Goal: Task Accomplishment & Management: Use online tool/utility

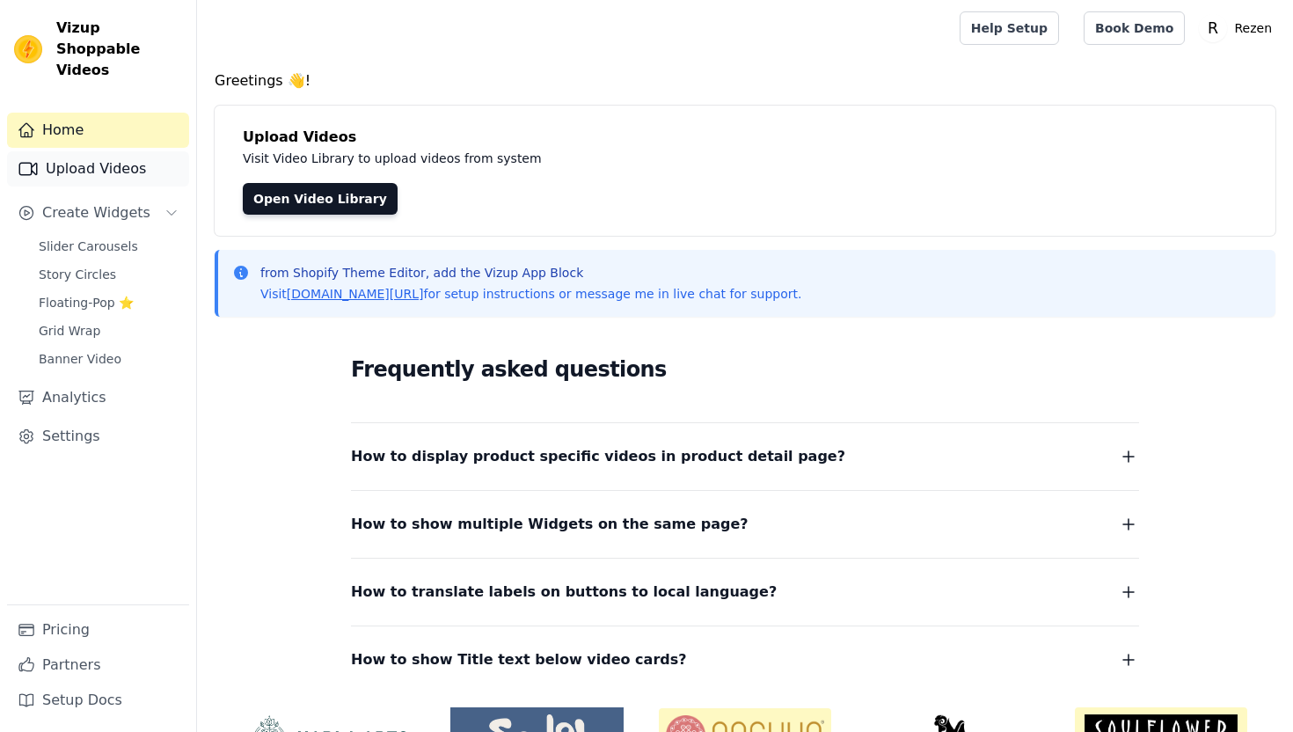
click at [67, 154] on link "Upload Videos" at bounding box center [98, 168] width 182 height 35
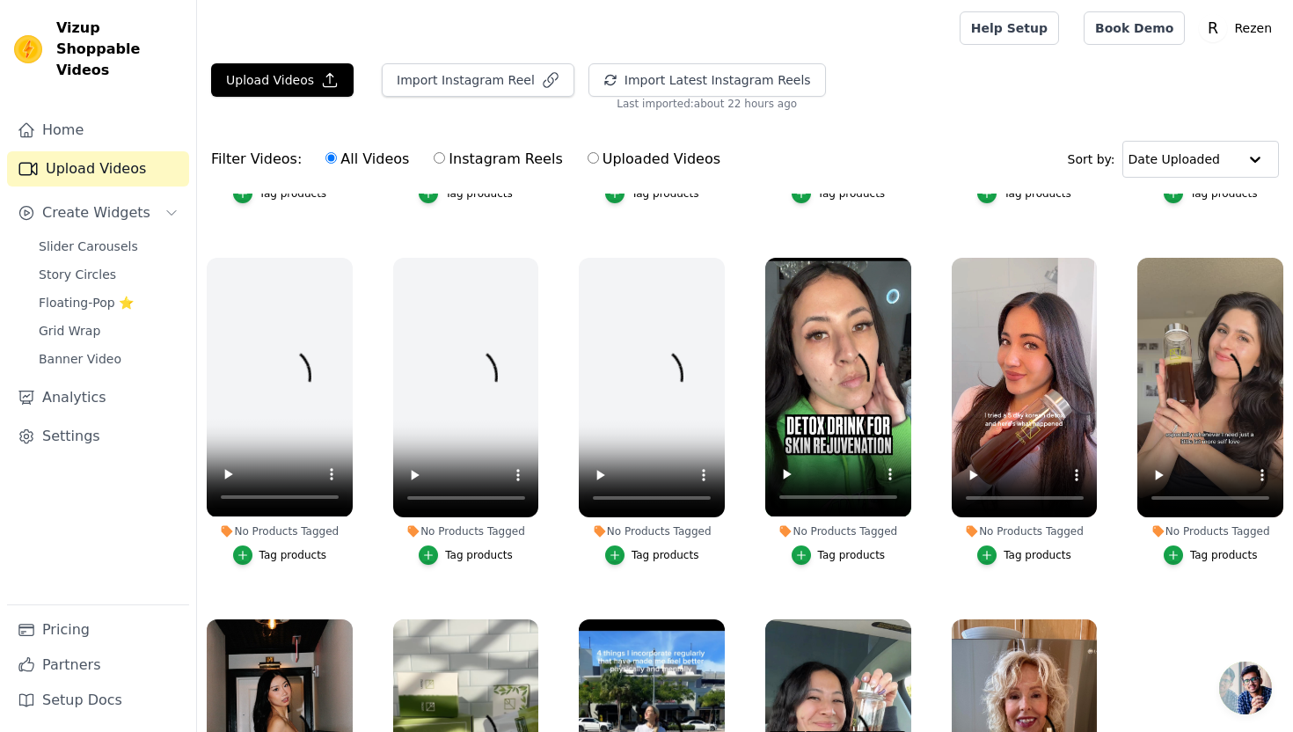
scroll to position [769, 0]
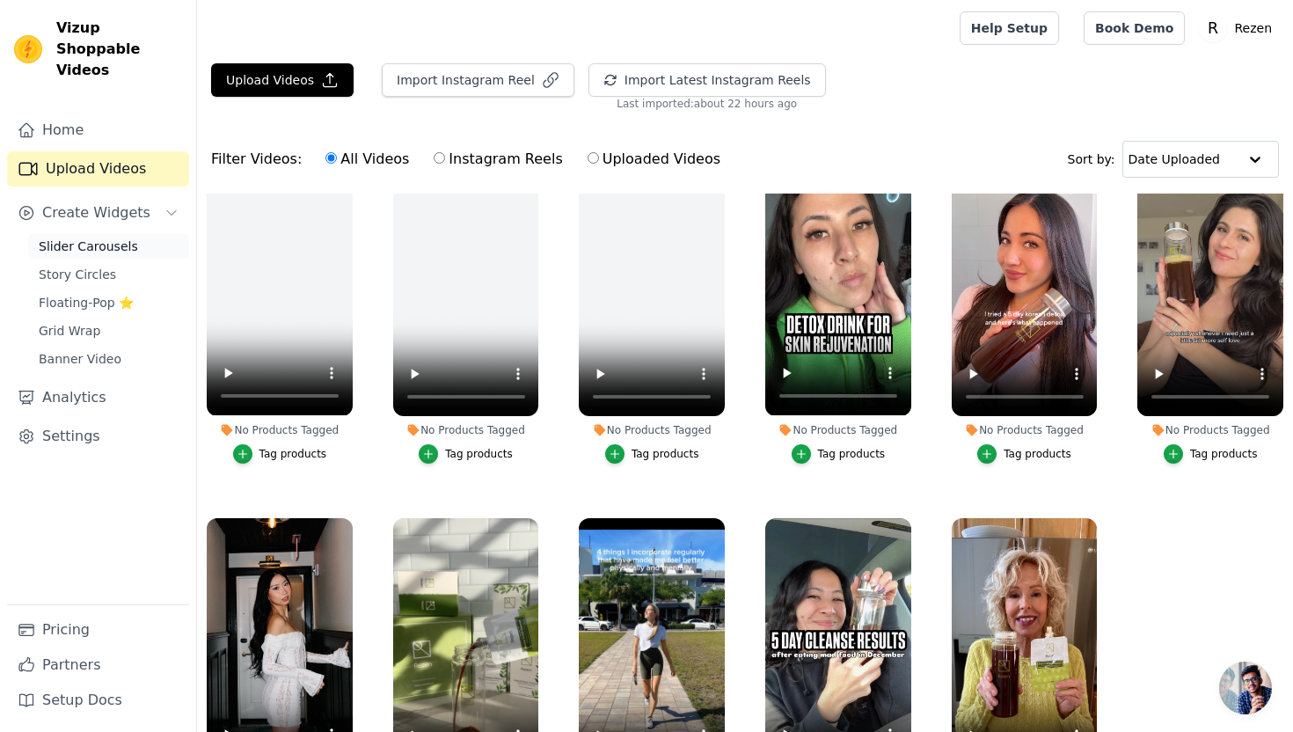
click at [115, 237] on span "Slider Carousels" at bounding box center [88, 246] width 99 height 18
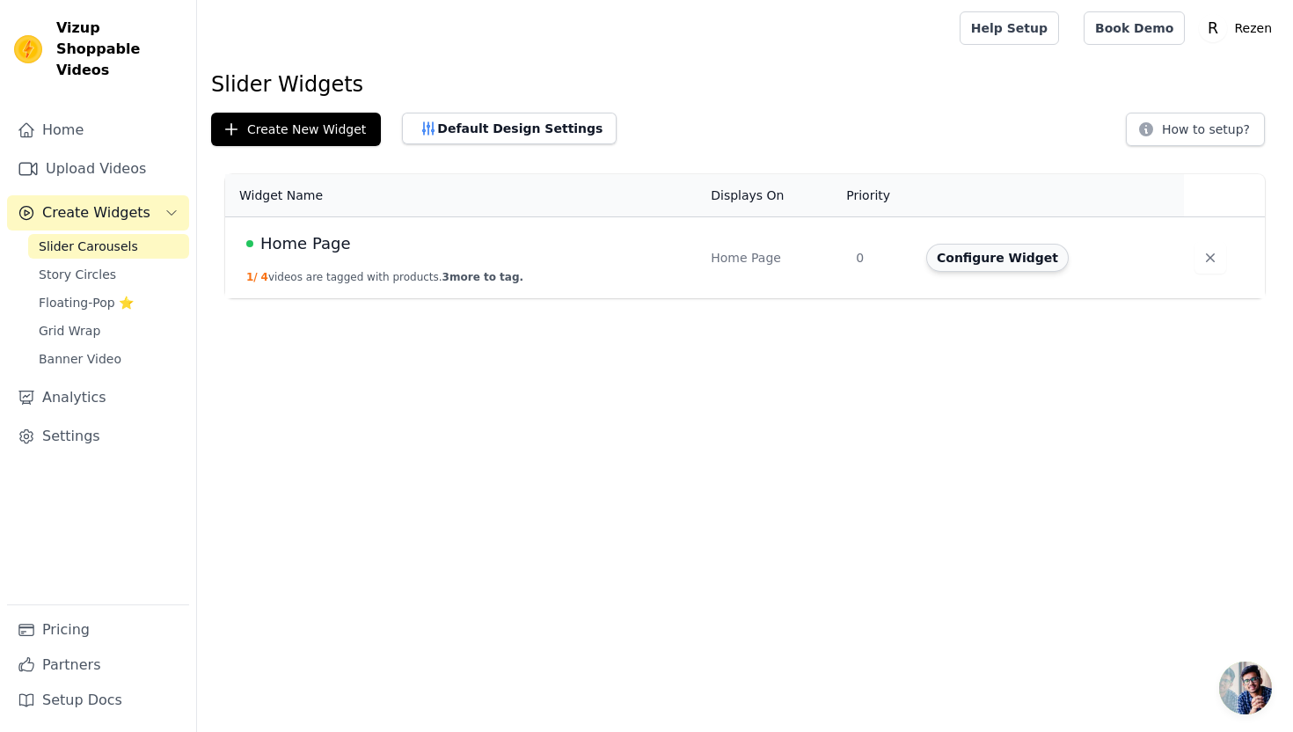
click at [990, 259] on button "Configure Widget" at bounding box center [997, 258] width 142 height 28
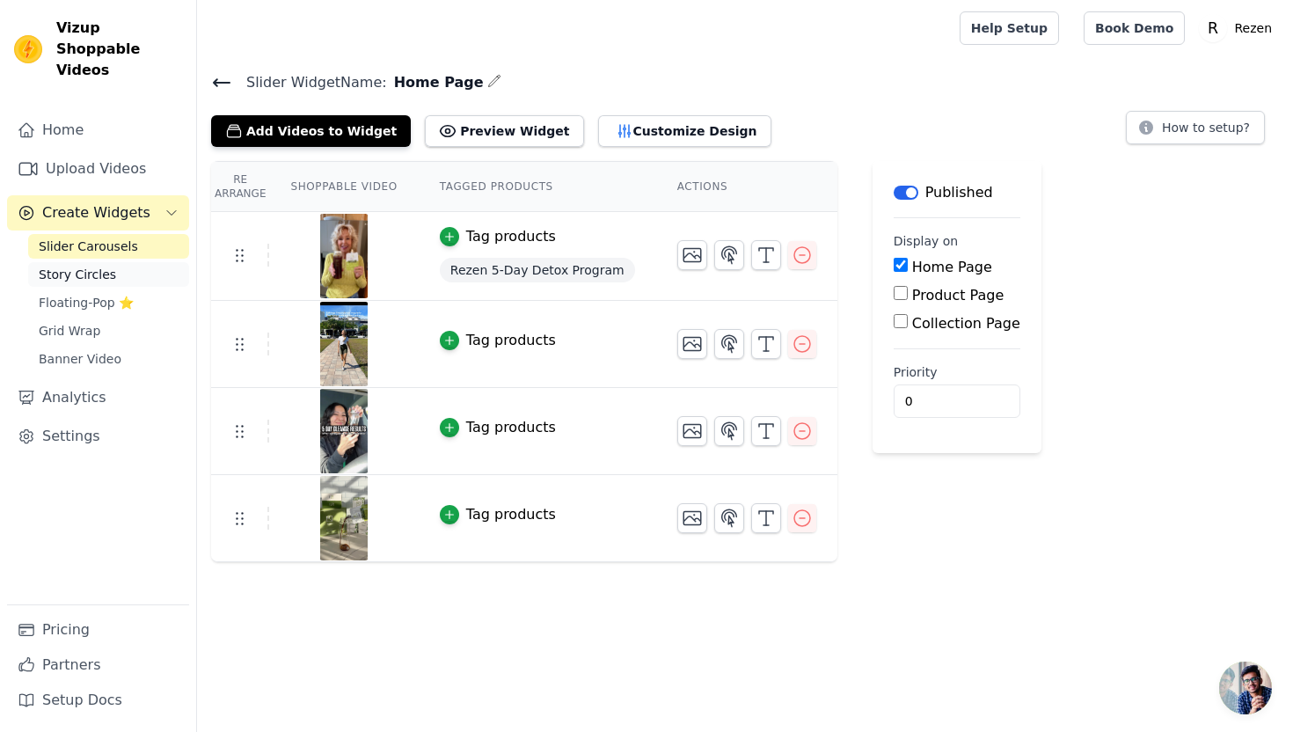
click at [103, 266] on span "Story Circles" at bounding box center [77, 275] width 77 height 18
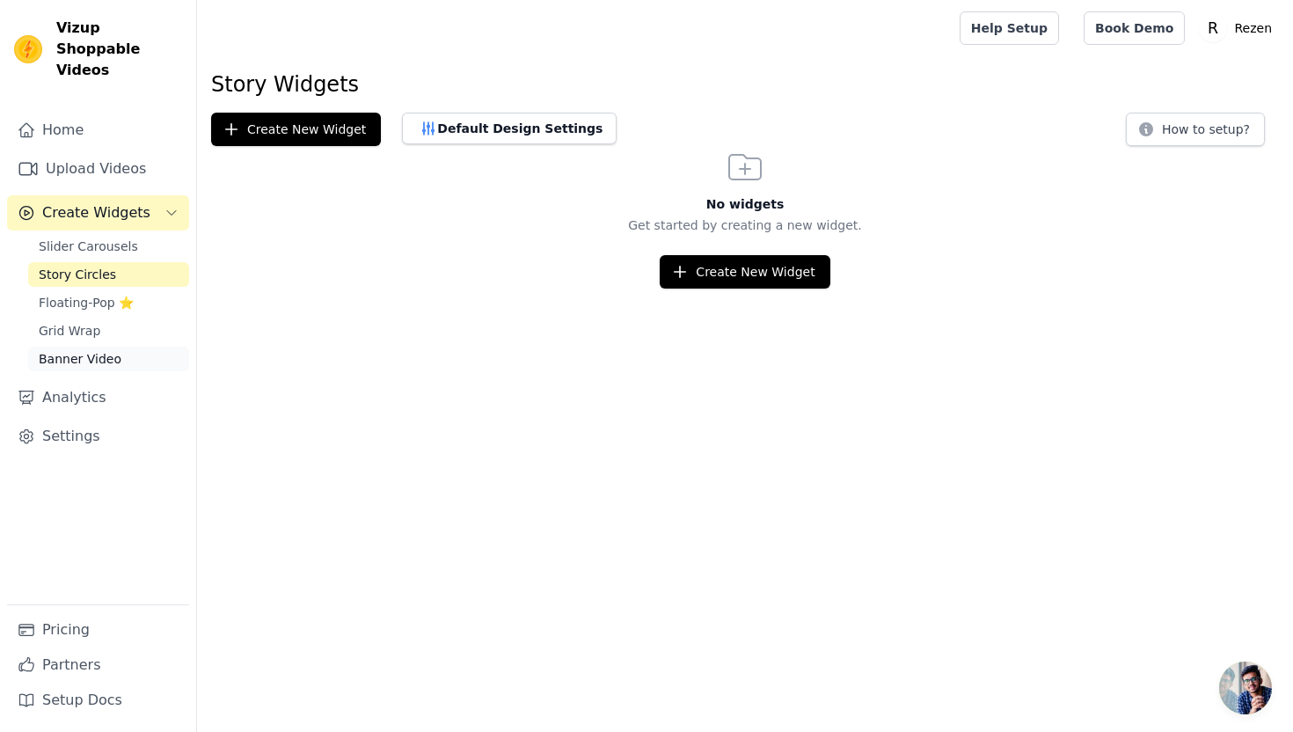
click at [77, 350] on span "Banner Video" at bounding box center [80, 359] width 83 height 18
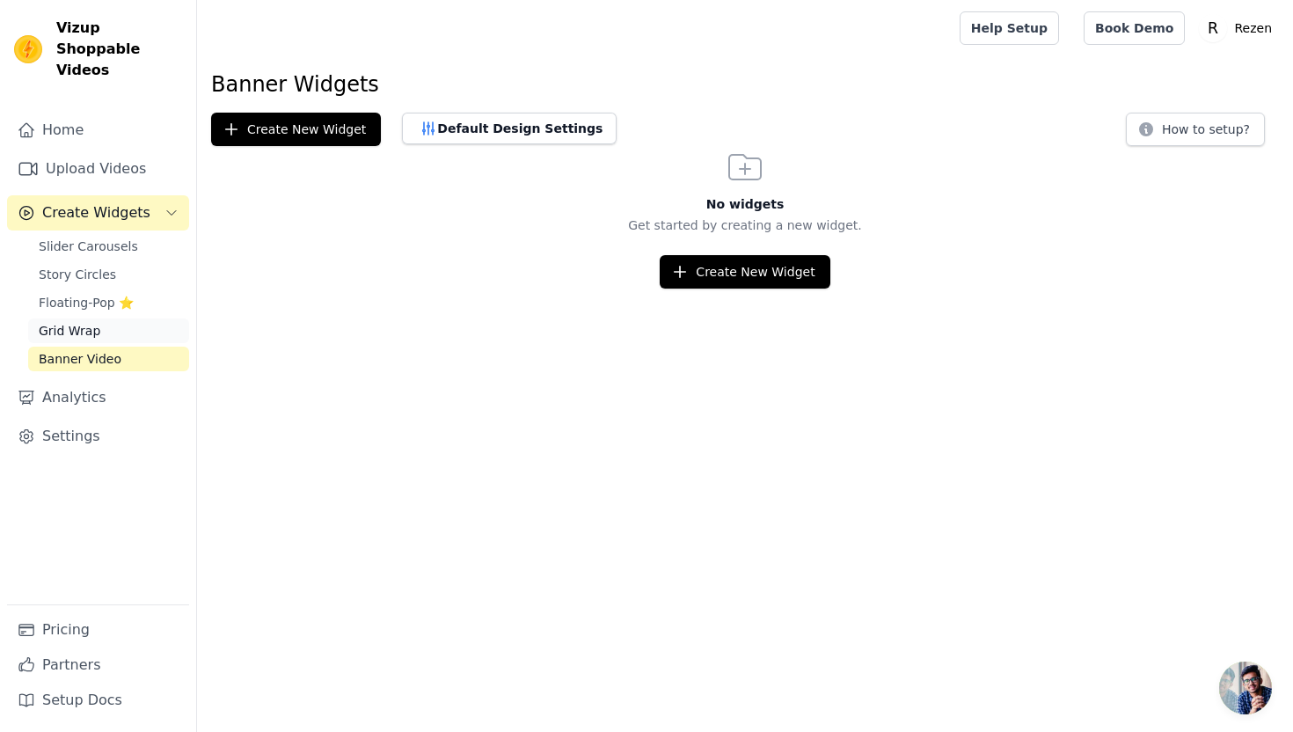
click at [93, 322] on span "Grid Wrap" at bounding box center [70, 331] width 62 height 18
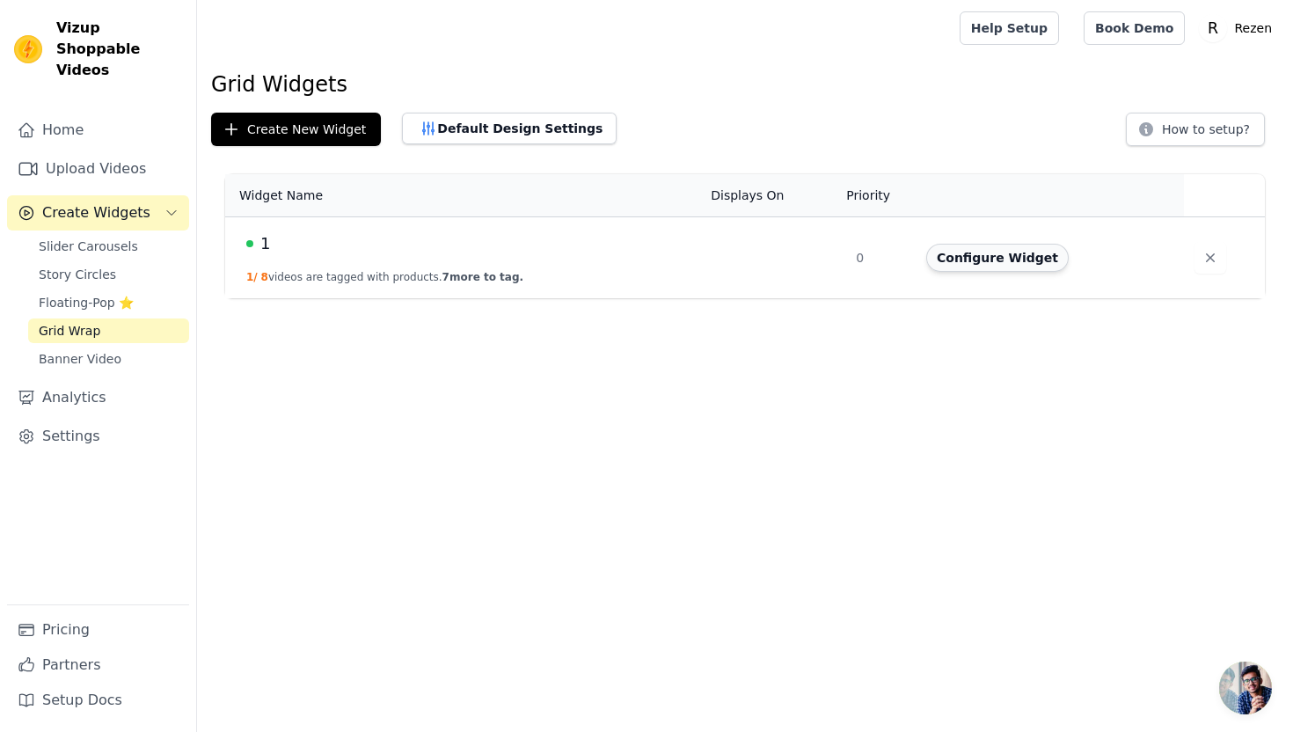
click at [1017, 262] on button "Configure Widget" at bounding box center [997, 258] width 142 height 28
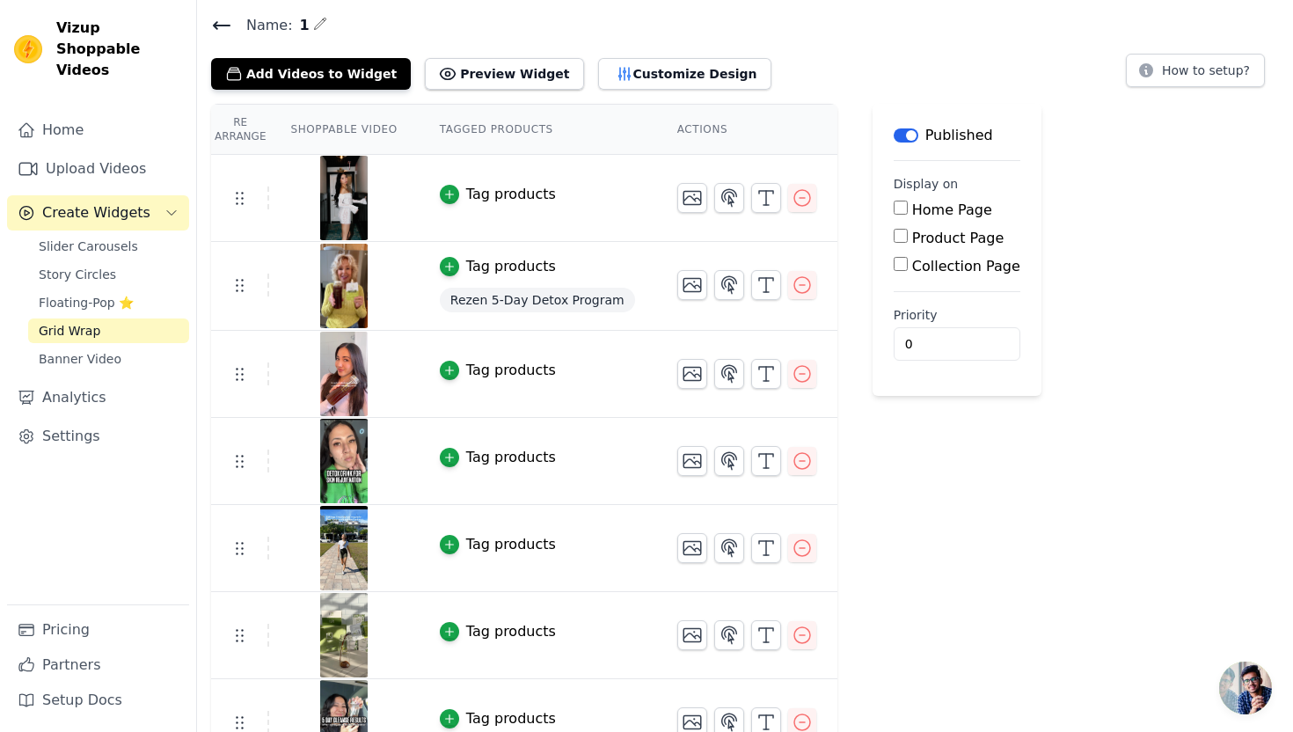
scroll to position [74, 0]
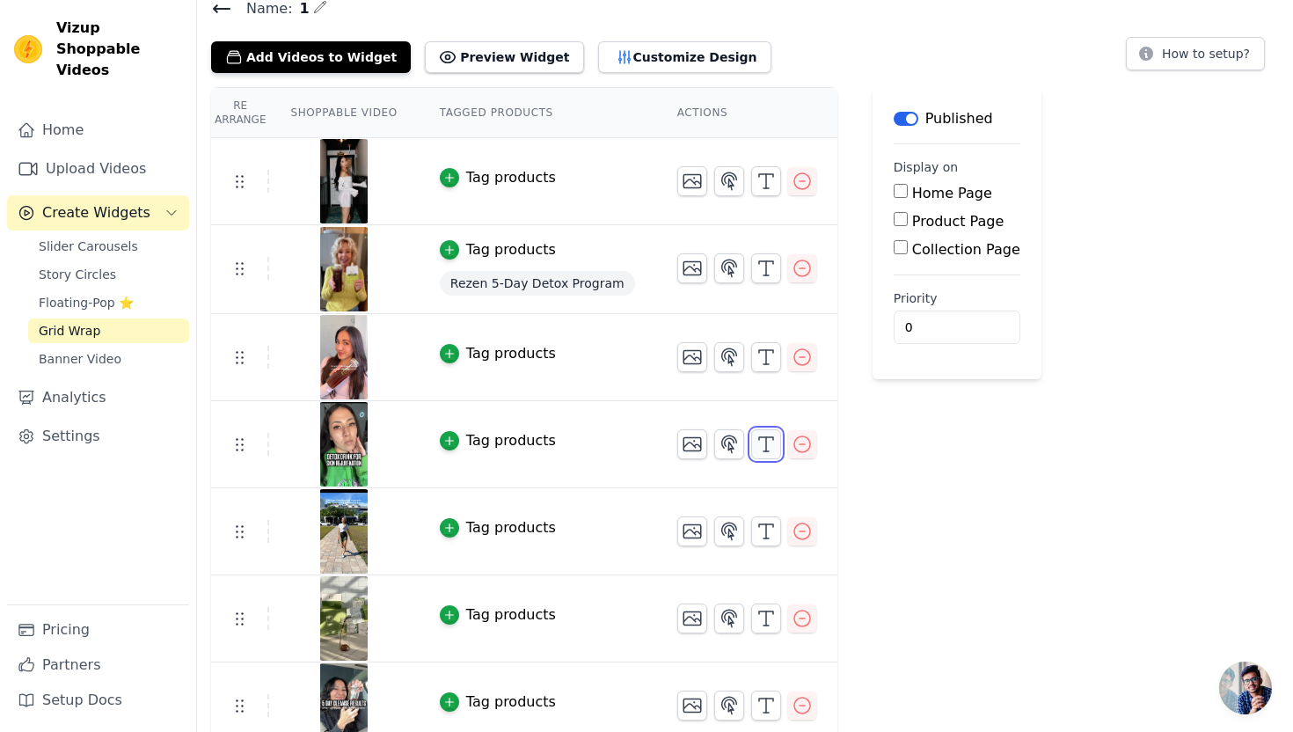
click at [766, 447] on line "button" at bounding box center [766, 444] width 0 height 14
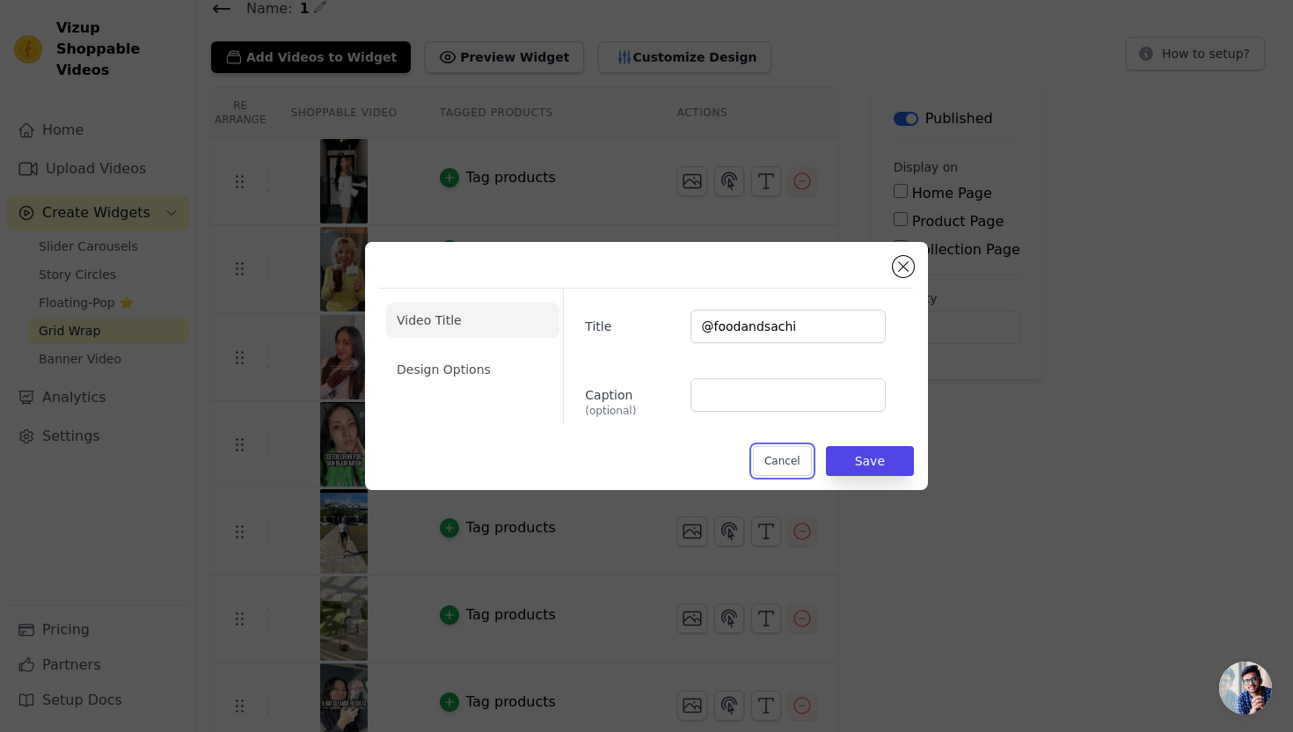
click at [791, 474] on button "Cancel" at bounding box center [782, 461] width 59 height 30
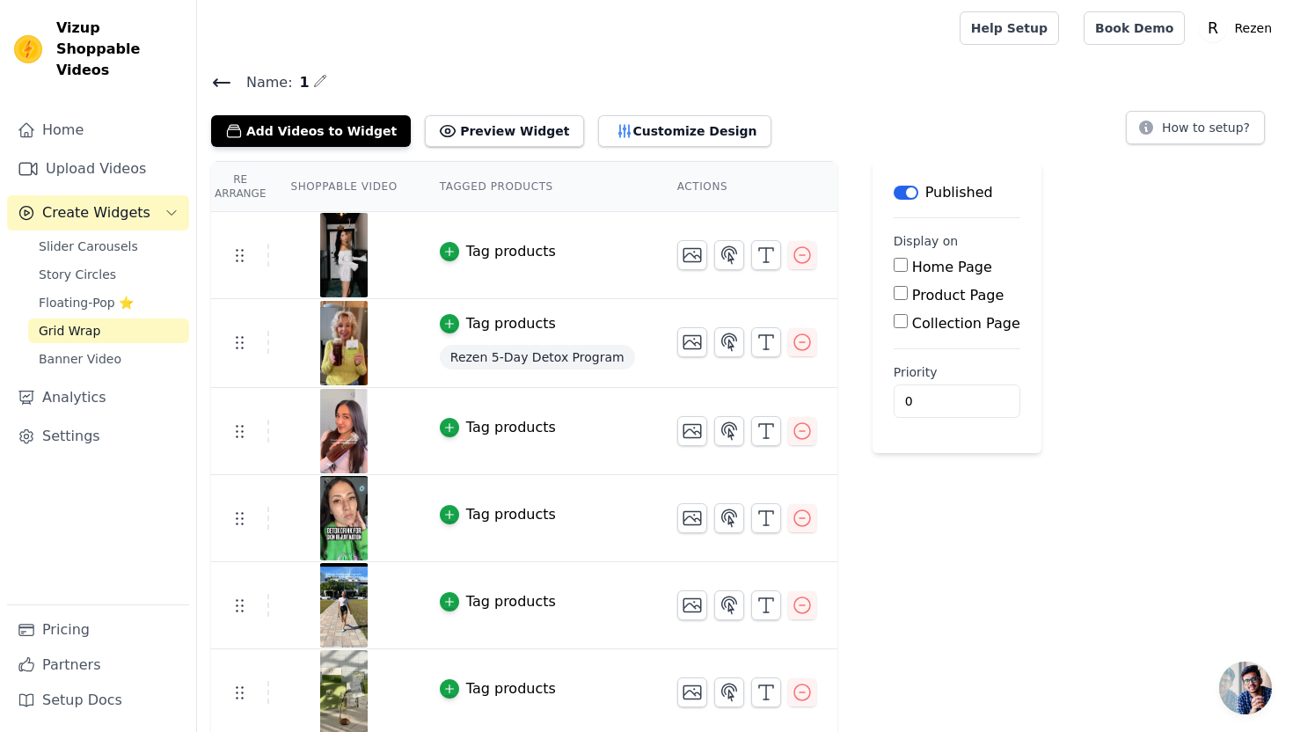
scroll to position [74, 0]
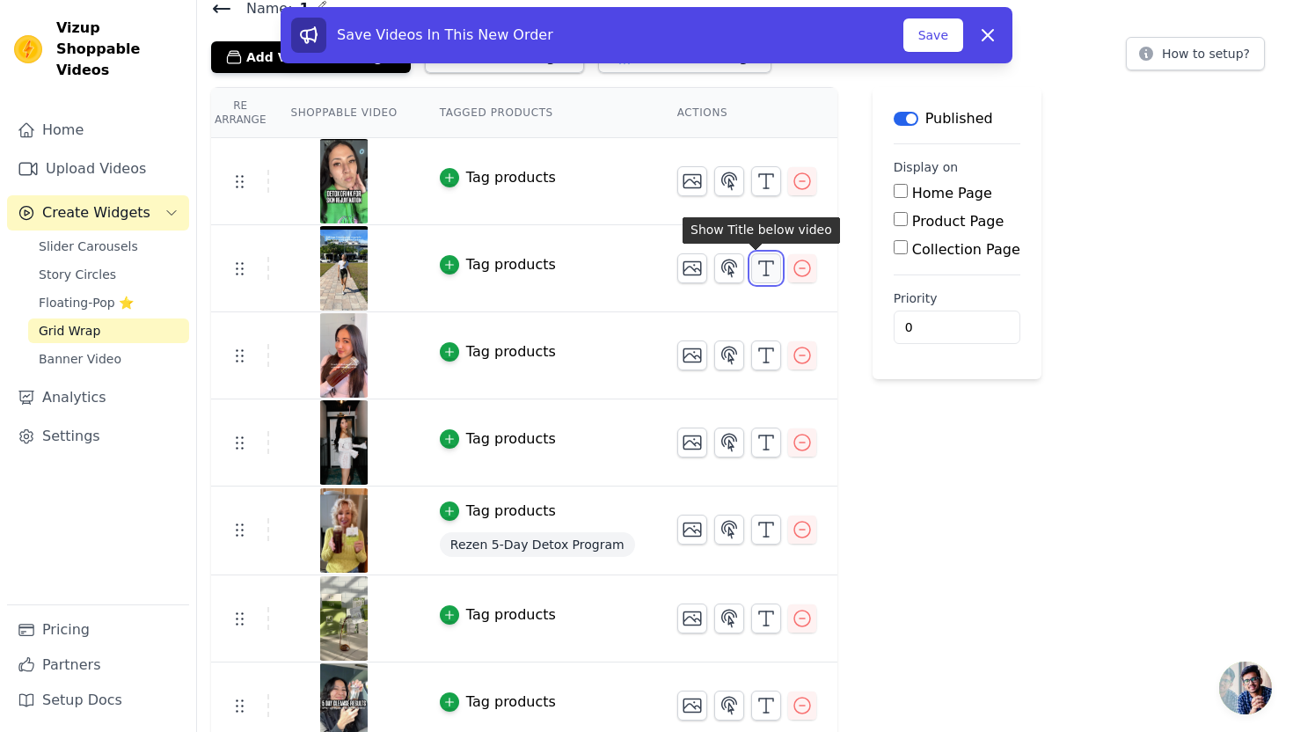
click at [759, 266] on icon "button" at bounding box center [765, 268] width 21 height 21
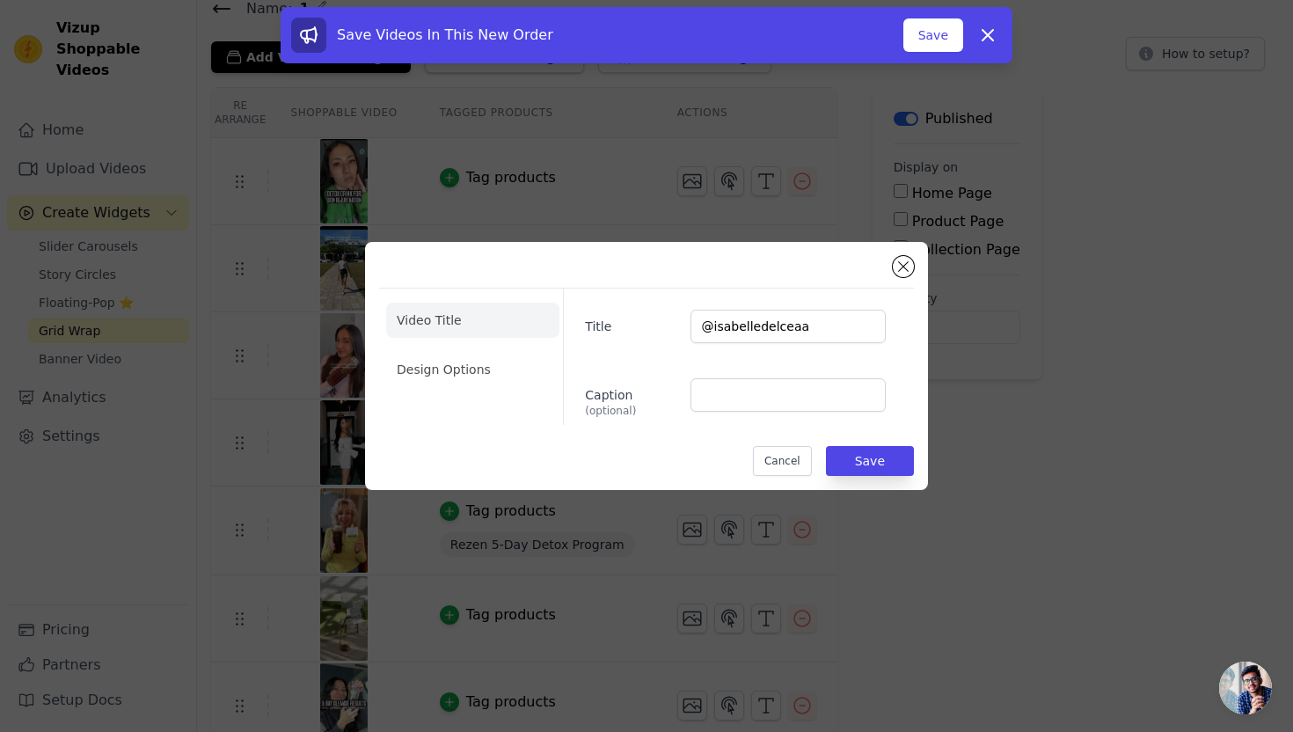
scroll to position [0, 0]
click at [438, 377] on li "Design Options" at bounding box center [472, 369] width 173 height 35
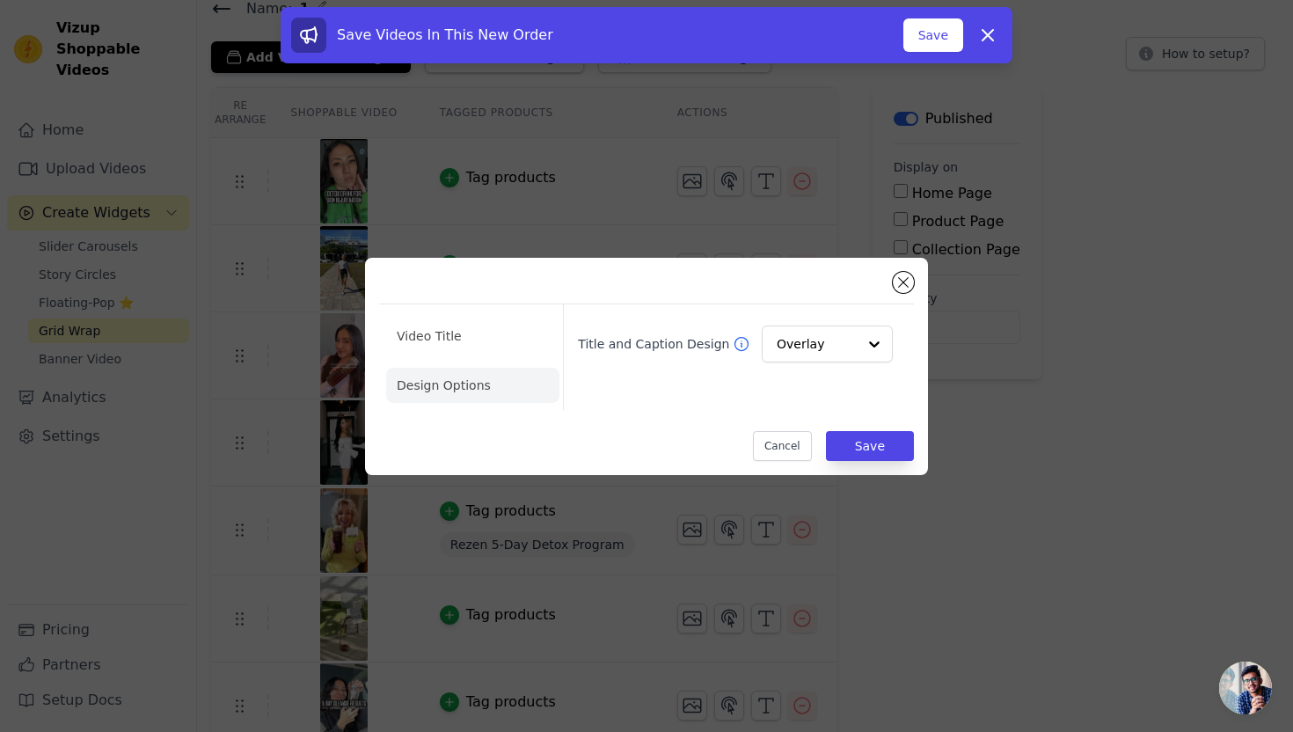
click at [784, 462] on div "Video Title Design Options Title and Caption Design Overlay Cancel Save" at bounding box center [646, 366] width 563 height 217
click at [787, 456] on button "Cancel" at bounding box center [782, 446] width 59 height 30
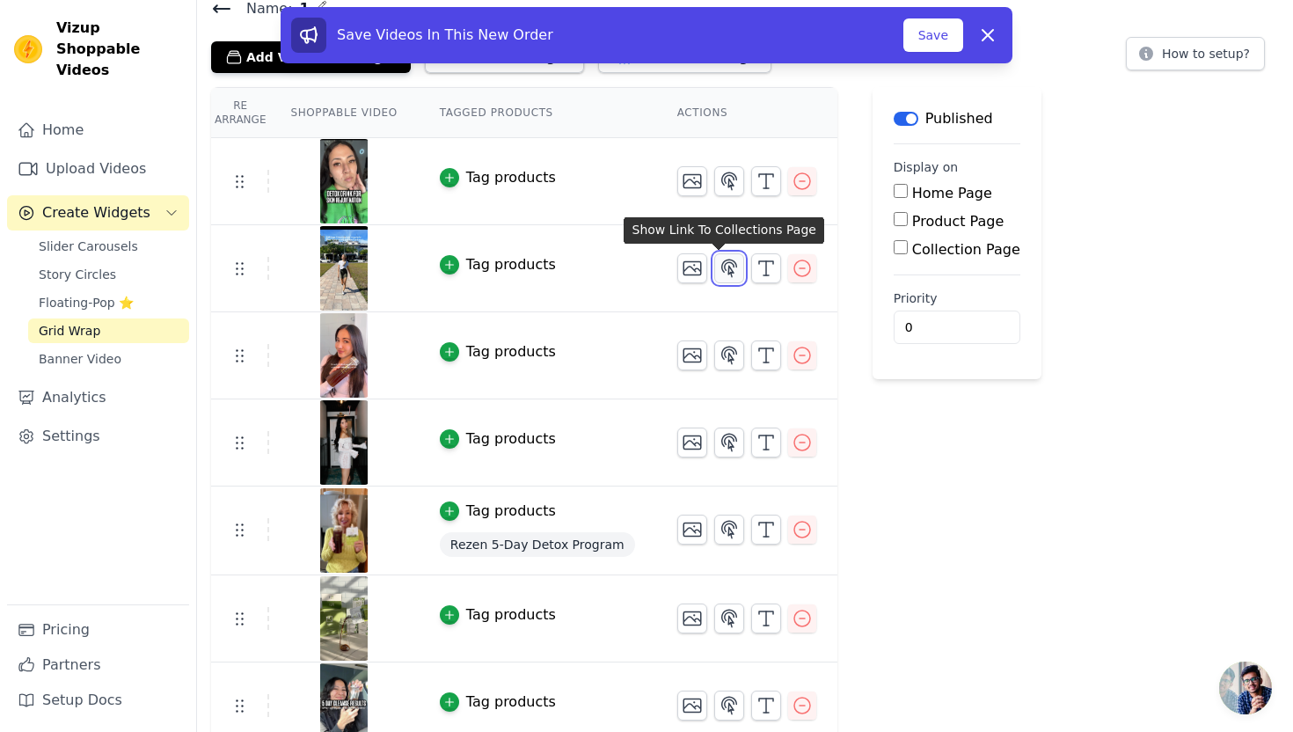
click at [718, 266] on icon "button" at bounding box center [728, 268] width 21 height 21
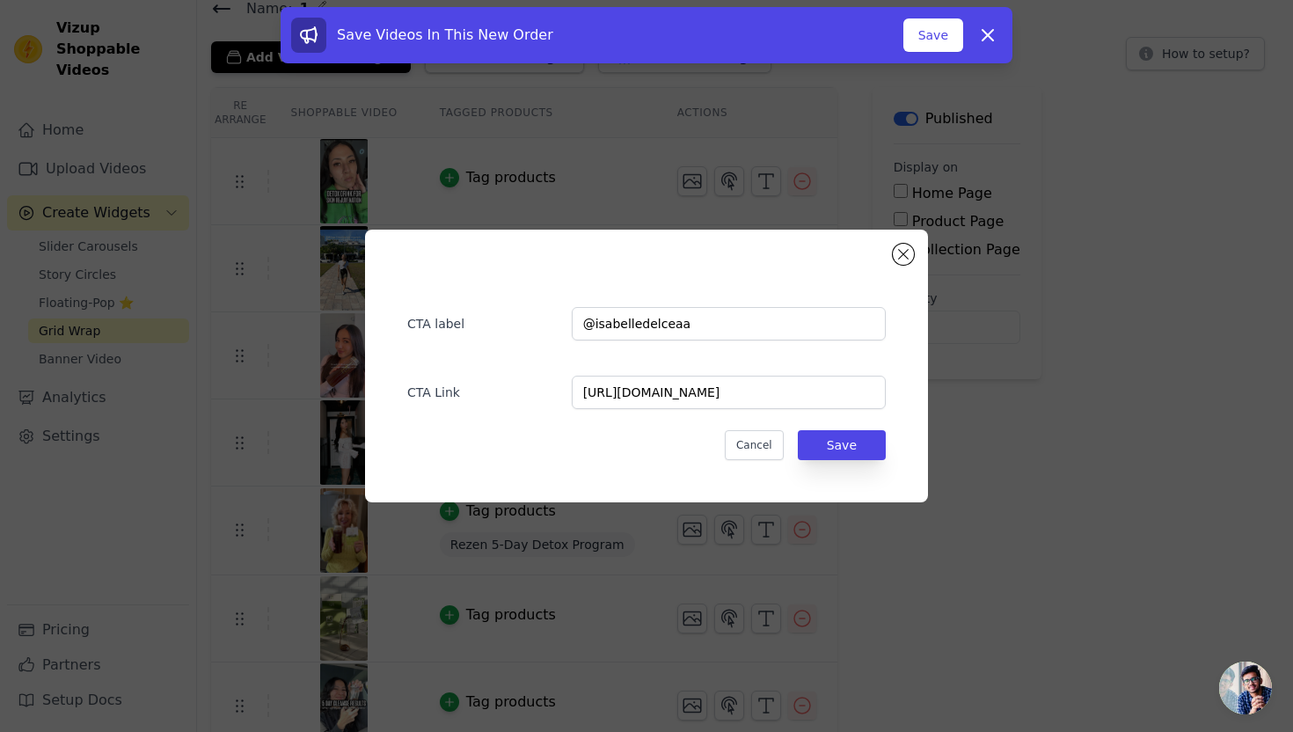
click at [767, 460] on div "CTA label @isabelledelceaa CTA Link https://www.instagram.com/p/DEnGYaxx8Vo/ Ca…" at bounding box center [646, 366] width 507 height 216
drag, startPoint x: 749, startPoint y: 441, endPoint x: 353, endPoint y: 233, distance: 448.0
click at [749, 441] on button "Cancel" at bounding box center [754, 445] width 59 height 30
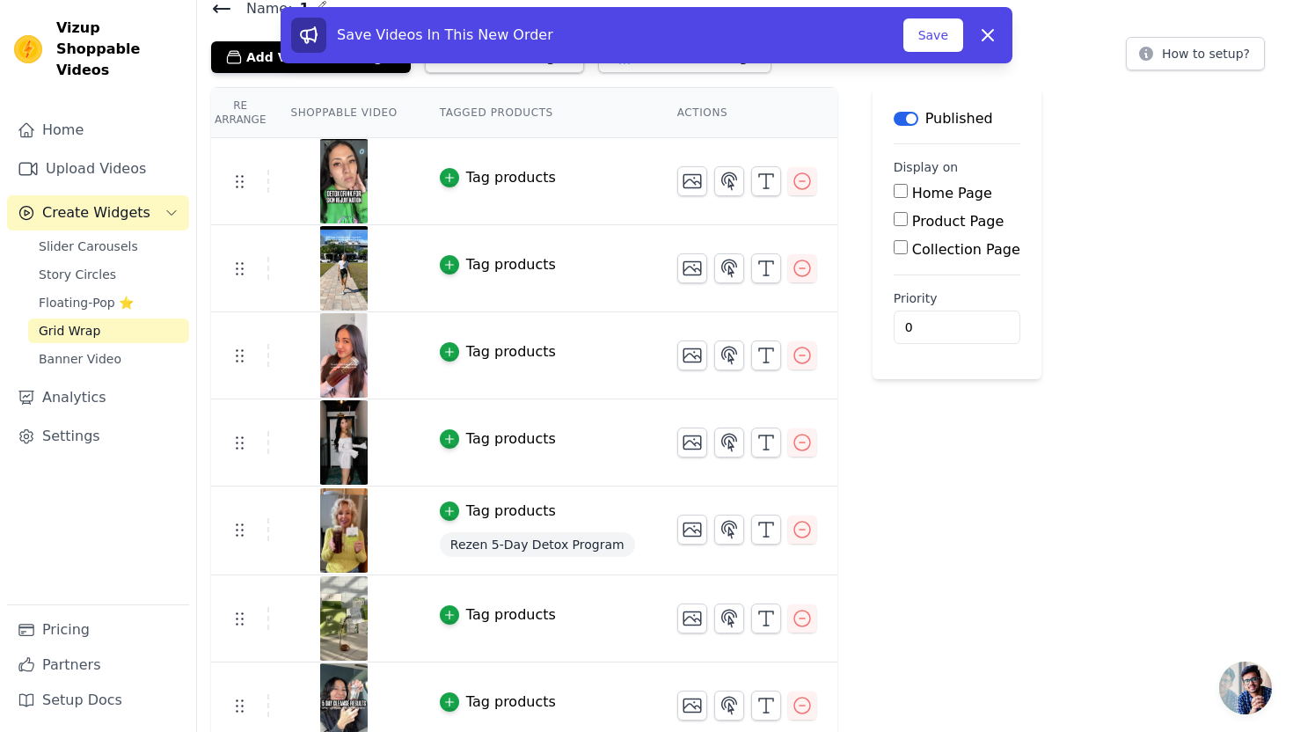
scroll to position [178, 0]
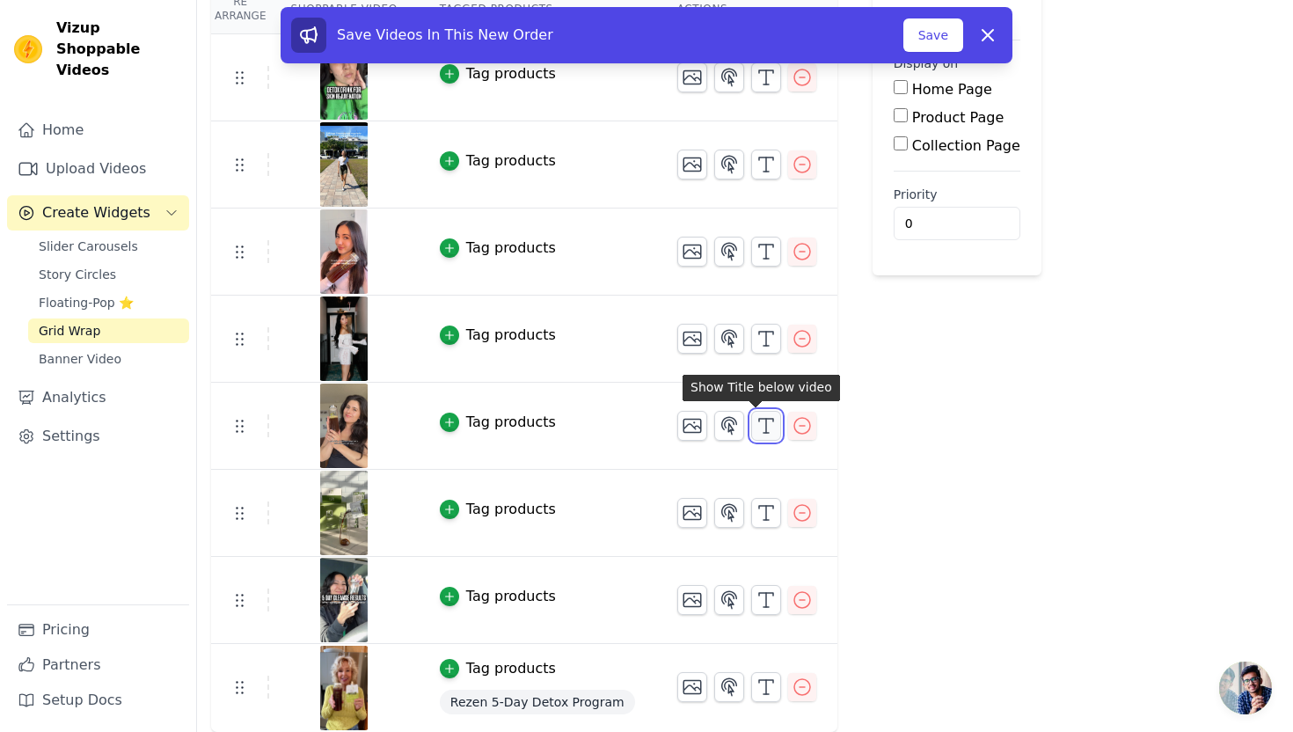
click at [757, 424] on icon "button" at bounding box center [765, 425] width 21 height 21
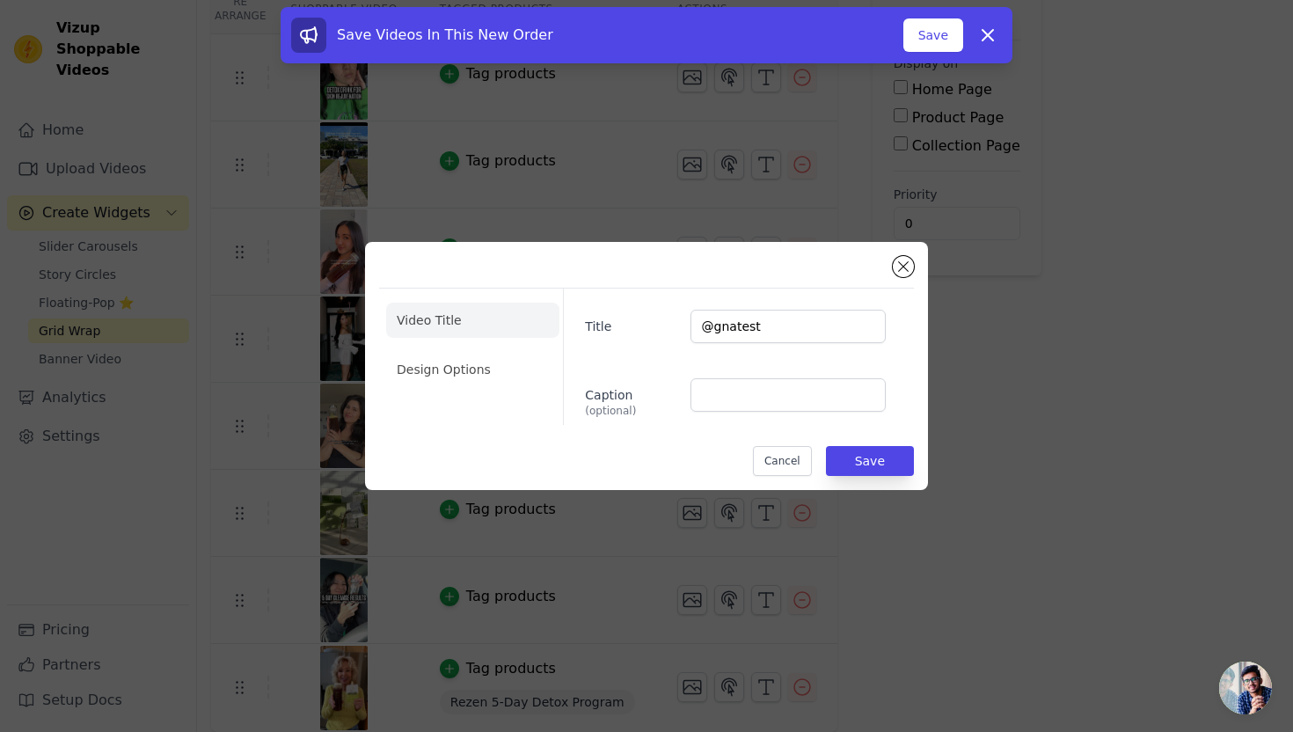
scroll to position [0, 0]
click at [785, 329] on input "@gnatest" at bounding box center [787, 326] width 195 height 33
paste input "nurse.jet"
type input "@nurse.jett"
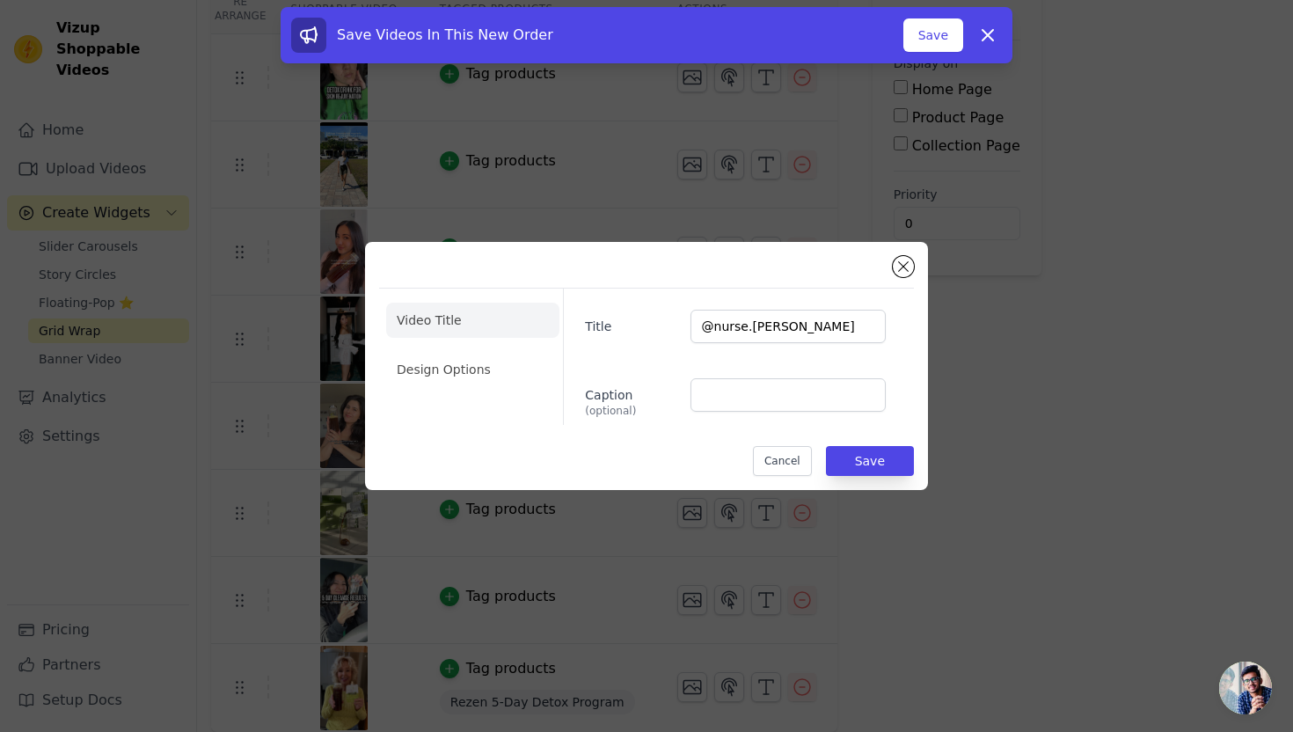
drag, startPoint x: 471, startPoint y: 369, endPoint x: 619, endPoint y: 389, distance: 149.0
click at [472, 369] on li "Design Options" at bounding box center [472, 369] width 173 height 35
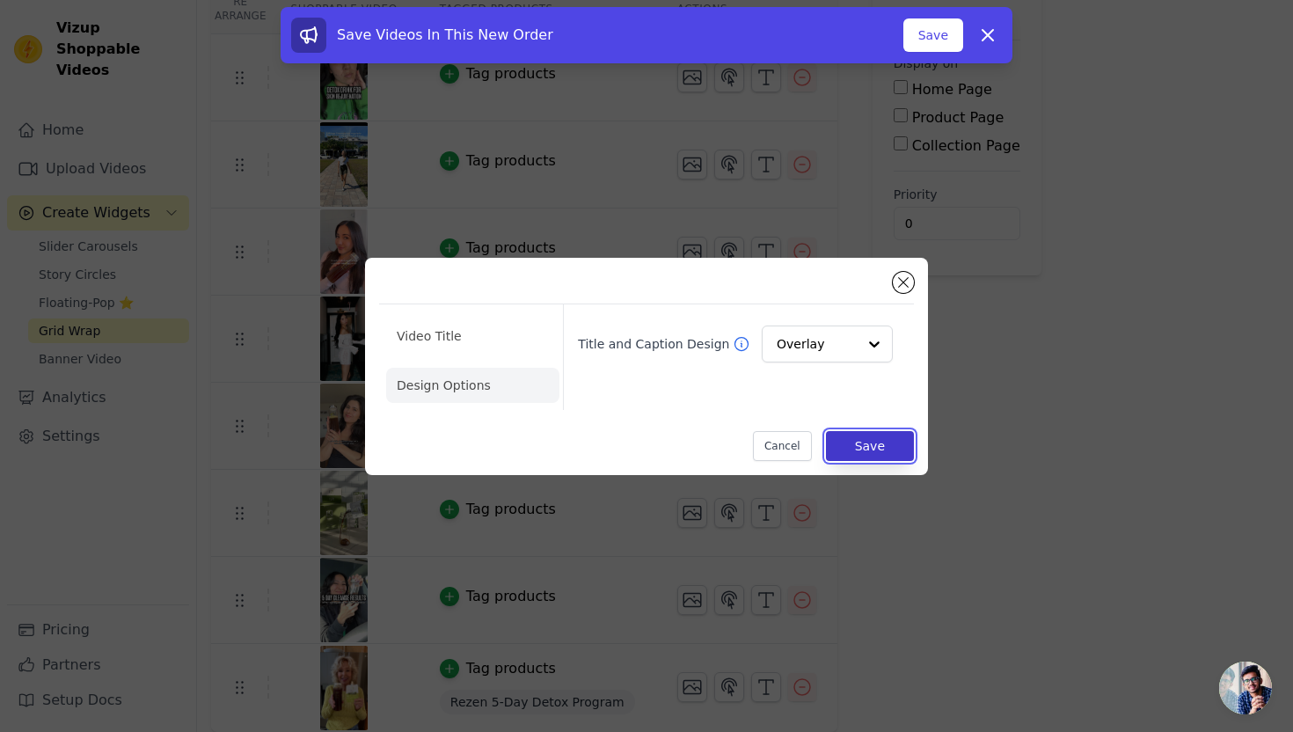
click at [864, 441] on button "Save" at bounding box center [870, 446] width 88 height 30
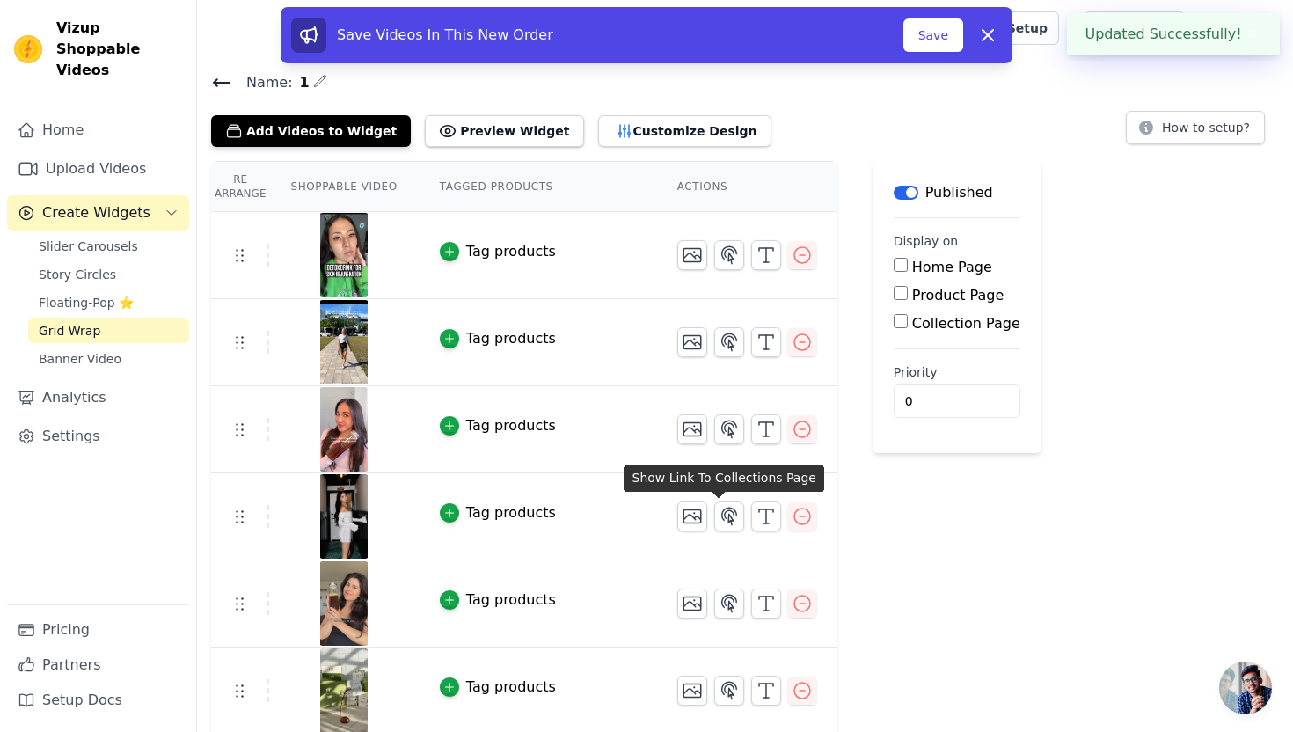
scroll to position [178, 0]
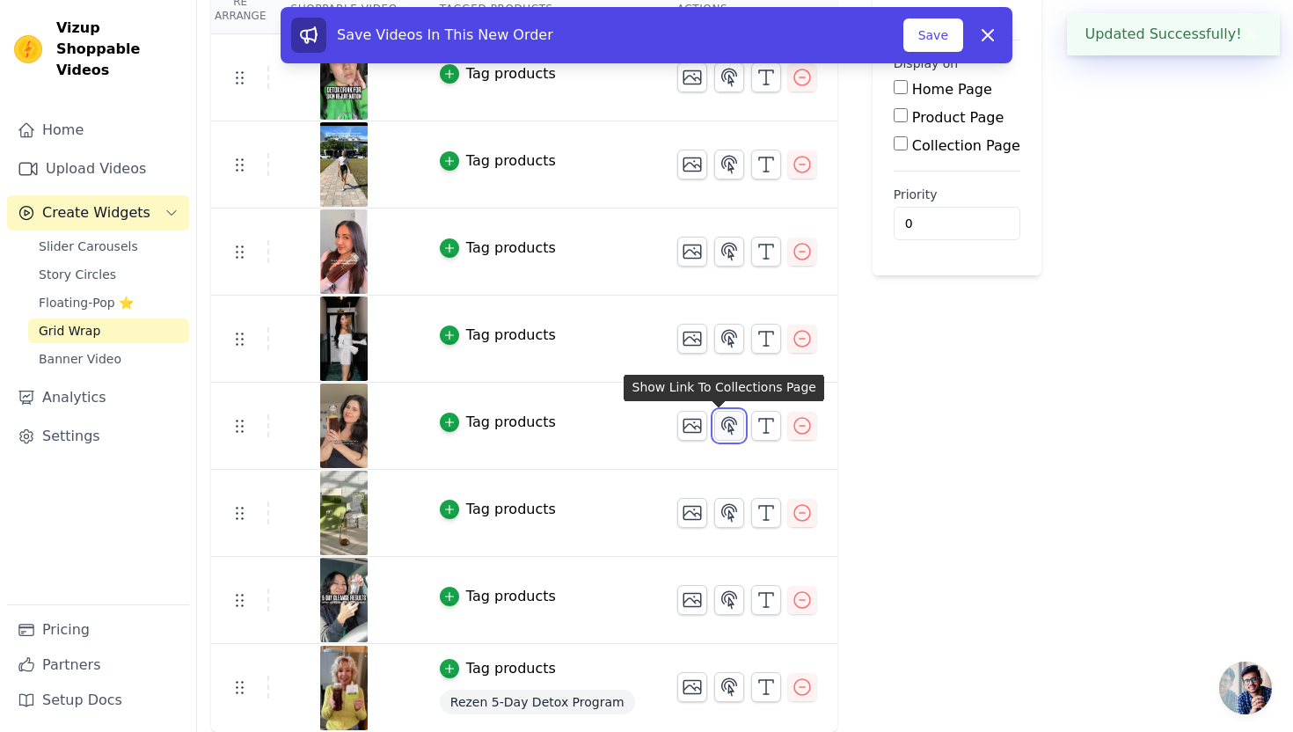
click at [723, 422] on icon "button" at bounding box center [728, 425] width 15 height 17
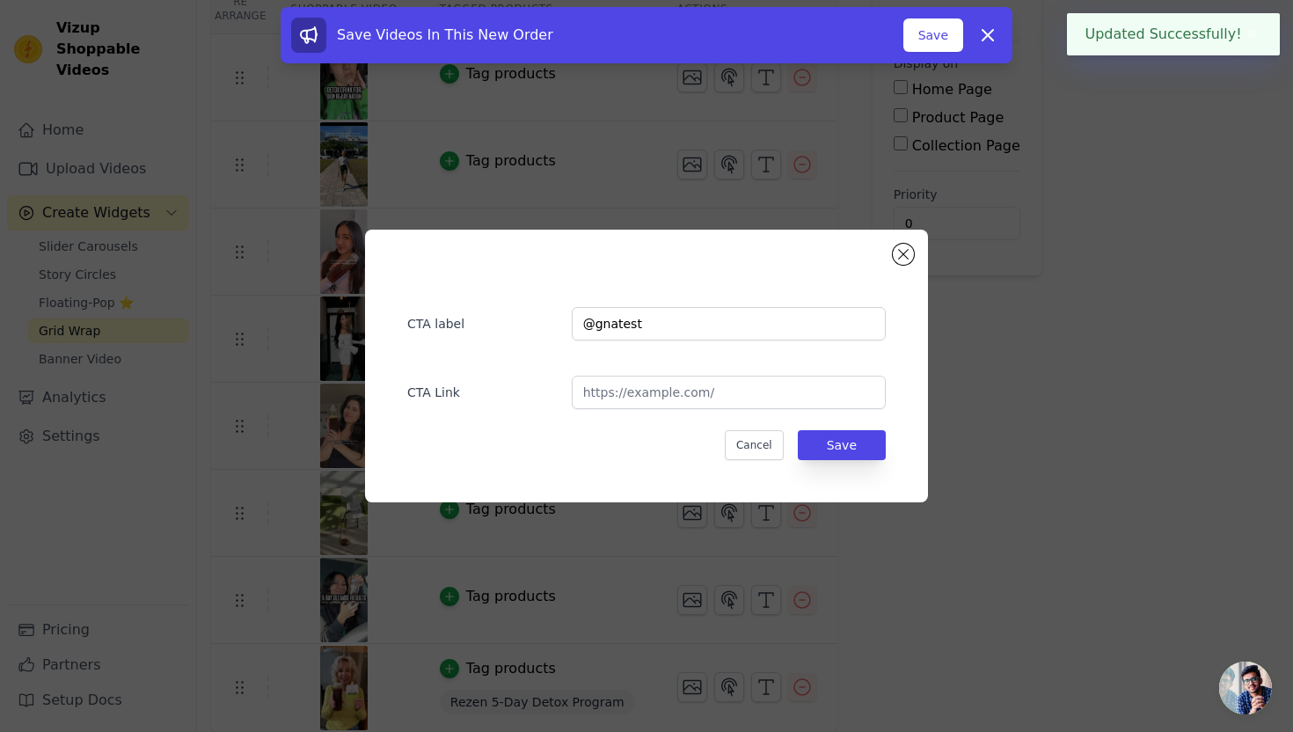
scroll to position [0, 0]
click at [647, 322] on input "@gnatest" at bounding box center [729, 323] width 314 height 33
paste input "nurse.jet"
type input "@nurse.jett"
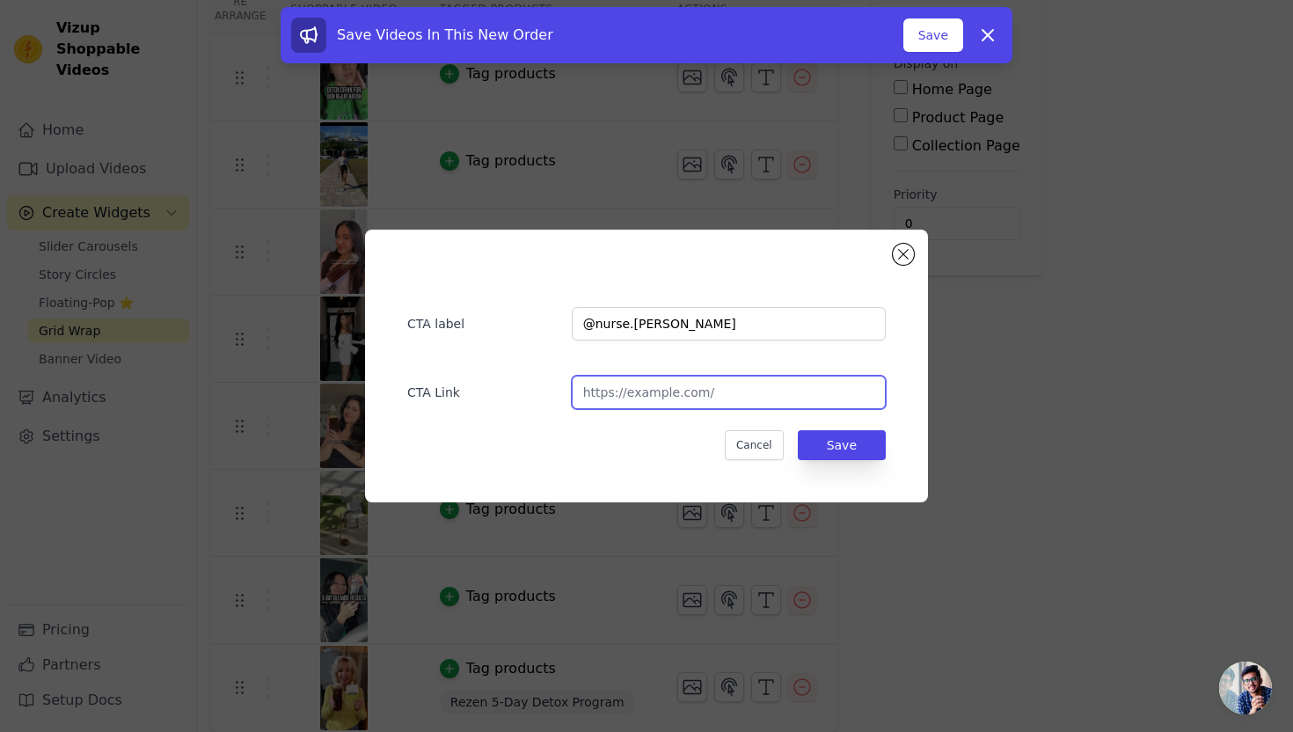
click at [786, 398] on input "url" at bounding box center [729, 392] width 314 height 33
click at [760, 396] on input "url" at bounding box center [729, 392] width 314 height 33
paste input "https://www.instagram.com/p/DFp4mnDJX6_/"
type input "https://www.instagram.com/p/DFp4mnDJX6_/"
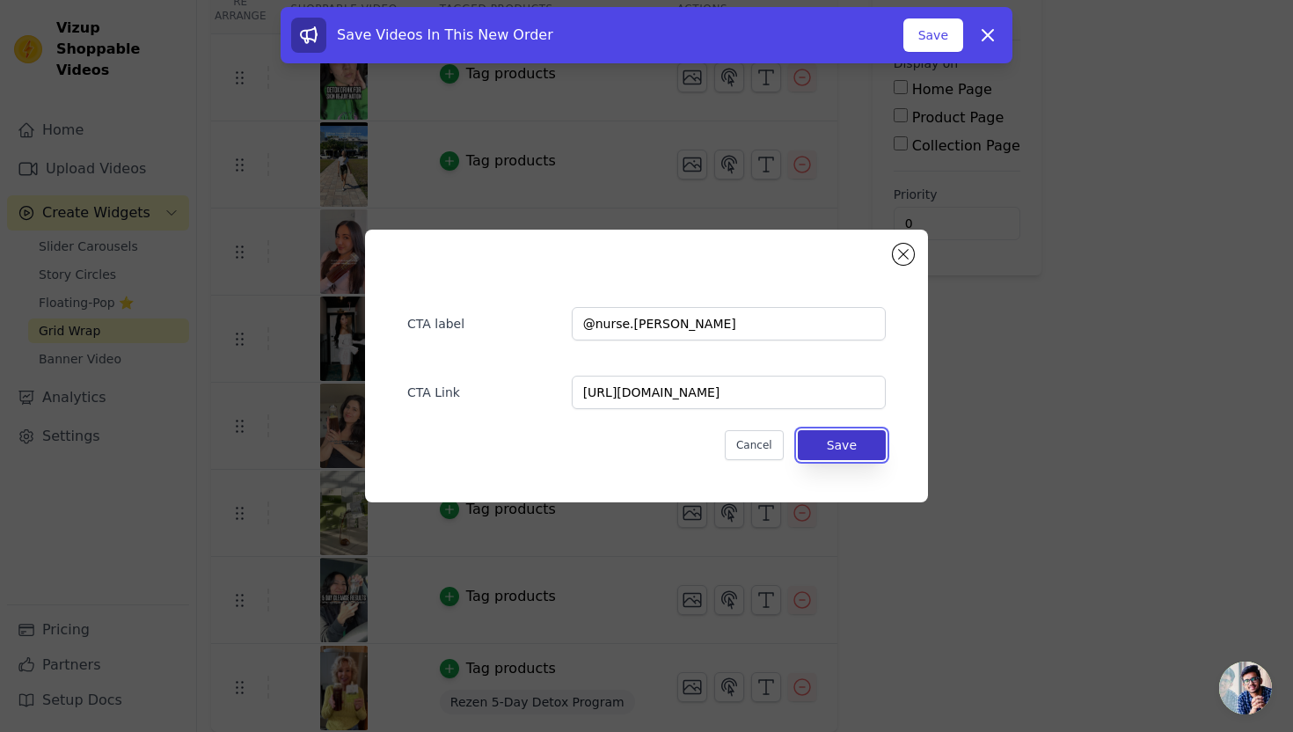
click at [865, 448] on button "Save" at bounding box center [842, 445] width 88 height 30
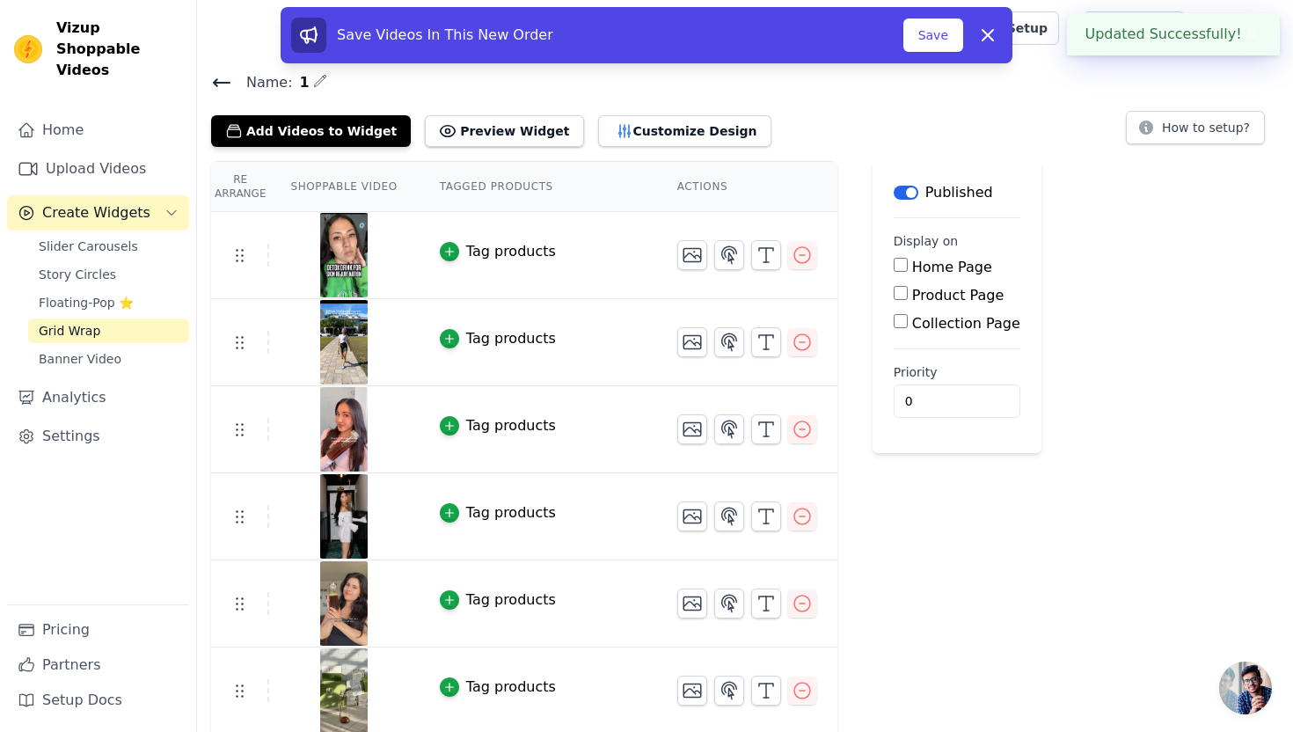
scroll to position [178, 0]
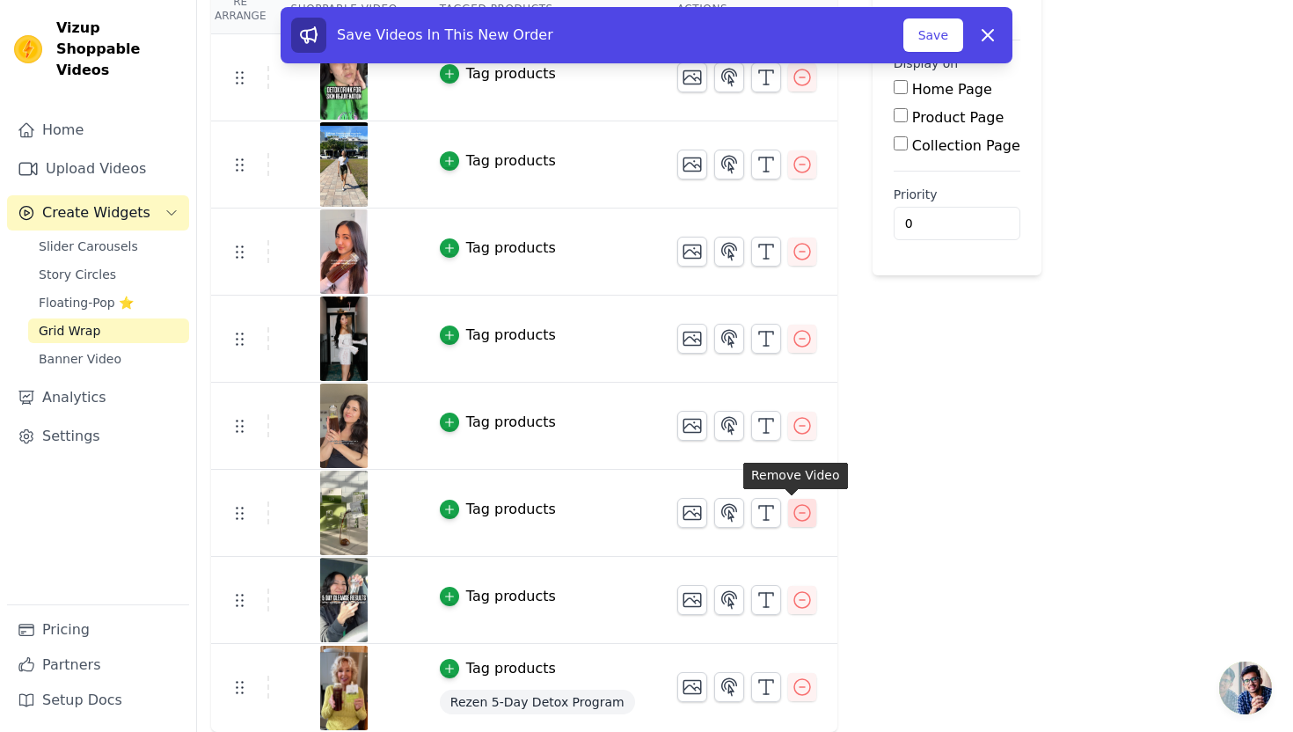
click at [794, 512] on icon "button" at bounding box center [802, 513] width 16 height 16
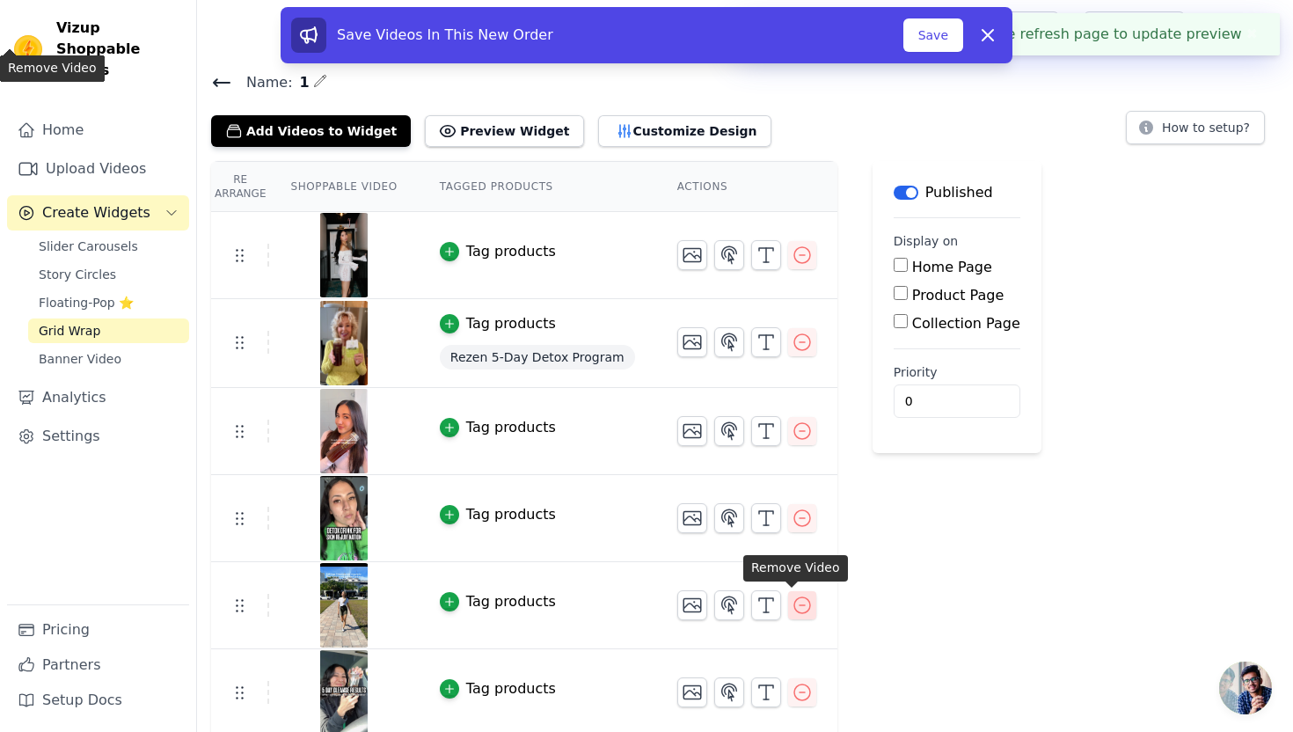
scroll to position [91, 0]
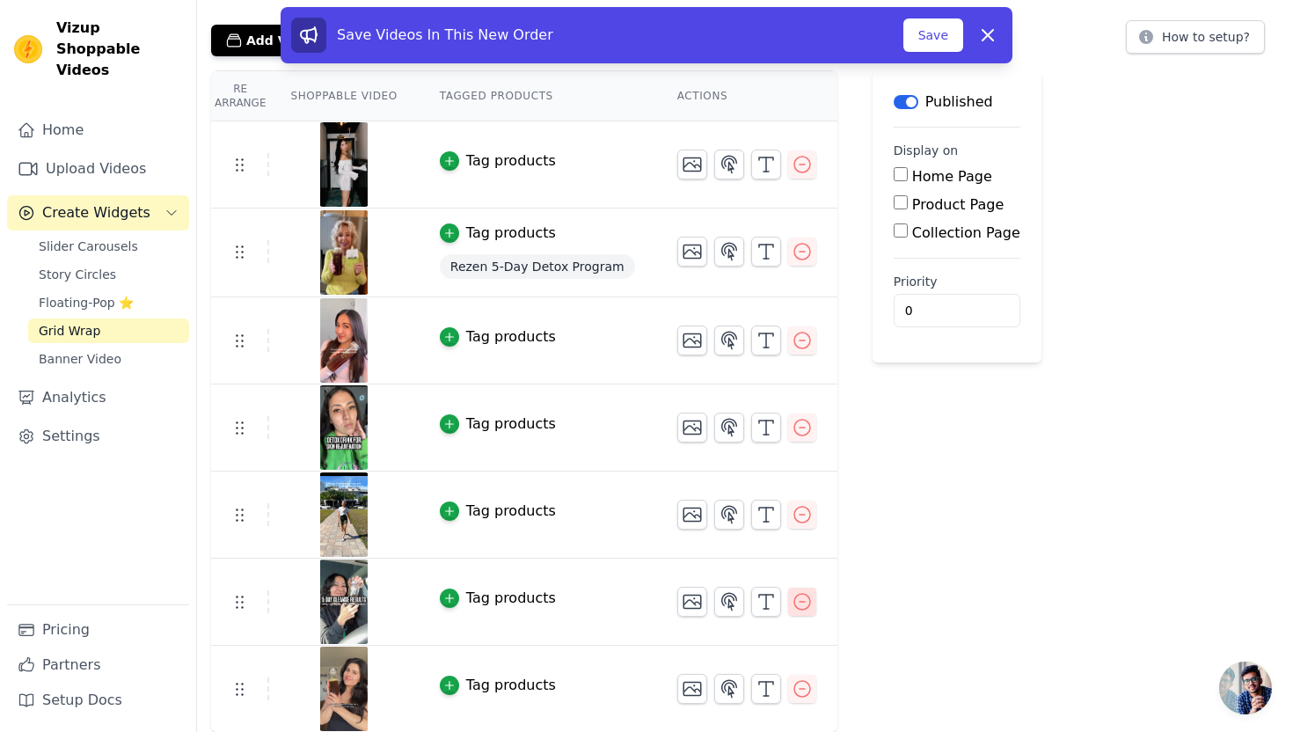
click at [796, 605] on icon "button" at bounding box center [801, 601] width 21 height 21
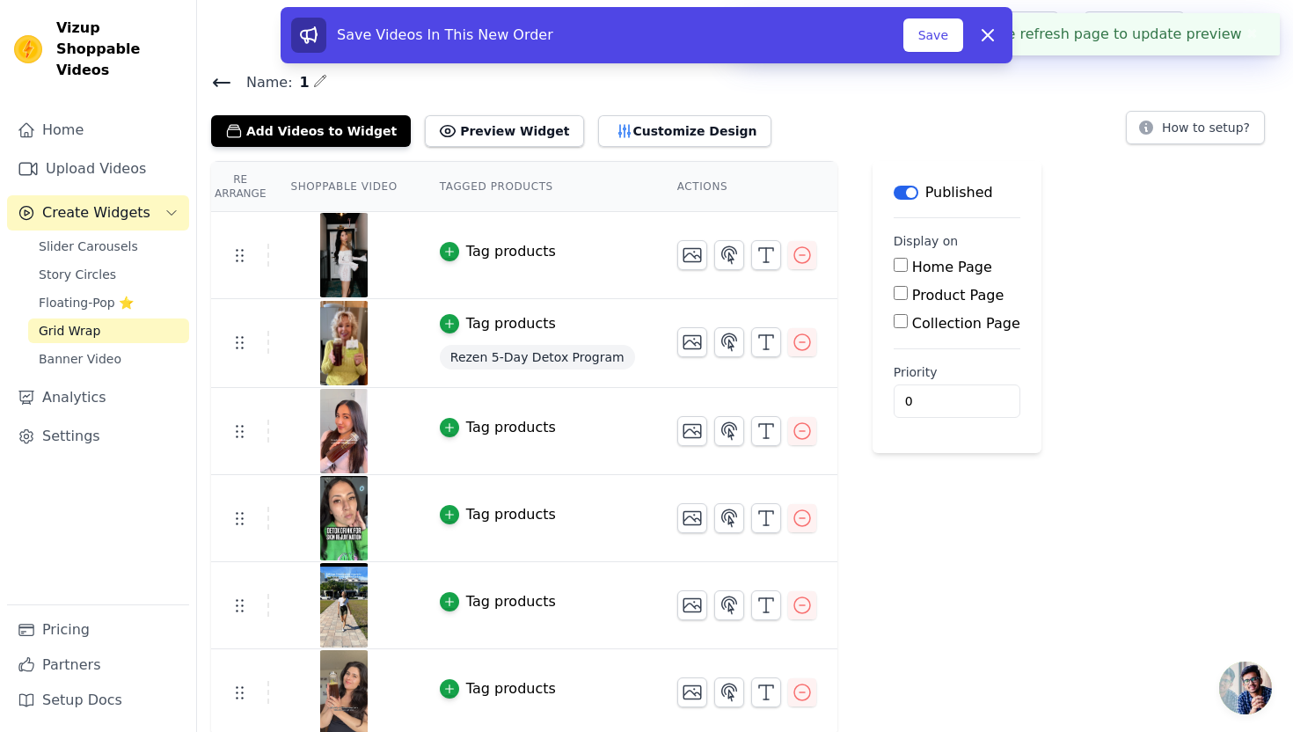
scroll to position [4, 0]
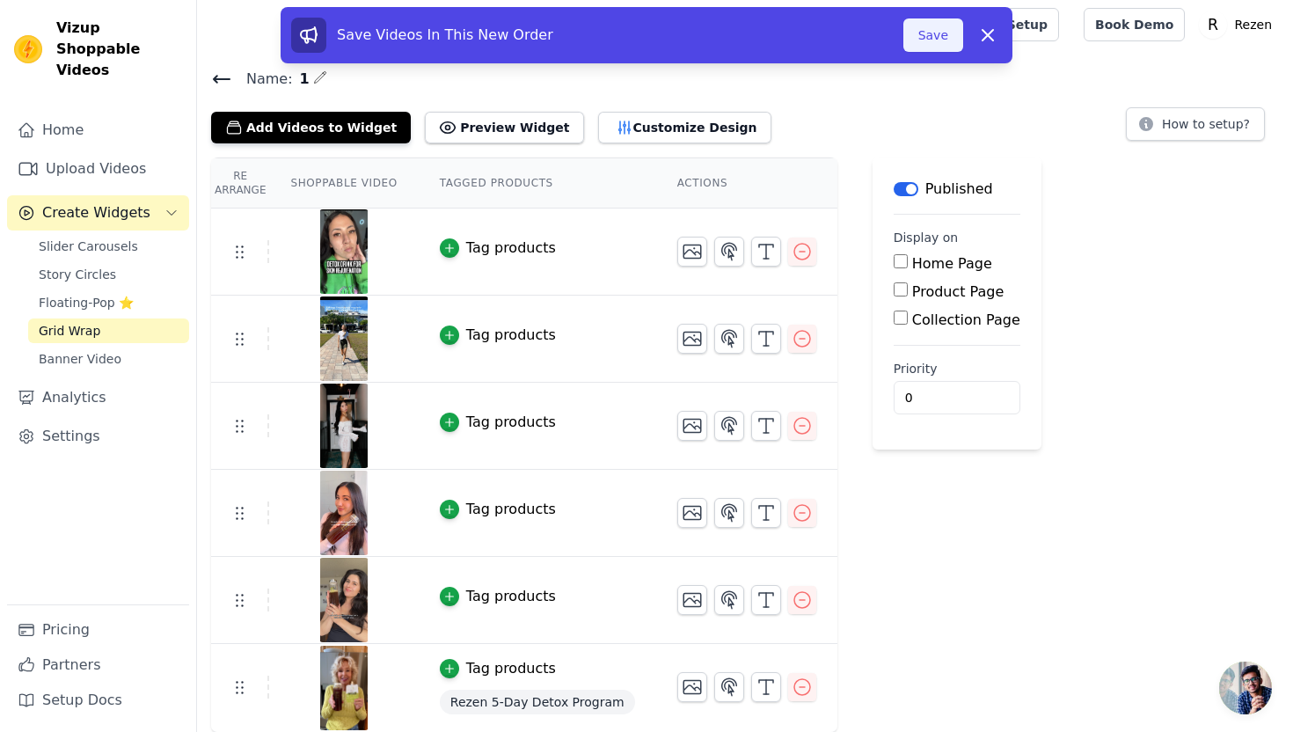
click at [926, 40] on button "Save" at bounding box center [933, 34] width 60 height 33
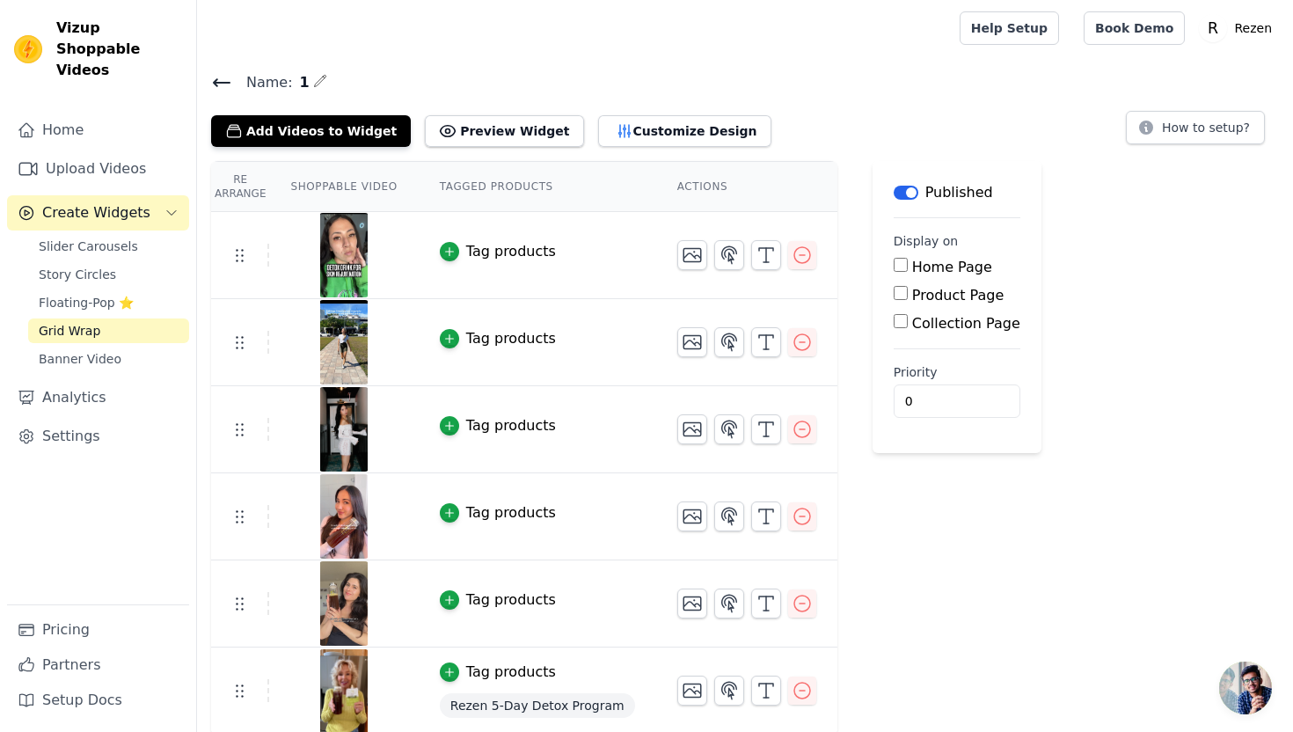
scroll to position [4, 0]
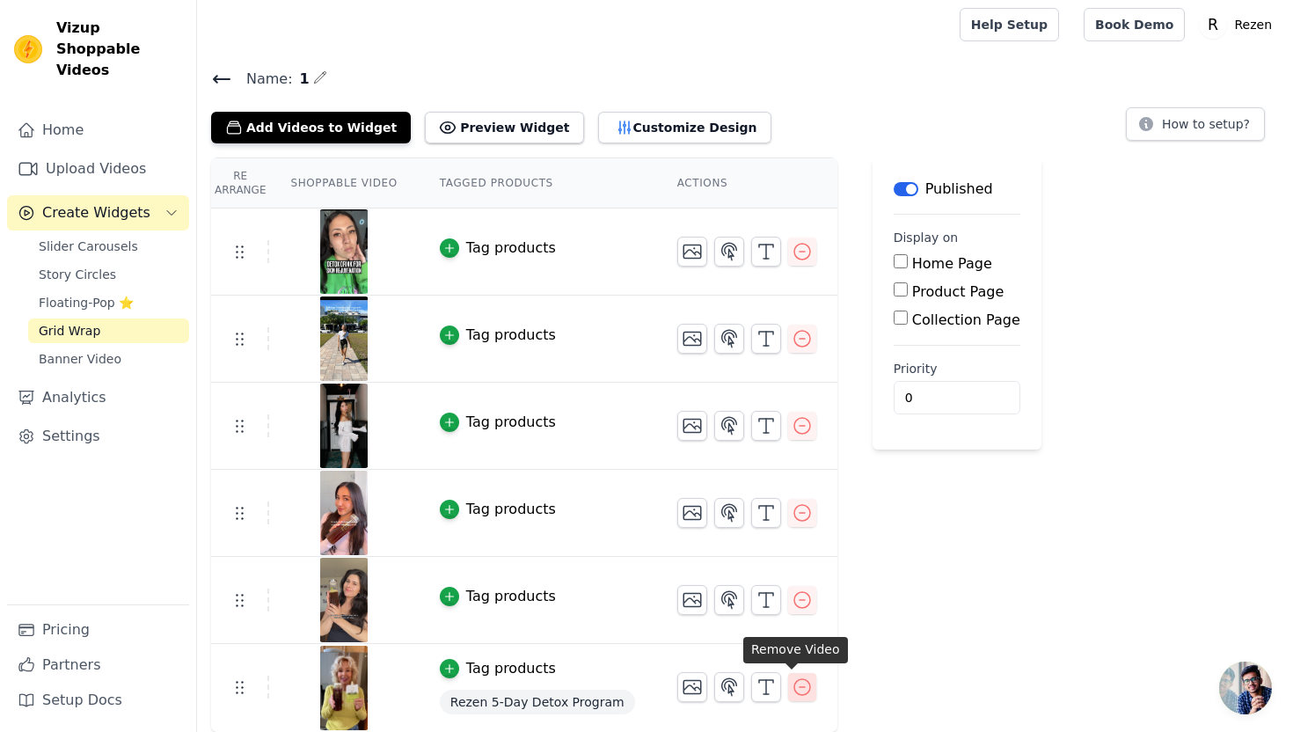
click at [791, 685] on icon "button" at bounding box center [801, 686] width 21 height 21
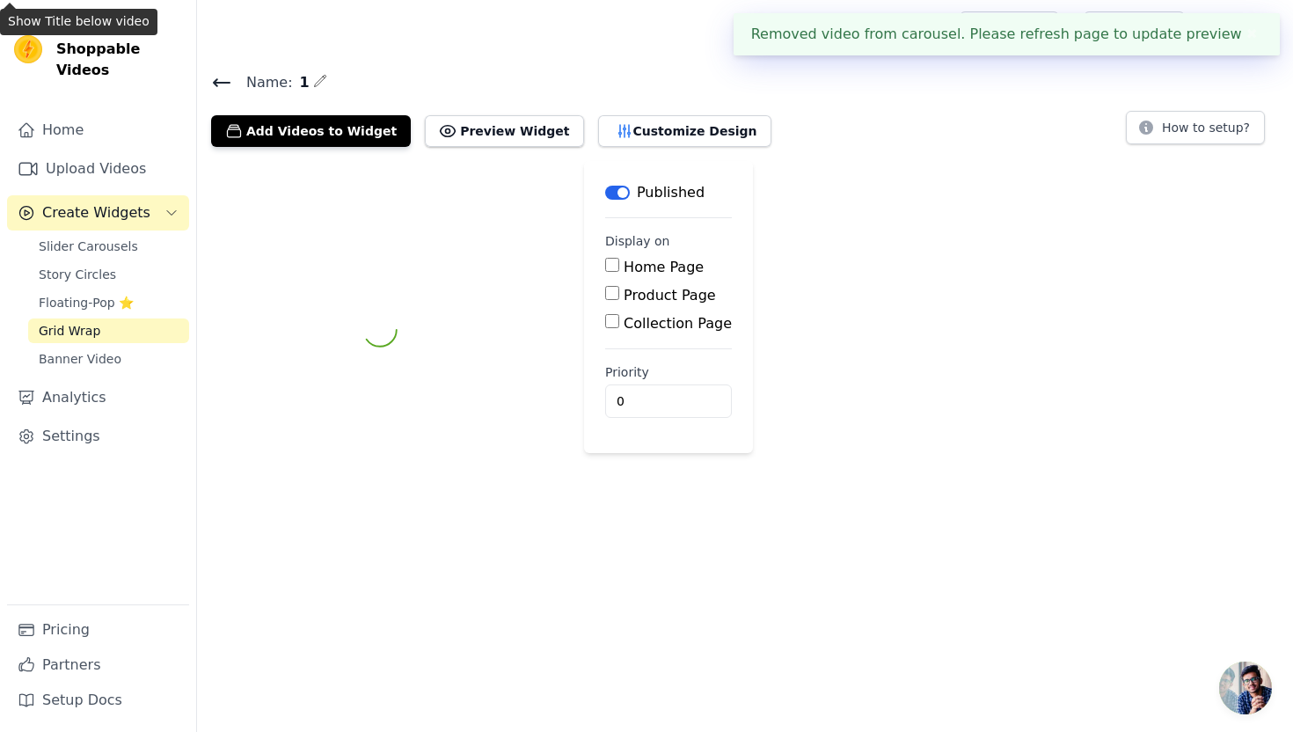
scroll to position [0, 0]
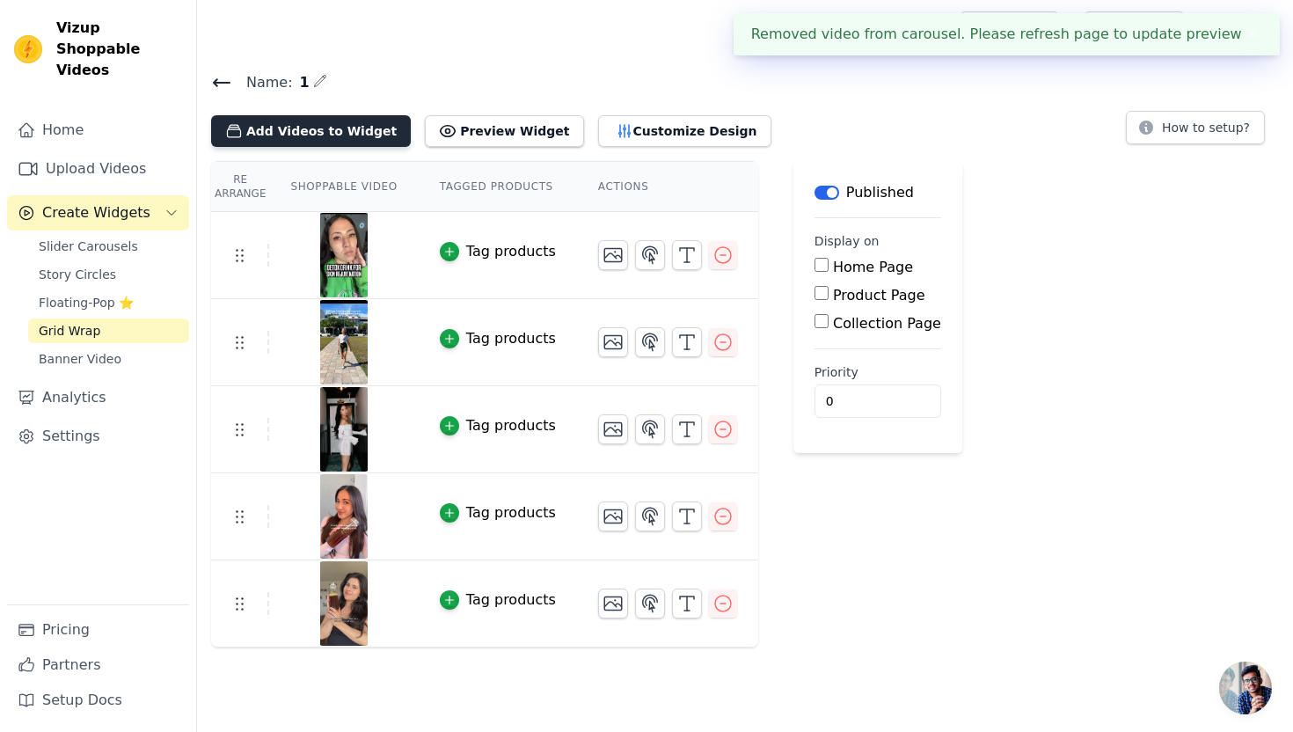
click at [323, 137] on button "Add Videos to Widget" at bounding box center [311, 131] width 200 height 32
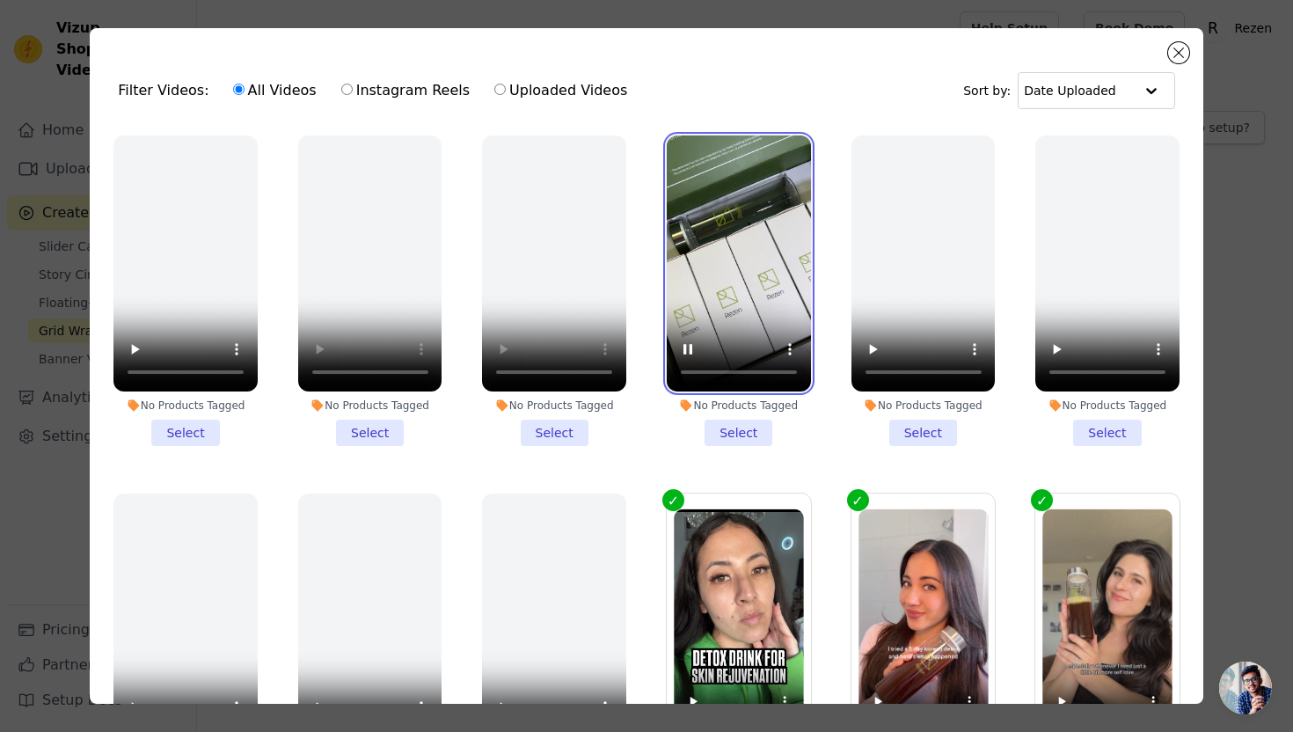
scroll to position [360, 0]
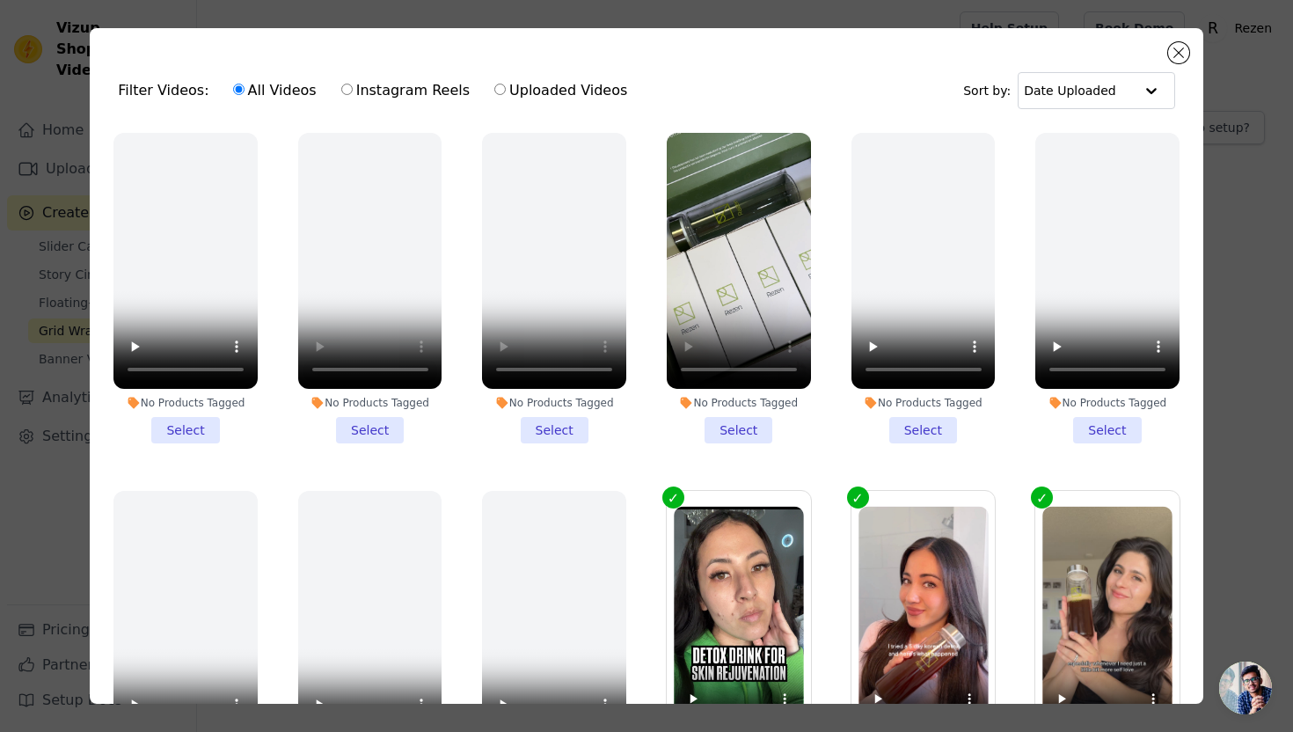
click at [731, 419] on li "No Products Tagged Select" at bounding box center [739, 288] width 144 height 310
click at [0, 0] on input "No Products Tagged Select" at bounding box center [0, 0] width 0 height 0
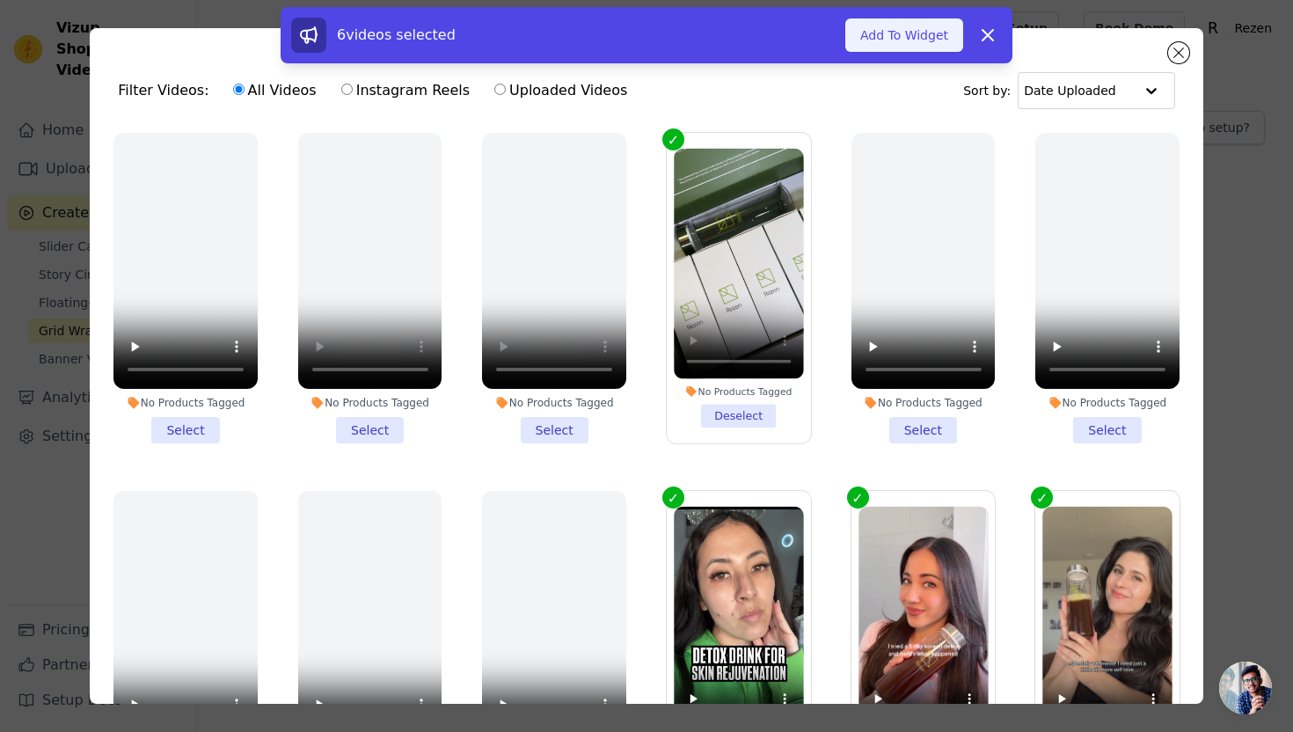
click at [881, 39] on button "Add To Widget" at bounding box center [904, 34] width 118 height 33
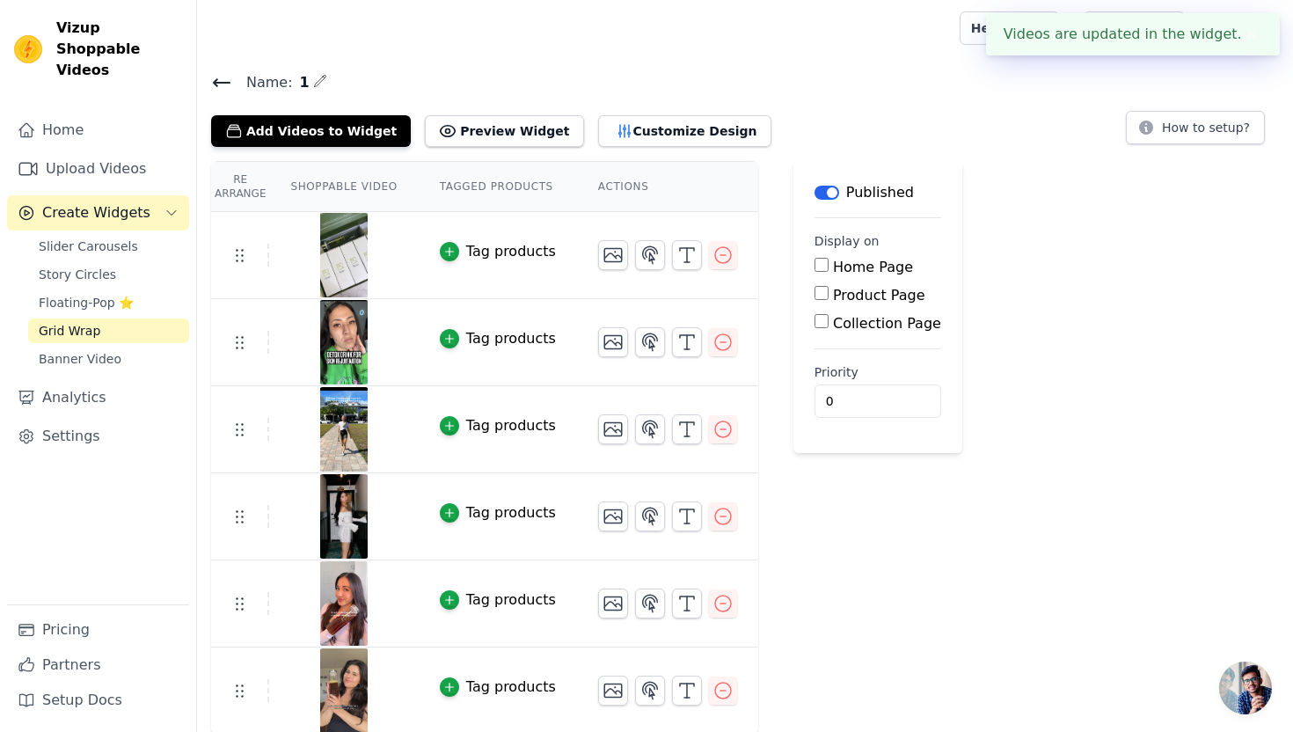
scroll to position [2, 0]
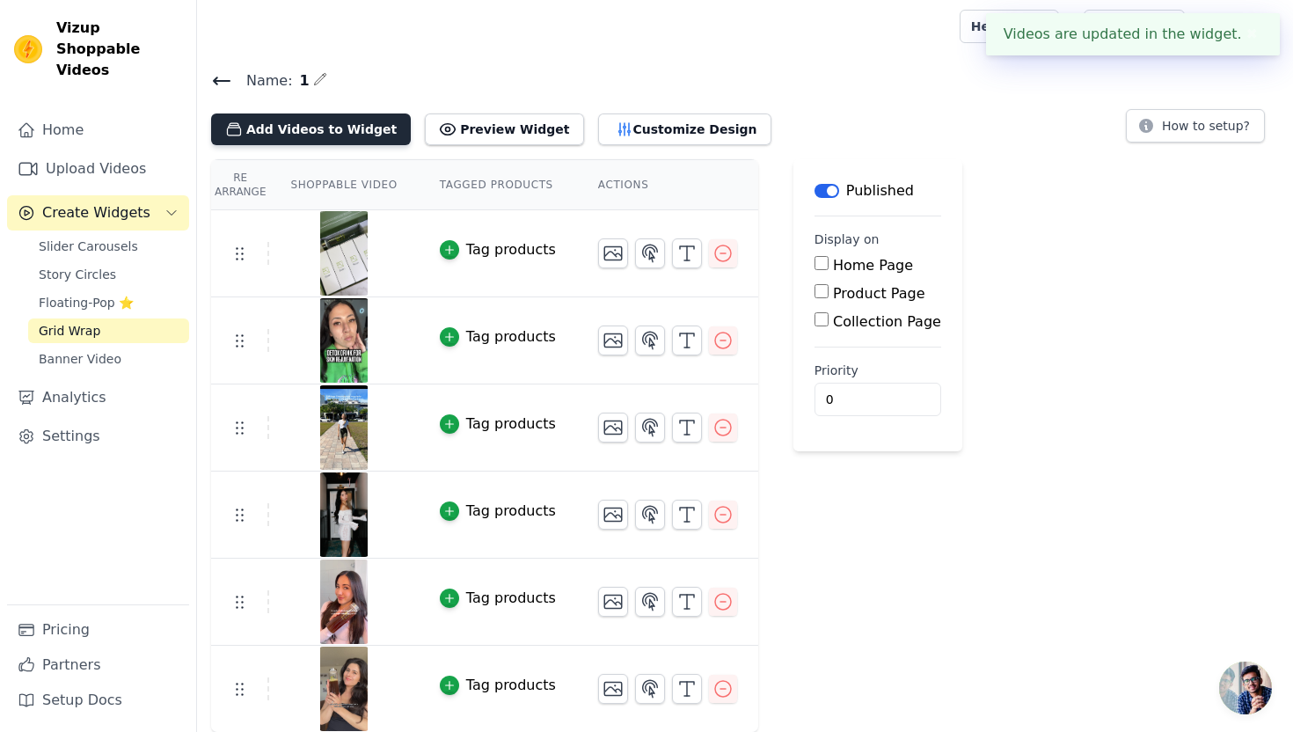
click at [324, 118] on button "Add Videos to Widget" at bounding box center [311, 129] width 200 height 32
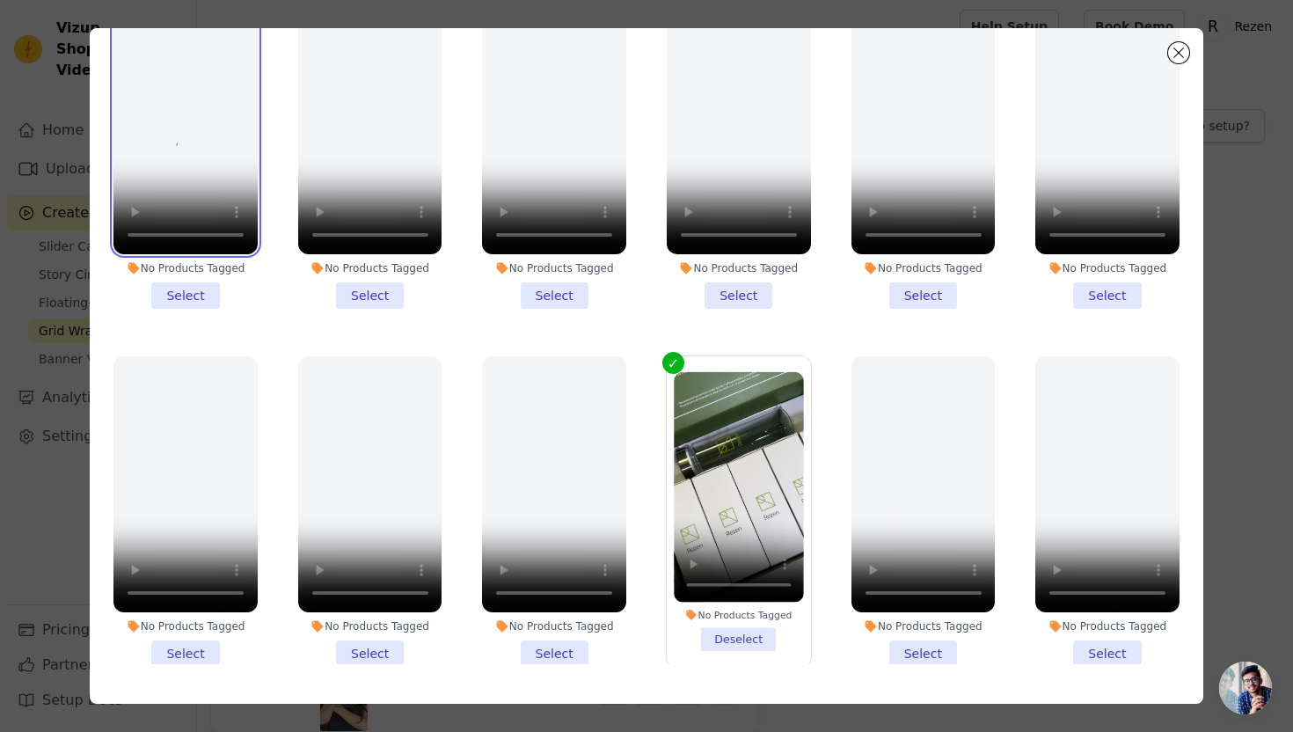
scroll to position [0, 0]
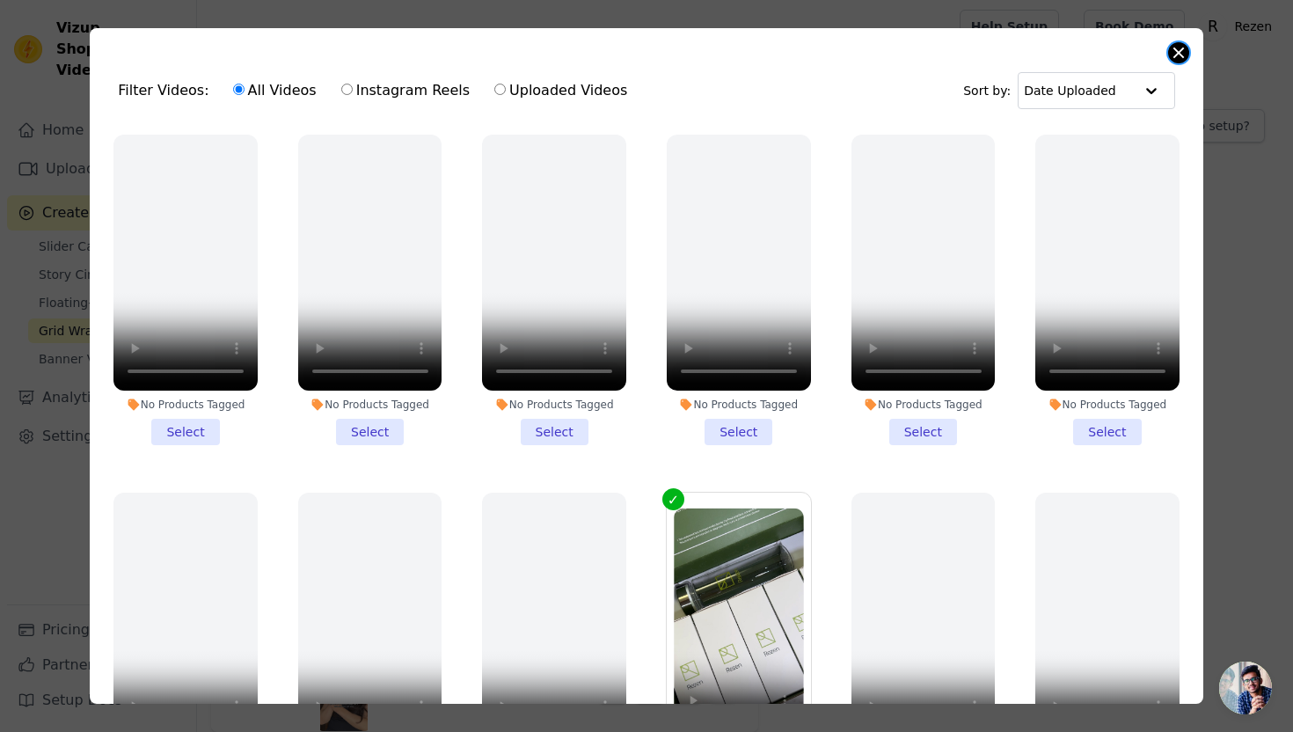
click at [1170, 56] on button "Close modal" at bounding box center [1178, 52] width 21 height 21
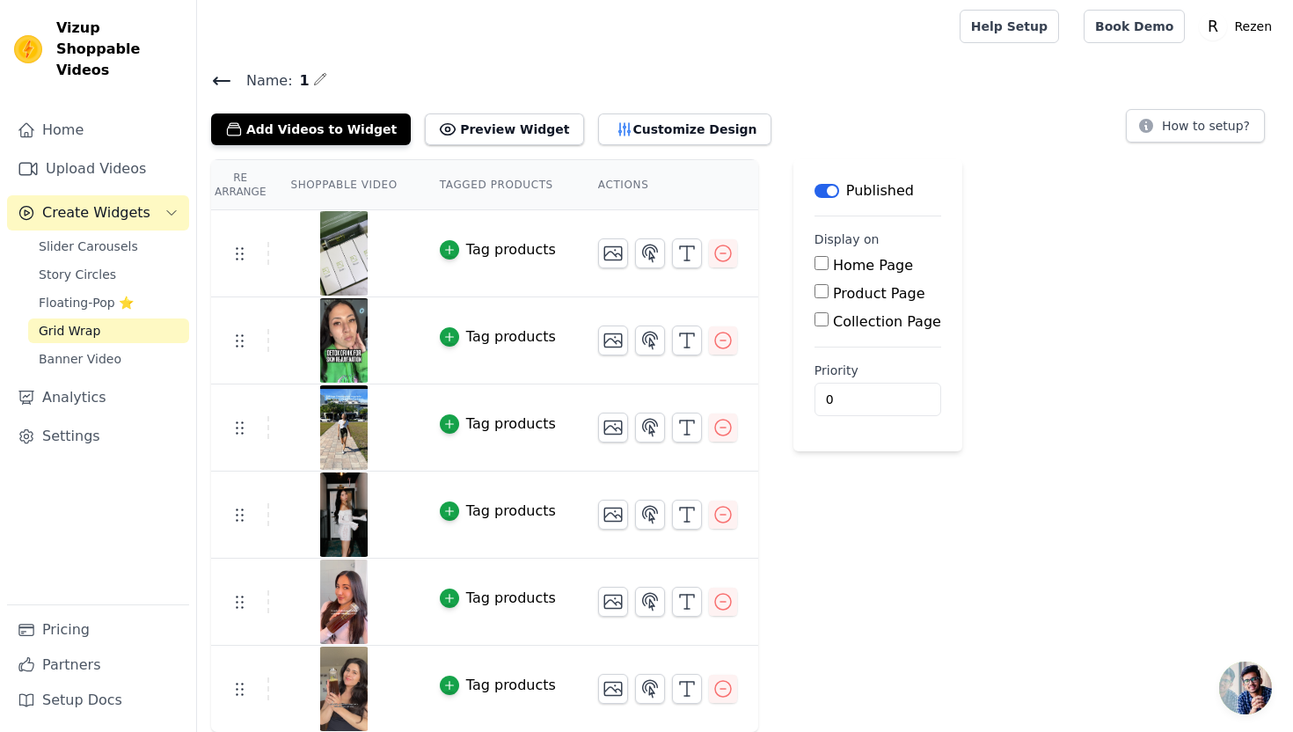
click at [1024, 210] on div "Re Arrange Shoppable Video Tagged Products Actions Tag products Tag products Ta…" at bounding box center [745, 445] width 1096 height 573
click at [78, 113] on link "Home" at bounding box center [98, 130] width 182 height 35
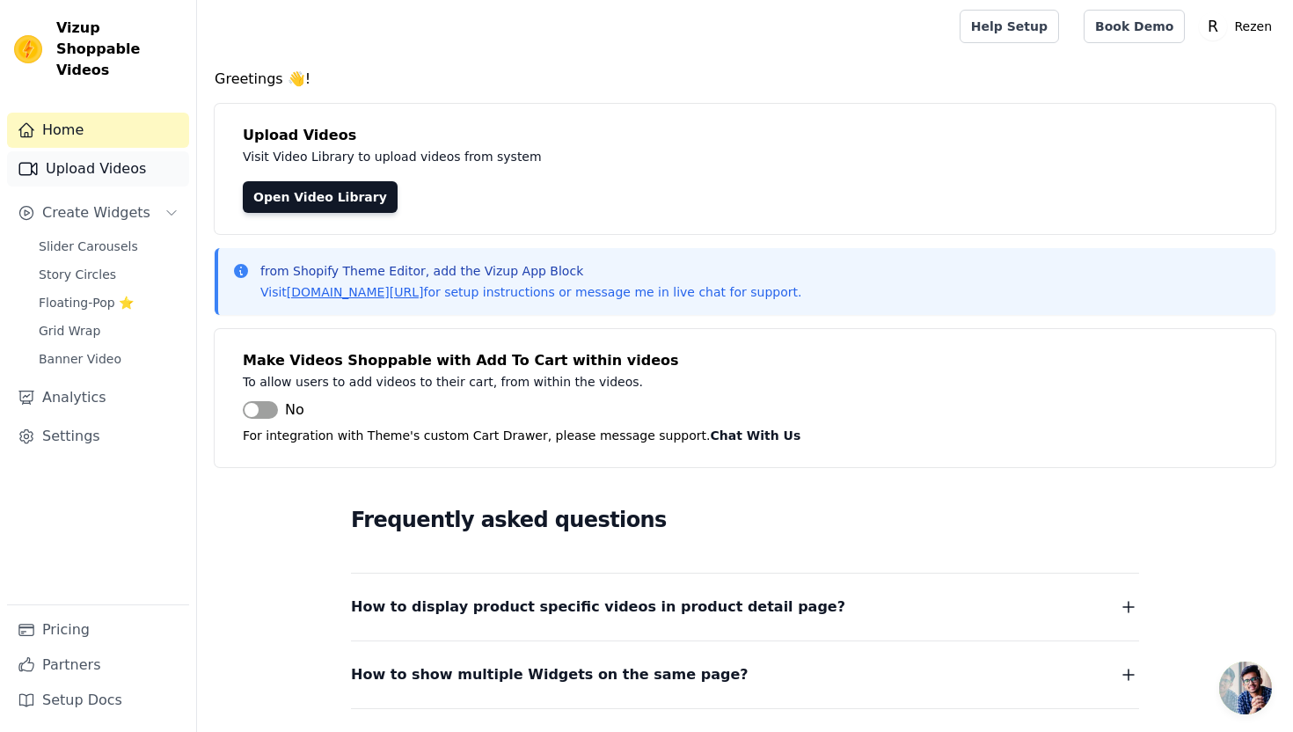
click at [77, 153] on link "Upload Videos" at bounding box center [98, 168] width 182 height 35
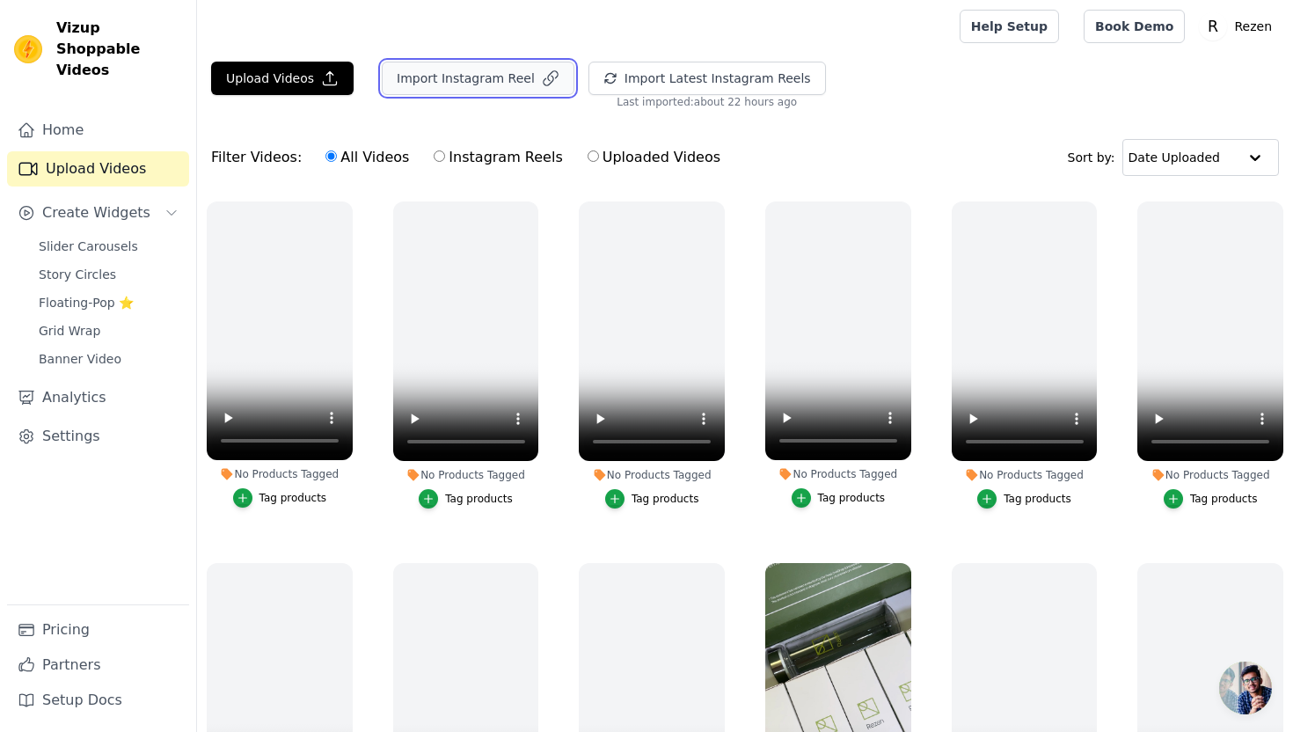
click at [477, 76] on button "Import Instagram Reel" at bounding box center [478, 78] width 193 height 33
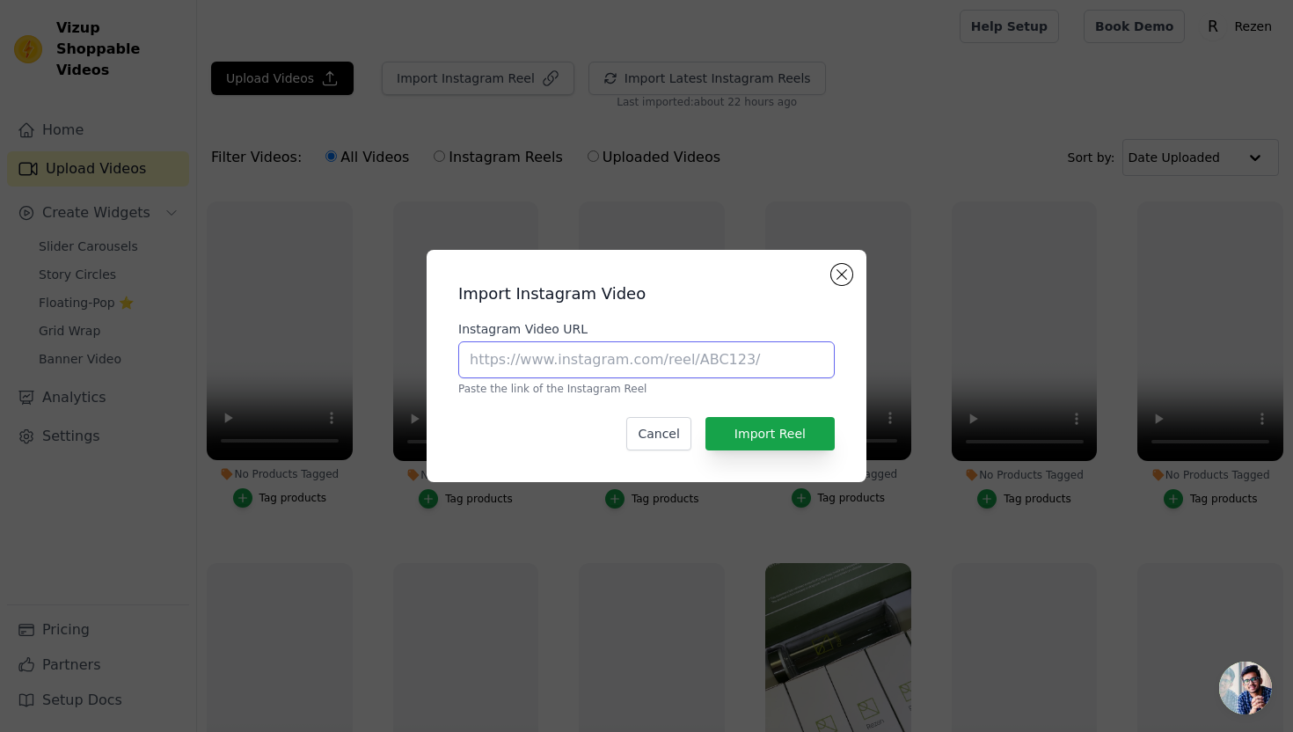
click at [668, 370] on input "Instagram Video URL" at bounding box center [646, 359] width 376 height 37
paste input "https://www.instagram.com/p/DEx3-Y0zcM8/"
type input "https://www.instagram.com/p/DEx3-Y0zcM8/"
click at [774, 424] on button "Import Reel" at bounding box center [769, 433] width 129 height 33
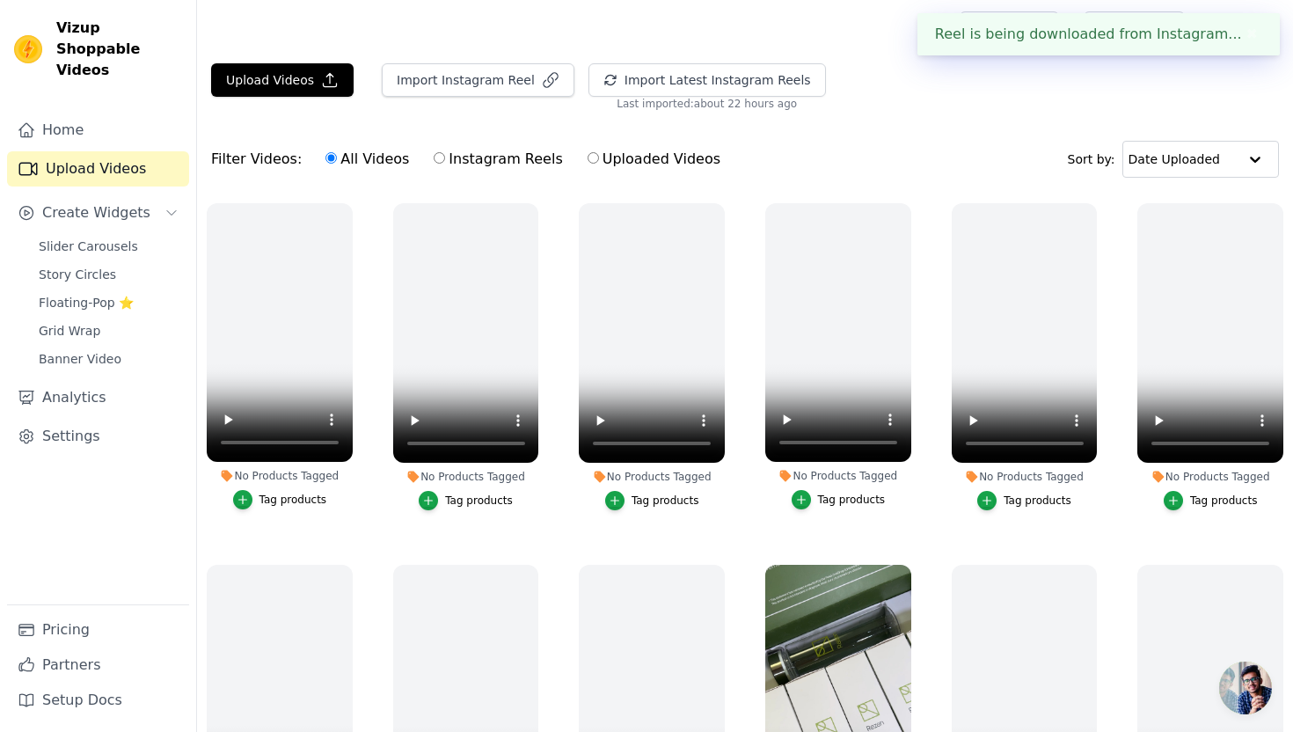
scroll to position [2, 0]
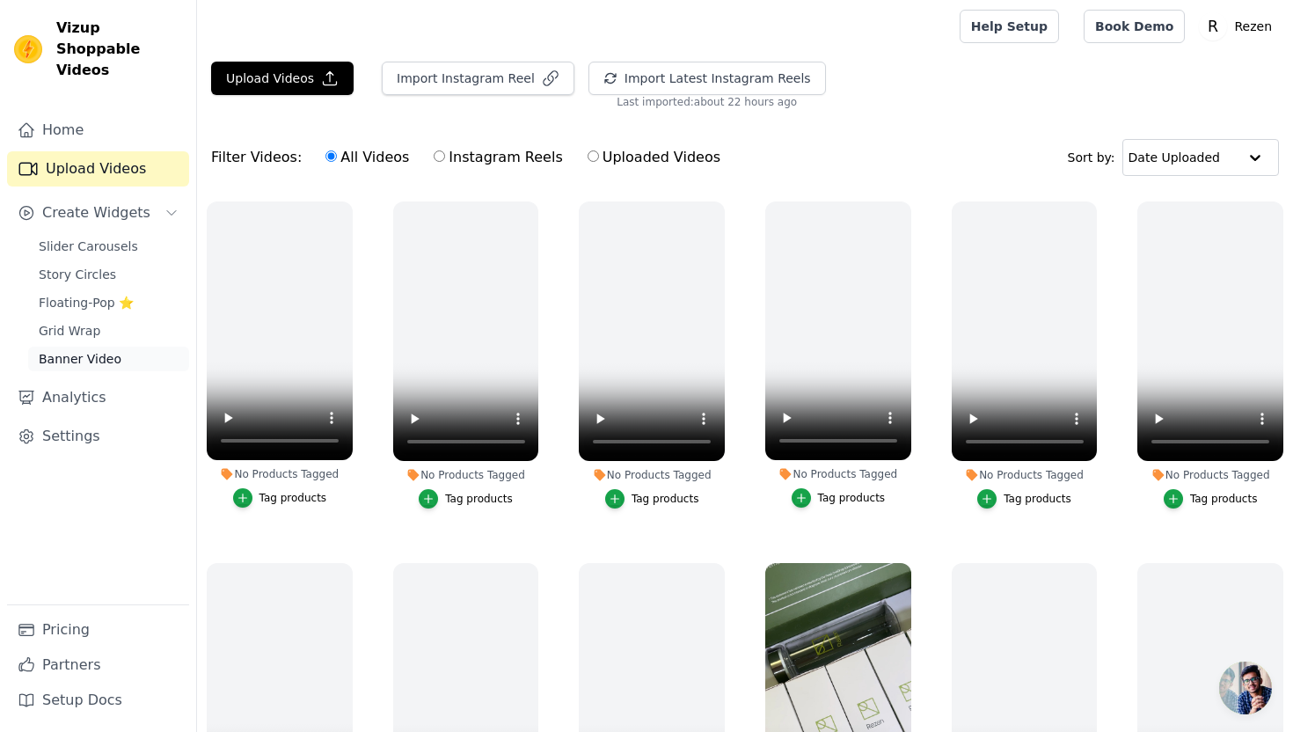
click at [73, 350] on span "Banner Video" at bounding box center [80, 359] width 83 height 18
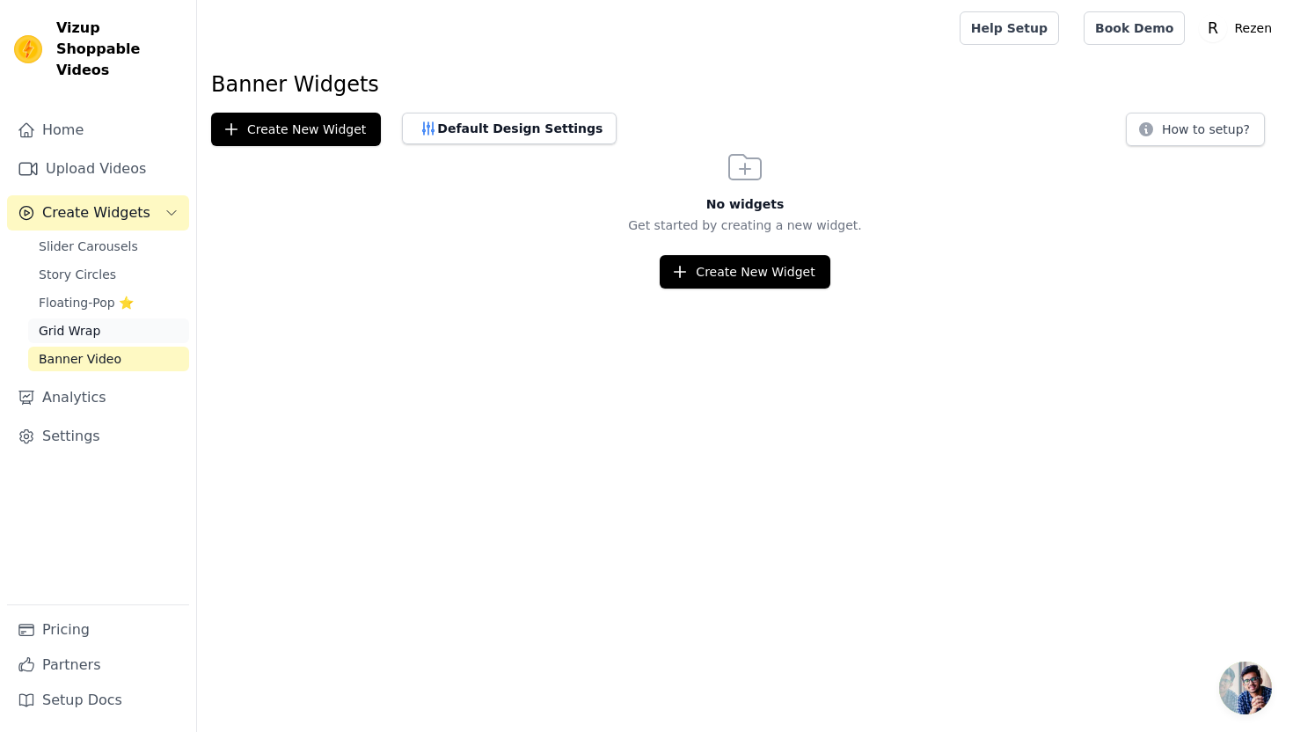
click at [86, 322] on span "Grid Wrap" at bounding box center [70, 331] width 62 height 18
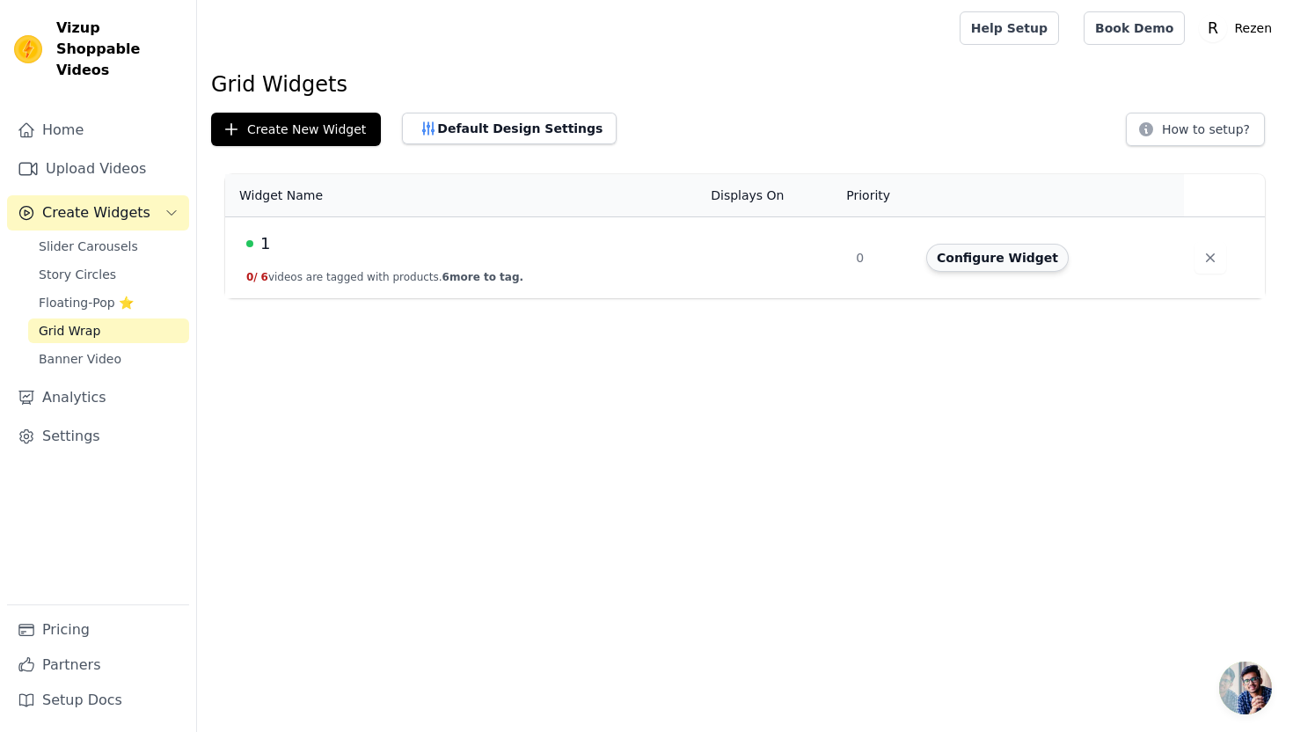
click at [967, 257] on button "Configure Widget" at bounding box center [997, 258] width 142 height 28
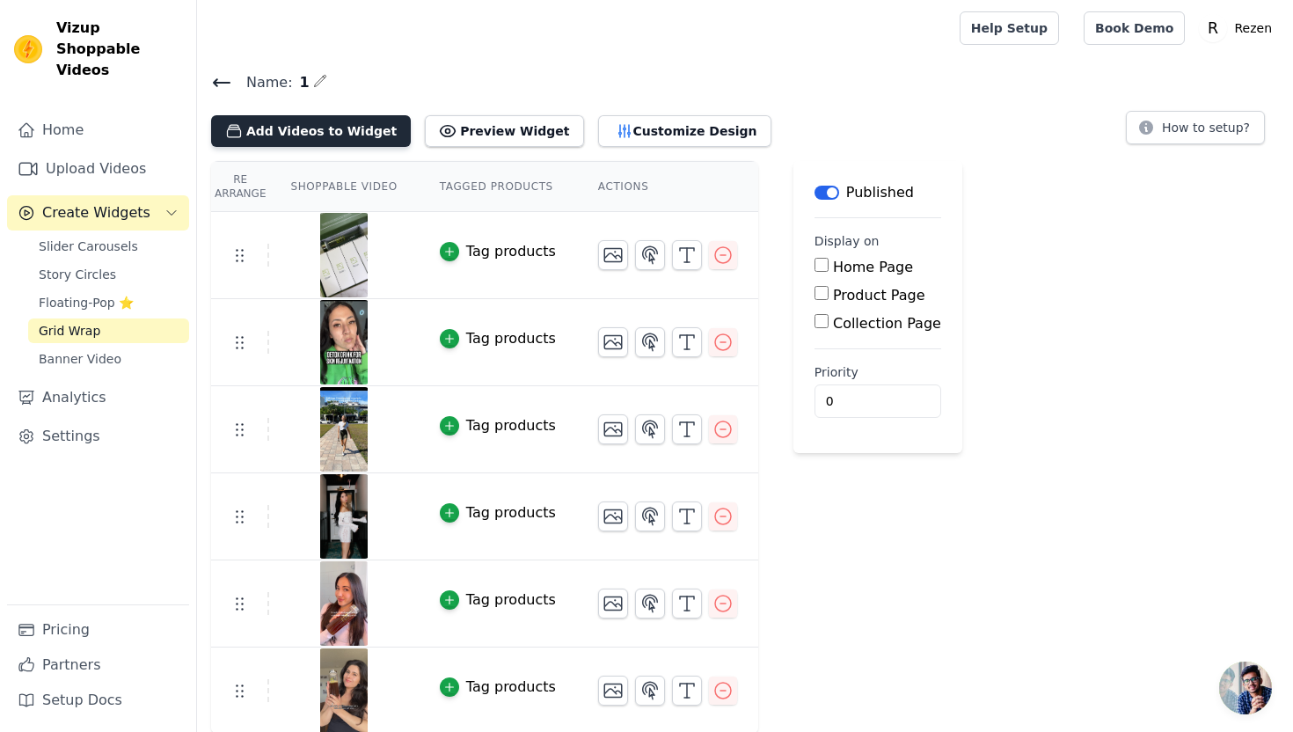
click at [350, 134] on button "Add Videos to Widget" at bounding box center [311, 131] width 200 height 32
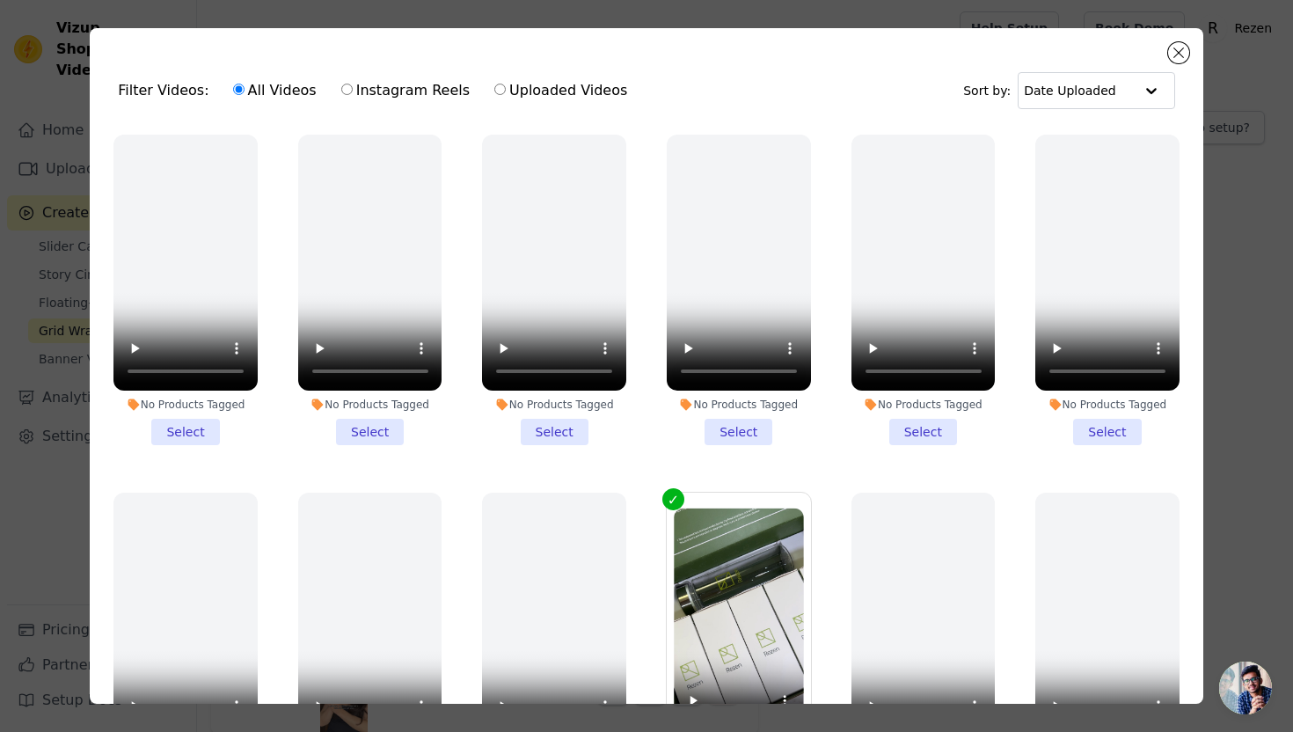
click at [343, 90] on label "Instagram Reels" at bounding box center [405, 90] width 130 height 23
click at [343, 90] on input "Instagram Reels" at bounding box center [346, 89] width 11 height 11
radio input "true"
click at [493, 88] on label "Uploaded Videos" at bounding box center [560, 90] width 135 height 23
click at [494, 88] on input "Uploaded Videos" at bounding box center [499, 89] width 11 height 11
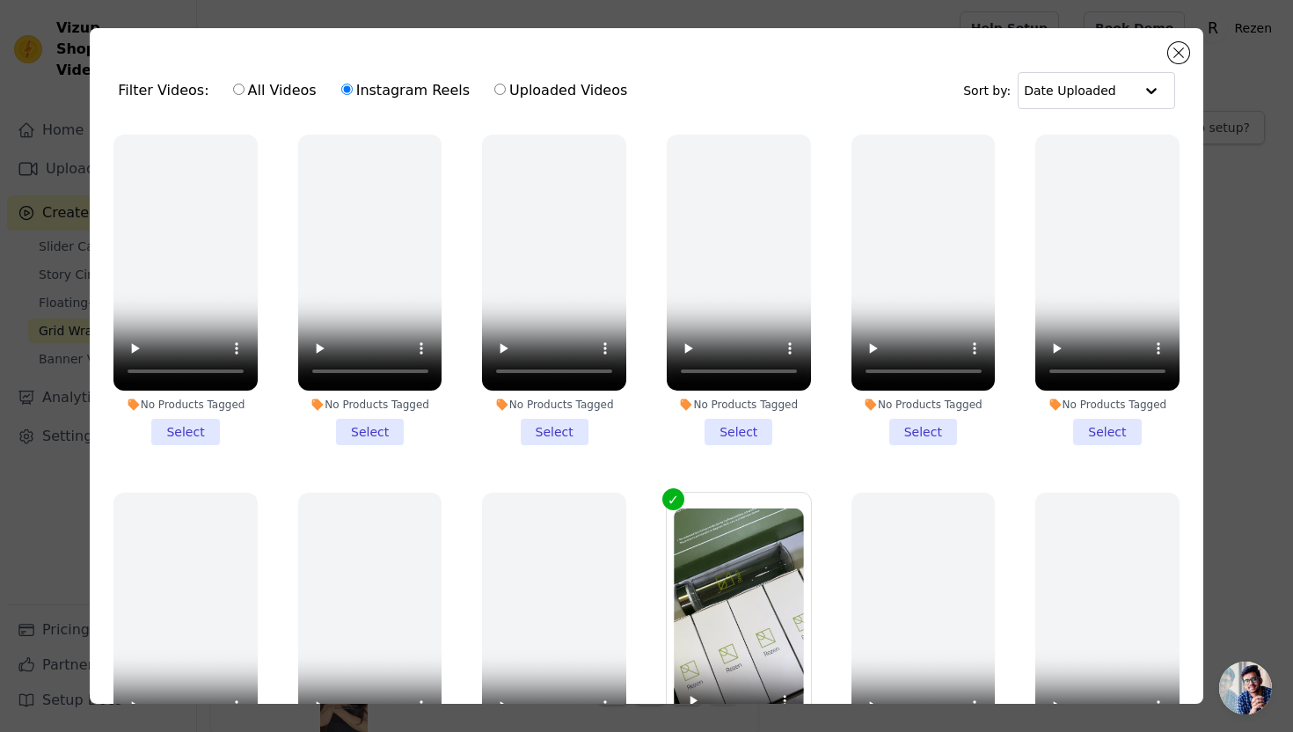
radio input "true"
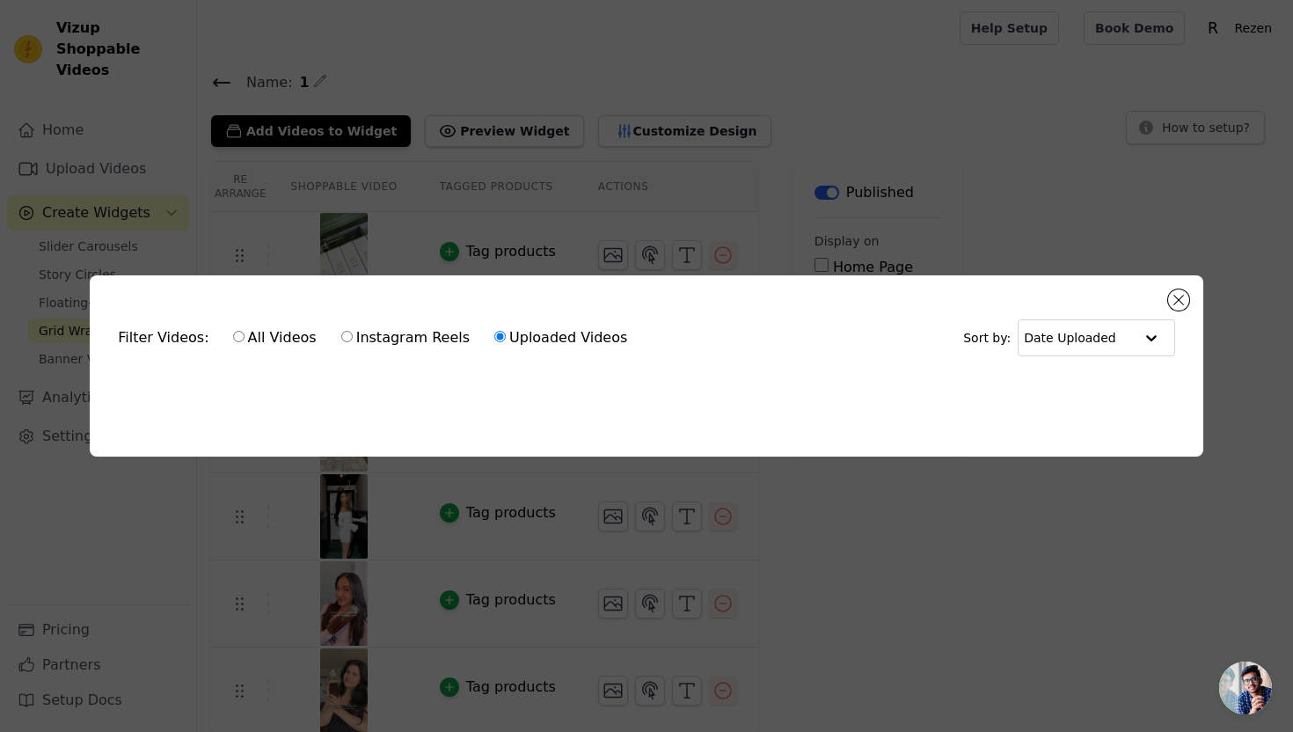
click at [364, 334] on label "Instagram Reels" at bounding box center [405, 337] width 130 height 23
click at [353, 334] on input "Instagram Reels" at bounding box center [346, 336] width 11 height 11
radio input "true"
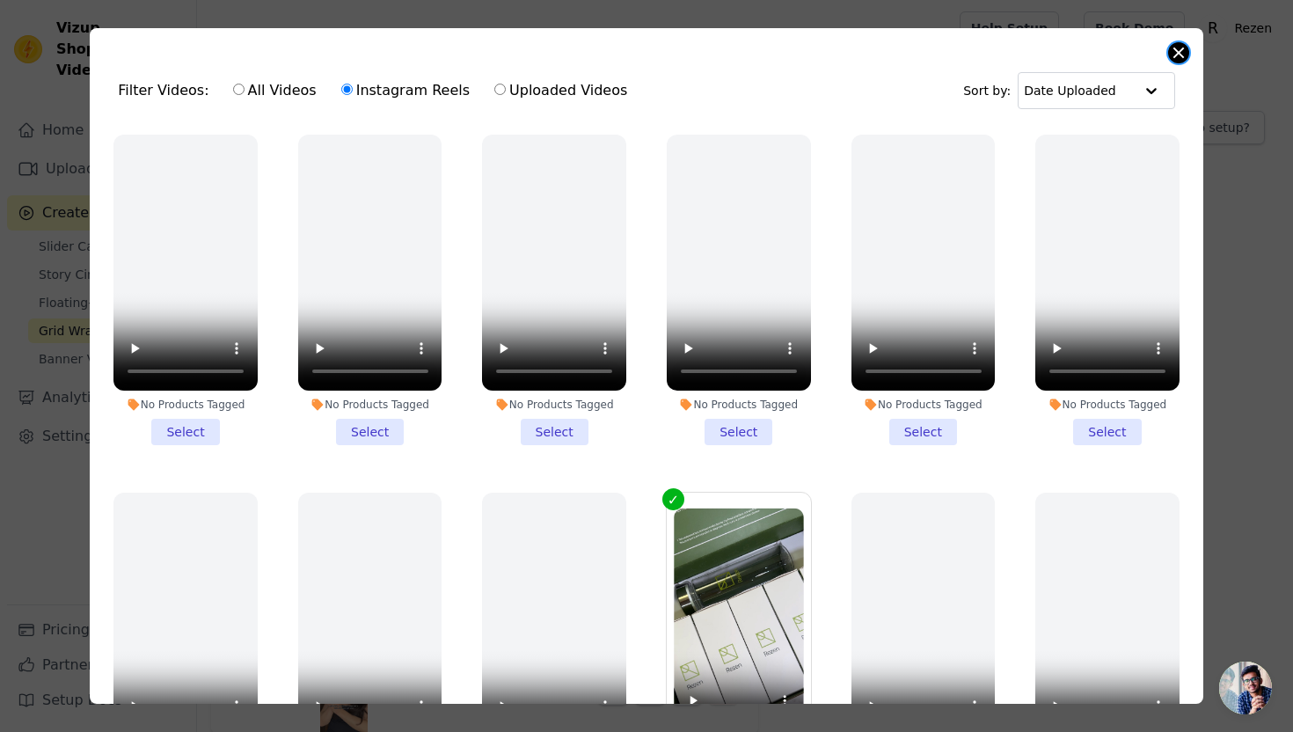
click at [1171, 54] on button "Close modal" at bounding box center [1178, 52] width 21 height 21
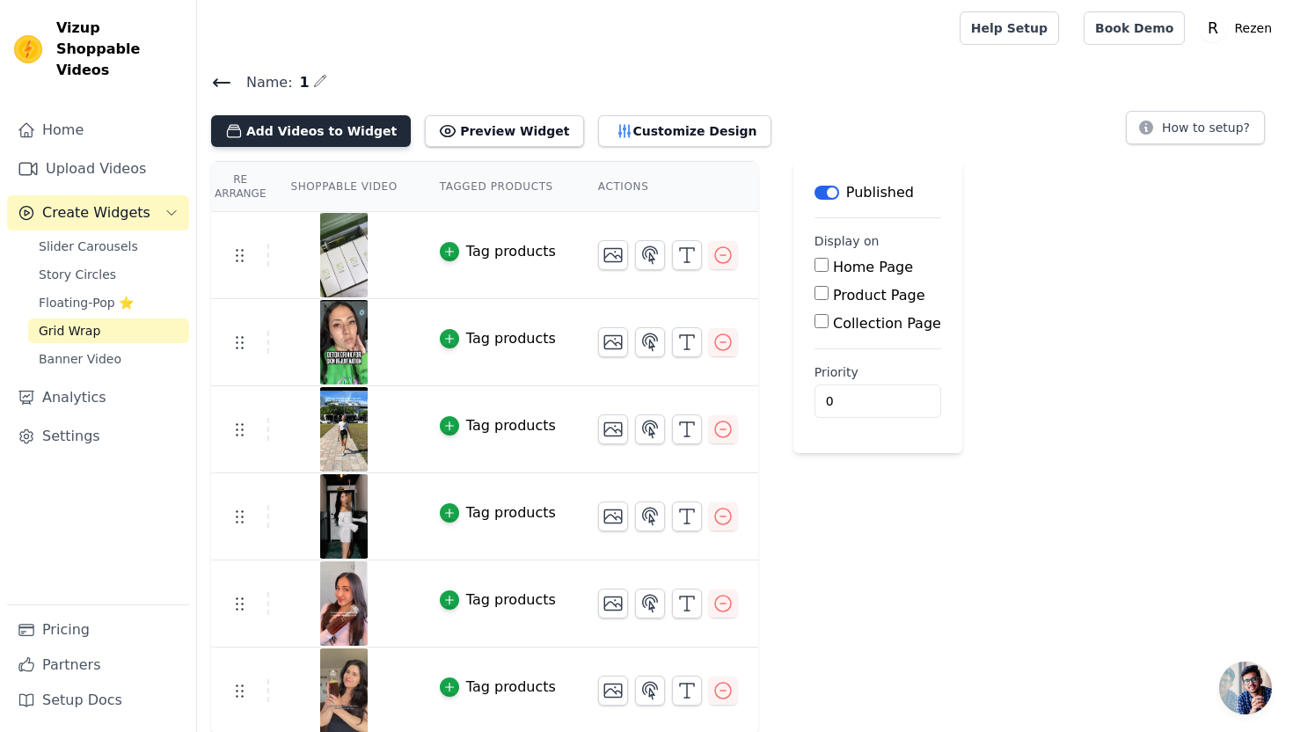
click at [346, 131] on button "Add Videos to Widget" at bounding box center [311, 131] width 200 height 32
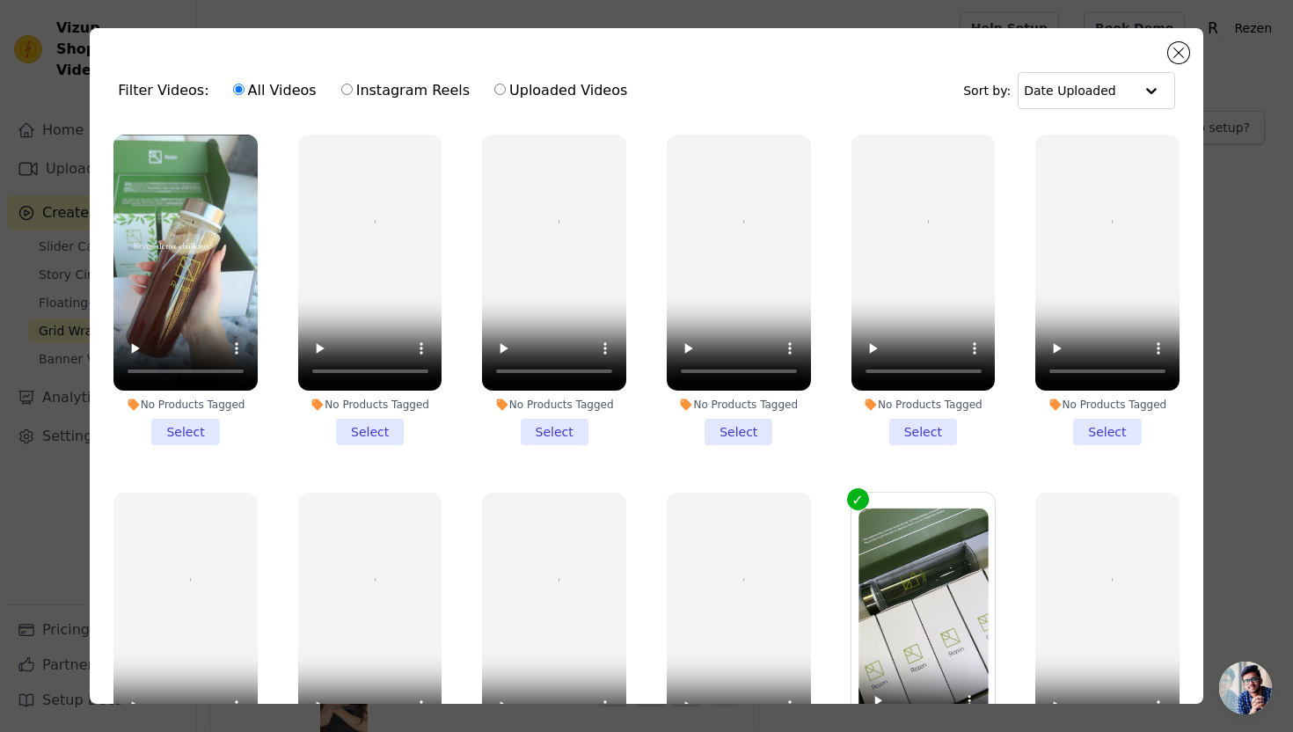
click at [189, 434] on li "No Products Tagged Select" at bounding box center [185, 290] width 144 height 310
click at [0, 0] on input "No Products Tagged Select" at bounding box center [0, 0] width 0 height 0
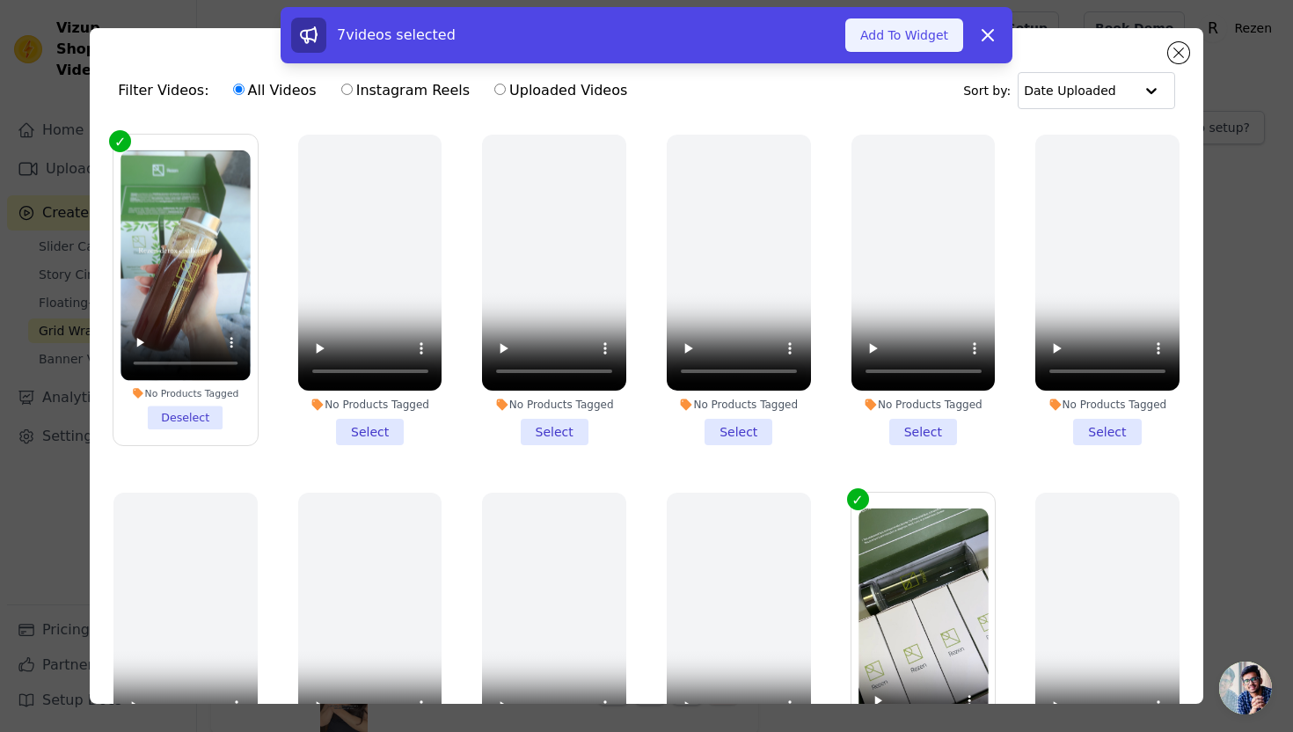
click at [905, 31] on button "Add To Widget" at bounding box center [904, 34] width 118 height 33
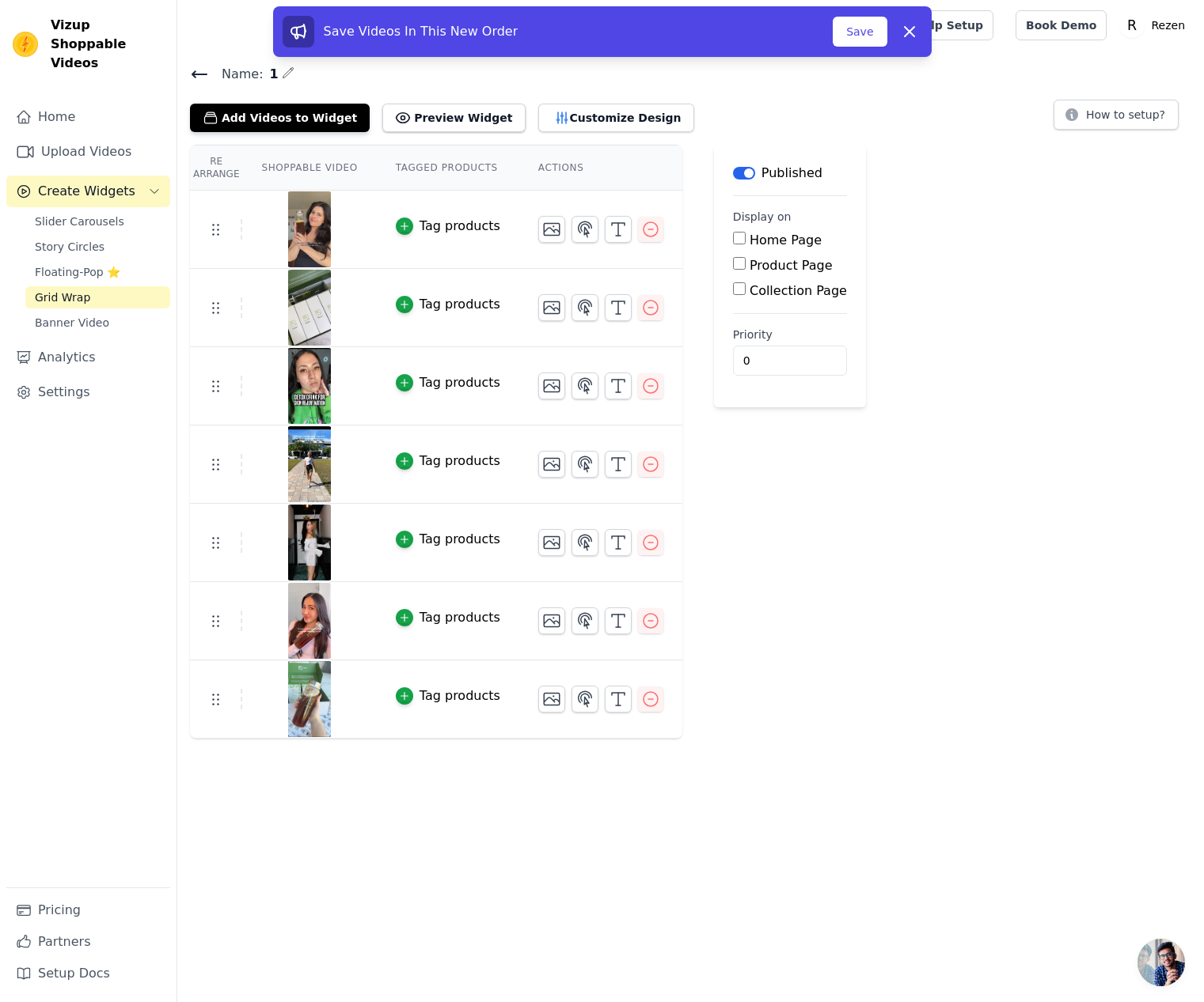
click at [696, 658] on html "Vizup Shoppable Videos Home Upload Videos Create Widgets Slider Carousels Story…" at bounding box center [602, 369] width 1204 height 738
click at [608, 658] on icon "button" at bounding box center [617, 699] width 19 height 19
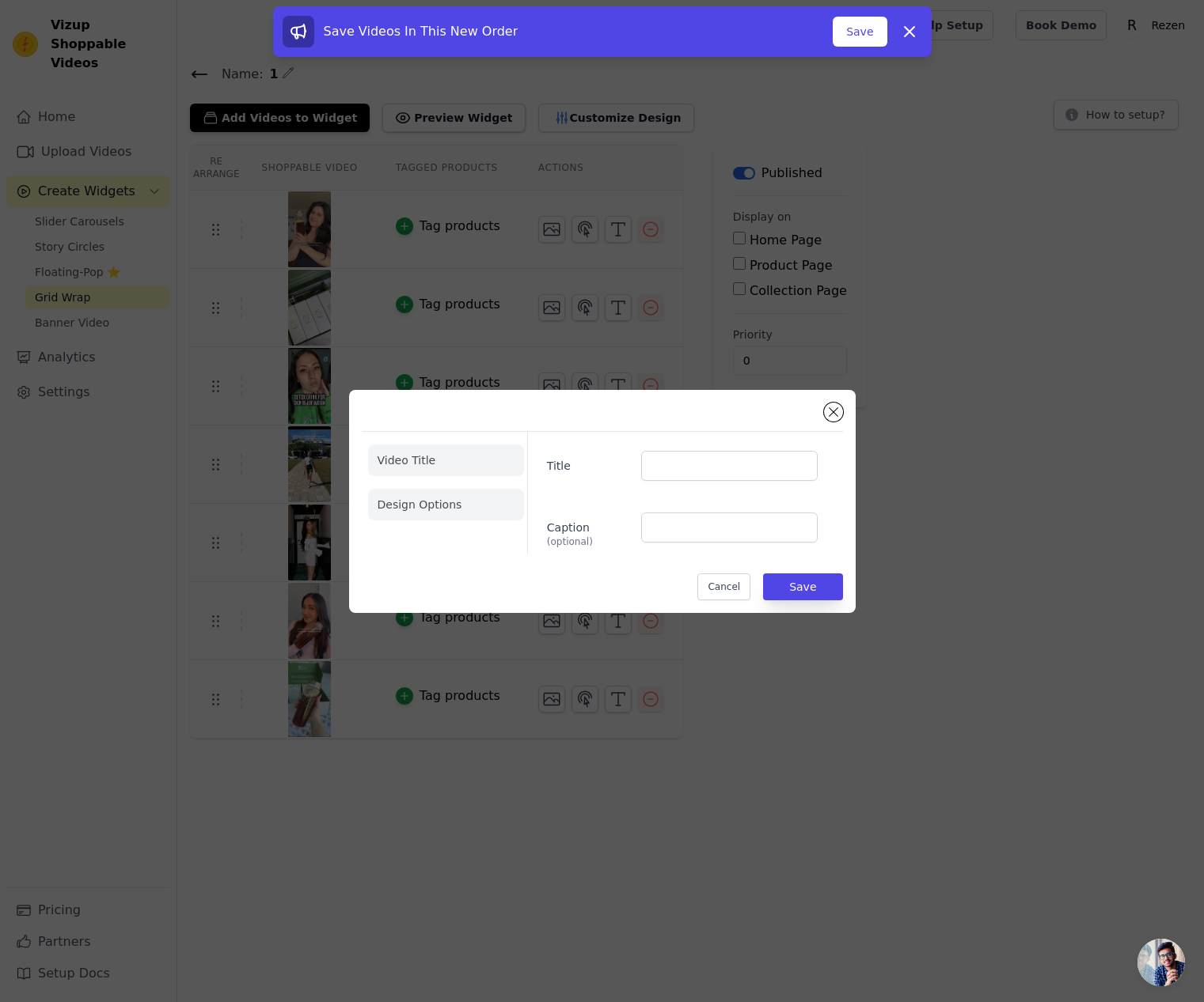
click at [436, 511] on li "Design Options" at bounding box center [445, 504] width 156 height 31
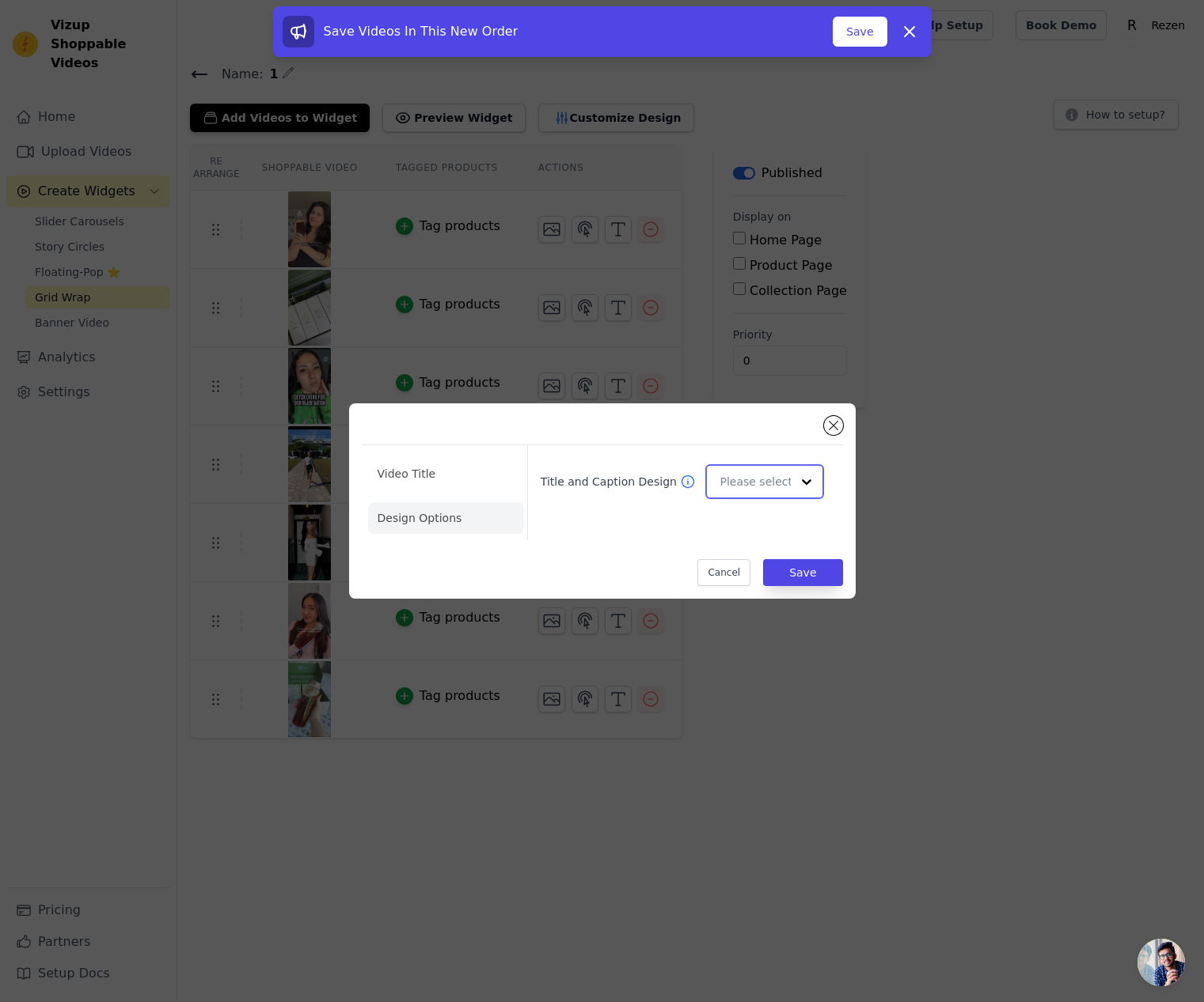
drag, startPoint x: 732, startPoint y: 482, endPoint x: 742, endPoint y: 497, distance: 18.0
click at [732, 482] on input "Title and Caption Design" at bounding box center [754, 481] width 70 height 31
click at [752, 548] on div "Overlay" at bounding box center [764, 552] width 118 height 33
click at [428, 502] on li "Video Title" at bounding box center [445, 517] width 156 height 31
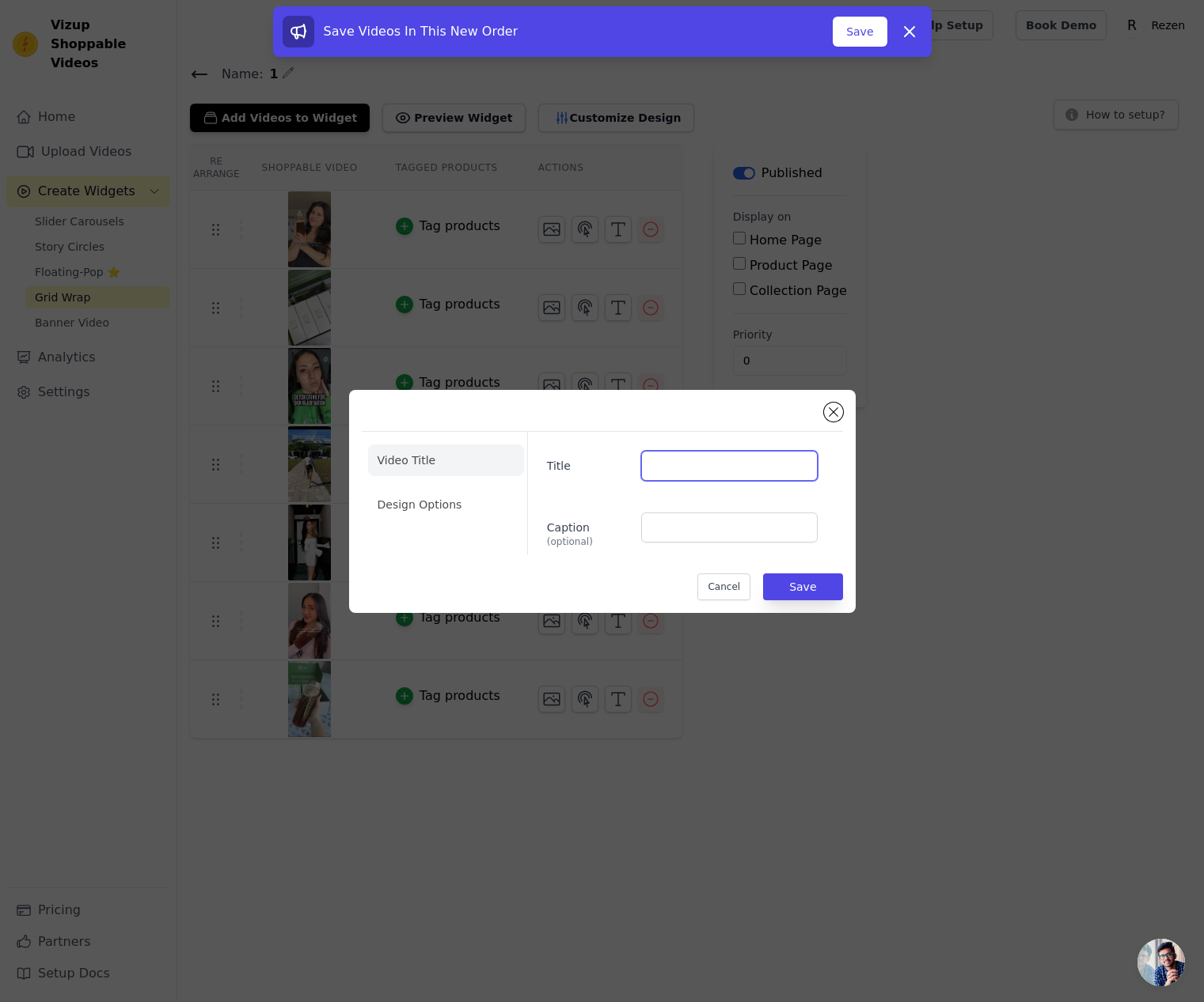
click at [713, 468] on input "Title" at bounding box center [728, 465] width 175 height 30
paste input "ugcwtaylor"
drag, startPoint x: 661, startPoint y: 462, endPoint x: 677, endPoint y: 466, distance: 16.5
click at [661, 462] on input "@ ugcwtaylor" at bounding box center [728, 465] width 175 height 30
type input "@ugcwtaylor"
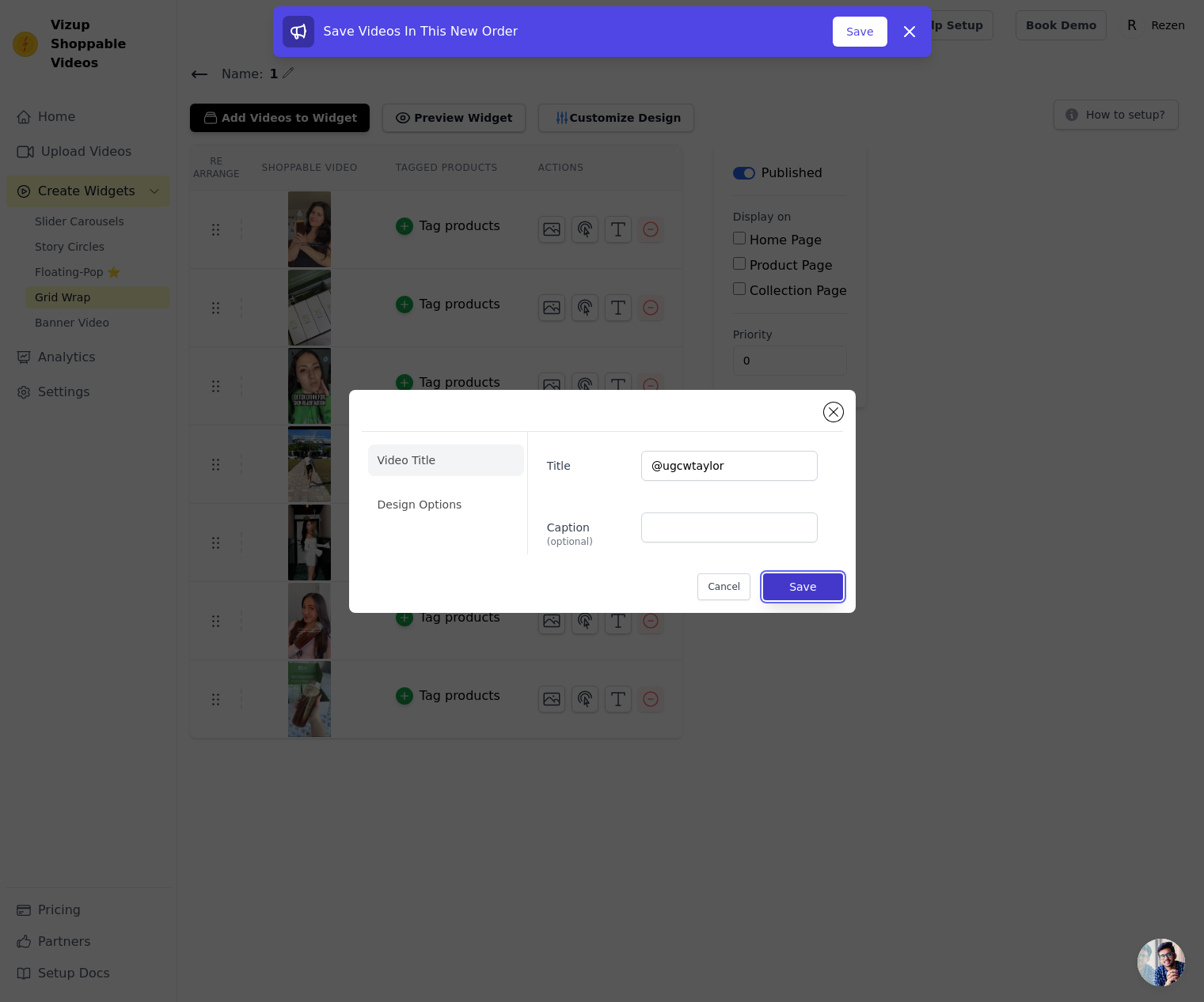
click at [803, 587] on button "Save" at bounding box center [803, 587] width 79 height 27
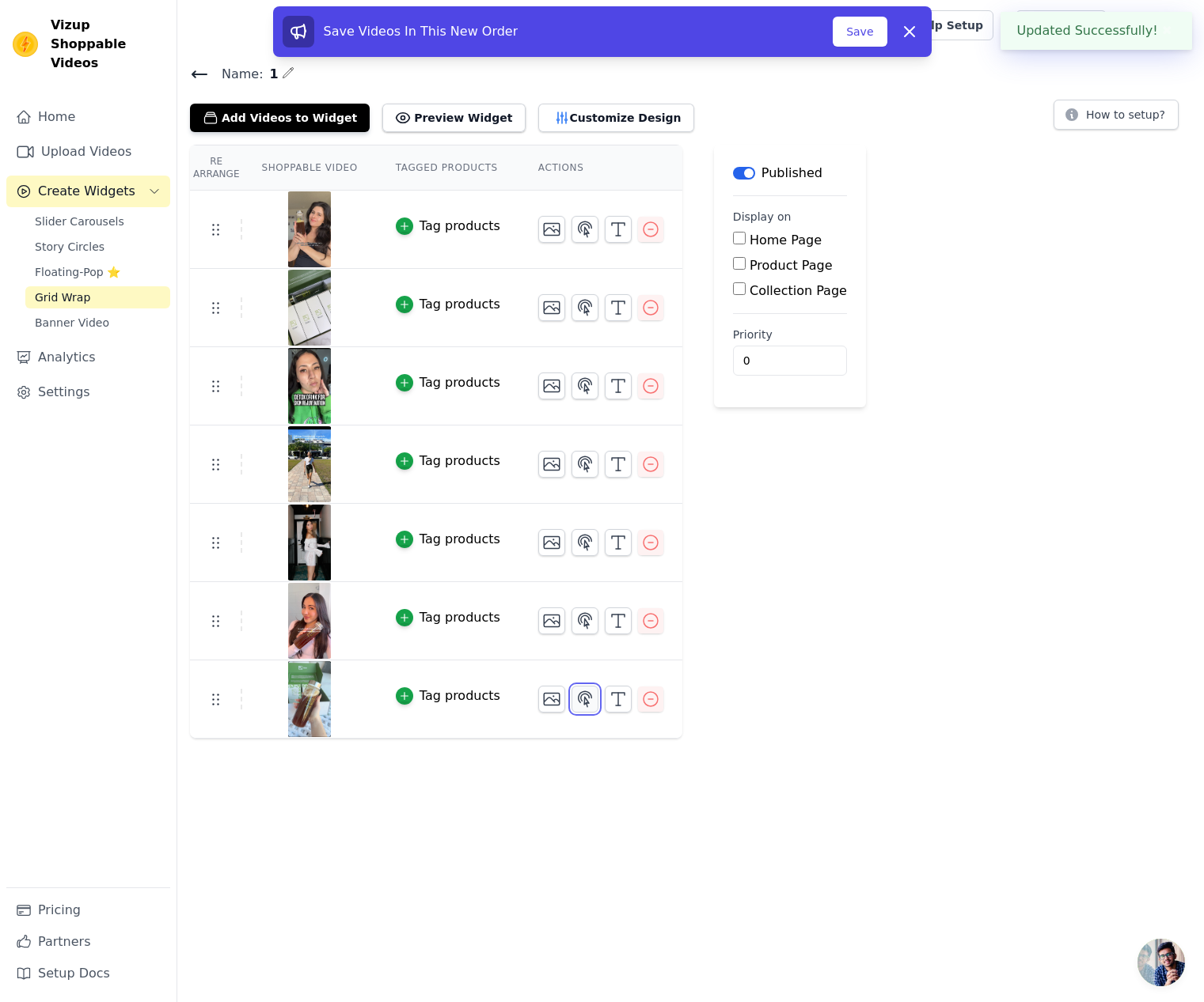
click at [578, 658] on icon "button" at bounding box center [584, 699] width 19 height 19
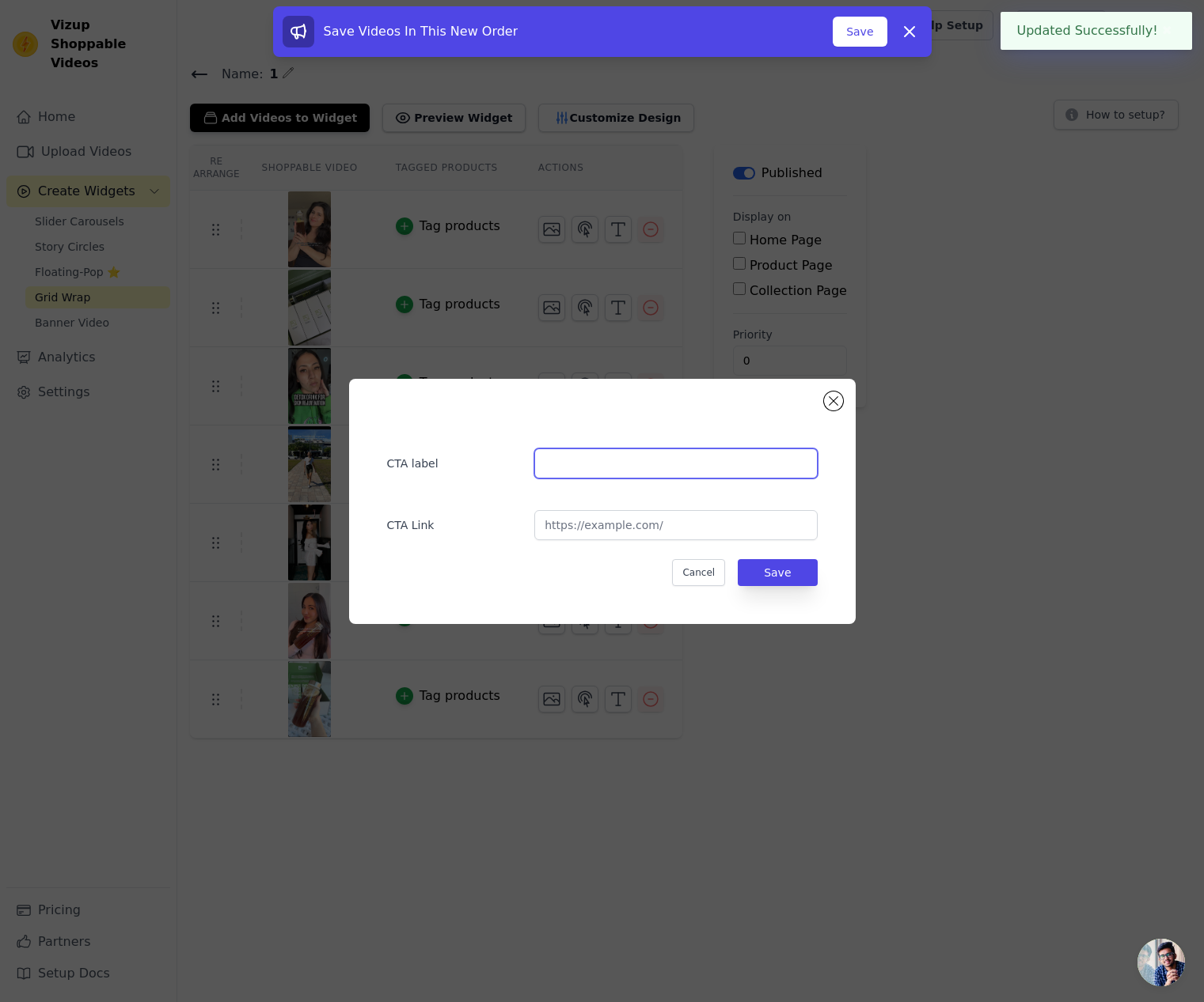
click at [610, 462] on input "text" at bounding box center [676, 463] width 283 height 30
paste input "@ugcwtaylor"
type input "@ugcwtaylor"
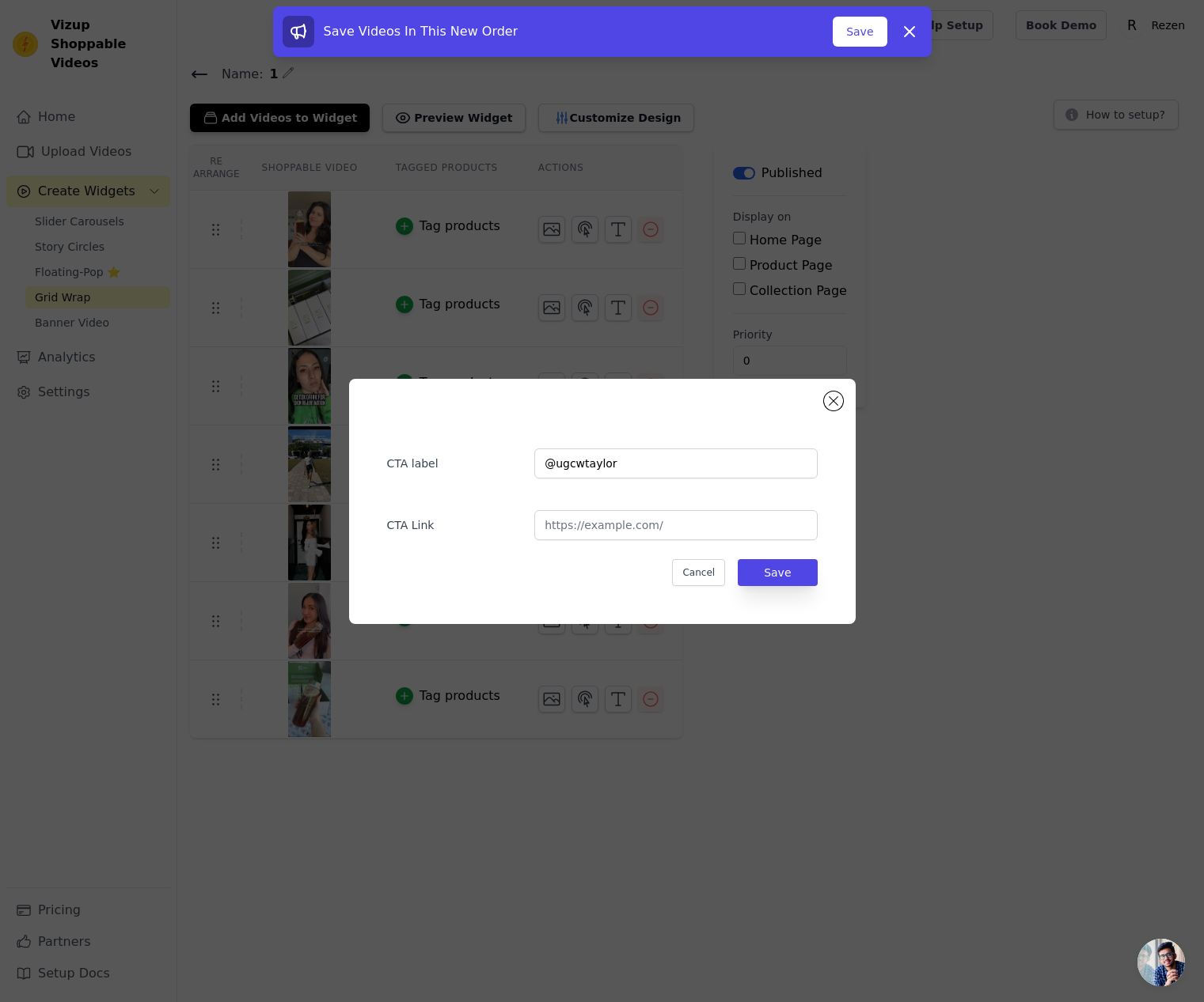
click at [635, 541] on div "CTA label @ugcwtaylor CTA Link Cancel Save" at bounding box center [602, 501] width 456 height 194
drag, startPoint x: 661, startPoint y: 534, endPoint x: 684, endPoint y: 532, distance: 23.1
click at [661, 533] on input "url" at bounding box center [676, 524] width 283 height 30
paste input "https://www.instagram.com/p/DEx3-Y0zcM8/"
type input "https://www.instagram.com/p/DEx3-Y0zcM8/"
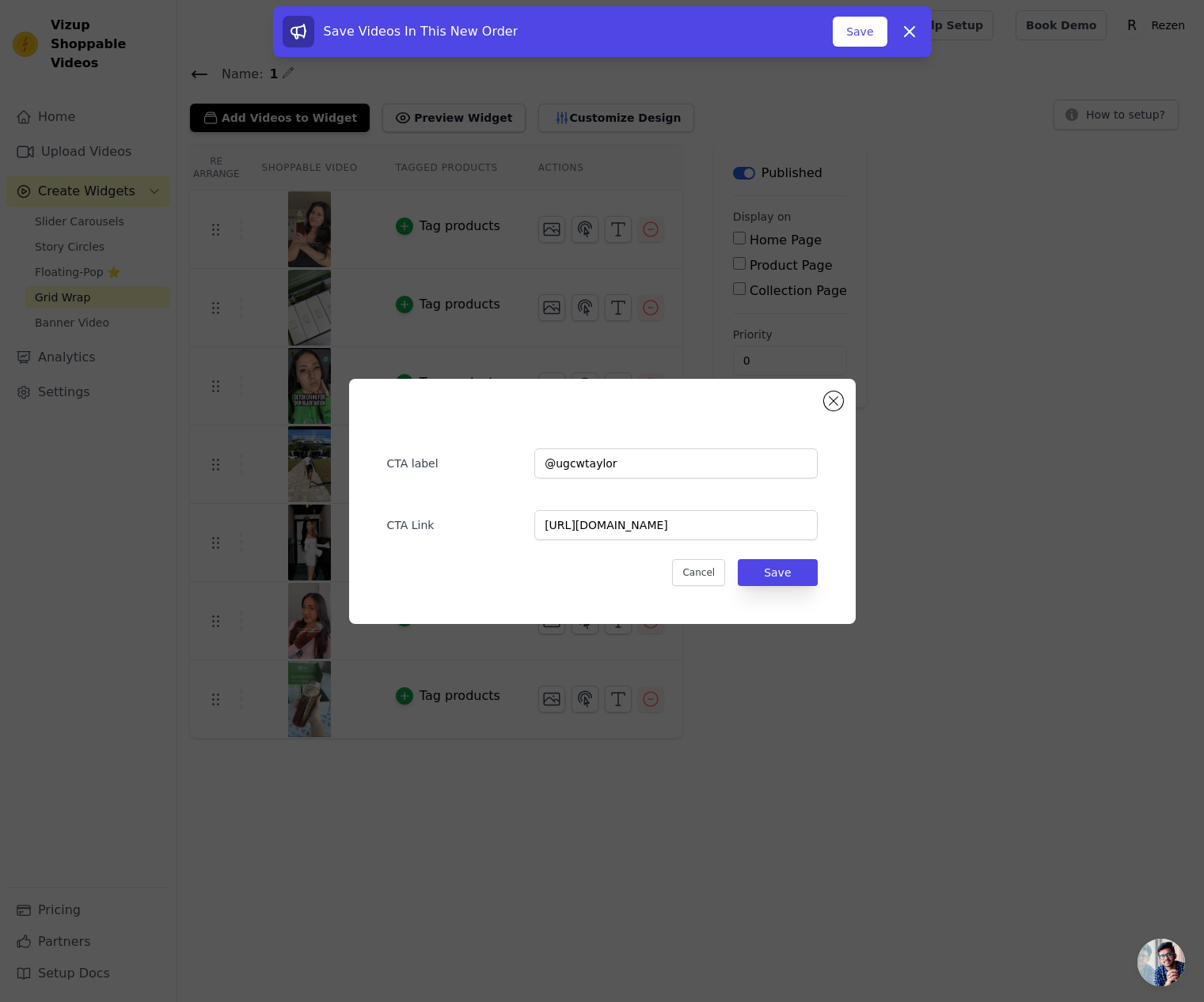
click at [809, 556] on div "CTA label @ugcwtaylor CTA Link https://www.instagram.com/p/DEx3-Y0zcM8/ Cancel …" at bounding box center [602, 501] width 456 height 194
click at [799, 568] on button "Save" at bounding box center [777, 573] width 79 height 27
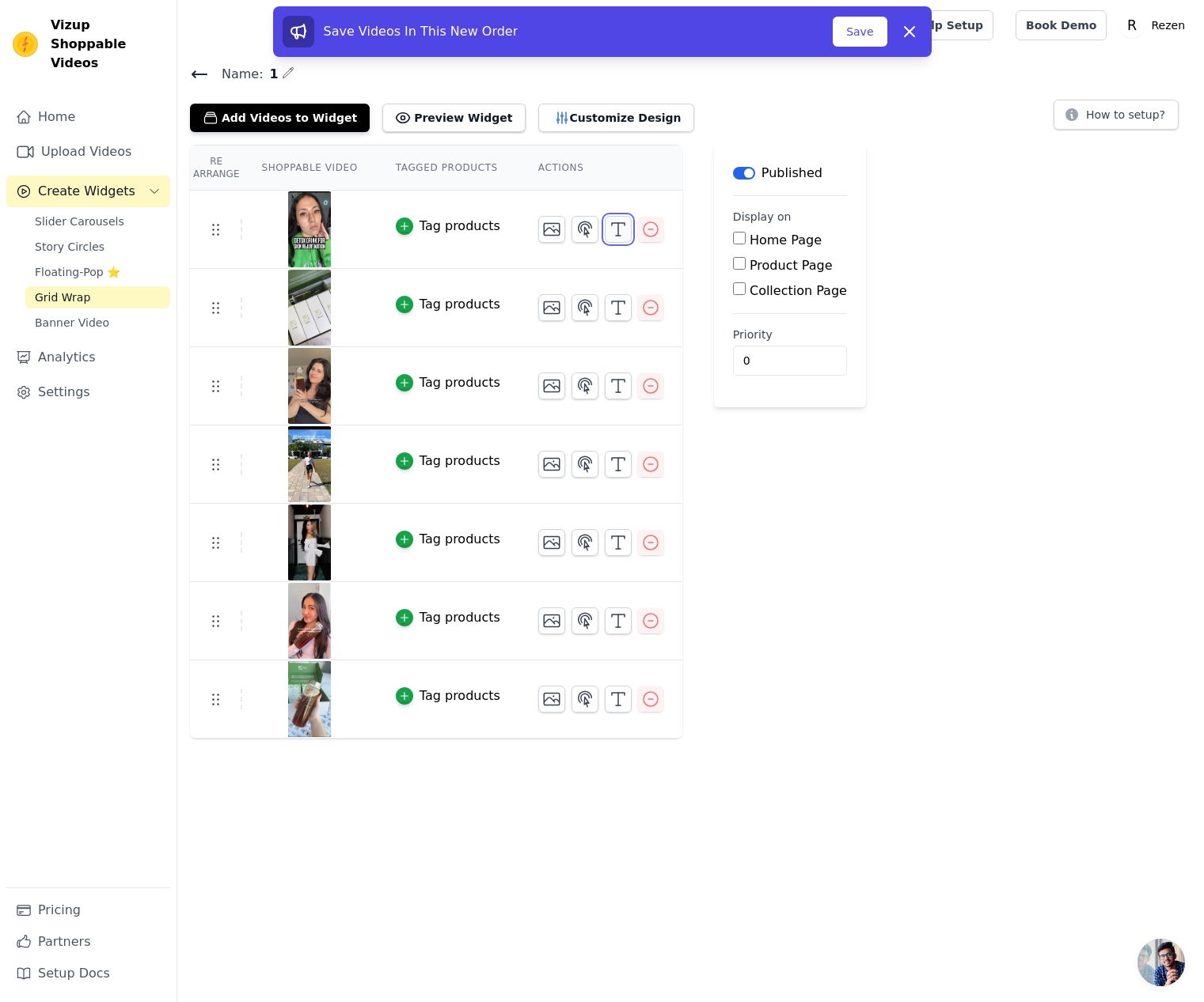
click at [613, 228] on icon "button" at bounding box center [617, 228] width 19 height 19
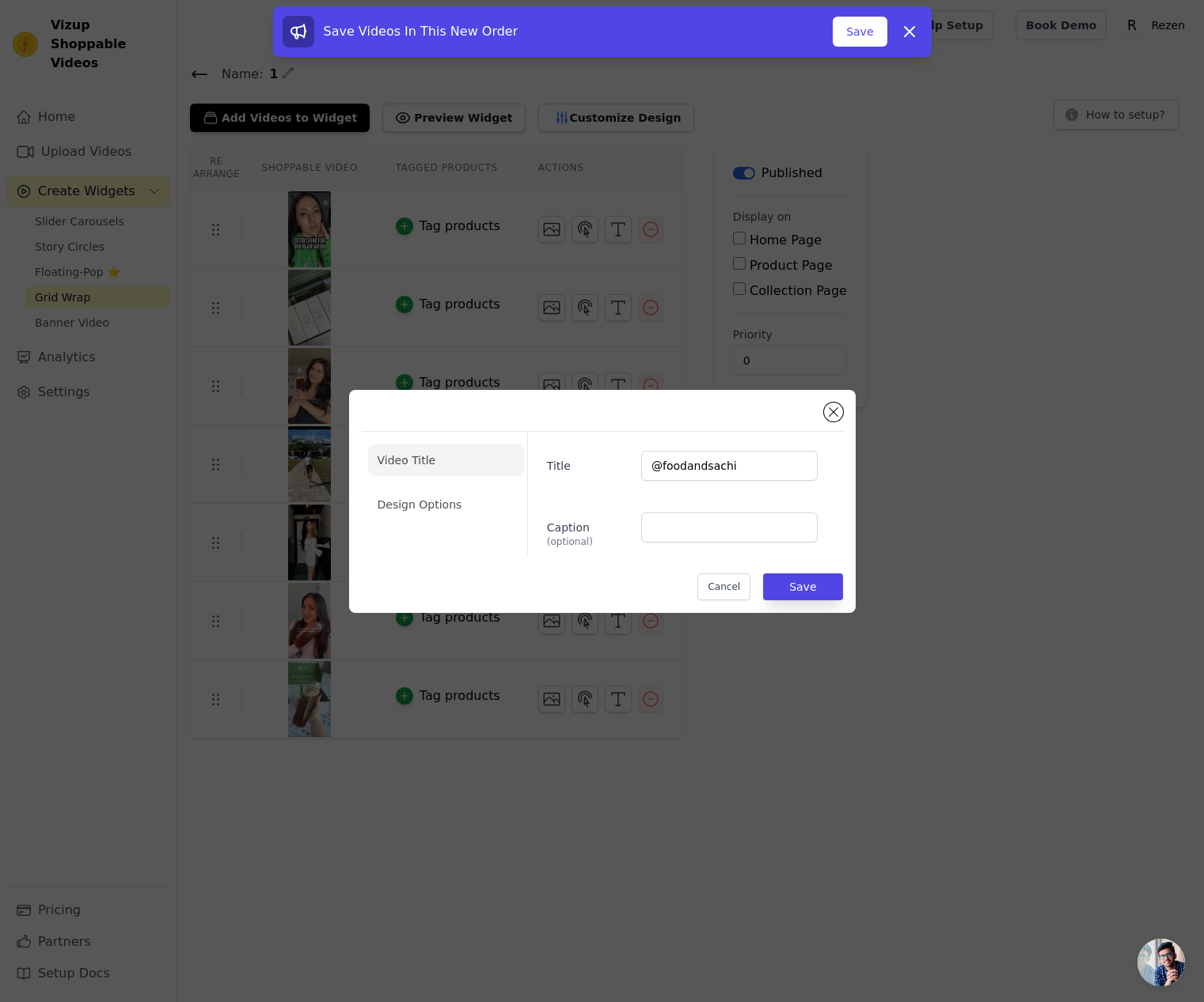
click at [737, 604] on div "Video Title Design Options Title @foodandsachi Caption (optional) Cancel Save" at bounding box center [602, 502] width 507 height 223
click at [735, 591] on button "Cancel" at bounding box center [723, 587] width 53 height 27
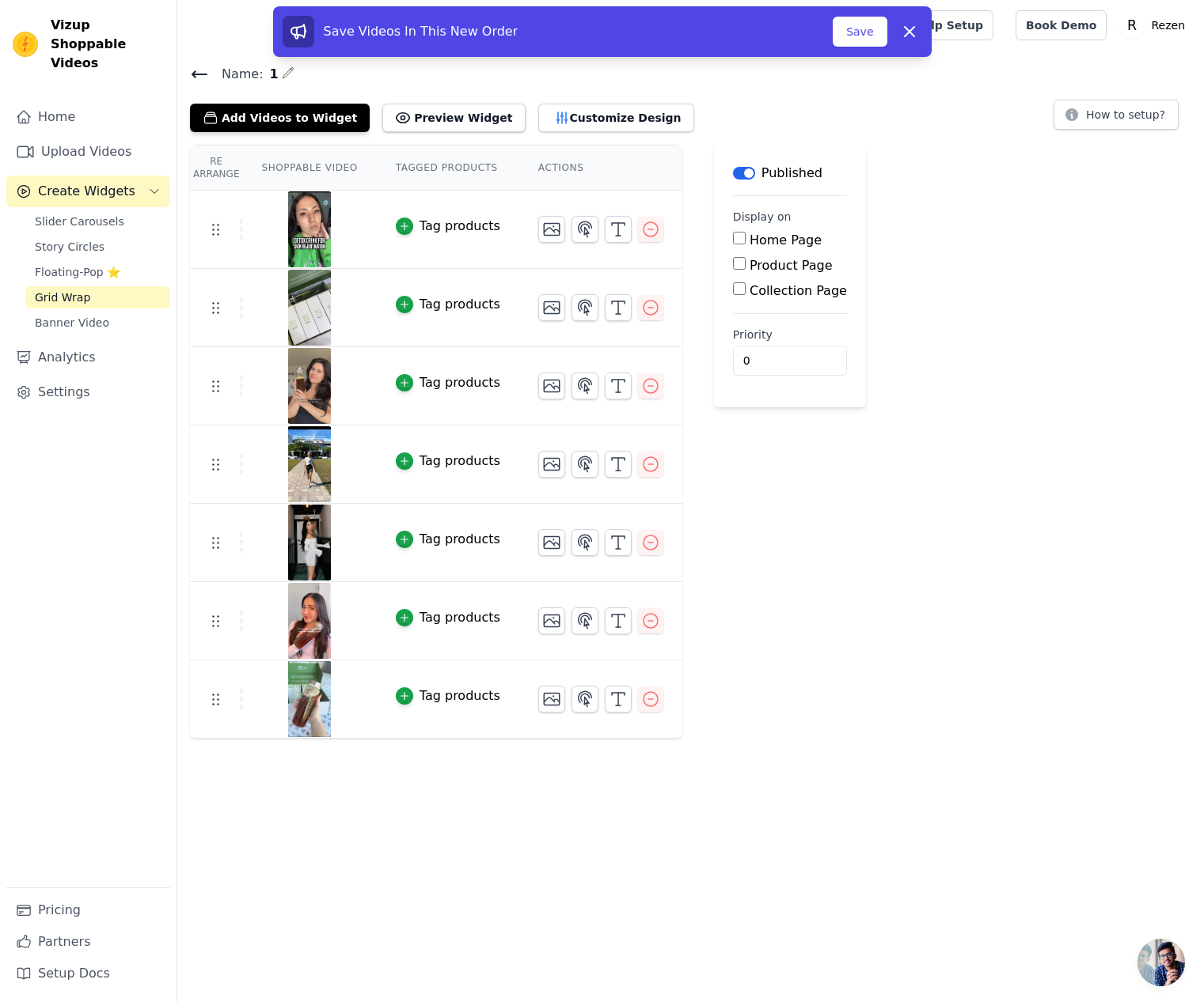
drag, startPoint x: 320, startPoint y: 476, endPoint x: 349, endPoint y: 479, distance: 29.2
click at [321, 476] on img at bounding box center [309, 464] width 44 height 76
click at [612, 306] on icon "button" at bounding box center [617, 308] width 19 height 19
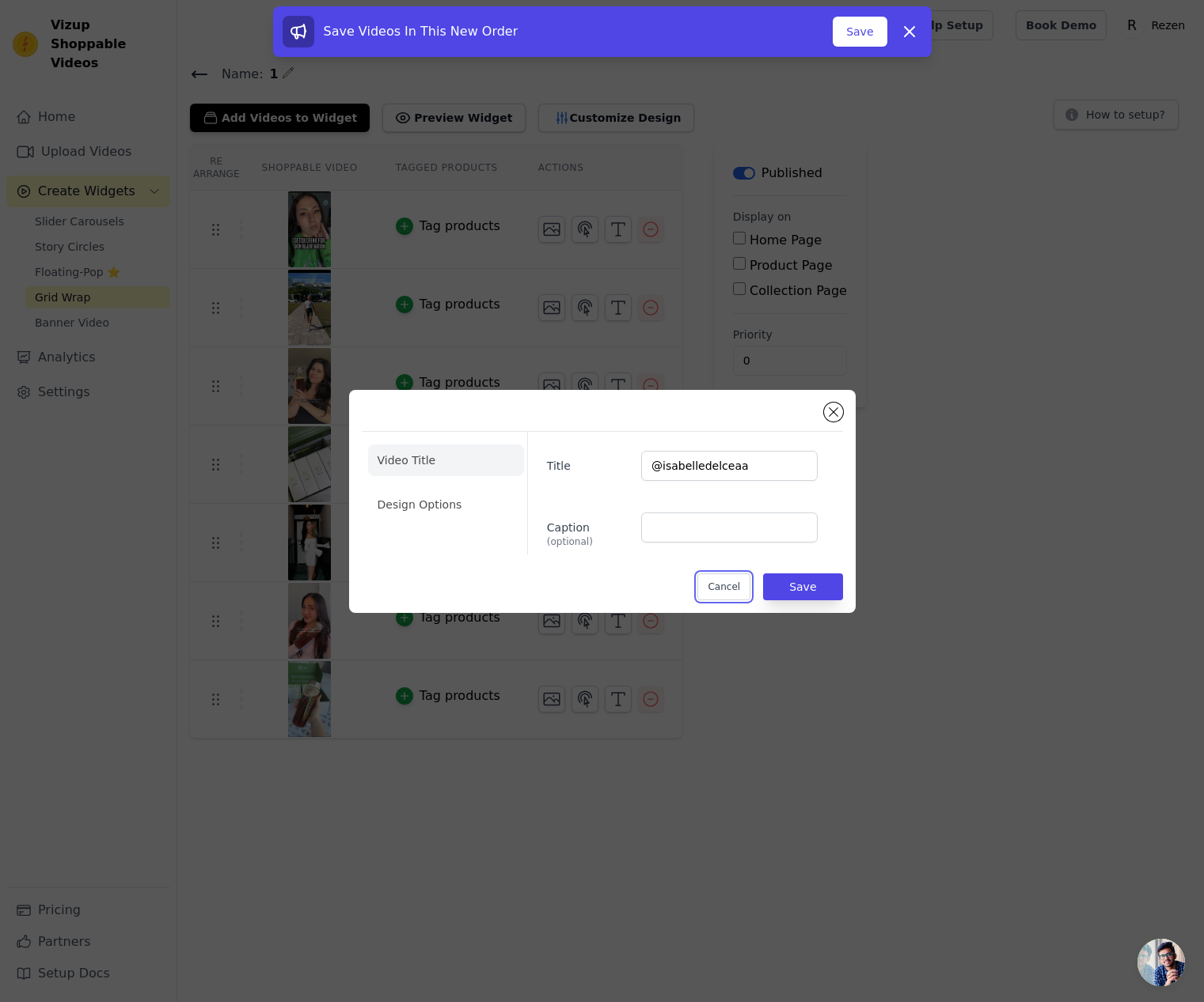
click at [725, 584] on button "Cancel" at bounding box center [723, 587] width 53 height 27
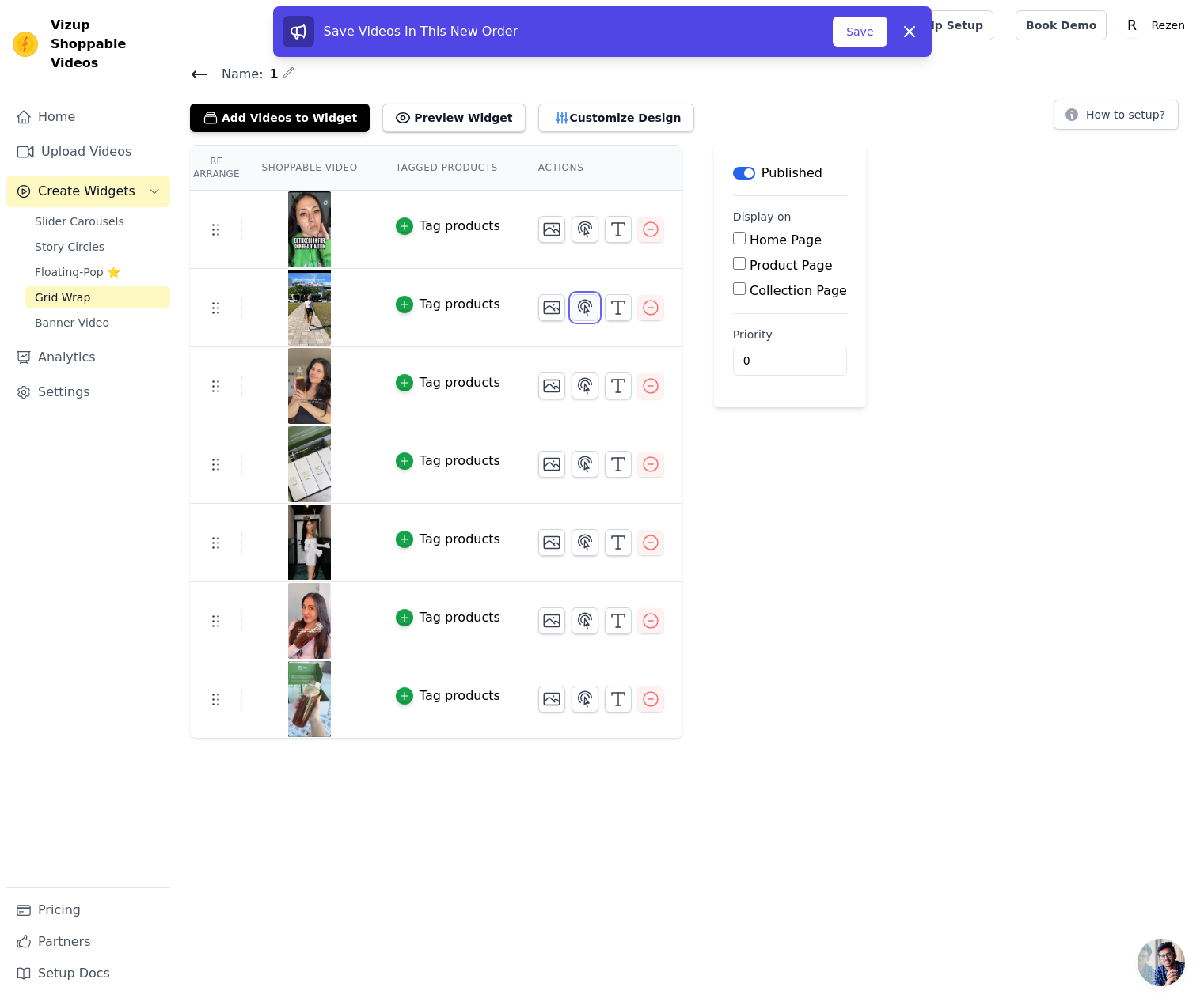
click at [587, 310] on icon "button" at bounding box center [584, 308] width 19 height 19
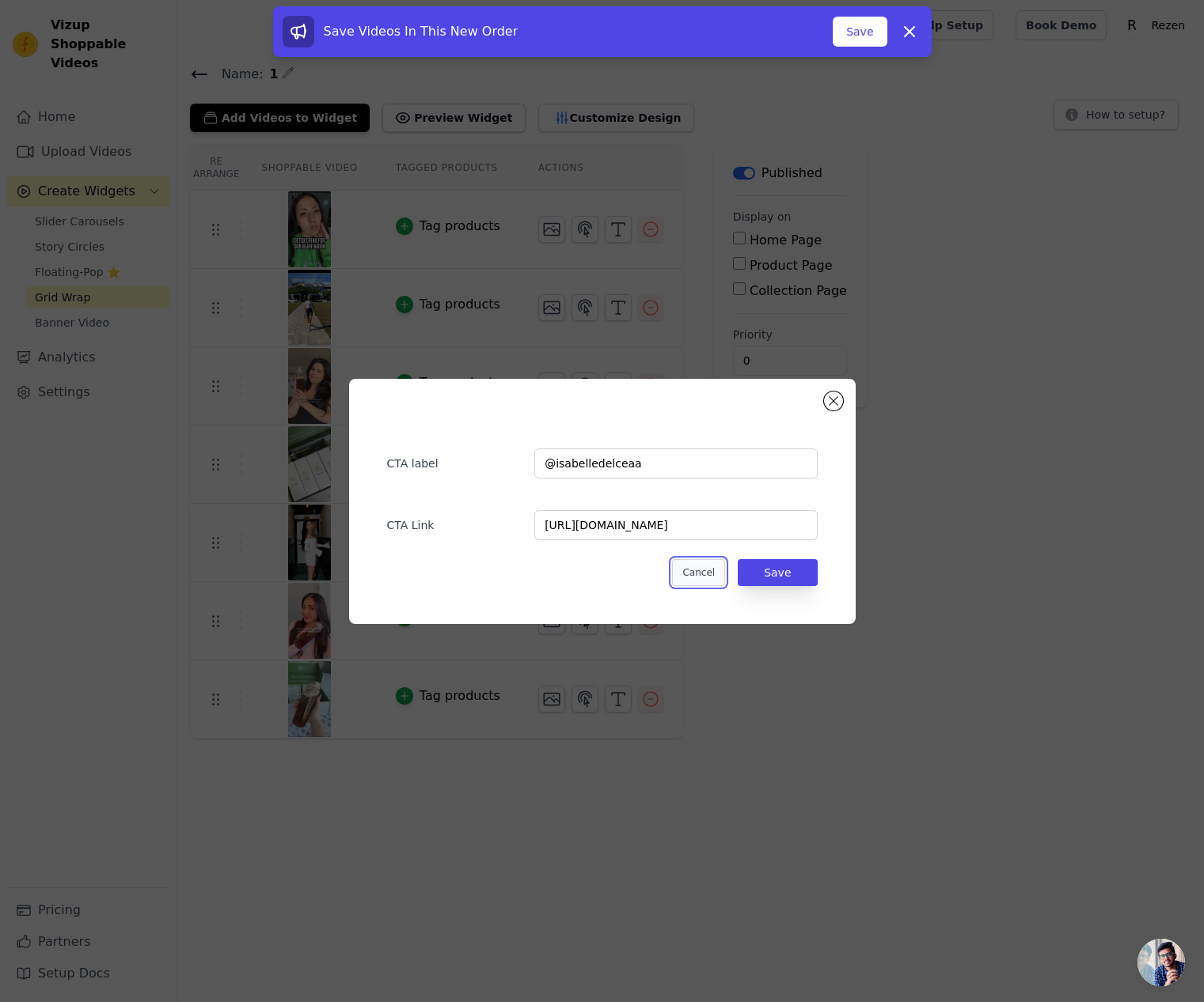
click at [705, 579] on button "Cancel" at bounding box center [698, 573] width 53 height 27
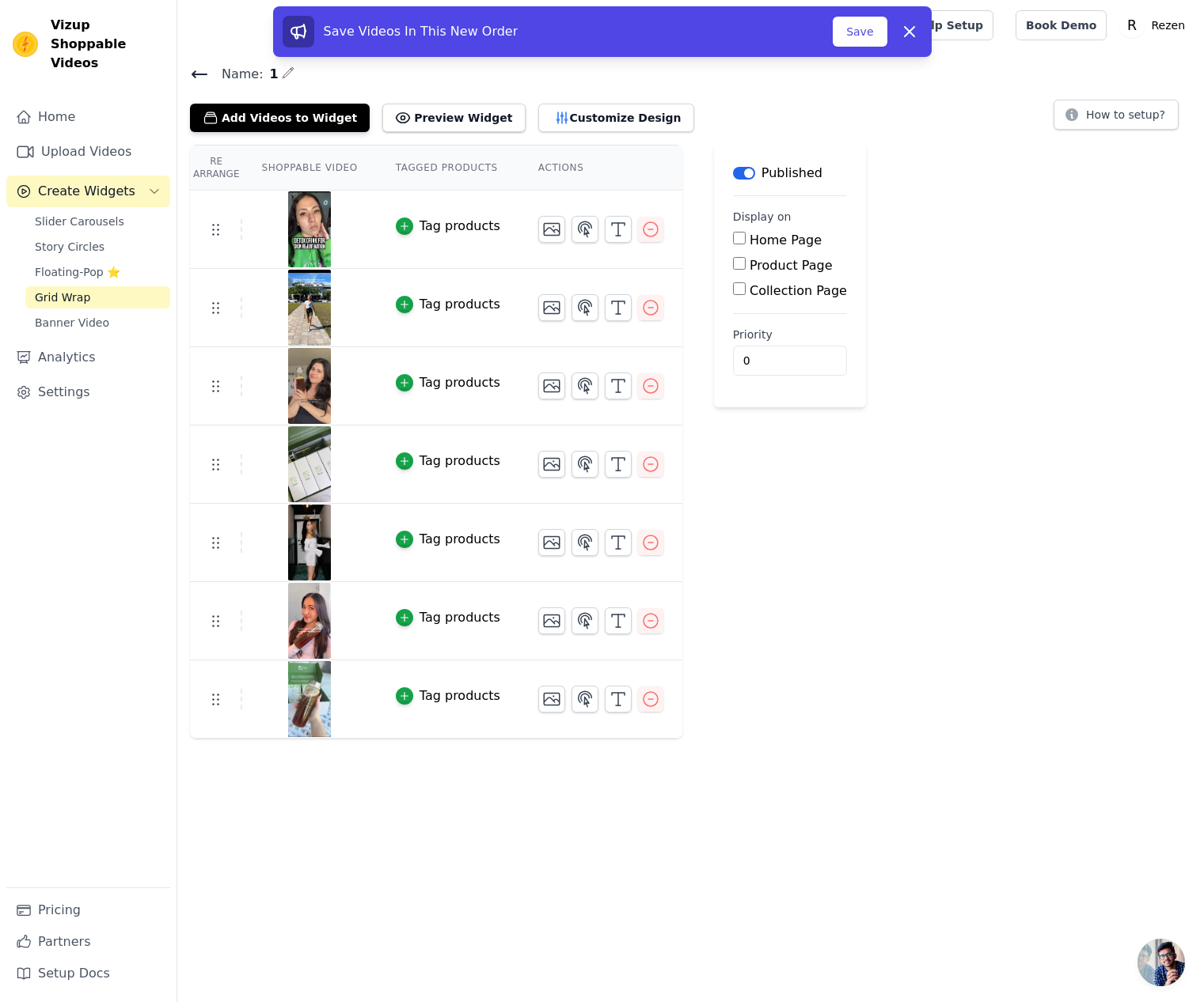
click at [335, 452] on div at bounding box center [309, 464] width 132 height 76
click at [866, 33] on button "Save" at bounding box center [859, 31] width 54 height 30
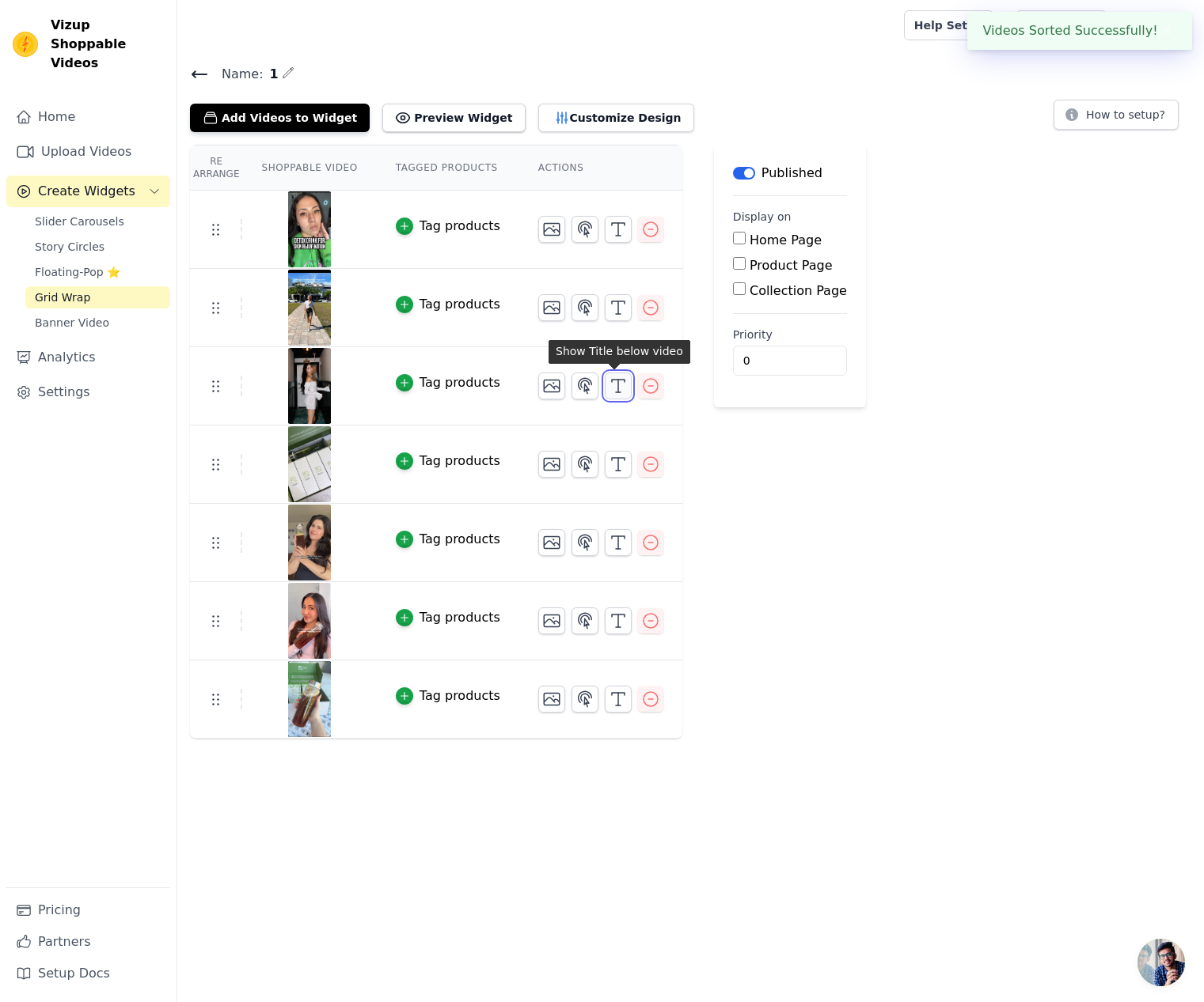
click at [608, 387] on icon "button" at bounding box center [617, 386] width 19 height 19
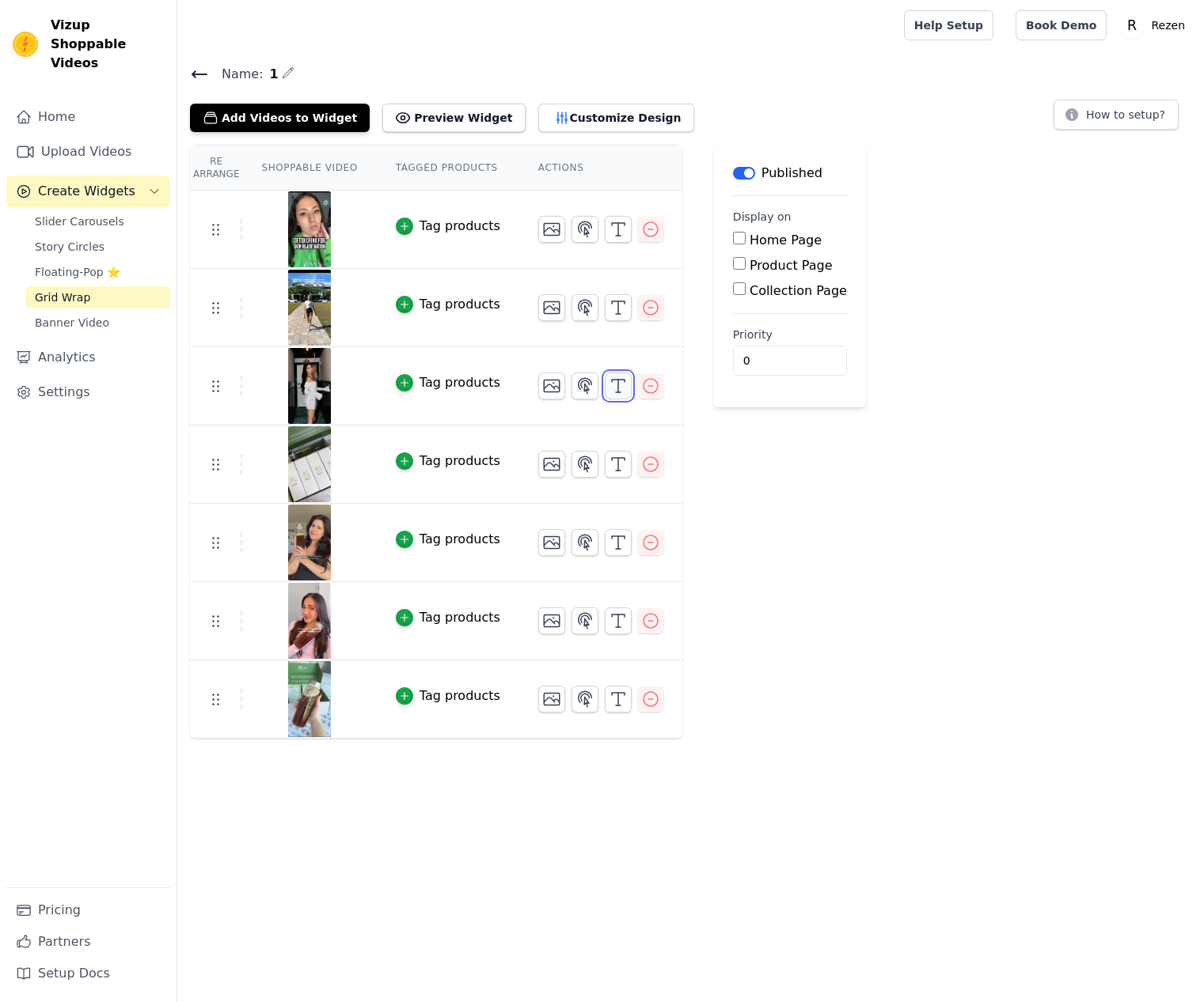
click at [615, 392] on line "button" at bounding box center [617, 392] width 4 height 0
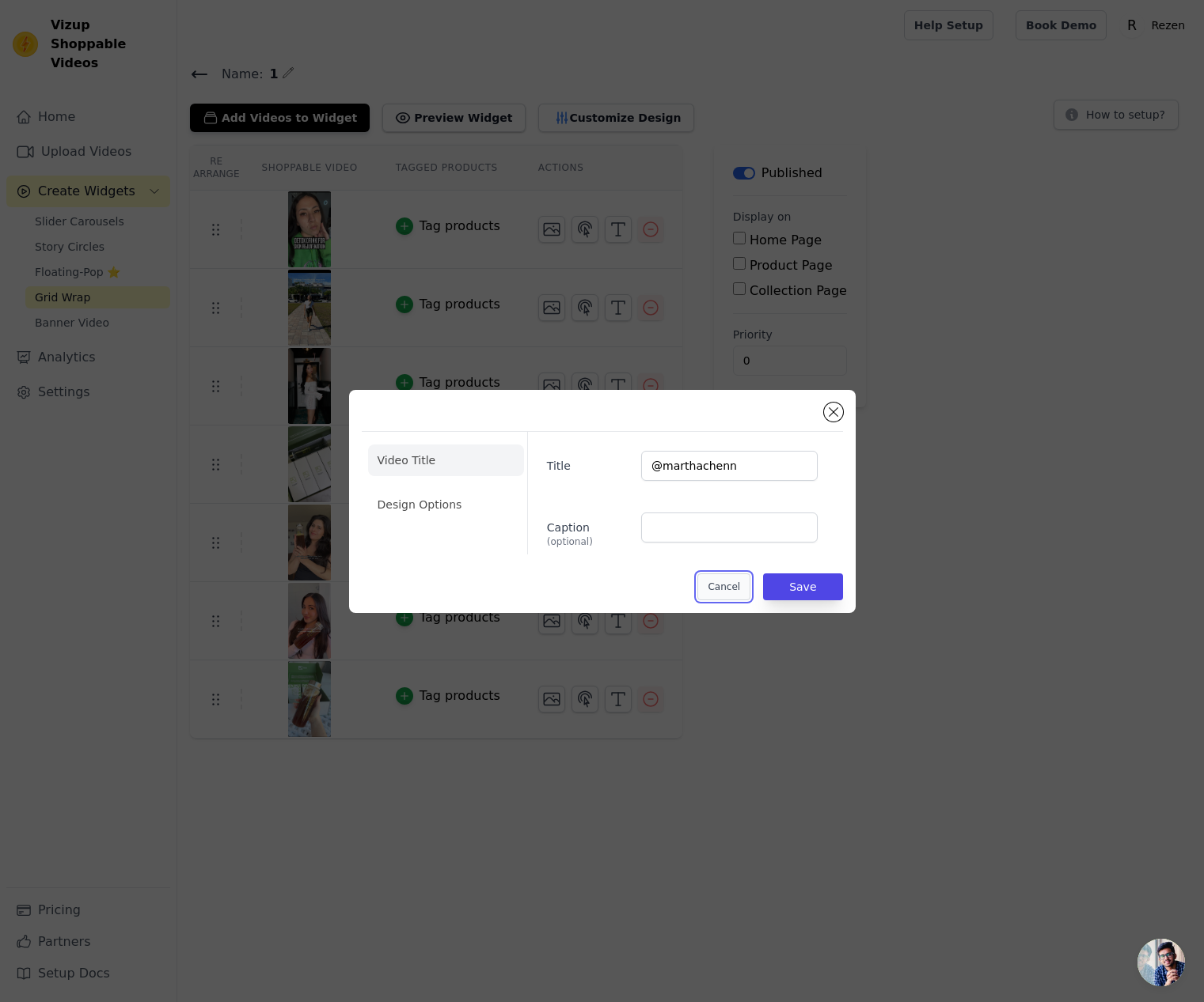
click at [723, 586] on button "Cancel" at bounding box center [723, 587] width 53 height 27
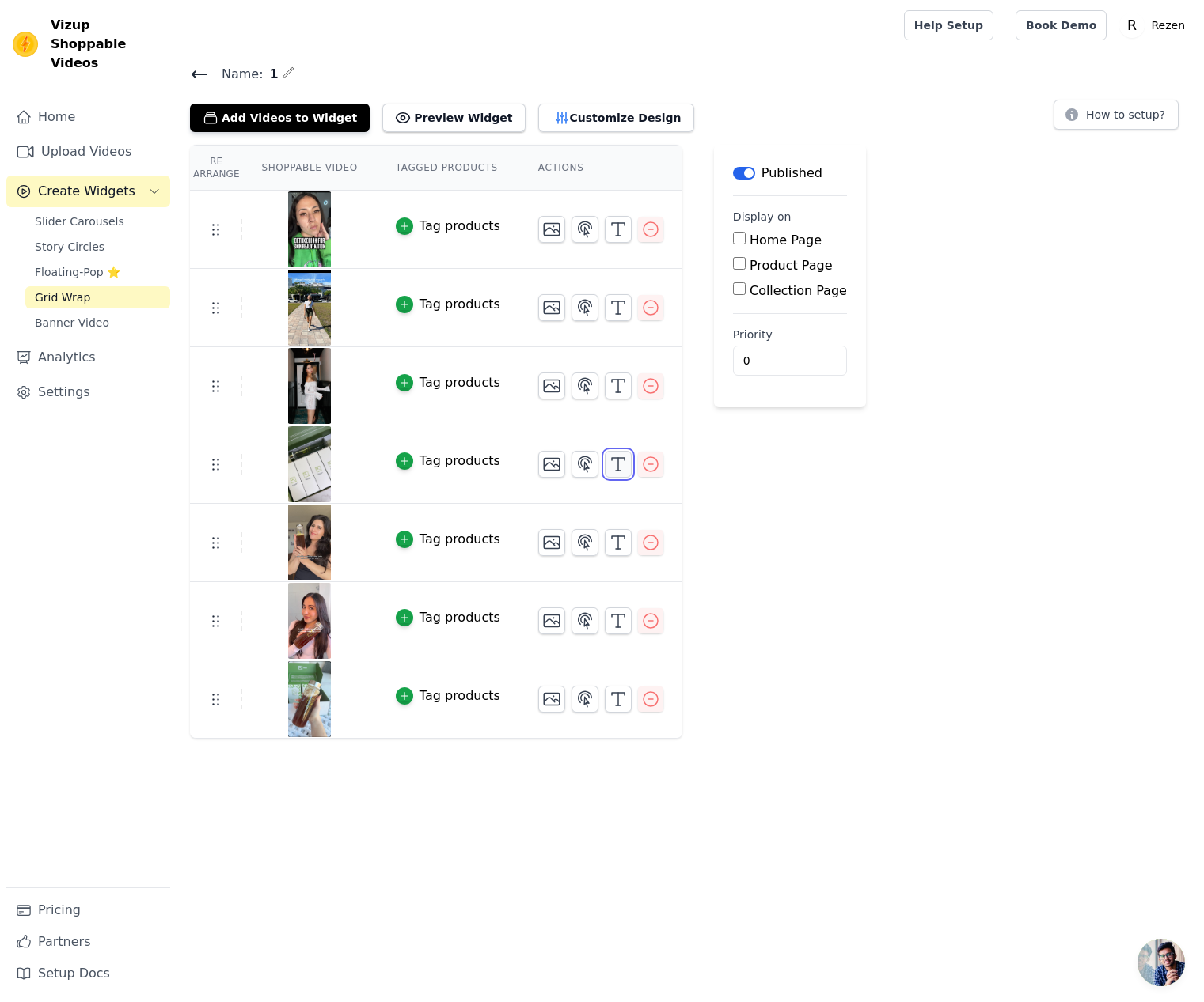
click at [615, 470] on line "button" at bounding box center [617, 470] width 4 height 0
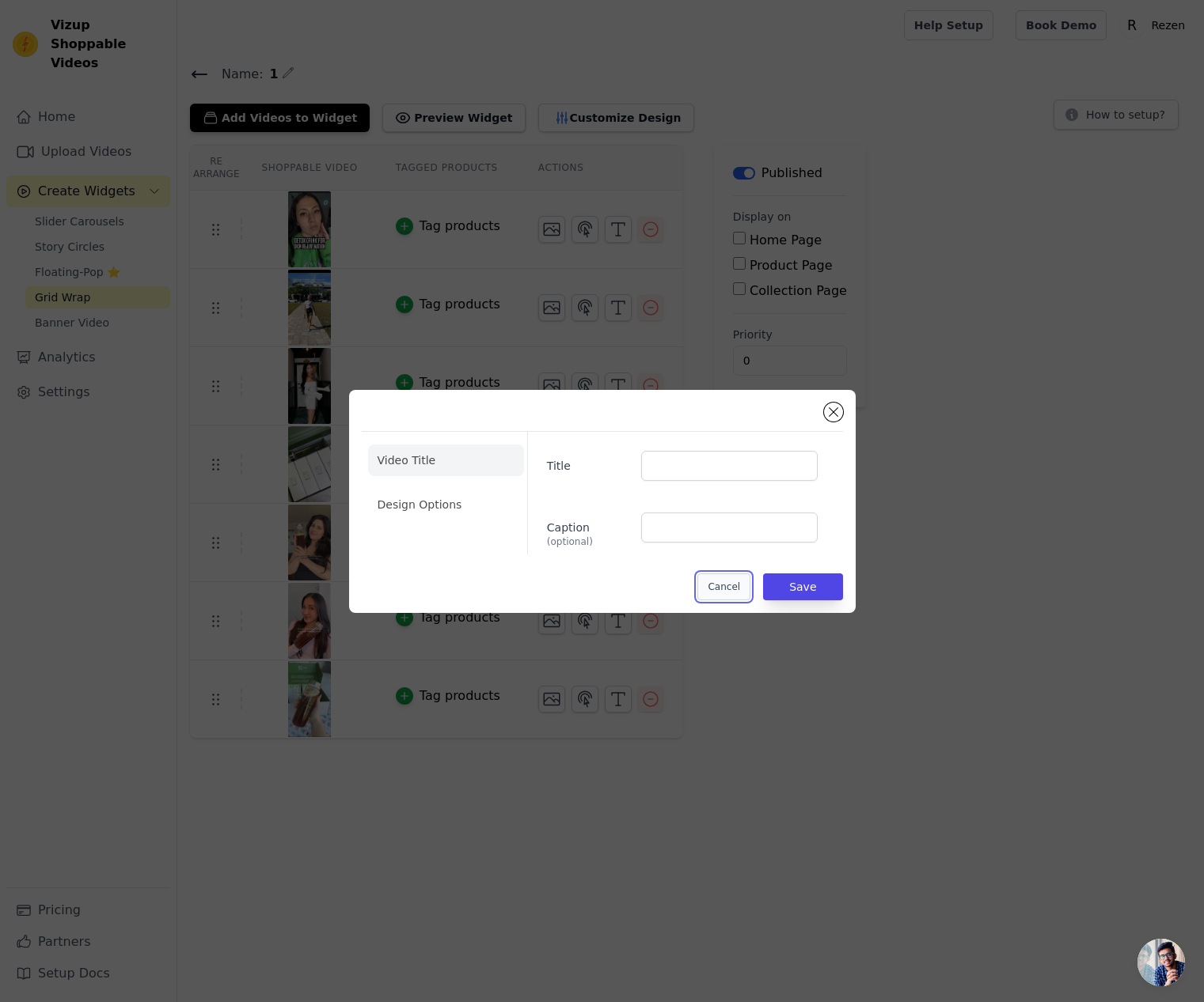
click at [722, 593] on button "Cancel" at bounding box center [723, 587] width 53 height 27
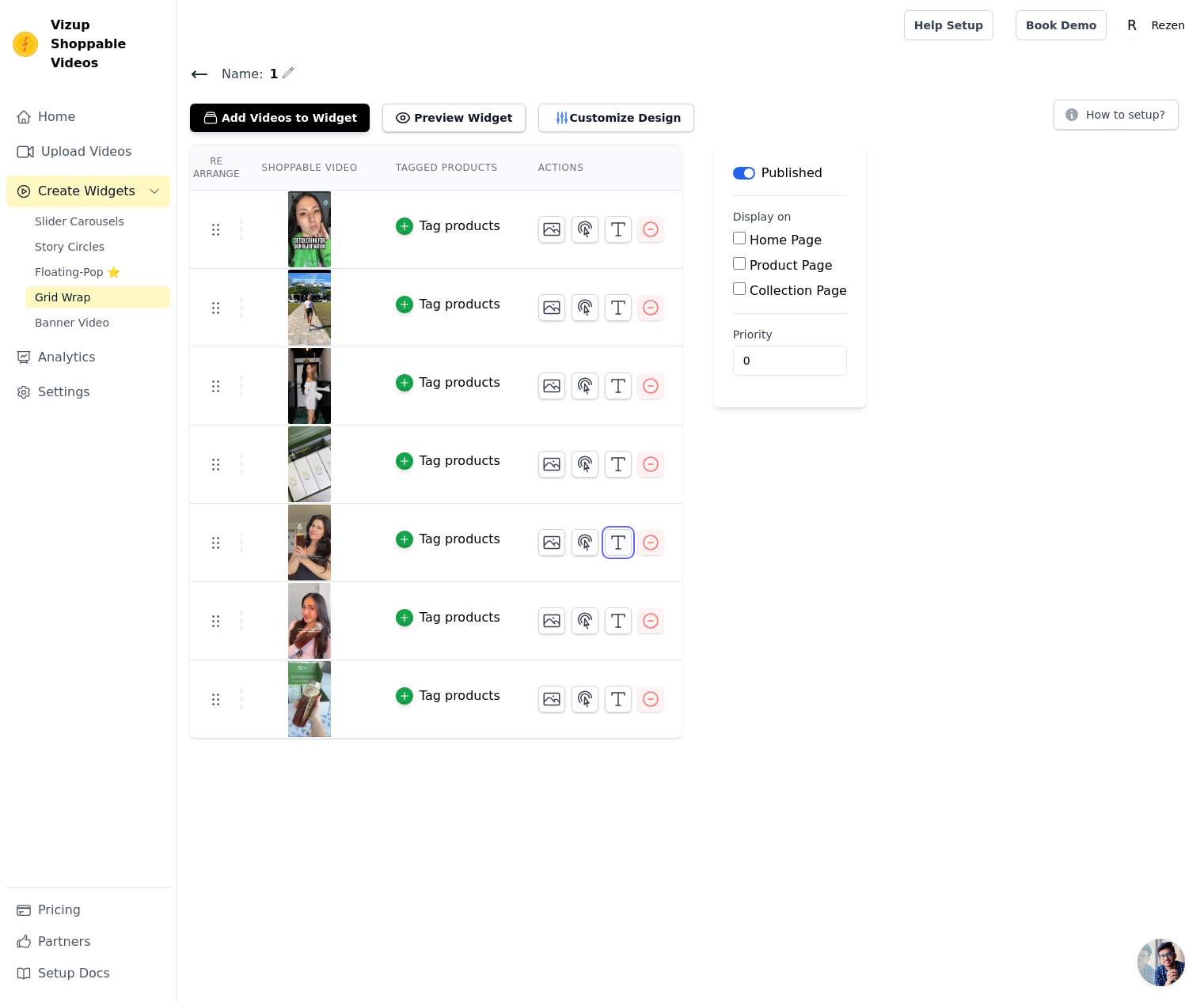
click at [618, 548] on icon "button" at bounding box center [617, 542] width 19 height 19
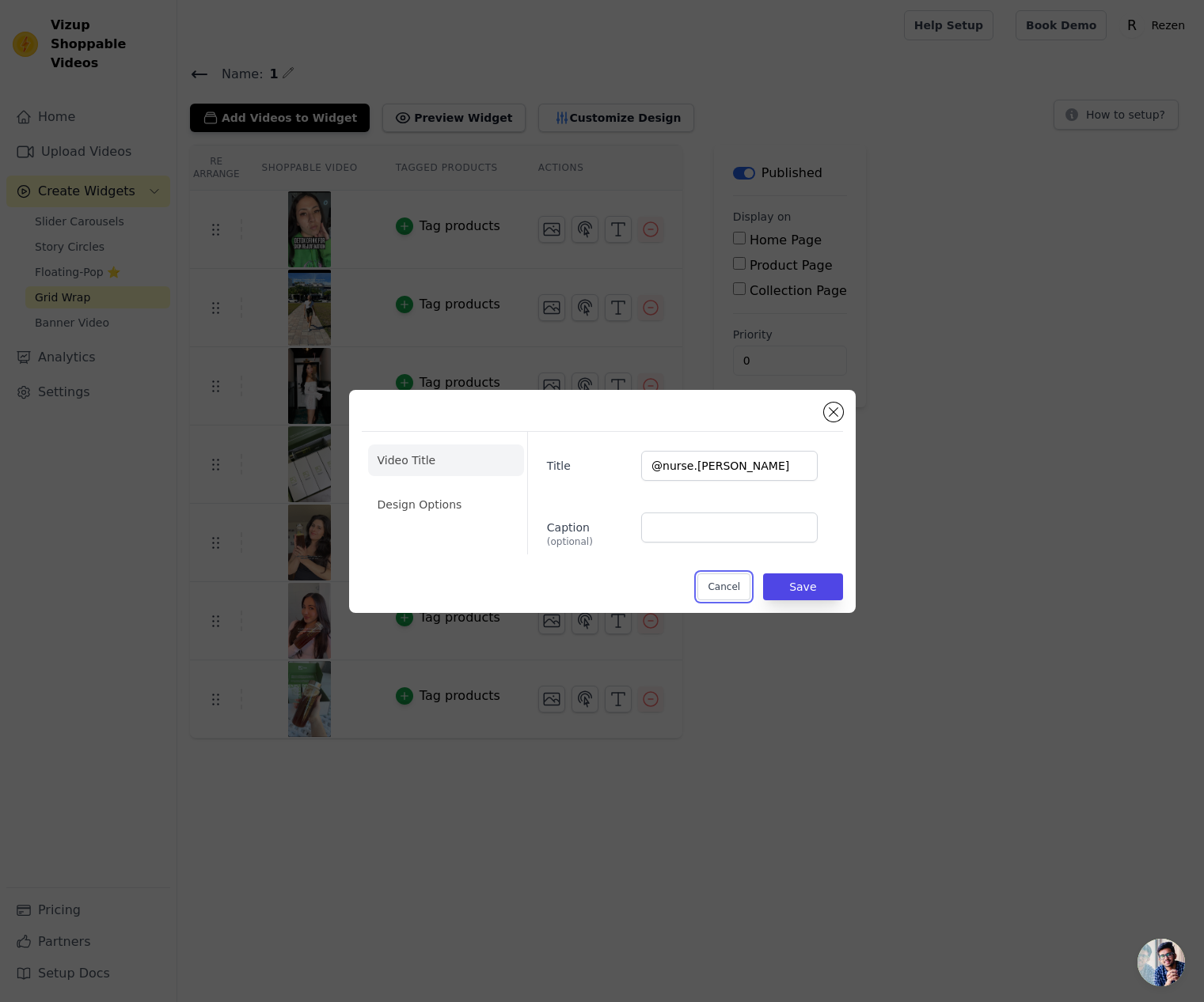
click at [707, 586] on button "Cancel" at bounding box center [723, 587] width 53 height 27
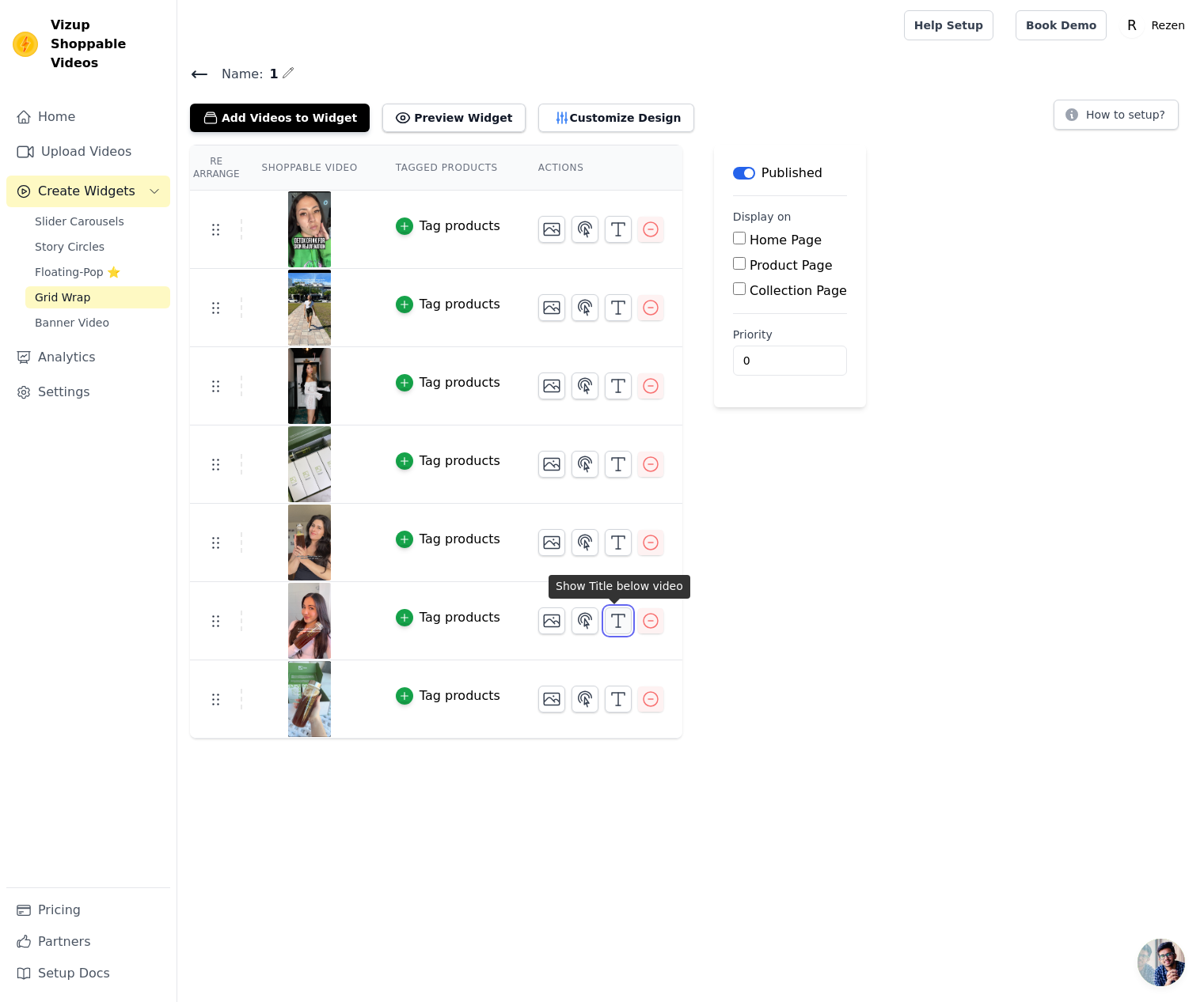
click at [613, 620] on icon "button" at bounding box center [617, 621] width 19 height 19
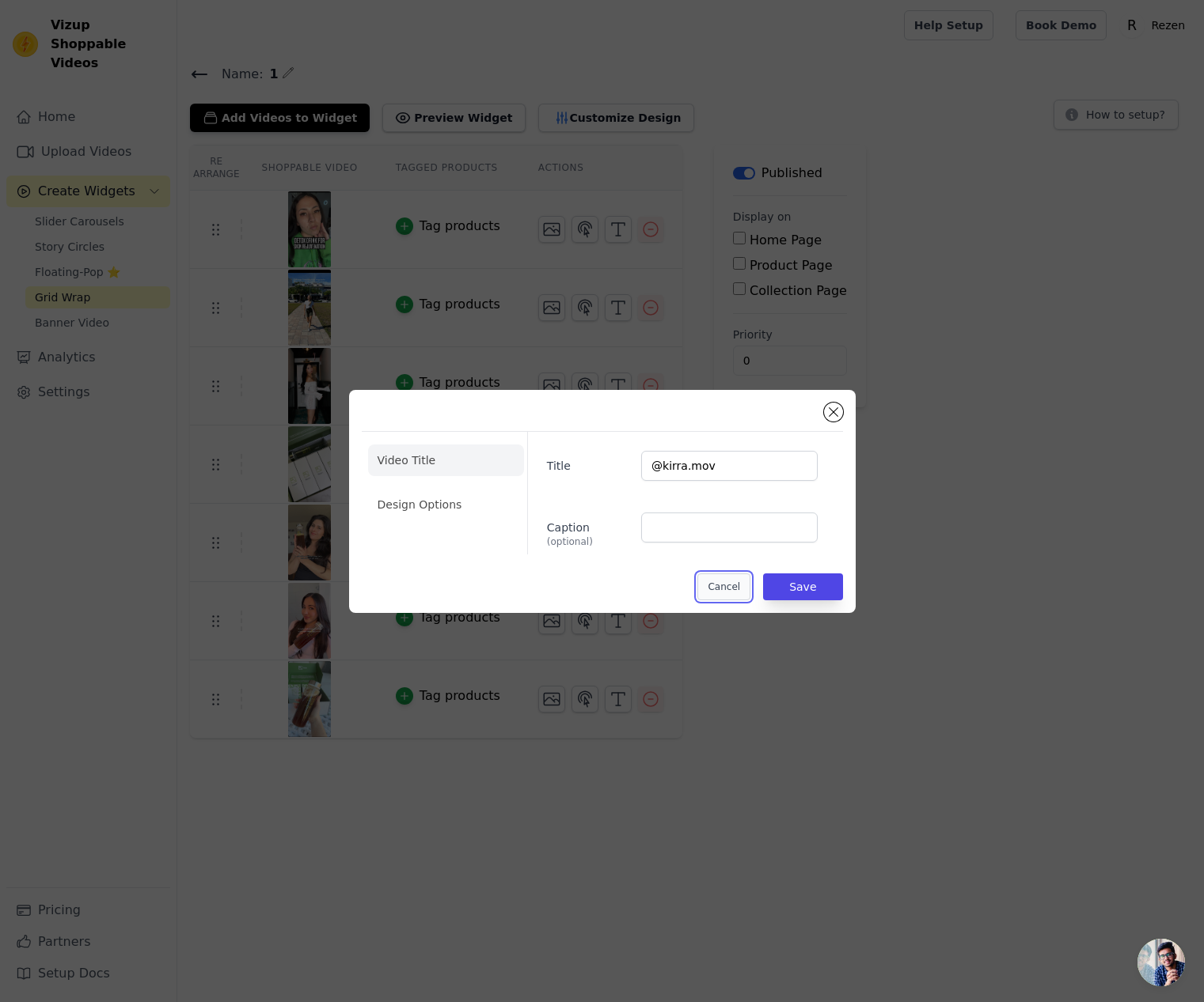
click at [713, 581] on button "Cancel" at bounding box center [723, 587] width 53 height 27
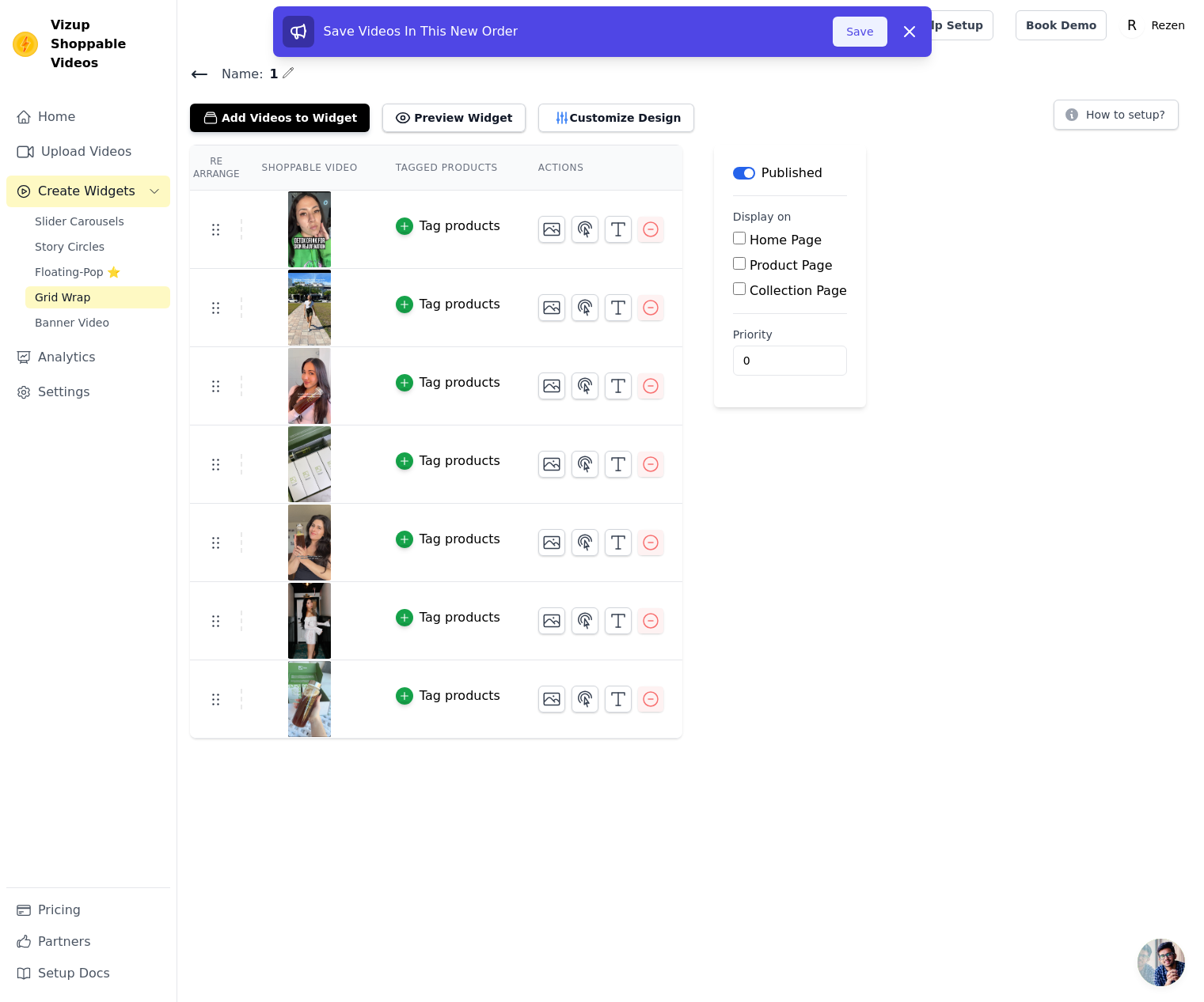
click at [861, 31] on button "Save" at bounding box center [859, 31] width 54 height 30
click at [629, 462] on div at bounding box center [600, 464] width 125 height 27
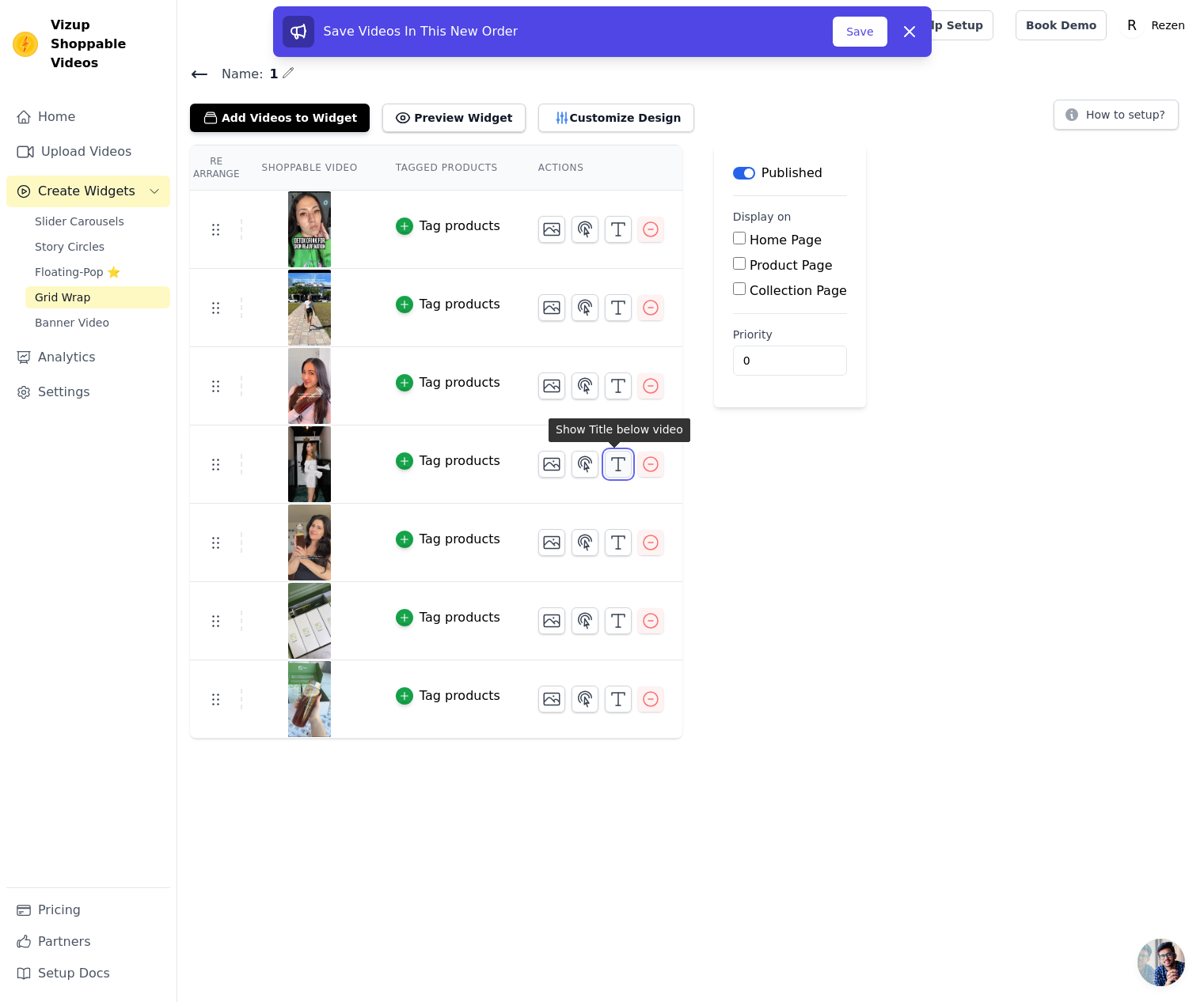
click at [620, 462] on icon "button" at bounding box center [617, 464] width 19 height 19
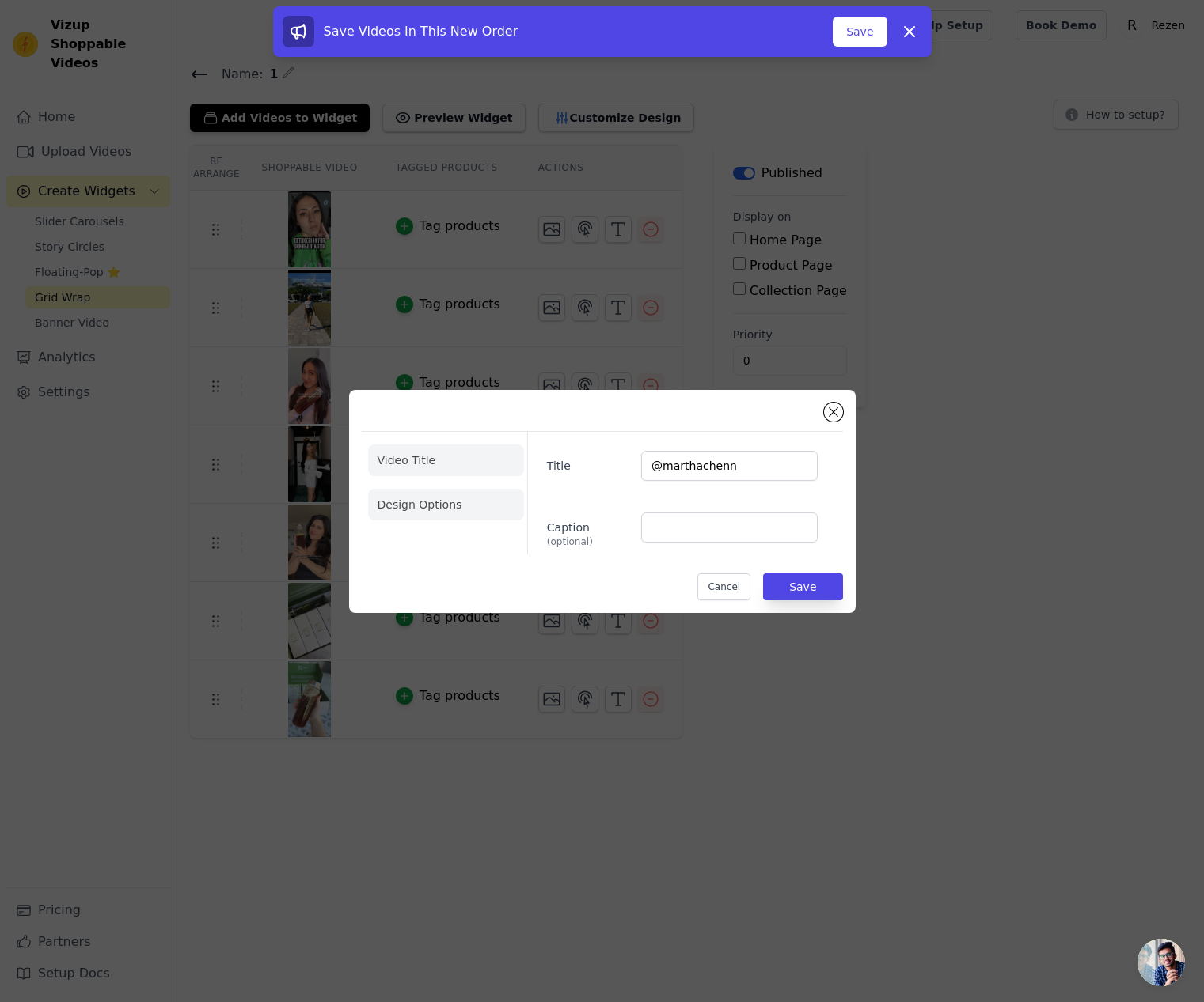
drag, startPoint x: 433, startPoint y: 510, endPoint x: 463, endPoint y: 518, distance: 31.0
click at [434, 510] on li "Design Options" at bounding box center [445, 504] width 156 height 31
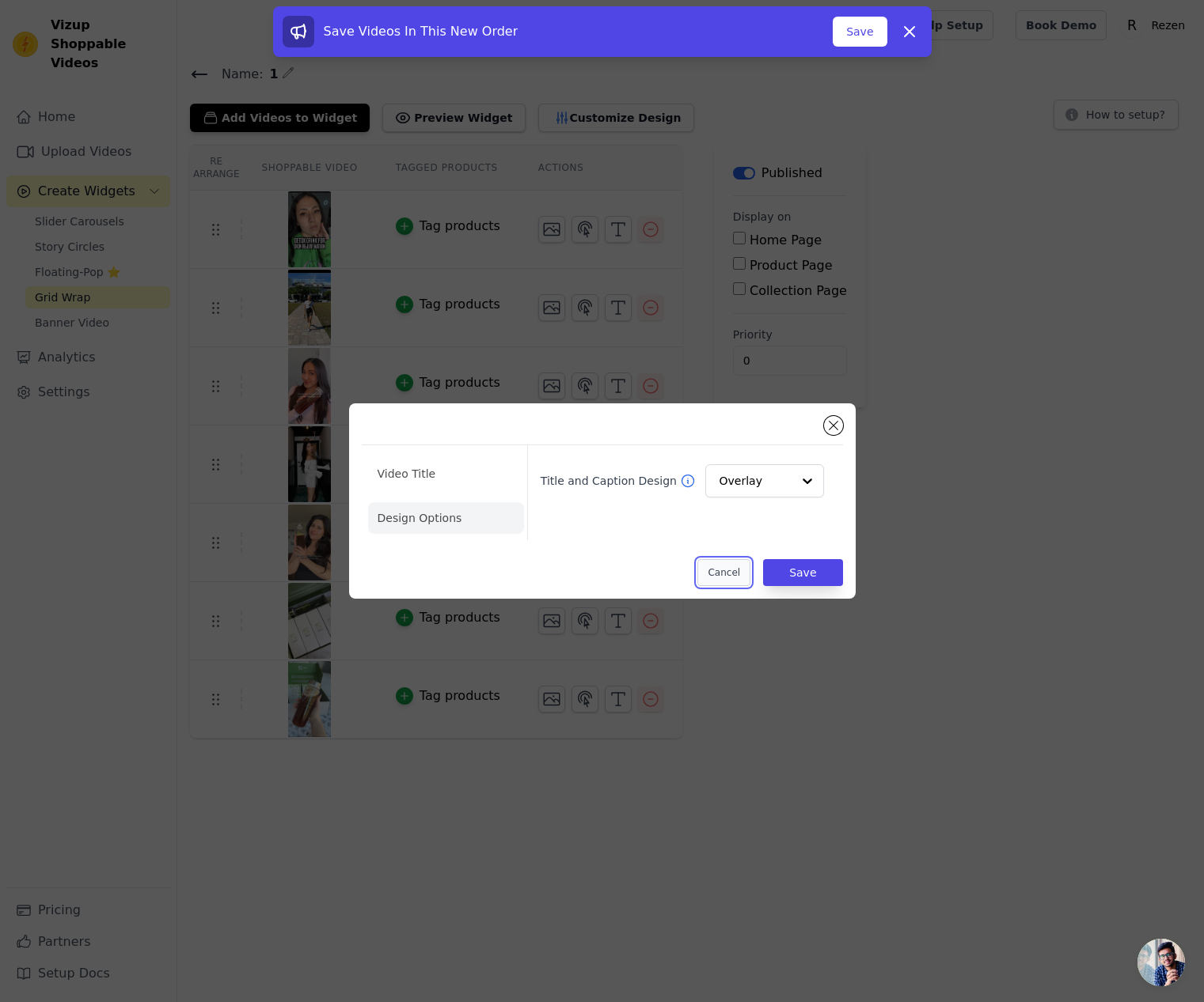
click at [717, 585] on button "Cancel" at bounding box center [723, 573] width 53 height 27
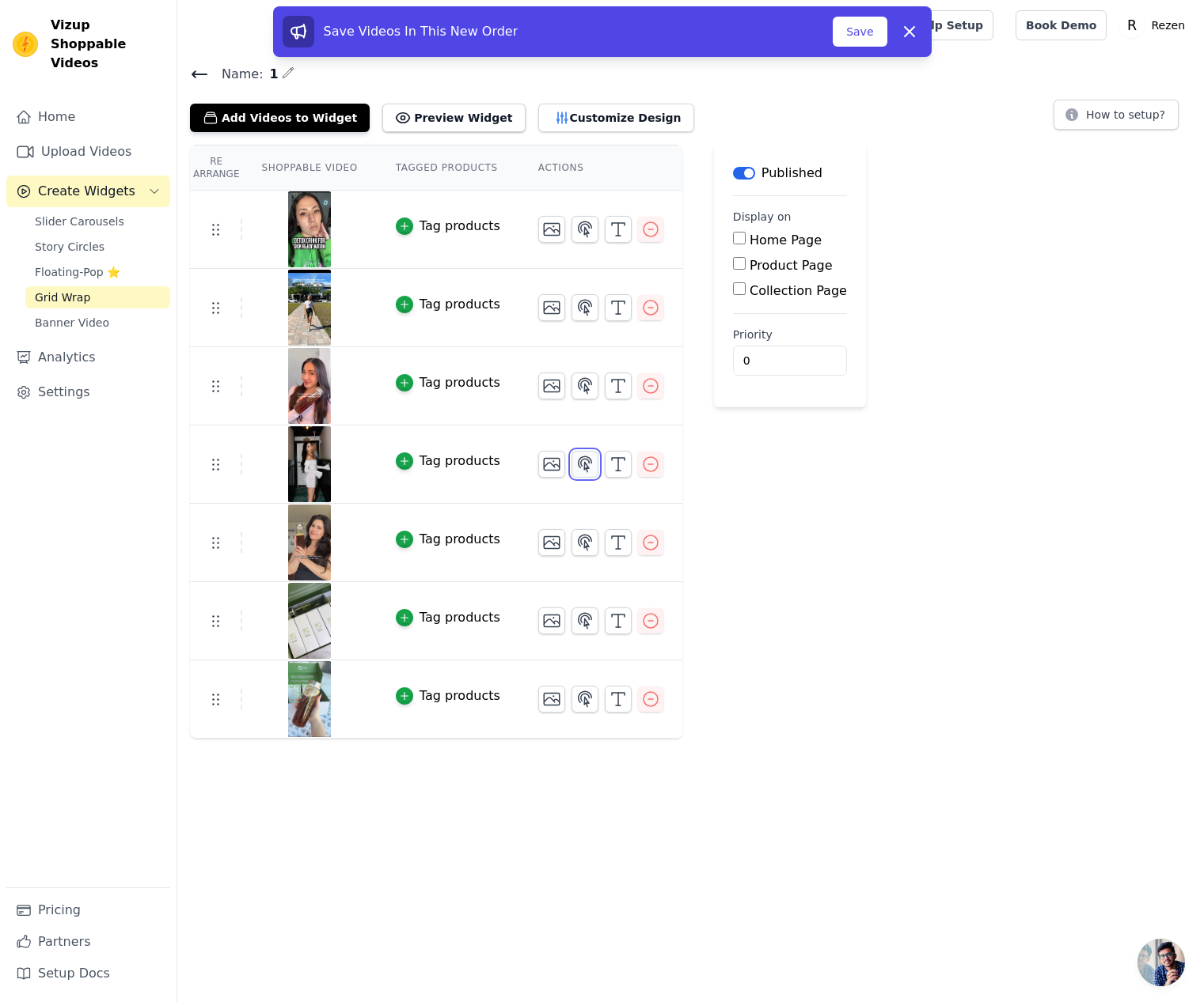
click at [575, 464] on icon "button" at bounding box center [584, 464] width 19 height 19
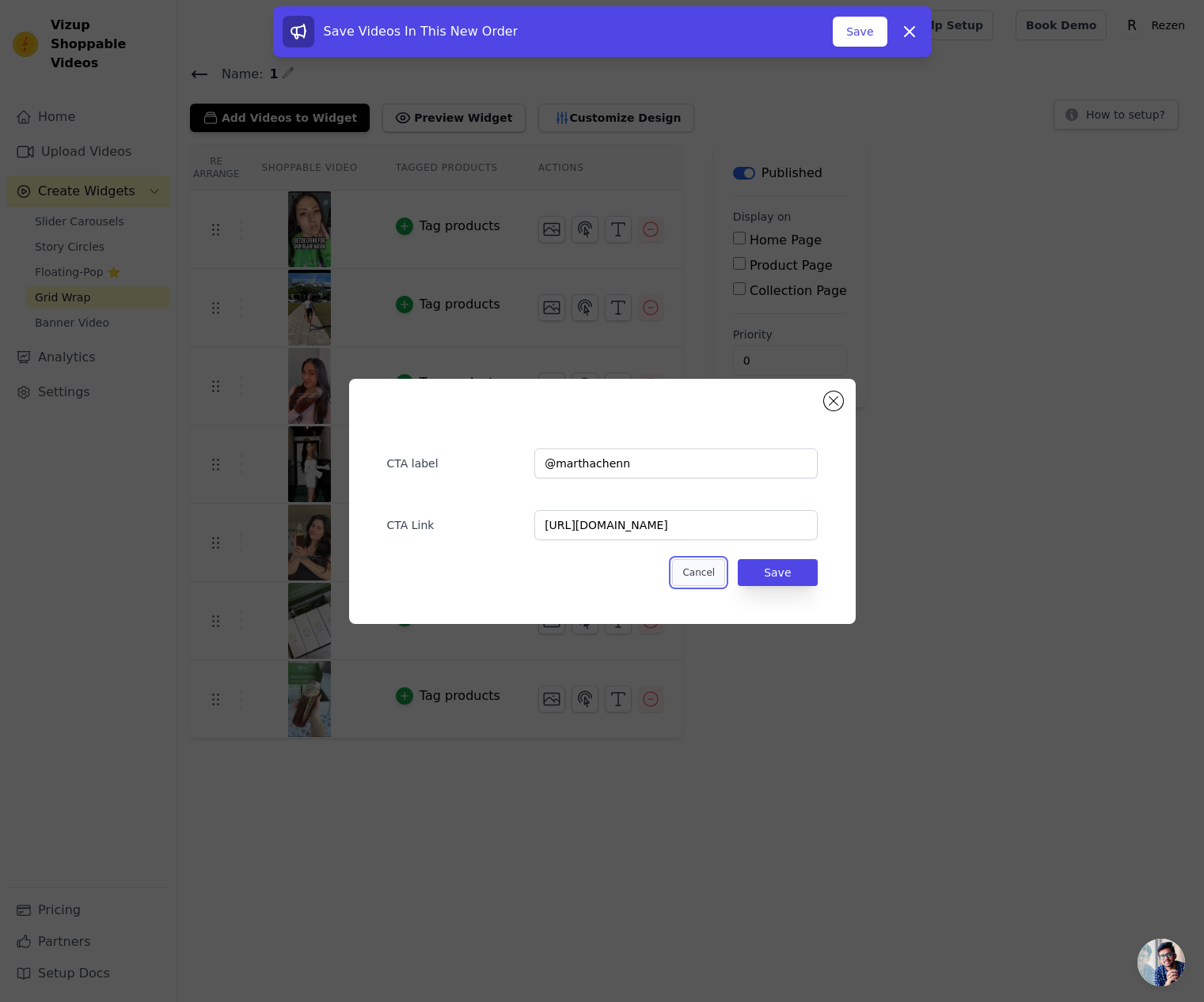
click at [700, 577] on button "Cancel" at bounding box center [698, 573] width 53 height 27
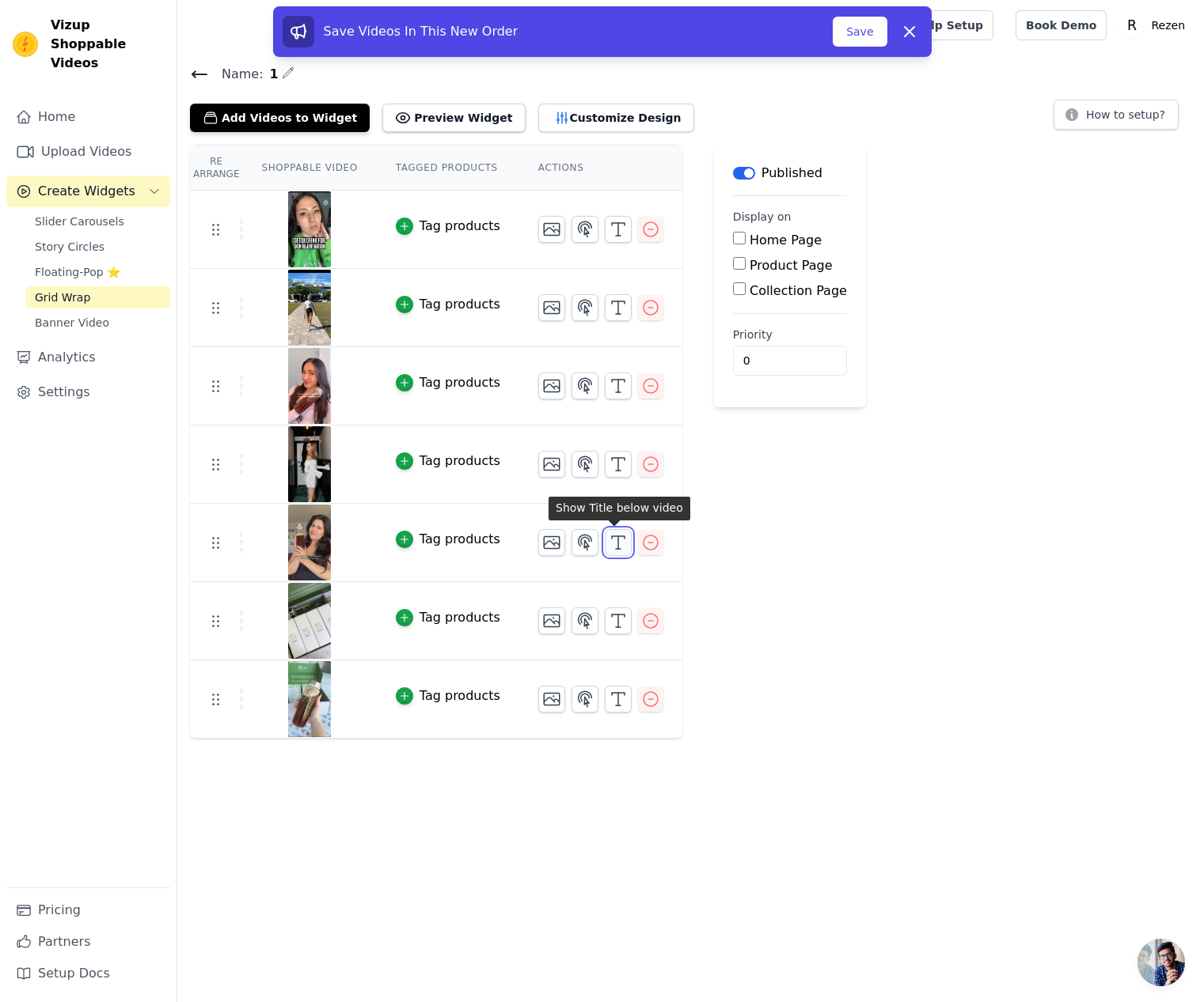
click at [612, 541] on icon "button" at bounding box center [617, 542] width 19 height 19
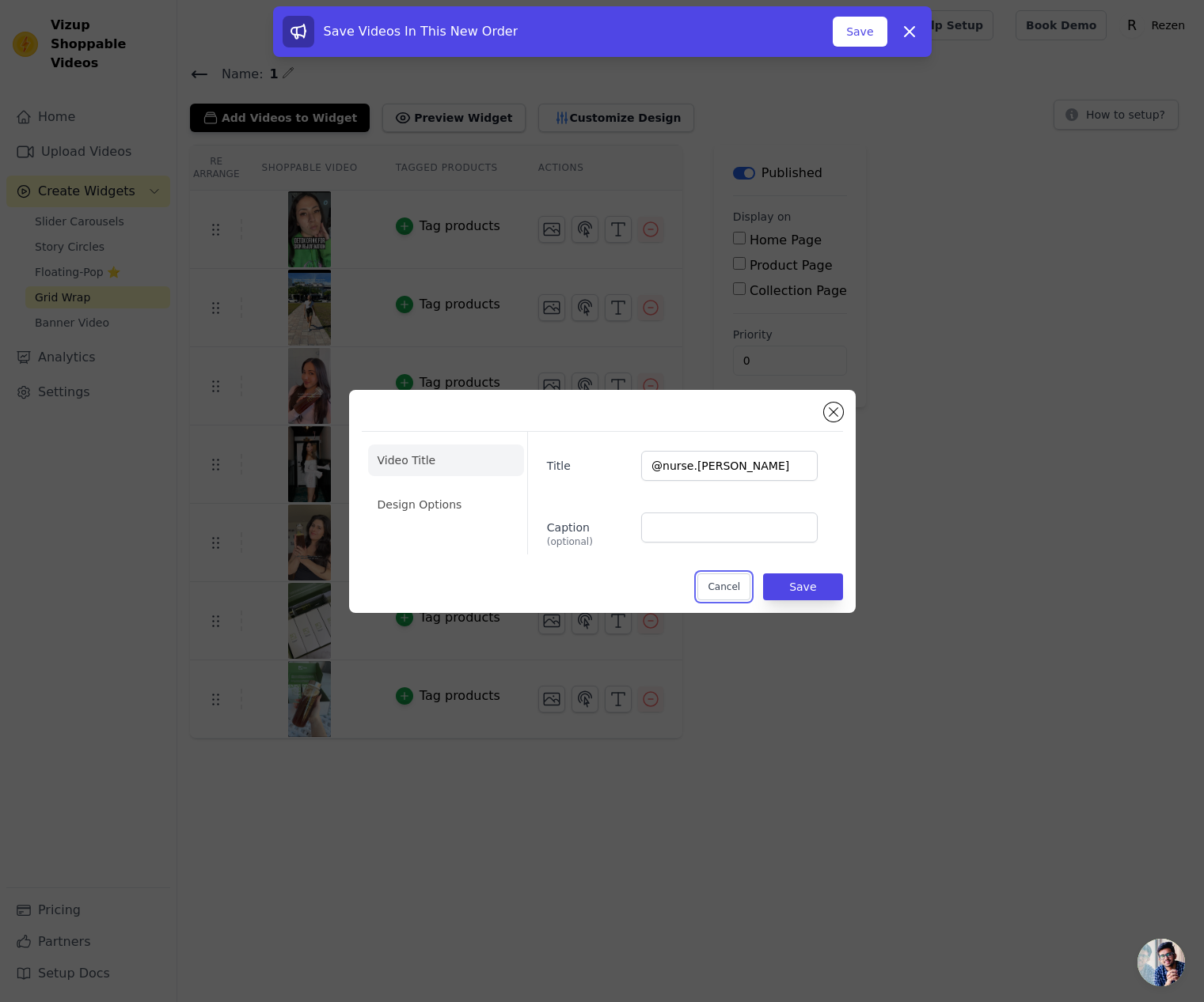
drag, startPoint x: 726, startPoint y: 585, endPoint x: 717, endPoint y: 571, distance: 16.6
click at [654, 470] on input "@nurse.jett" at bounding box center [728, 465] width 175 height 30
drag, startPoint x: 718, startPoint y: 587, endPoint x: 641, endPoint y: 579, distance: 77.4
click at [718, 587] on button "Cancel" at bounding box center [723, 587] width 53 height 27
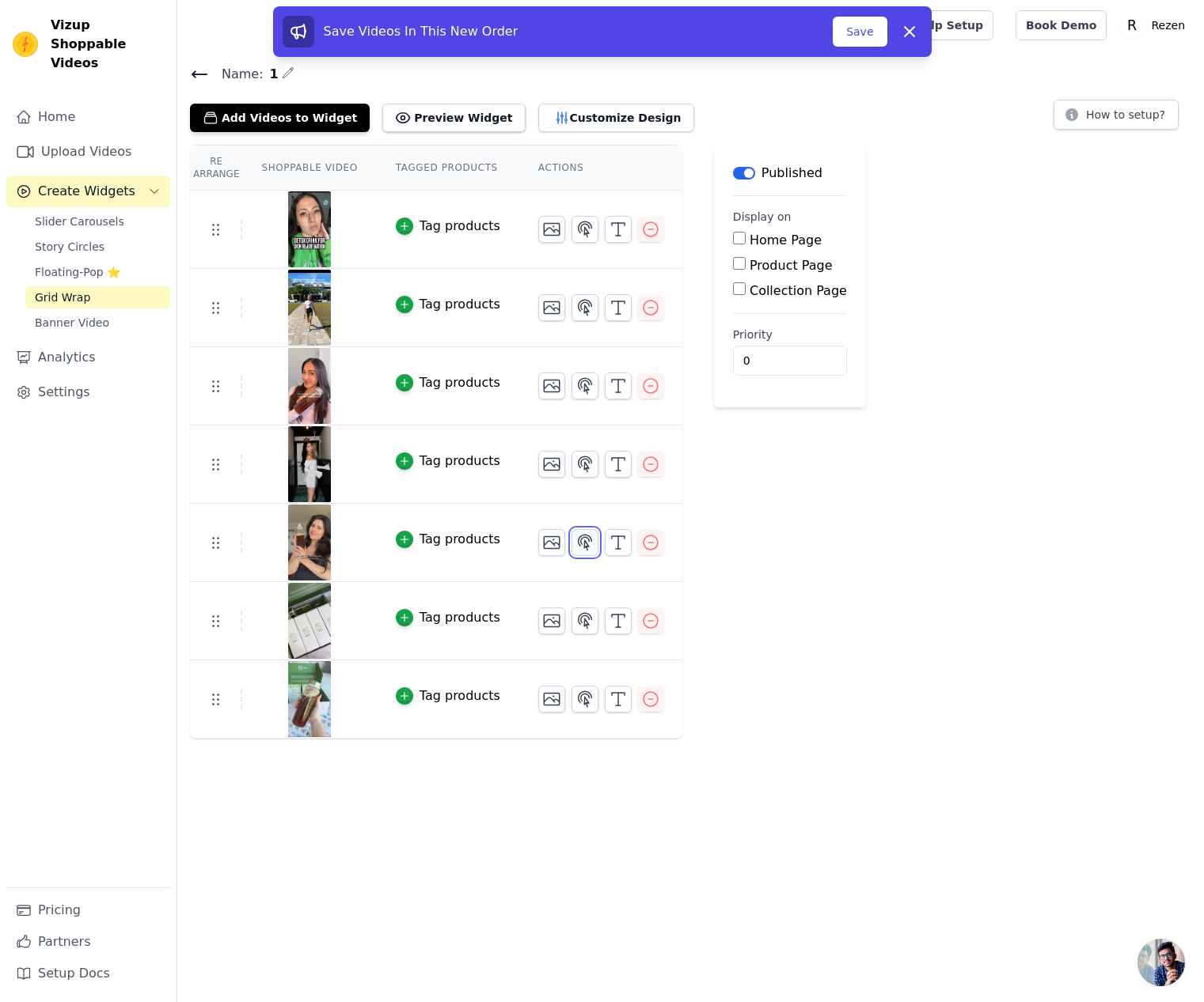
click at [575, 540] on icon "button" at bounding box center [584, 542] width 19 height 19
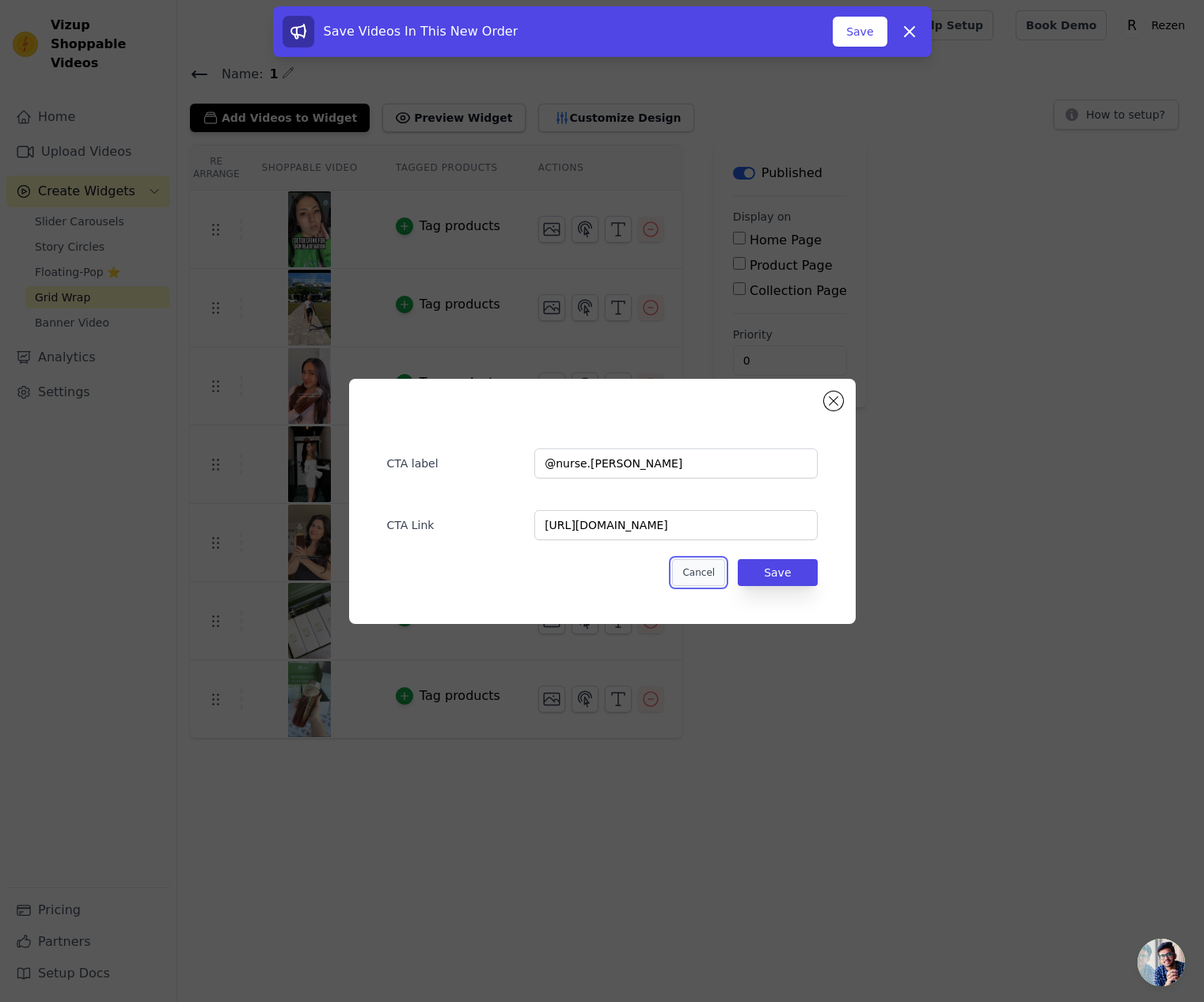
click at [705, 568] on button "Cancel" at bounding box center [698, 573] width 53 height 27
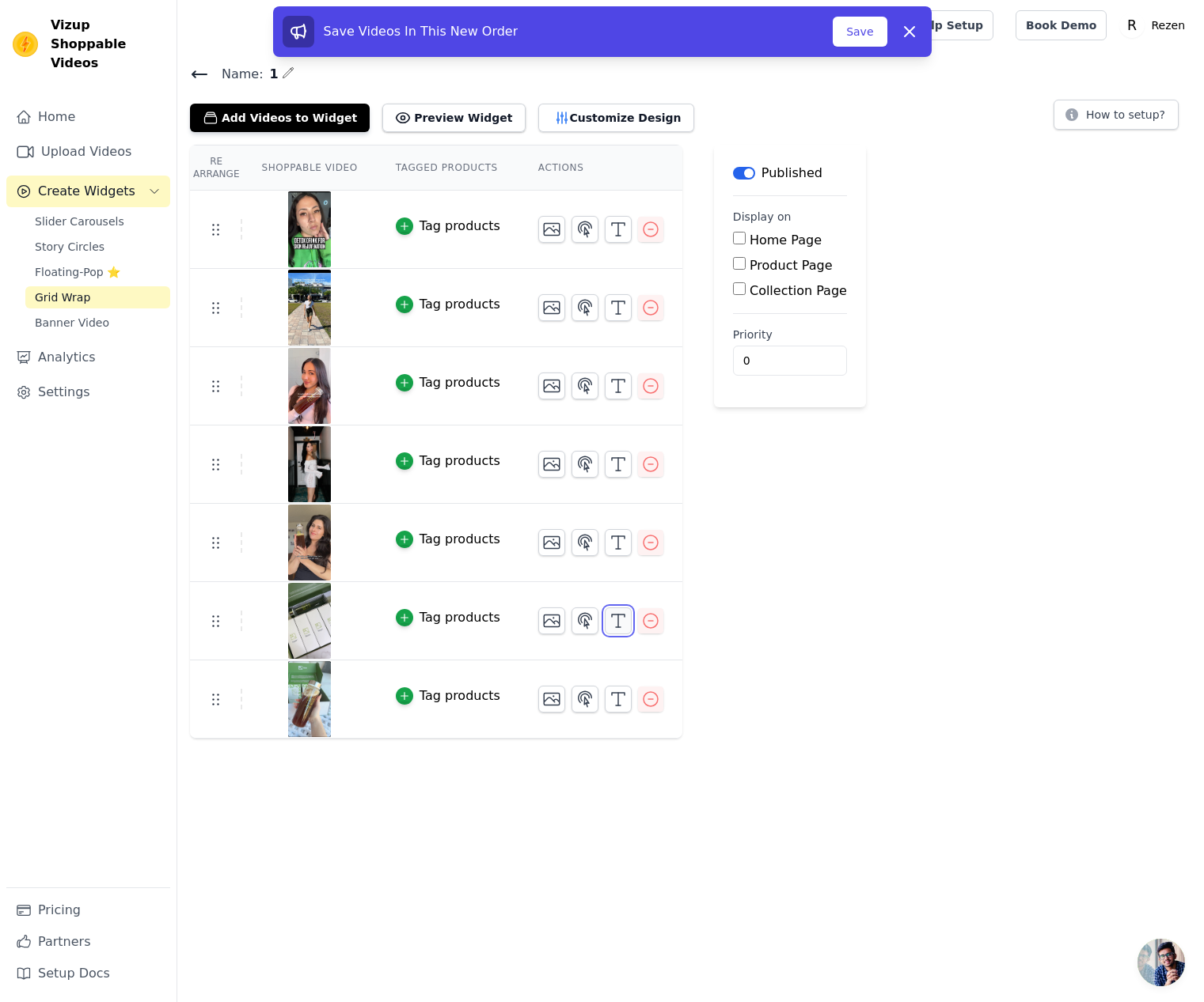
click at [616, 614] on icon "button" at bounding box center [617, 621] width 19 height 19
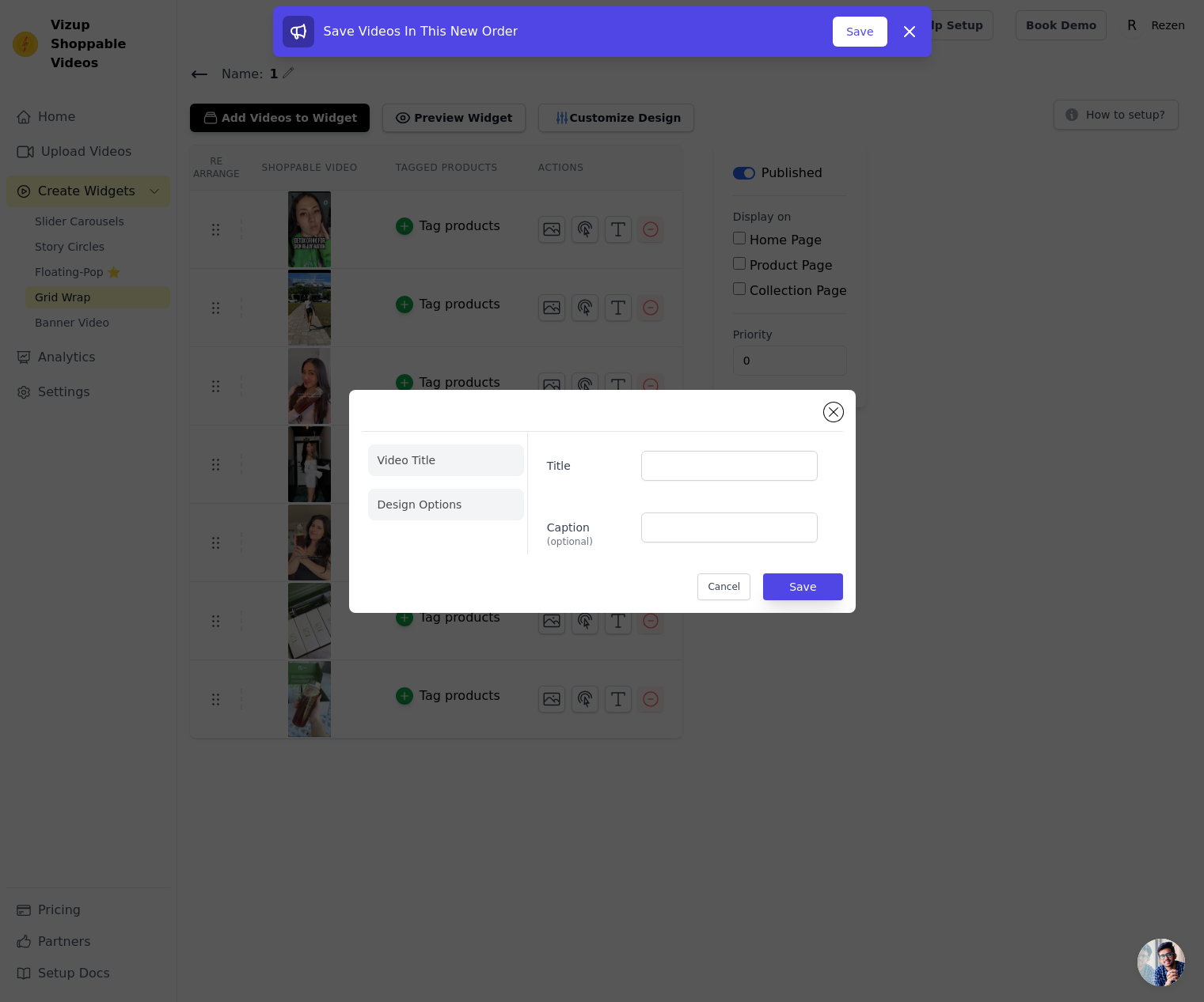
drag, startPoint x: 467, startPoint y: 508, endPoint x: 479, endPoint y: 508, distance: 12.0
click at [468, 508] on li "Design Options" at bounding box center [445, 504] width 156 height 31
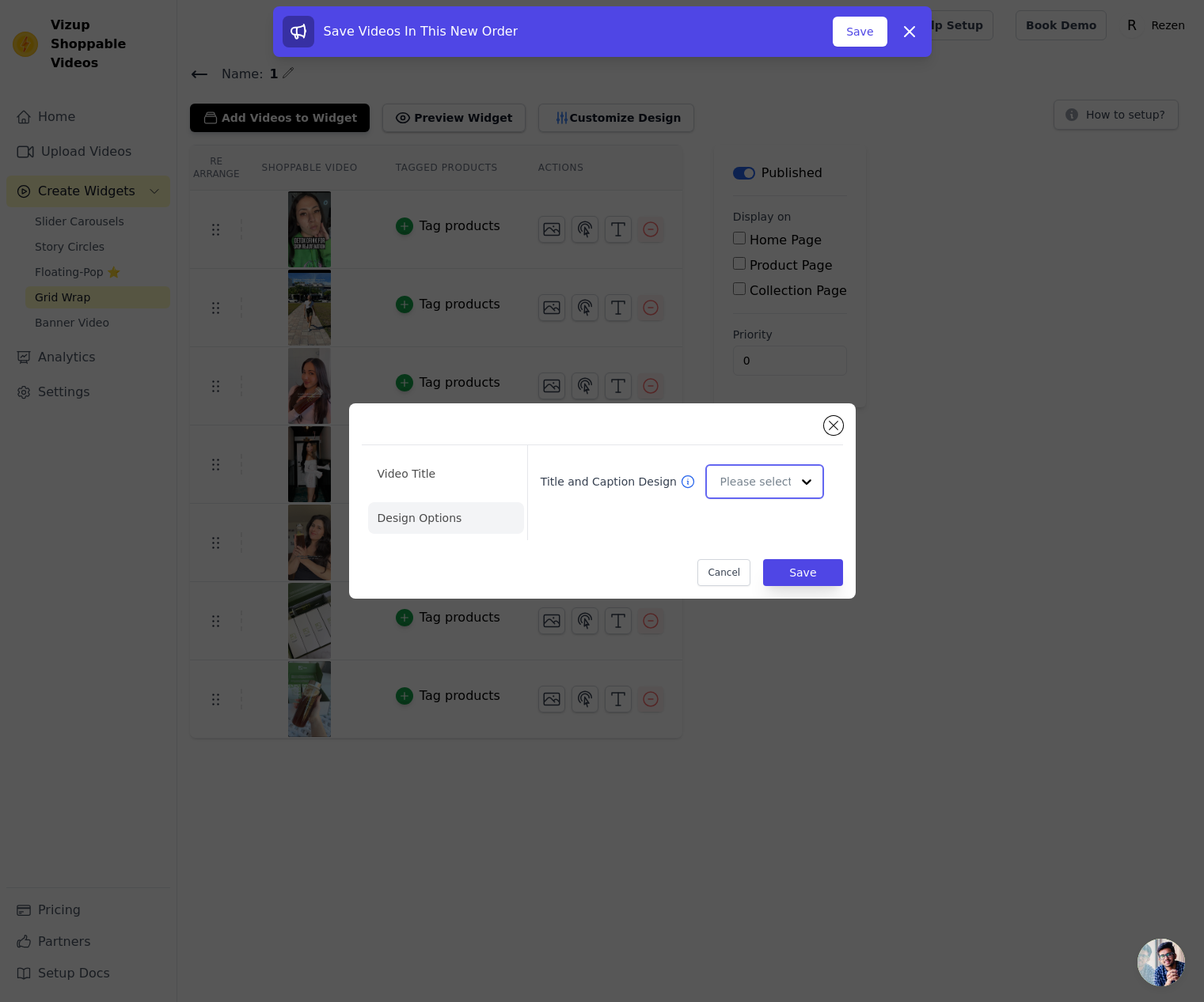
drag, startPoint x: 759, startPoint y: 479, endPoint x: 767, endPoint y: 495, distance: 17.9
click at [759, 480] on input "Title and Caption Design" at bounding box center [754, 481] width 70 height 31
click at [745, 550] on div "Overlay" at bounding box center [764, 552] width 118 height 33
click at [395, 502] on li "Video Title" at bounding box center [445, 517] width 156 height 31
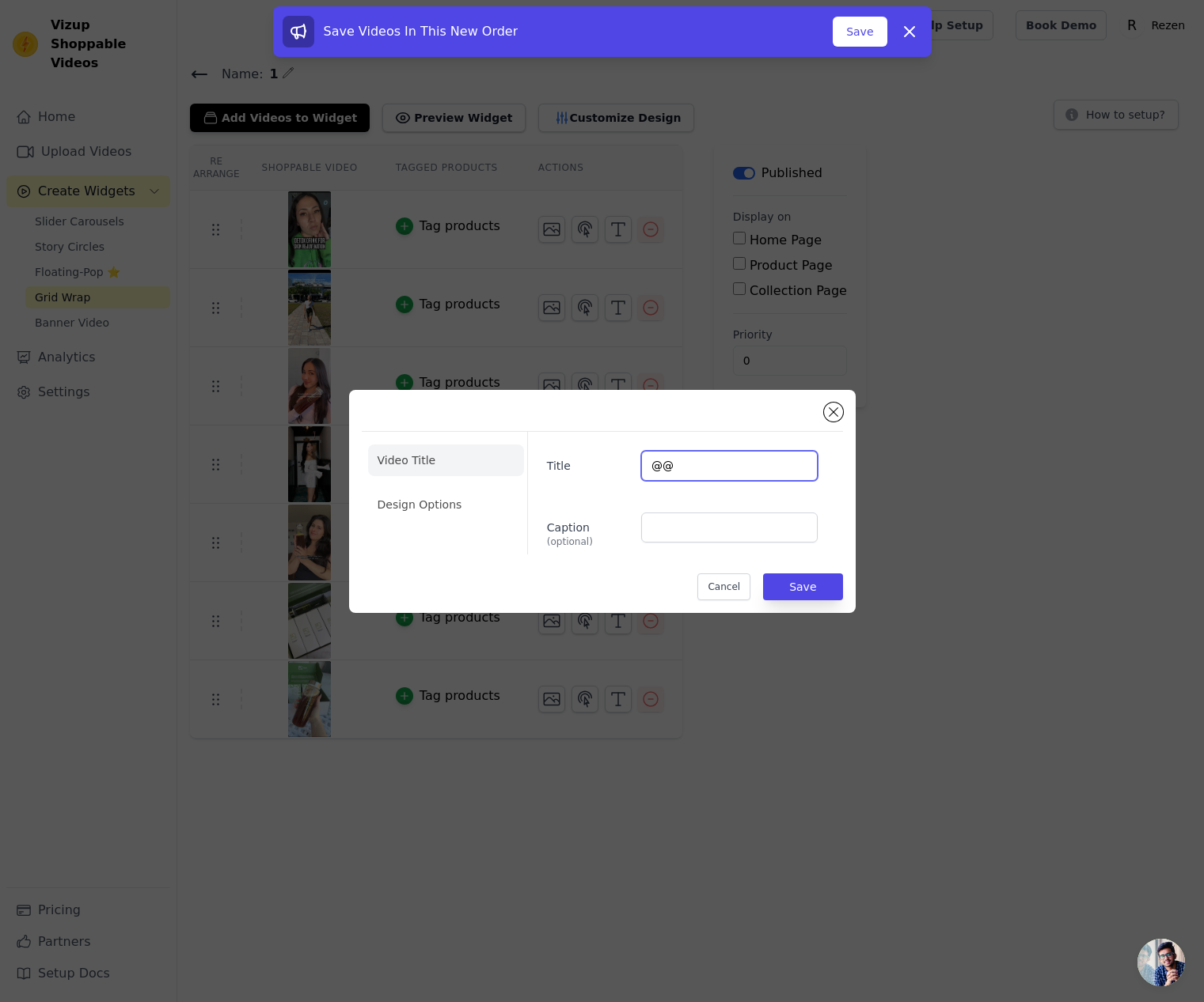
paste input "missfoodaddict"
click at [674, 463] on input "@@ missfoodaddict" at bounding box center [728, 465] width 175 height 30
type input "@missfoodaddict"
click at [797, 592] on button "Save" at bounding box center [803, 587] width 79 height 27
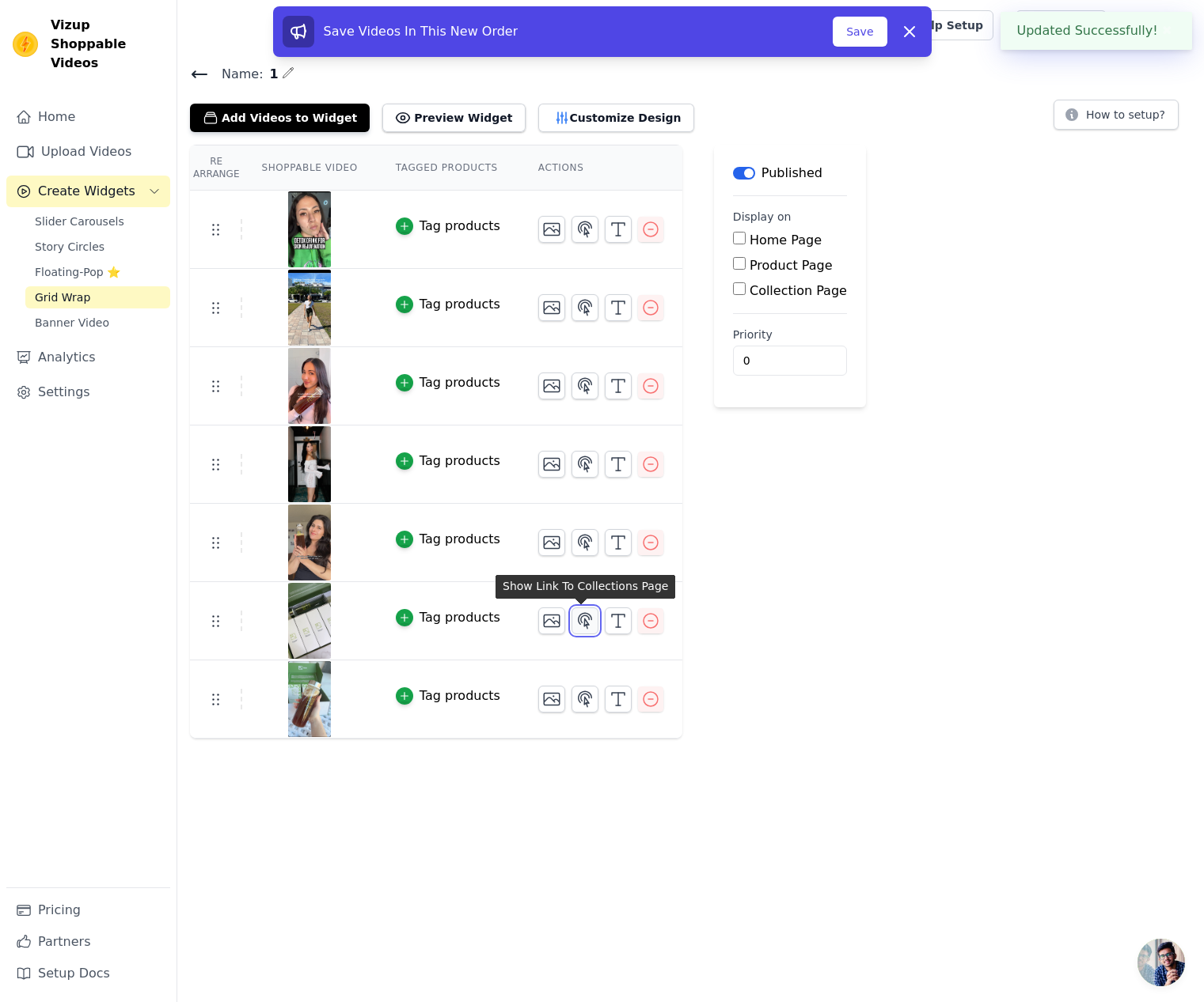
click at [580, 626] on icon "button" at bounding box center [584, 621] width 19 height 19
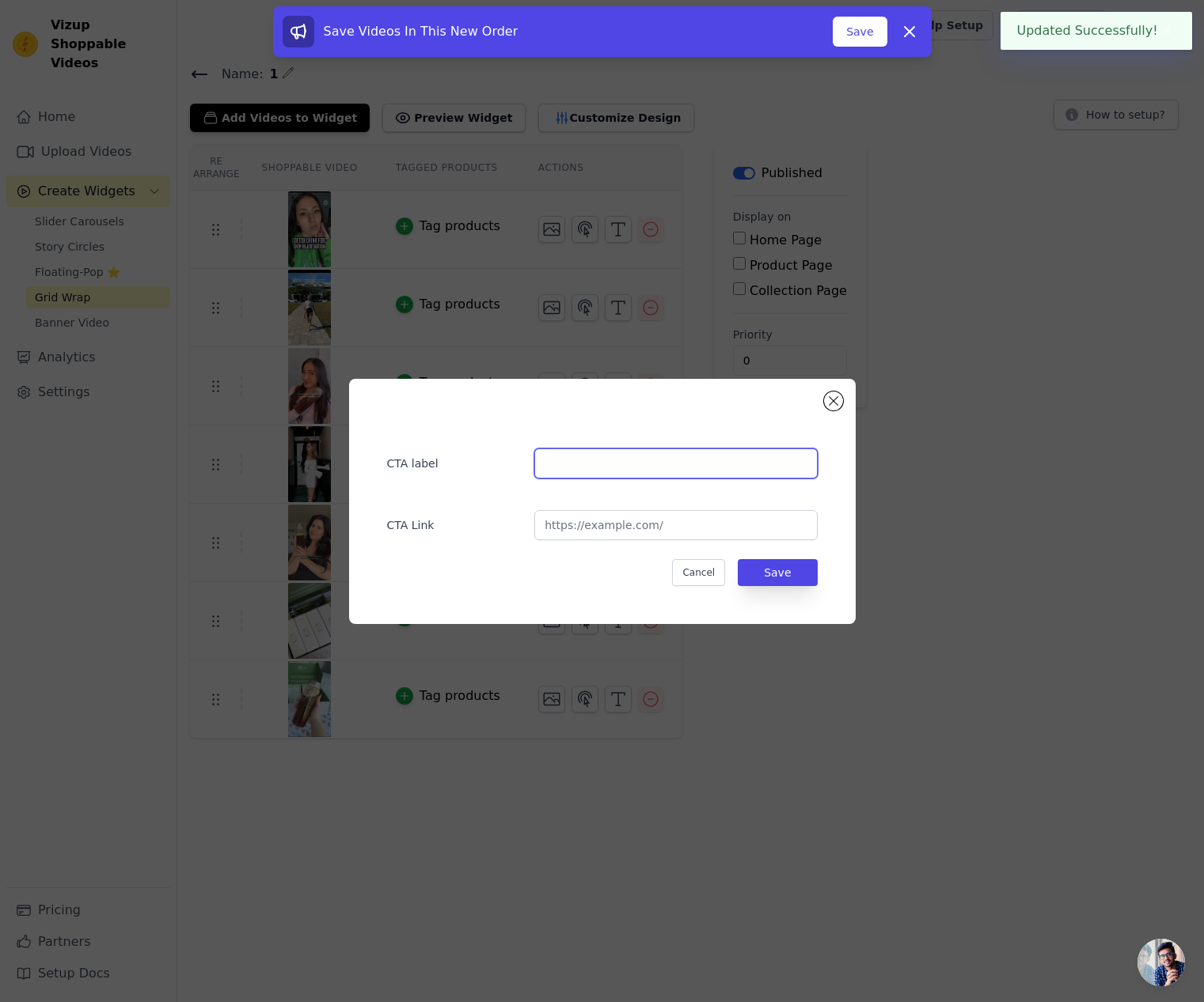
click at [579, 468] on input "text" at bounding box center [676, 463] width 283 height 30
paste input "@missfoodaddict"
type input "@missfoodaddict"
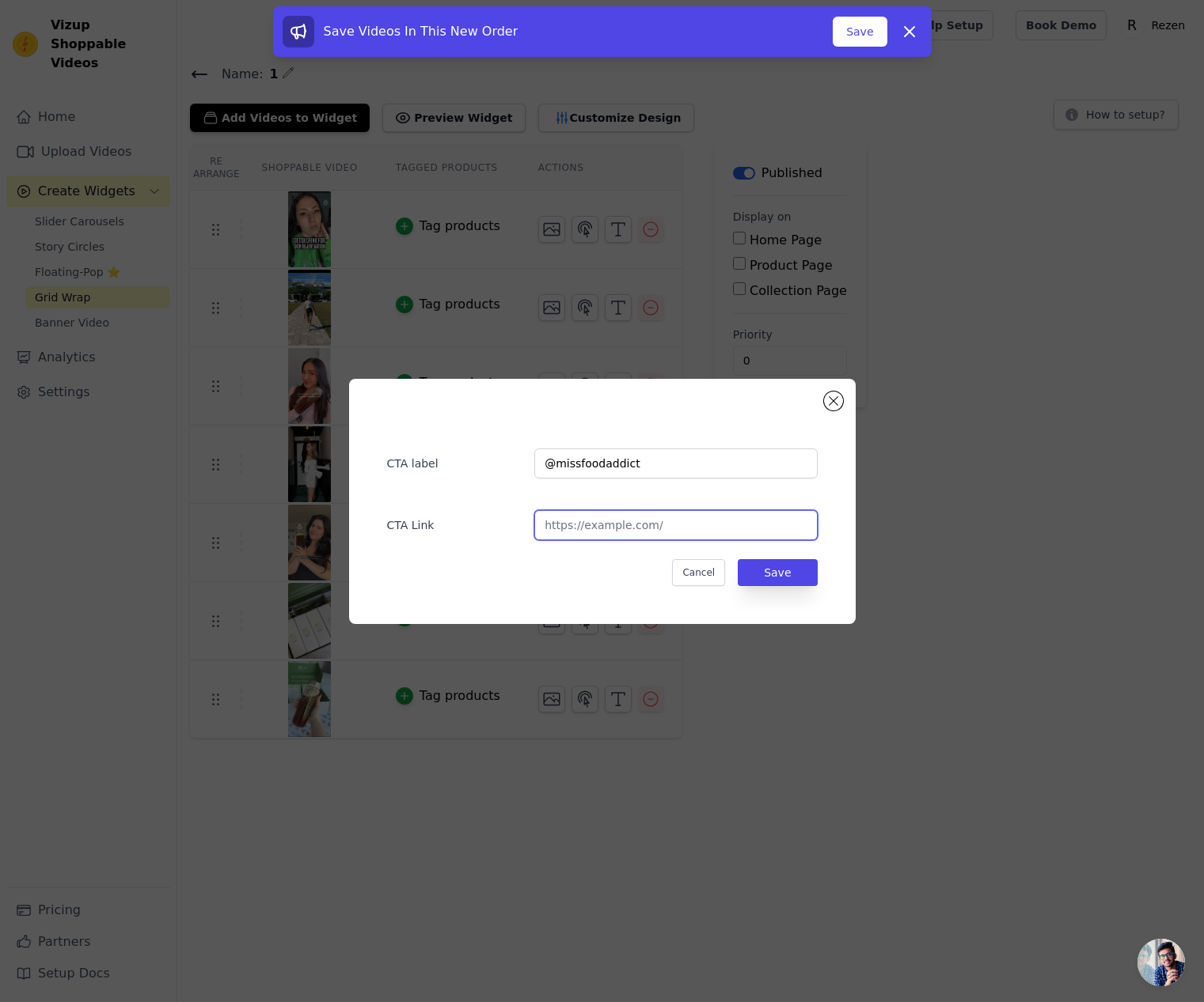
click at [624, 524] on input "url" at bounding box center [676, 524] width 283 height 30
paste input "https://www.instagram.com/p/DG3dfffP5EB/"
type input "https://www.instagram.com/p/DG3dfffP5EB/"
click at [768, 567] on button "Save" at bounding box center [777, 573] width 79 height 27
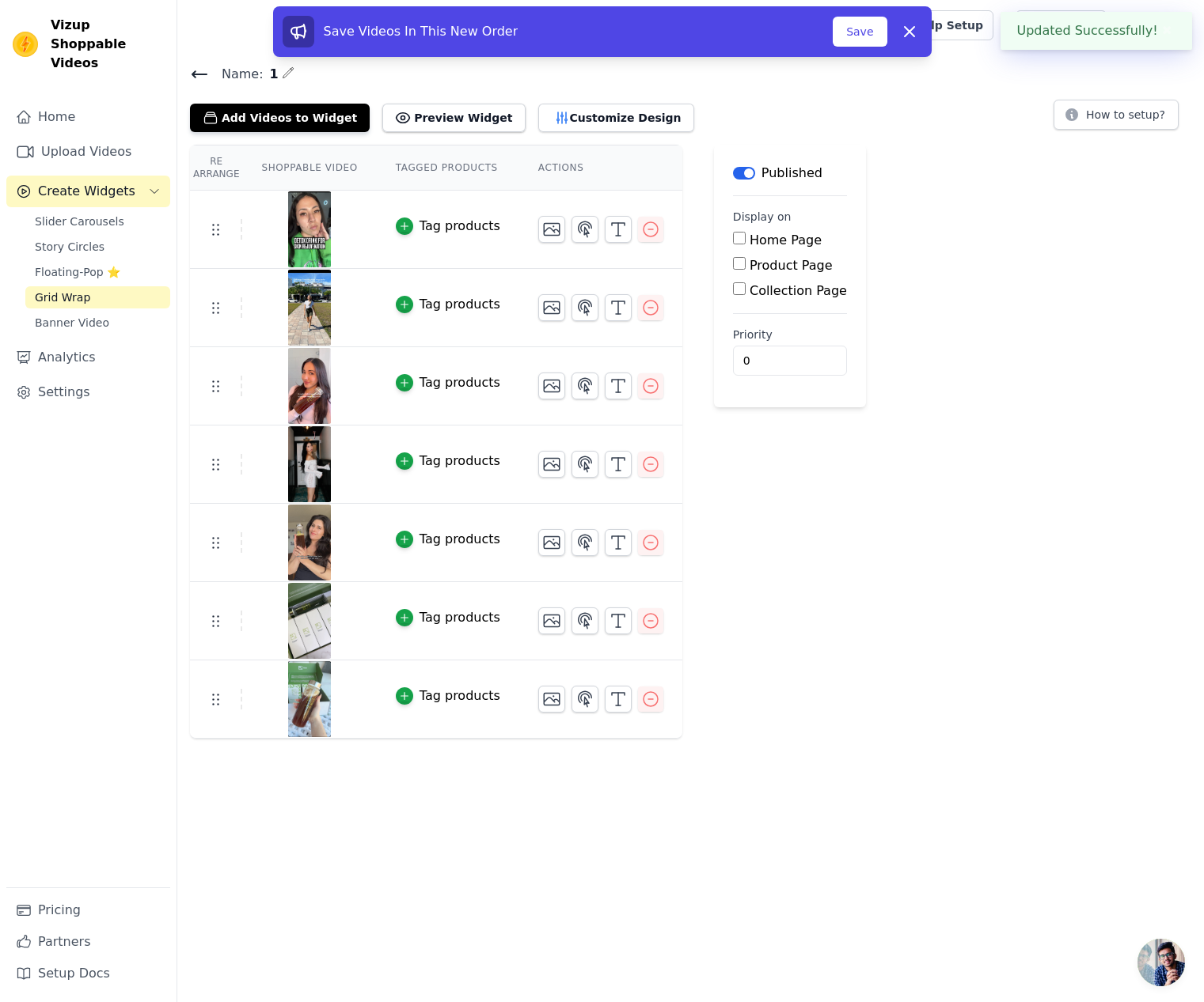
drag, startPoint x: 589, startPoint y: 777, endPoint x: 588, endPoint y: 765, distance: 12.0
click at [589, 738] on html "Updated Successfully! ✖ Vizup Shoppable Videos Home Upload Videos Create Widget…" at bounding box center [602, 369] width 1204 height 738
click at [580, 701] on icon "button" at bounding box center [584, 699] width 19 height 19
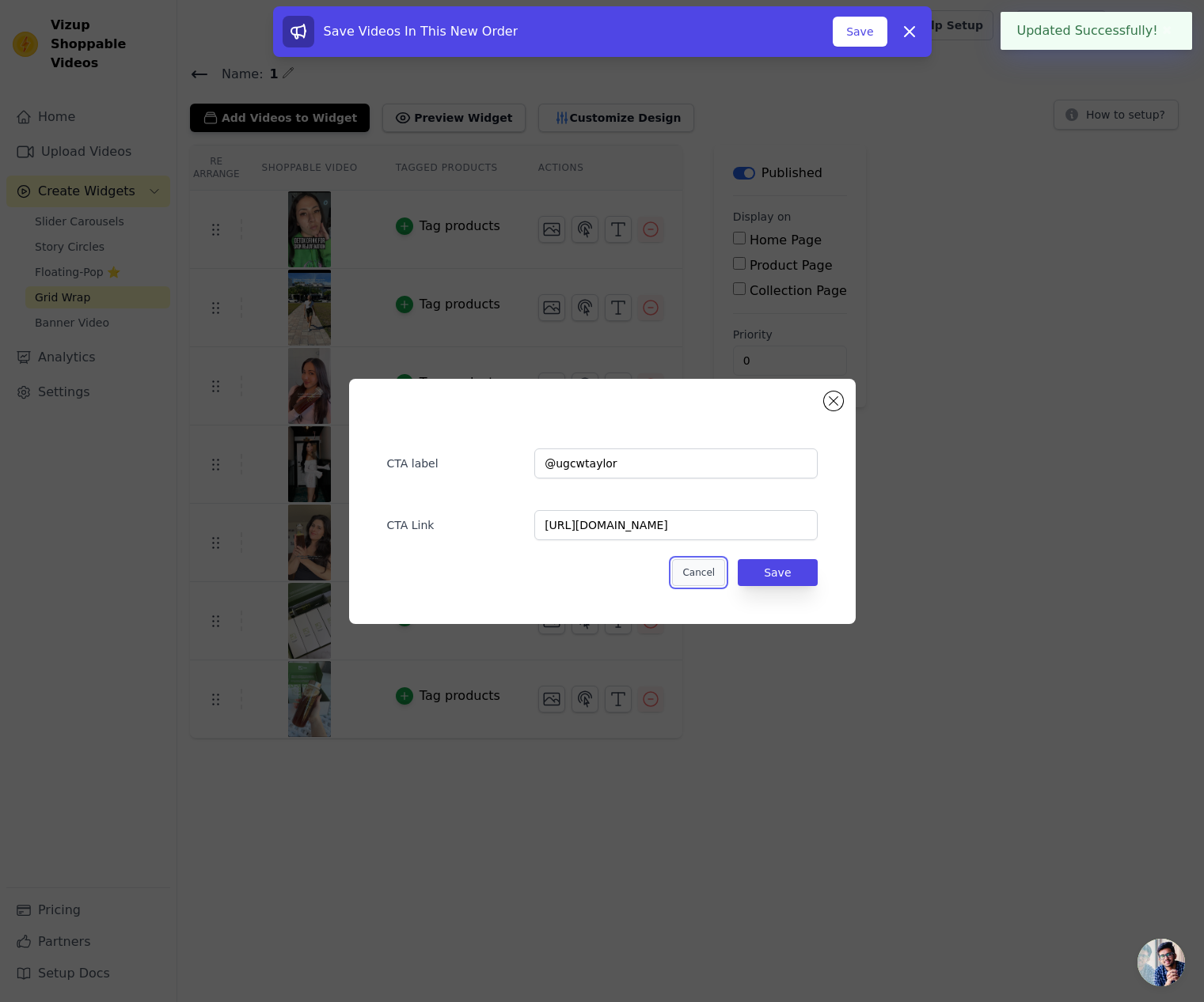
click at [688, 569] on button "Cancel" at bounding box center [698, 573] width 53 height 27
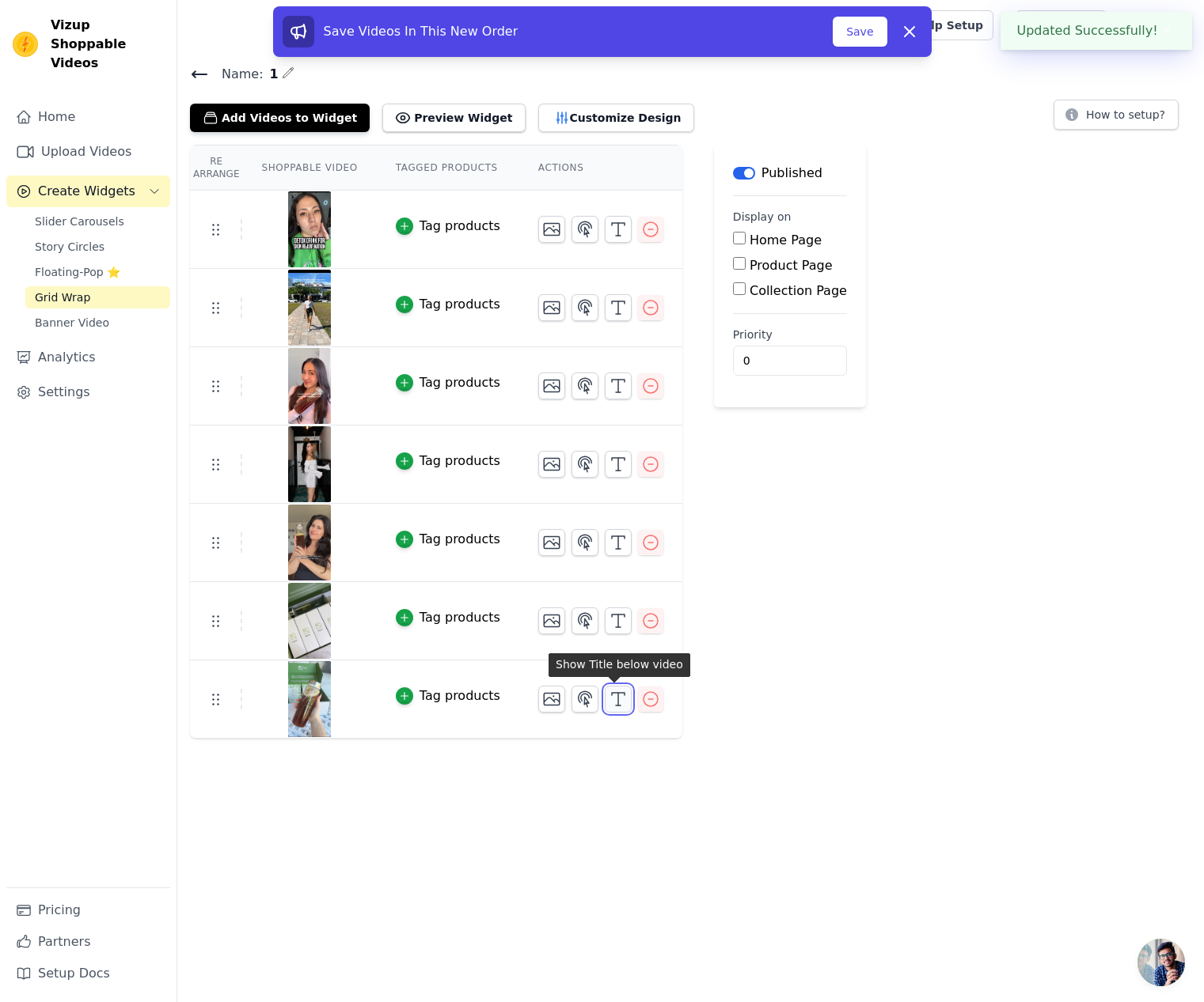
click at [615, 699] on icon "button" at bounding box center [617, 699] width 19 height 19
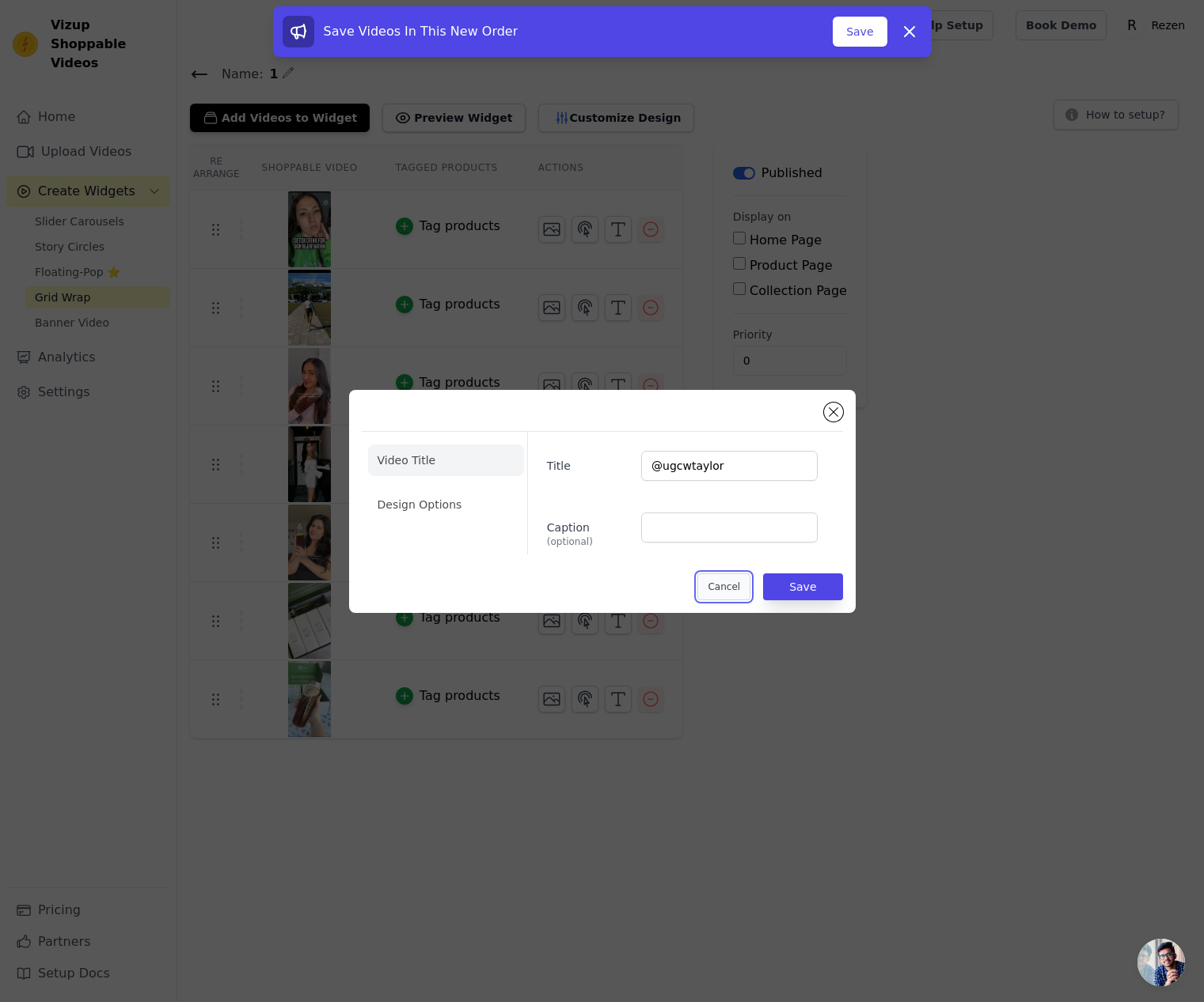
click at [719, 594] on button "Cancel" at bounding box center [723, 587] width 53 height 27
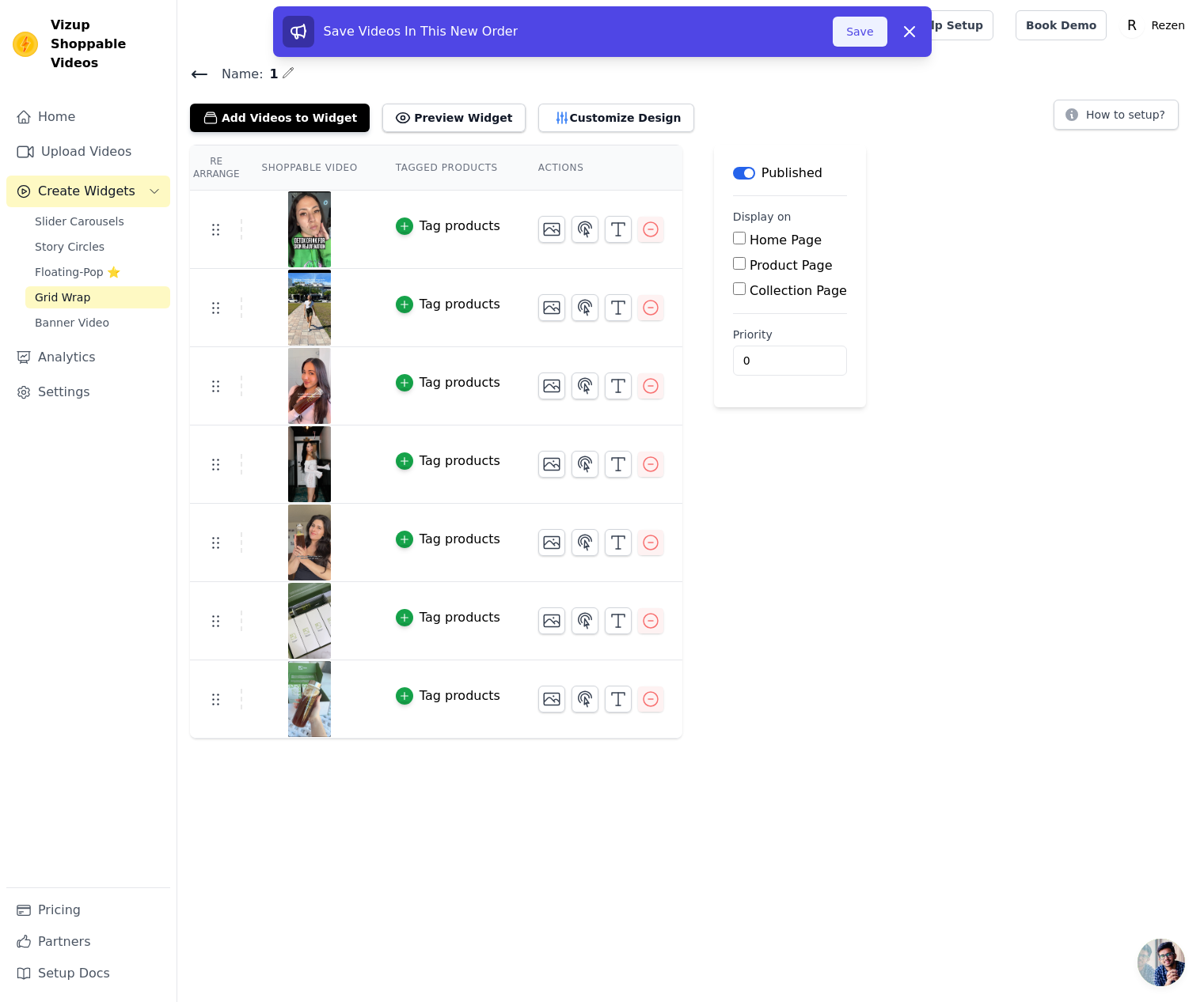
click at [861, 30] on button "Save" at bounding box center [859, 31] width 54 height 30
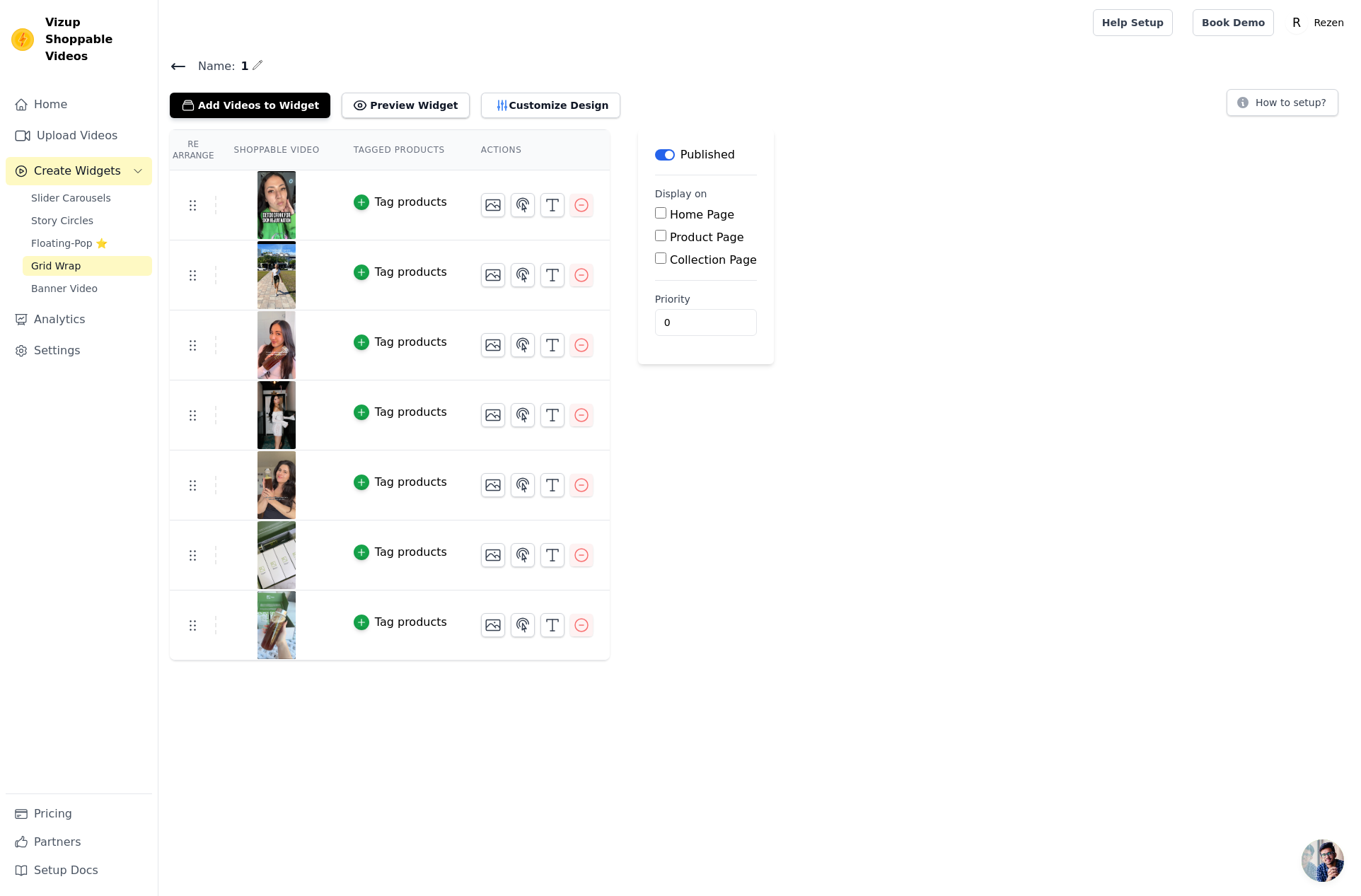
click at [656, 217] on input "Home Page" at bounding box center [660, 213] width 11 height 11
checkbox input "true"
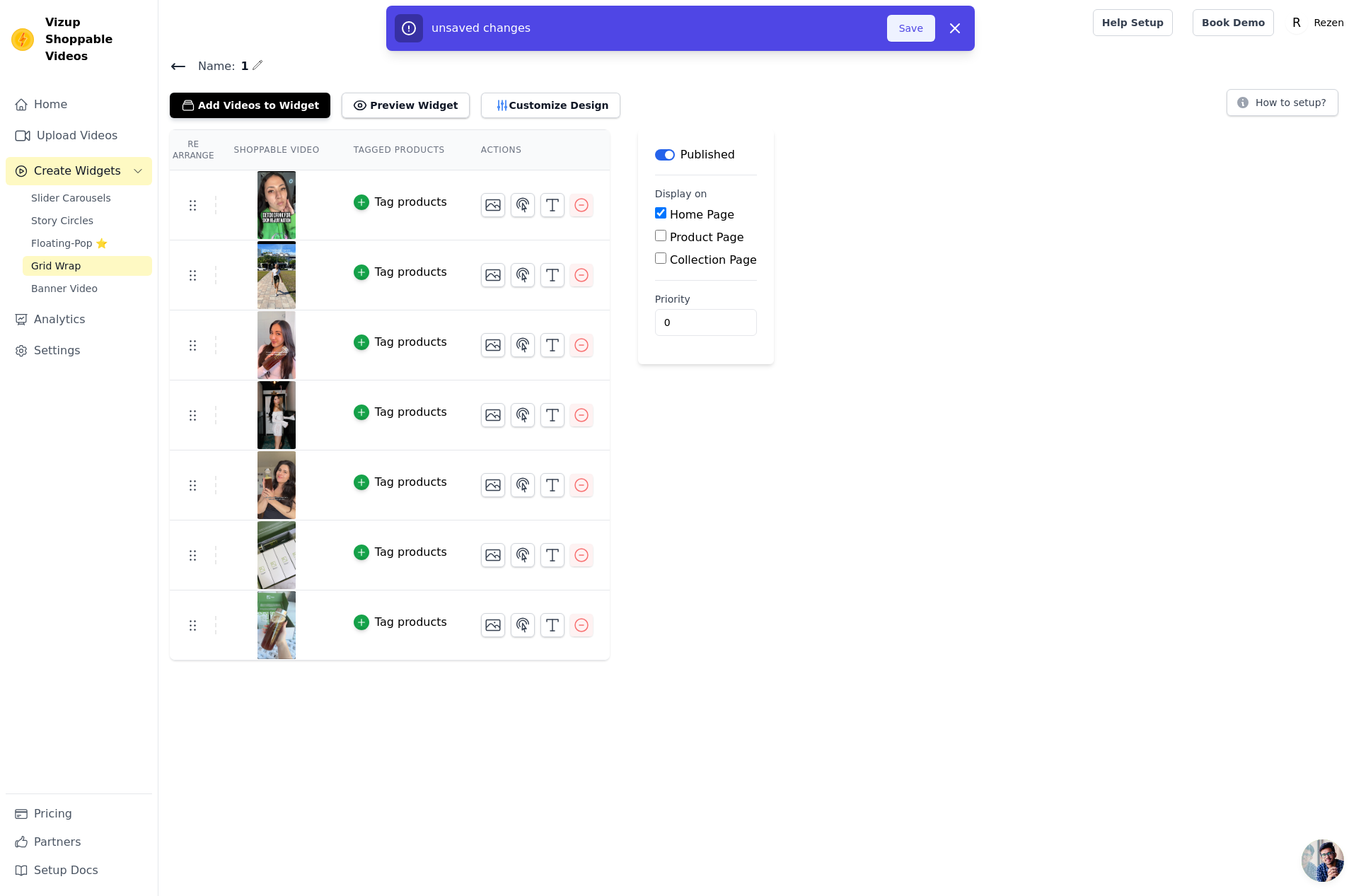
click at [906, 31] on button "Save" at bounding box center [911, 27] width 48 height 27
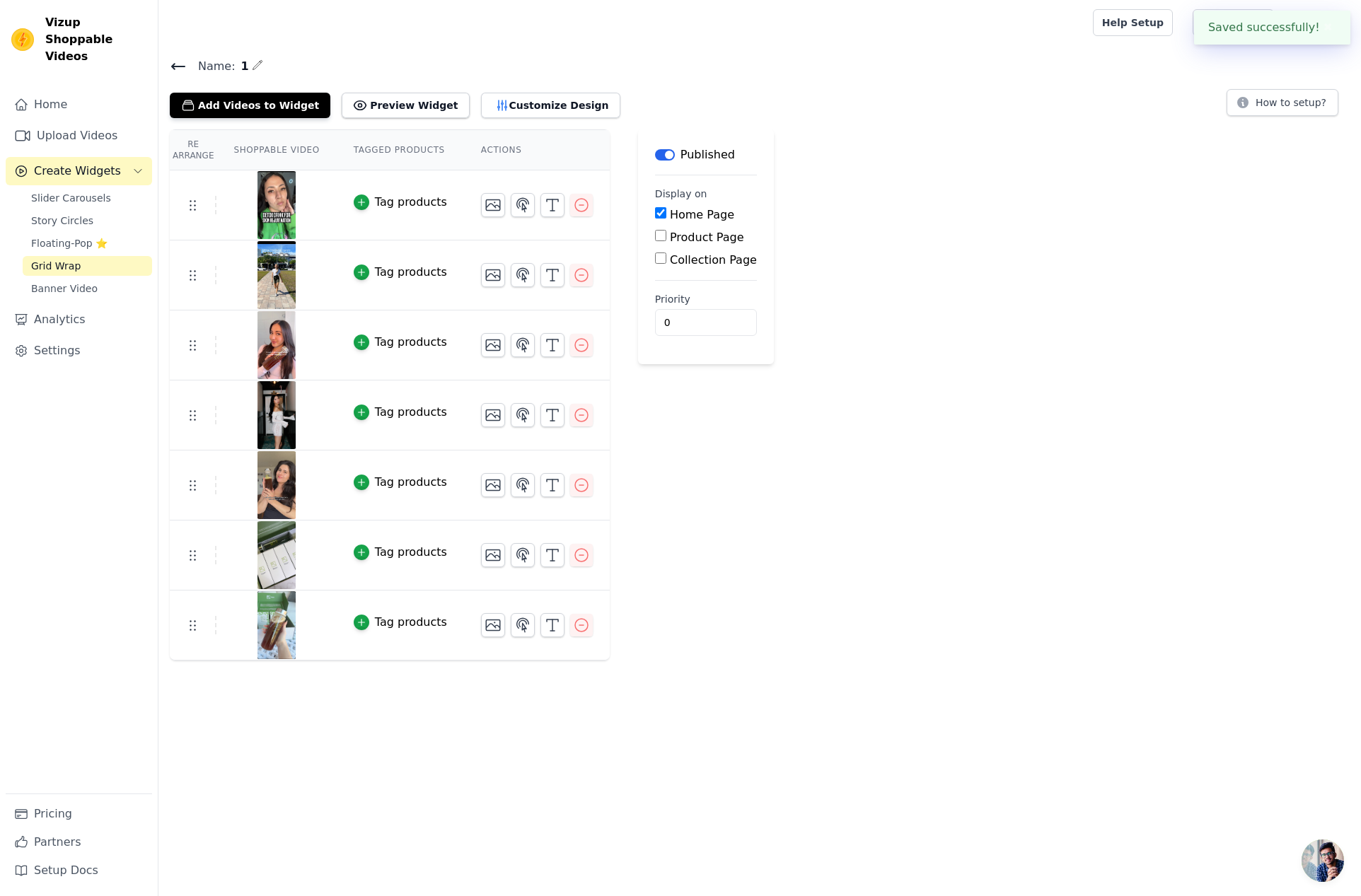
click at [1041, 259] on div "Re Arrange Shoppable Video Tagged Products Actions Tag products Tag products Ta…" at bounding box center [759, 395] width 1203 height 531
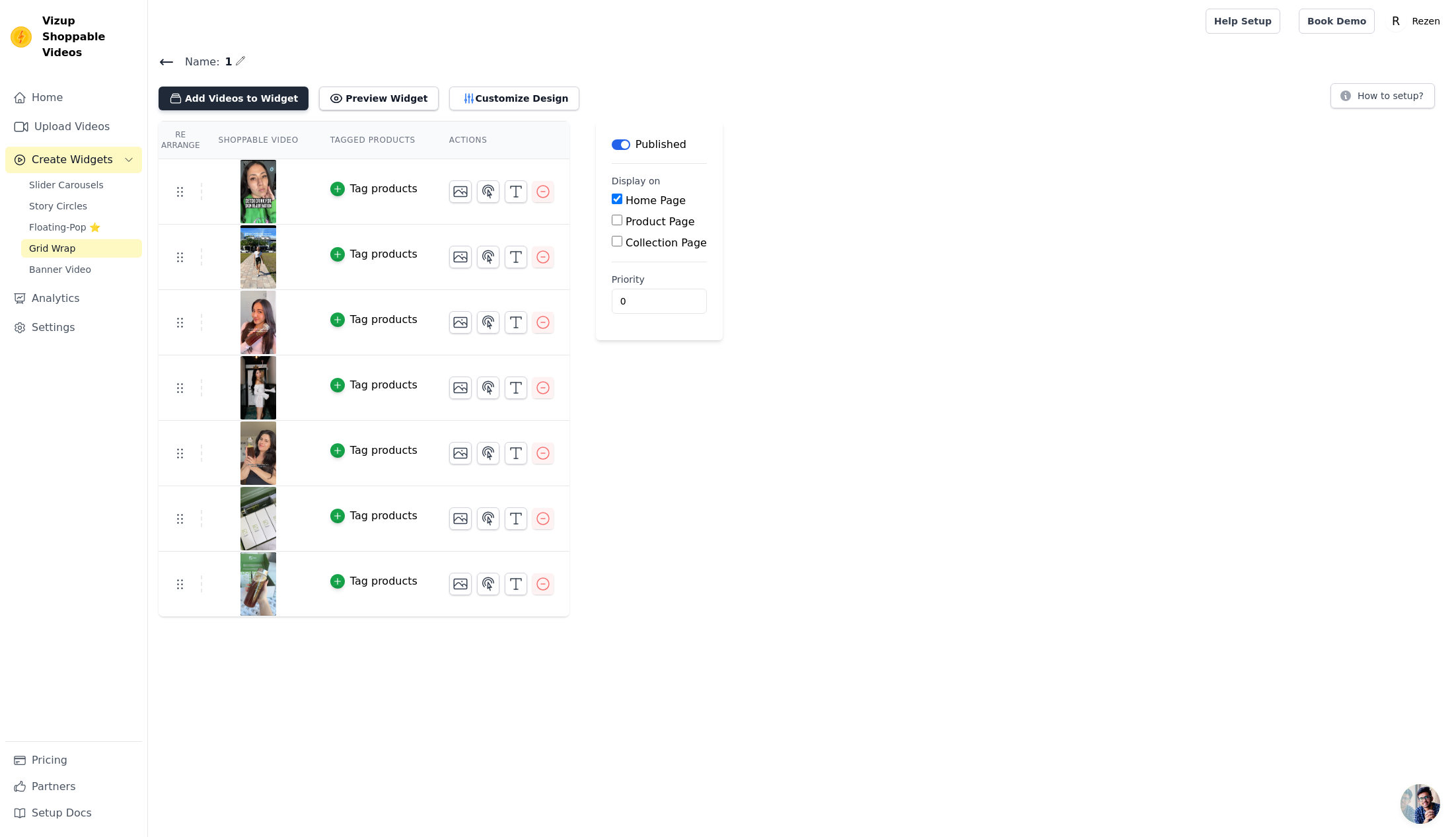
click at [211, 101] on button "Add Videos to Widget" at bounding box center [234, 98] width 150 height 24
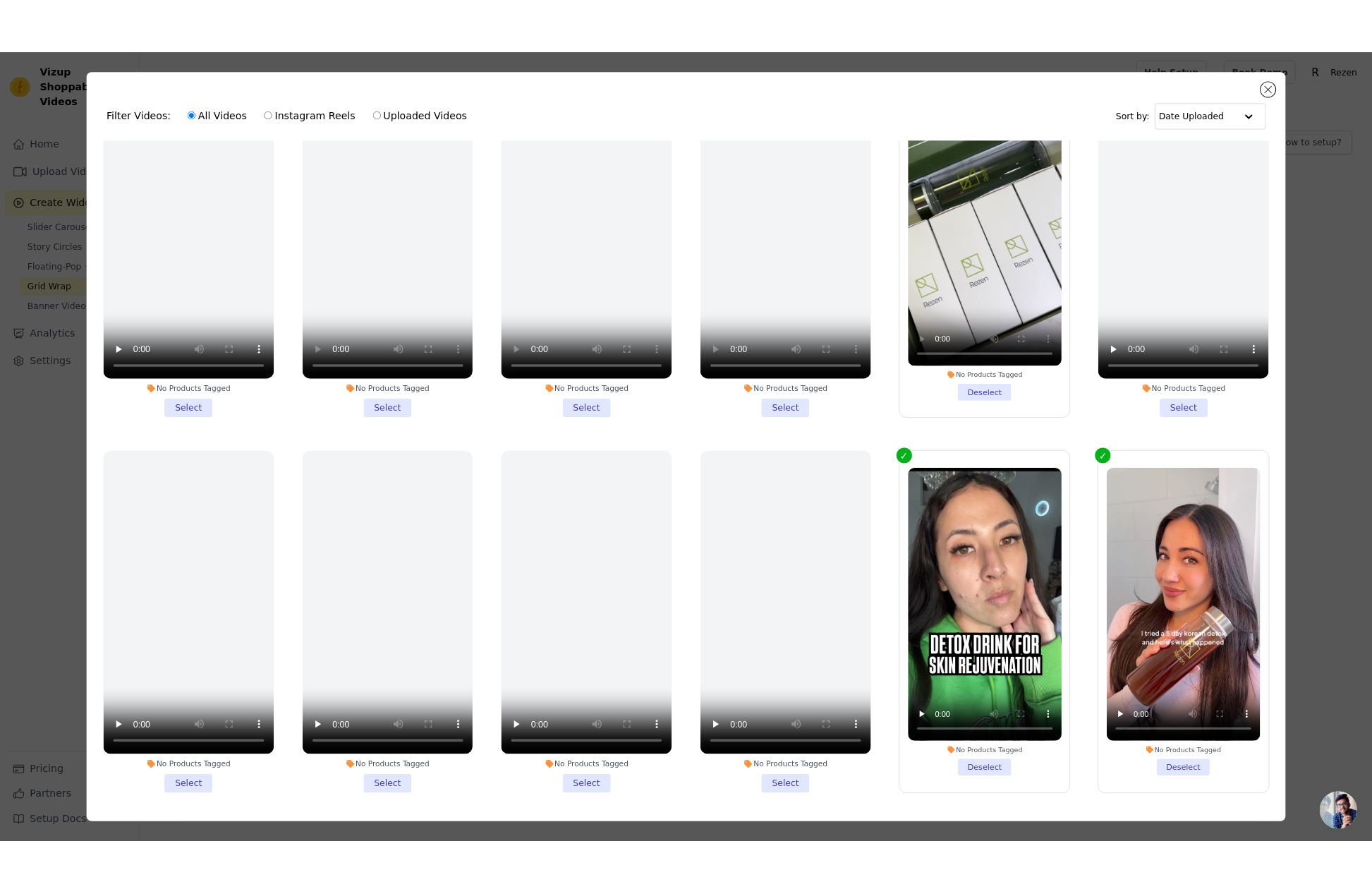
scroll to position [590, 0]
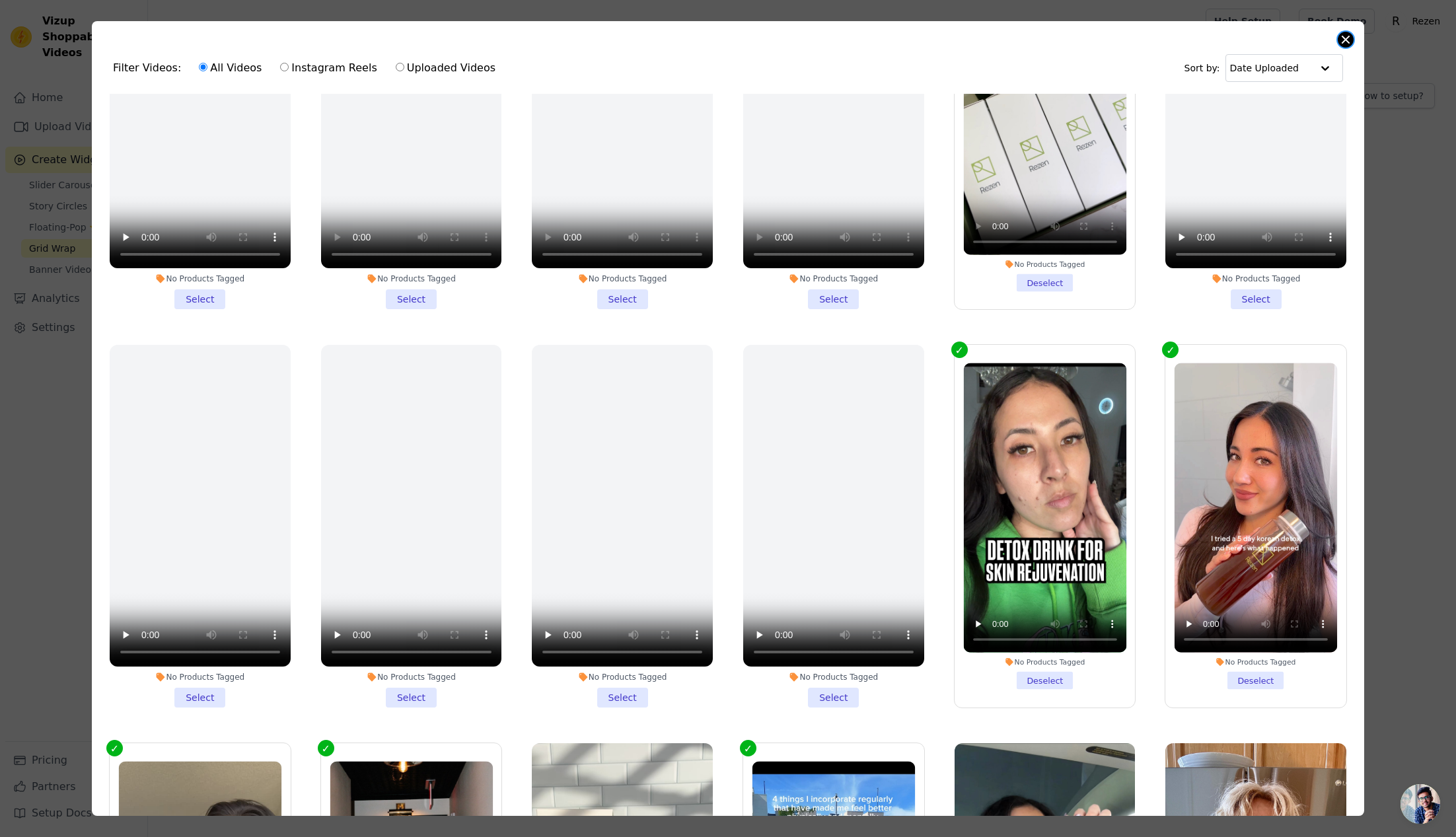
click at [1004, 41] on button "Close modal" at bounding box center [1346, 39] width 16 height 16
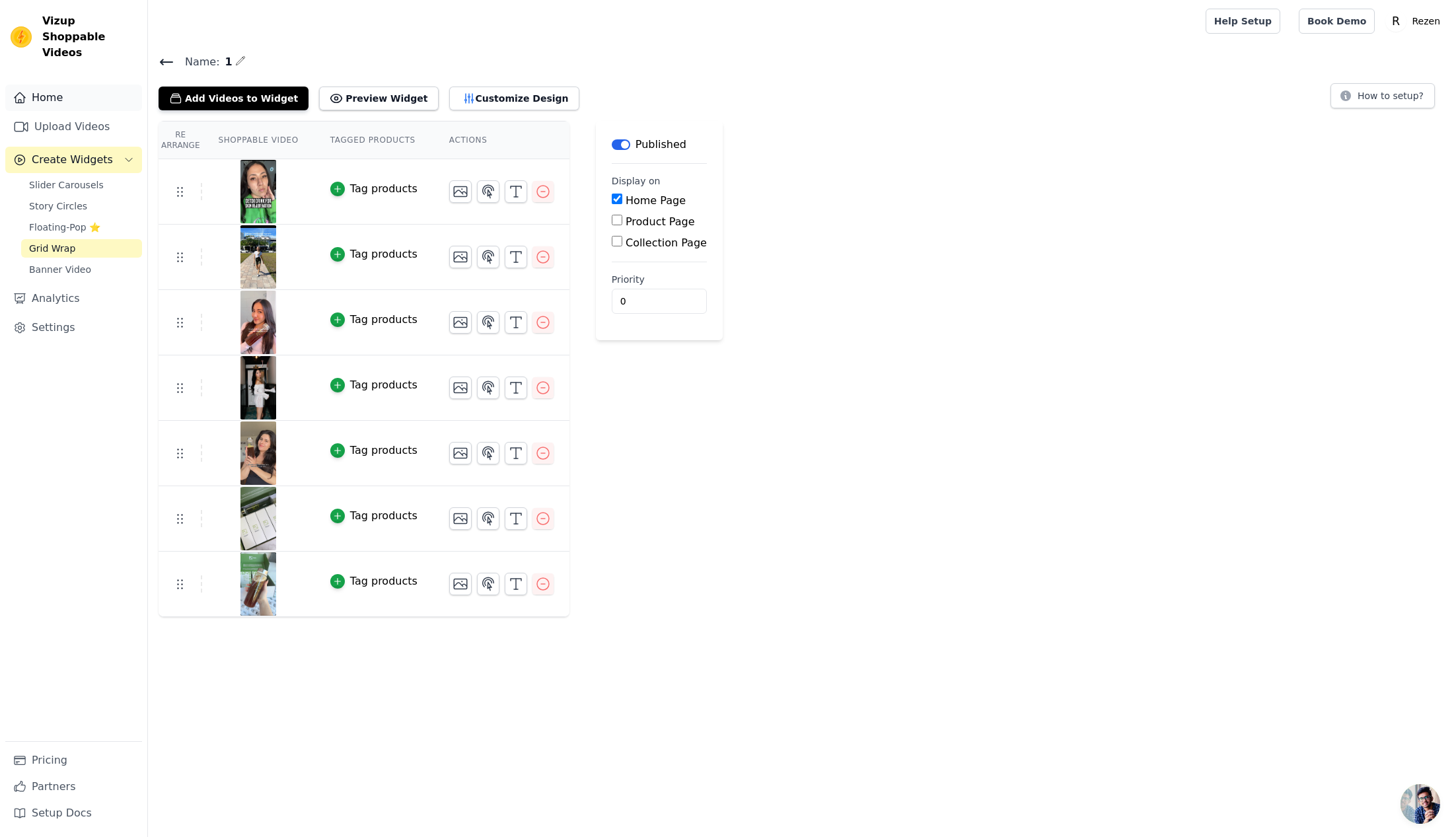
click at [86, 86] on link "Home" at bounding box center [74, 98] width 137 height 26
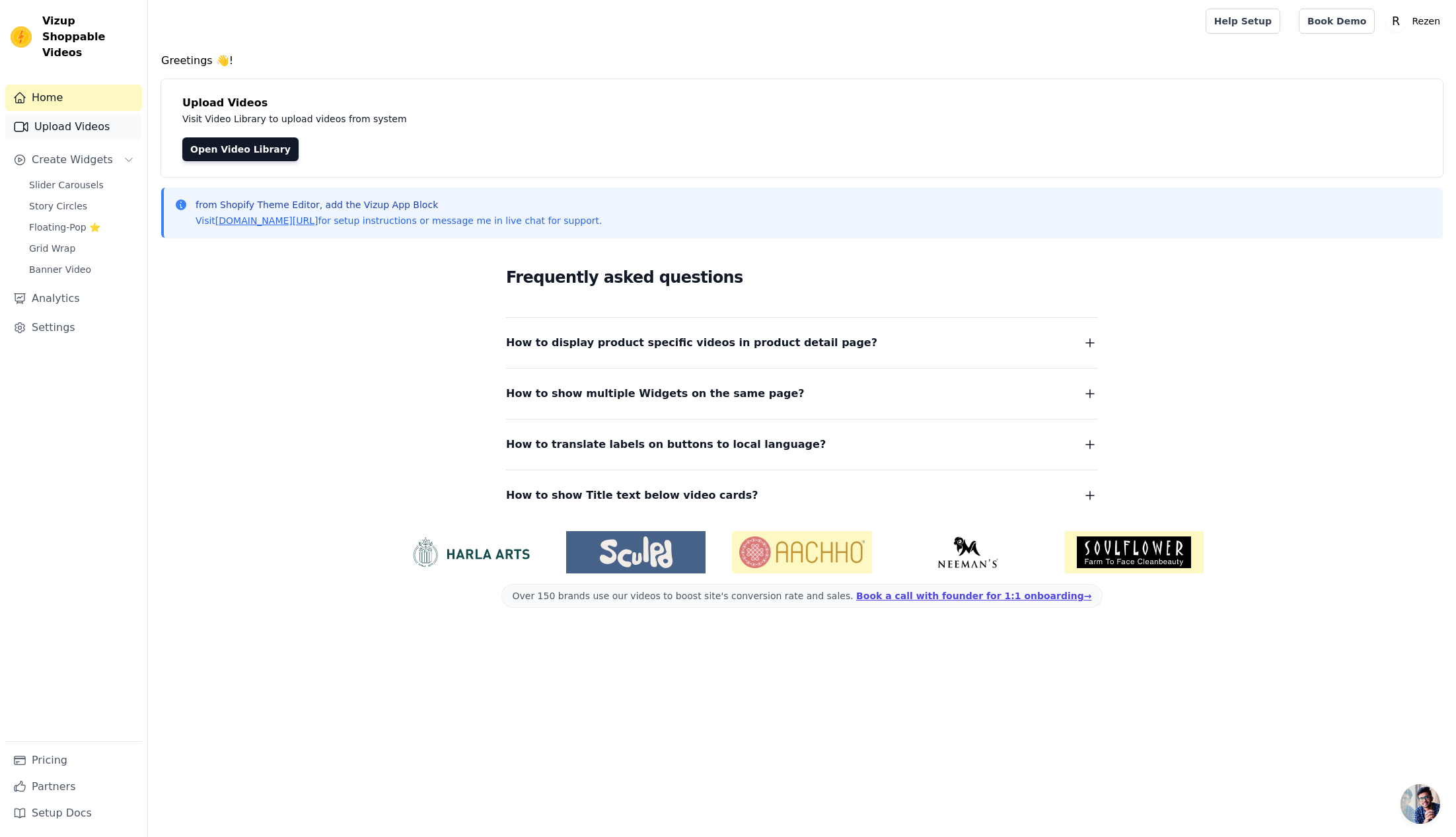
click at [83, 113] on link "Upload Videos" at bounding box center [74, 126] width 137 height 26
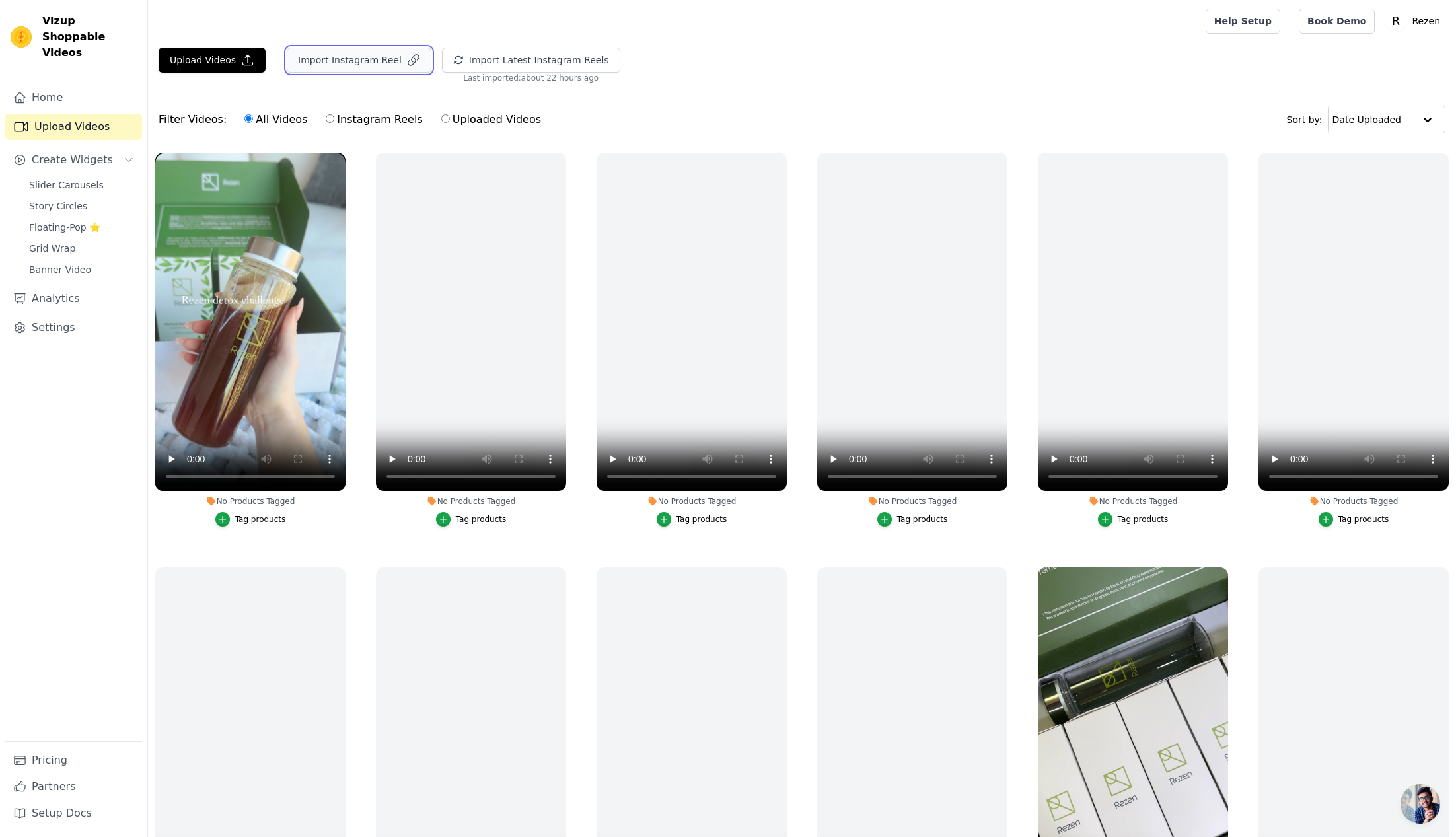
click at [359, 59] on button "Import Instagram Reel" at bounding box center [359, 59] width 145 height 25
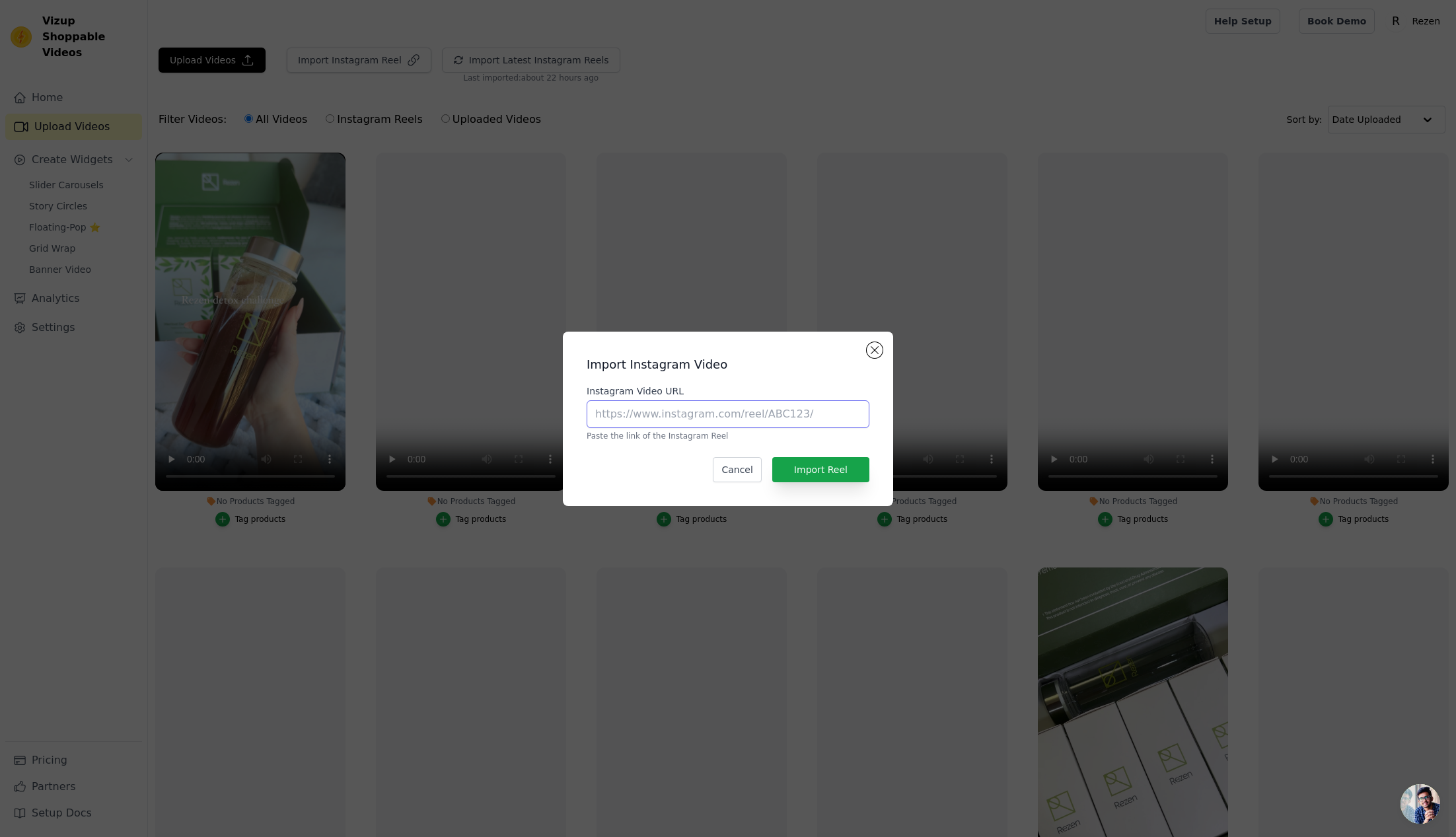
drag, startPoint x: 755, startPoint y: 412, endPoint x: 781, endPoint y: 427, distance: 30.0
click at [755, 412] on input "Instagram Video URL" at bounding box center [728, 414] width 282 height 28
paste input "[URL][DOMAIN_NAME]"
type input "[URL][DOMAIN_NAME]"
click at [839, 473] on button "Import Reel" at bounding box center [820, 470] width 97 height 25
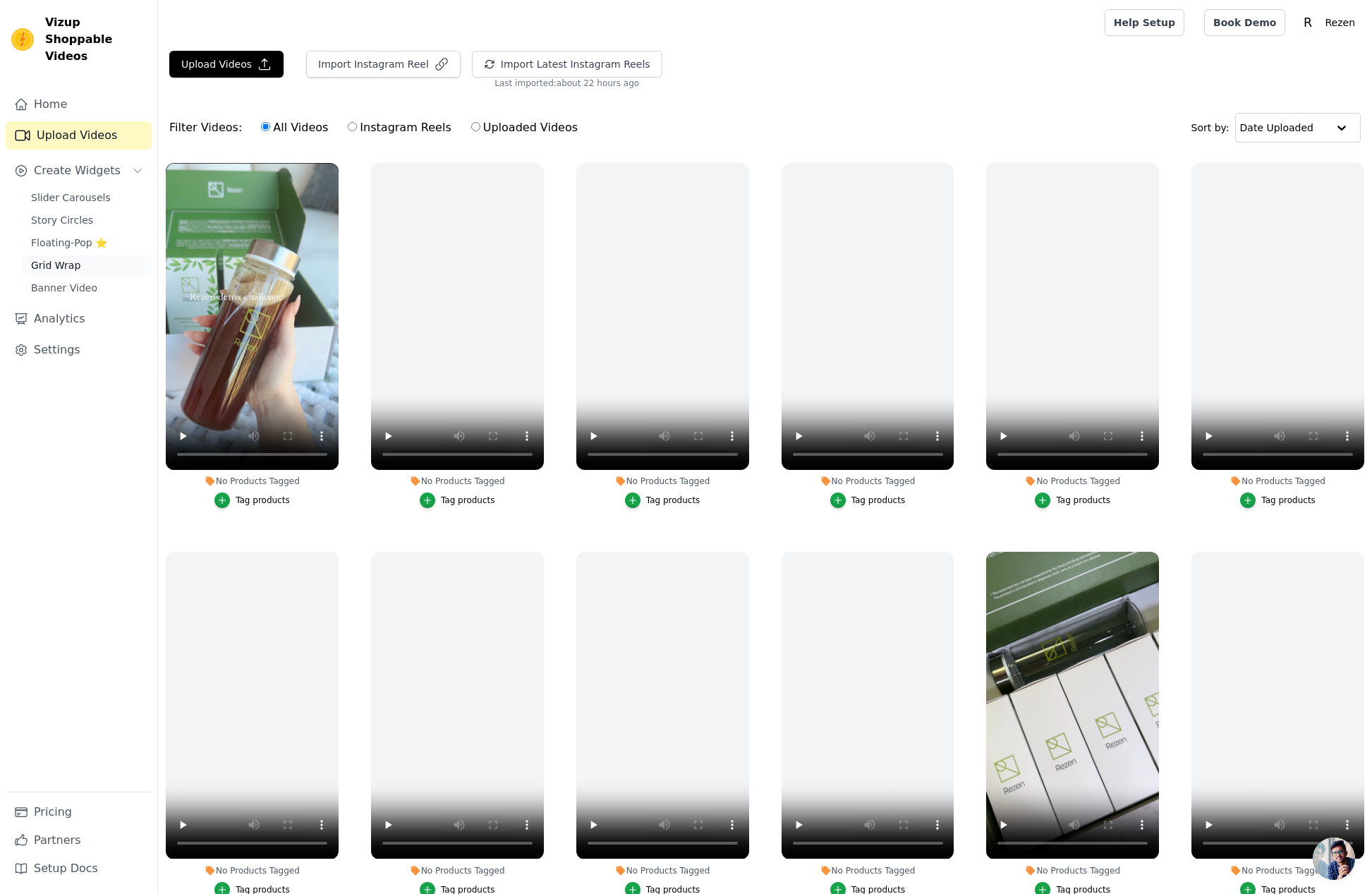
click at [63, 258] on span "Grid Wrap" at bounding box center [56, 266] width 50 height 14
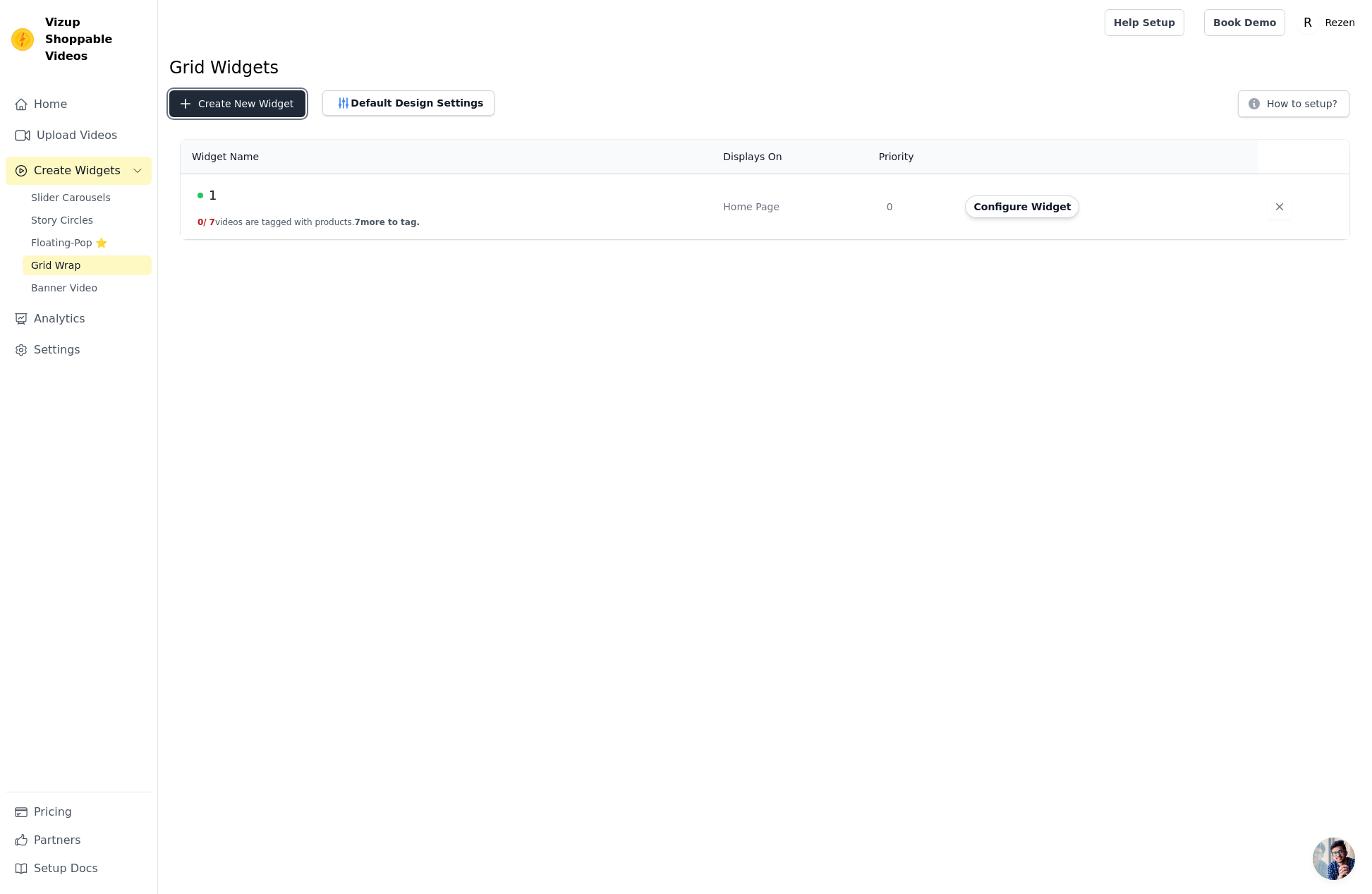
click at [254, 108] on button "Create New Widget" at bounding box center [237, 104] width 136 height 26
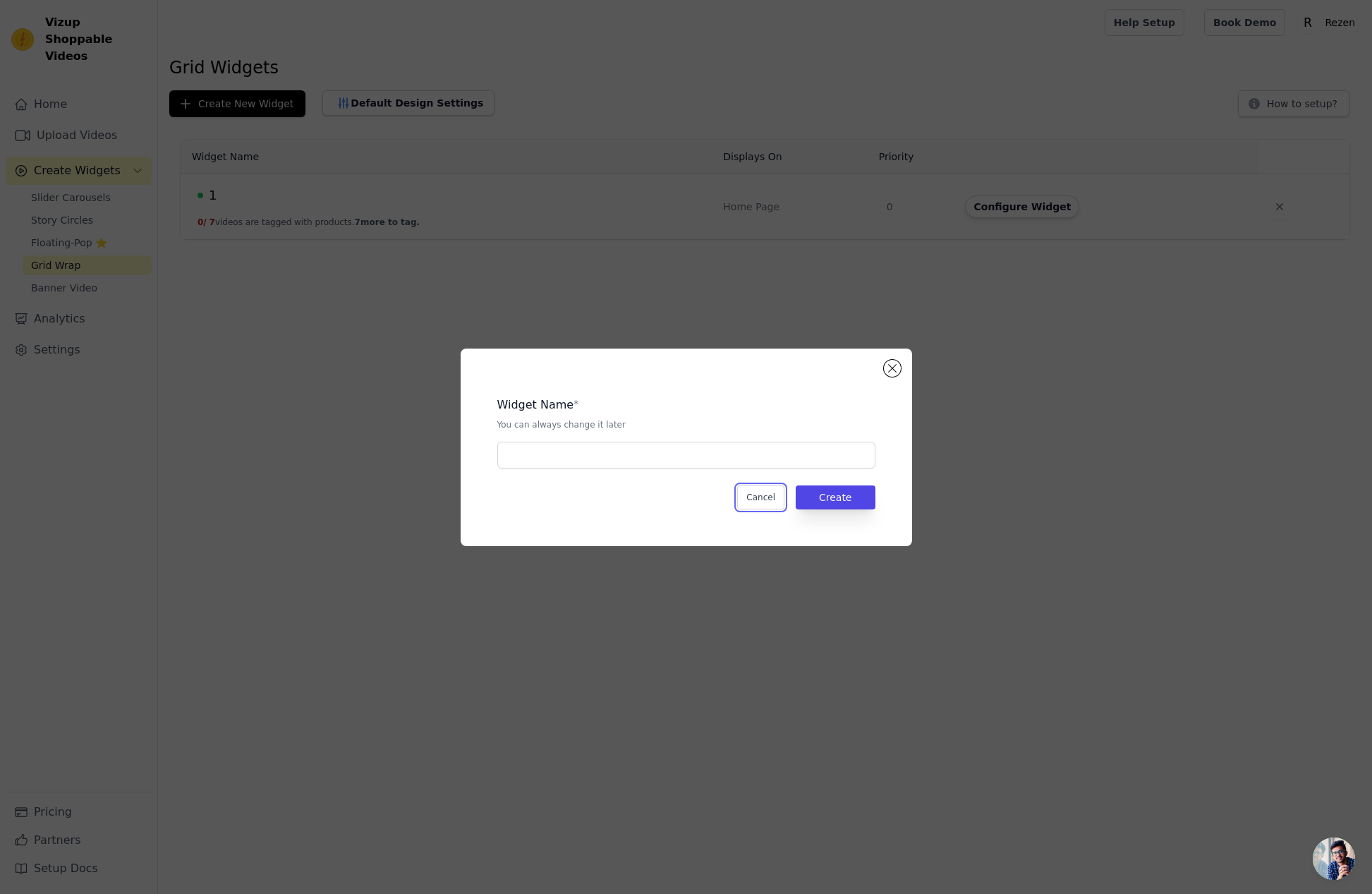
drag, startPoint x: 750, startPoint y: 498, endPoint x: 620, endPoint y: 441, distance: 141.9
click at [750, 498] on button "Cancel" at bounding box center [761, 498] width 47 height 24
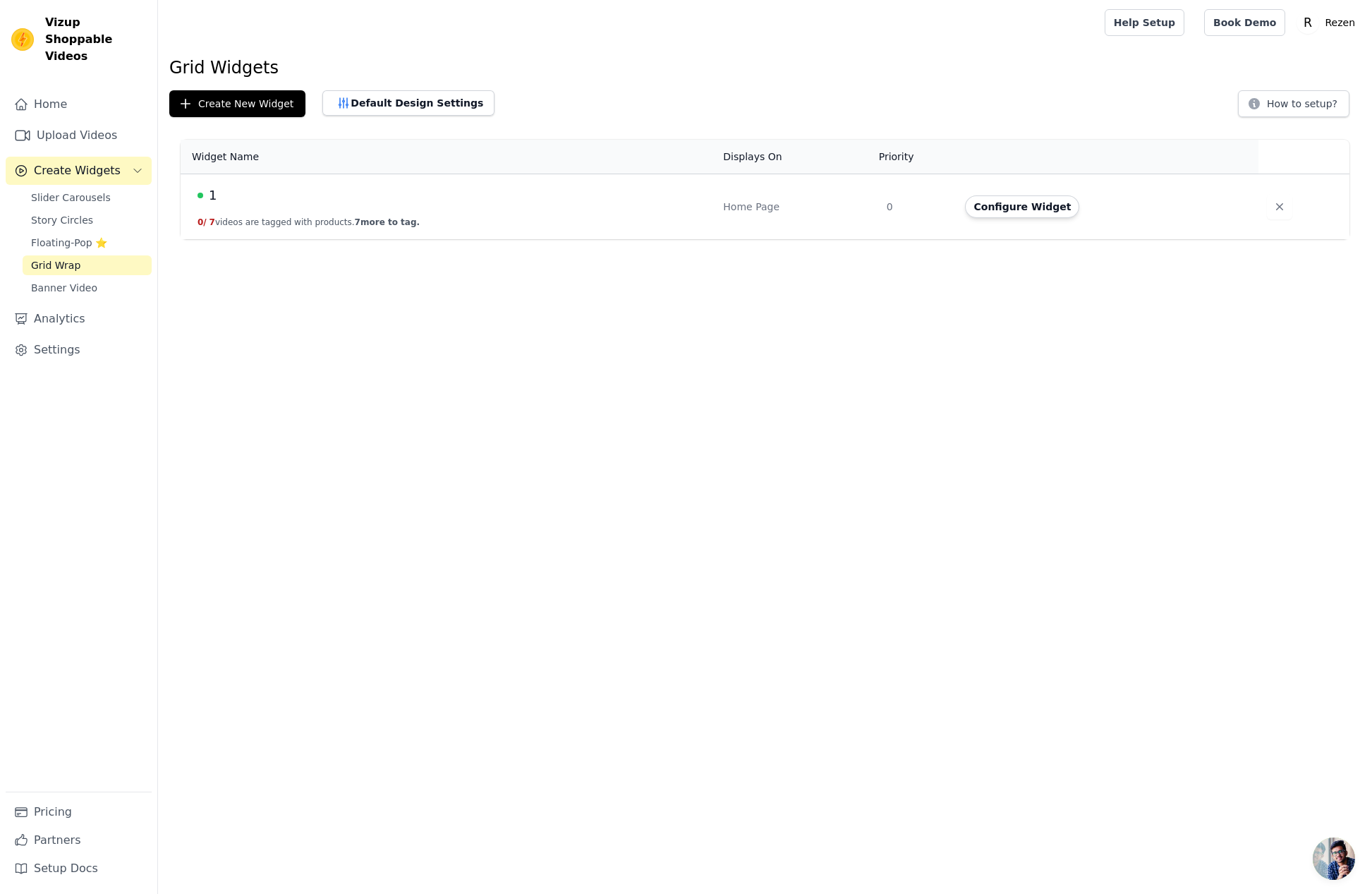
drag, startPoint x: 258, startPoint y: 201, endPoint x: 201, endPoint y: 198, distance: 57.1
click at [253, 201] on div "1" at bounding box center [452, 195] width 509 height 20
click at [201, 198] on div "1" at bounding box center [452, 195] width 509 height 20
click at [207, 194] on div "1" at bounding box center [452, 195] width 509 height 20
click at [1021, 211] on button "Configure Widget" at bounding box center [1022, 207] width 114 height 22
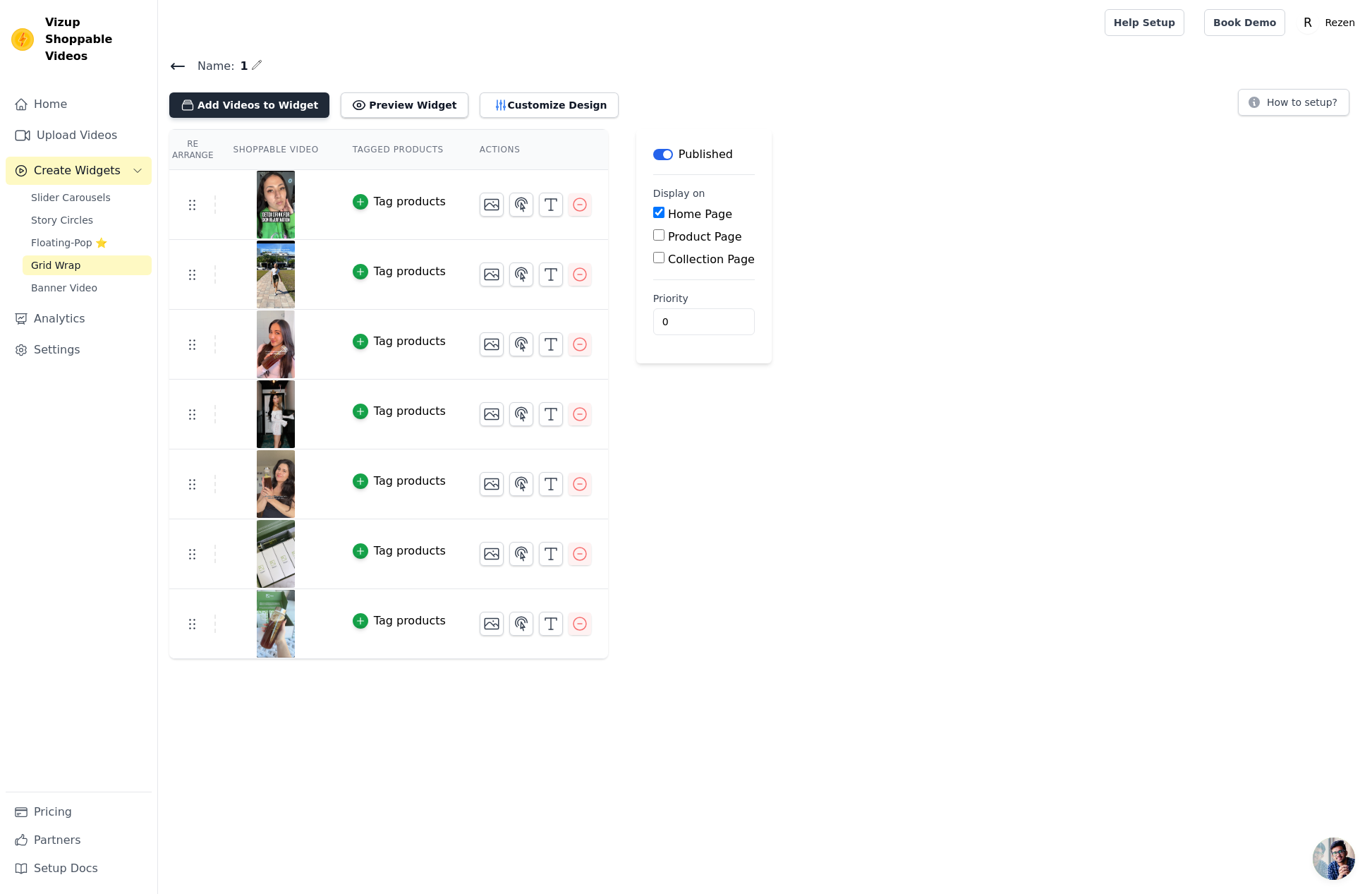
click at [276, 107] on button "Add Videos to Widget" at bounding box center [250, 105] width 160 height 26
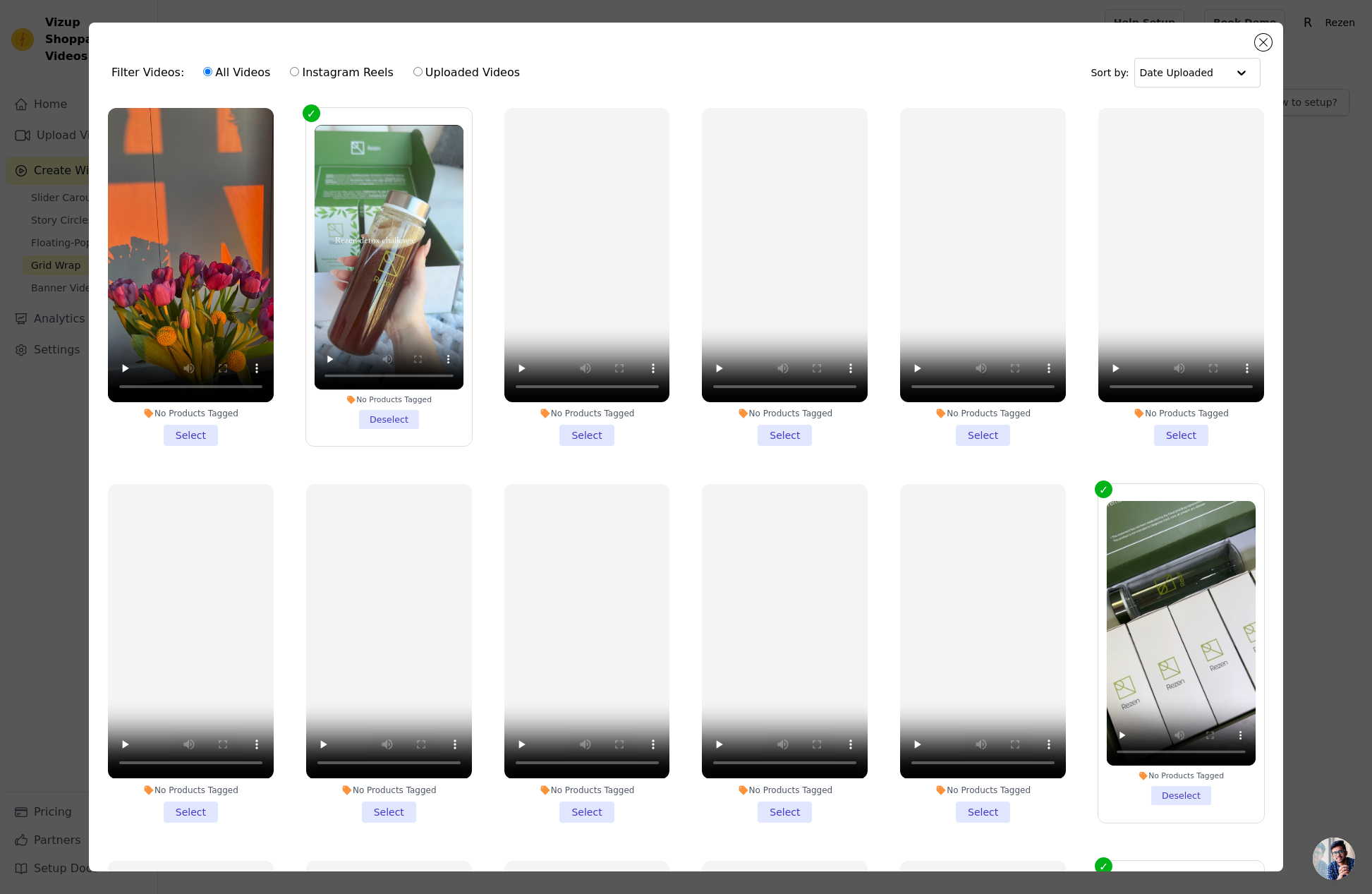
click at [189, 434] on li "No Products Tagged Select" at bounding box center [191, 277] width 166 height 338
click at [0, 0] on input "No Products Tagged Select" at bounding box center [0, 0] width 0 height 0
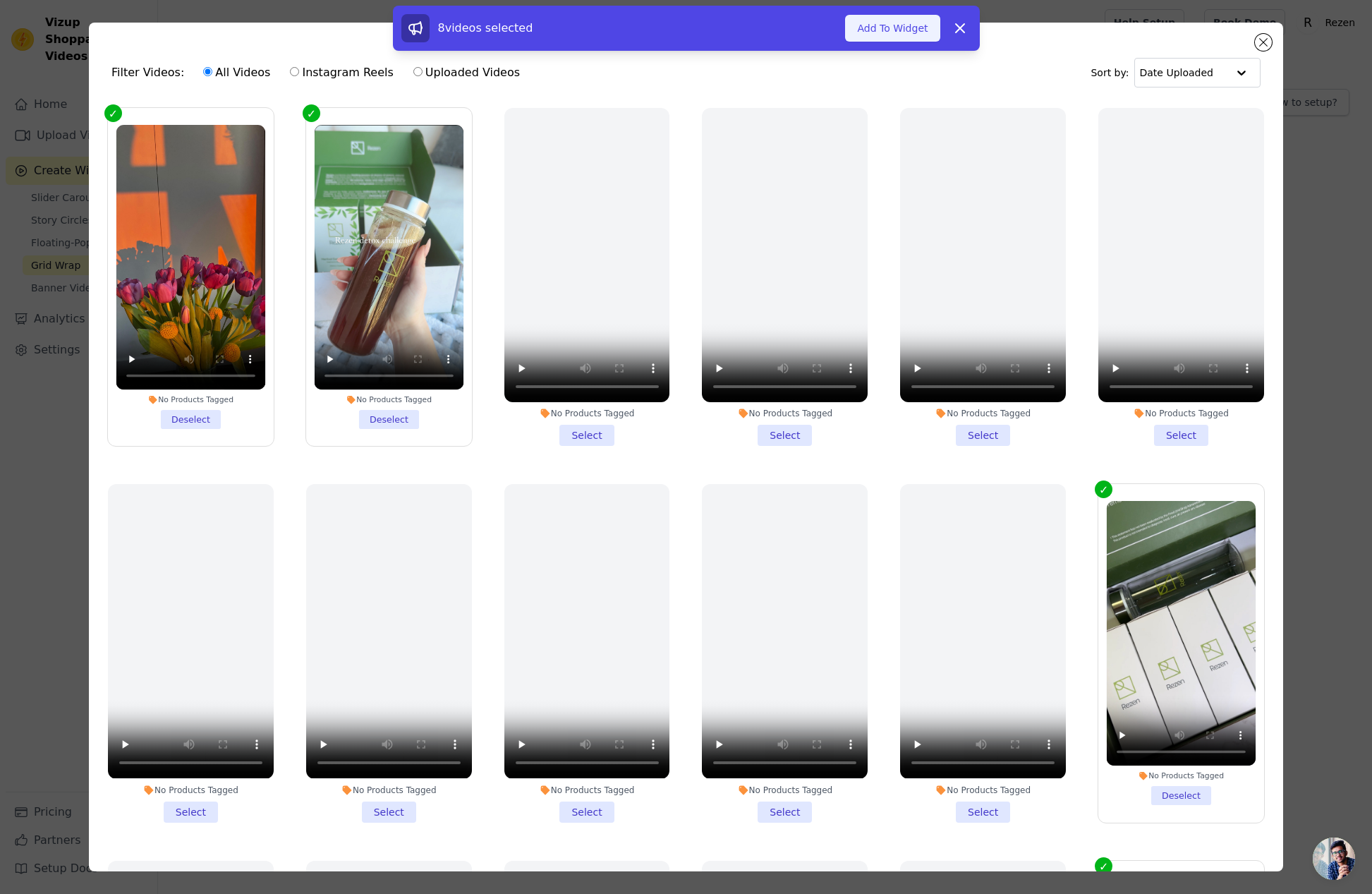
click at [876, 26] on button "Add To Widget" at bounding box center [893, 27] width 95 height 26
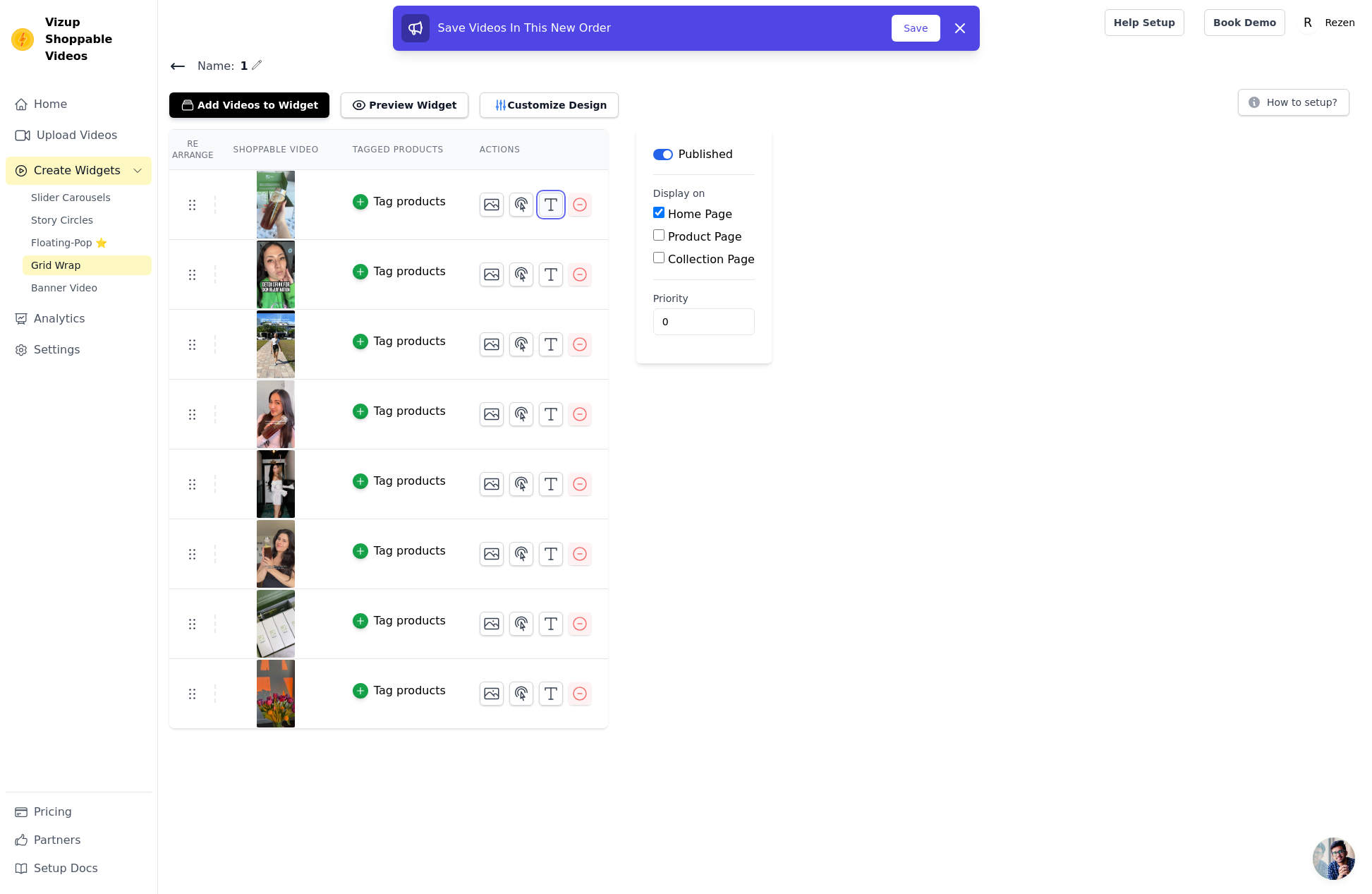
click at [553, 208] on icon "button" at bounding box center [550, 204] width 17 height 17
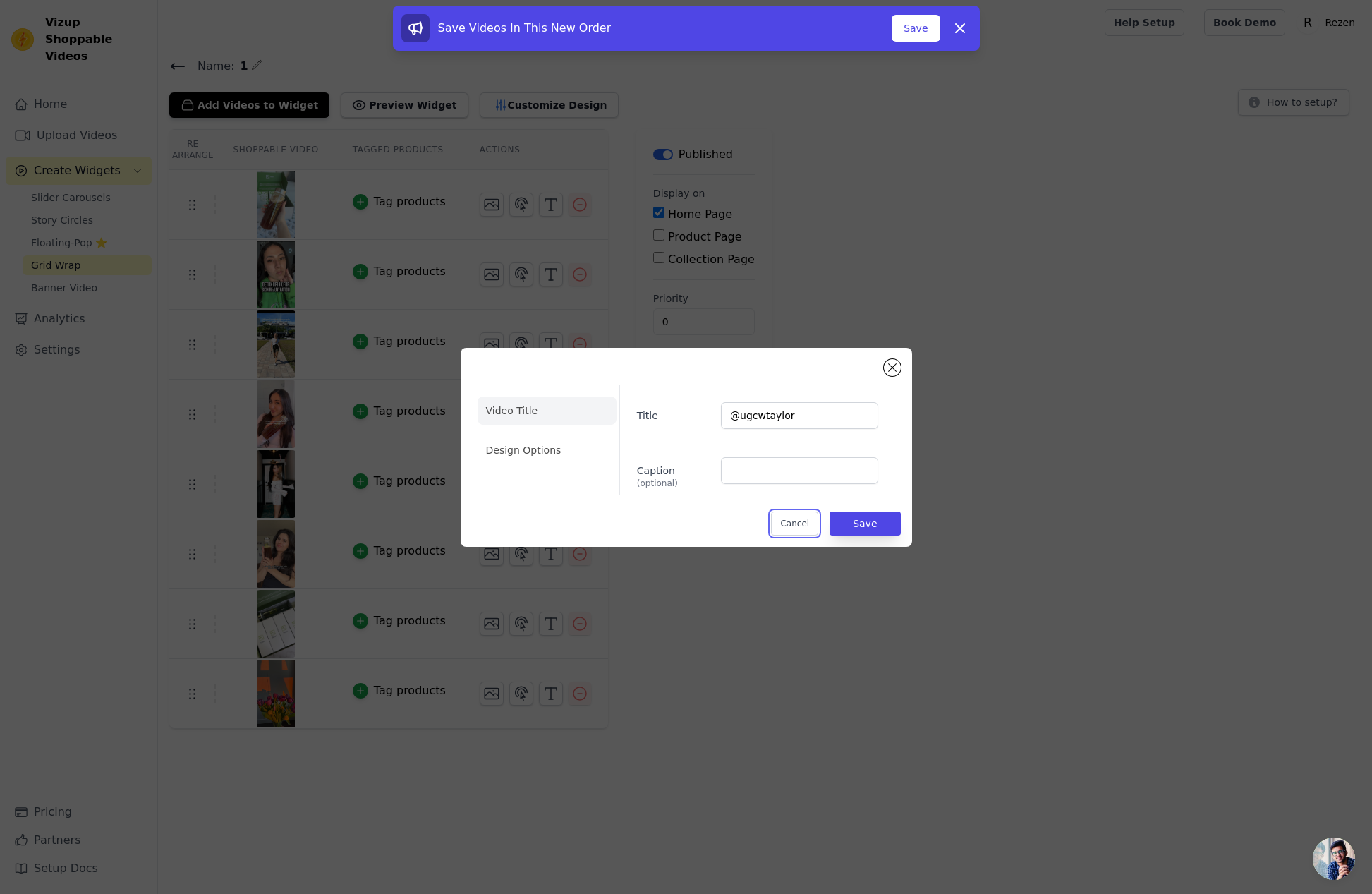
drag, startPoint x: 793, startPoint y: 524, endPoint x: 677, endPoint y: 479, distance: 124.4
click at [793, 524] on button "Cancel" at bounding box center [794, 524] width 47 height 24
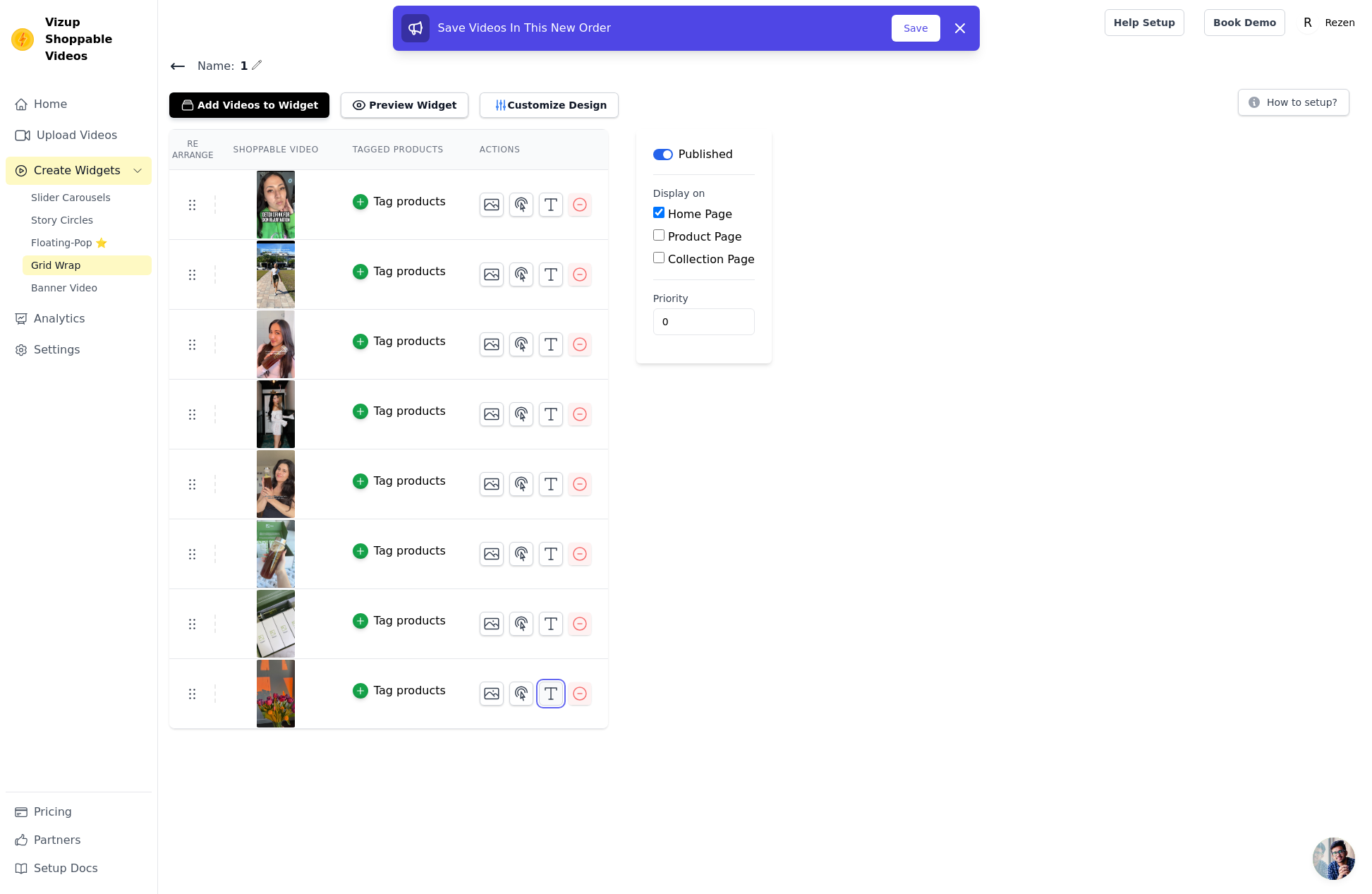
click at [551, 694] on icon "button" at bounding box center [550, 693] width 17 height 17
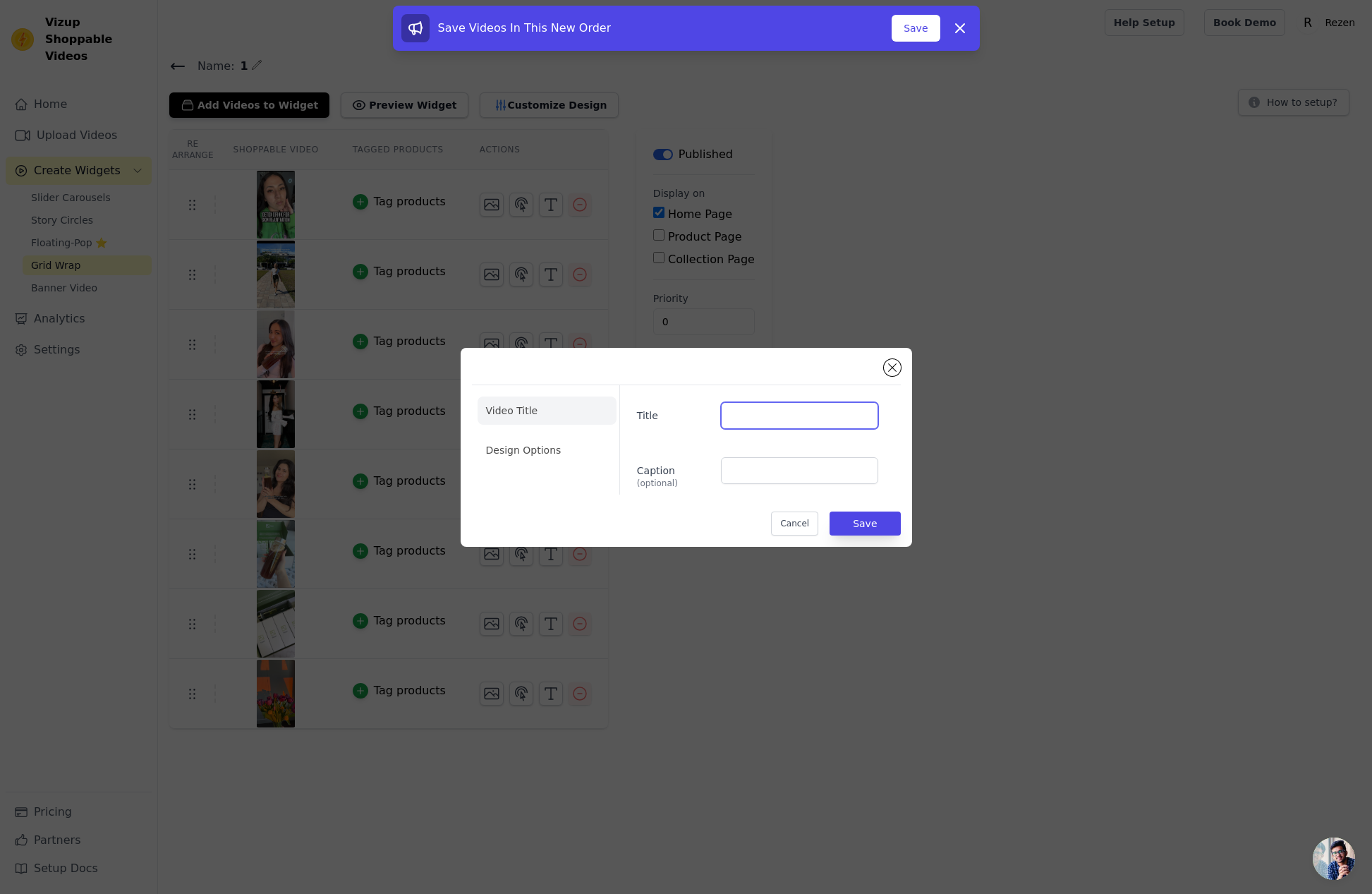
click at [761, 414] on input "Title" at bounding box center [799, 415] width 156 height 26
paste input "michelle.leungg"
drag, startPoint x: 740, startPoint y: 414, endPoint x: 780, endPoint y: 420, distance: 40.4
click at [741, 414] on input "@ michelle.leungg" at bounding box center [799, 415] width 156 height 26
type input "@michelle.leungg"
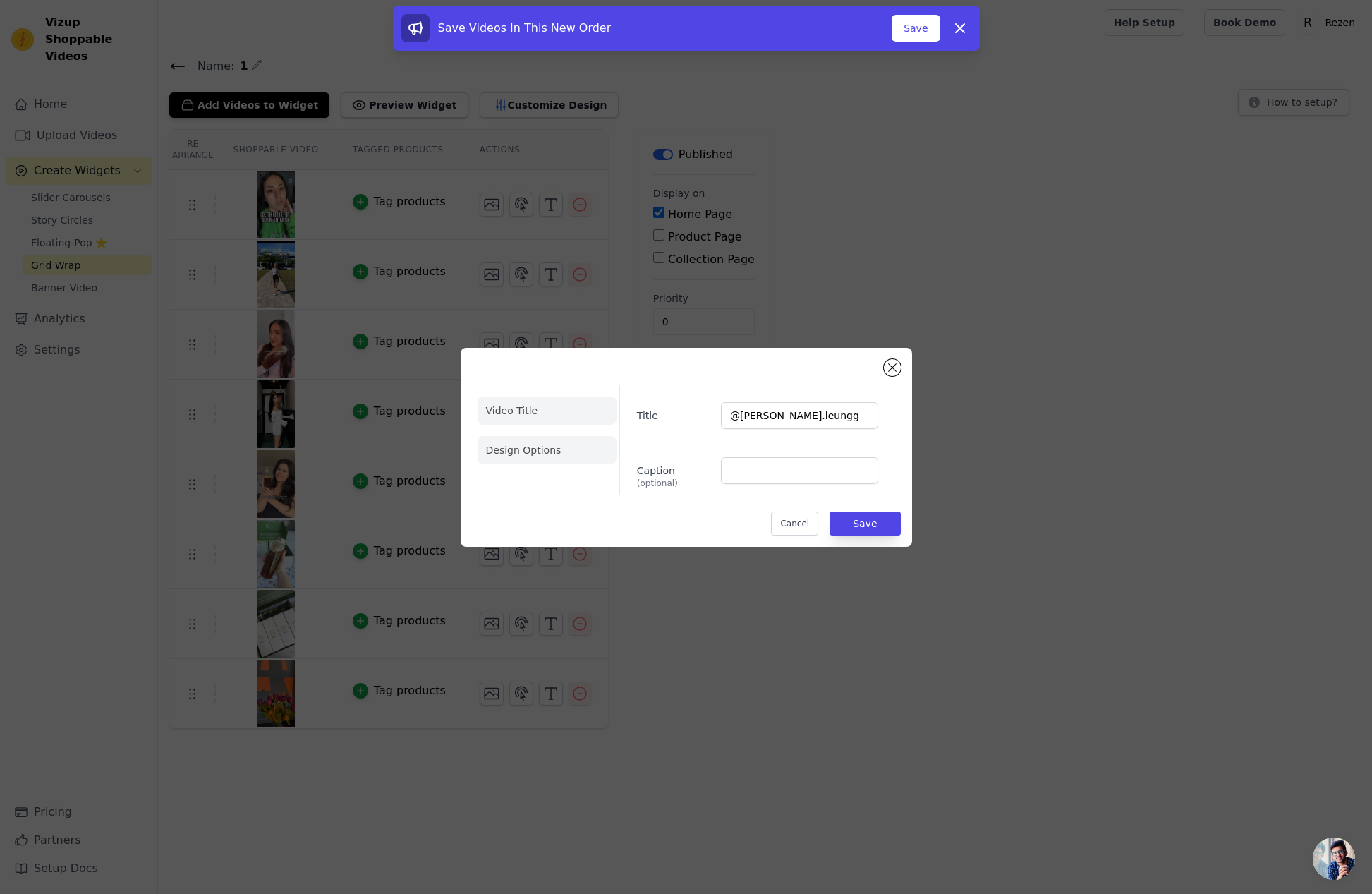
click at [536, 460] on li "Design Options" at bounding box center [546, 449] width 139 height 28
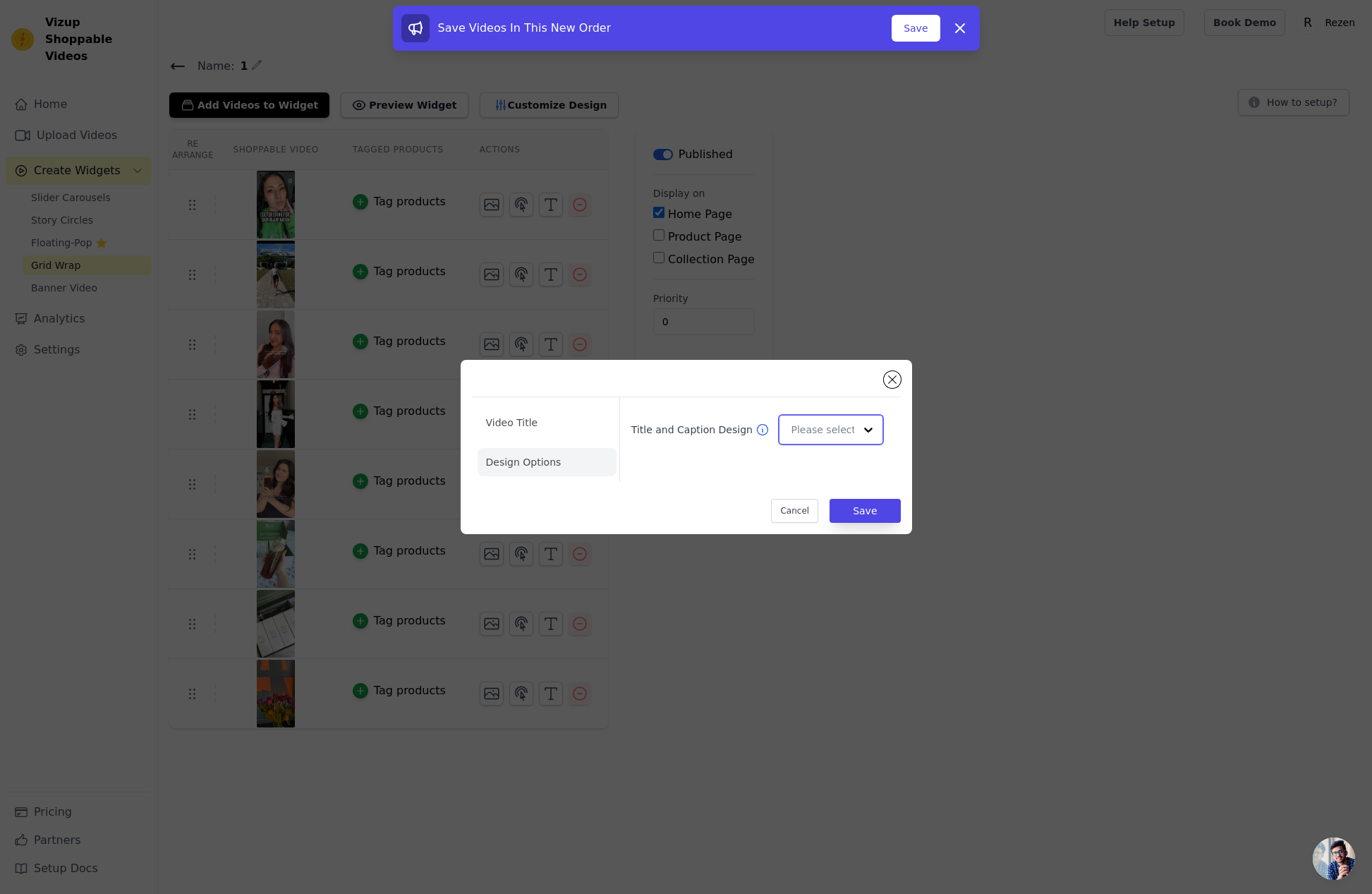
drag, startPoint x: 821, startPoint y: 435, endPoint x: 826, endPoint y: 443, distance: 9.4
click at [822, 436] on input "Title and Caption Design" at bounding box center [822, 429] width 63 height 28
click at [825, 489] on div "Overlay" at bounding box center [830, 493] width 105 height 30
click at [868, 506] on button "Save" at bounding box center [865, 511] width 71 height 24
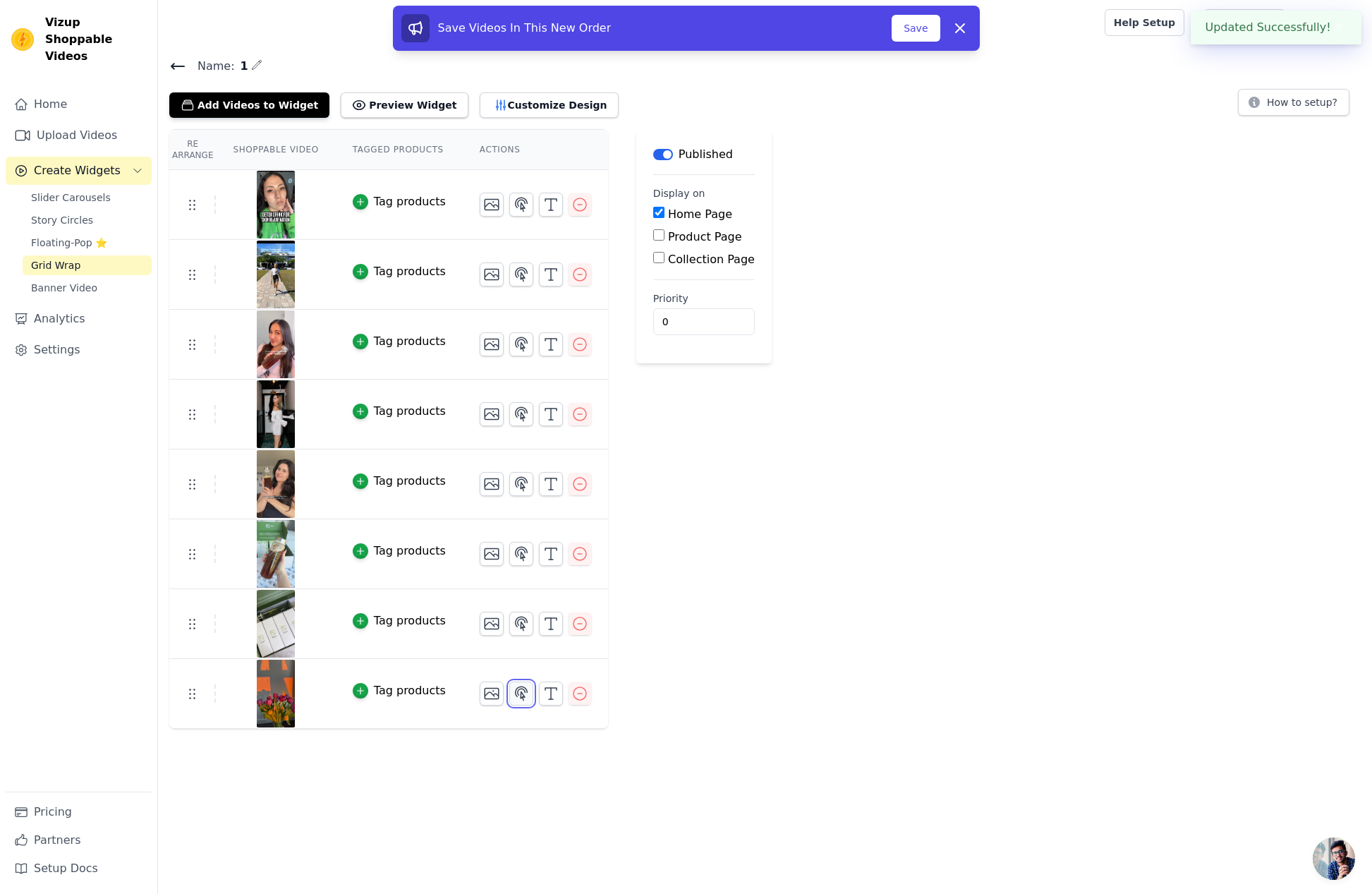
click at [521, 683] on button "button" at bounding box center [522, 694] width 24 height 24
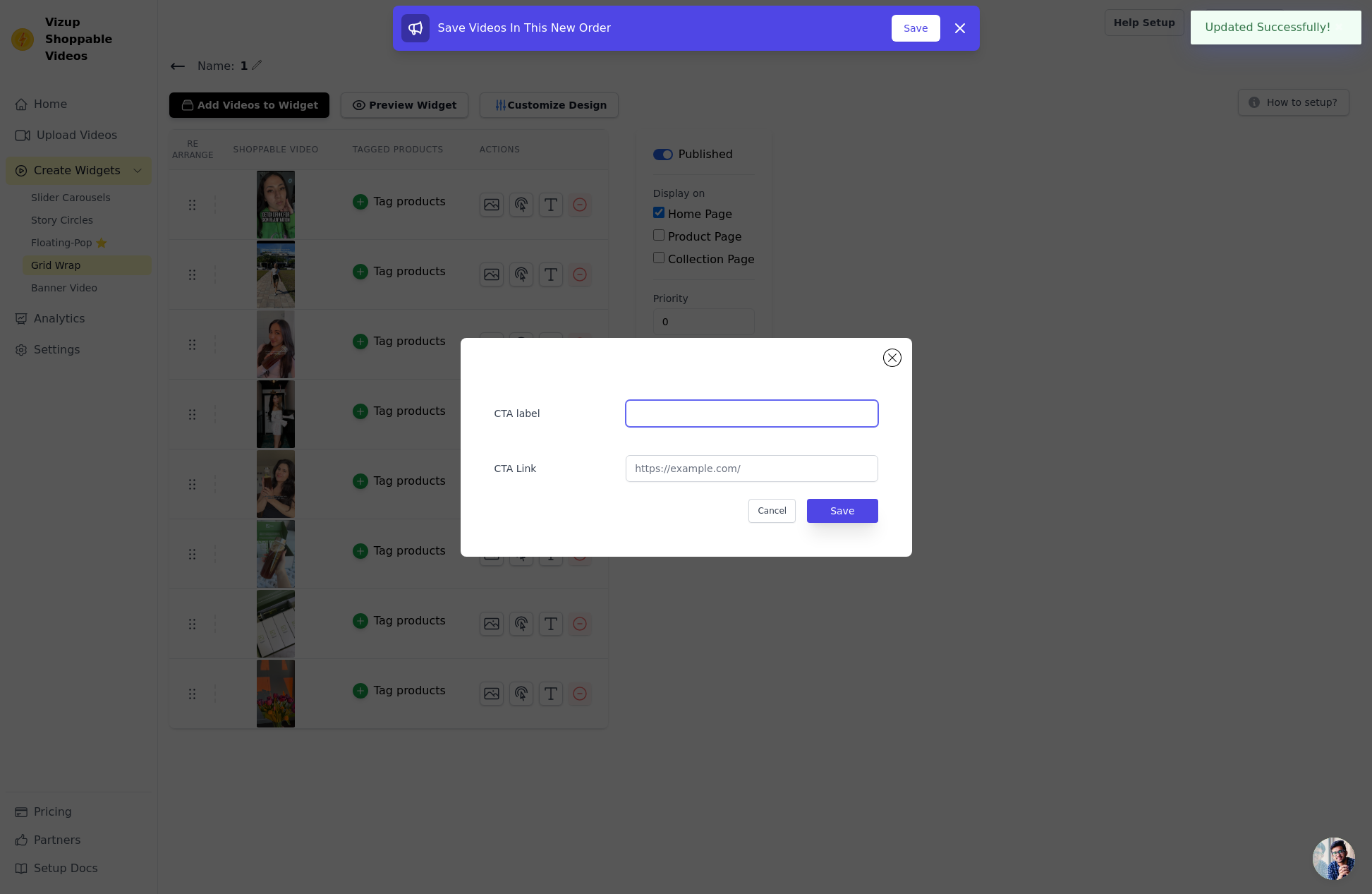
click at [684, 408] on input "text" at bounding box center [752, 413] width 252 height 26
paste input "@michelle.leungg"
type input "@michelle.leungg"
click at [675, 463] on input "url" at bounding box center [752, 468] width 252 height 26
paste input "https://www.instagram.com/p/DEnv4chS2KZ/"
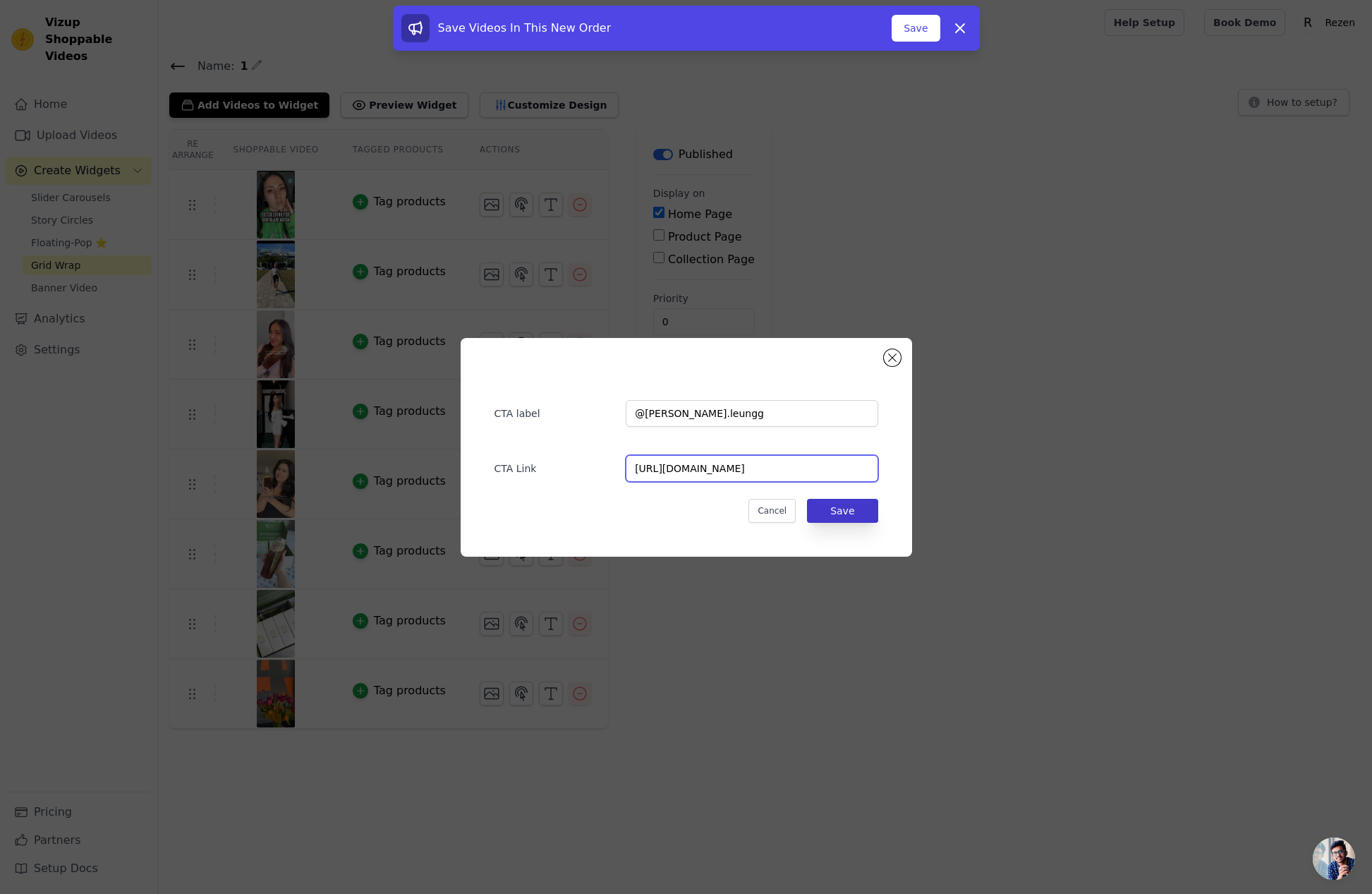
type input "https://www.instagram.com/p/DEnv4chS2KZ/"
click at [831, 519] on button "Save" at bounding box center [842, 511] width 71 height 24
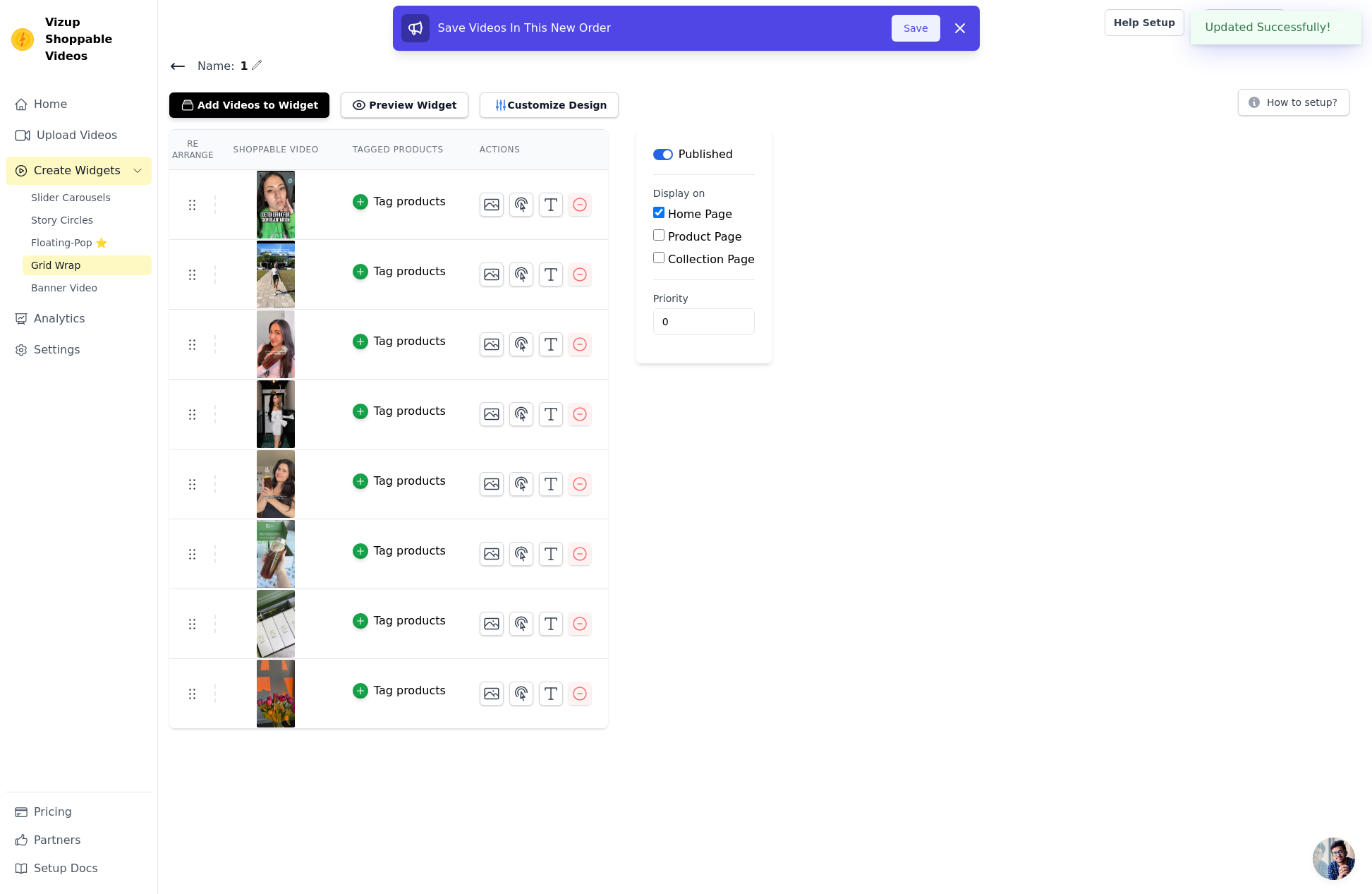
click at [924, 36] on button "Save" at bounding box center [916, 27] width 48 height 26
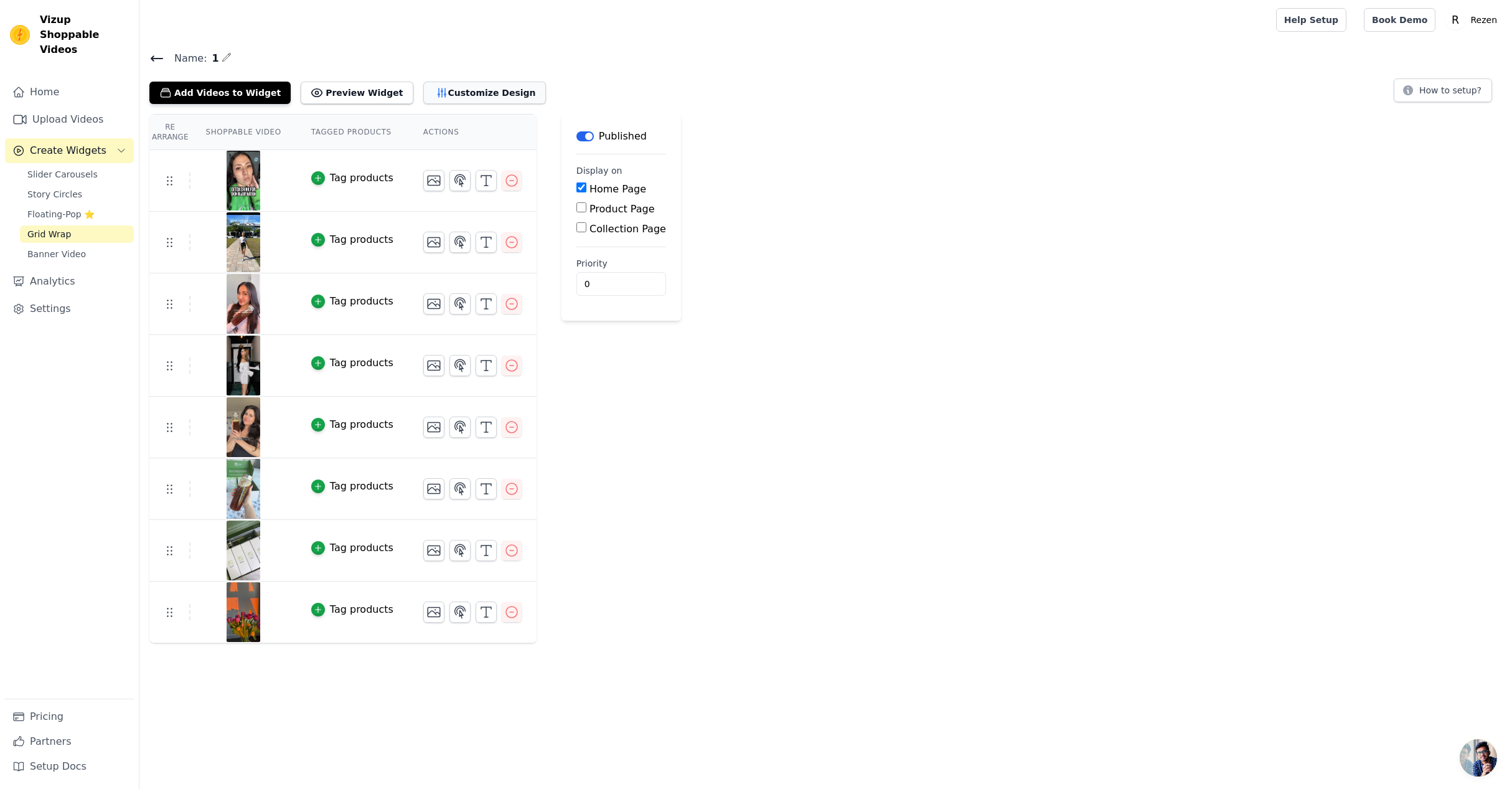
click at [443, 96] on button "Customize Design" at bounding box center [484, 93] width 122 height 23
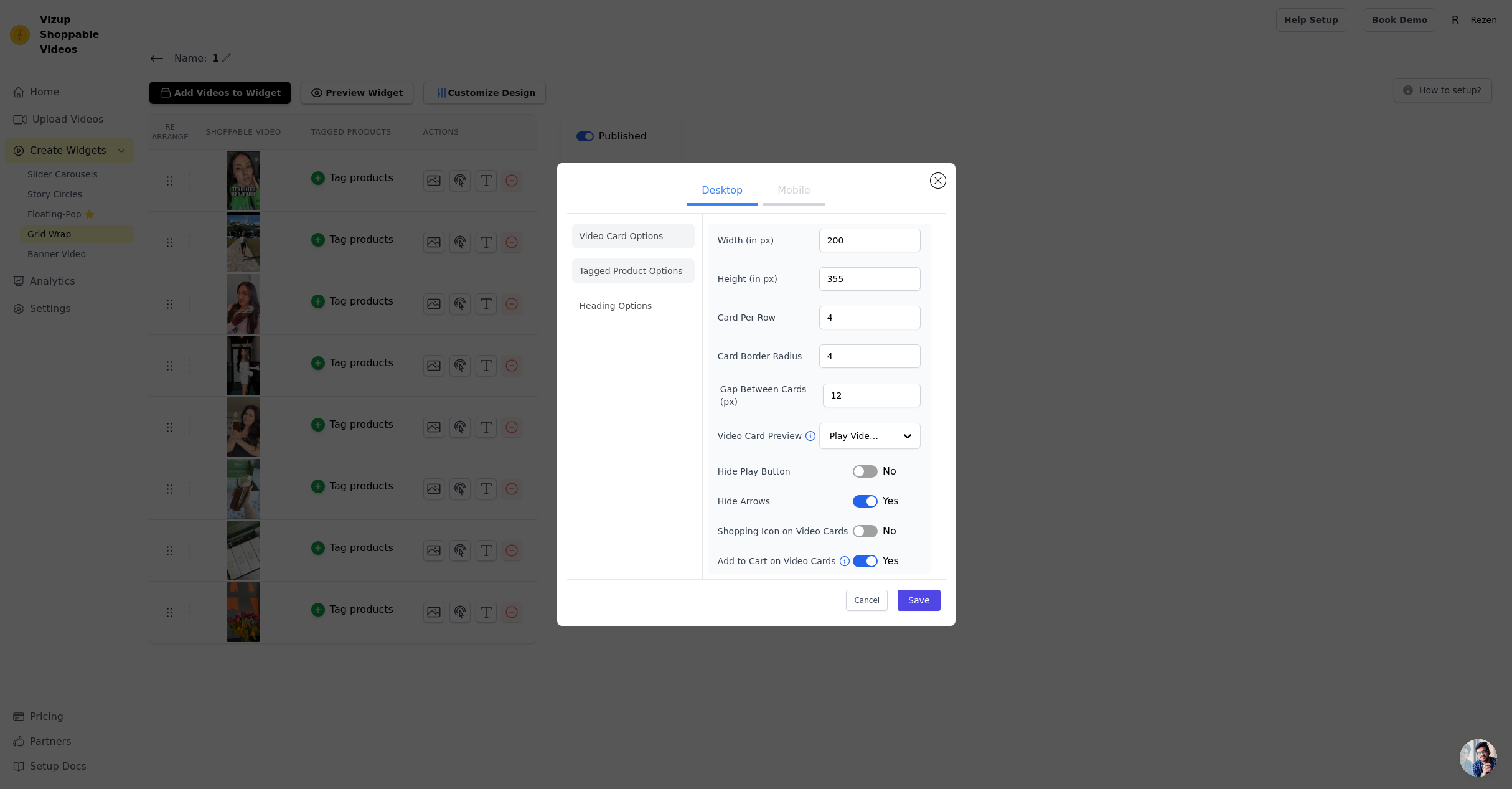
click at [630, 266] on li "Tagged Product Options" at bounding box center [633, 271] width 122 height 25
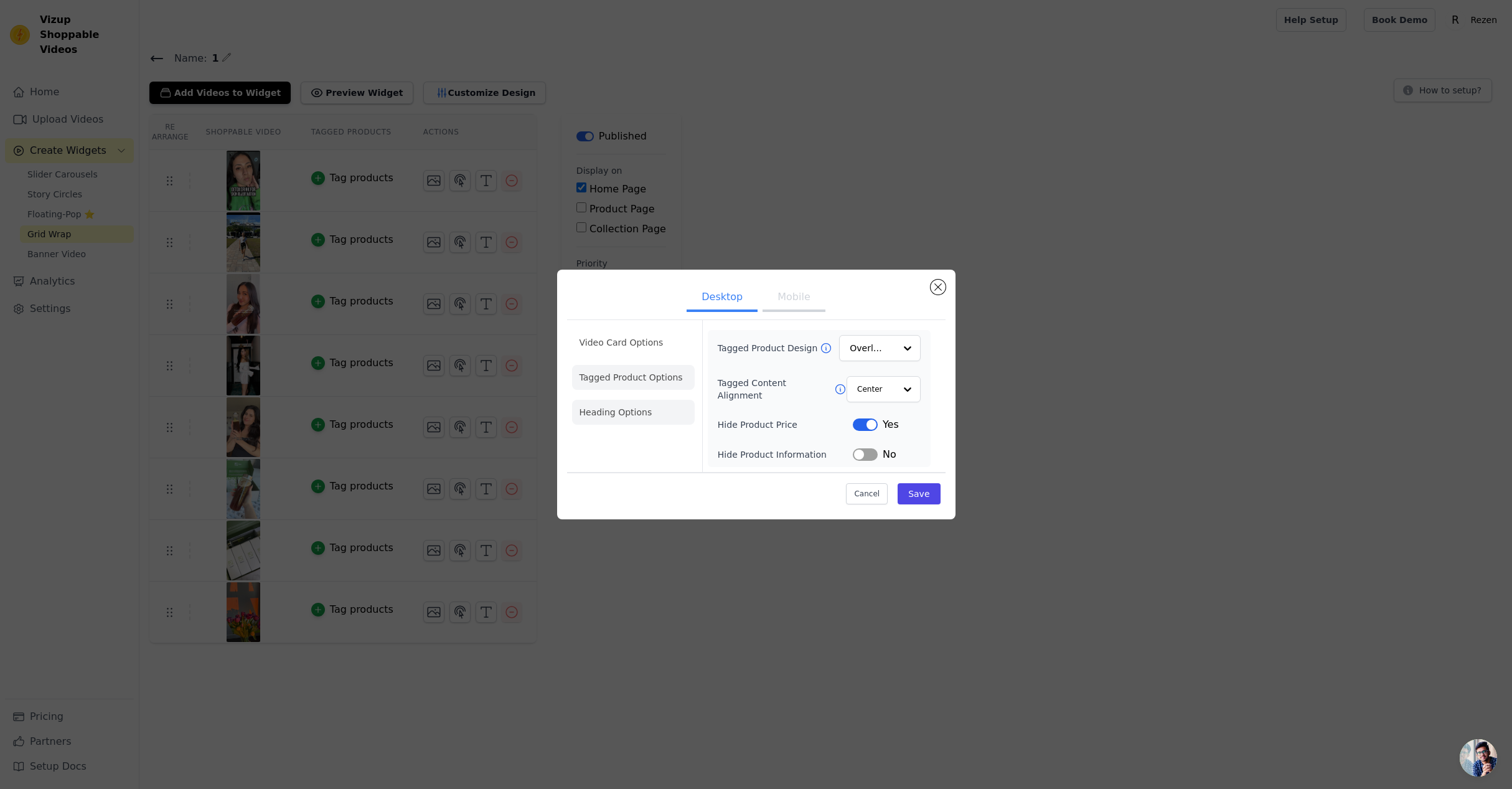
click at [663, 416] on li "Heading Options" at bounding box center [633, 412] width 122 height 25
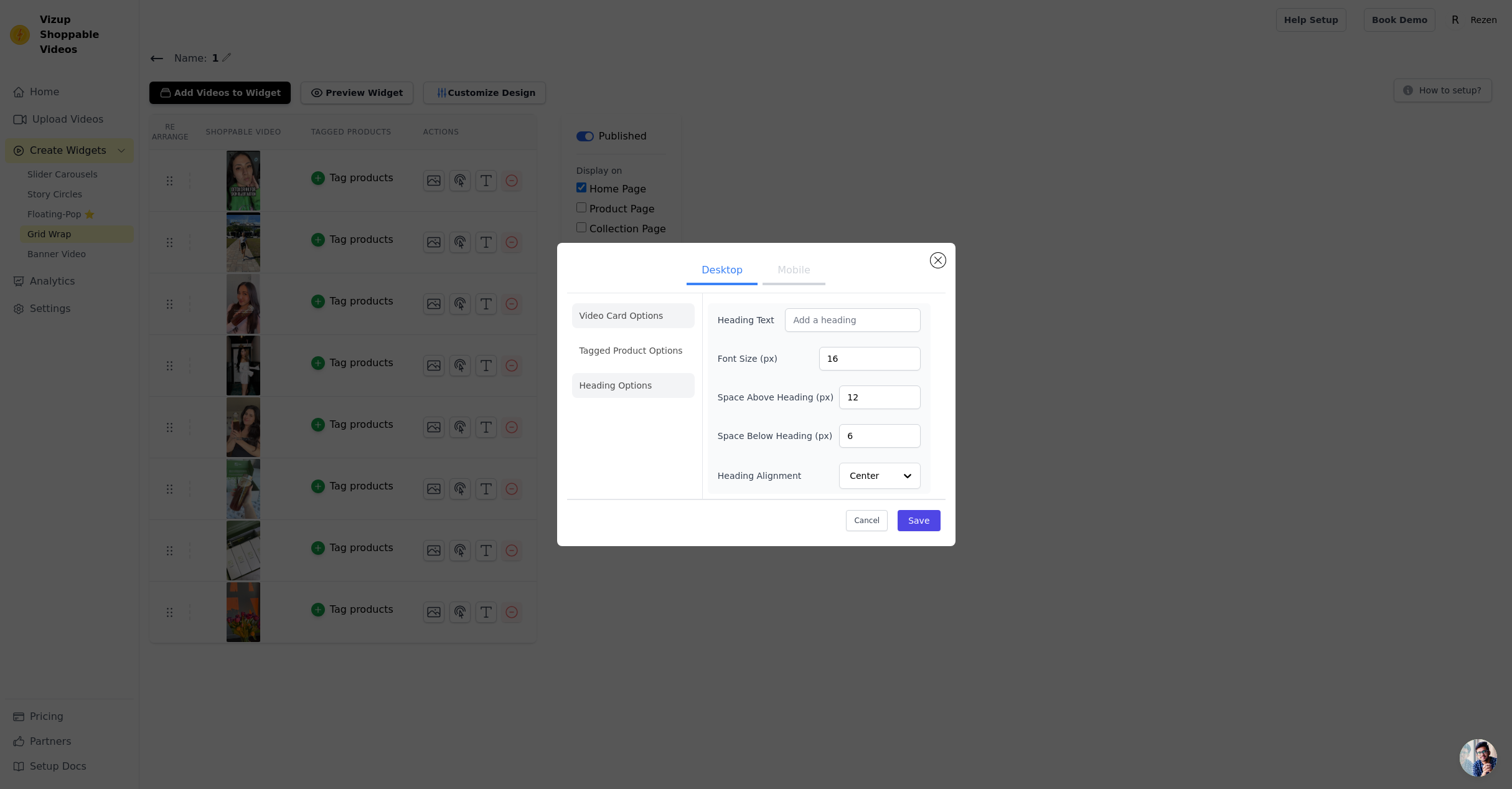
click at [660, 339] on li "Video Card Options" at bounding box center [633, 351] width 122 height 25
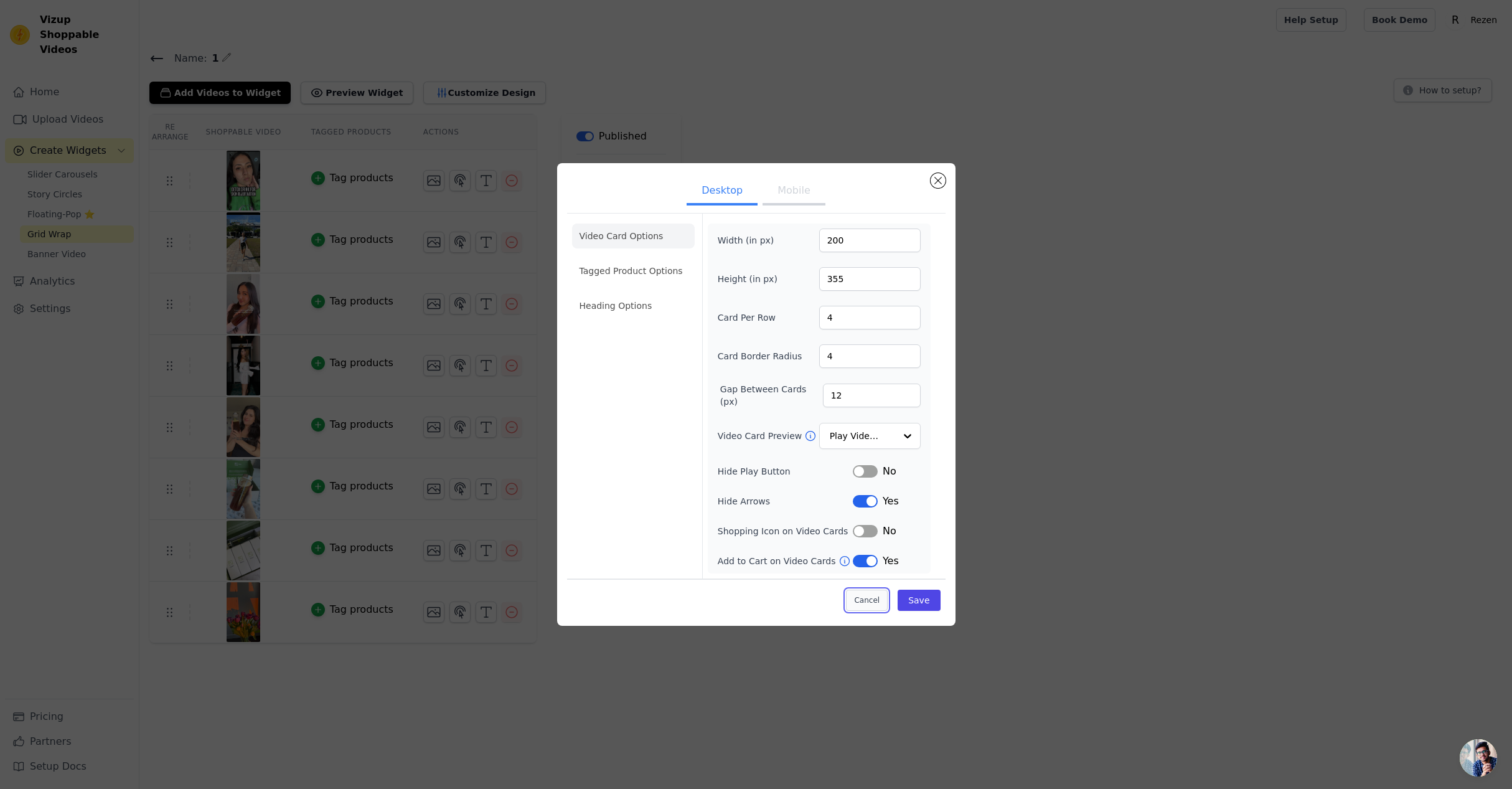
click at [859, 596] on button "Cancel" at bounding box center [866, 601] width 42 height 21
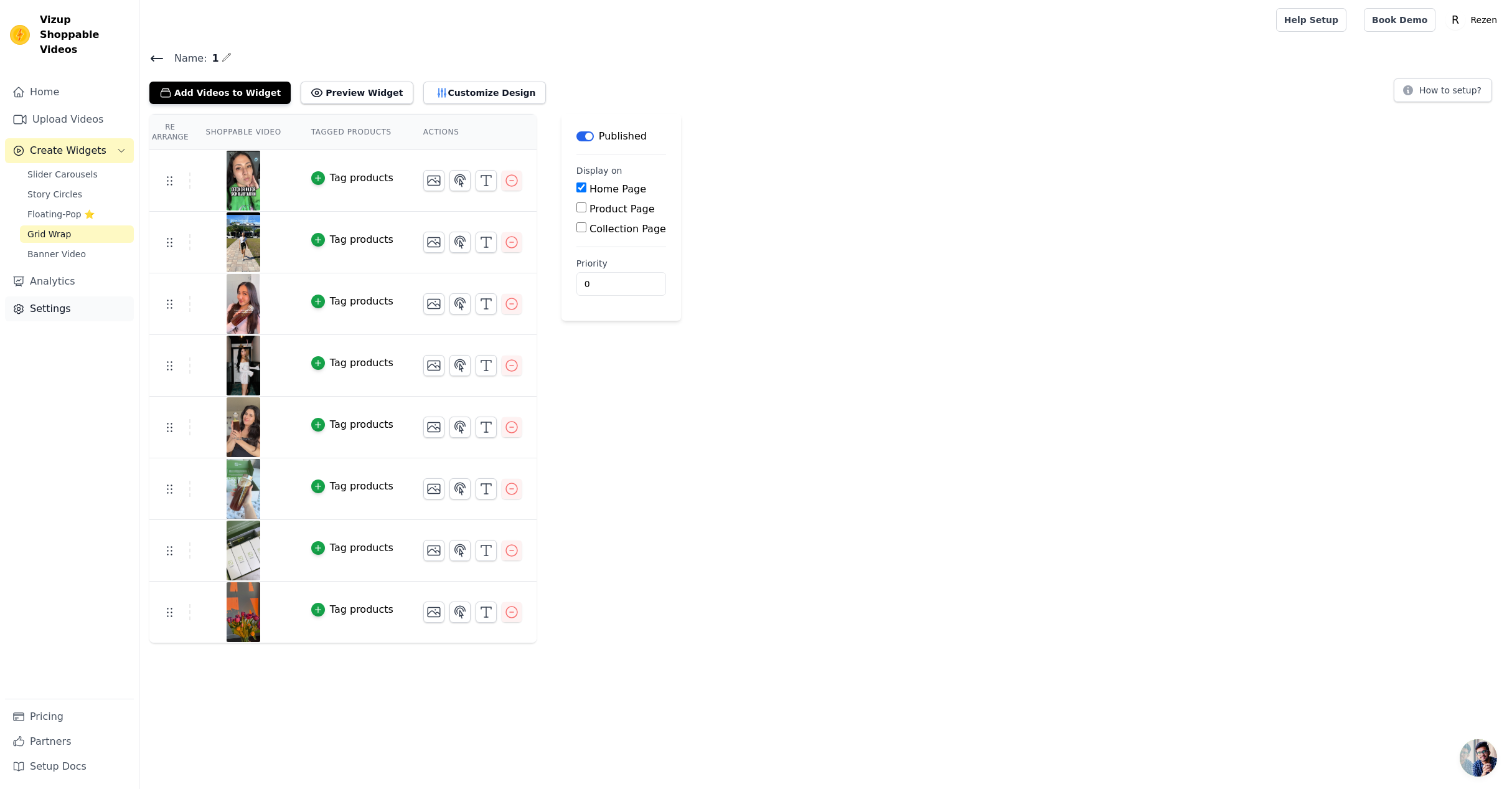
click at [73, 297] on link "Settings" at bounding box center [69, 309] width 129 height 25
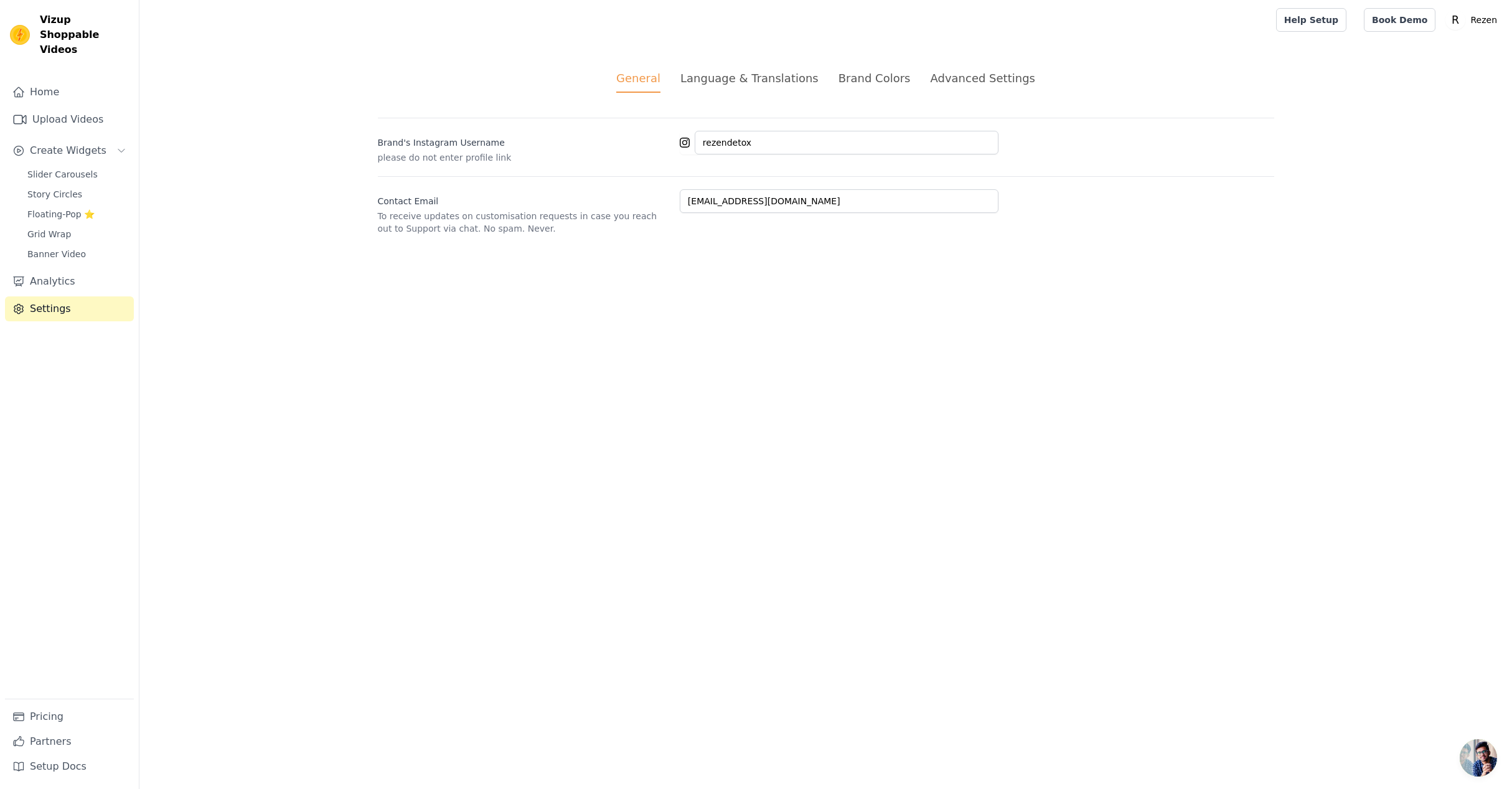
click at [753, 80] on div "Language & Translations" at bounding box center [749, 78] width 138 height 17
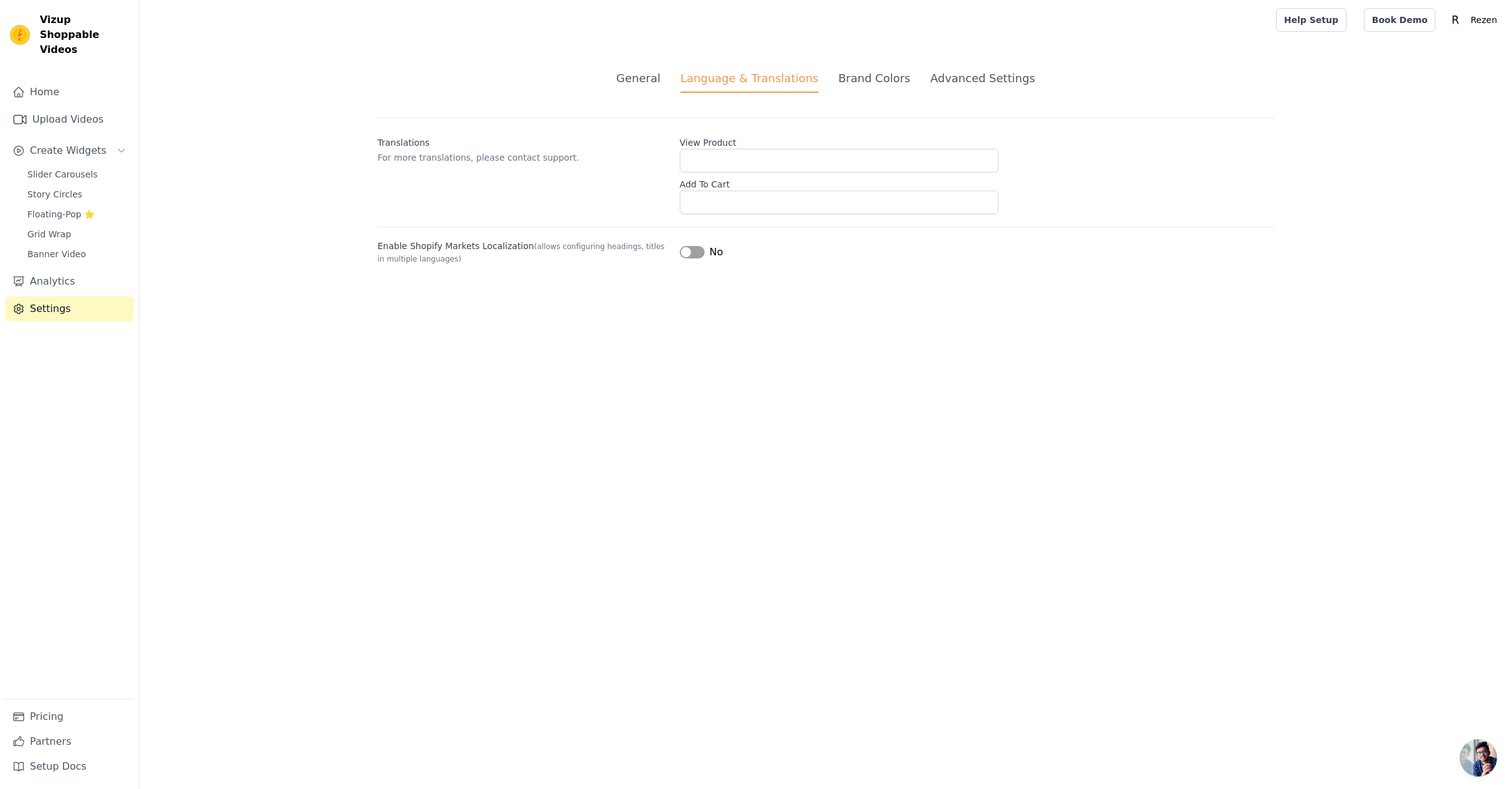
click at [861, 80] on div "Brand Colors" at bounding box center [875, 78] width 72 height 17
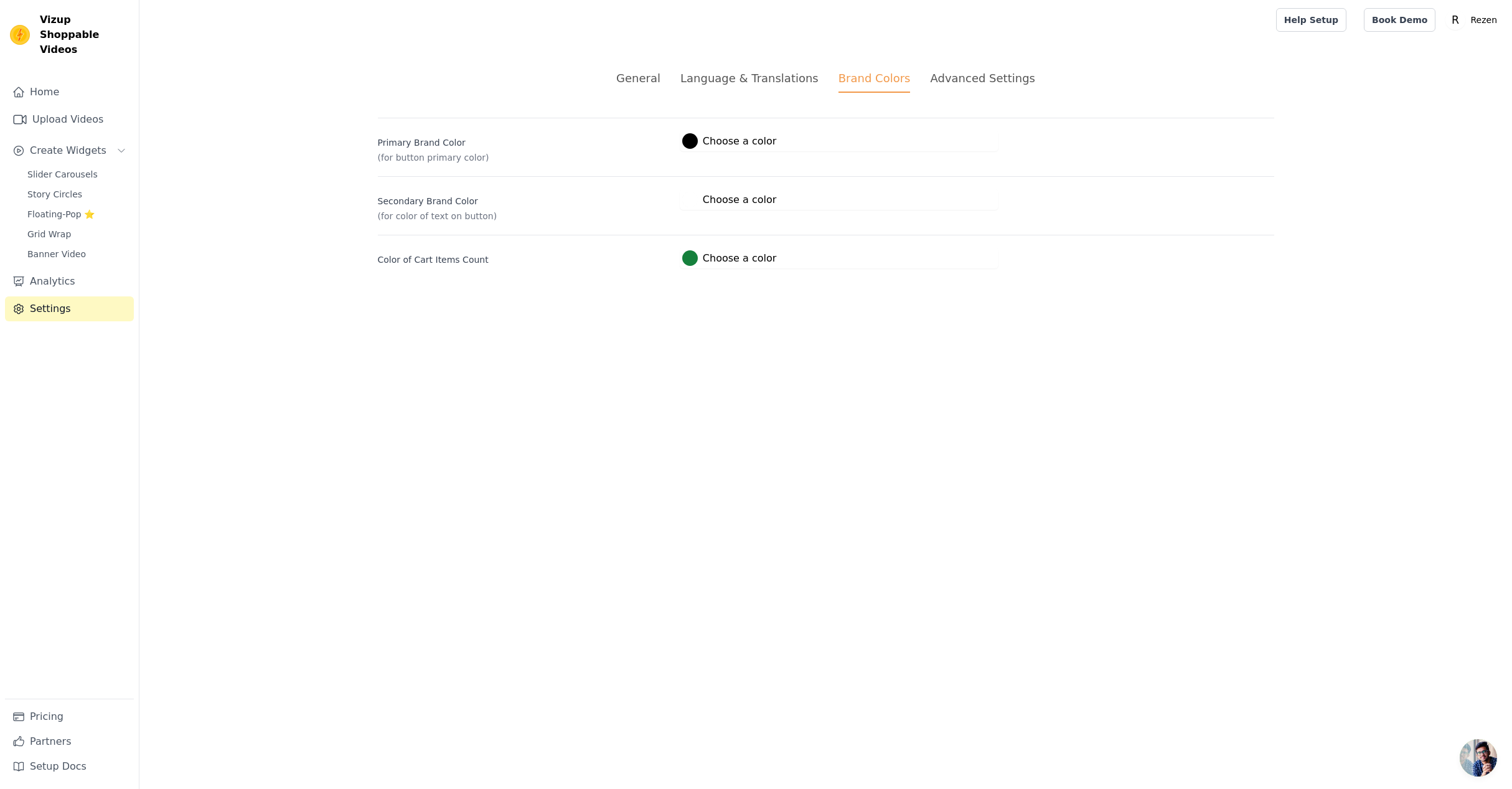
click at [973, 83] on div "Advanced Settings" at bounding box center [983, 78] width 105 height 17
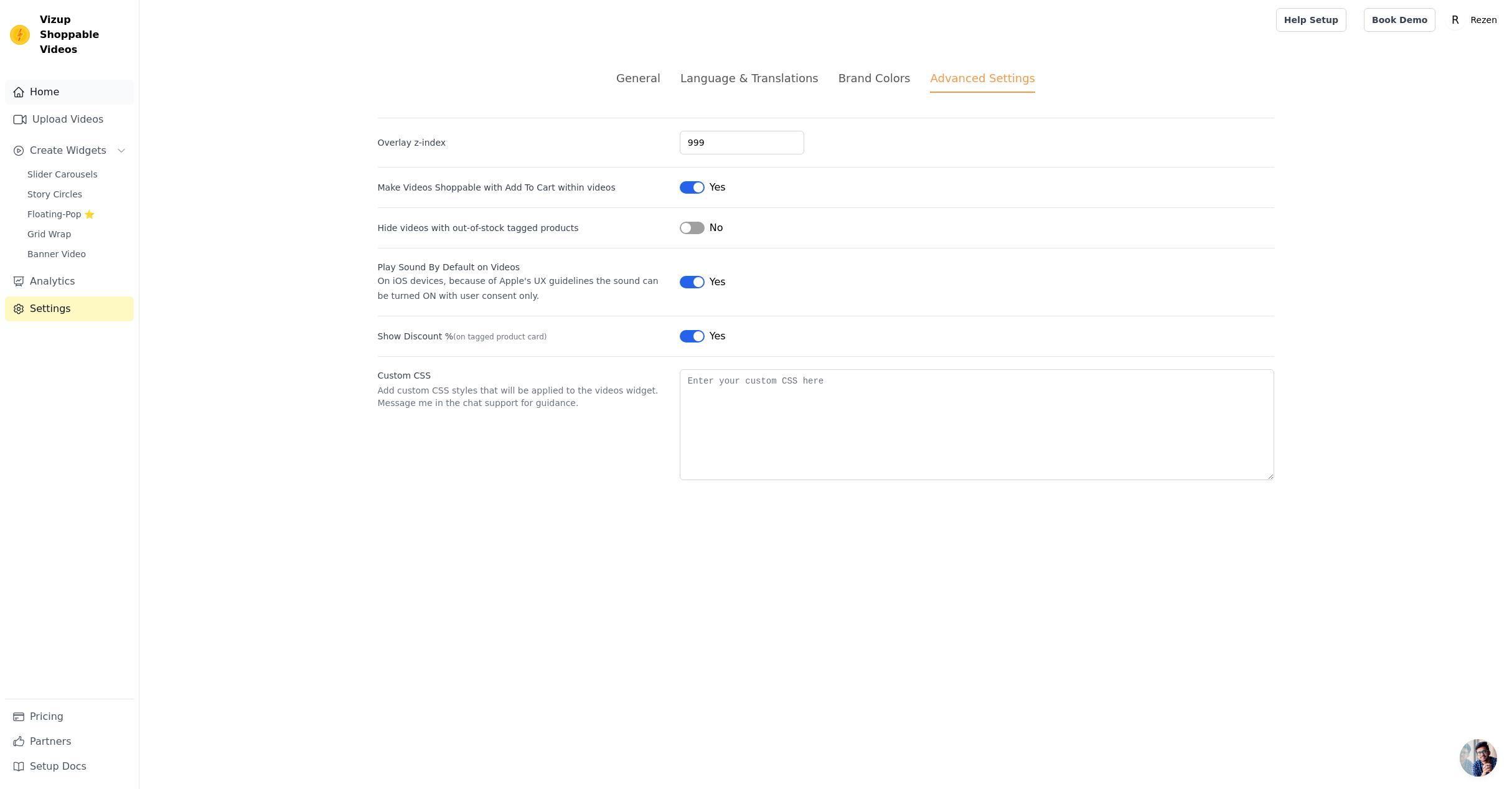
click at [64, 80] on link "Home" at bounding box center [69, 92] width 129 height 25
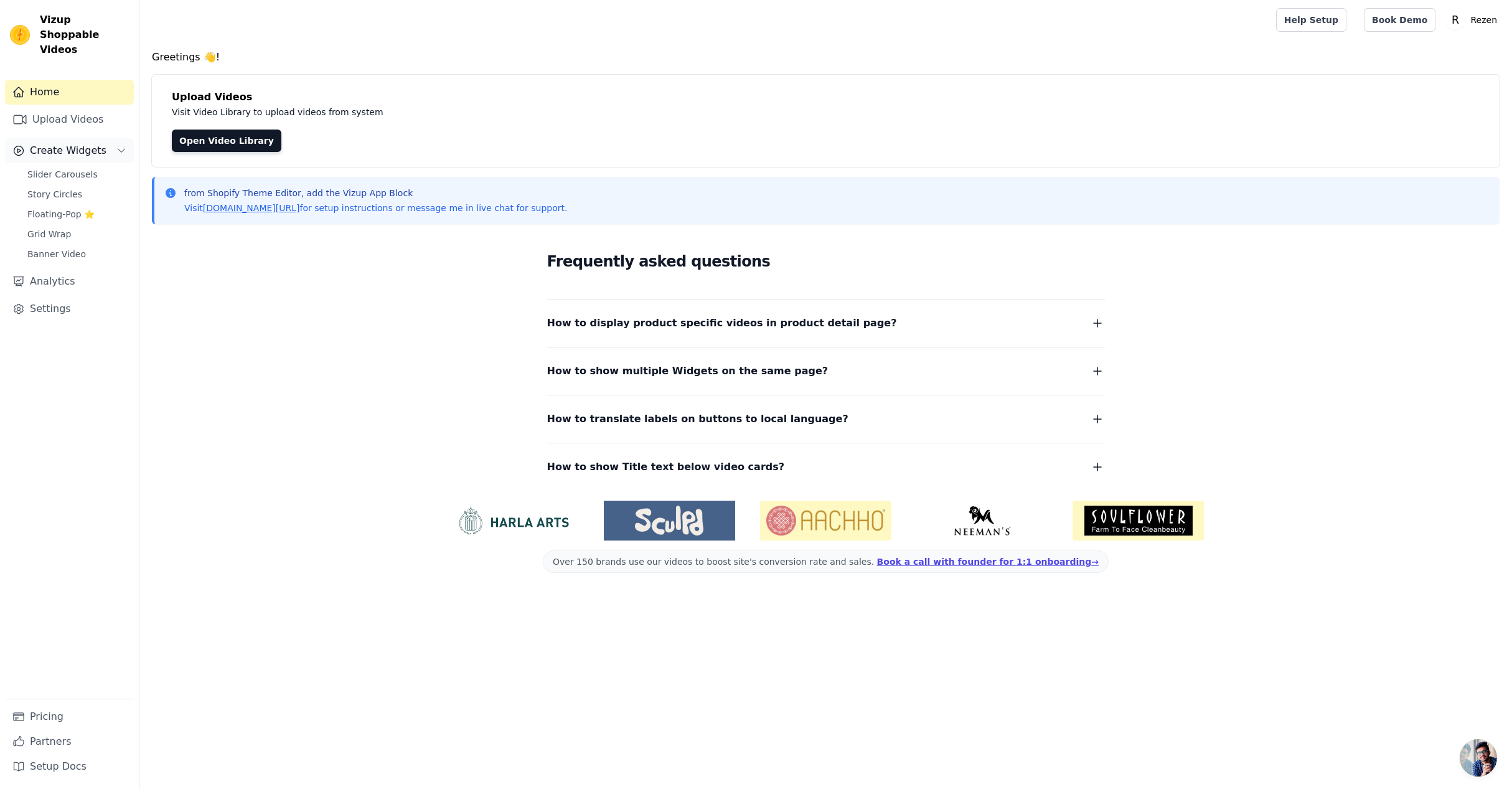
click at [65, 143] on span "Create Widgets" at bounding box center [68, 150] width 76 height 15
click at [64, 188] on span "Story Circles" at bounding box center [55, 195] width 55 height 13
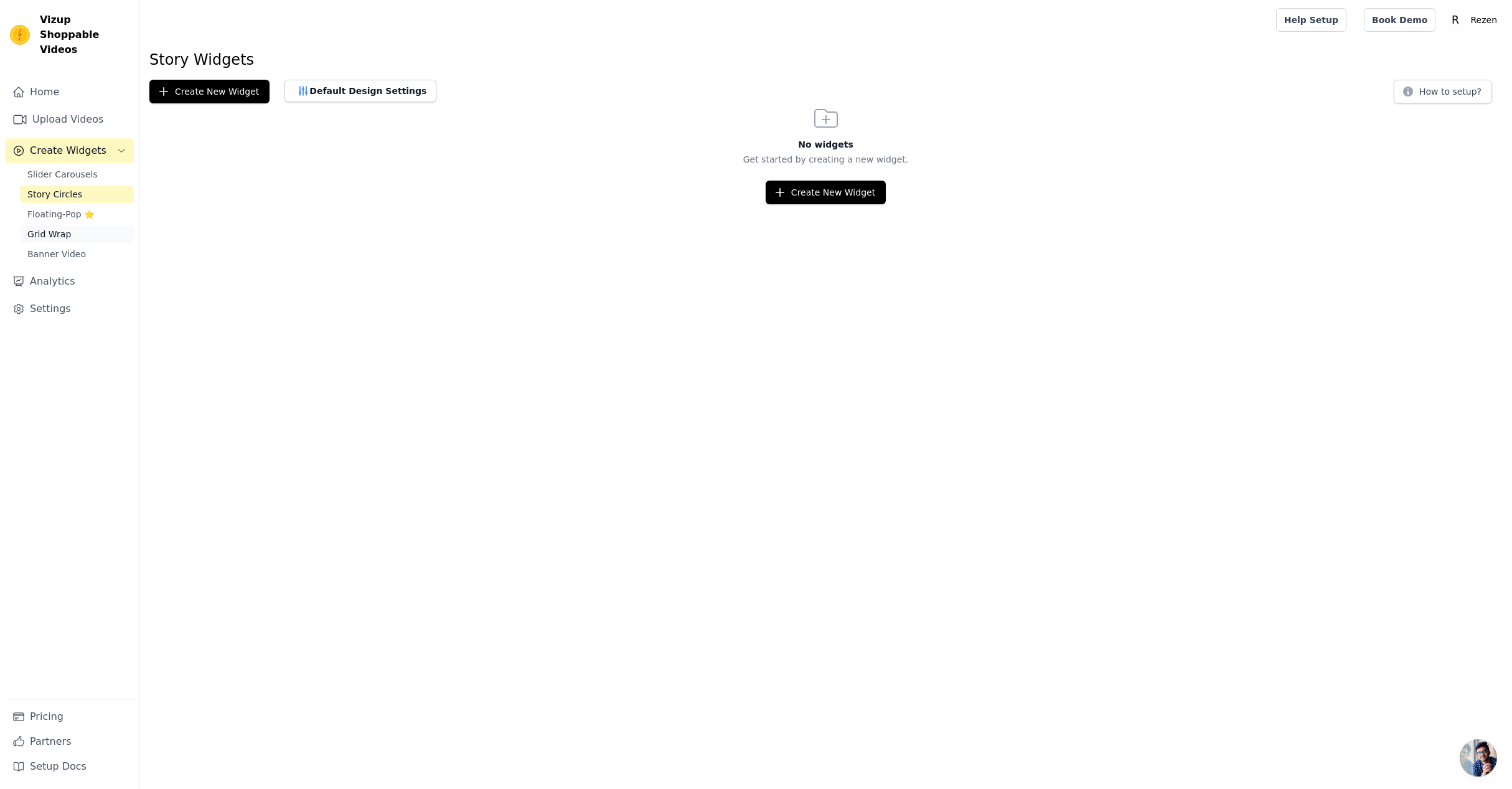
click at [66, 228] on span "Grid Wrap" at bounding box center [50, 234] width 44 height 13
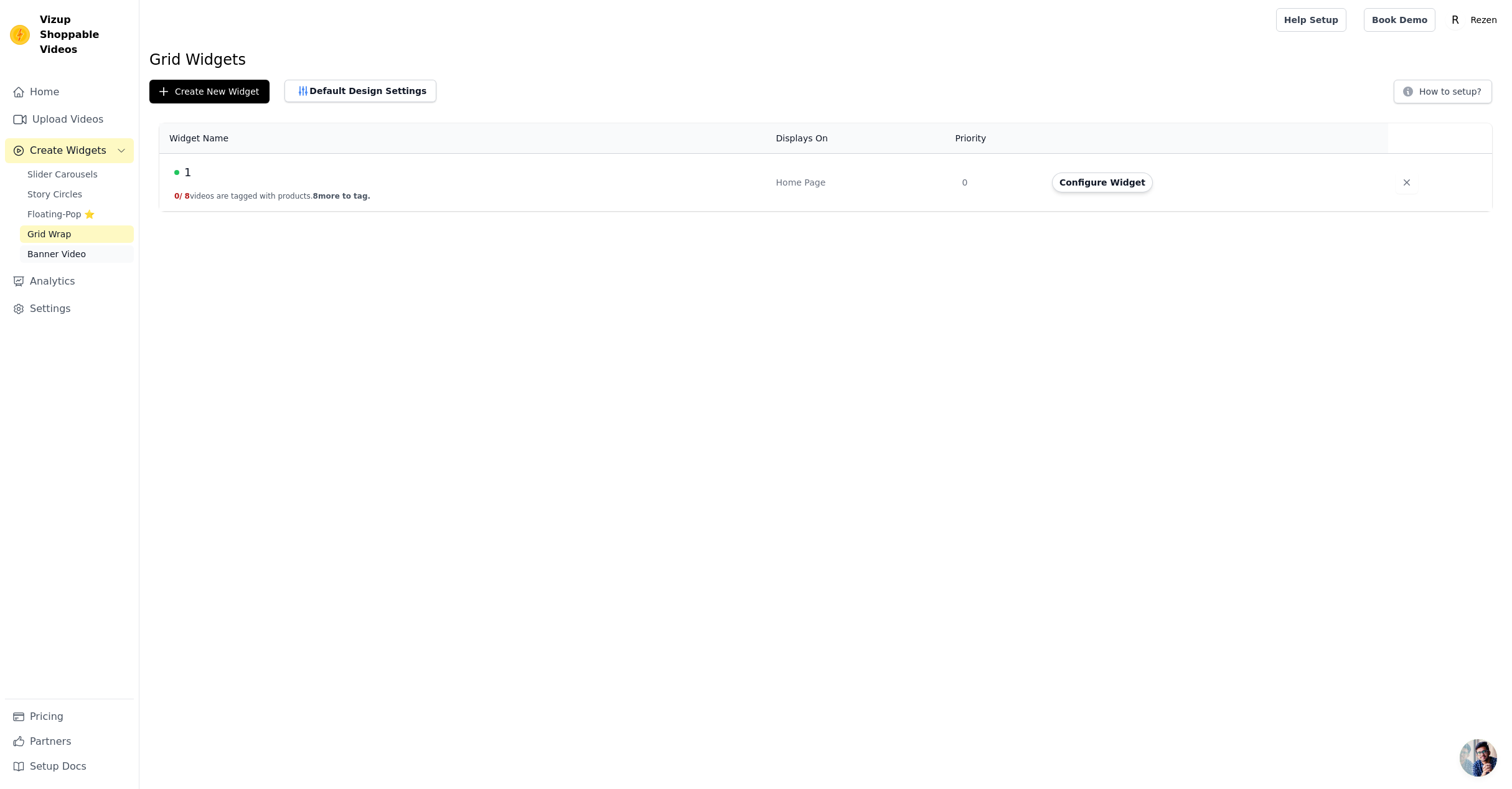
click at [79, 248] on span "Banner Video" at bounding box center [57, 254] width 59 height 13
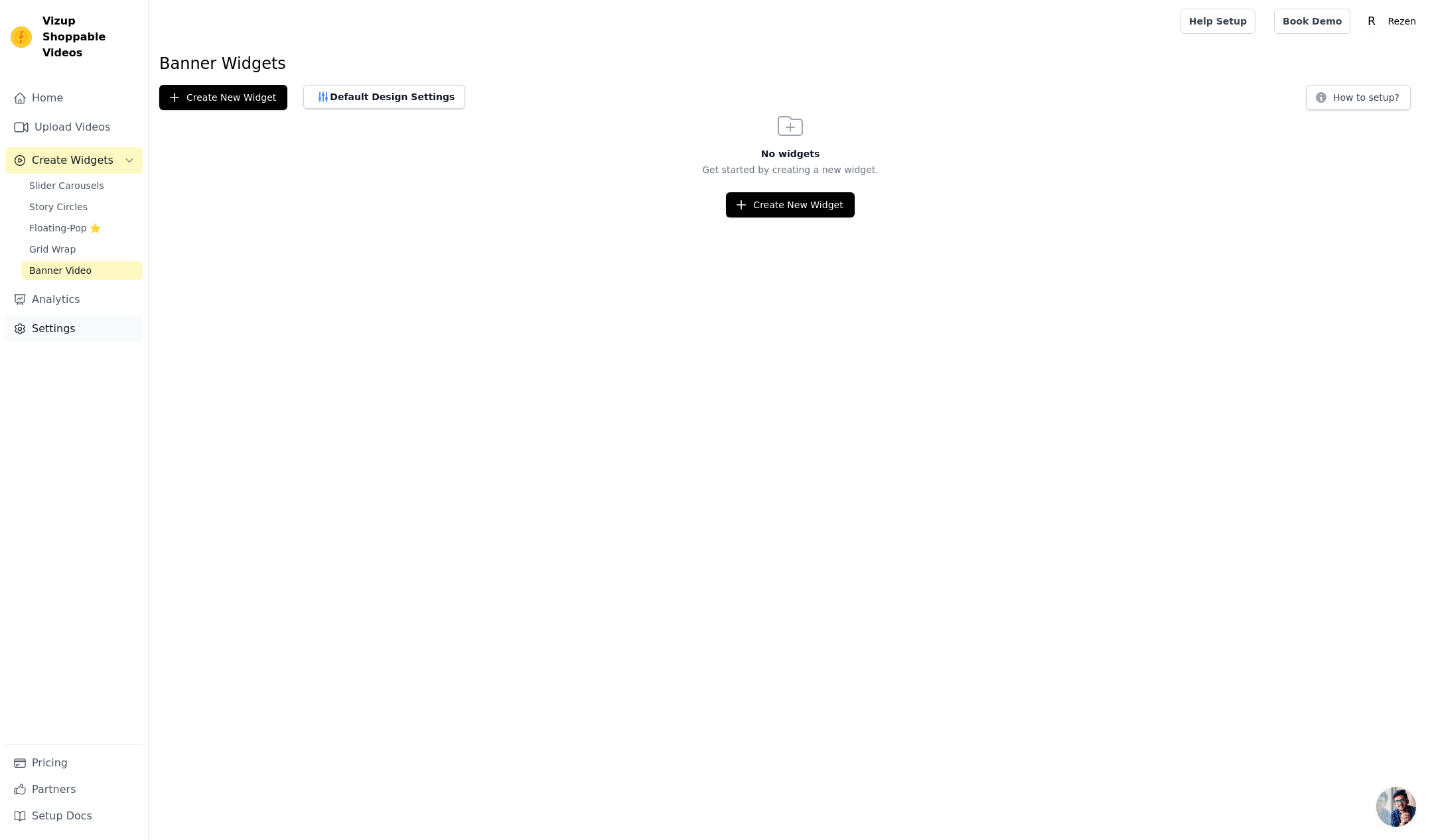
click at [54, 317] on link "Settings" at bounding box center [74, 329] width 137 height 26
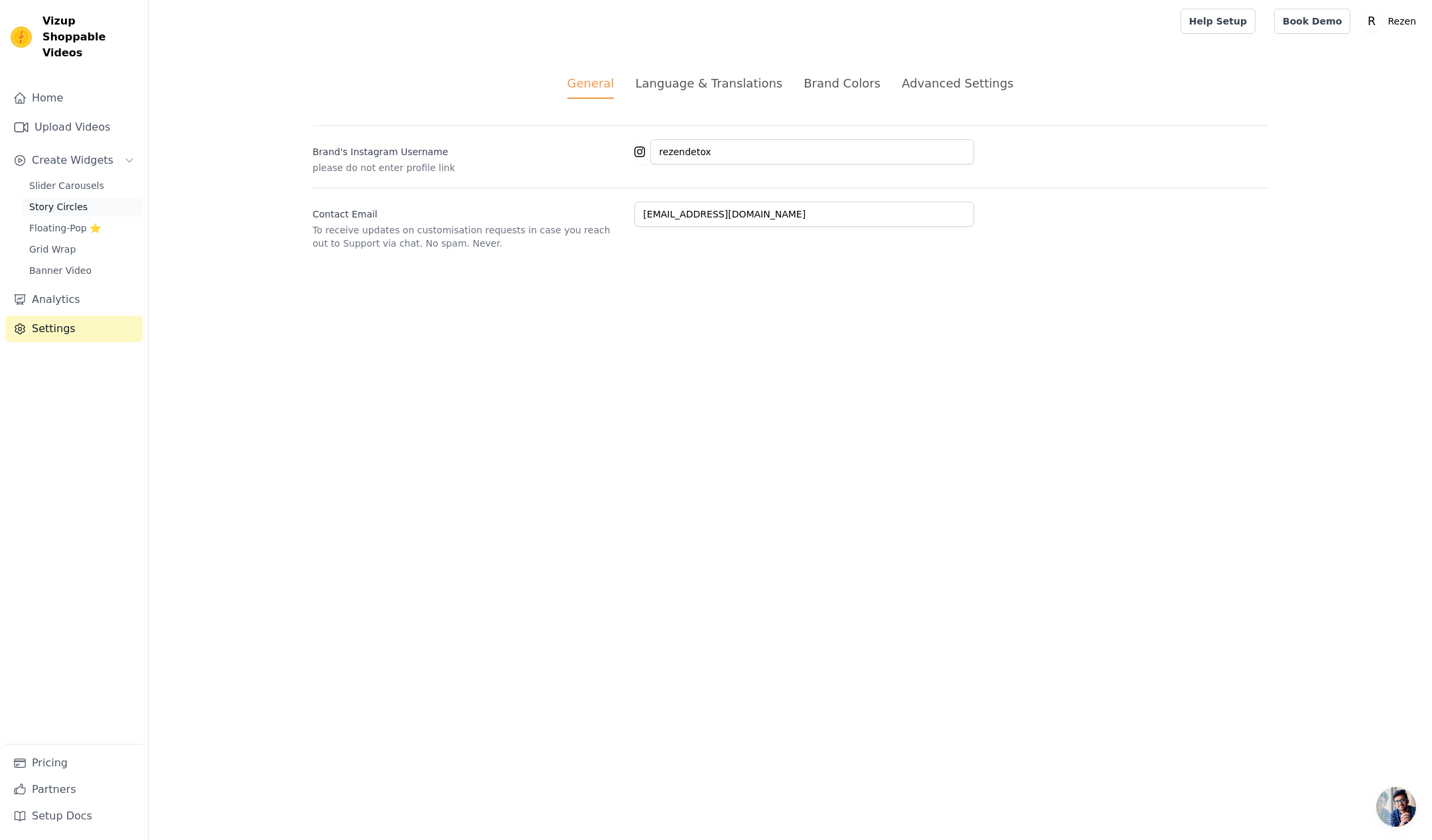
click at [61, 201] on span "Story Circles" at bounding box center [58, 207] width 58 height 14
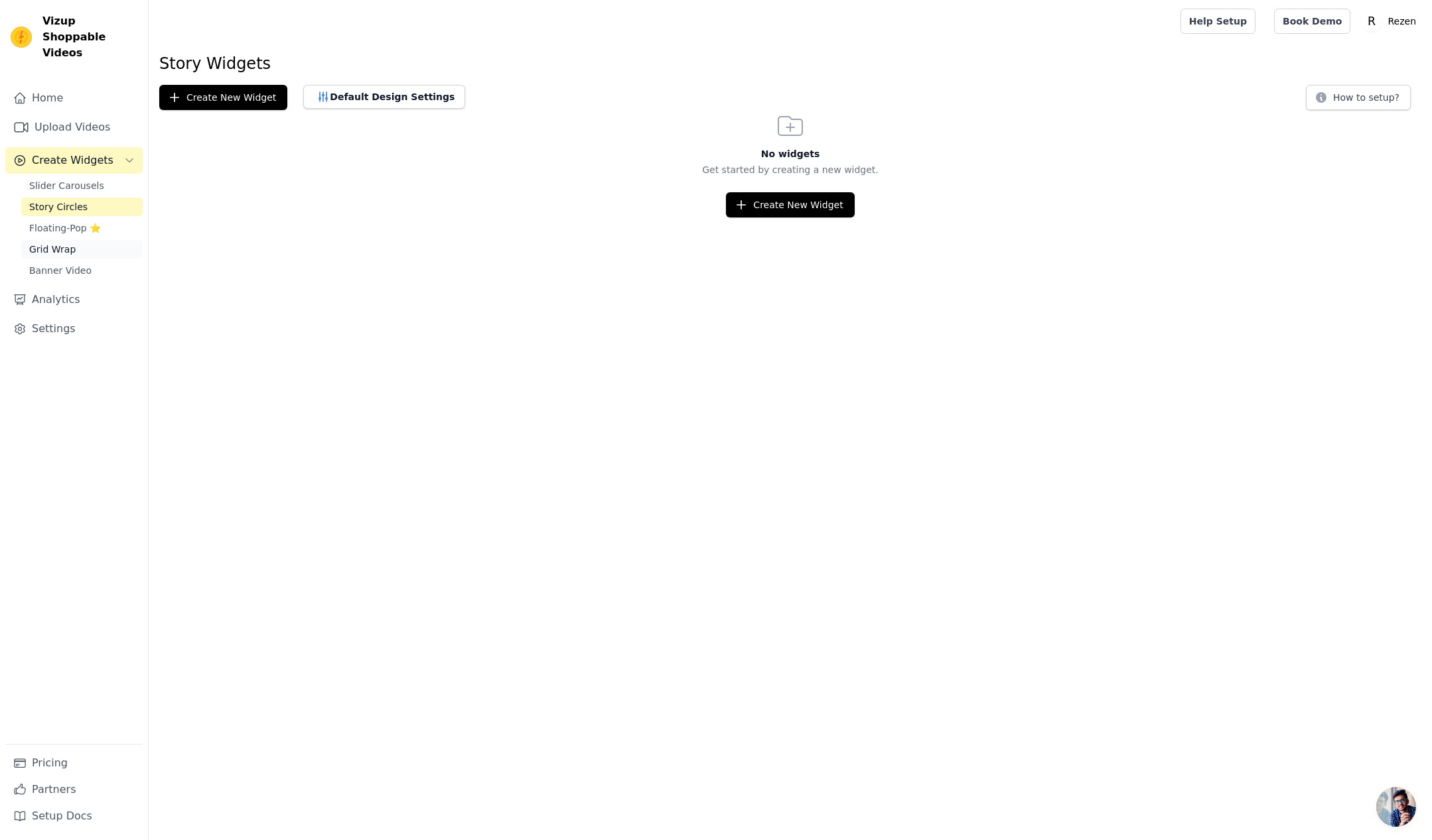
click at [47, 240] on link "Grid Wrap" at bounding box center [81, 249] width 121 height 19
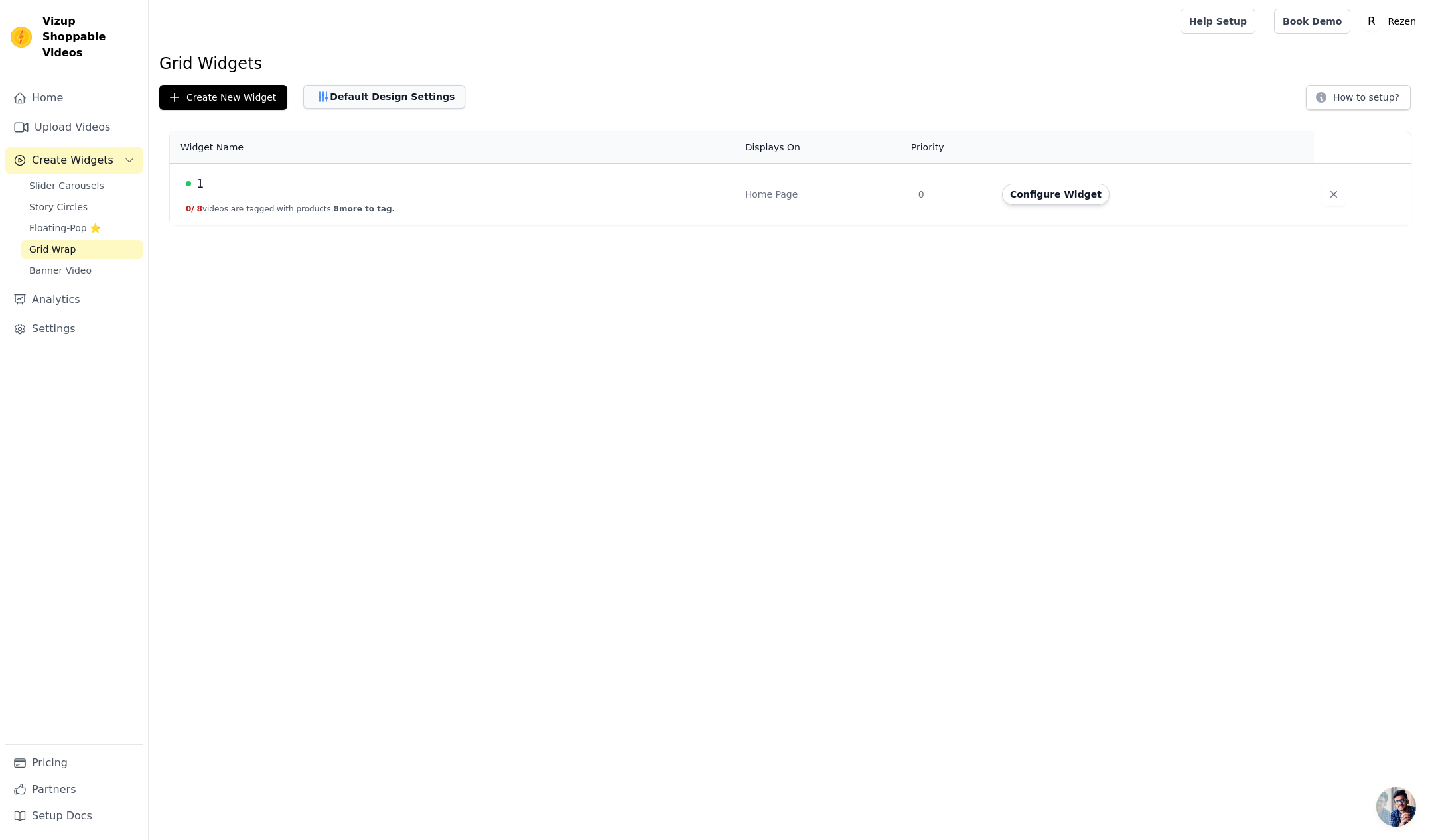
click at [370, 102] on button "Default Design Settings" at bounding box center [384, 97] width 162 height 24
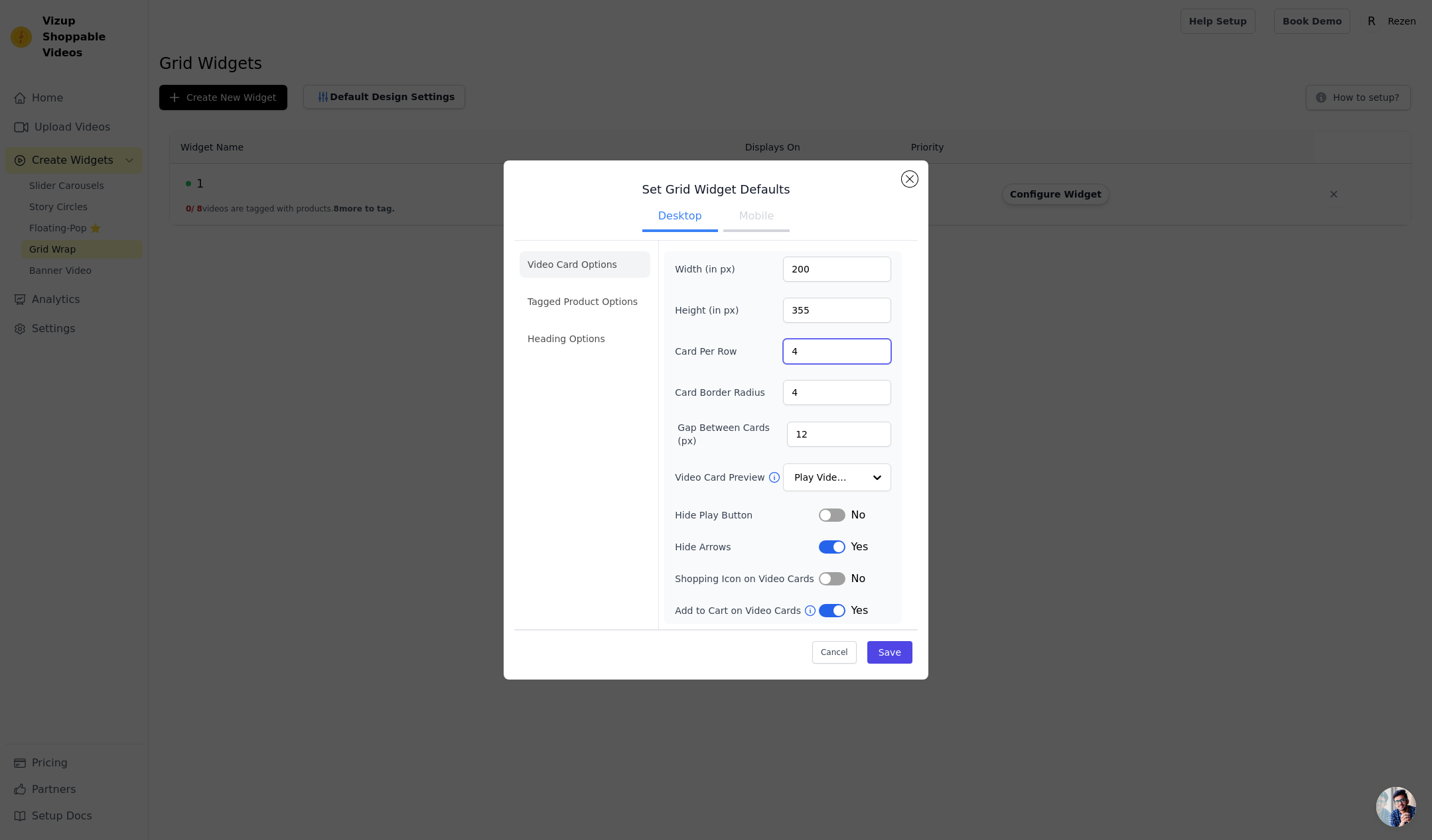
drag, startPoint x: 817, startPoint y: 355, endPoint x: 762, endPoint y: 354, distance: 55.0
click at [762, 354] on div "Card Per Row 4" at bounding box center [782, 351] width 217 height 25
click at [841, 651] on button "Cancel" at bounding box center [834, 652] width 45 height 23
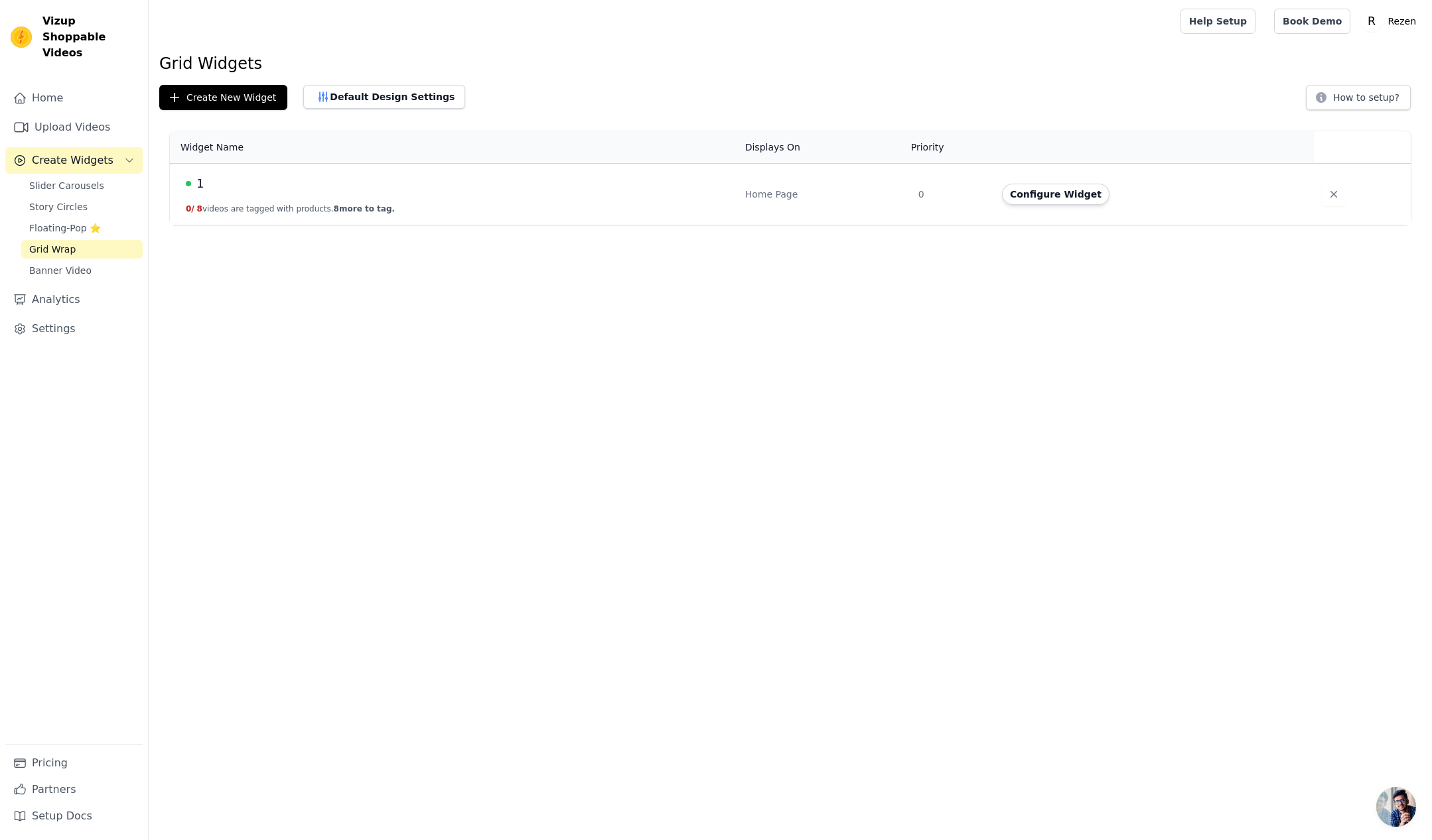
click at [1054, 206] on td "Configure Widget" at bounding box center [1154, 195] width 320 height 62
click at [1065, 201] on button "Configure Widget" at bounding box center [1056, 195] width 107 height 21
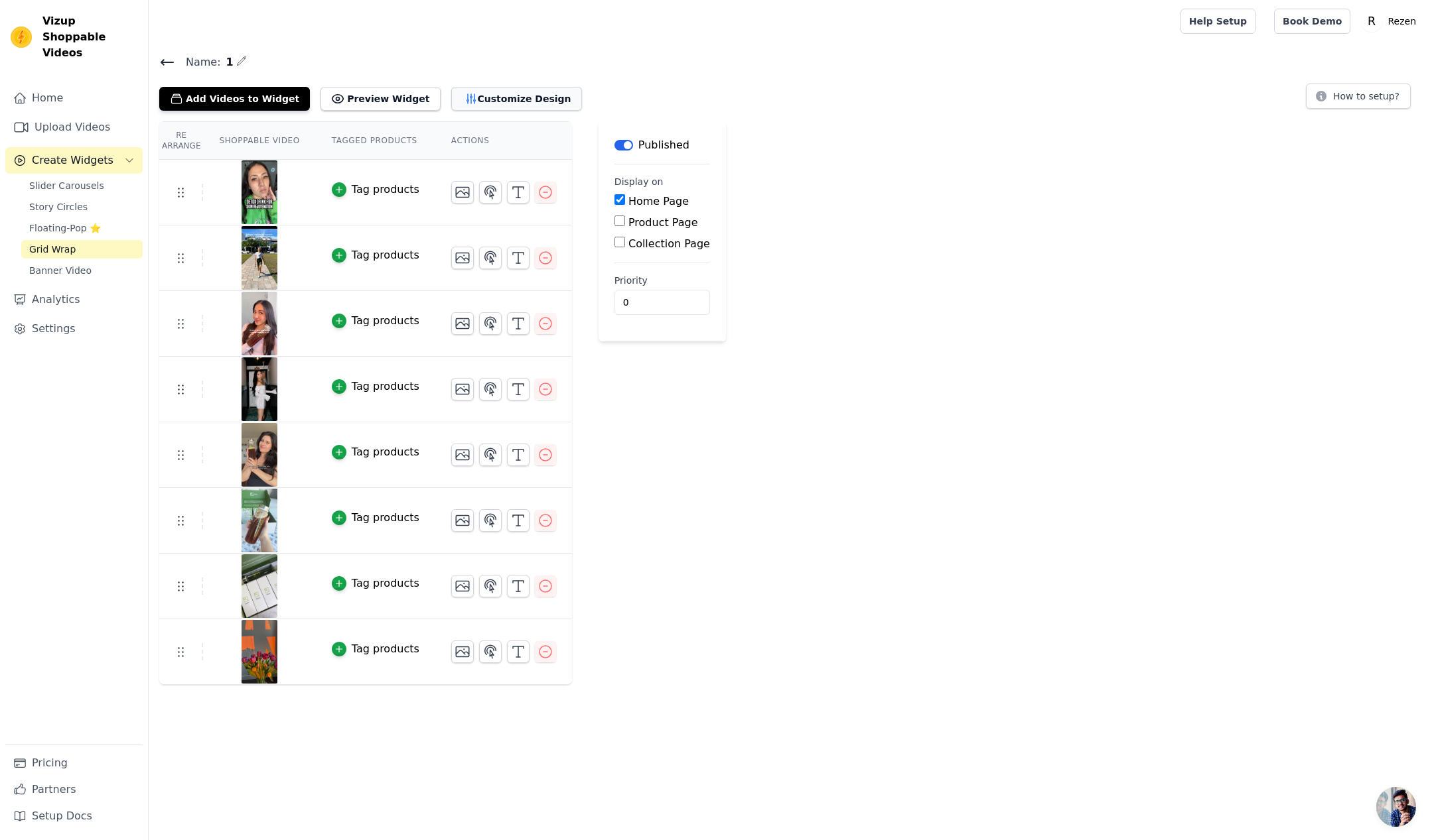
click at [472, 100] on button "Customize Design" at bounding box center [516, 99] width 131 height 24
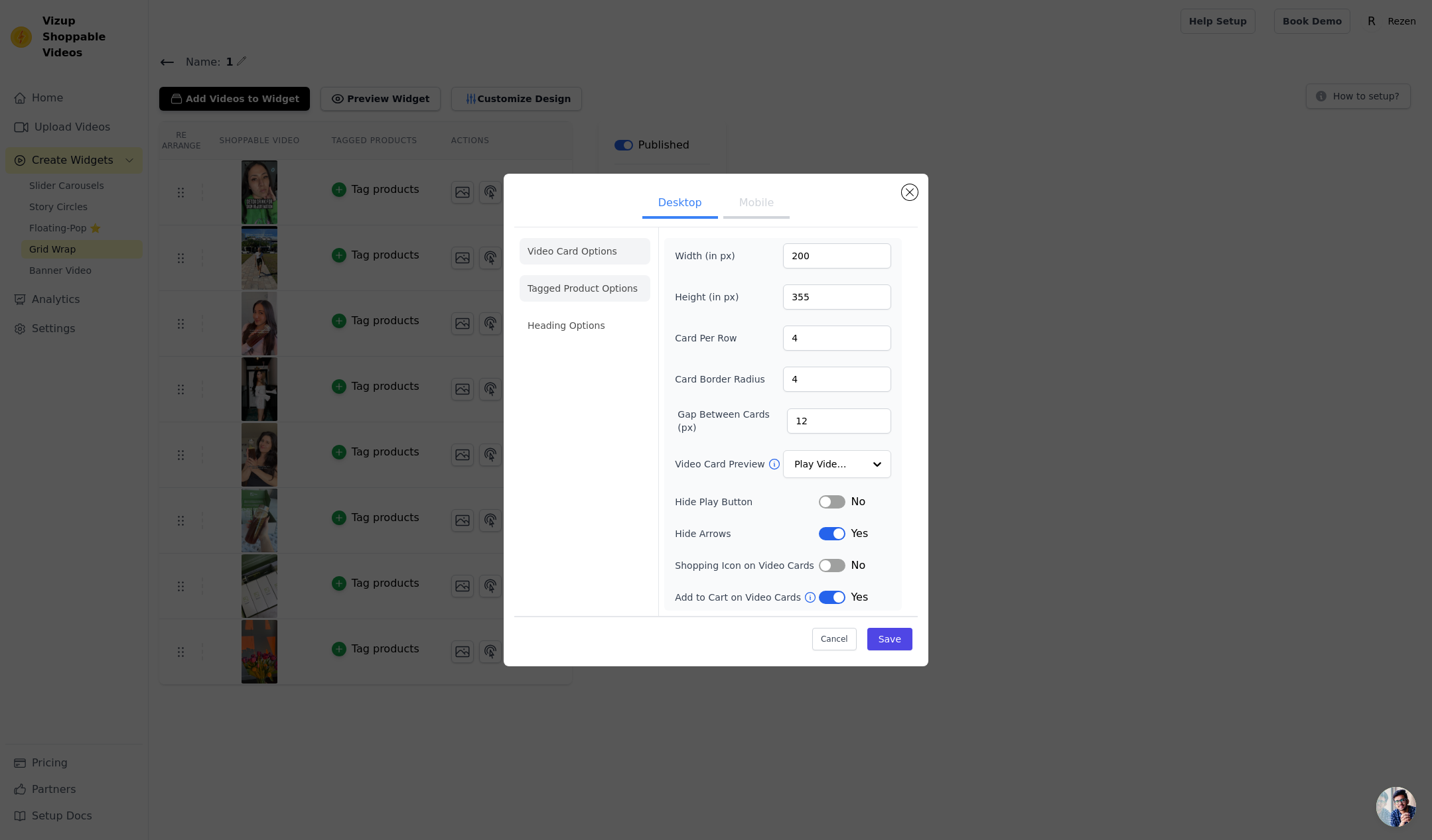
click at [579, 296] on li "Tagged Product Options" at bounding box center [585, 288] width 131 height 26
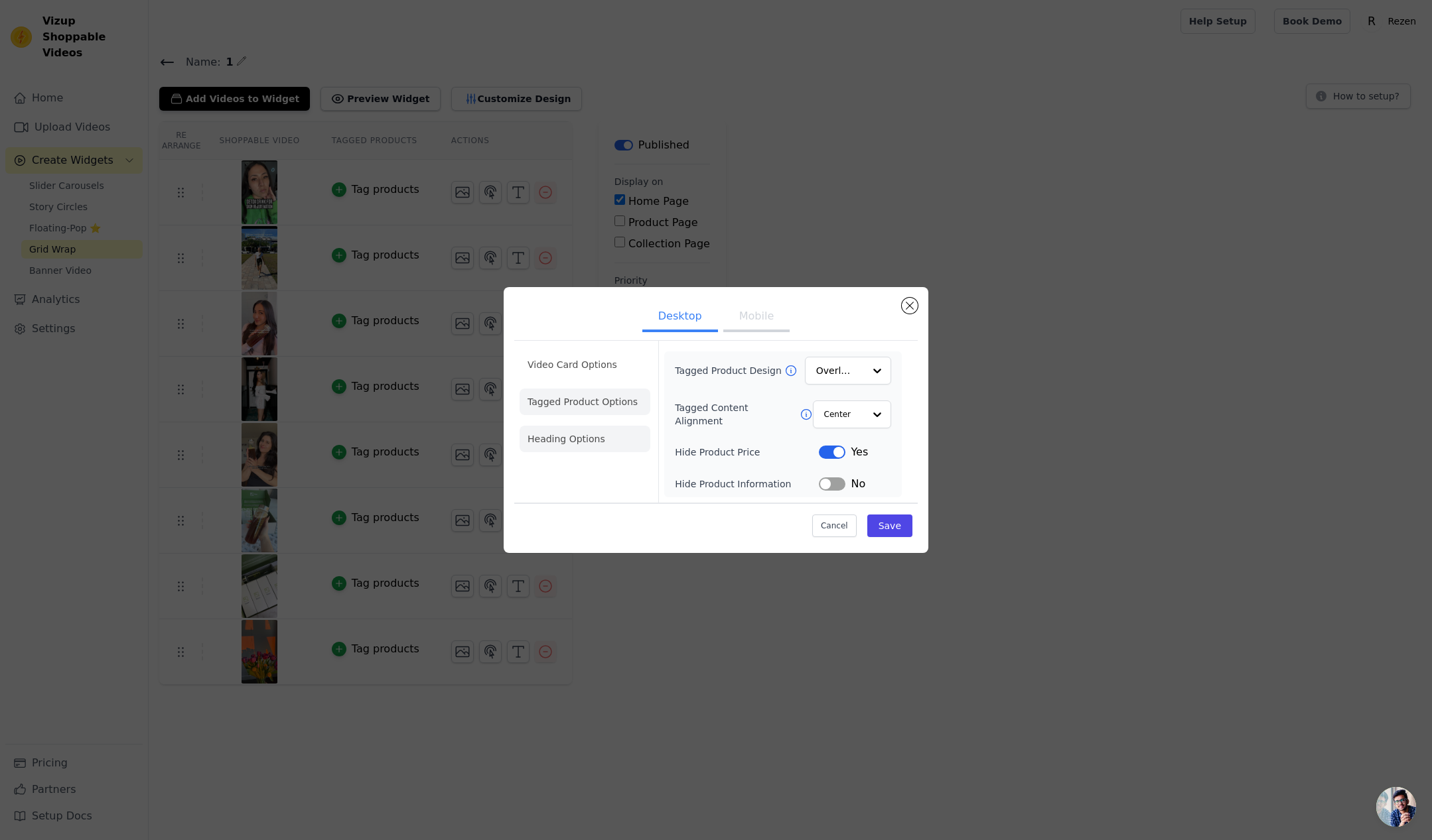
click at [595, 437] on li "Heading Options" at bounding box center [585, 439] width 131 height 26
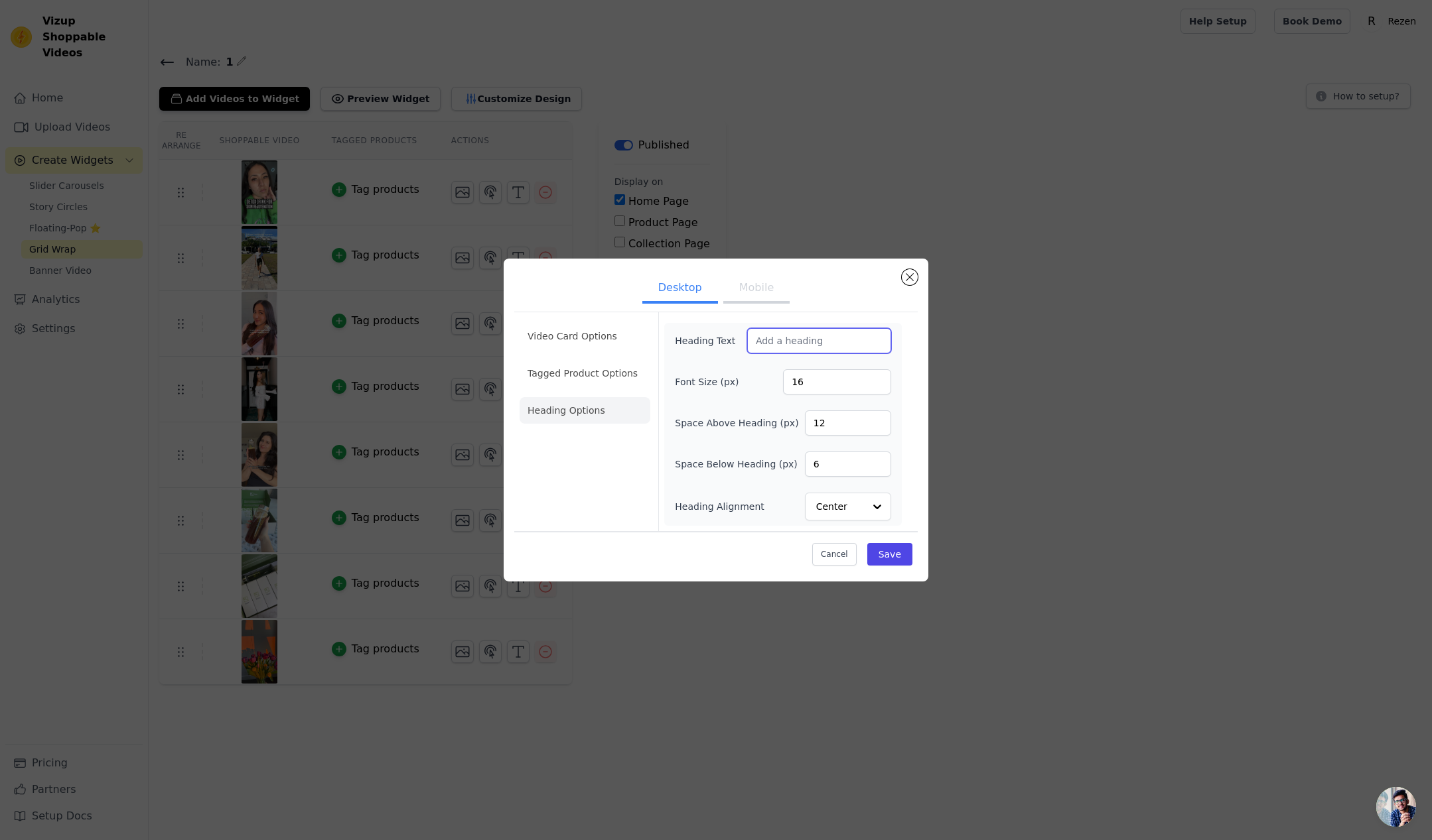
click at [794, 339] on input "Heading Text" at bounding box center [819, 340] width 144 height 25
type input "Our Customer Reviews"
click at [902, 562] on button "Save" at bounding box center [890, 554] width 45 height 23
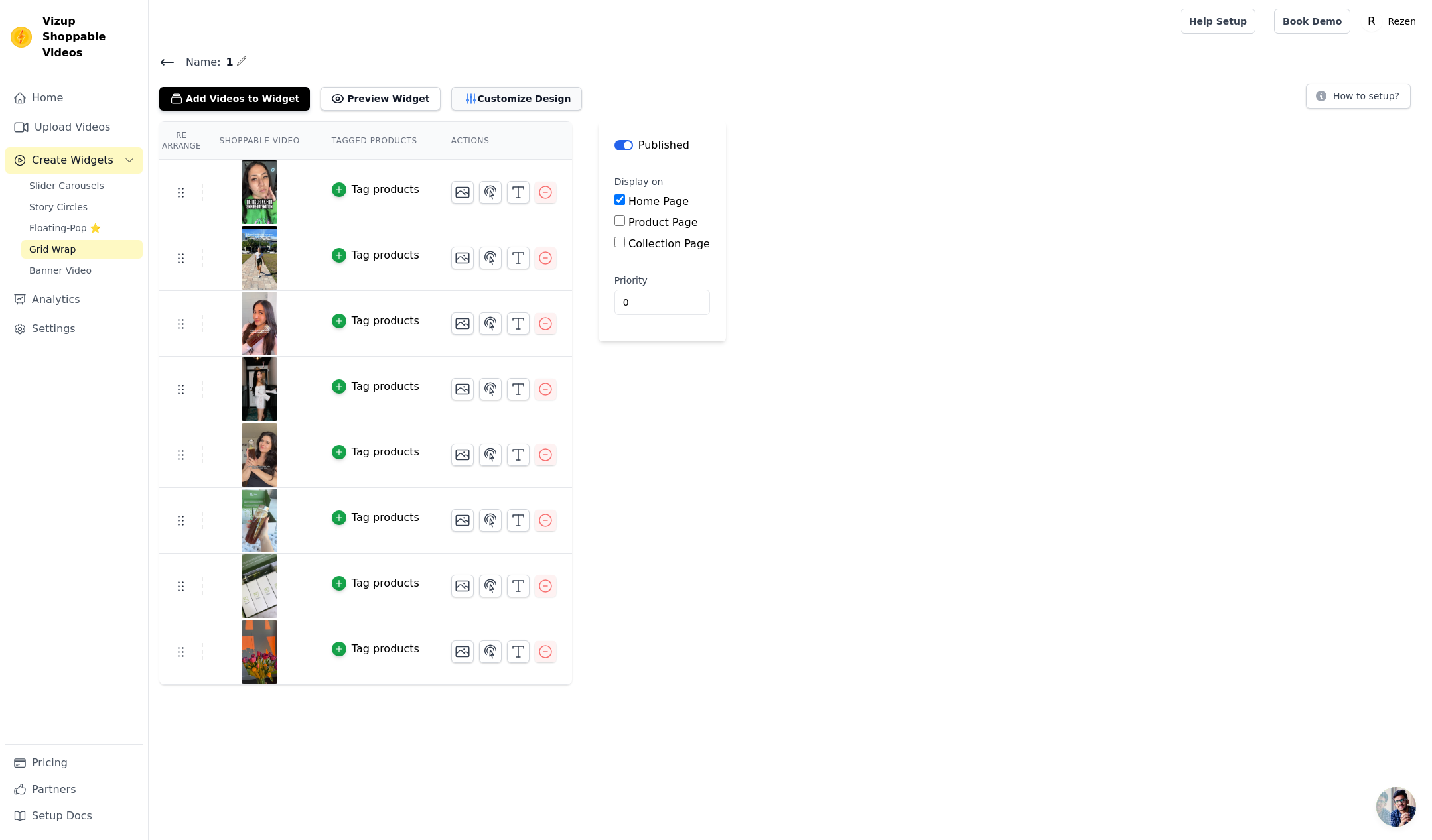
click at [492, 93] on button "Customize Design" at bounding box center [516, 99] width 131 height 24
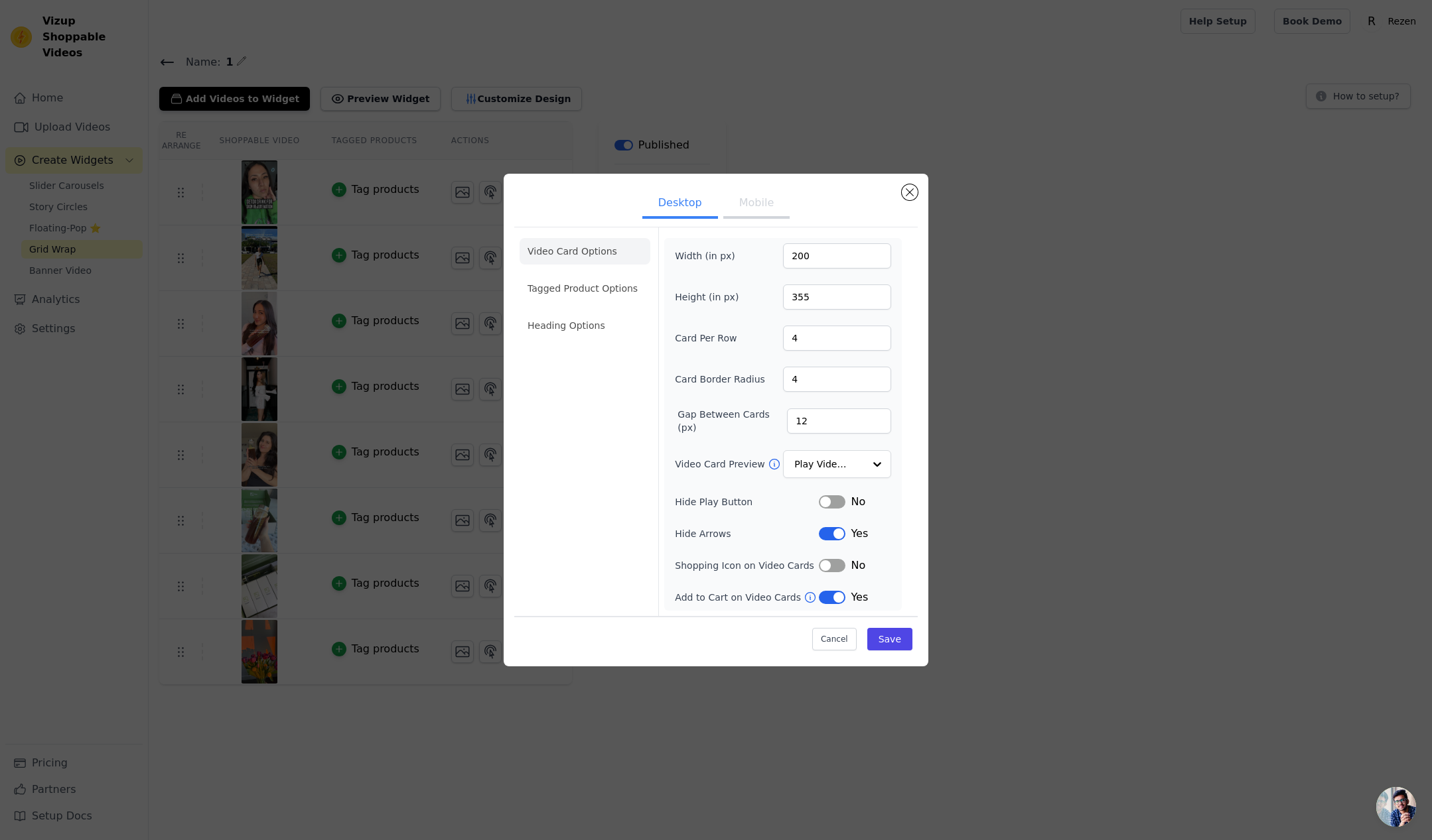
click at [564, 328] on li "Heading Options" at bounding box center [585, 325] width 131 height 26
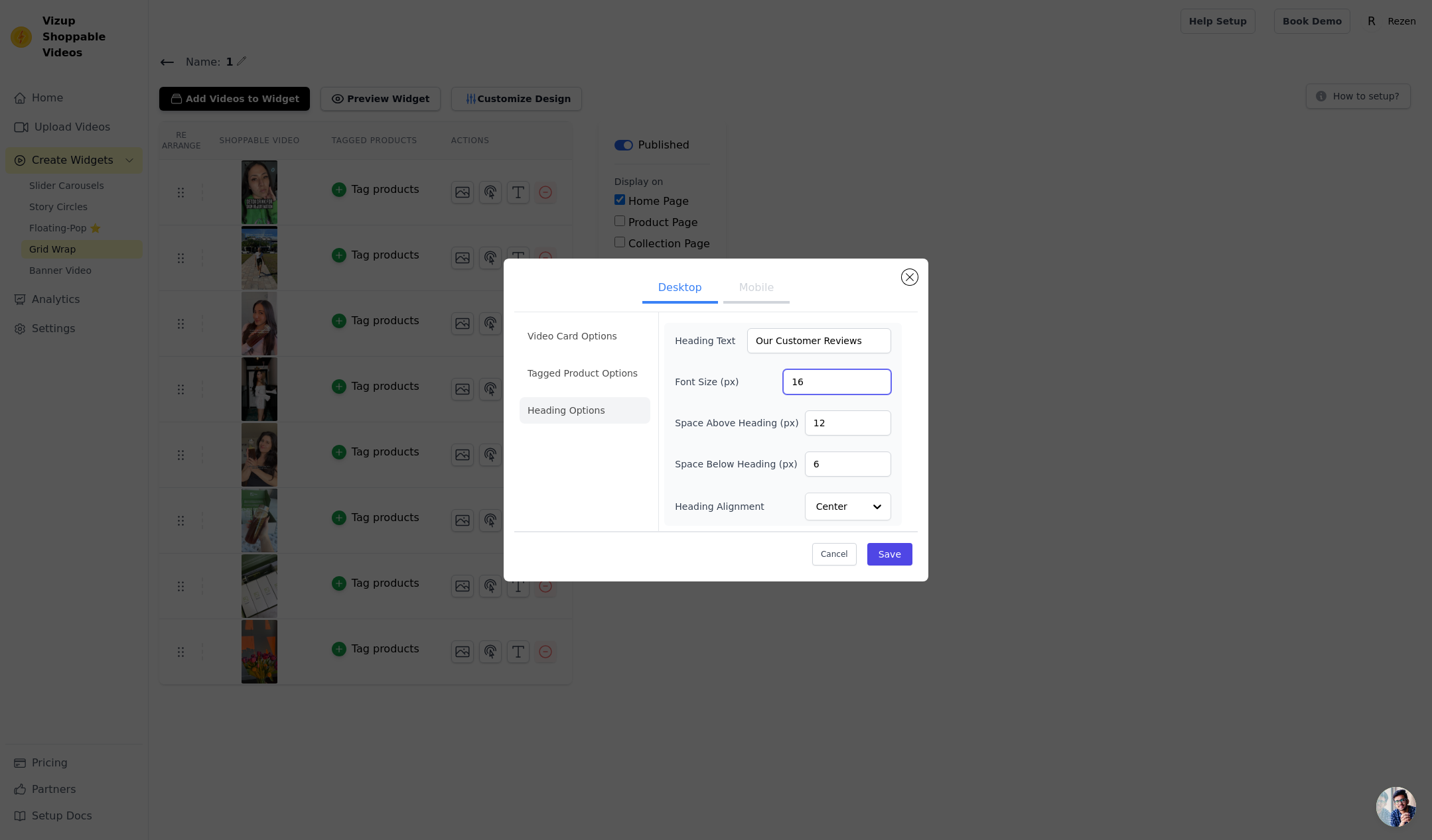
click at [819, 394] on input "16" at bounding box center [837, 382] width 108 height 25
type input "30"
click at [899, 553] on button "Save" at bounding box center [890, 554] width 45 height 23
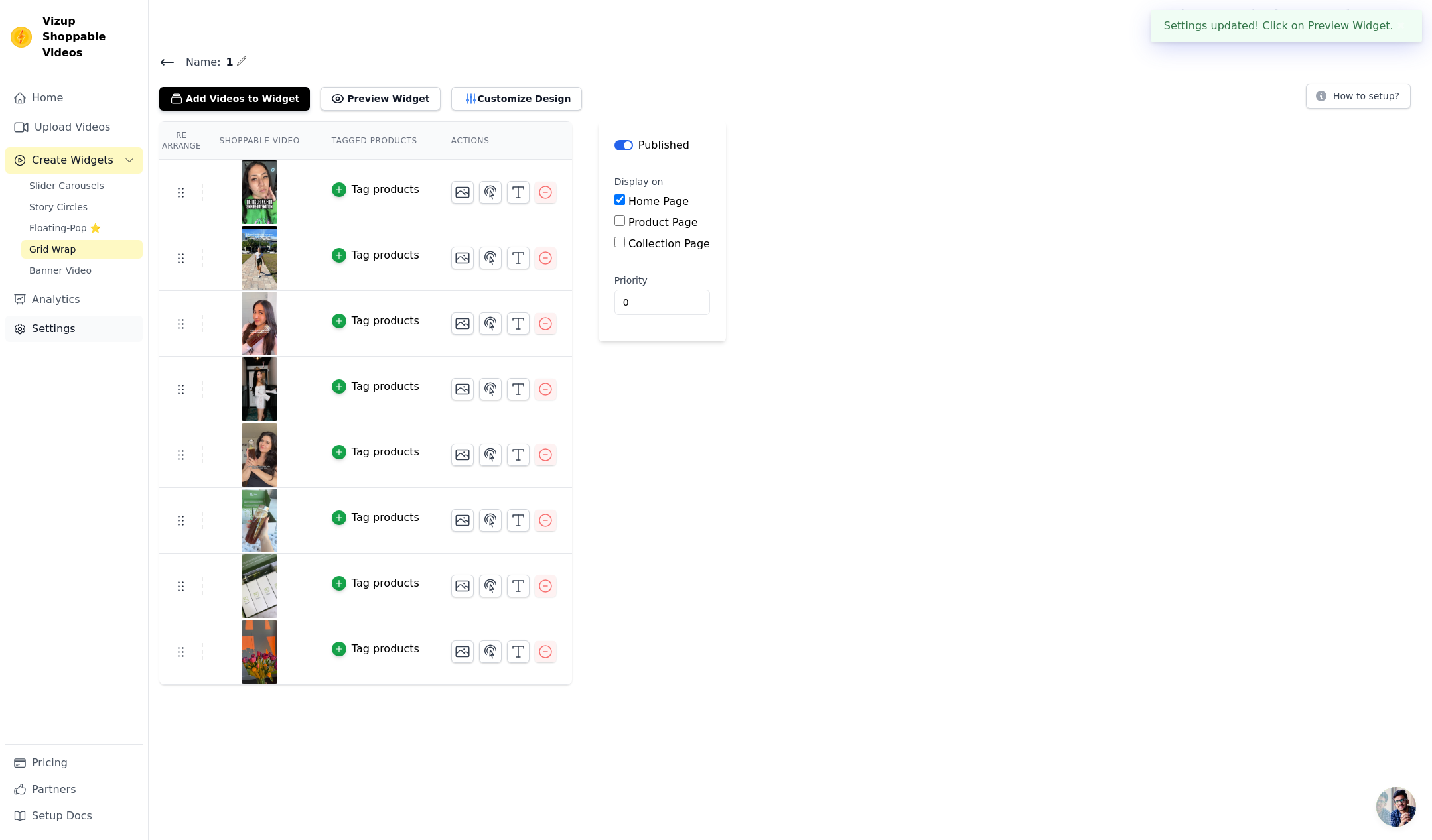
drag, startPoint x: 25, startPoint y: 310, endPoint x: 38, endPoint y: 311, distance: 13.0
click at [26, 322] on icon "Sidebar" at bounding box center [20, 329] width 14 height 14
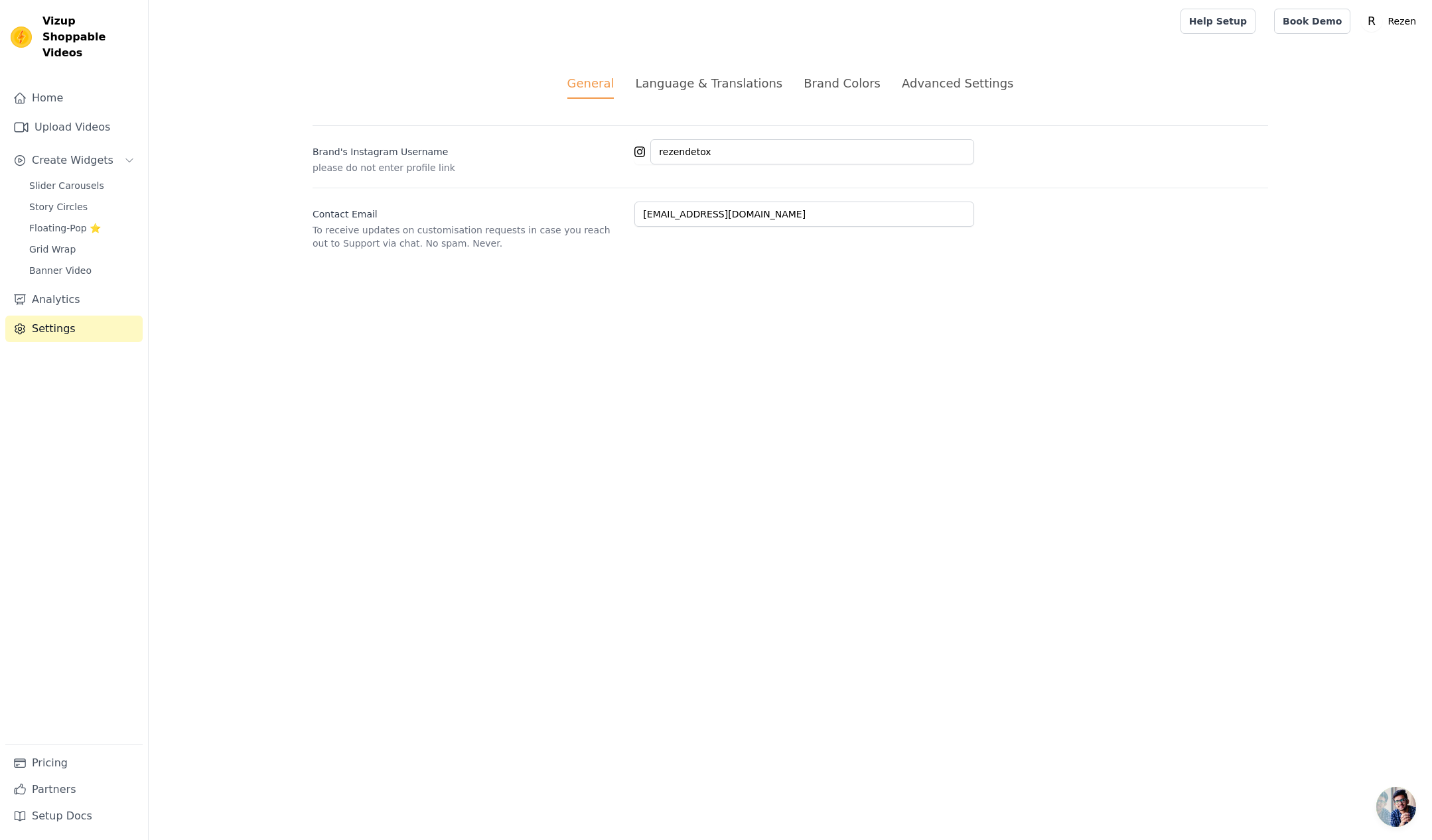
click at [907, 80] on div "Advanced Settings" at bounding box center [957, 83] width 112 height 18
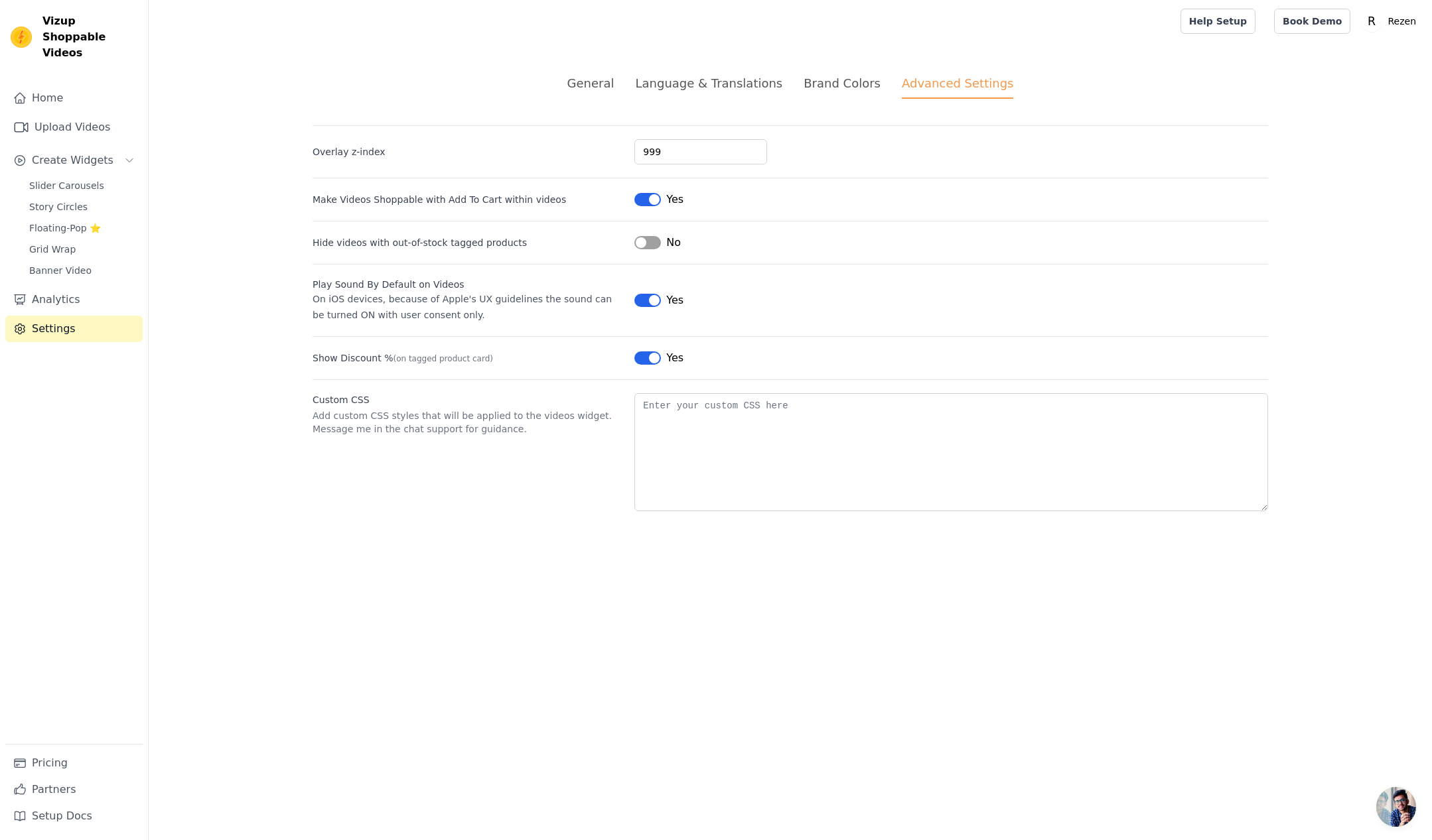
click at [849, 81] on div "Brand Colors" at bounding box center [842, 83] width 77 height 18
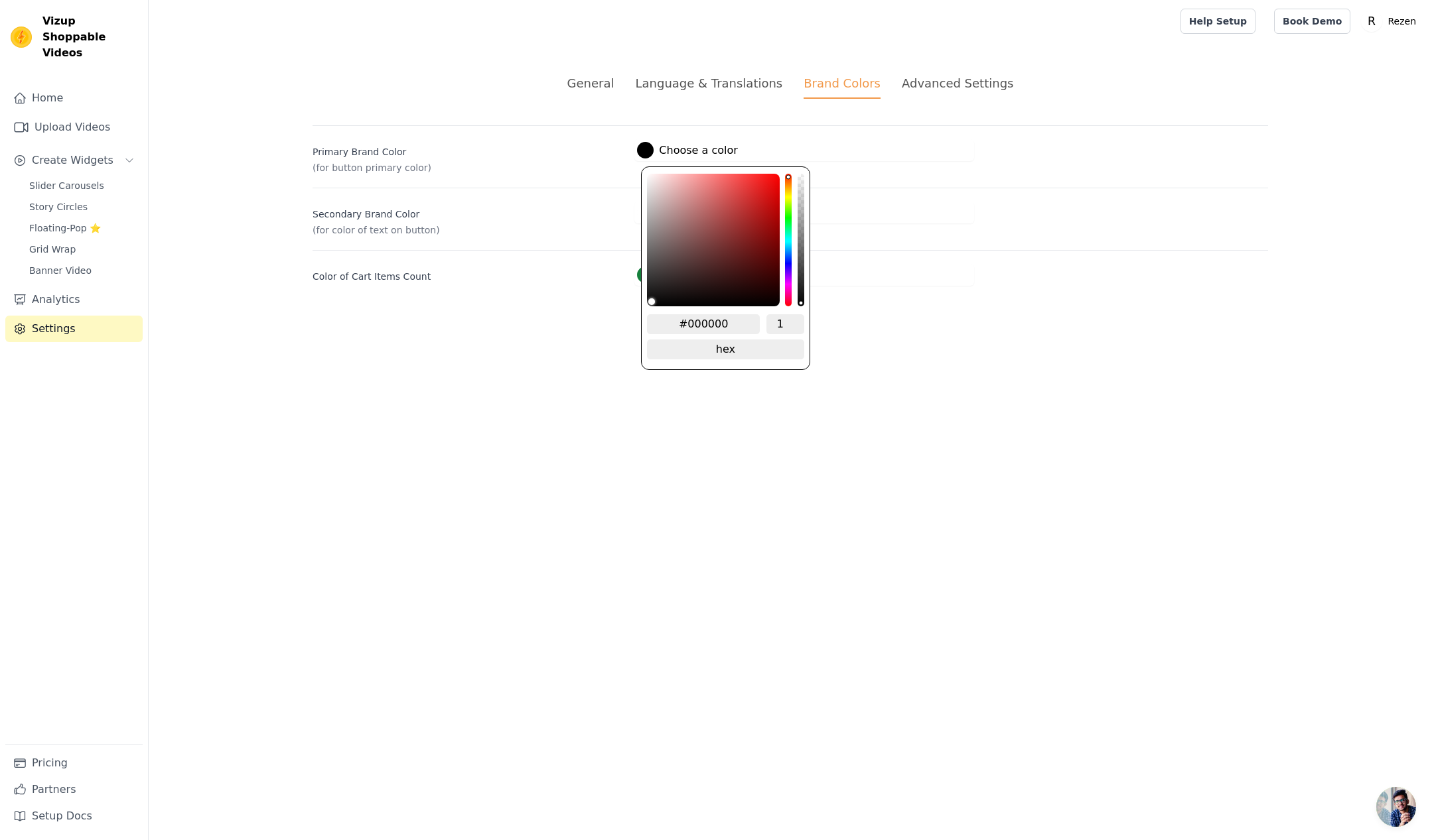
click at [639, 146] on div at bounding box center [645, 150] width 17 height 17
drag, startPoint x: 692, startPoint y: 325, endPoint x: 828, endPoint y: 318, distance: 136.2
click at [807, 321] on div "#000000 1 hex change to rgb" at bounding box center [725, 268] width 168 height 204
type input "#B6CA76"
type input "#b6ca76"
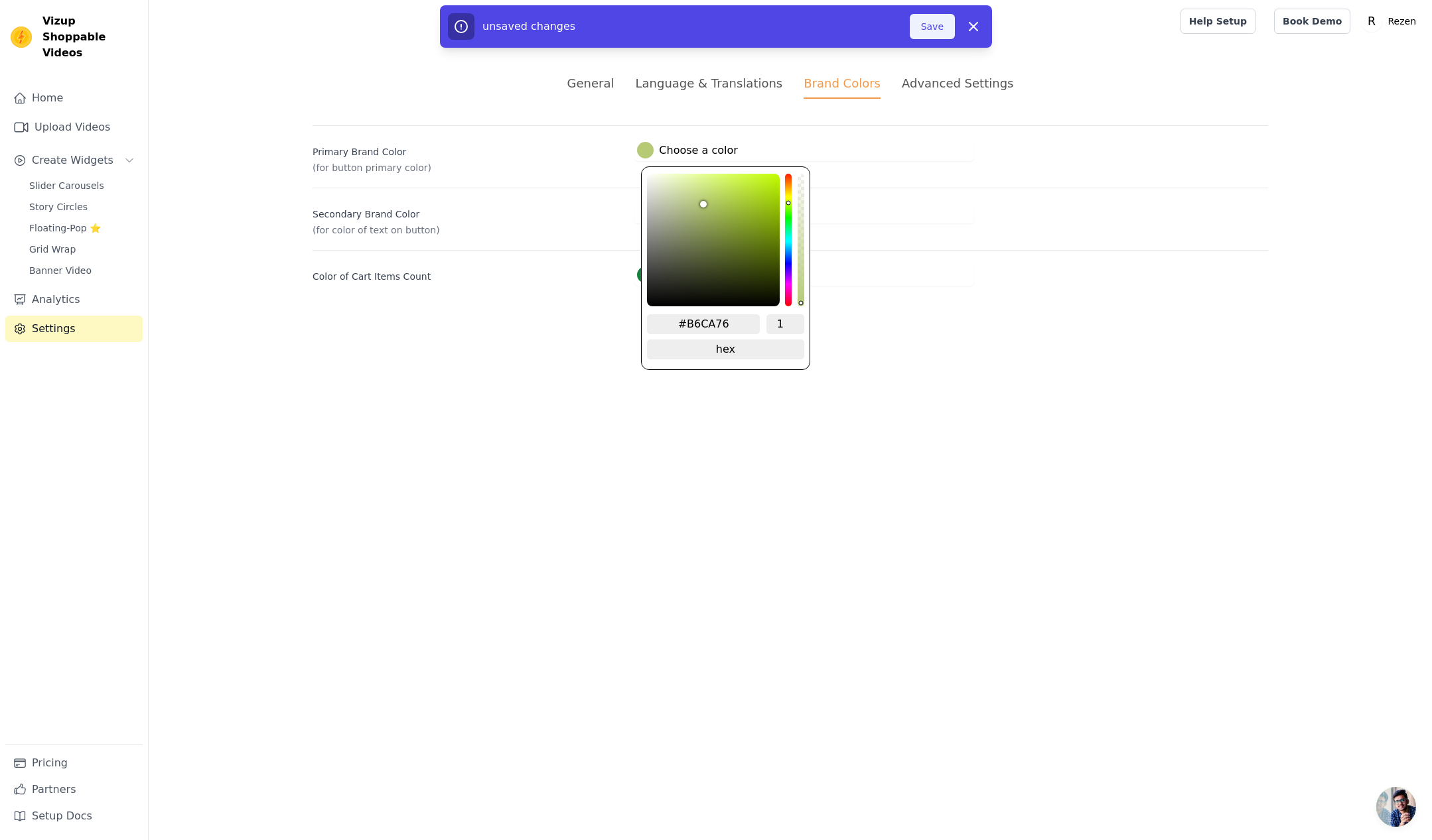
click at [933, 23] on button "Save" at bounding box center [933, 26] width 45 height 25
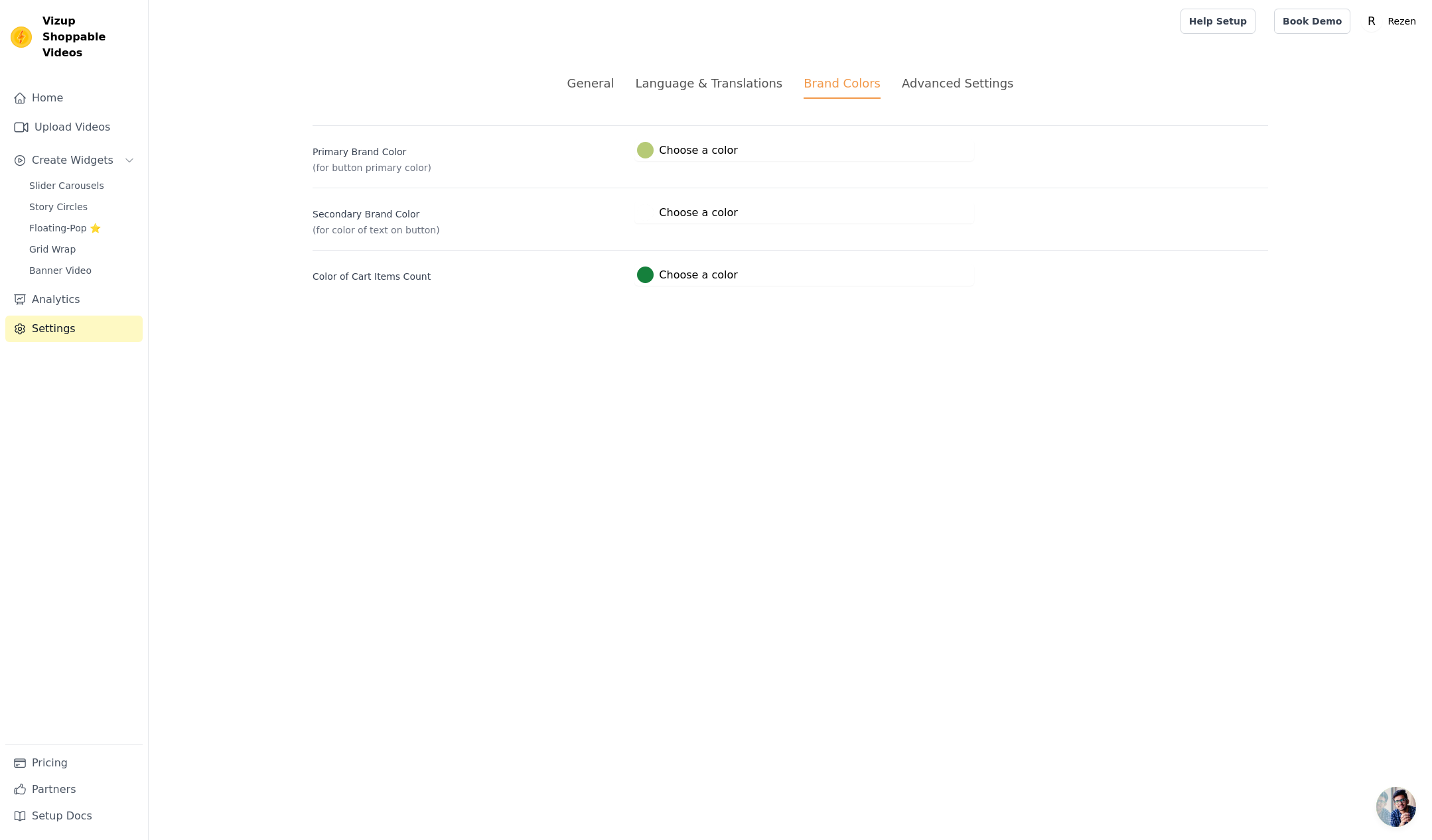
click at [632, 215] on div "Secondary Brand Color (for color of text on button) #ffffff Choose a color #fff…" at bounding box center [790, 212] width 955 height 49
click at [951, 92] on li "Advanced Settings" at bounding box center [957, 86] width 112 height 25
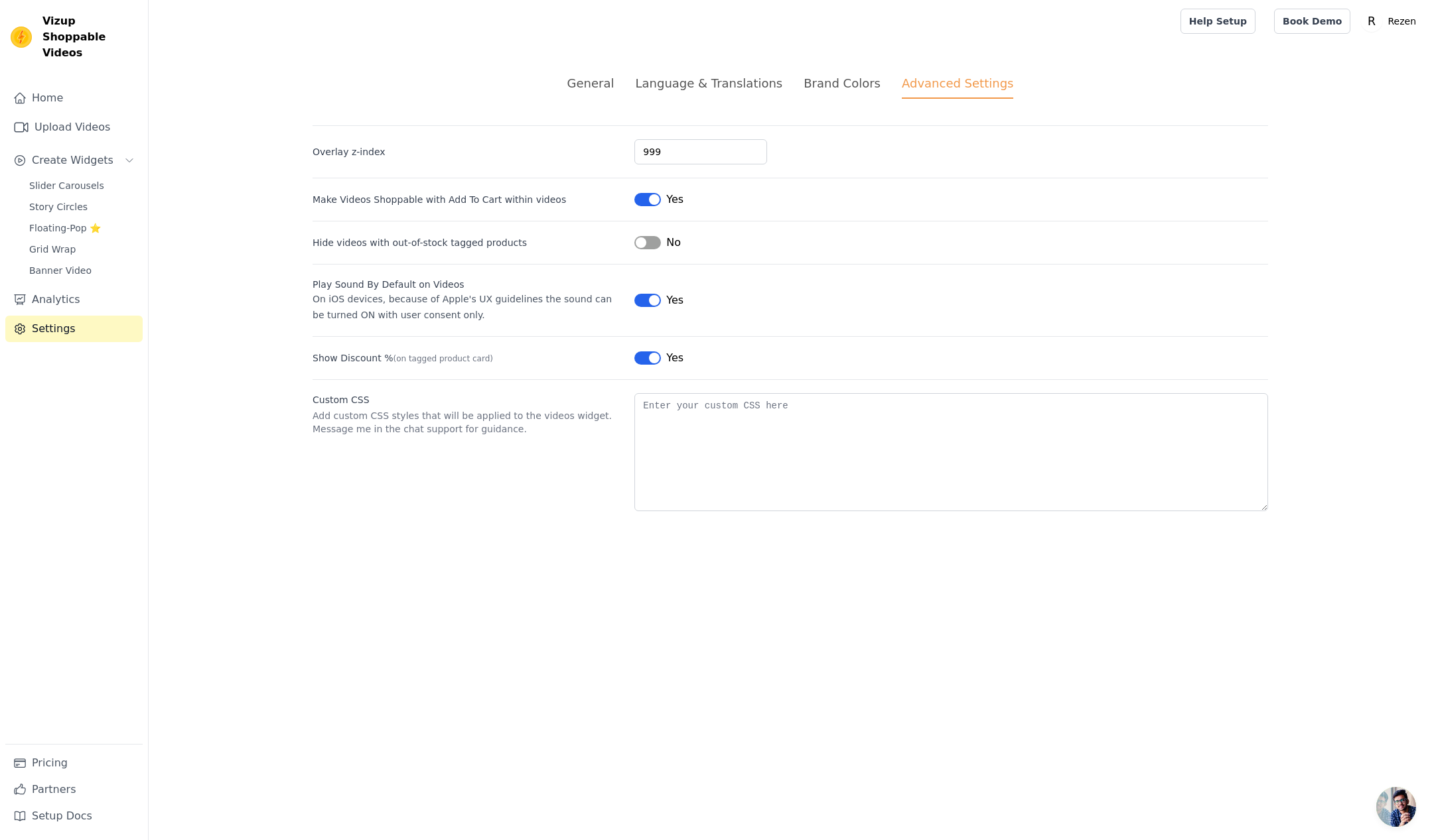
click at [593, 90] on div "General" at bounding box center [591, 83] width 47 height 18
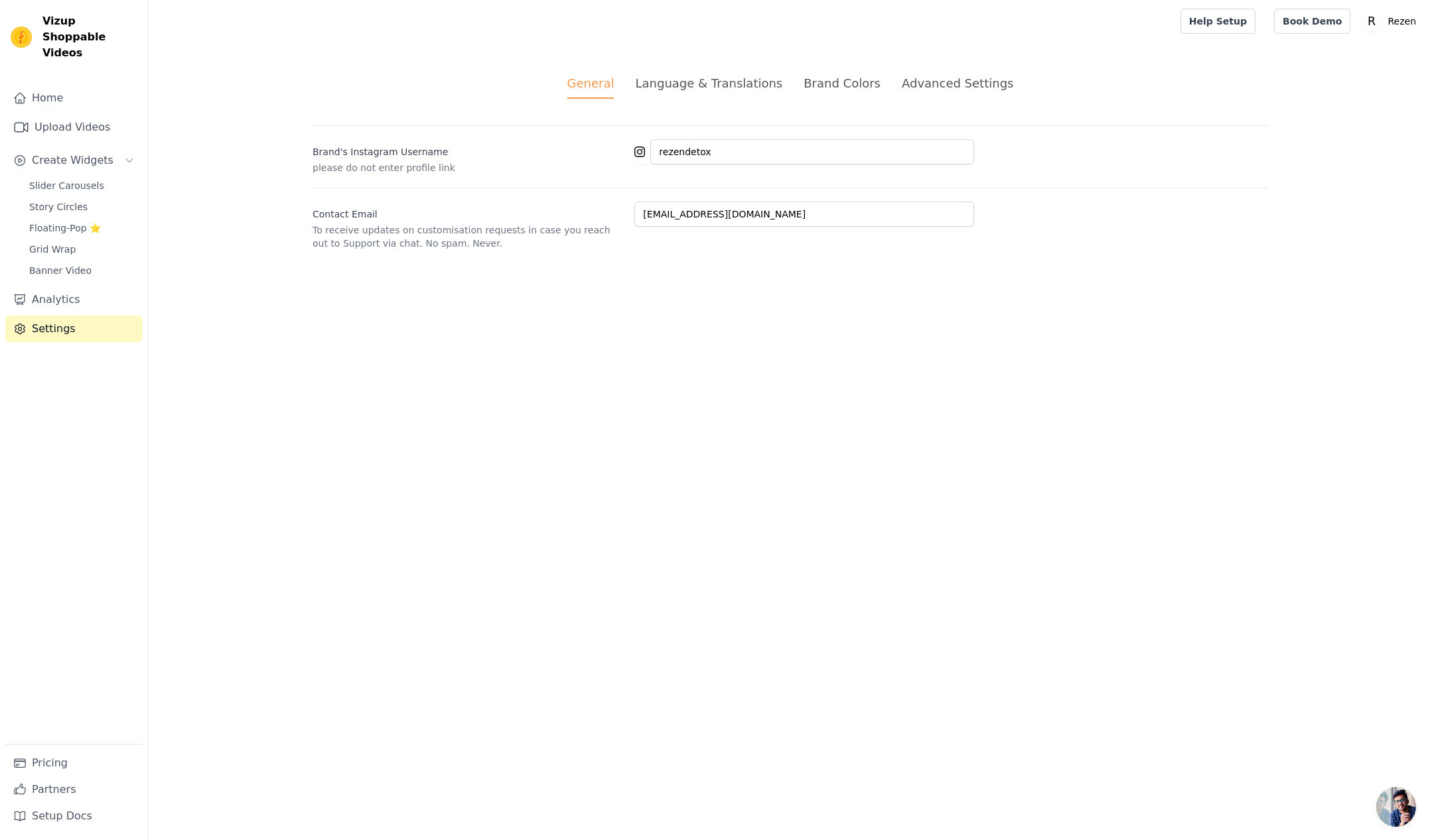
click at [674, 84] on div "Language & Translations" at bounding box center [708, 83] width 147 height 18
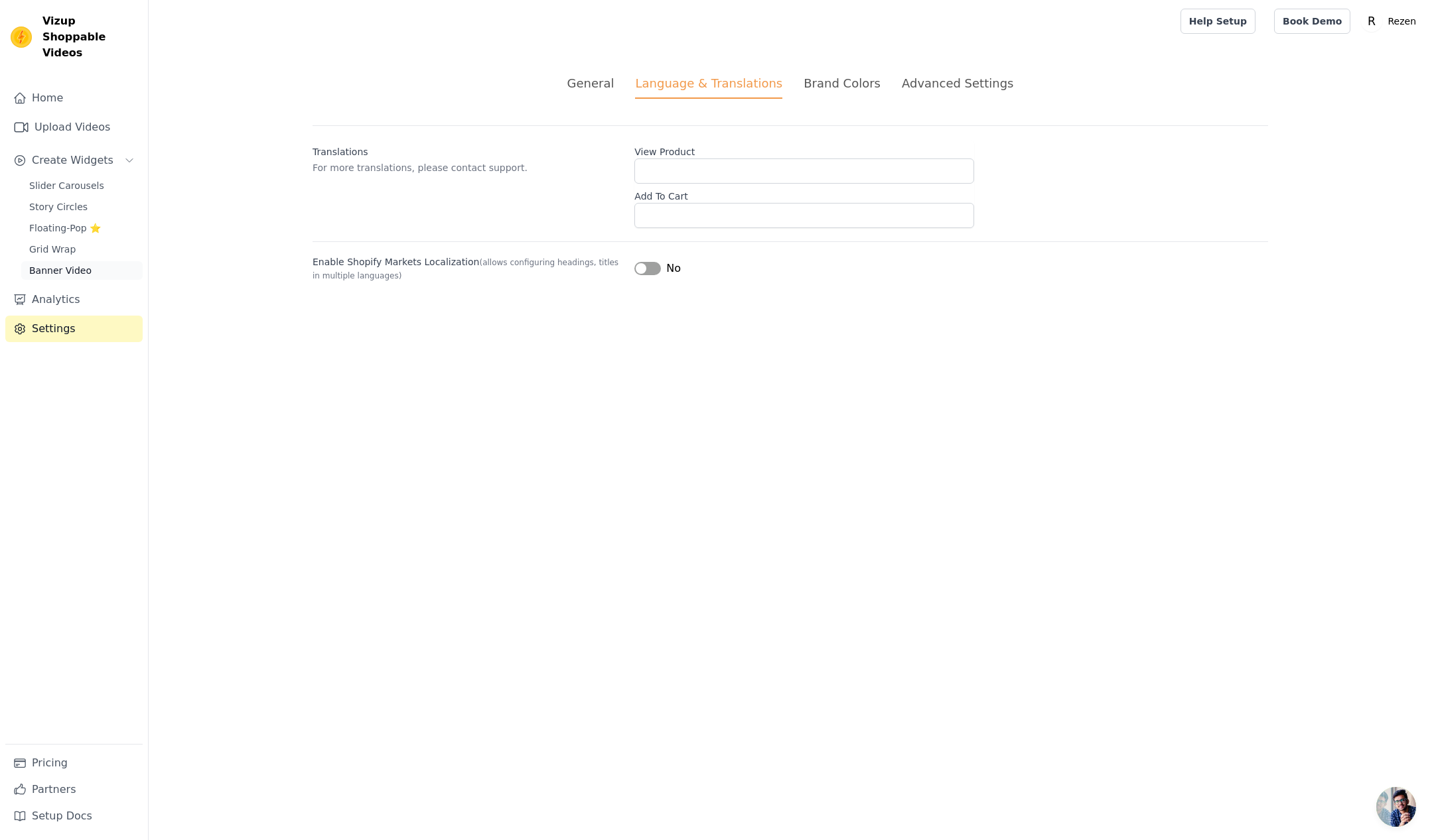
click at [74, 264] on span "Banner Video" at bounding box center [60, 271] width 63 height 14
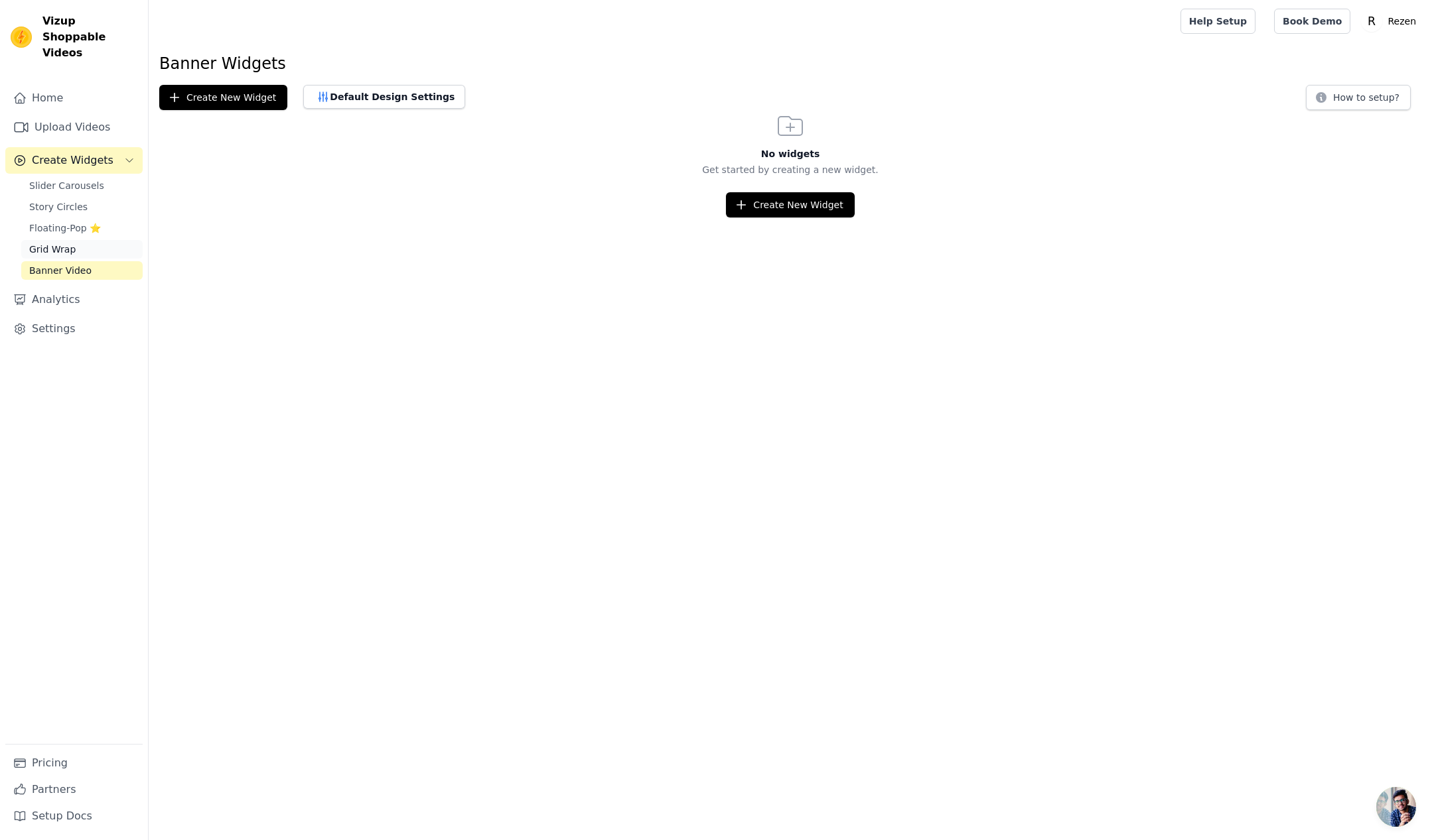
click at [47, 243] on span "Grid Wrap" at bounding box center [53, 250] width 47 height 14
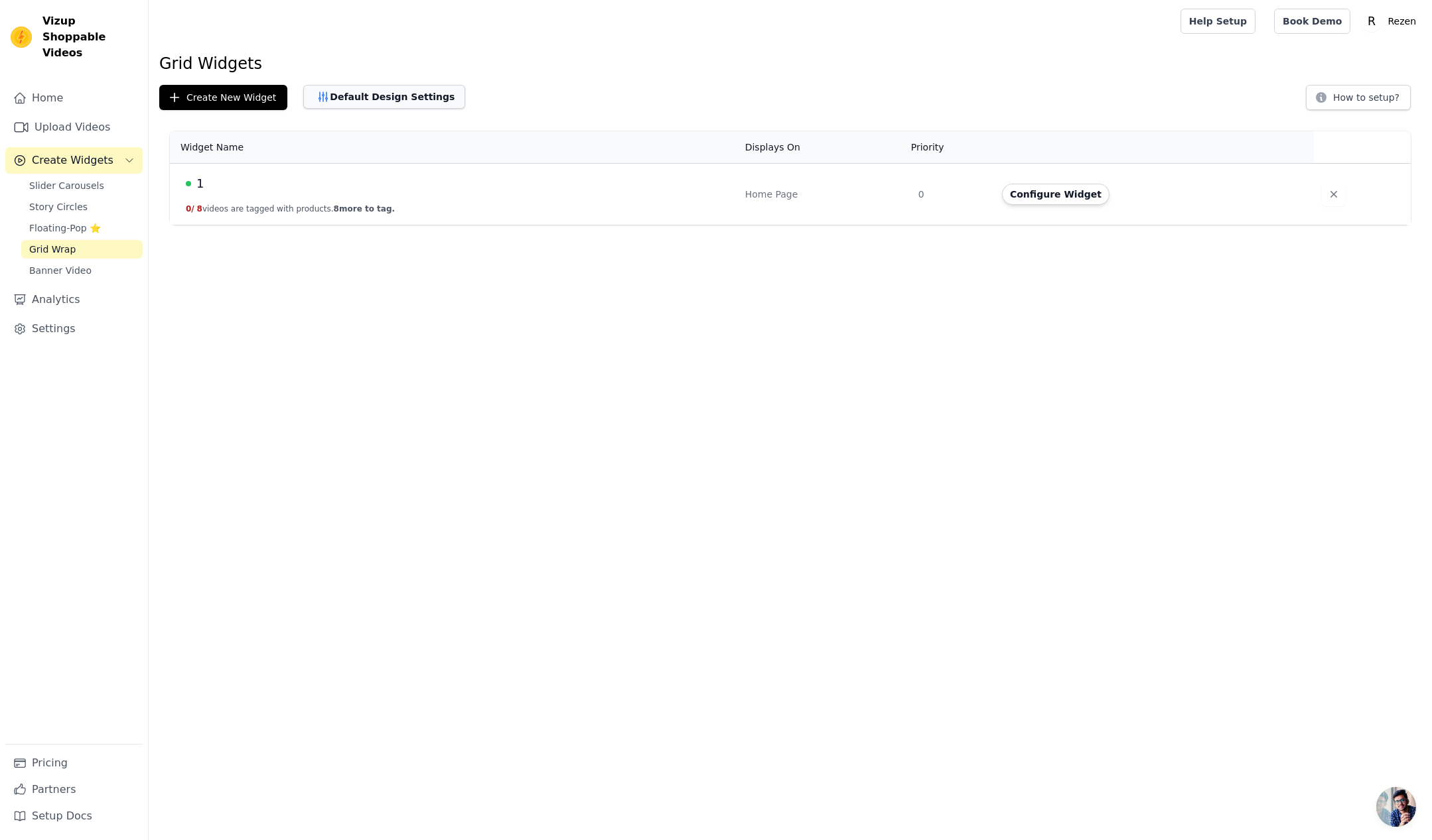
click at [416, 93] on button "Default Design Settings" at bounding box center [384, 97] width 162 height 24
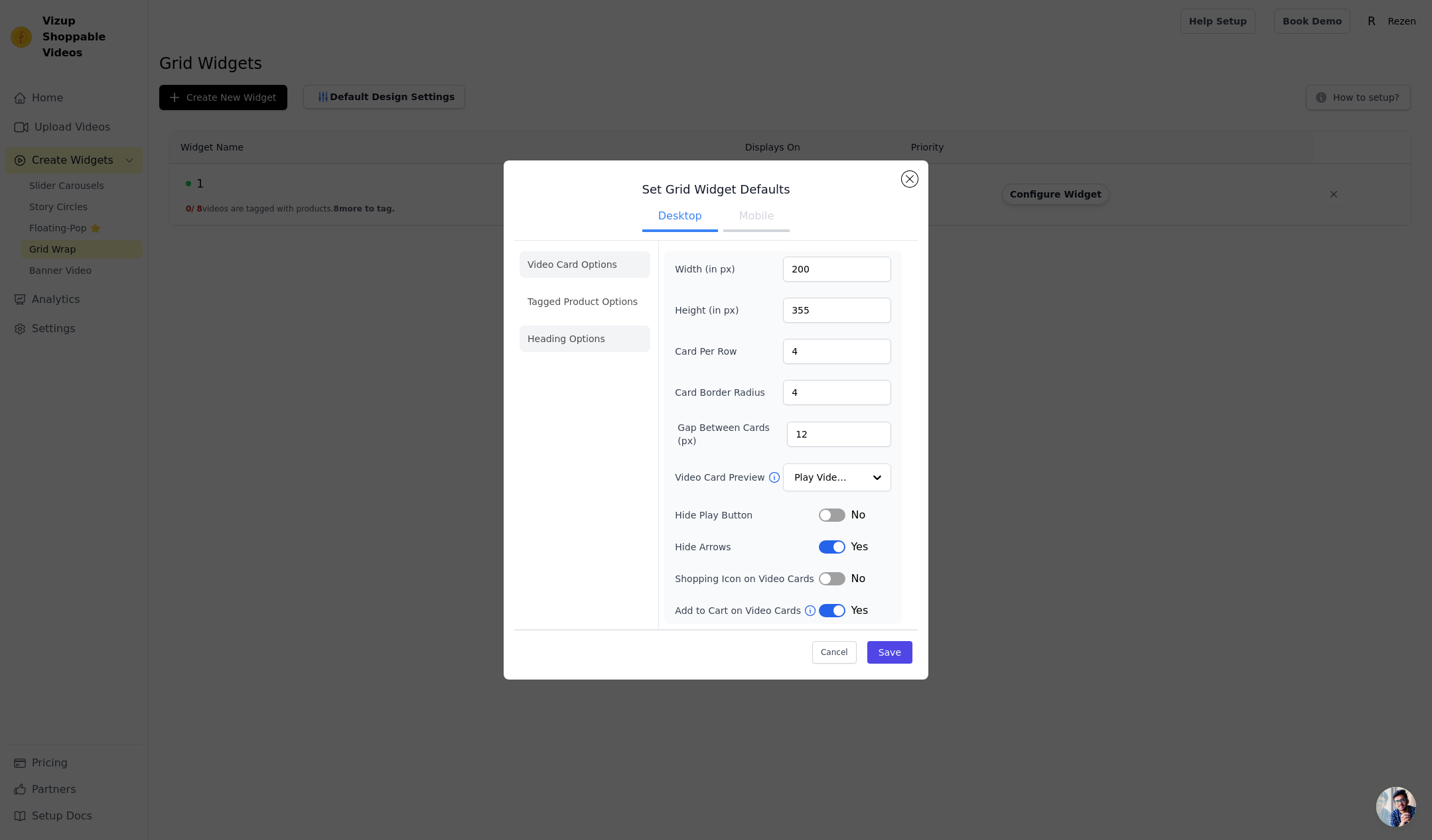
click at [598, 353] on ul "Video Card Options Tagged Product Options Heading Options" at bounding box center [585, 302] width 131 height 112
click at [600, 348] on li "Heading Options" at bounding box center [585, 339] width 131 height 26
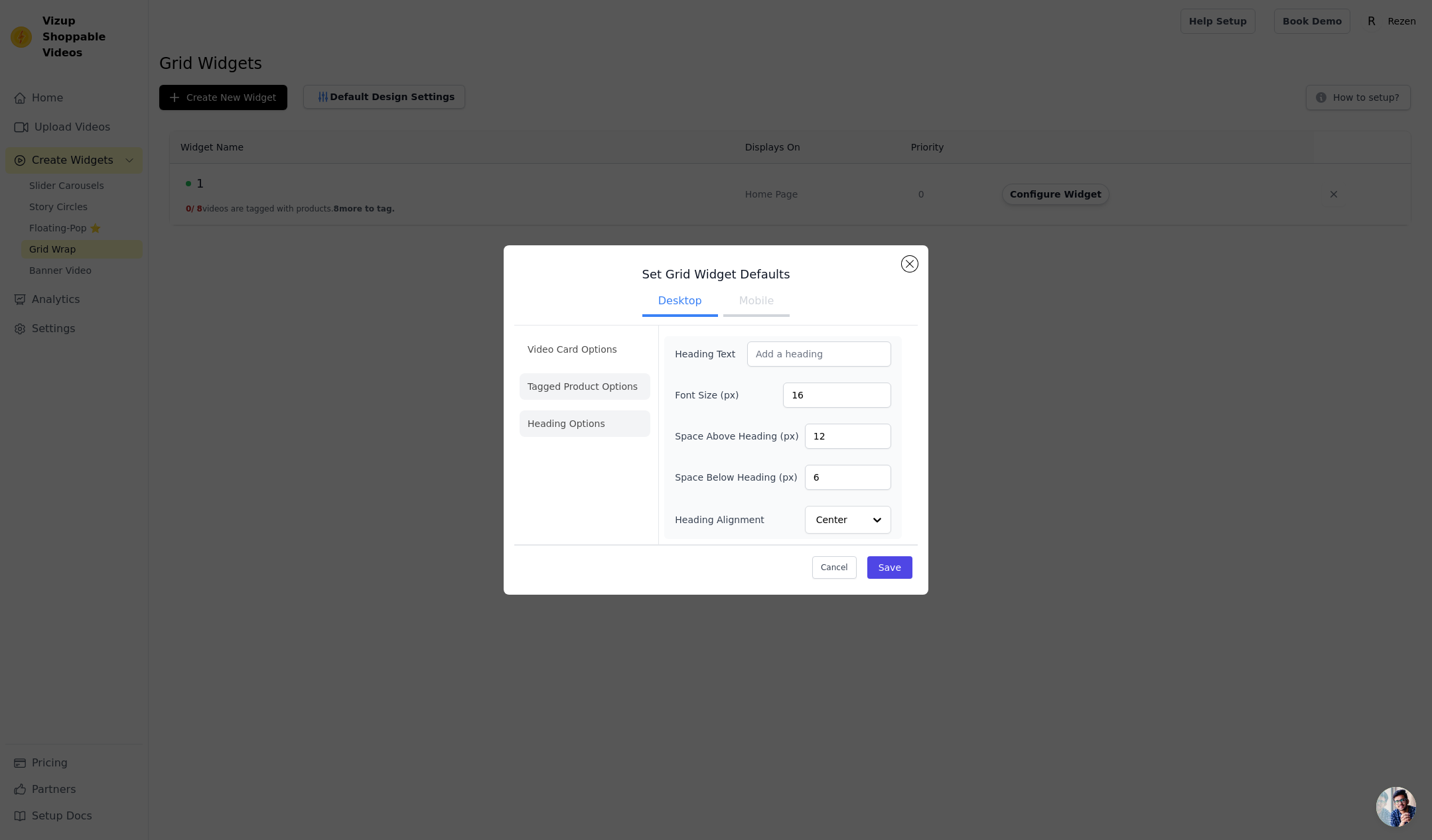
click at [566, 387] on li "Tagged Product Options" at bounding box center [585, 386] width 131 height 26
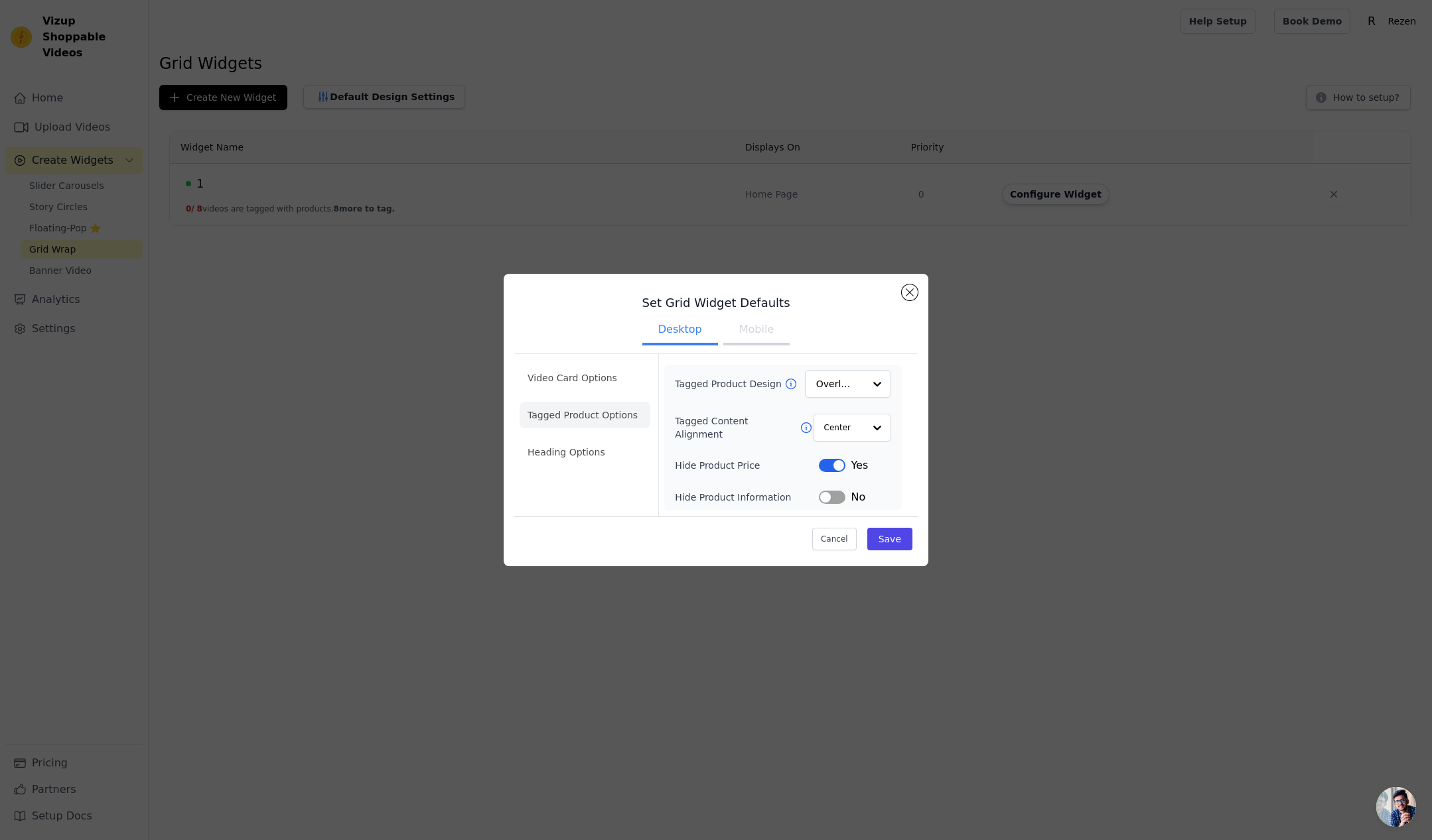
drag, startPoint x: 558, startPoint y: 374, endPoint x: 656, endPoint y: 375, distance: 98.0
click at [558, 402] on li "Video Card Options" at bounding box center [585, 415] width 131 height 26
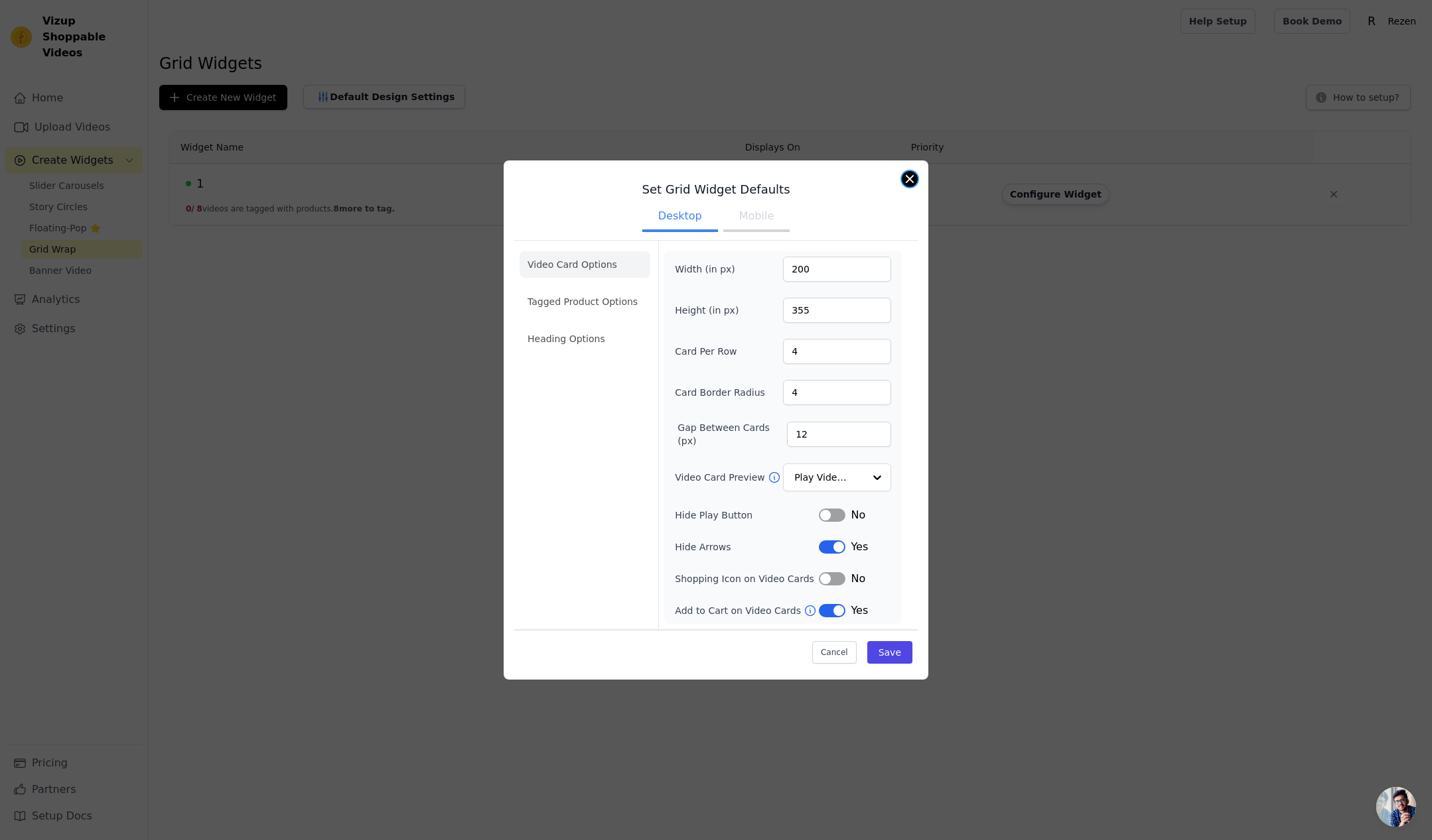
click at [902, 182] on button "Close modal" at bounding box center [909, 179] width 16 height 16
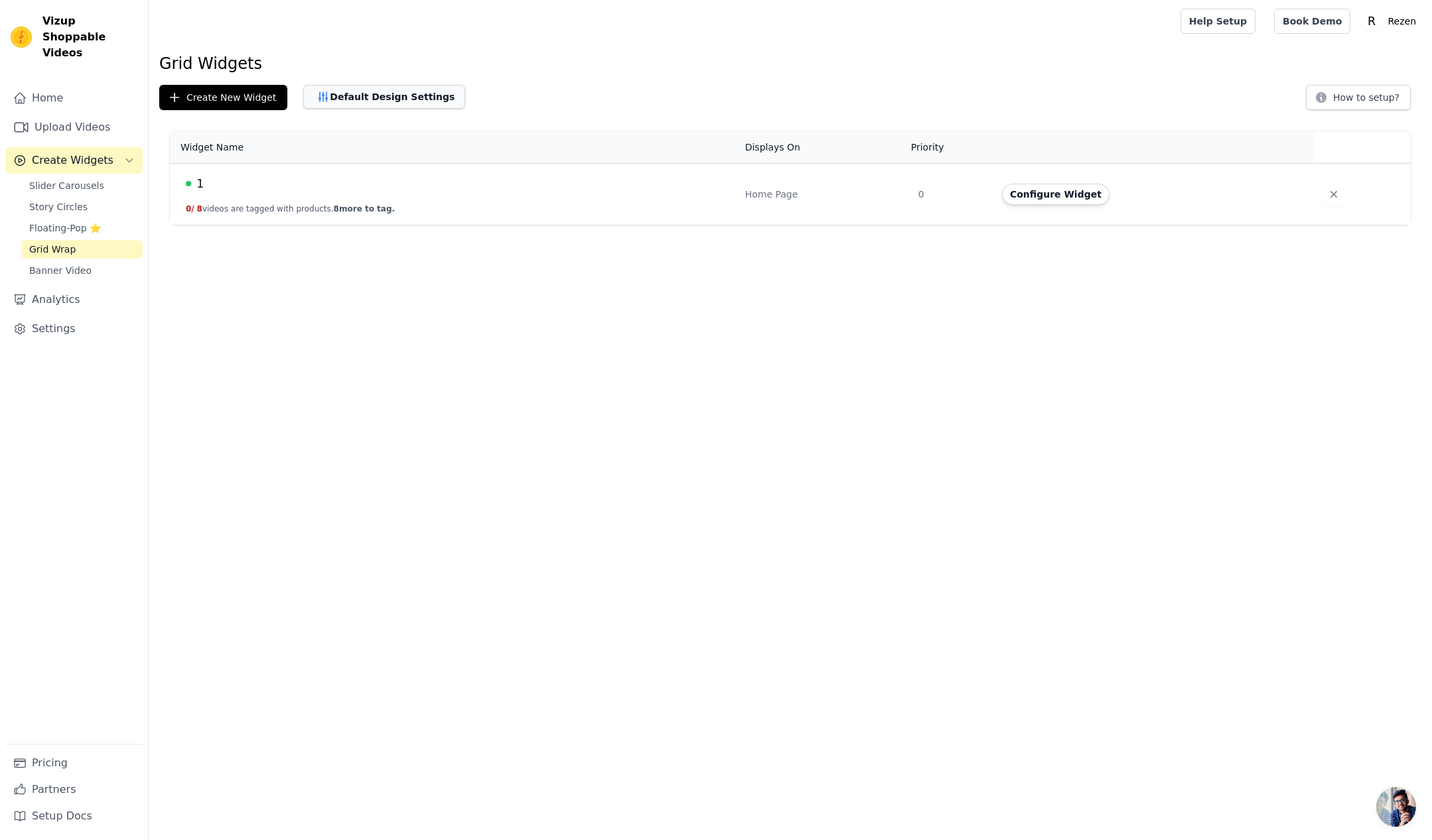
click at [377, 107] on button "Default Design Settings" at bounding box center [384, 97] width 162 height 24
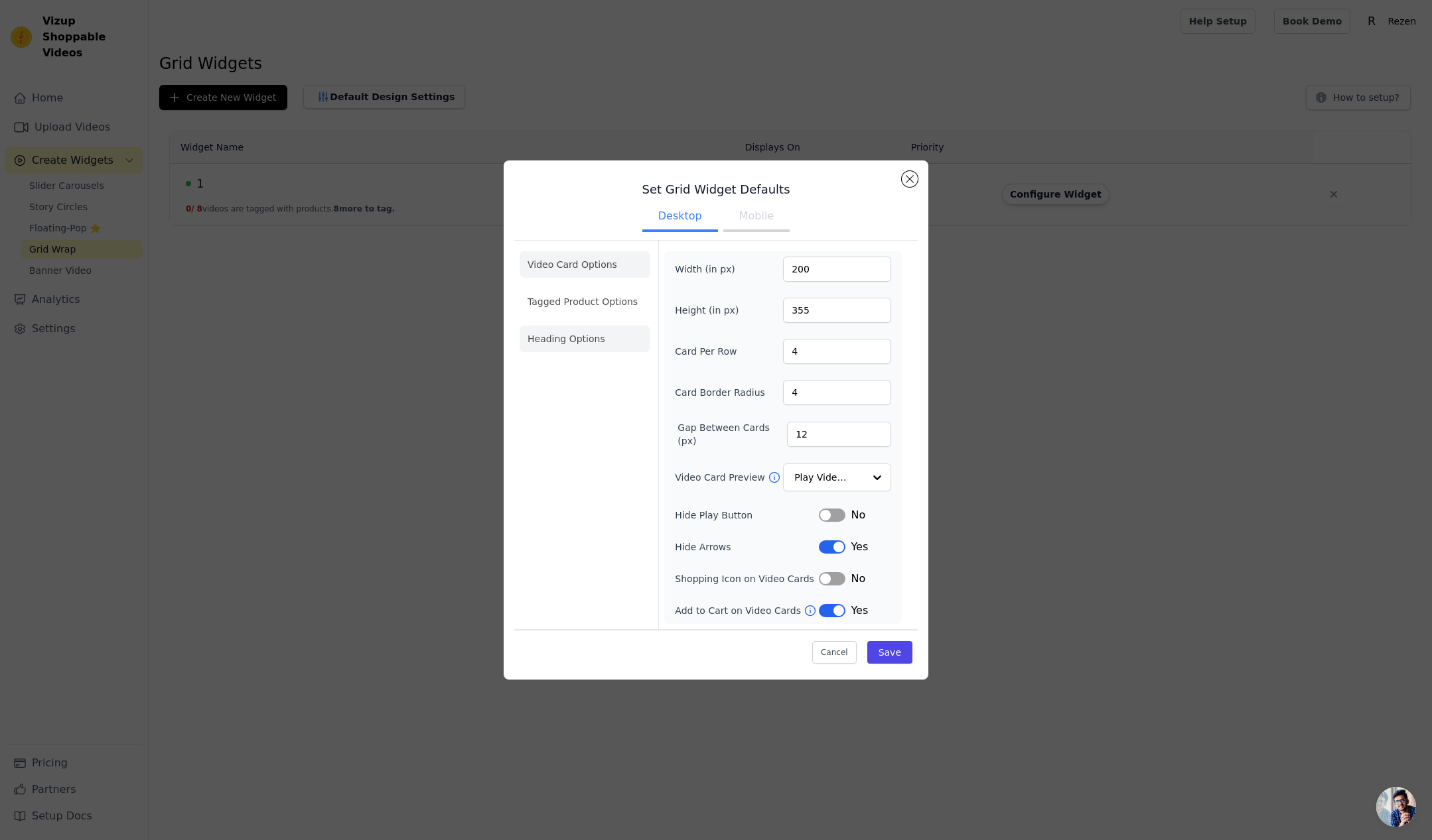
click at [583, 326] on li "Heading Options" at bounding box center [585, 339] width 131 height 26
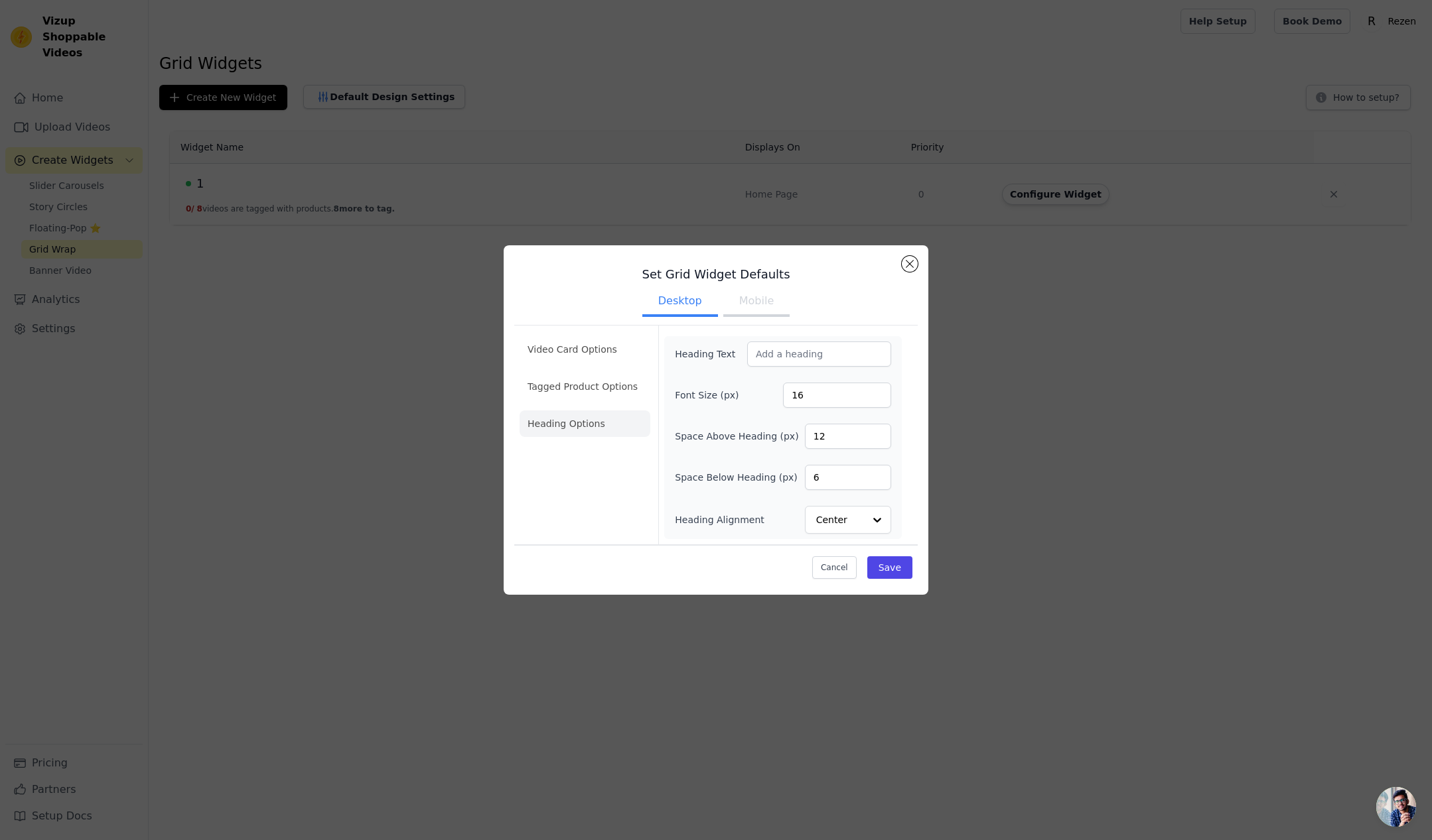
click at [761, 297] on button "Mobile" at bounding box center [757, 302] width 66 height 29
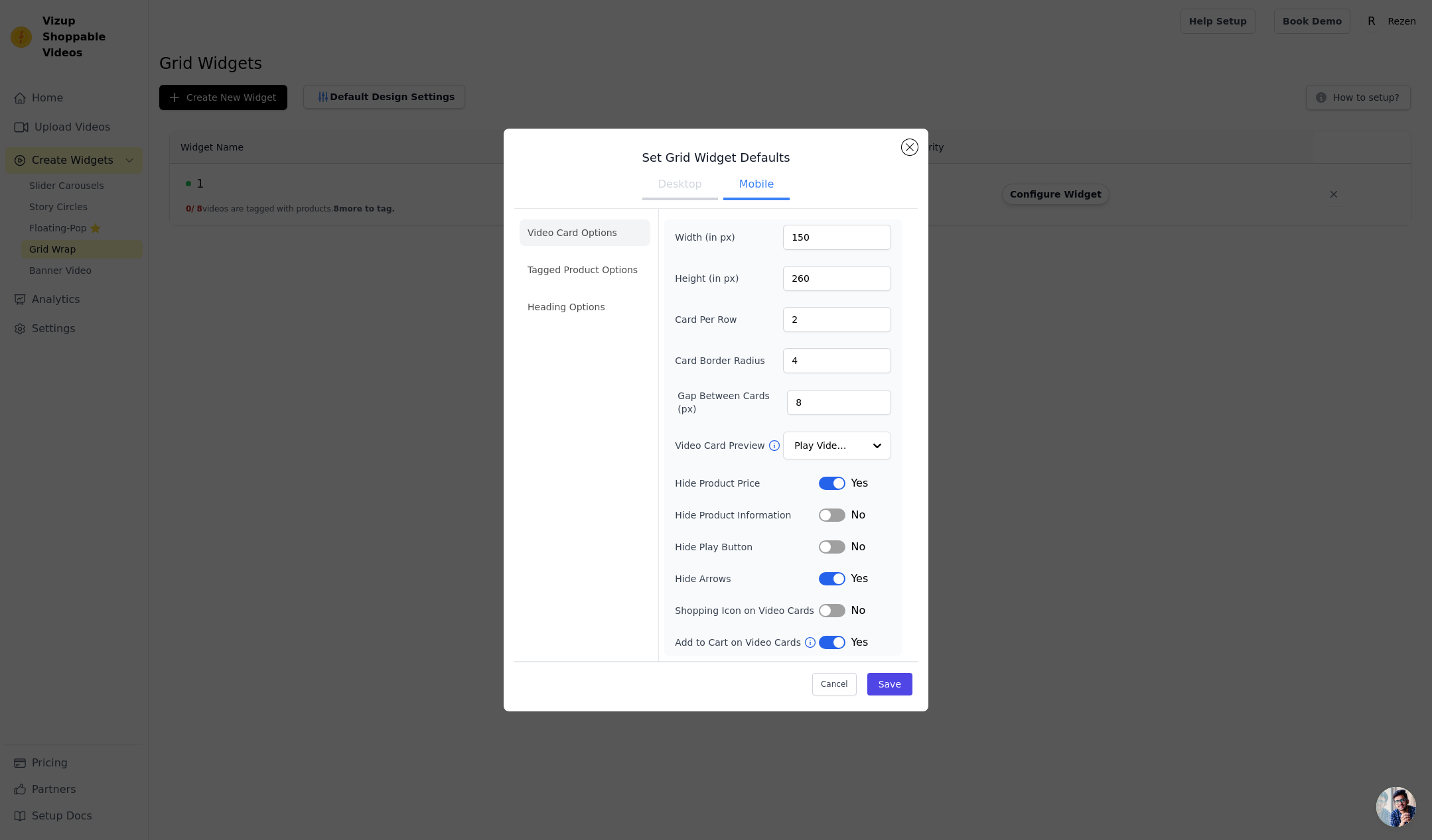
drag, startPoint x: 545, startPoint y: 275, endPoint x: 553, endPoint y: 284, distance: 12.0
click at [545, 275] on li "Tagged Product Options" at bounding box center [585, 269] width 131 height 26
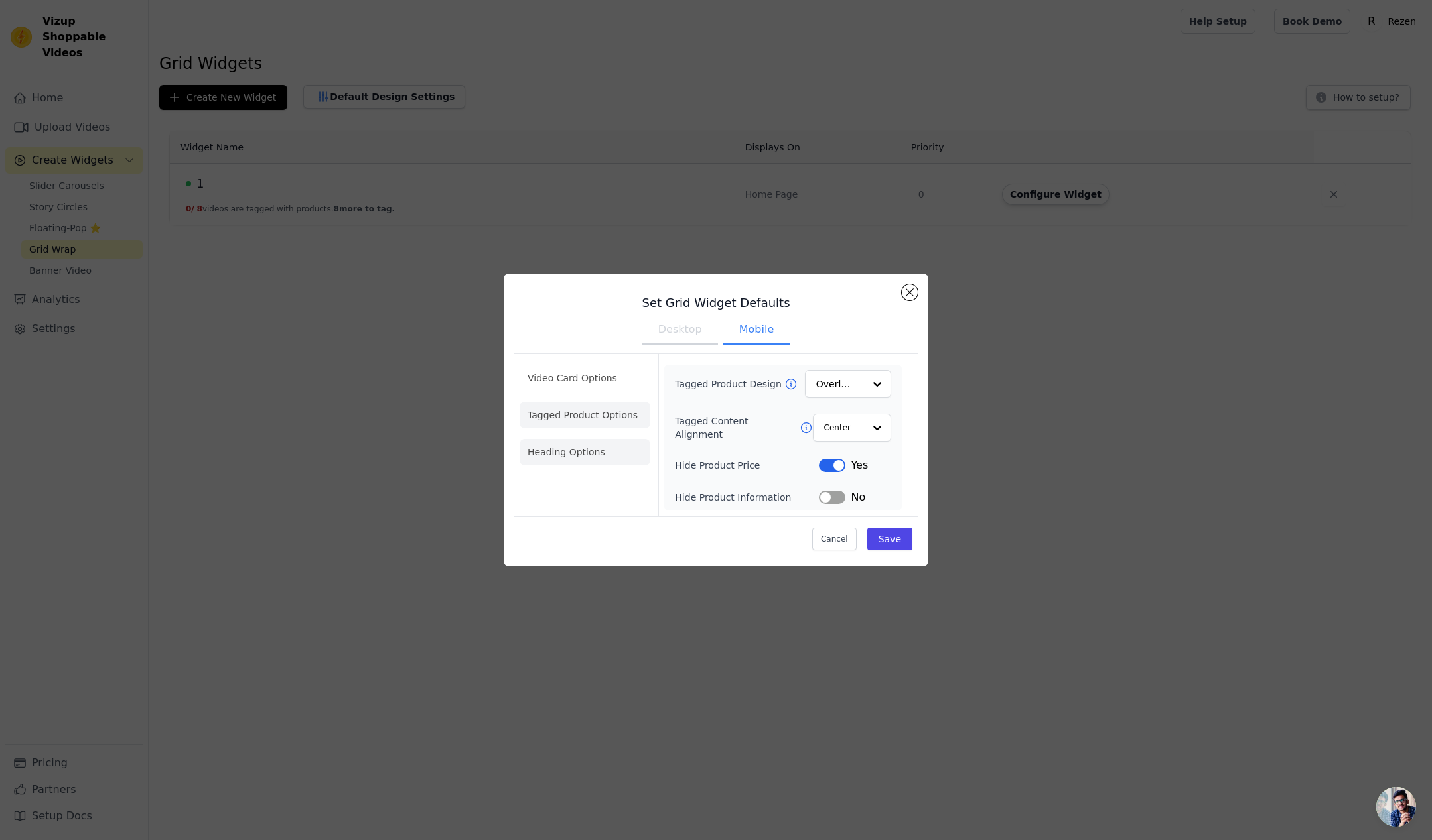
click at [566, 447] on li "Heading Options" at bounding box center [585, 452] width 131 height 26
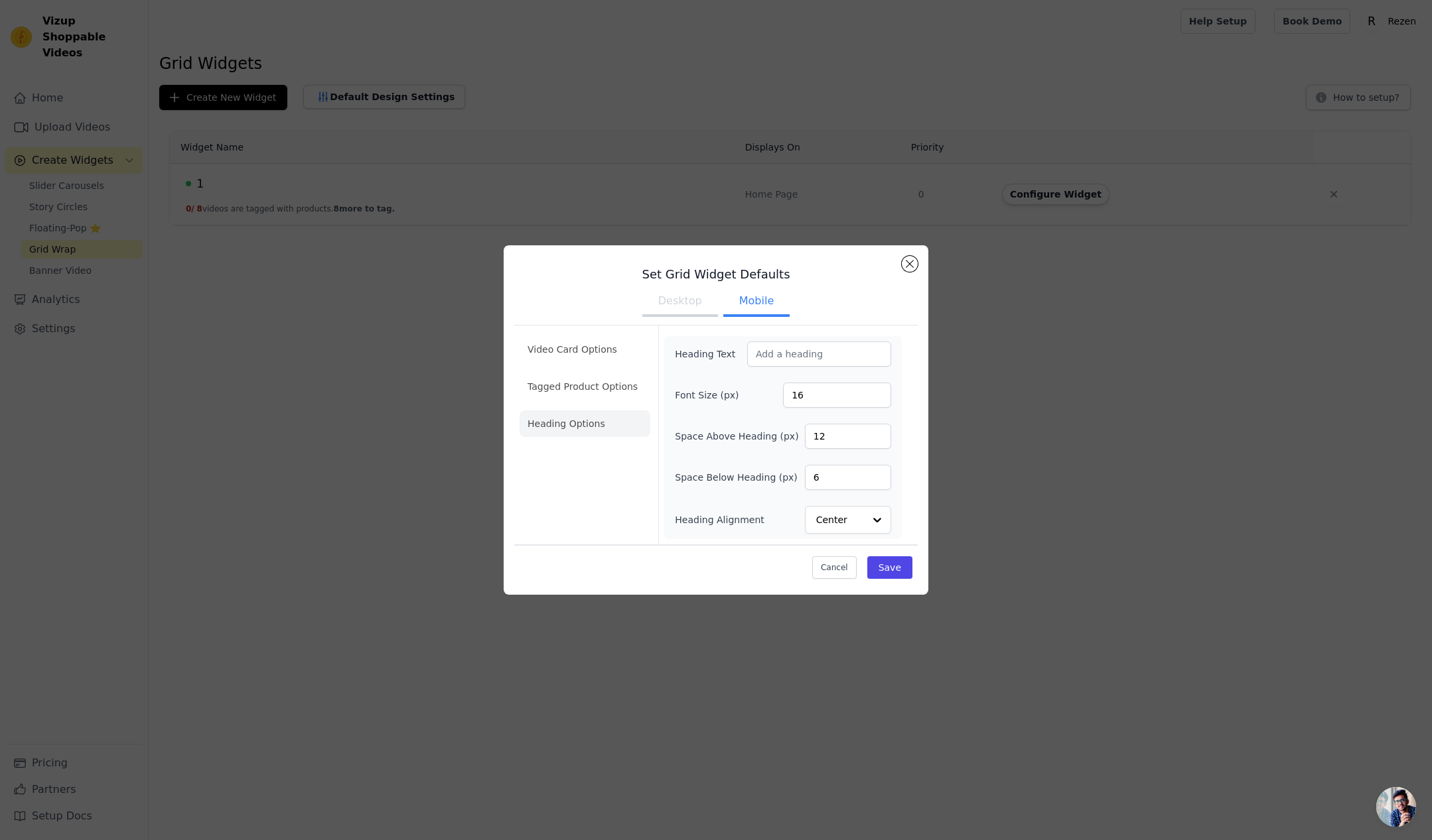
click at [918, 267] on div "Set Grid Widget Defaults Desktop Mobile Video Card Options Tagged Product Optio…" at bounding box center [715, 419] width 425 height 349
click at [905, 262] on button "Close modal" at bounding box center [909, 263] width 16 height 16
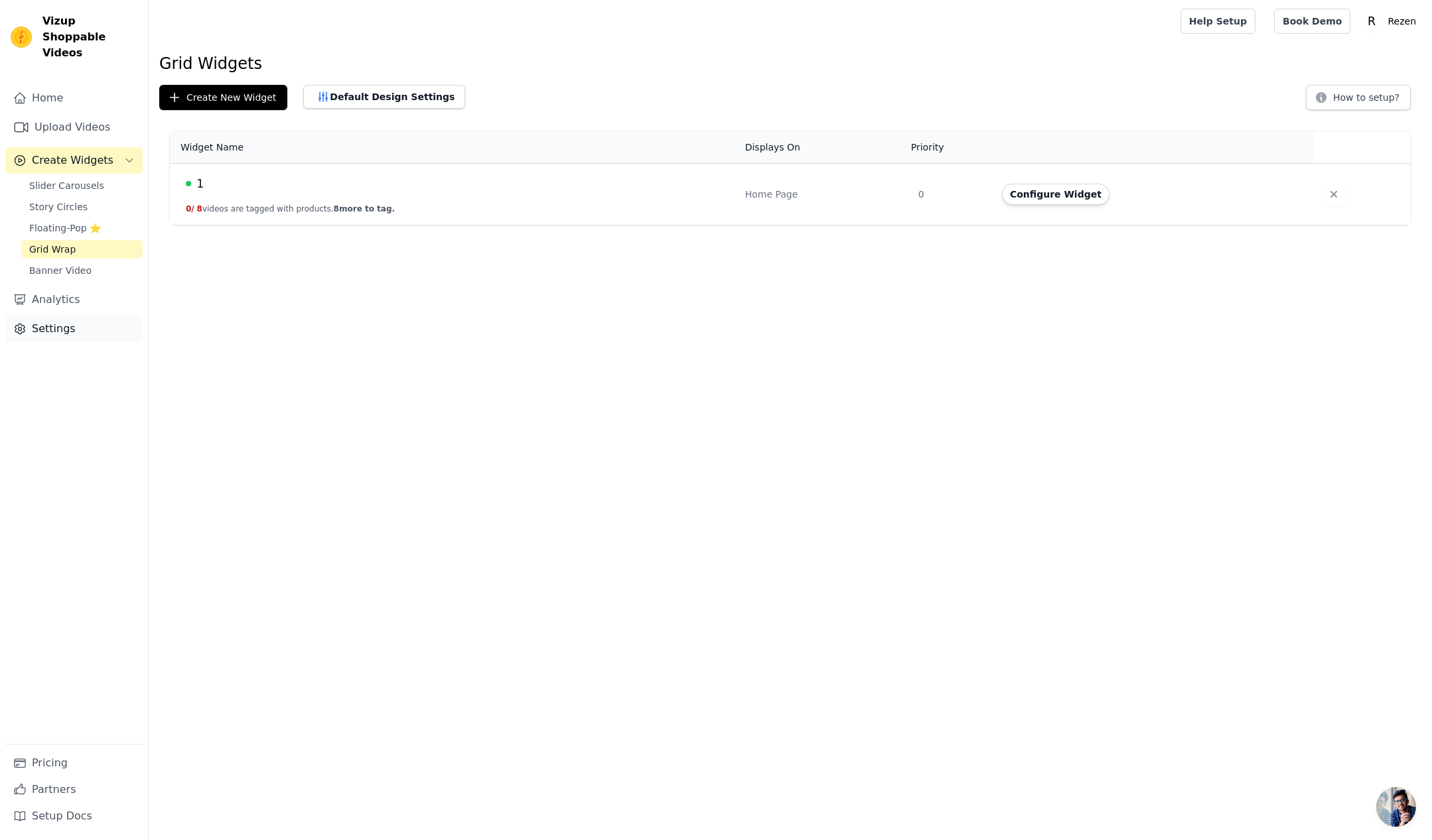
click at [50, 317] on link "Settings" at bounding box center [74, 329] width 137 height 26
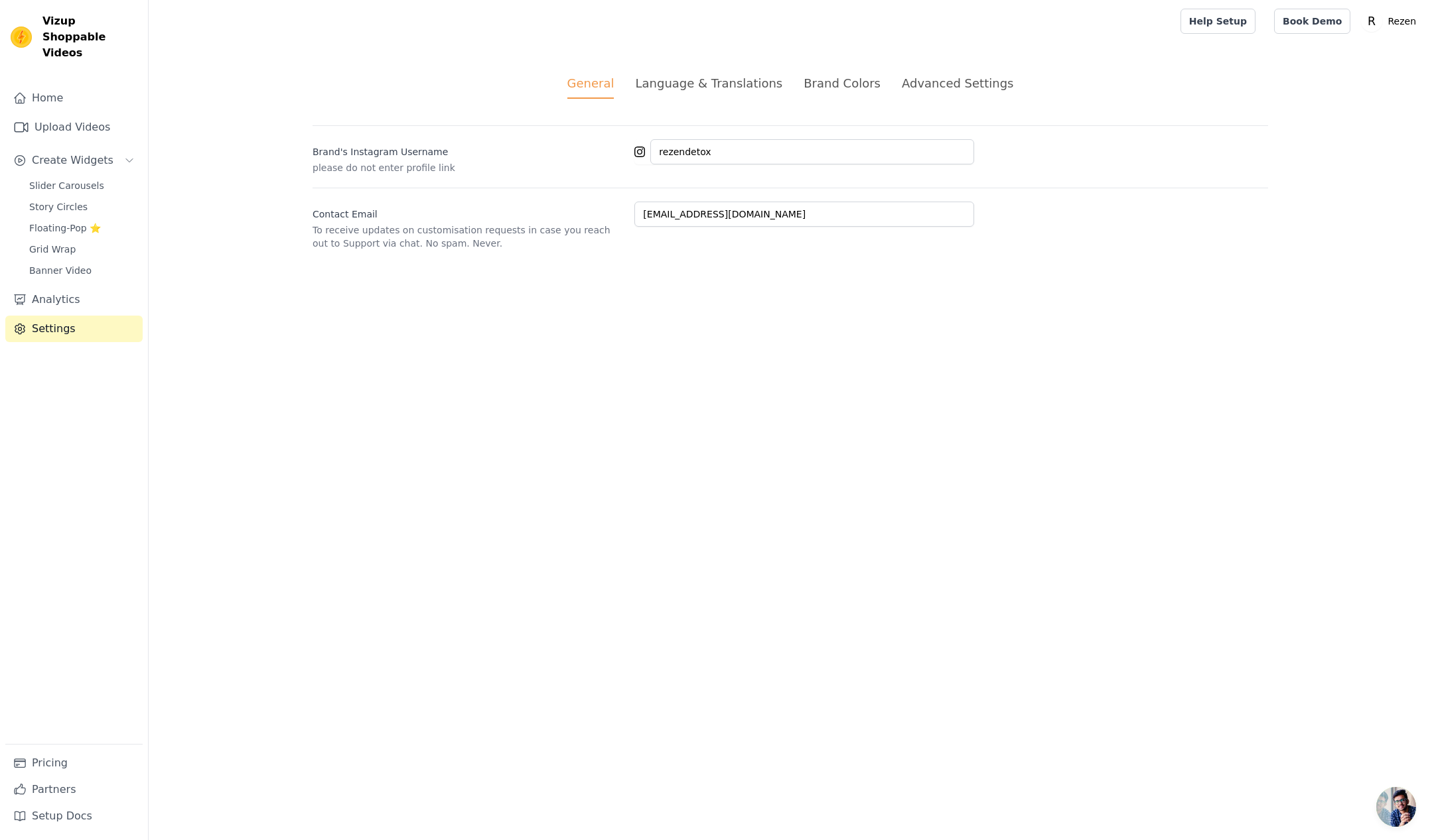
click at [721, 80] on div "Language & Translations" at bounding box center [708, 83] width 147 height 18
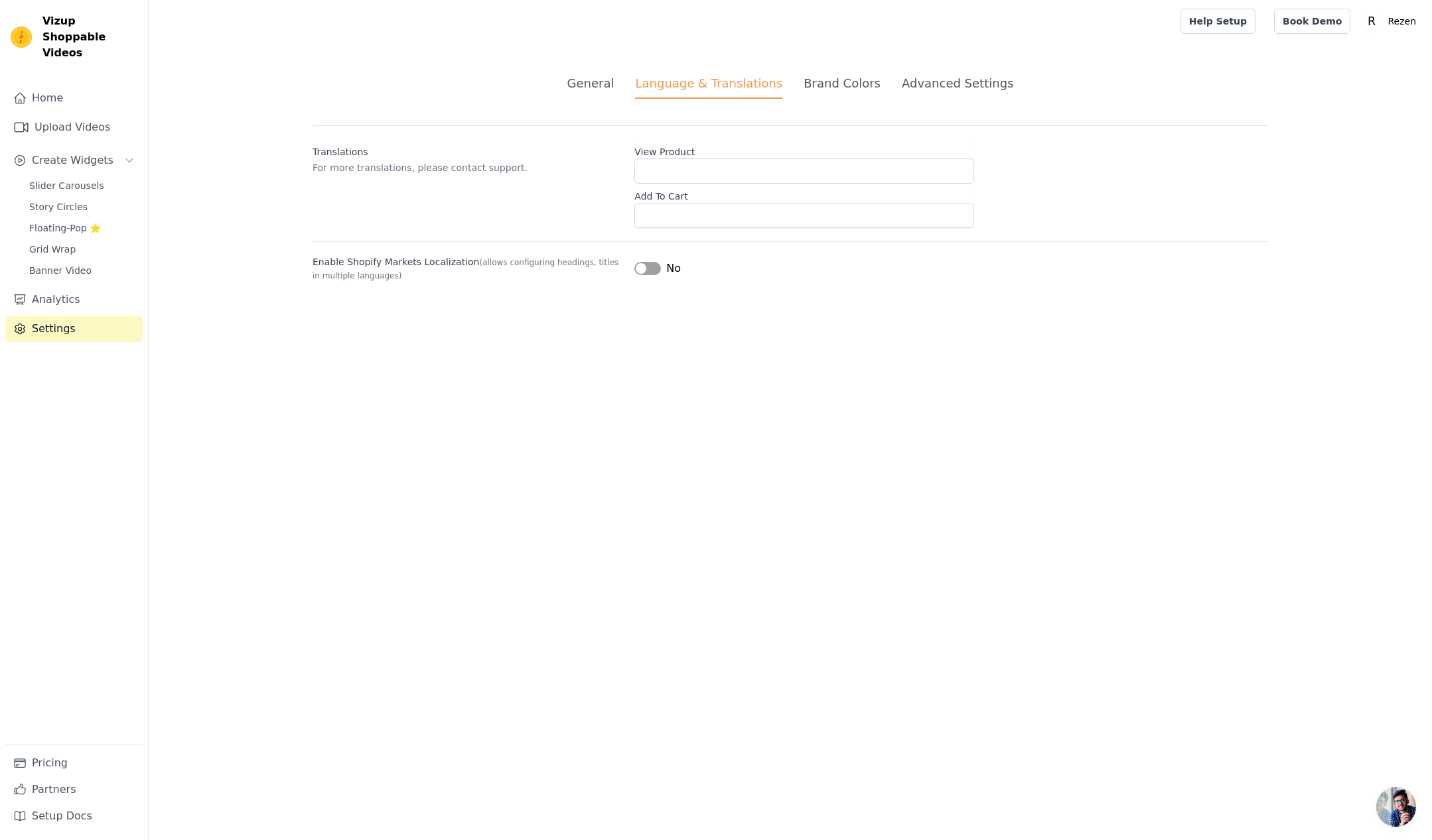
drag, startPoint x: 828, startPoint y: 83, endPoint x: 872, endPoint y: 85, distance: 44.0
click at [828, 83] on div "Brand Colors" at bounding box center [842, 83] width 77 height 18
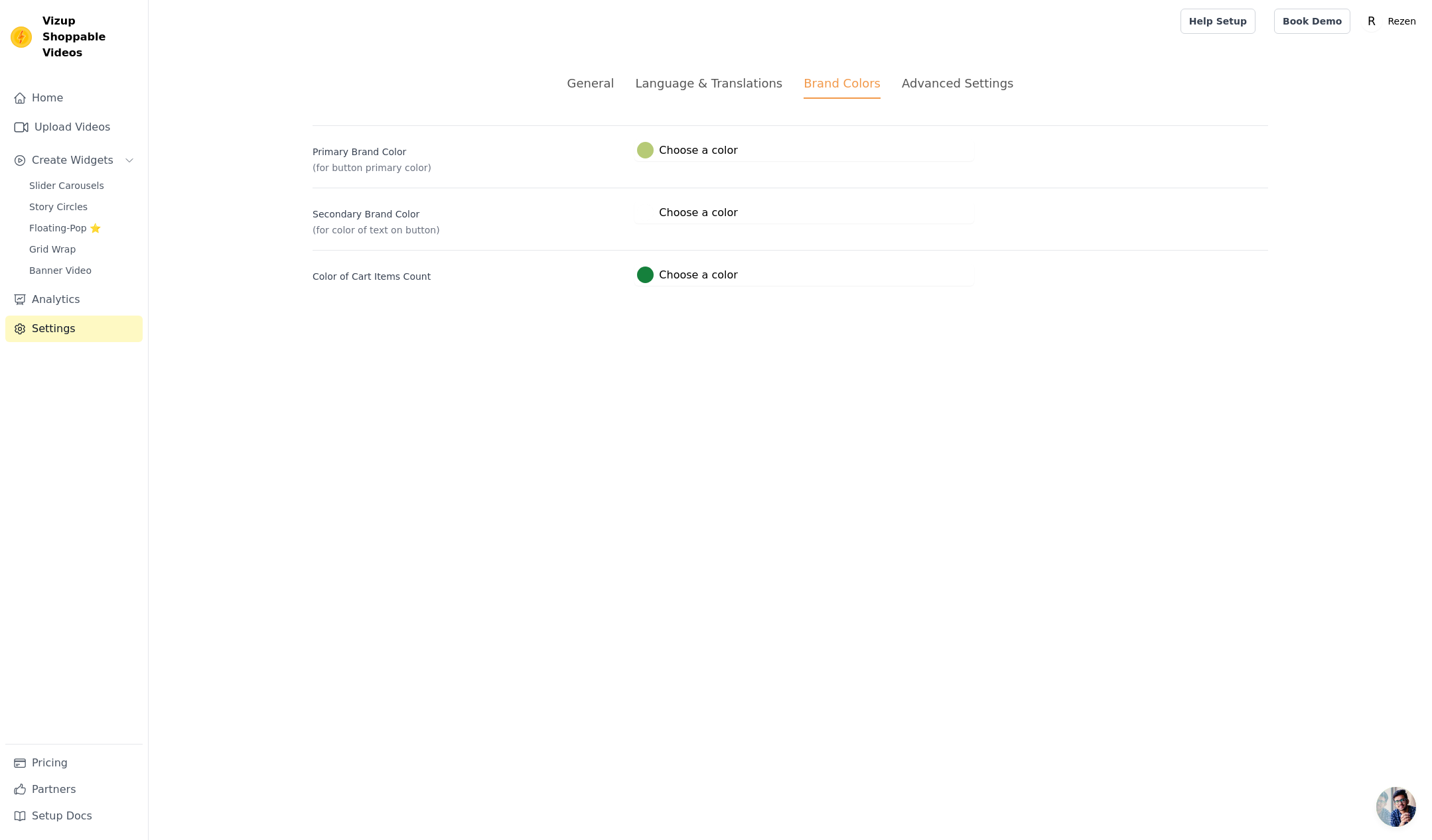
click at [919, 85] on div "Advanced Settings" at bounding box center [957, 83] width 112 height 18
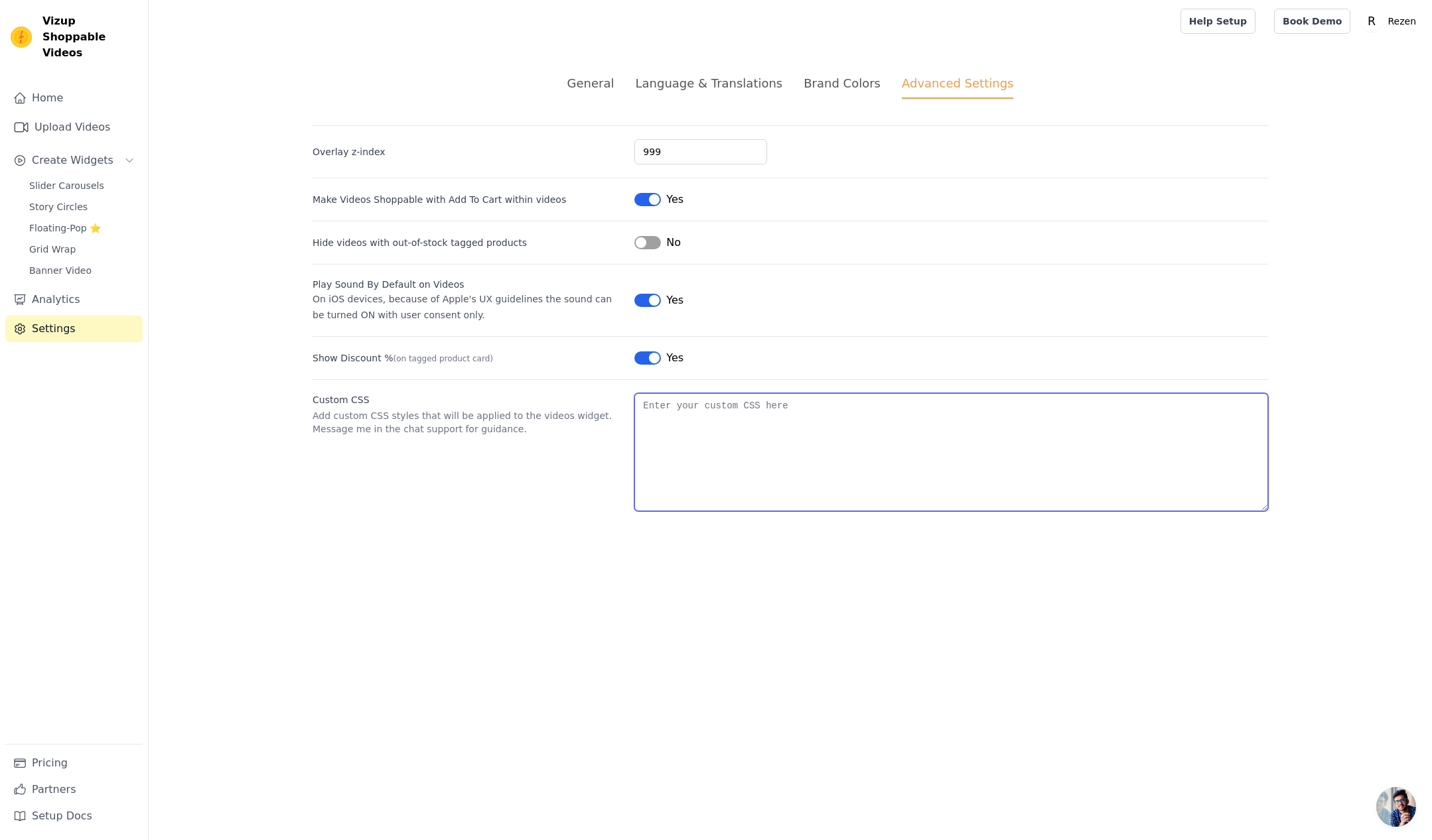
click at [840, 479] on textarea "Custom CSS" at bounding box center [951, 452] width 634 height 118
paste textarea "h2 { color: #7BC043; /* Match the green shade */ font-size: 1.25rem; /* Adjust …"
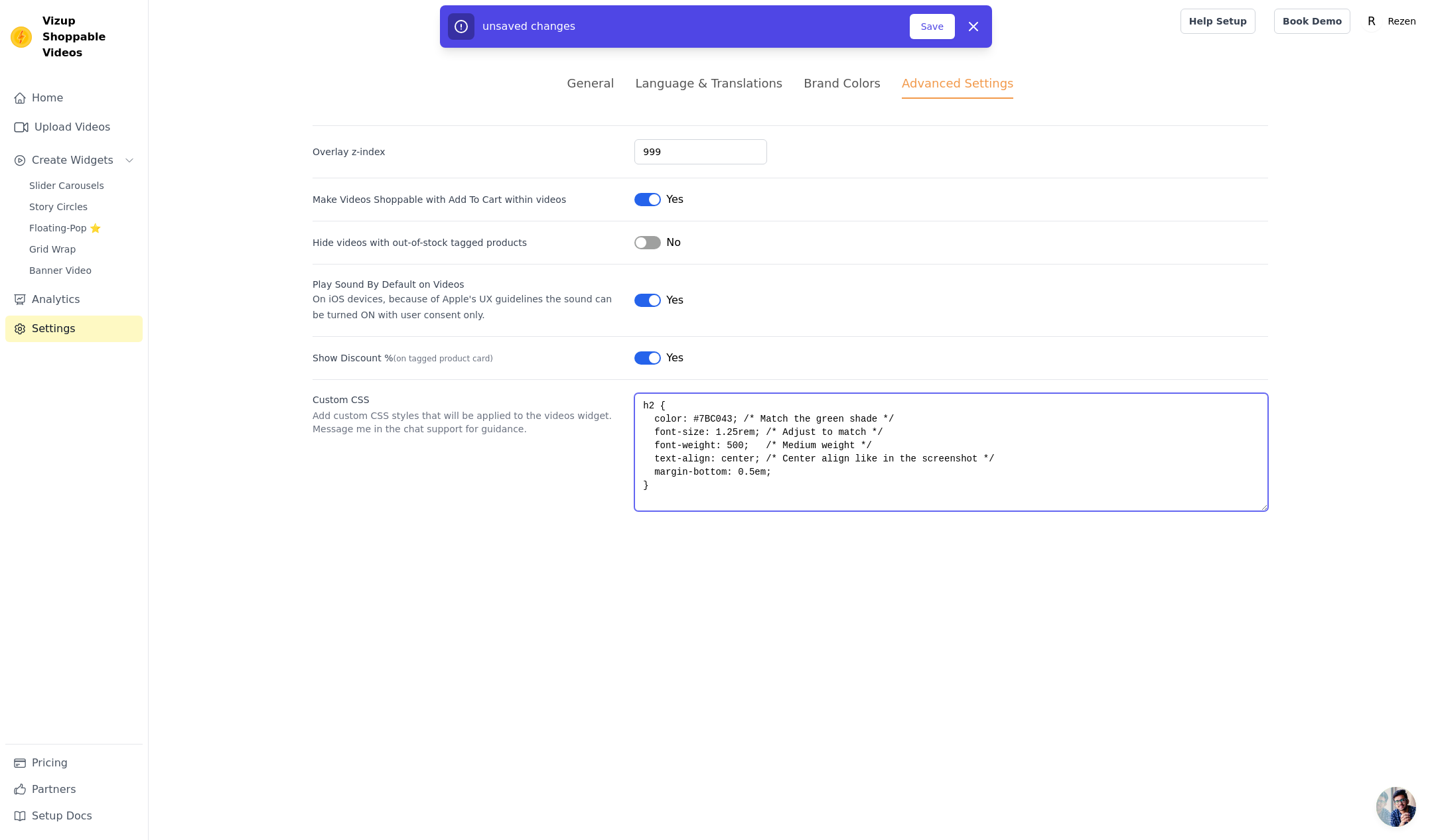
drag, startPoint x: 652, startPoint y: 431, endPoint x: 817, endPoint y: 476, distance: 171.0
click at [817, 476] on textarea "h2 { color: #7BC043; /* Match the green shade */ font-size: 1.25rem; /* Adjust …" at bounding box center [951, 452] width 634 height 118
type textarea "h2 { color: #7BC043; /* Match the green shade */ }"
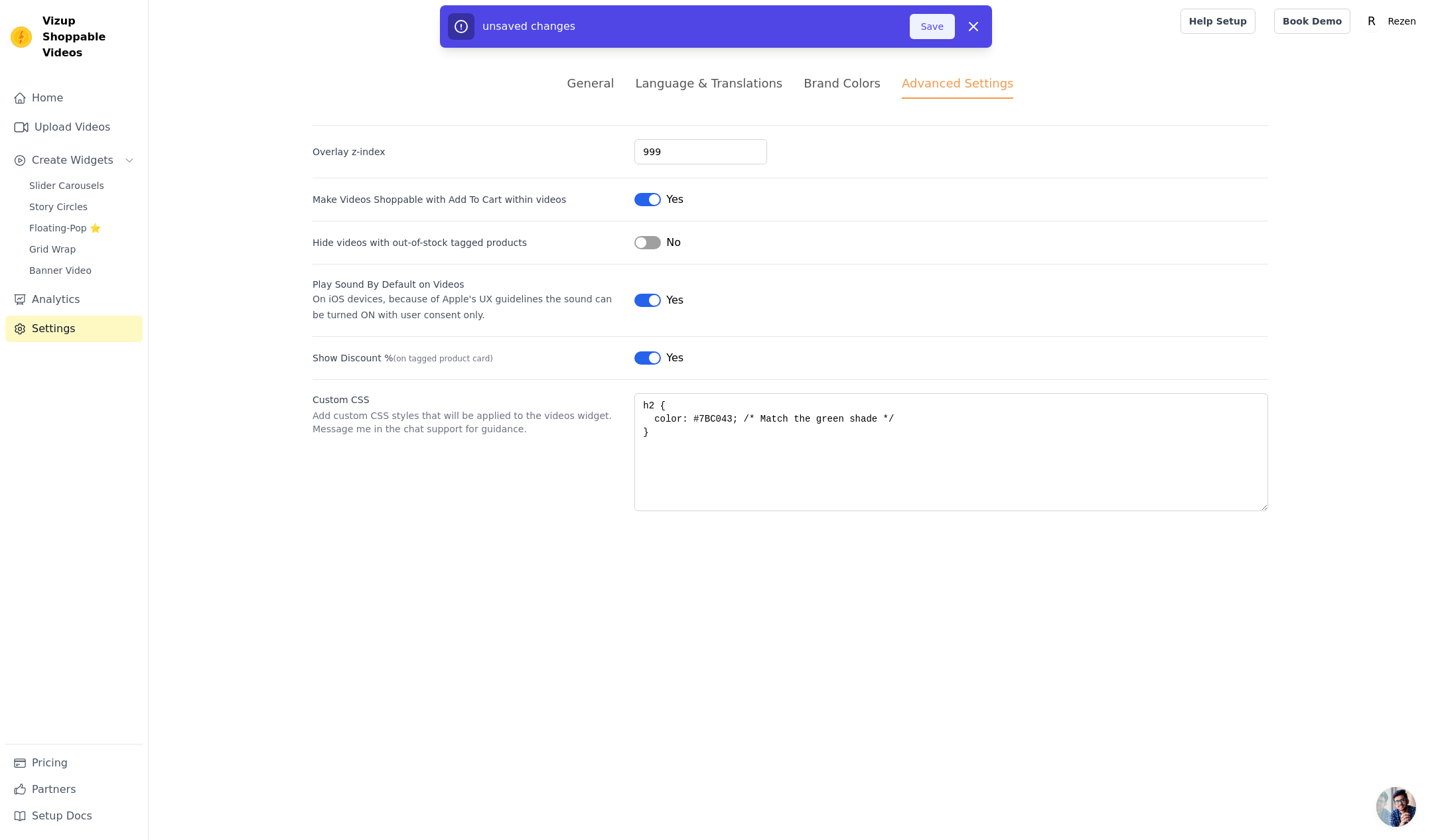
click at [920, 26] on button "Save" at bounding box center [933, 26] width 45 height 25
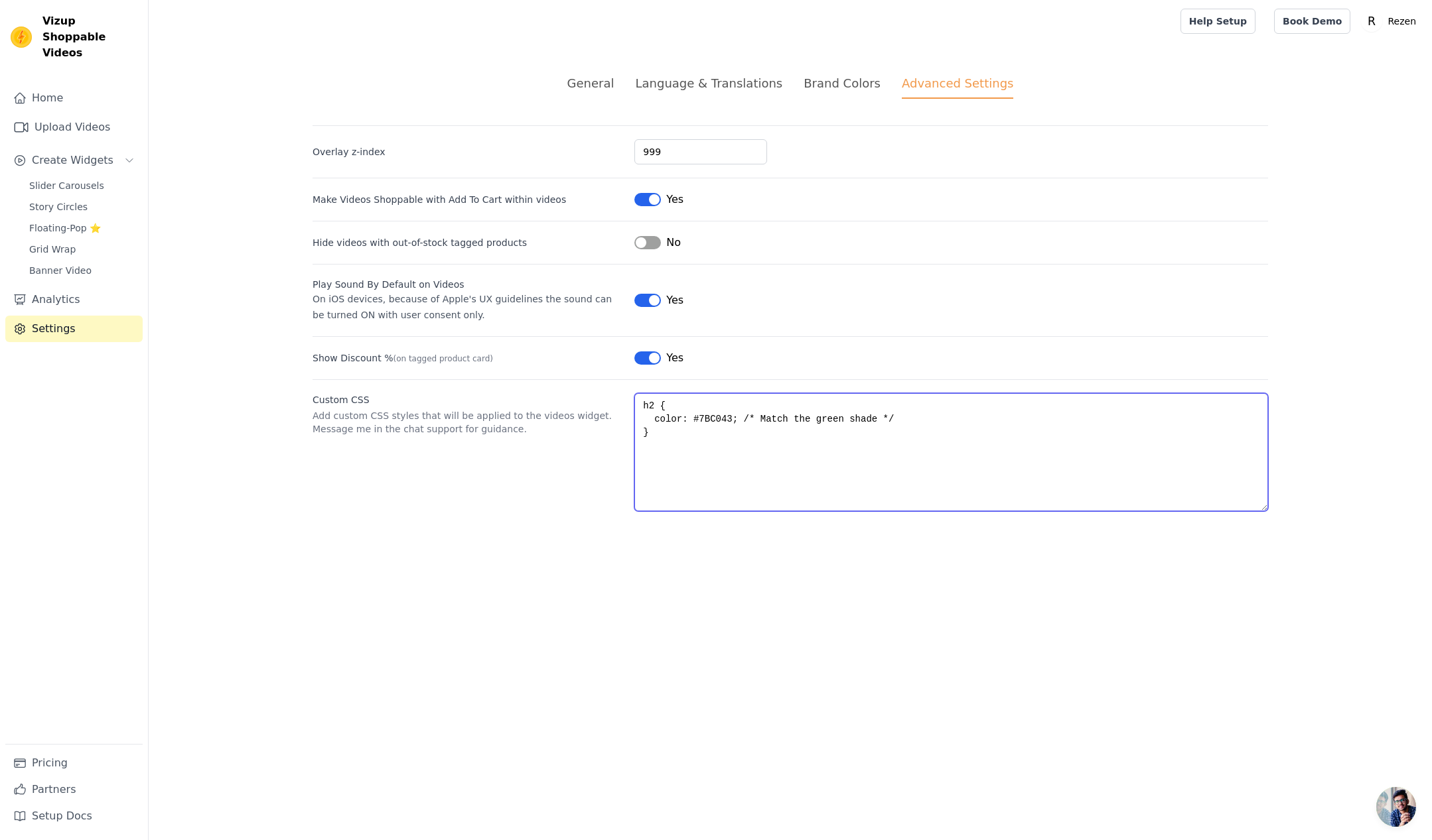
click at [731, 413] on textarea "h2 { color: #7BC043; /* Match the green shade */ }" at bounding box center [951, 452] width 634 height 118
click at [712, 419] on textarea "h2 { color: #7BC043; /* Match the green shade */ }" at bounding box center [951, 452] width 634 height 118
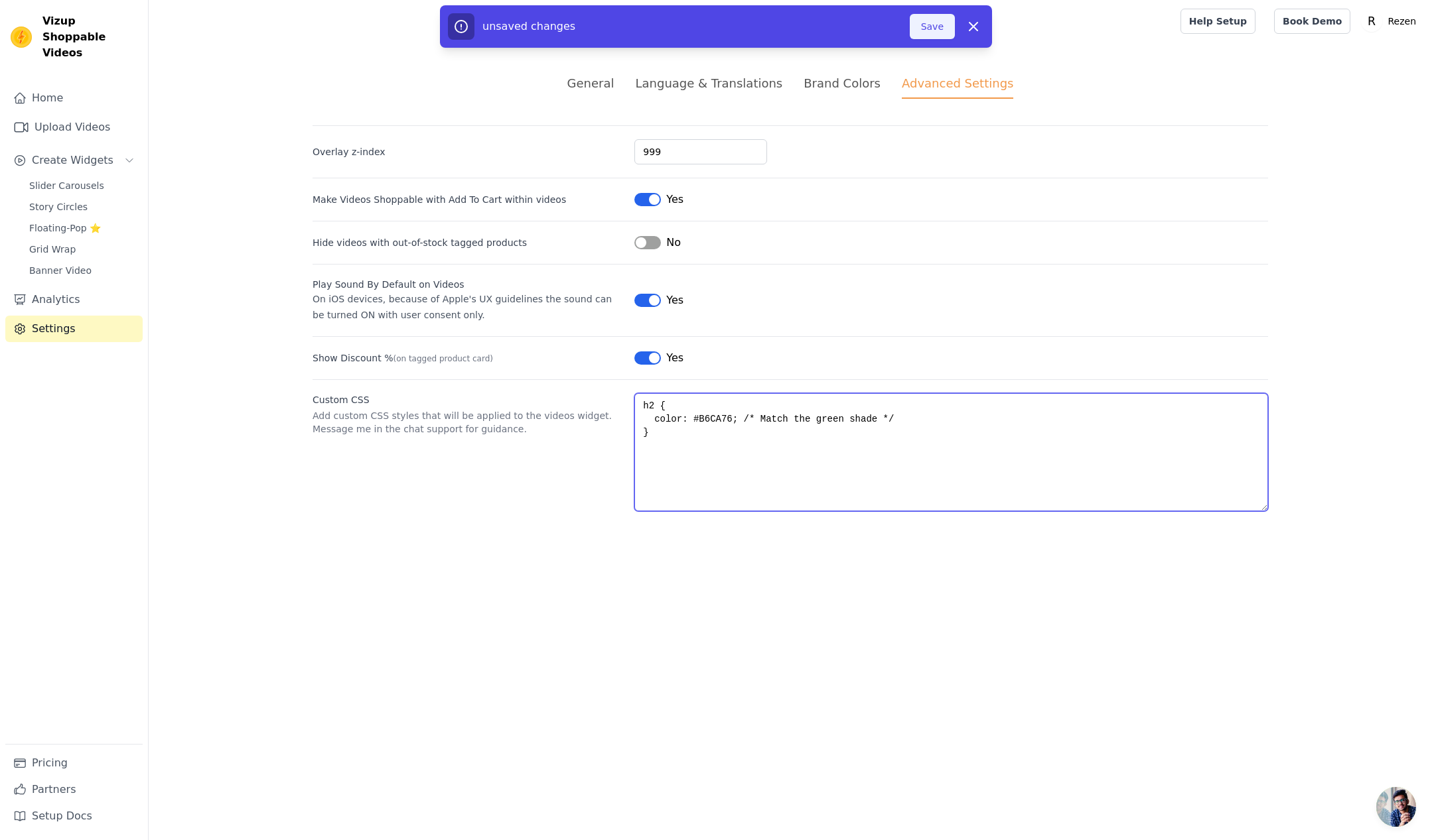
type textarea "h2 { color: #B6CA76; /* Match the green shade */ }"
click at [934, 31] on button "Save" at bounding box center [933, 26] width 45 height 25
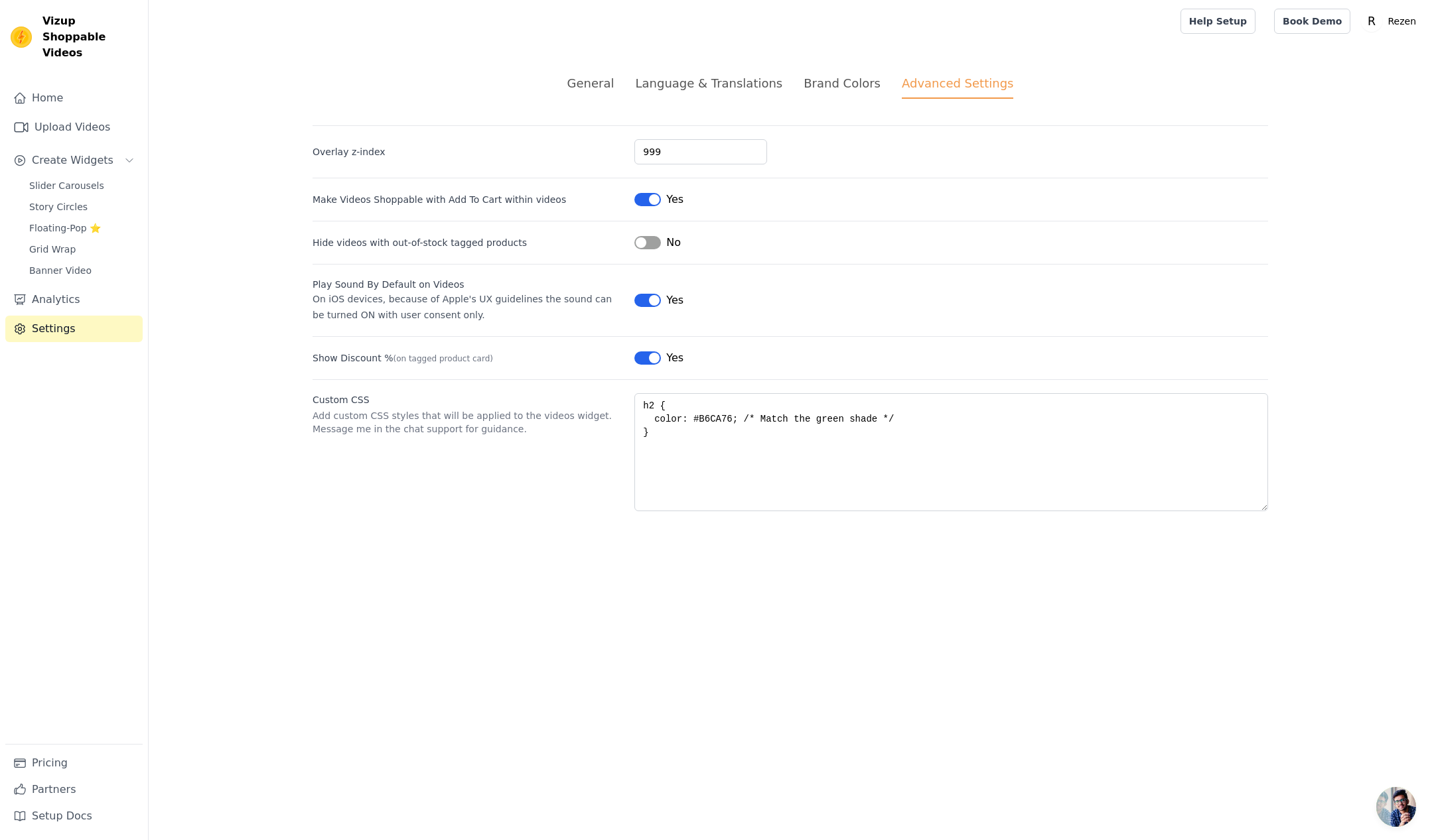
drag, startPoint x: 756, startPoint y: 391, endPoint x: 756, endPoint y: 411, distance: 20.0
click at [756, 391] on div "Custom CSS Add custom CSS styles that will be applied to the videos widget. Mes…" at bounding box center [790, 445] width 955 height 132
drag, startPoint x: 751, startPoint y: 416, endPoint x: 410, endPoint y: 563, distance: 371.3
click at [751, 416] on textarea "h2 { color: #B6CA76; /* Match the green shade */ }" at bounding box center [951, 452] width 634 height 118
click at [868, 455] on textarea "h2 { color: #B6CA76; /* Match the green shade */ }" at bounding box center [951, 452] width 634 height 118
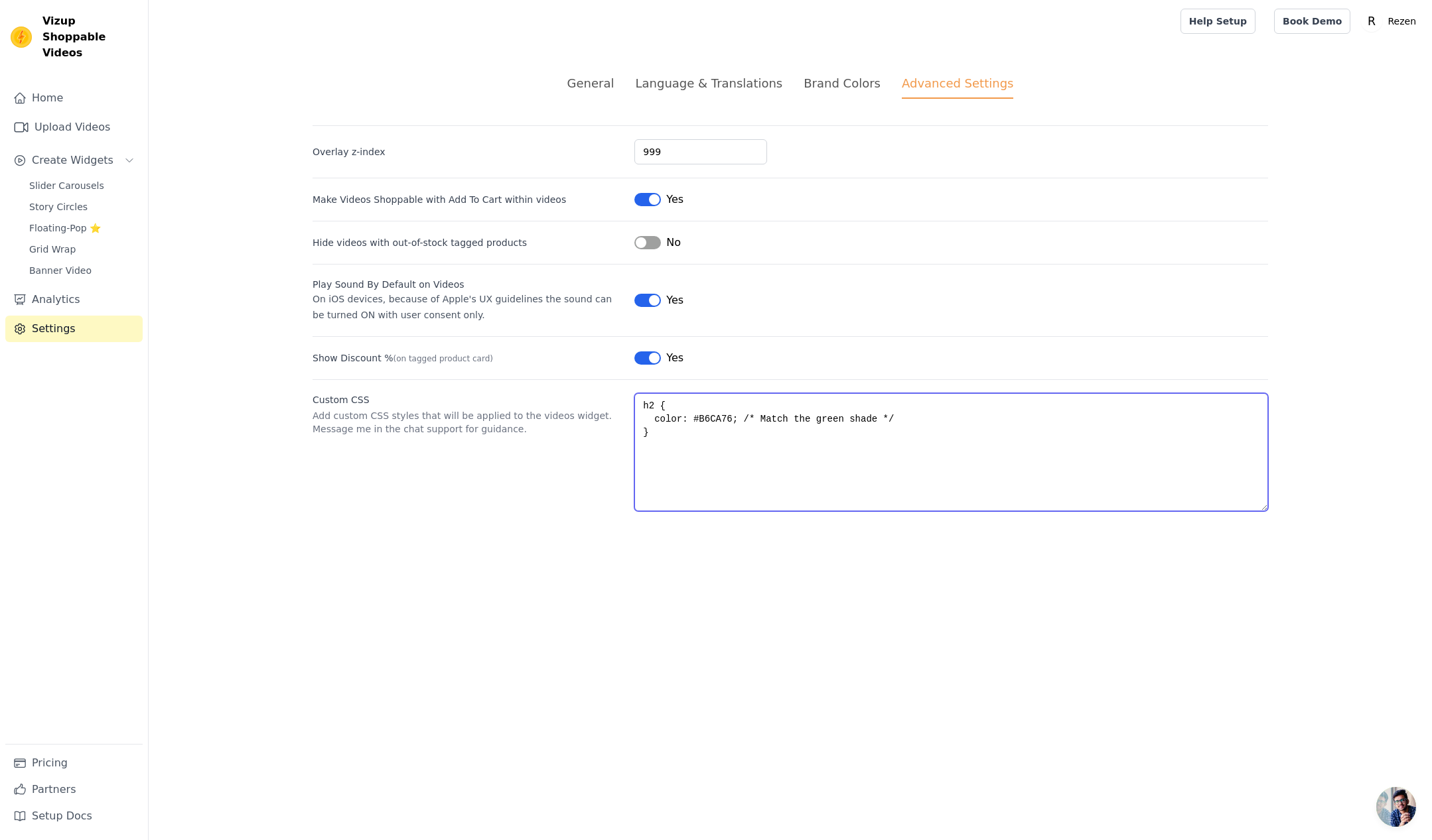
paste textarea "font-size: 30px; }"
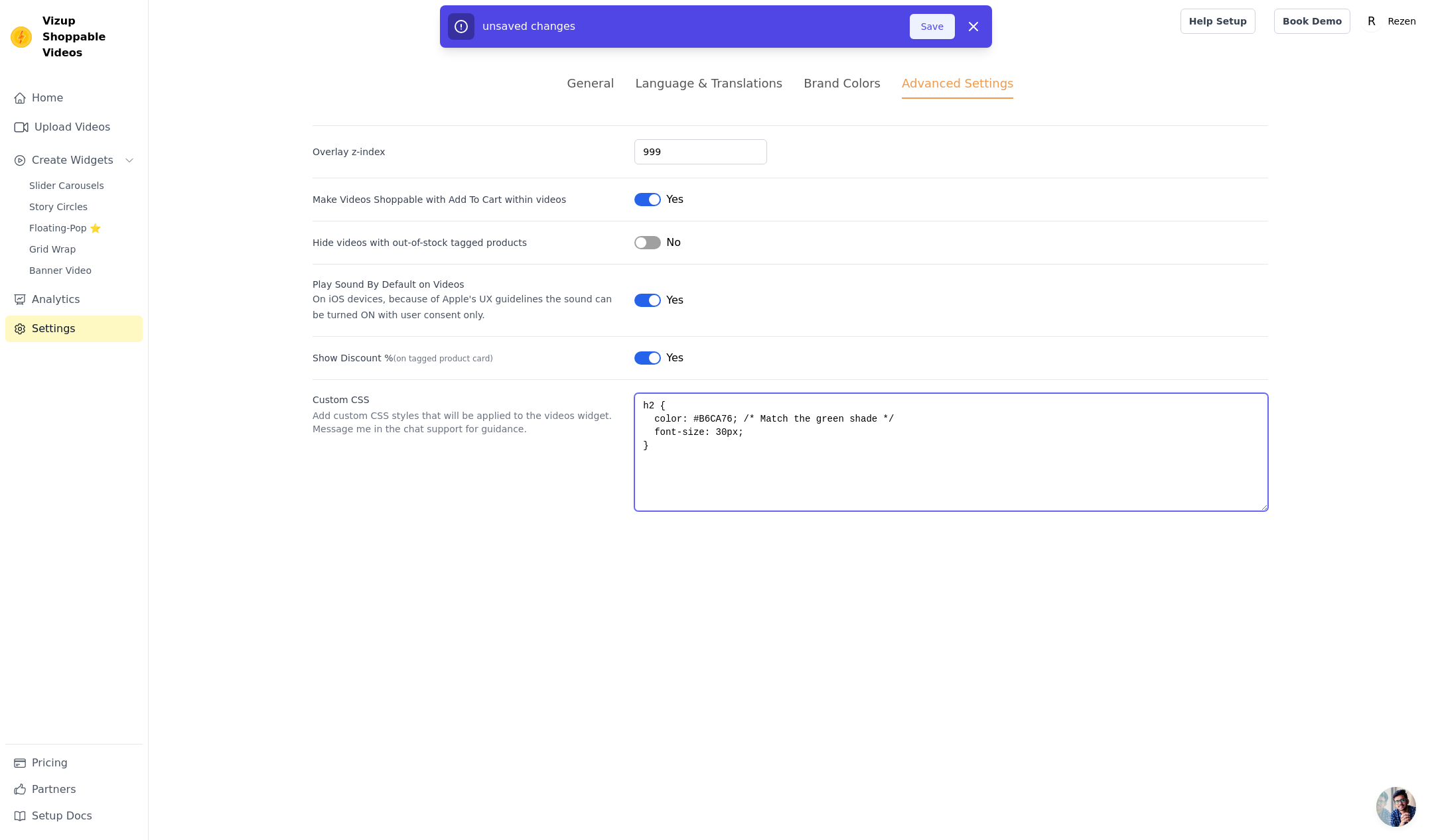
type textarea "h2 { color: #B6CA76; /* Match the green shade */ font-size: 30px; }"
click at [925, 26] on button "Save" at bounding box center [933, 26] width 45 height 25
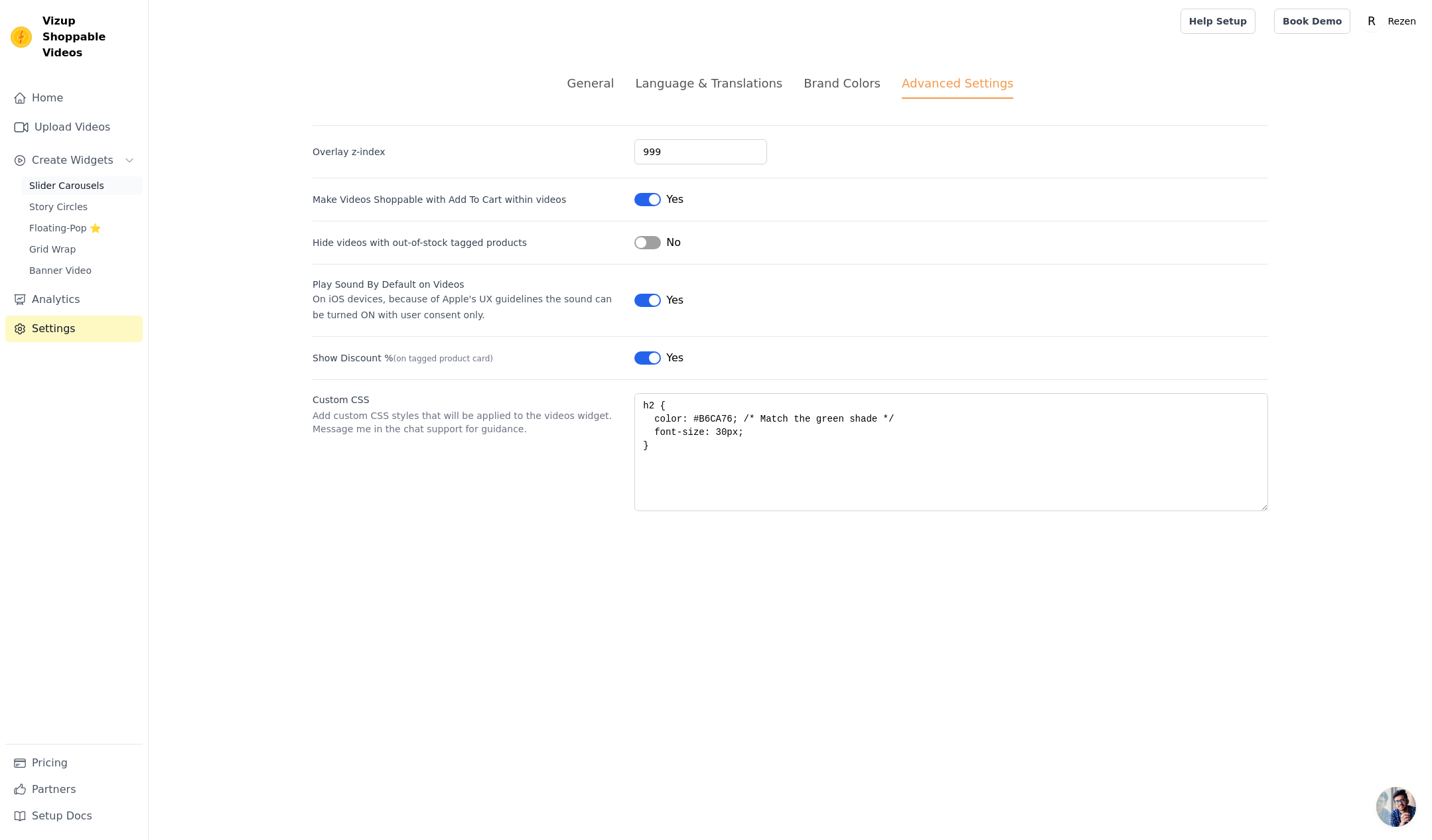
click at [58, 179] on span "Slider Carousels" at bounding box center [66, 185] width 75 height 14
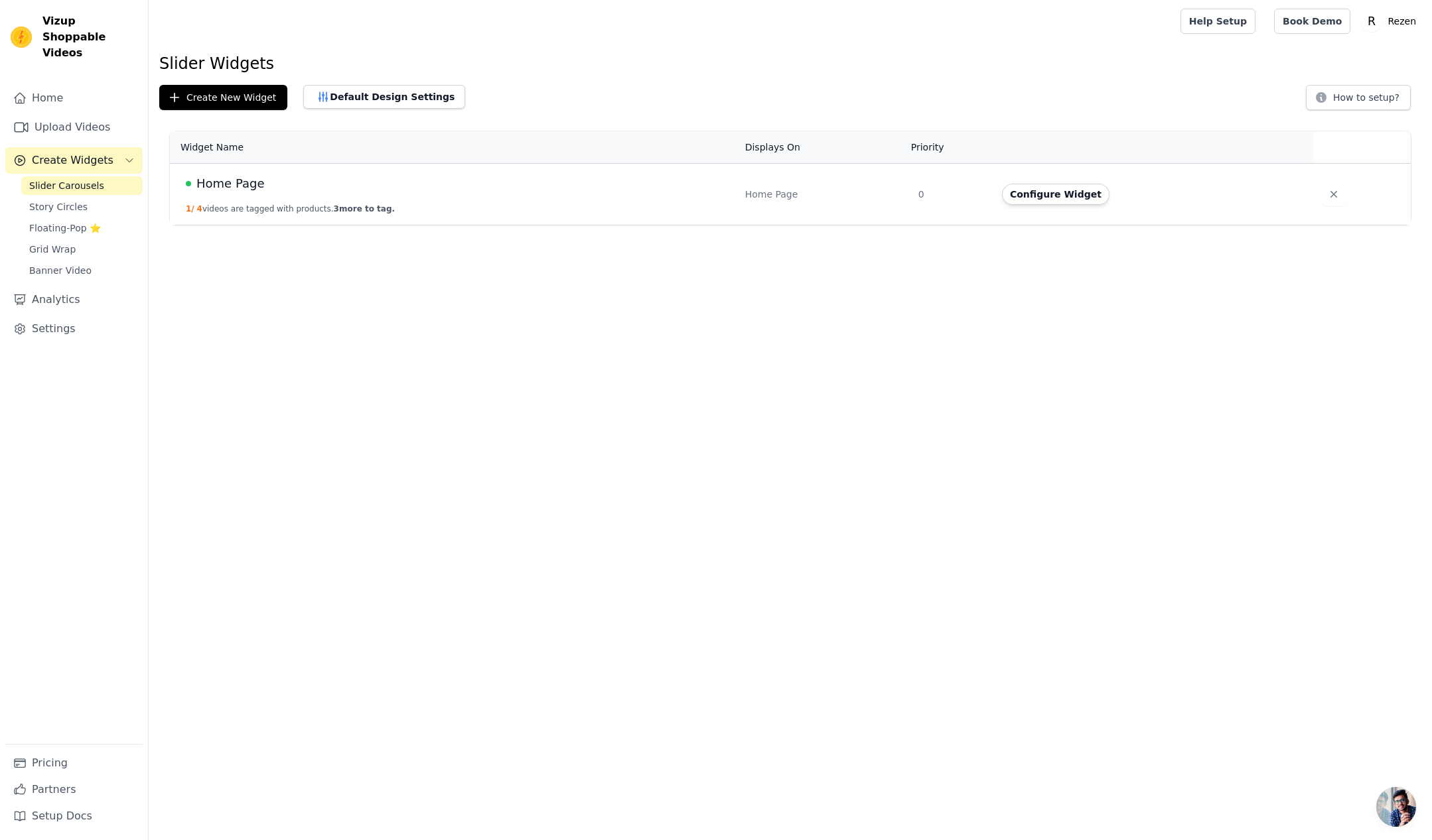
click at [1056, 199] on button "Configure Widget" at bounding box center [1056, 195] width 107 height 21
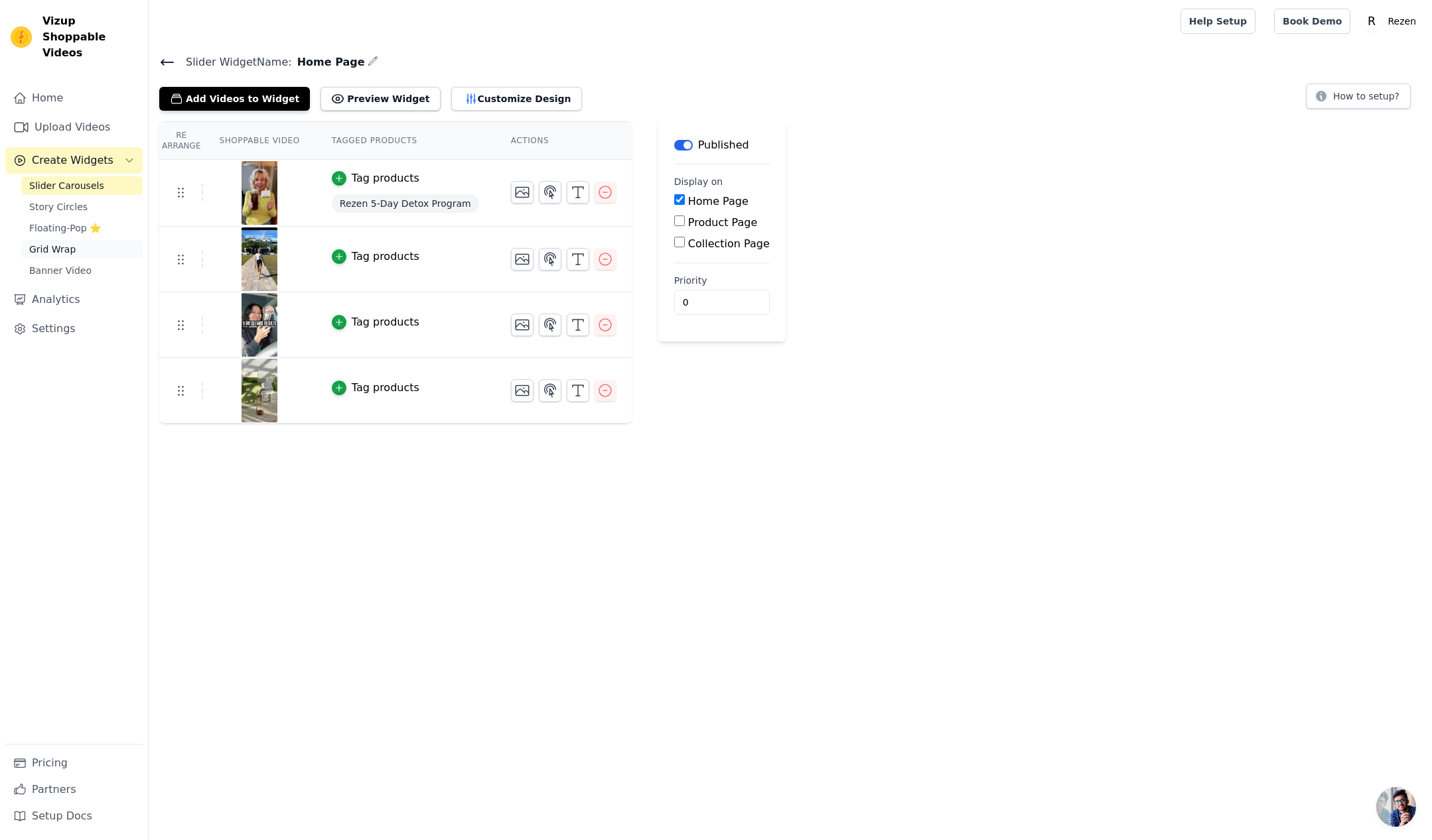
click at [41, 241] on link "Grid Wrap" at bounding box center [81, 249] width 121 height 19
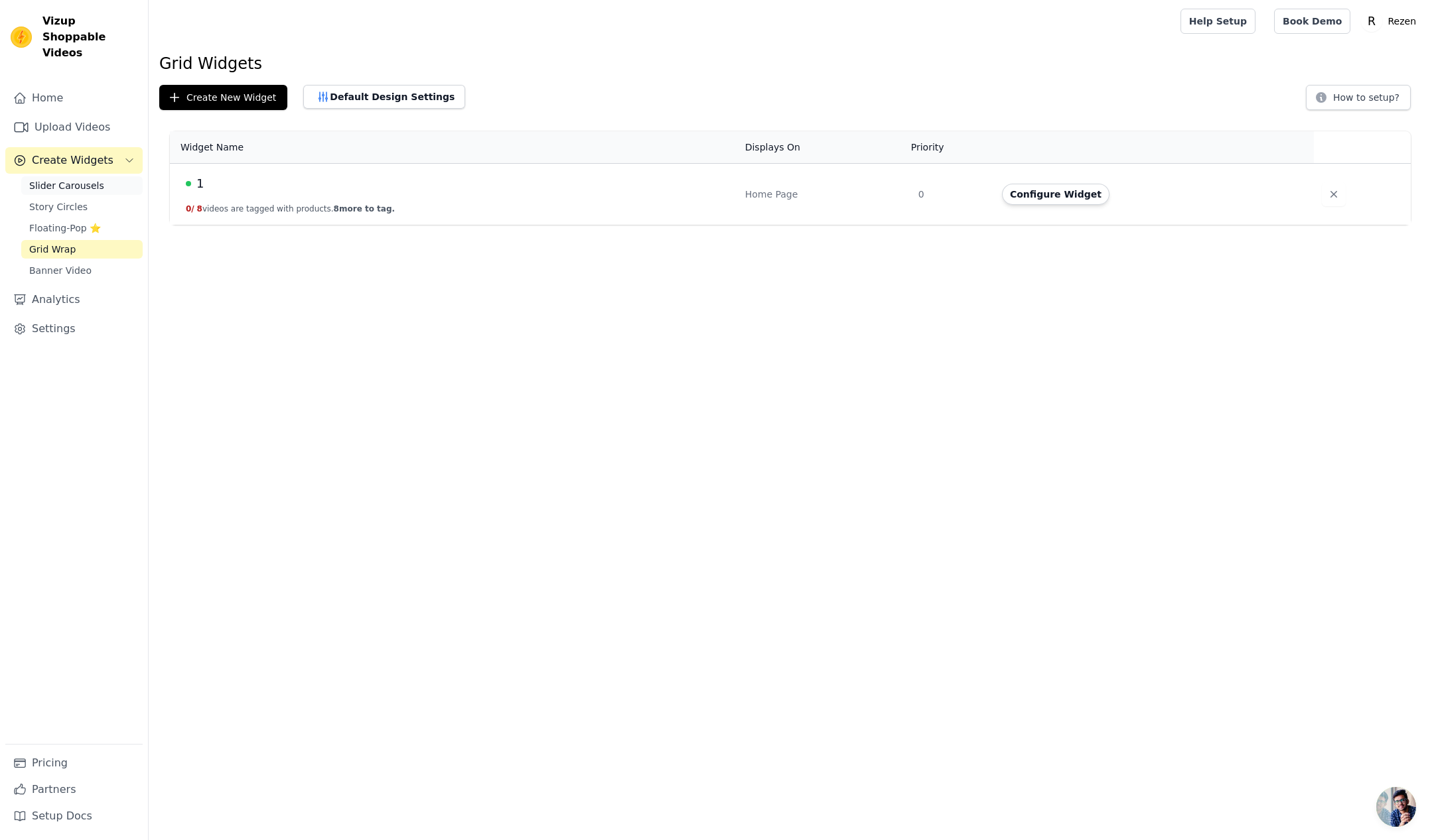
click at [81, 179] on span "Slider Carousels" at bounding box center [66, 185] width 75 height 14
click at [1290, 190] on icon "button" at bounding box center [1334, 195] width 14 height 14
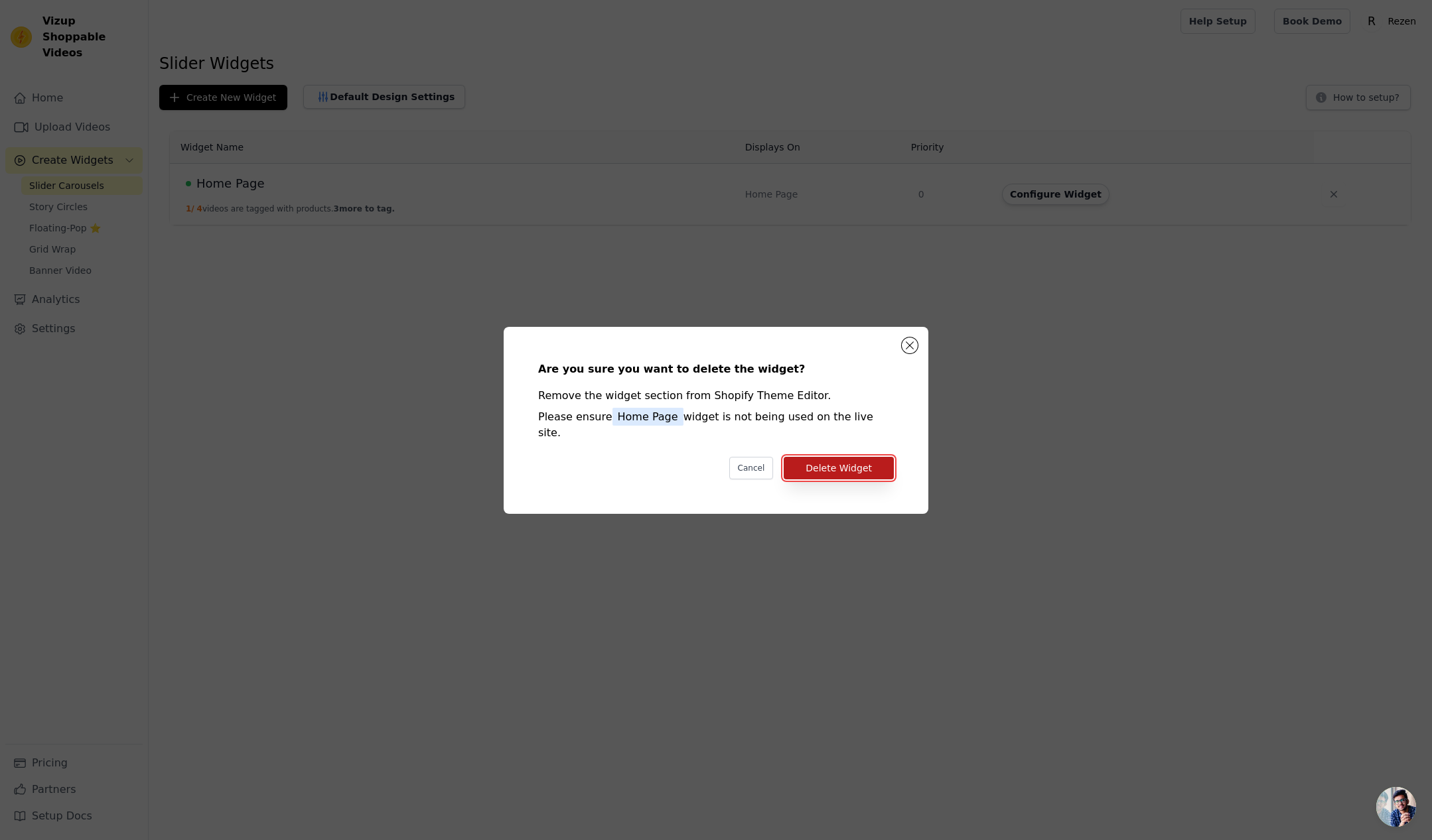
drag, startPoint x: 847, startPoint y: 455, endPoint x: 826, endPoint y: 452, distance: 21.2
click at [847, 457] on button "Delete Widget" at bounding box center [839, 468] width 110 height 23
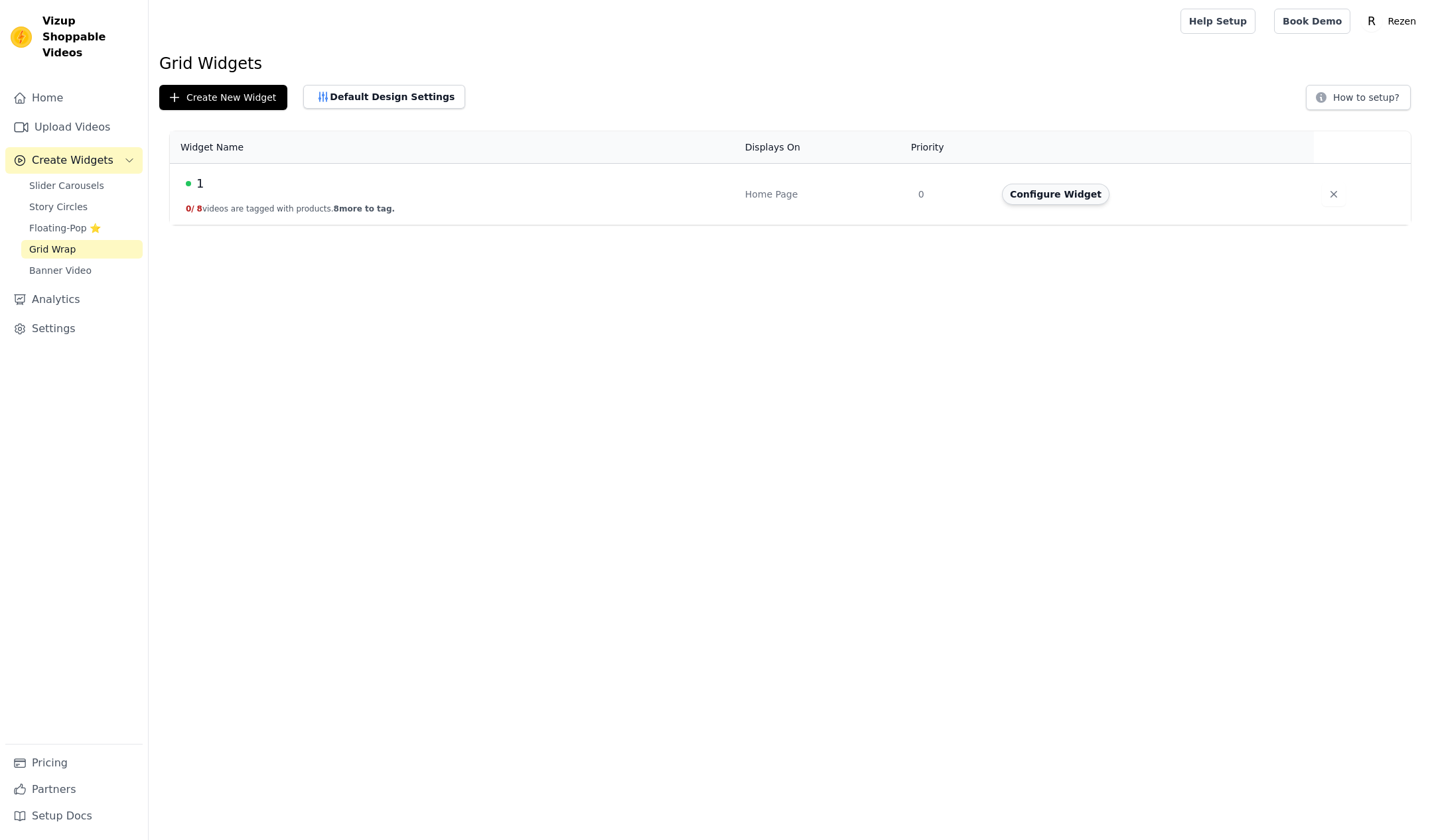
click at [1082, 197] on button "Configure Widget" at bounding box center [1056, 195] width 107 height 21
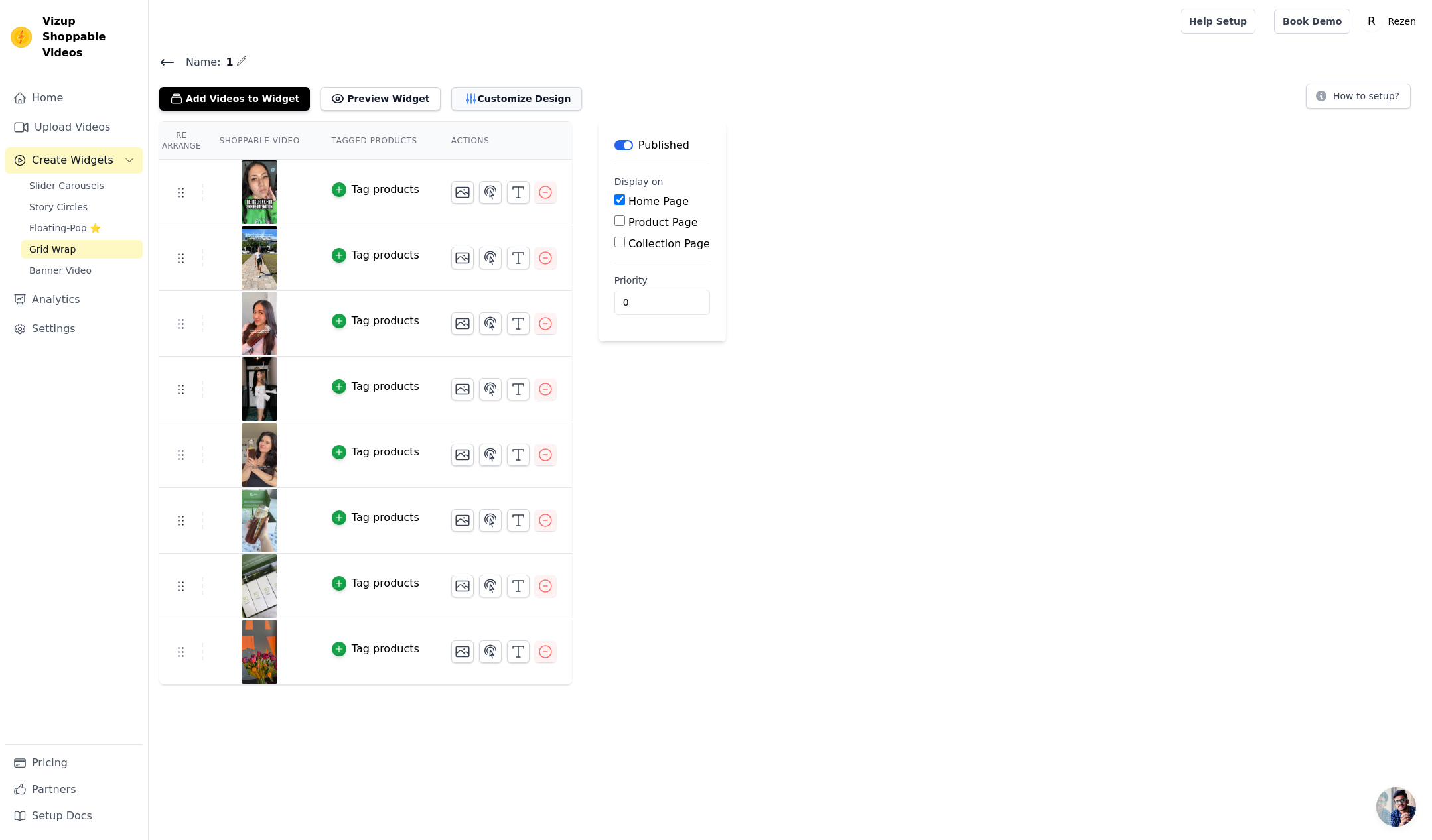
click at [461, 99] on button "Customize Design" at bounding box center [516, 99] width 131 height 24
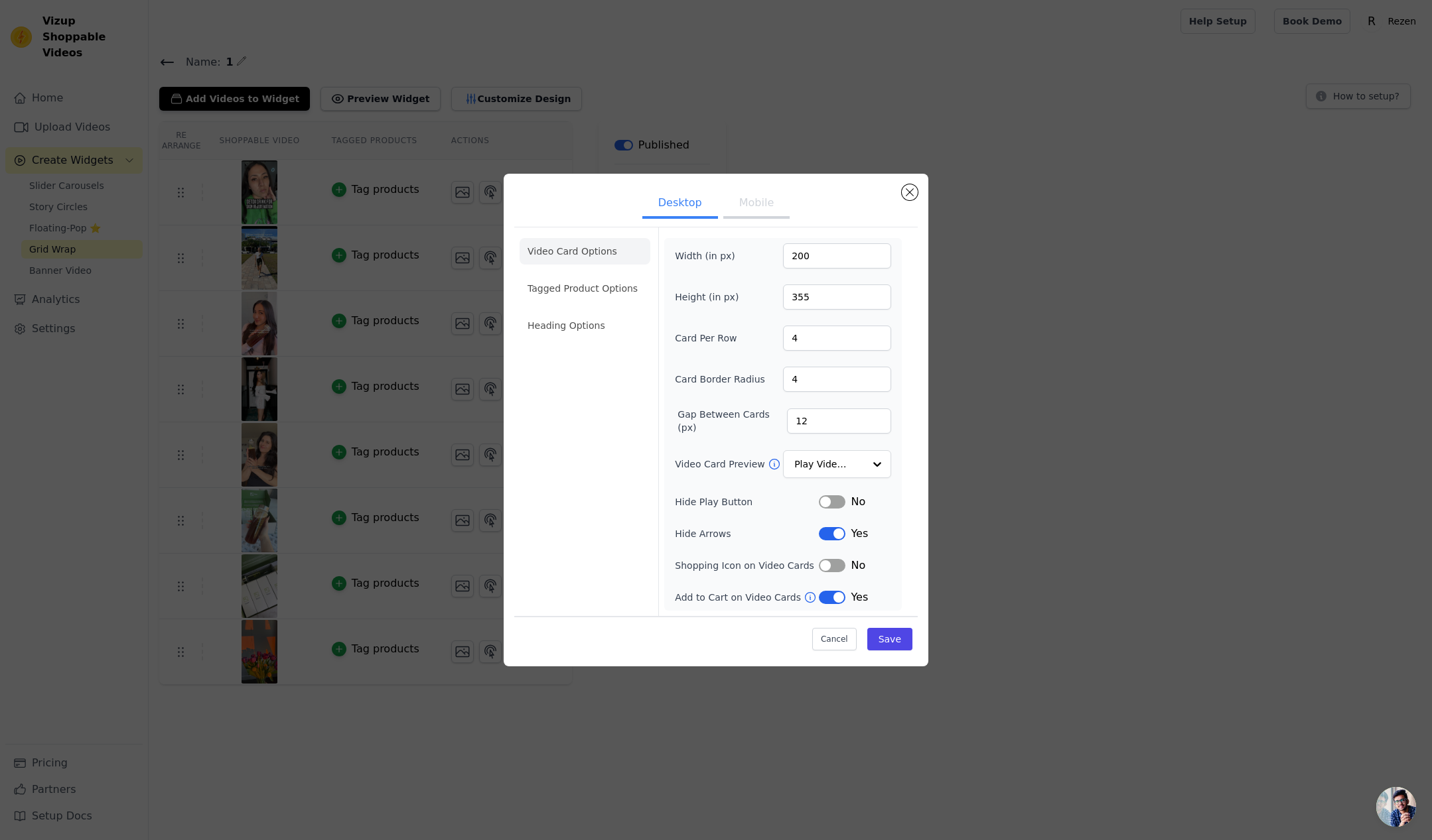
click at [735, 201] on button "Mobile" at bounding box center [757, 204] width 66 height 29
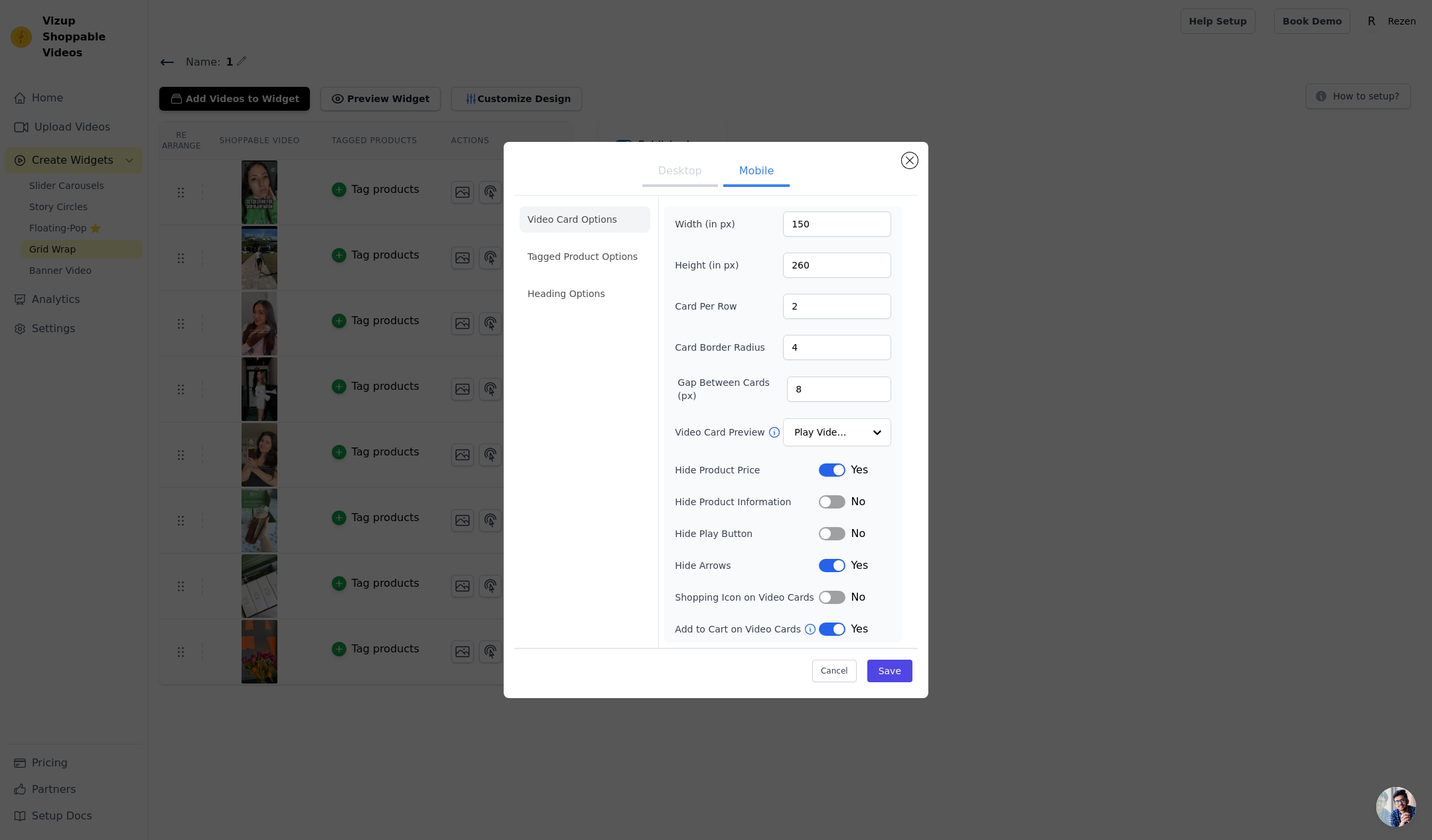
click at [675, 181] on button "Desktop" at bounding box center [680, 172] width 75 height 29
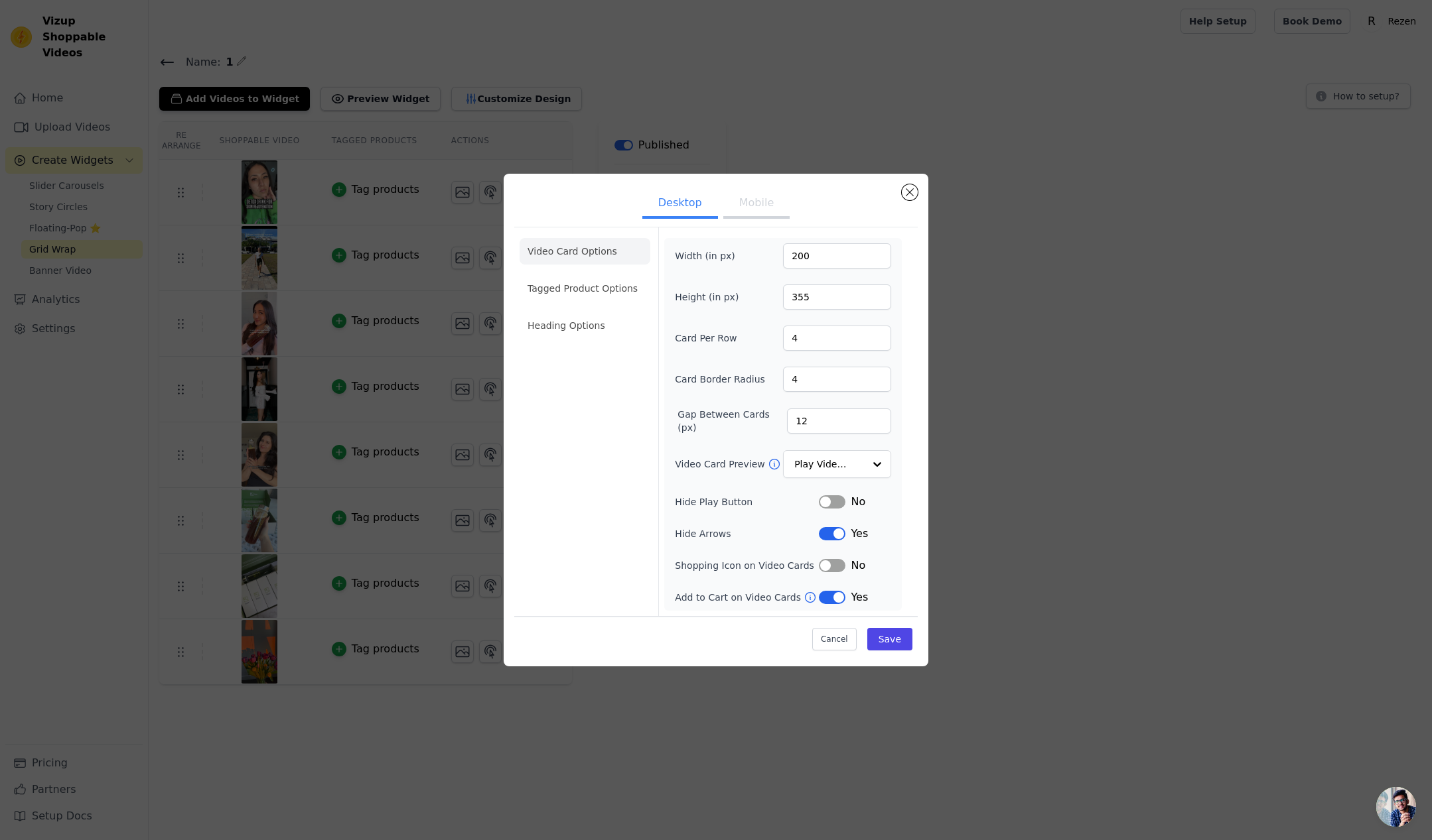
click at [542, 322] on li "Heading Options" at bounding box center [585, 325] width 131 height 26
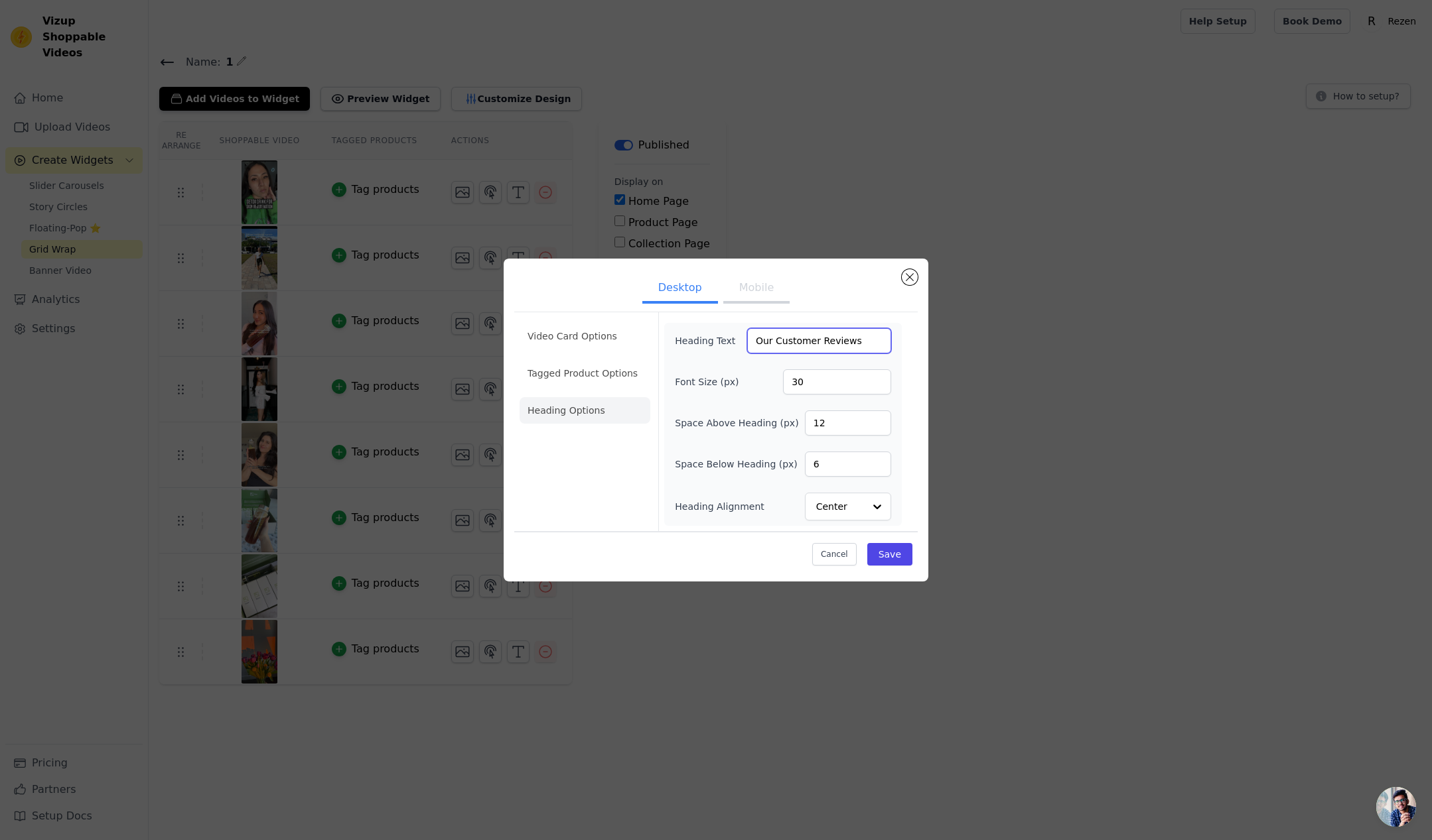
click at [823, 351] on input "Our Customer Reviews" at bounding box center [819, 340] width 144 height 25
paste input "Customer Storie"
type input "Customer Stories"
click at [904, 560] on button "Save" at bounding box center [890, 554] width 45 height 23
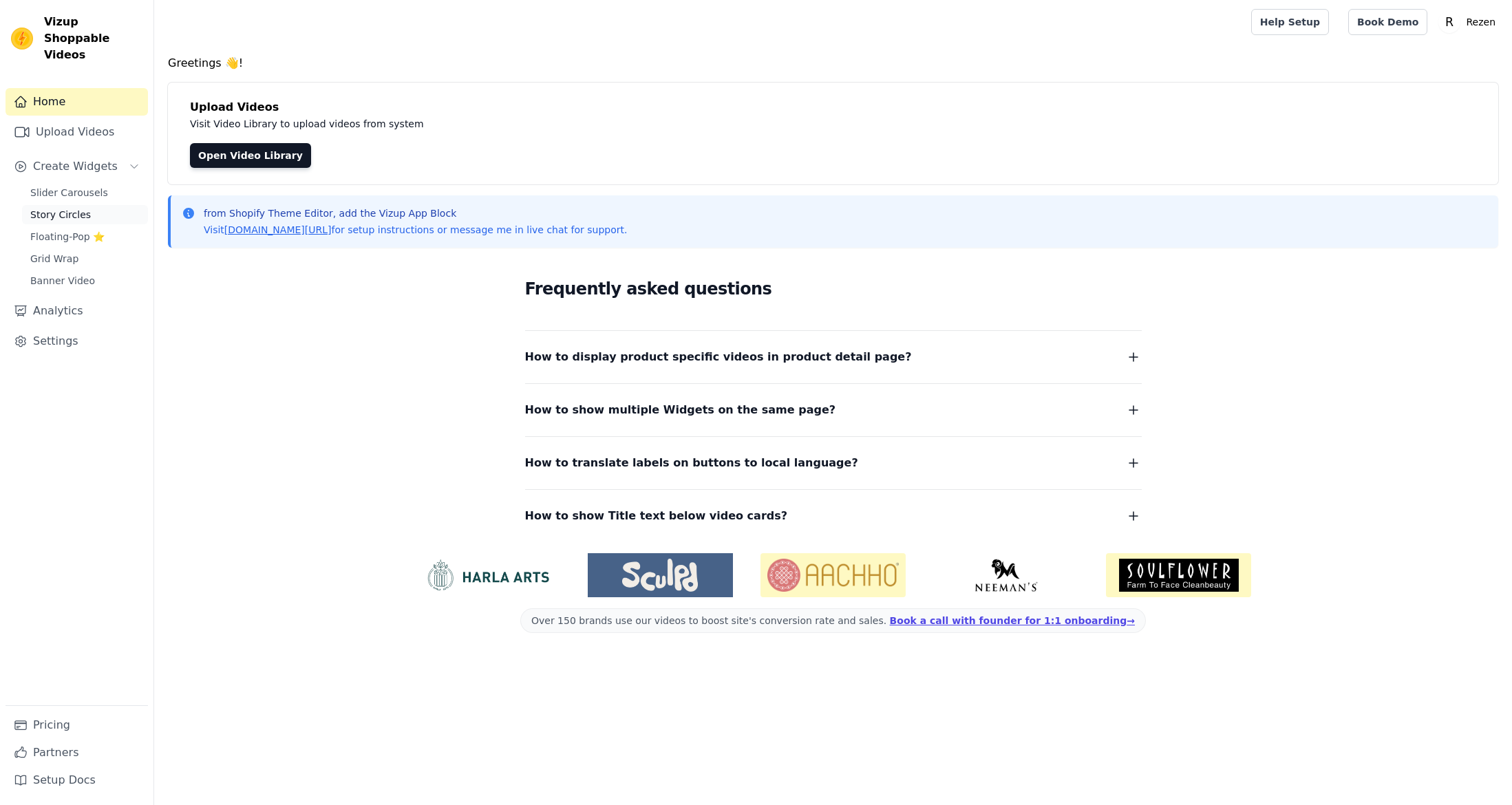
drag, startPoint x: 261, startPoint y: 279, endPoint x: 131, endPoint y: 200, distance: 152.1
click at [261, 279] on div "Frequently asked questions How to display product specific videos in product de…" at bounding box center [833, 401] width 1330 height 283
click at [100, 185] on span "Slider Carousels" at bounding box center [69, 192] width 77 height 14
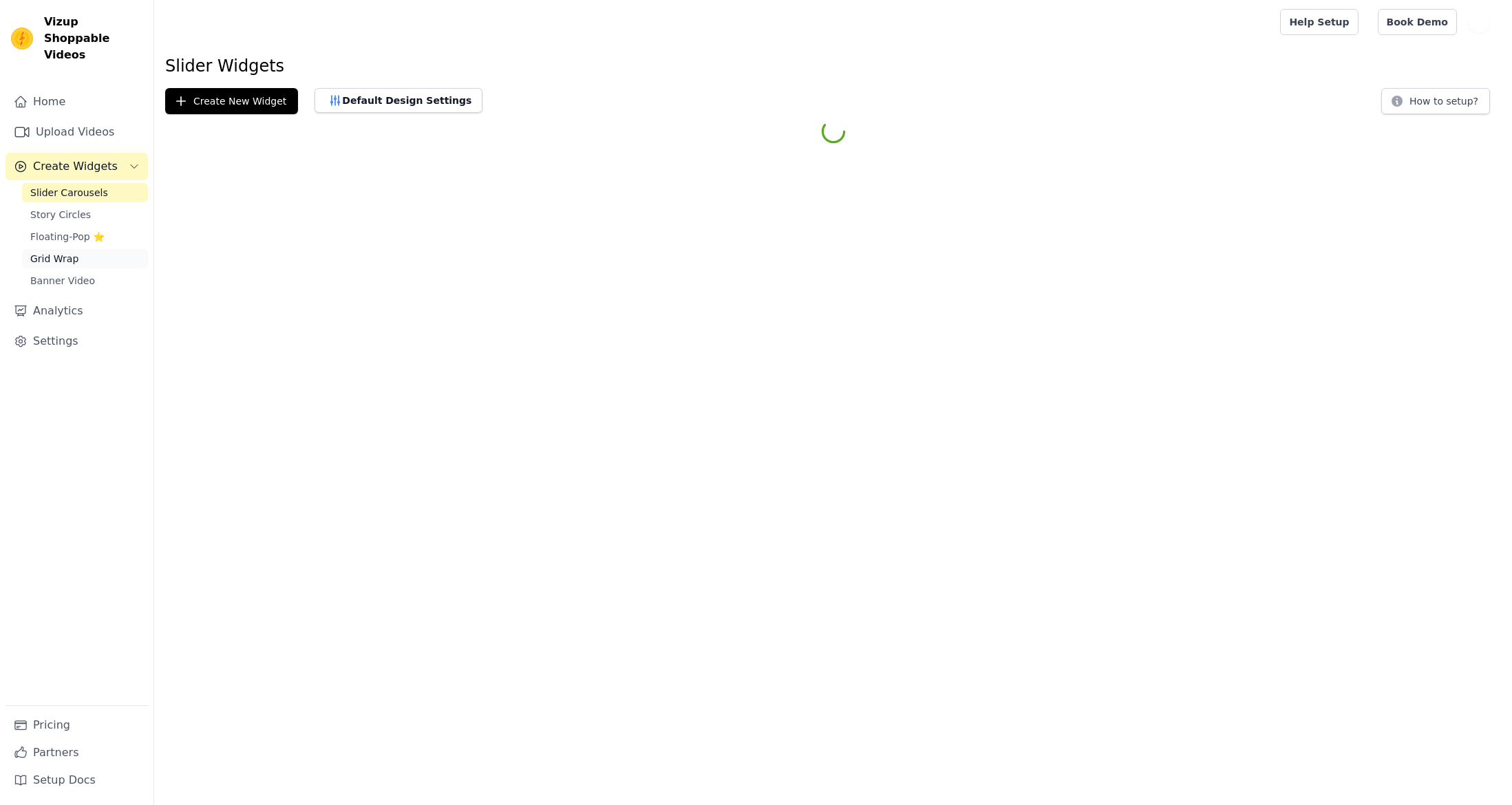
click at [52, 252] on span "Grid Wrap" at bounding box center [55, 259] width 49 height 14
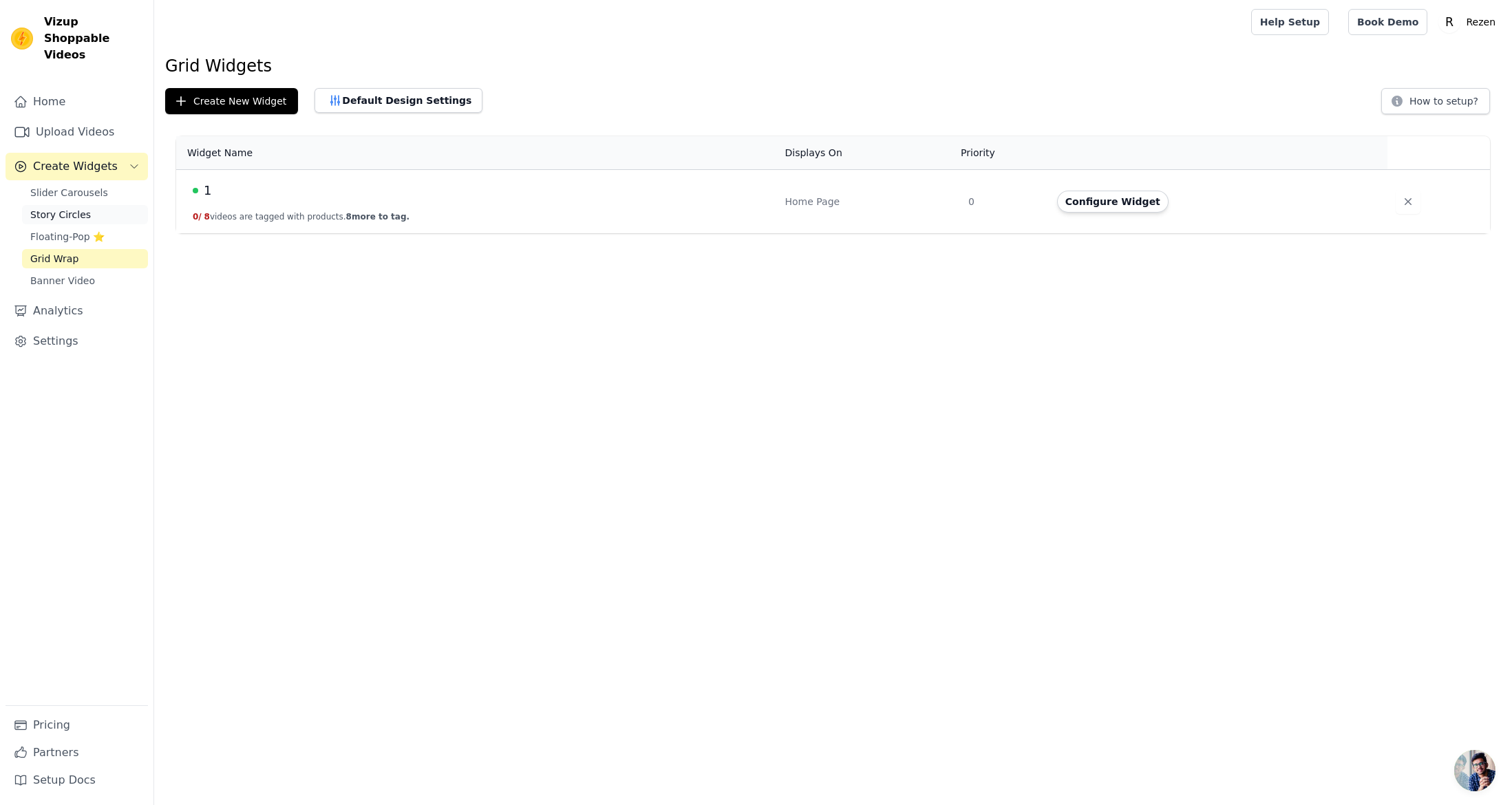
click at [73, 208] on span "Story Circles" at bounding box center [60, 215] width 60 height 14
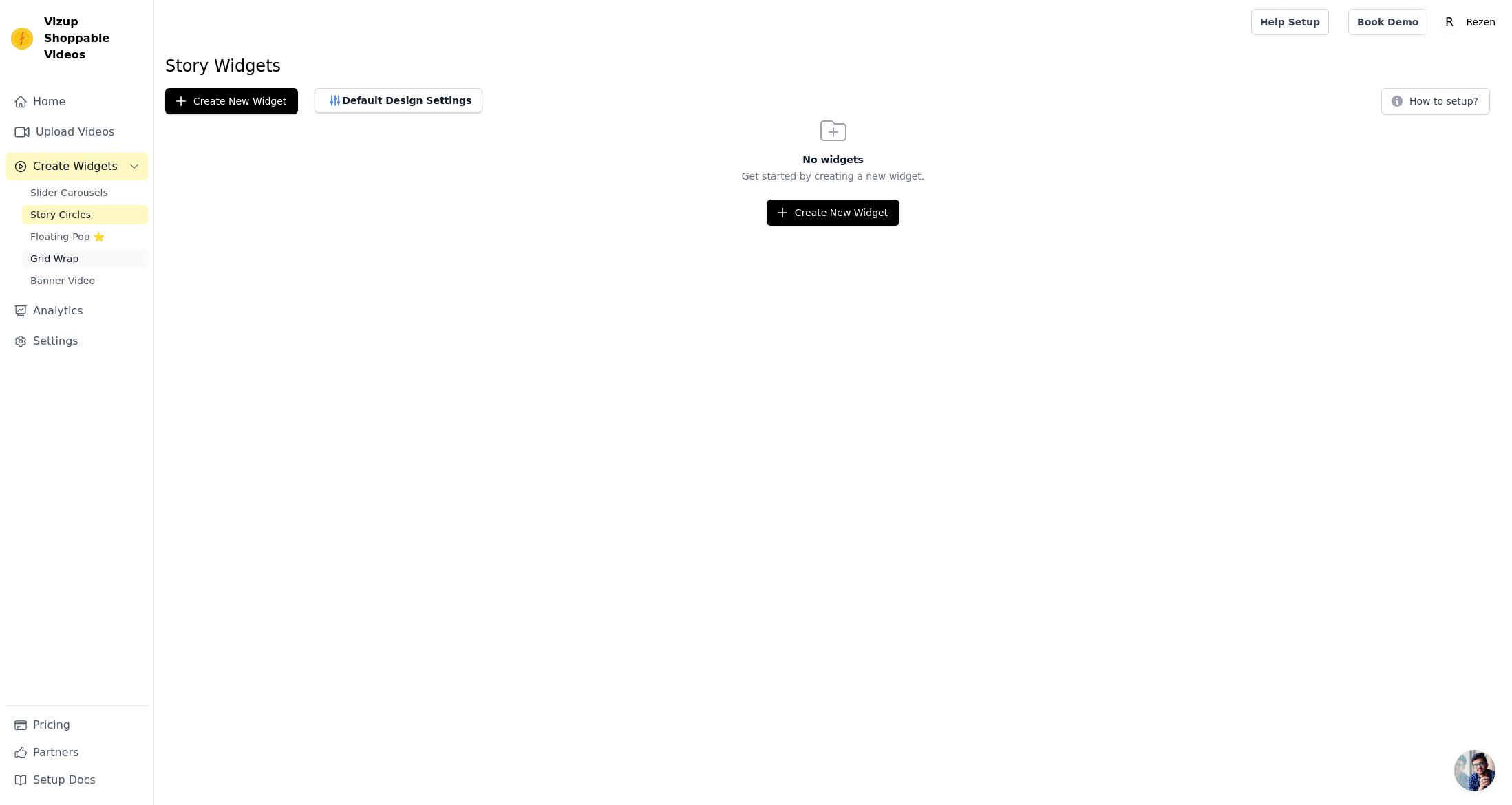
click at [61, 252] on span "Grid Wrap" at bounding box center [55, 259] width 49 height 14
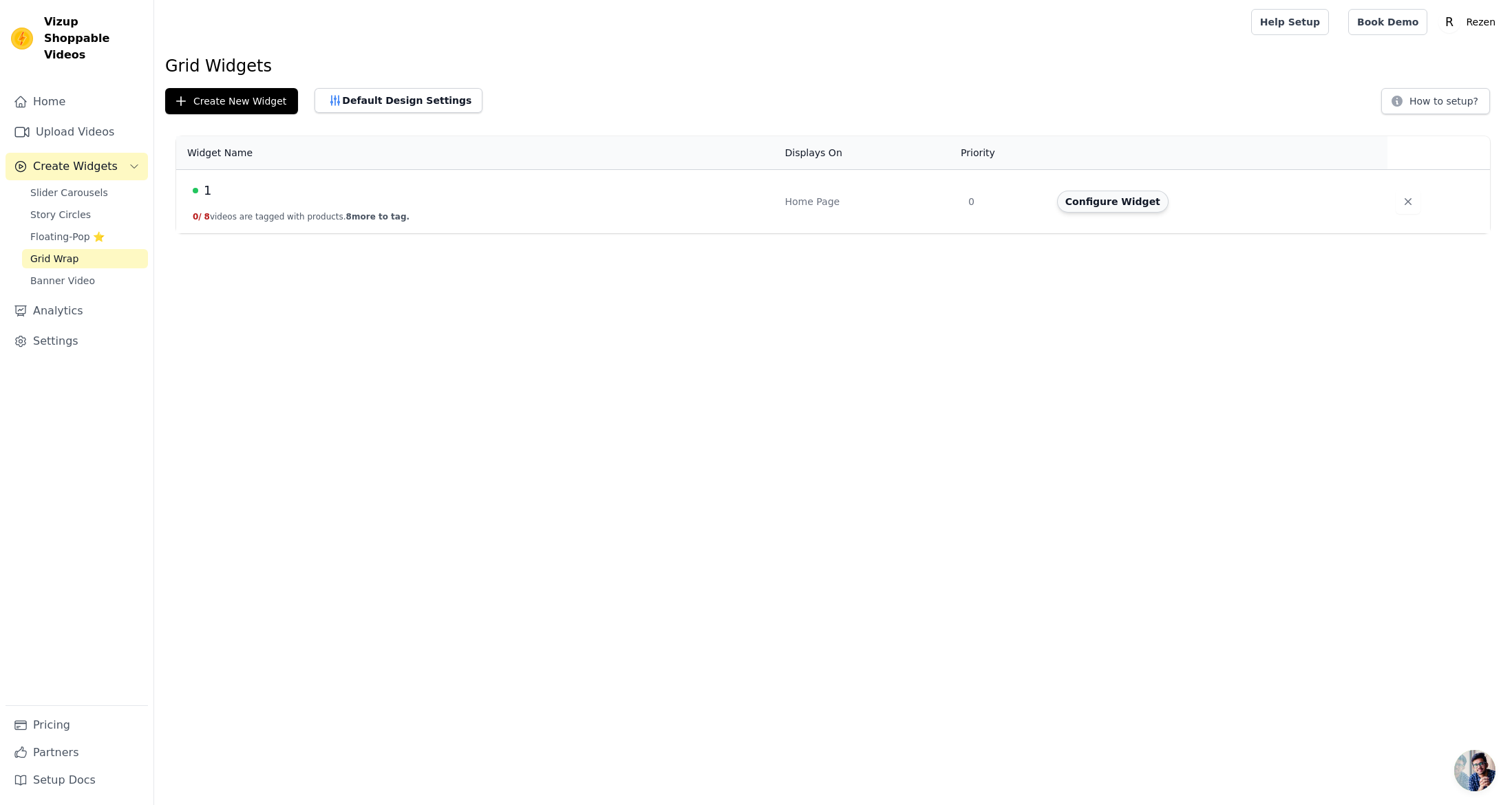
click at [1134, 197] on button "Configure Widget" at bounding box center [1113, 202] width 111 height 22
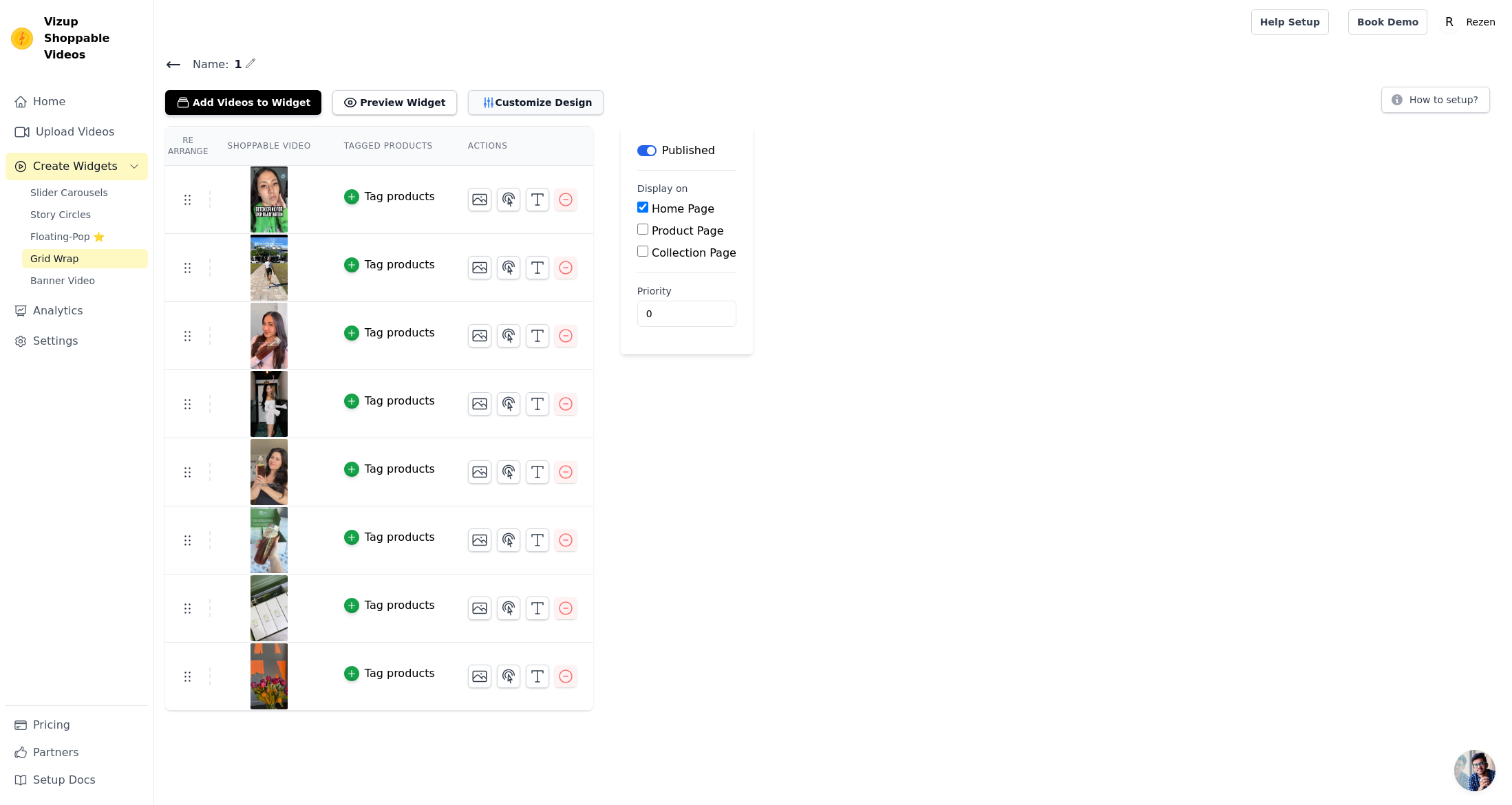
click at [495, 104] on button "Customize Design" at bounding box center [535, 102] width 135 height 25
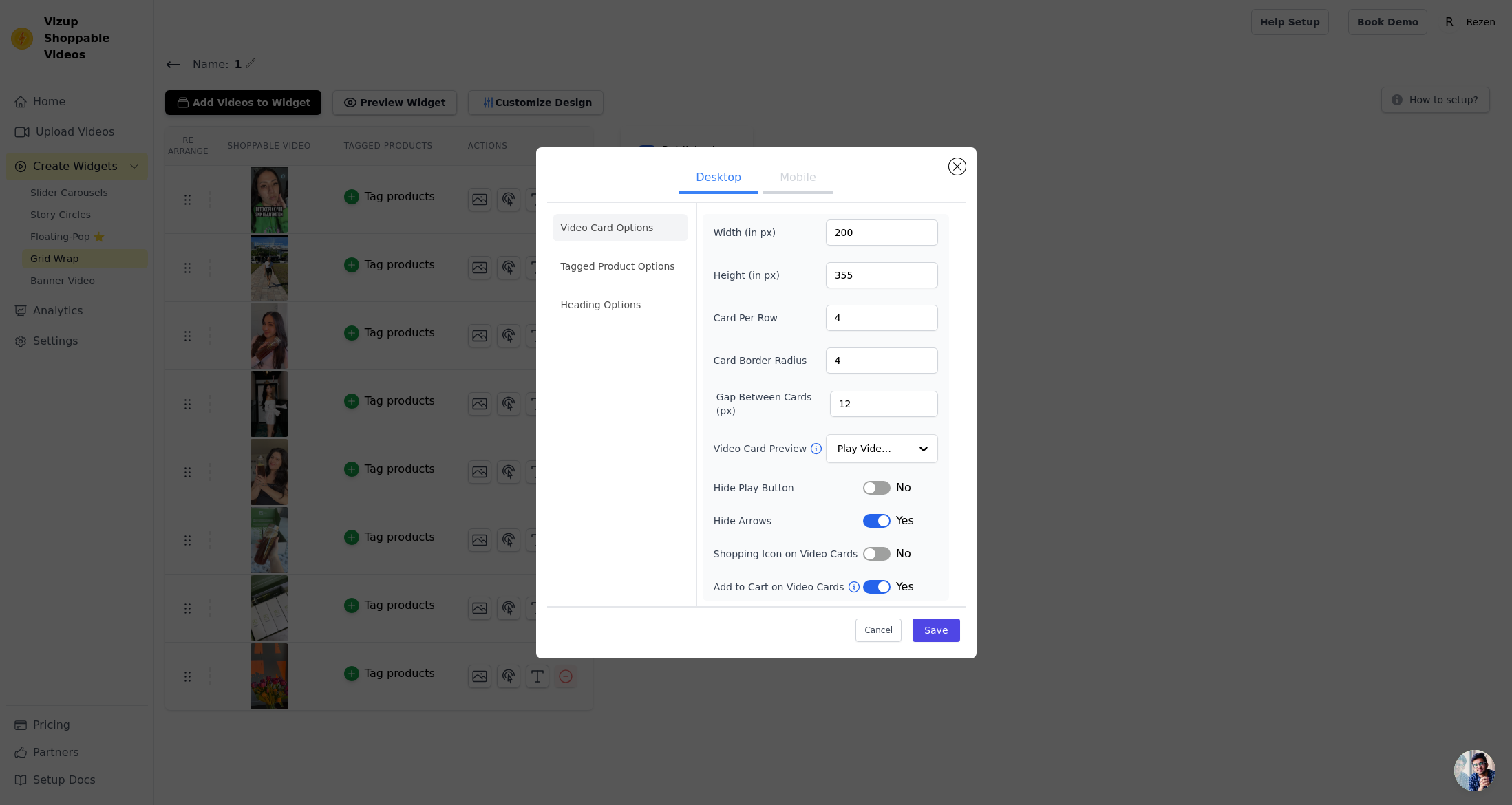
click at [610, 320] on ul "Video Card Options Tagged Product Options Heading Options" at bounding box center [620, 266] width 135 height 116
click at [631, 304] on li "Heading Options" at bounding box center [620, 304] width 135 height 27
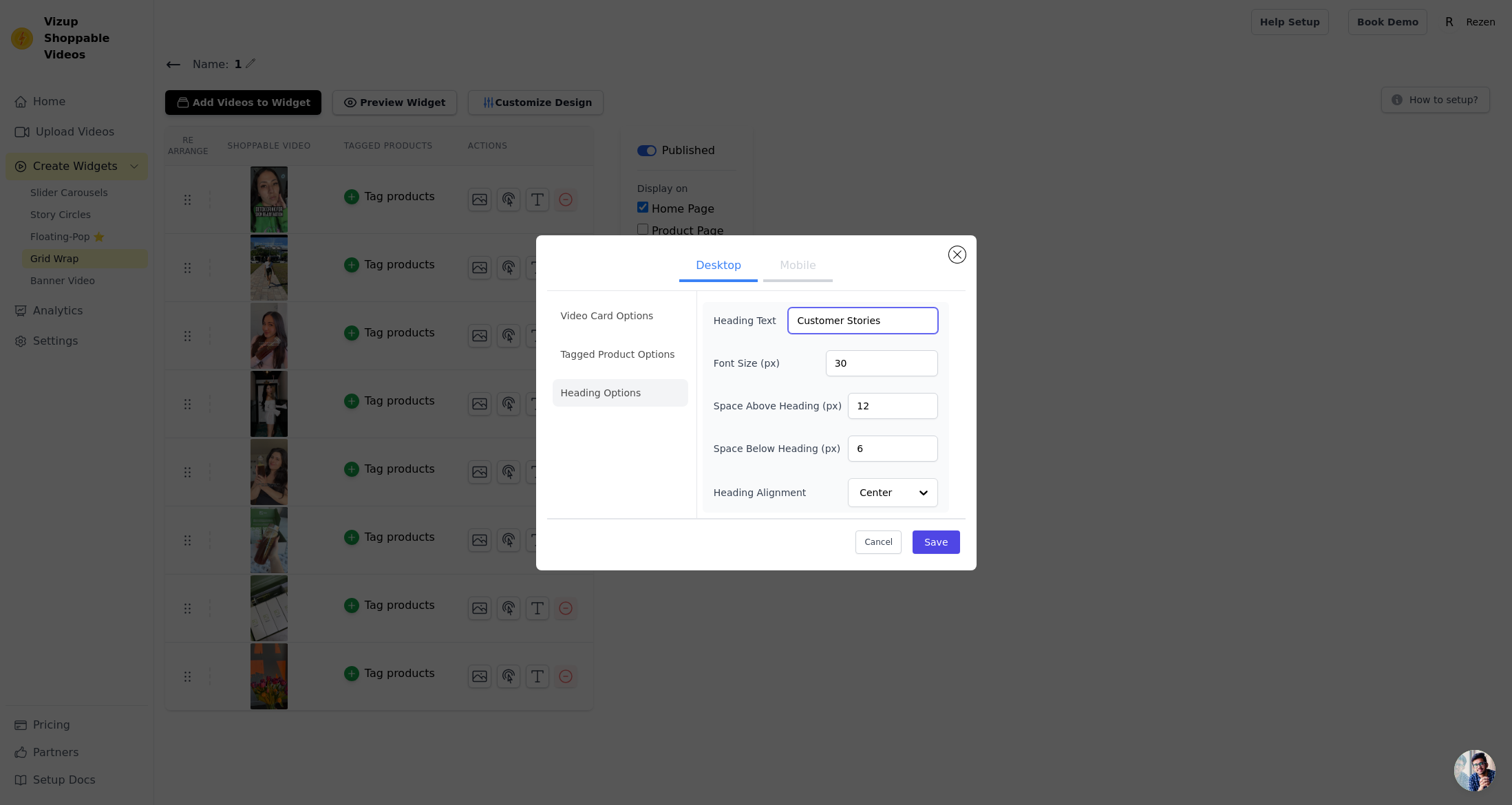
click at [860, 322] on input "Customer Stories" at bounding box center [862, 320] width 149 height 26
click at [877, 329] on input "Featuring Our Freinds at Rezen" at bounding box center [862, 320] width 149 height 26
click at [899, 322] on input "Featuring Our Friends at Rezen" at bounding box center [862, 320] width 149 height 26
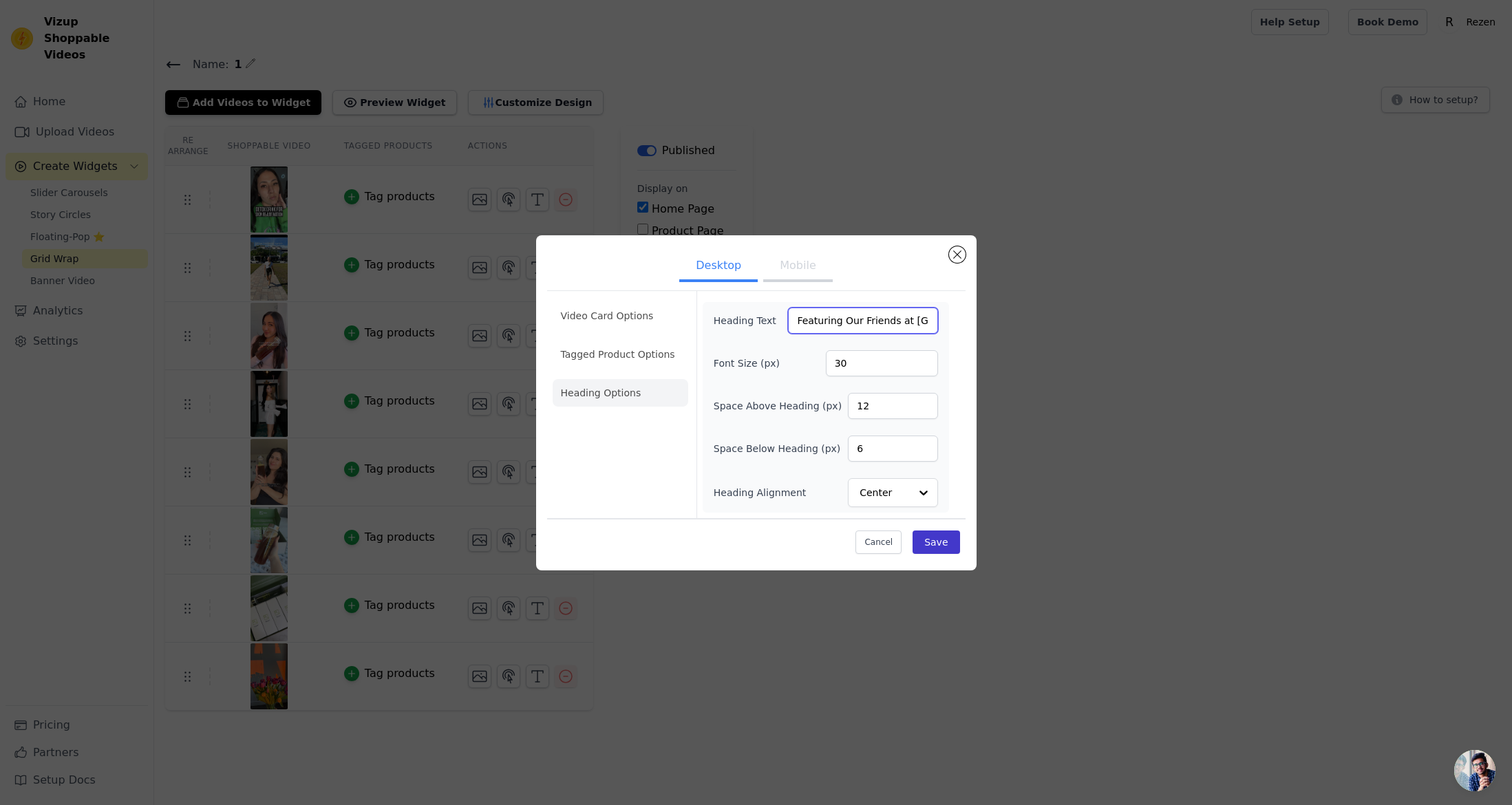
type input "Featuring Our Friends at Rezen"
click at [932, 551] on button "Save" at bounding box center [936, 542] width 47 height 23
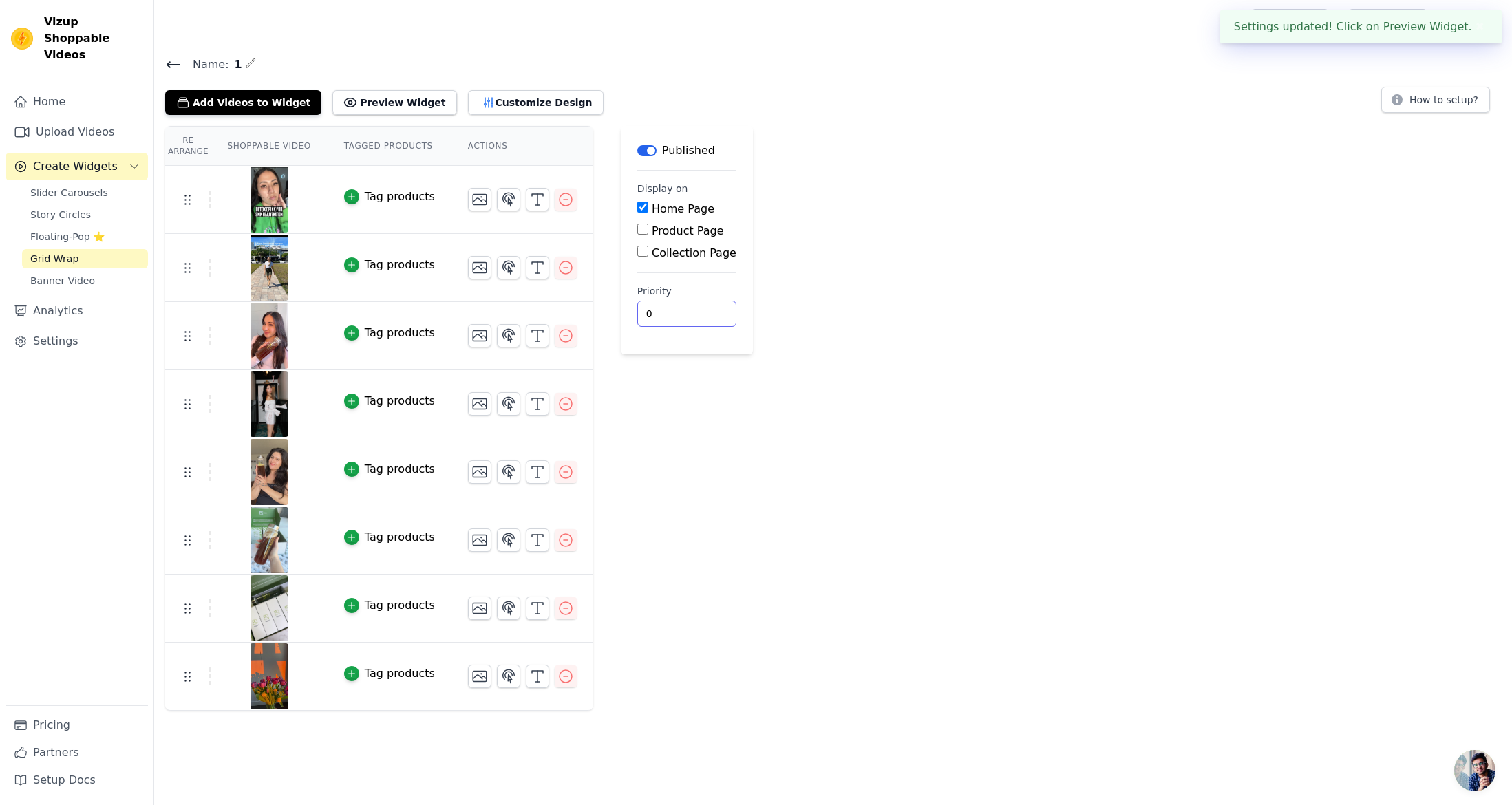
click at [1168, 469] on div "Re Arrange Shoppable Video Tagged Products Actions Tag products Tag products Ta…" at bounding box center [833, 418] width 1358 height 584
click at [504, 100] on button "Customize Design" at bounding box center [535, 102] width 135 height 25
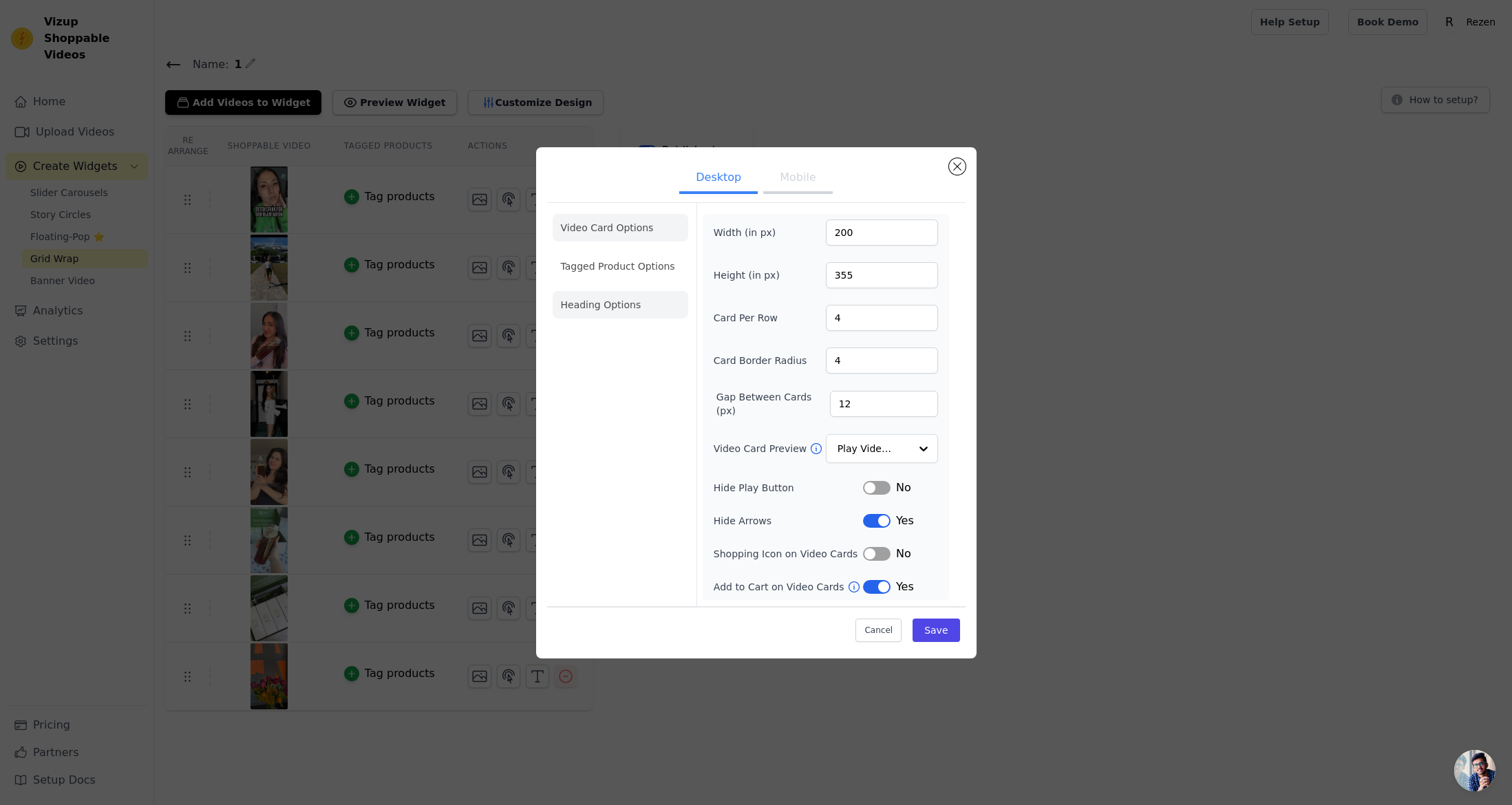
click at [602, 306] on li "Heading Options" at bounding box center [620, 304] width 135 height 27
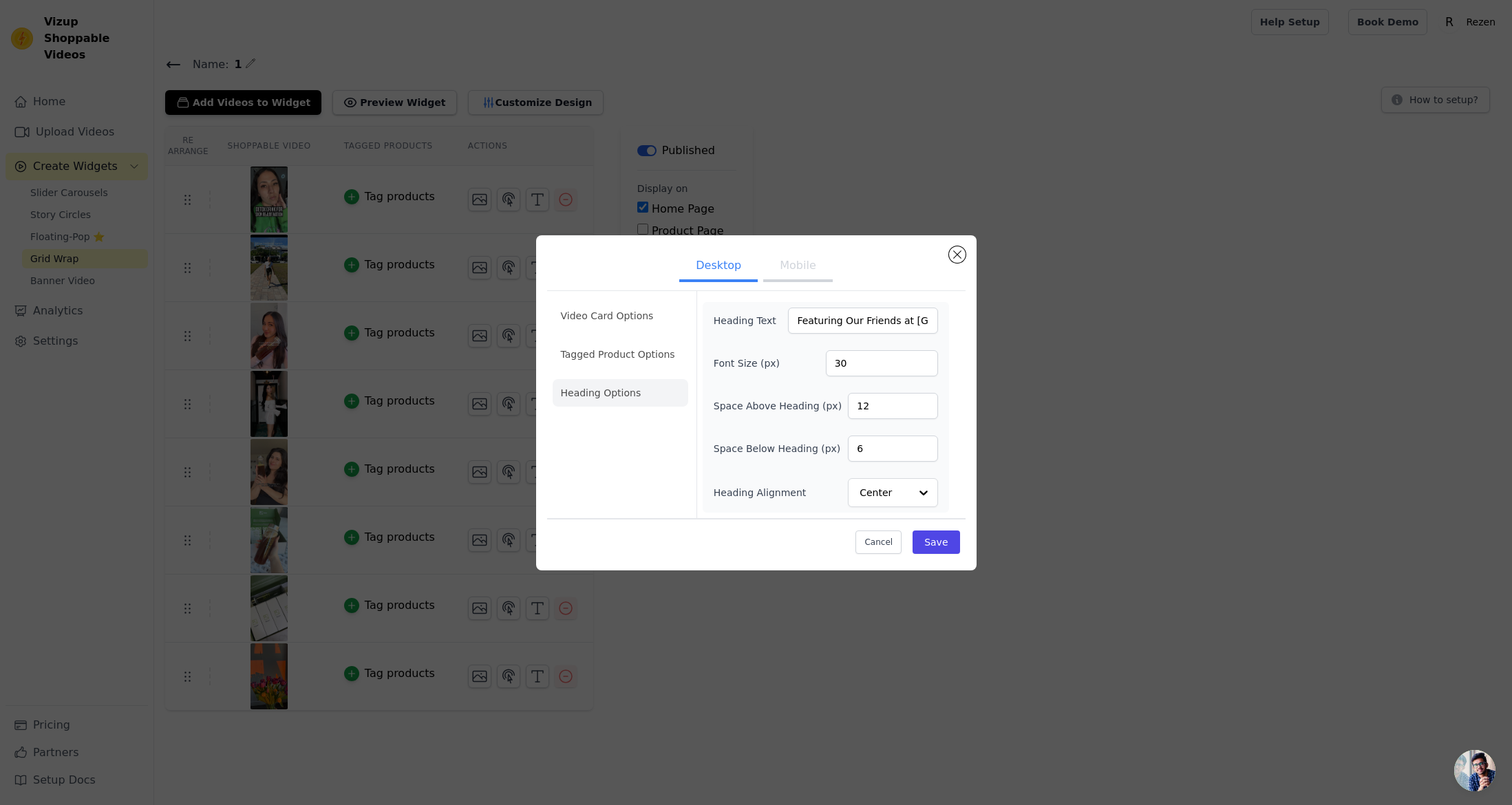
click at [810, 272] on button "Mobile" at bounding box center [797, 267] width 69 height 31
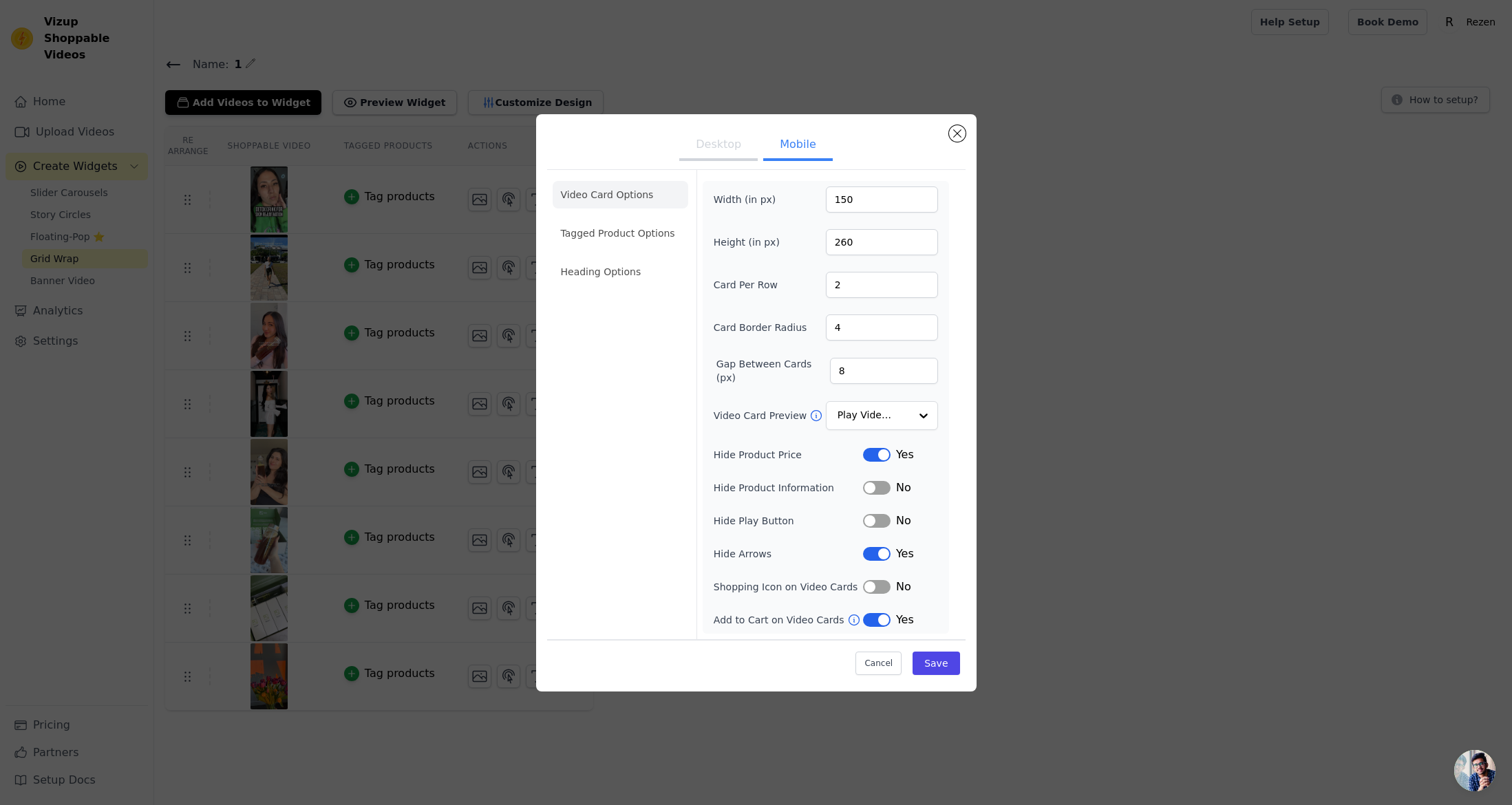
click at [735, 153] on button "Desktop" at bounding box center [718, 146] width 78 height 31
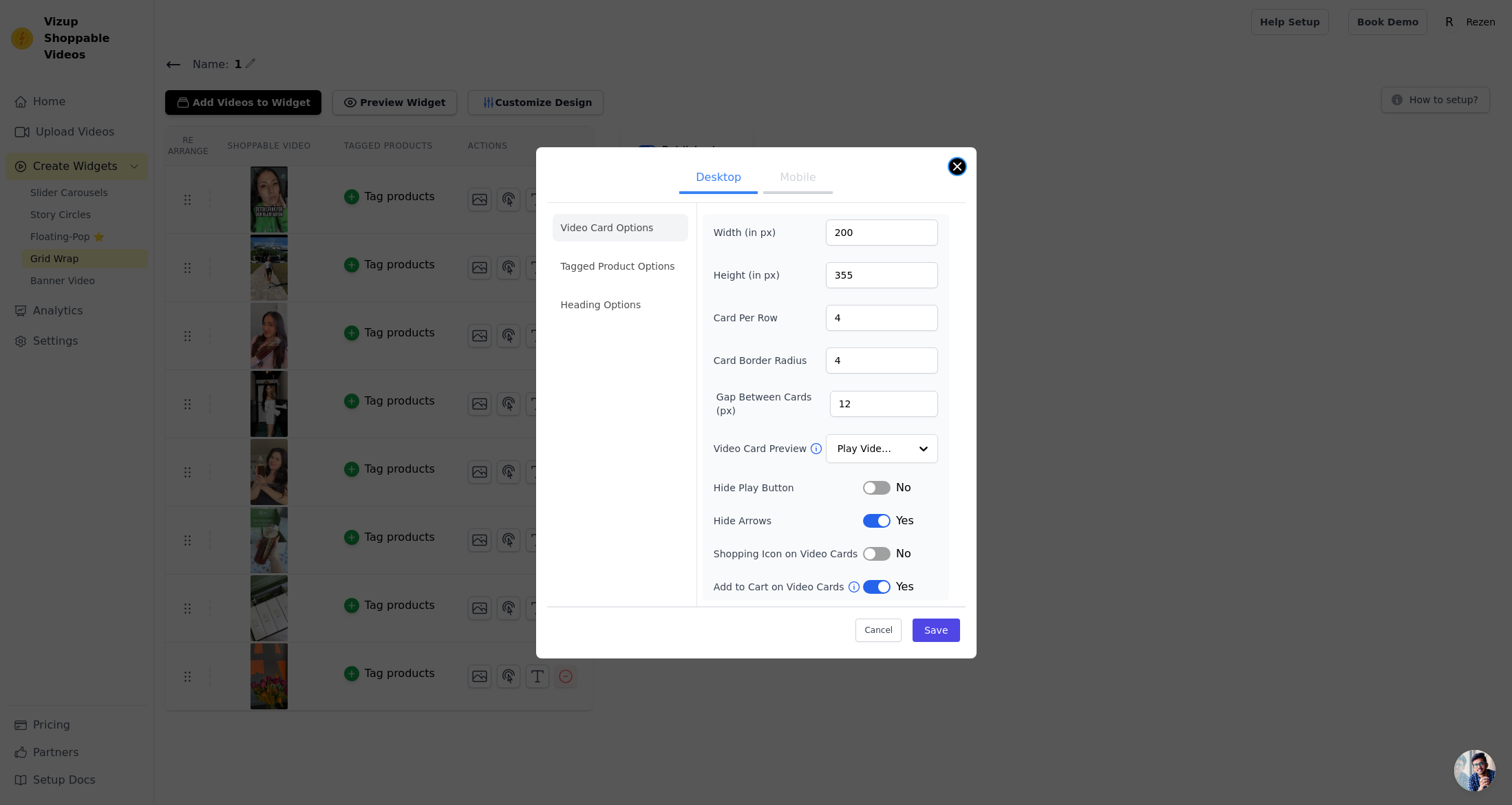
click at [953, 163] on button "Close modal" at bounding box center [957, 166] width 16 height 16
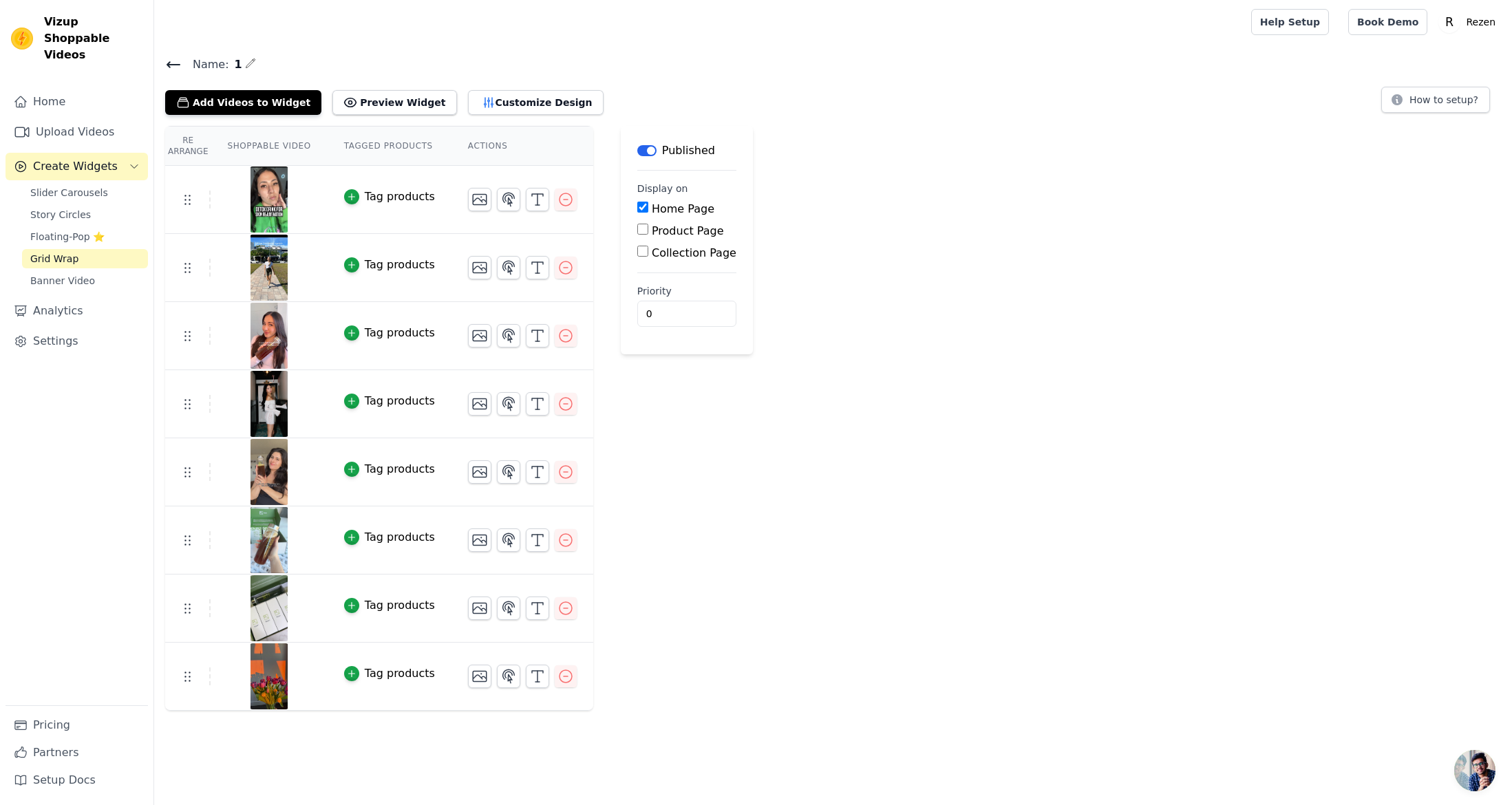
click at [797, 664] on div "Re Arrange Shoppable Video Tagged Products Actions Tag products Tag products Ta…" at bounding box center [833, 418] width 1358 height 584
click at [526, 102] on button "Customize Design" at bounding box center [535, 102] width 135 height 25
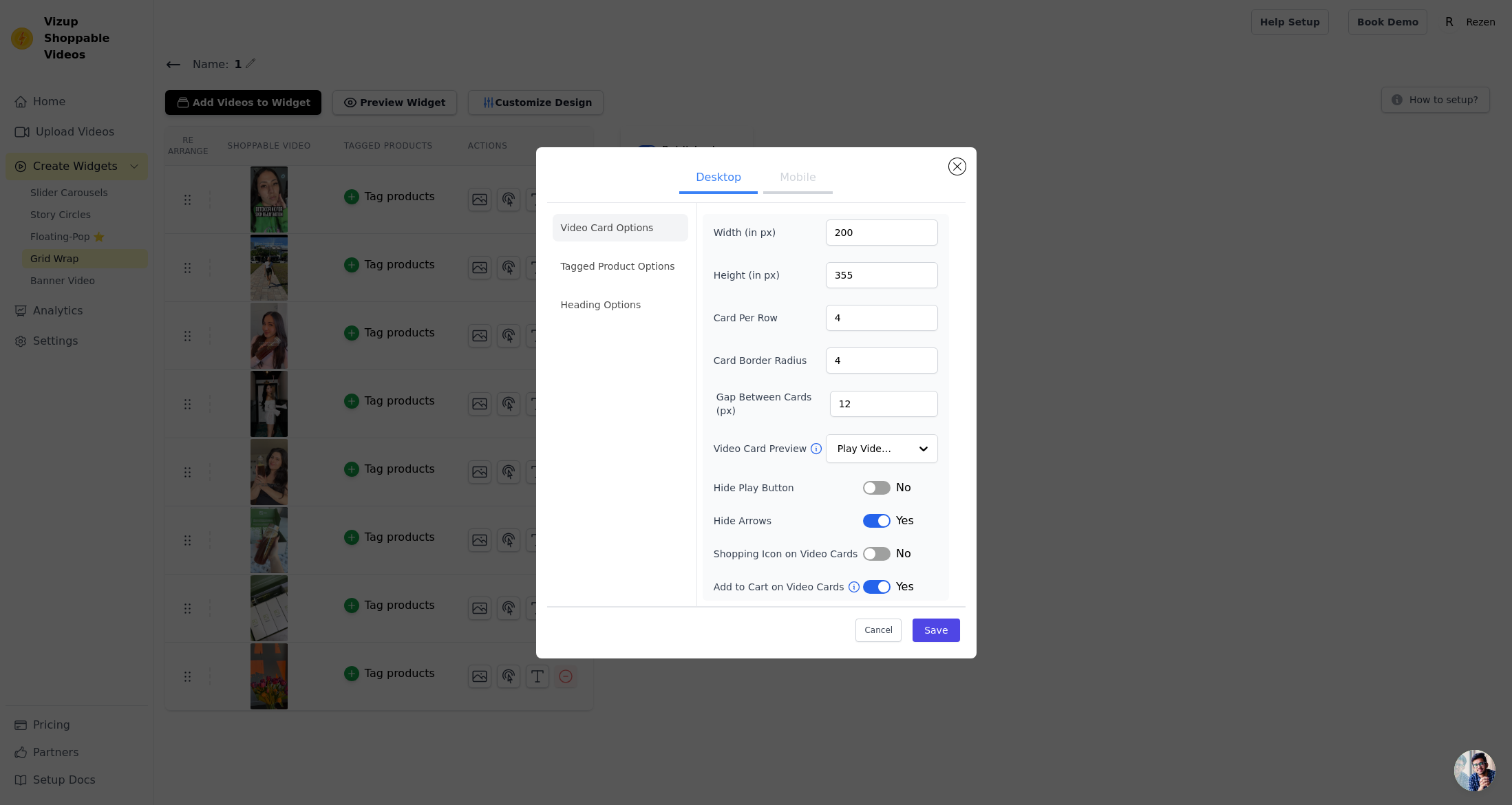
drag, startPoint x: 609, startPoint y: 294, endPoint x: 725, endPoint y: 300, distance: 116.2
click at [609, 294] on li "Heading Options" at bounding box center [620, 304] width 135 height 27
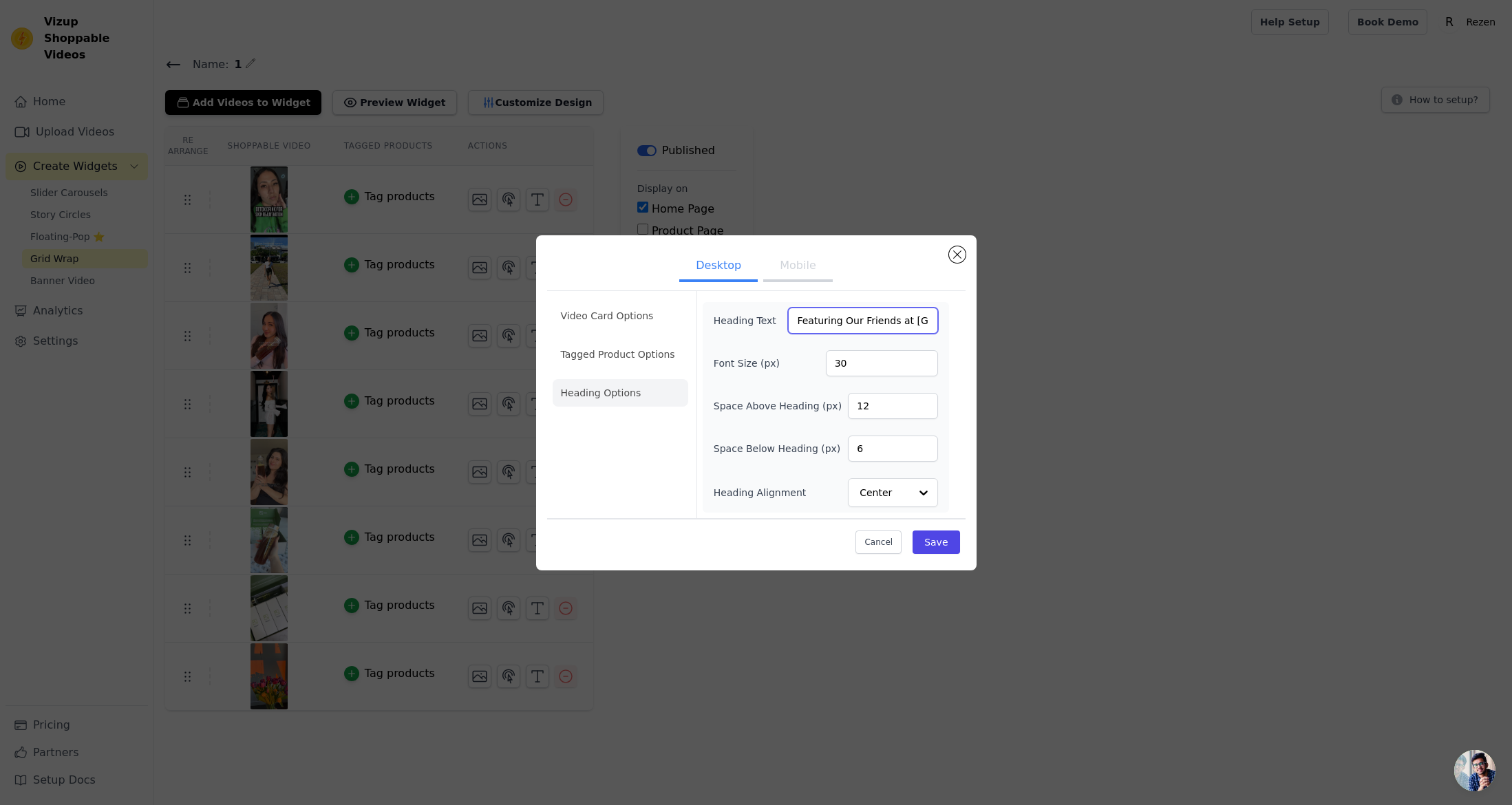
click at [856, 324] on input "Featuring Our Friends at Rezen" at bounding box center [862, 320] width 149 height 26
paste input "In collaboration with"
type input "In collaboration with Rezen"
click at [948, 543] on button "Save" at bounding box center [936, 542] width 47 height 23
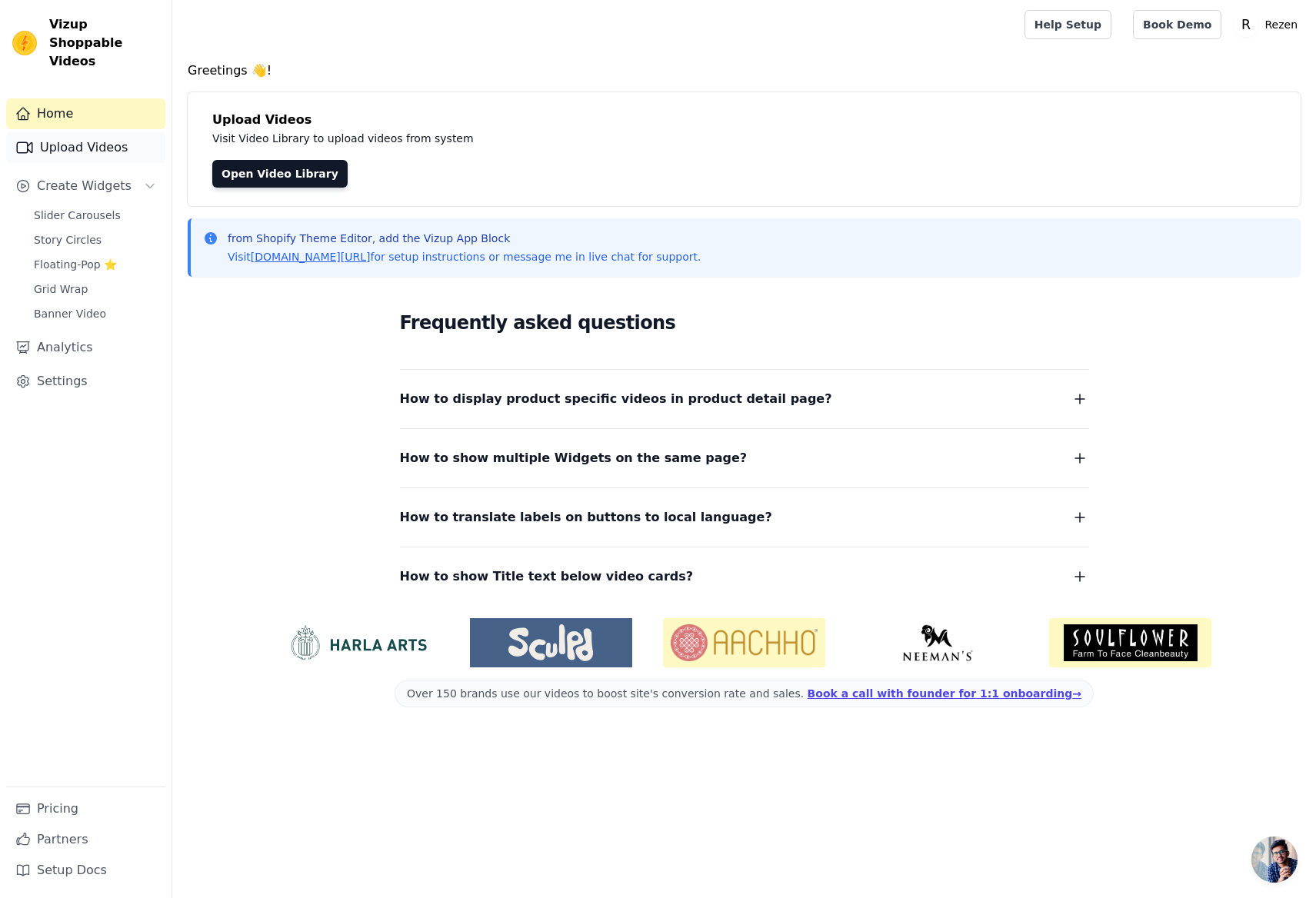
click at [100, 132] on link "Upload Videos" at bounding box center [86, 147] width 159 height 31
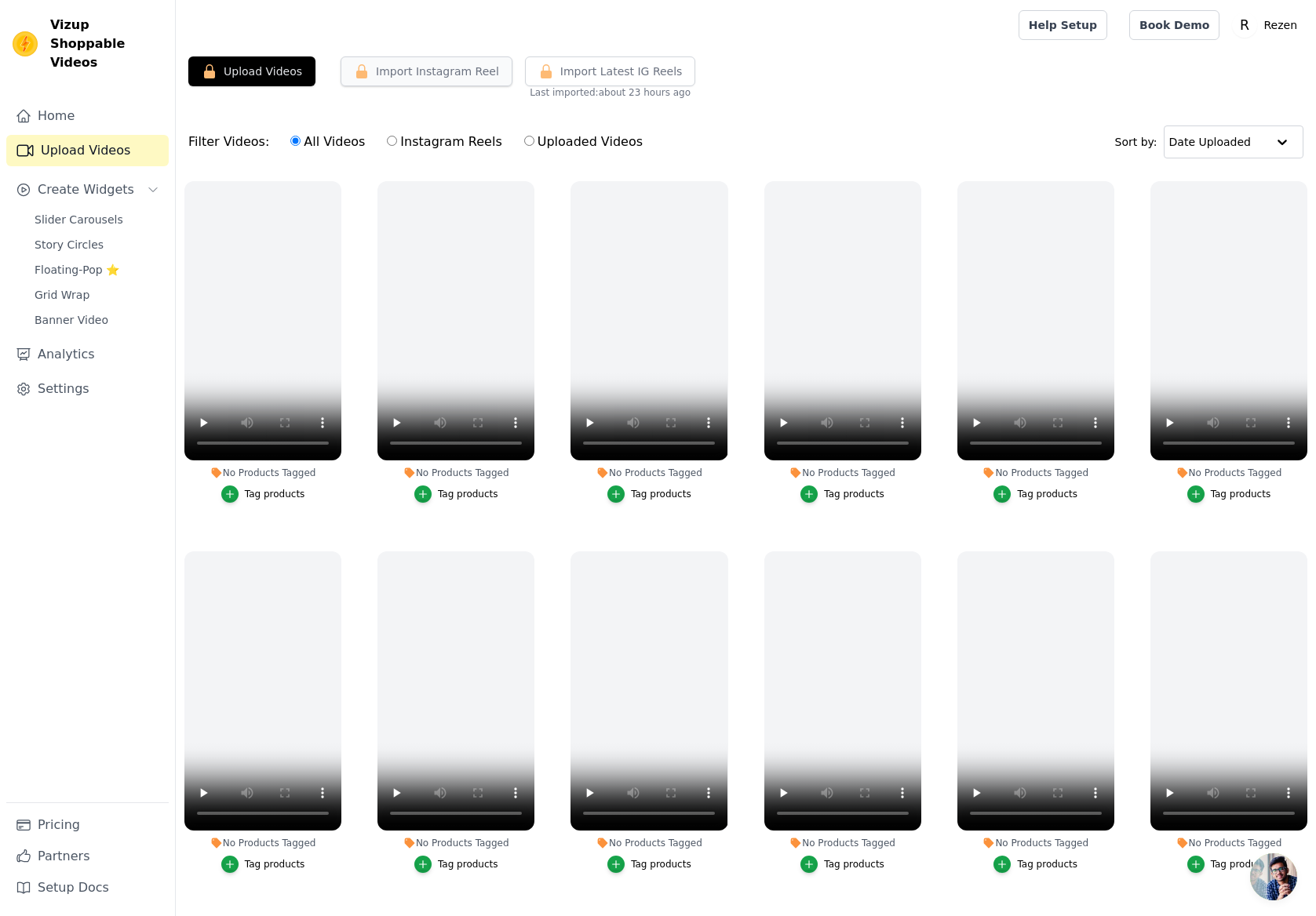
click at [464, 74] on button "Import Instagram Reel" at bounding box center [426, 70] width 172 height 29
click at [429, 73] on button "Import Instagram Reel" at bounding box center [426, 70] width 172 height 29
click at [449, 75] on button "Import Instagram Reel" at bounding box center [426, 70] width 172 height 29
click at [81, 825] on link "Pricing" at bounding box center [87, 825] width 162 height 31
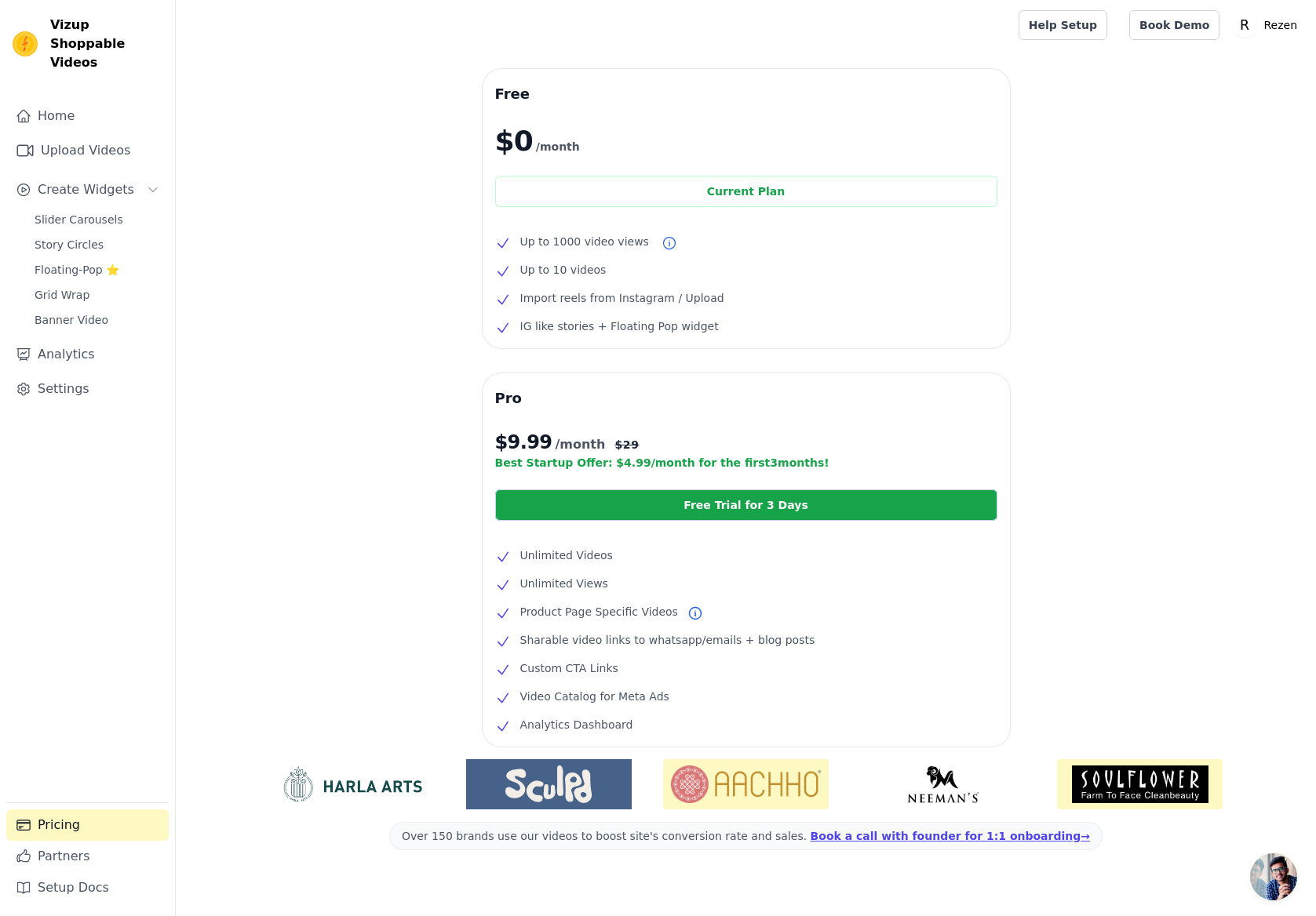
click at [664, 238] on icon at bounding box center [669, 243] width 16 height 16
click at [55, 101] on link "Home" at bounding box center [87, 116] width 162 height 31
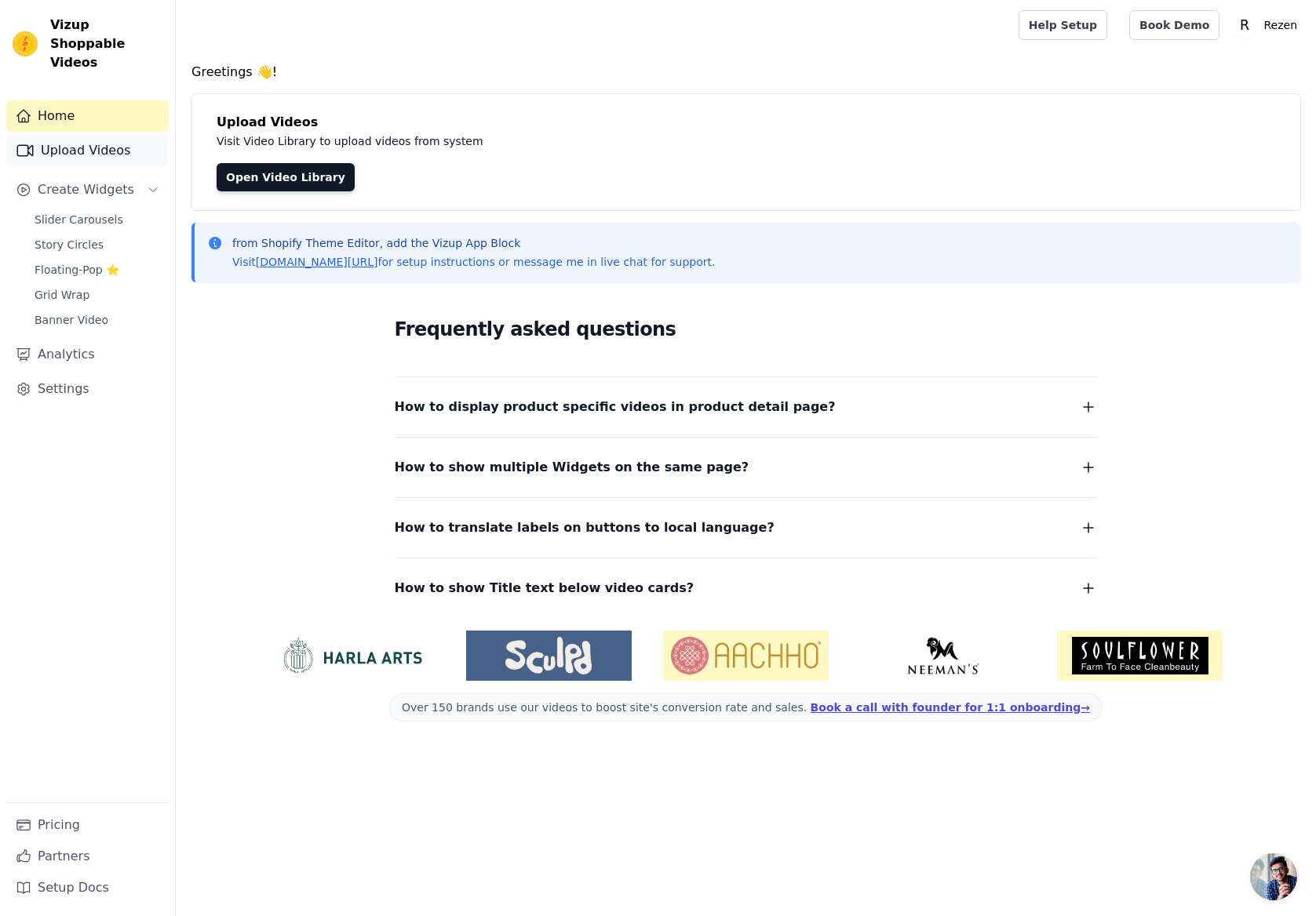
click at [97, 142] on link "Upload Videos" at bounding box center [87, 150] width 162 height 31
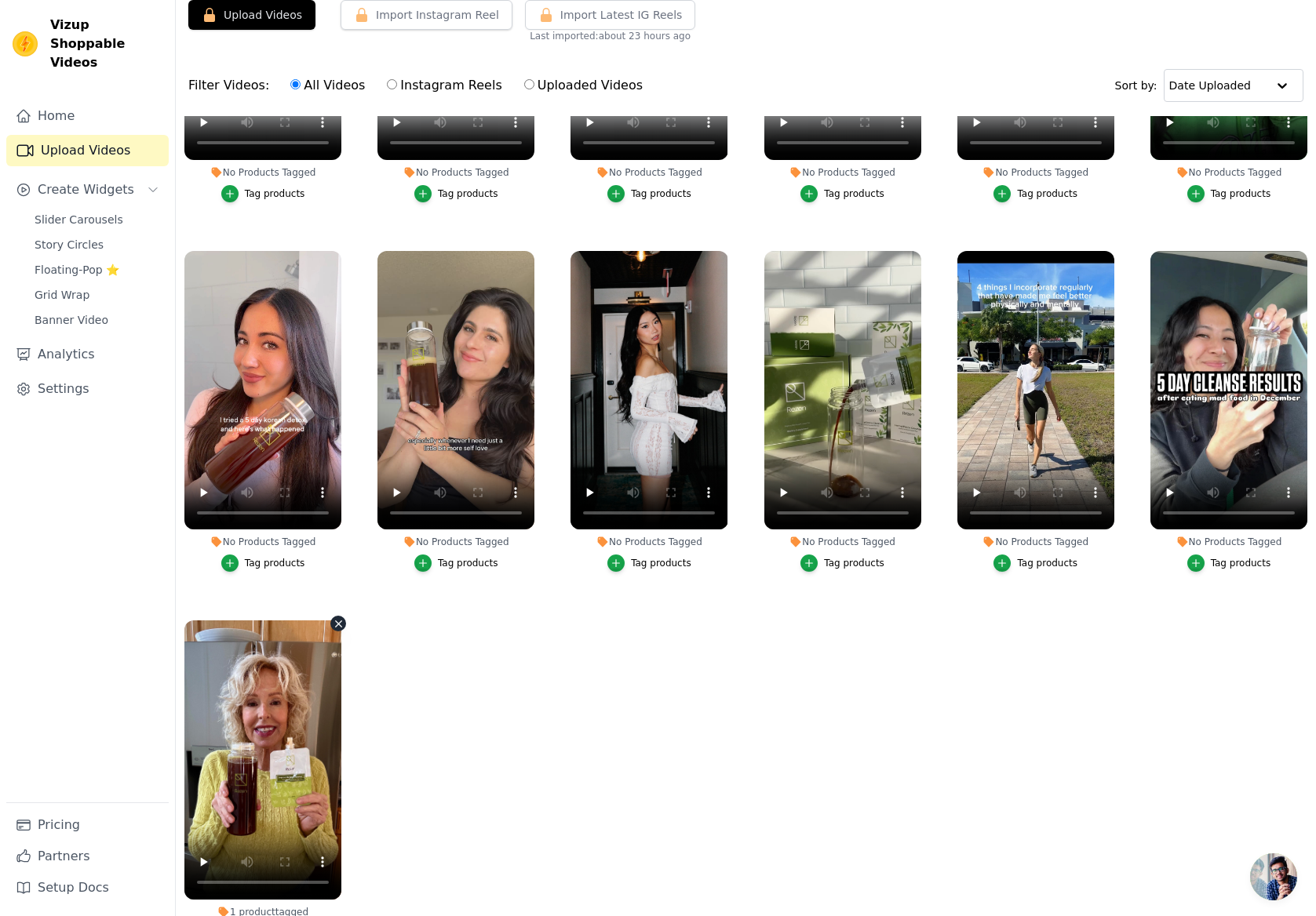
scroll to position [62, 0]
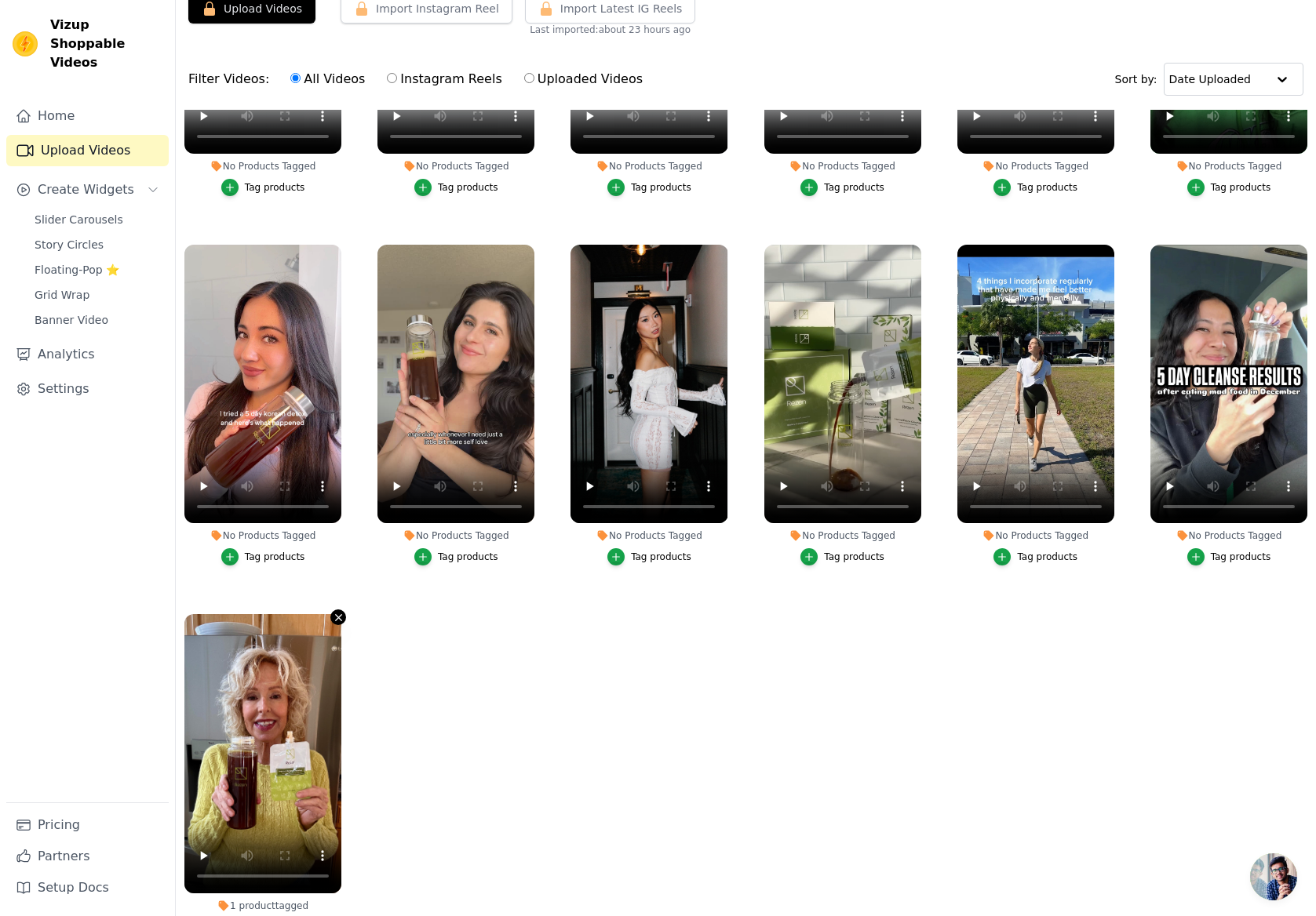
click at [338, 615] on icon "button" at bounding box center [338, 617] width 12 height 12
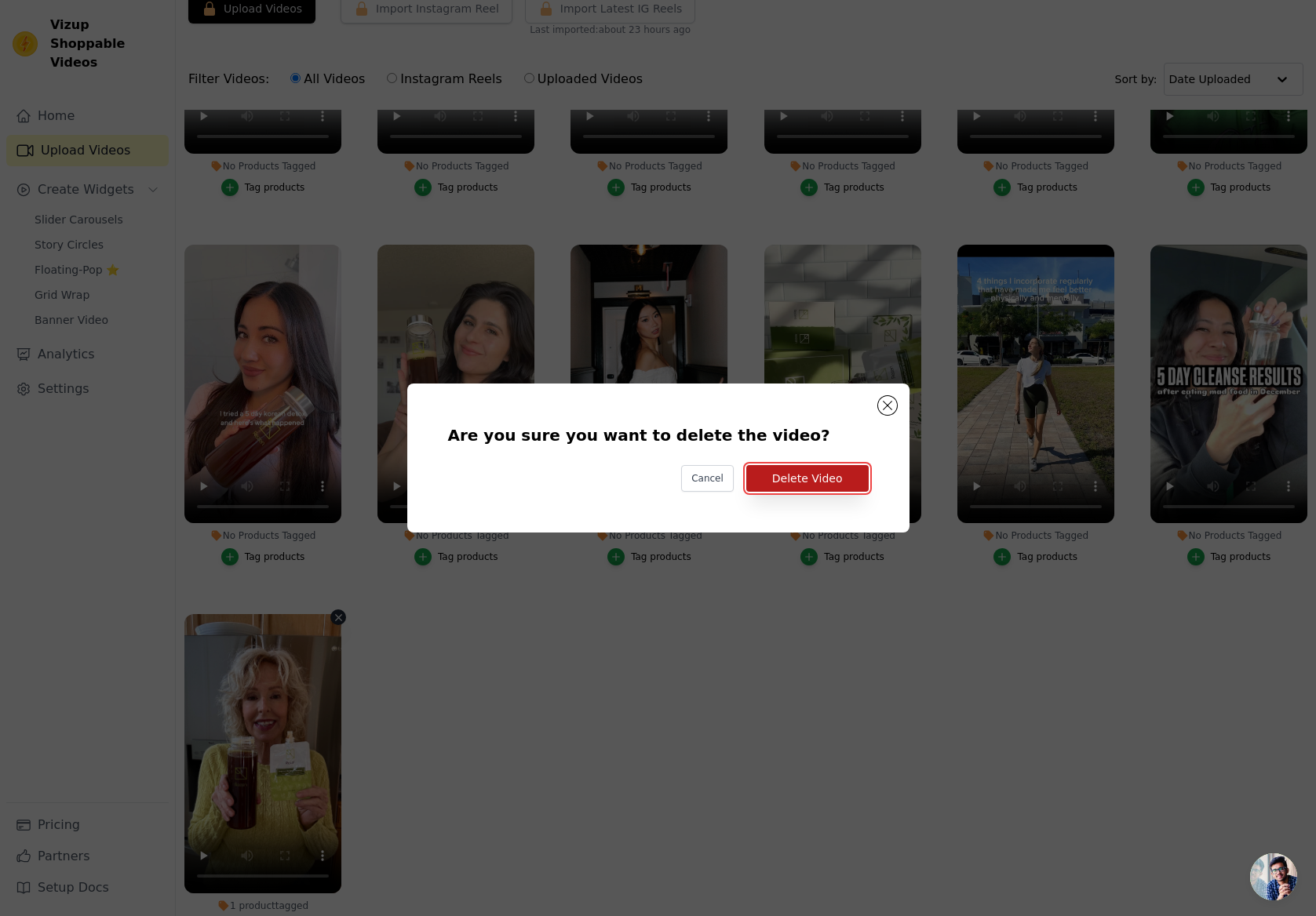
click at [790, 478] on button "Delete Video" at bounding box center [807, 478] width 122 height 27
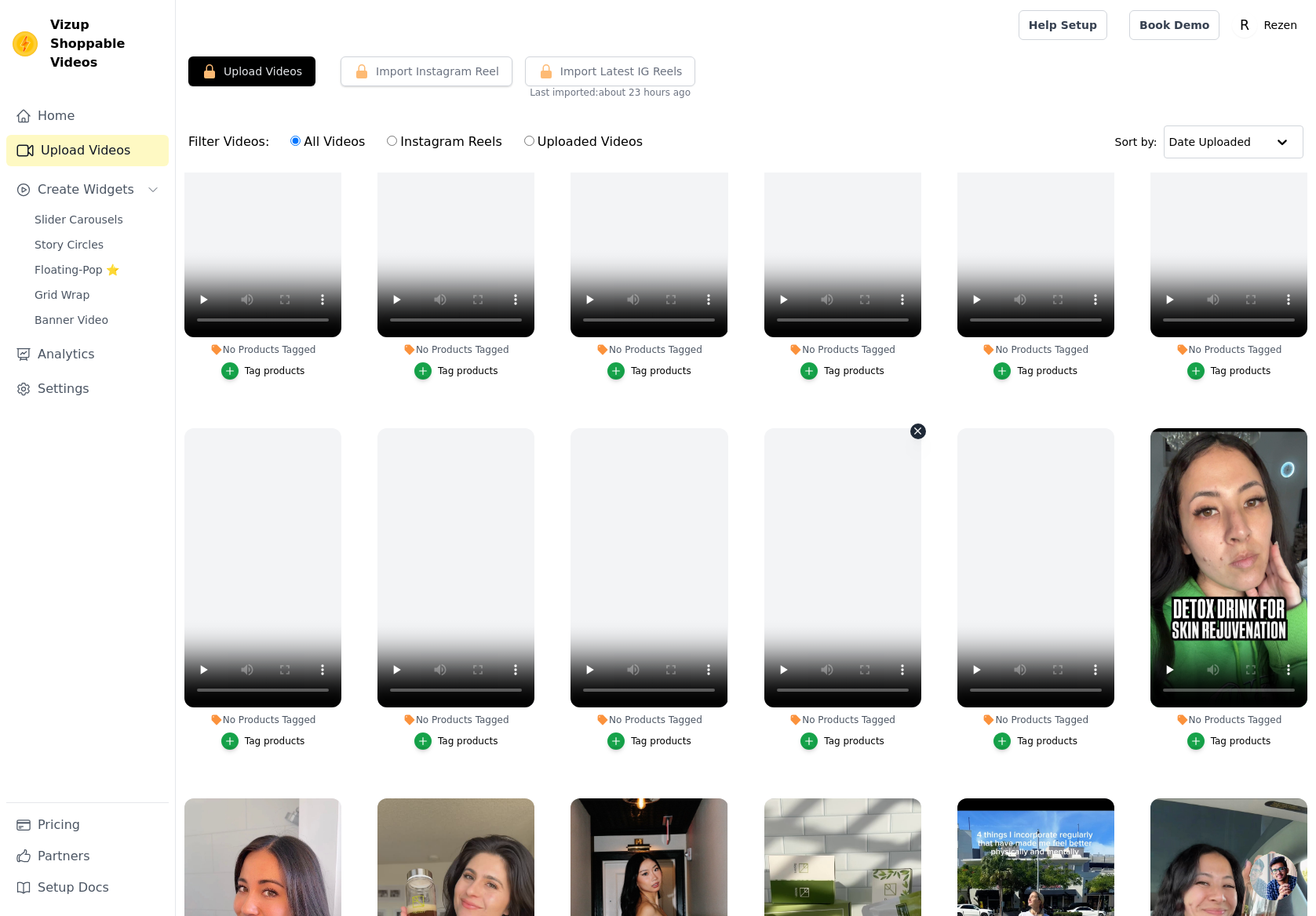
scroll to position [200, 0]
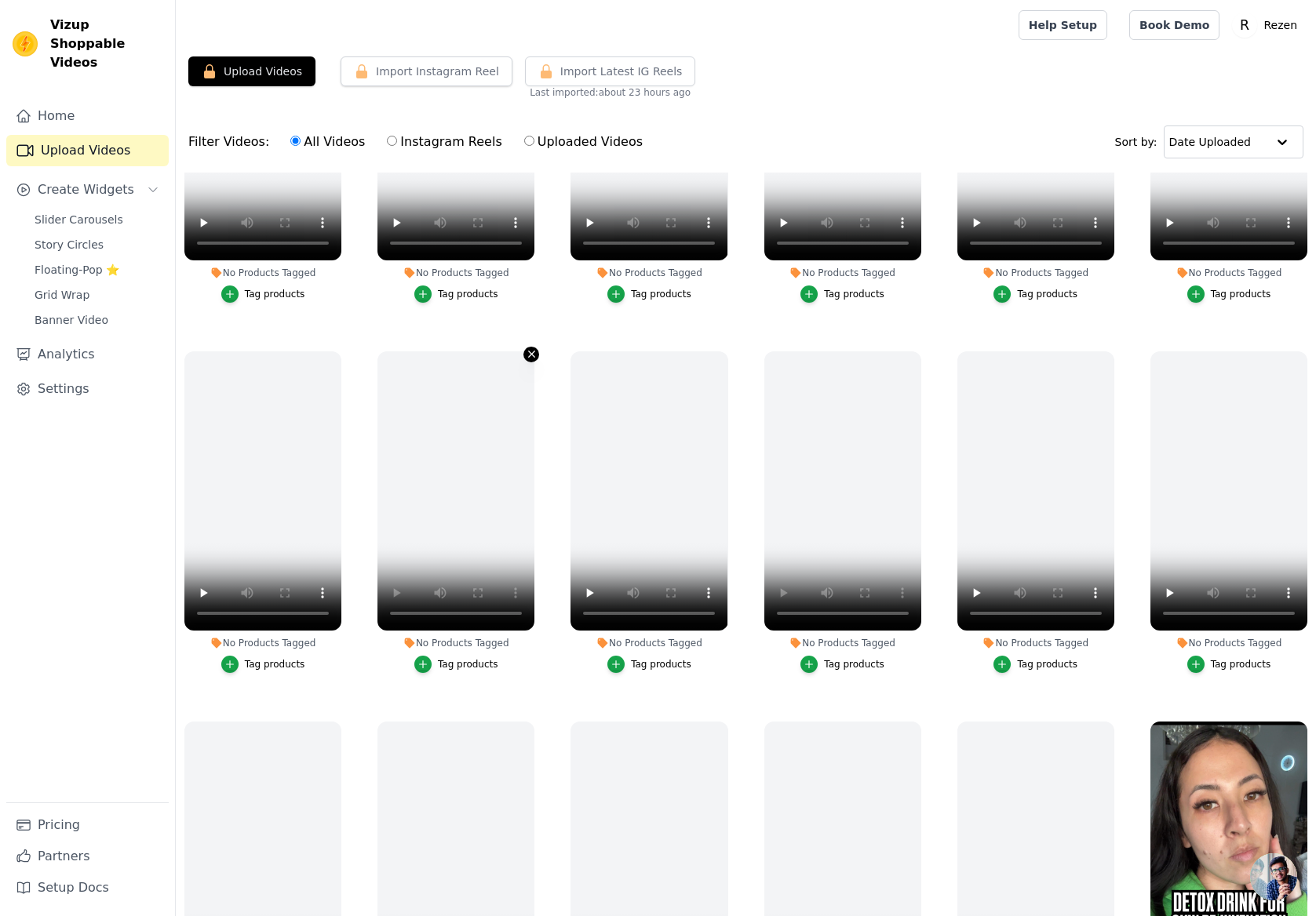
click at [532, 354] on icon "button" at bounding box center [532, 354] width 6 height 6
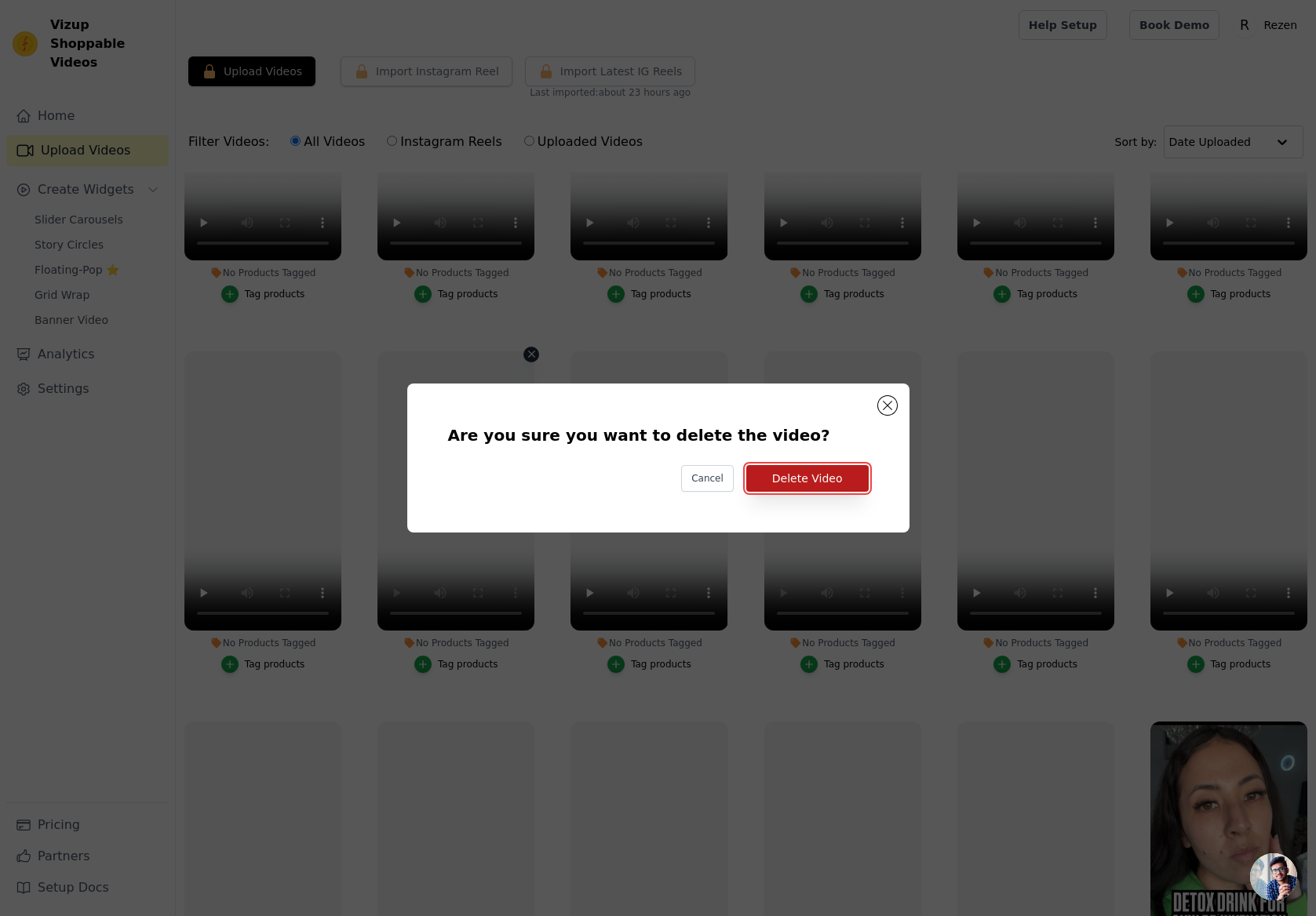
click at [815, 468] on button "Delete Video" at bounding box center [807, 478] width 122 height 27
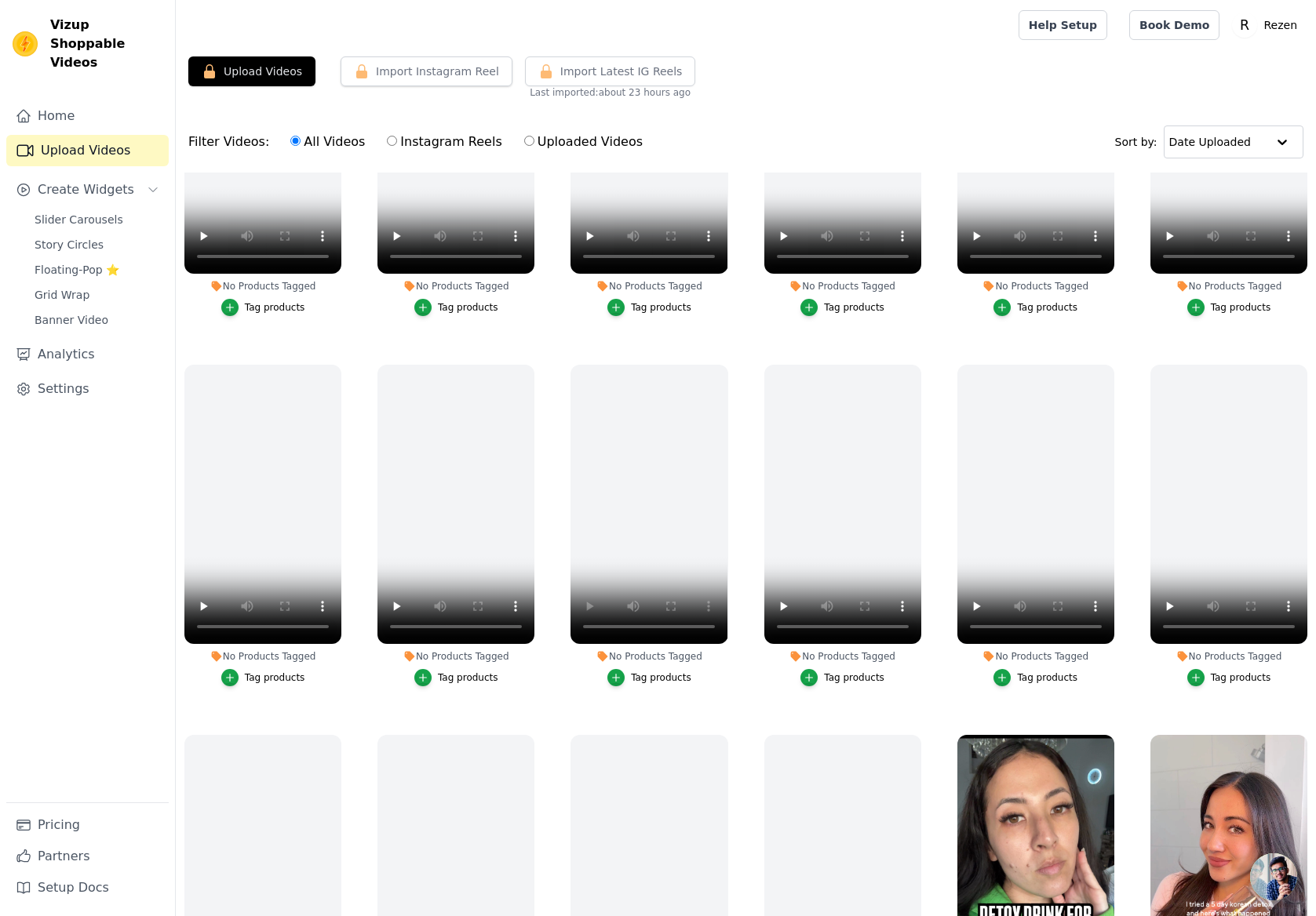
scroll to position [0, 0]
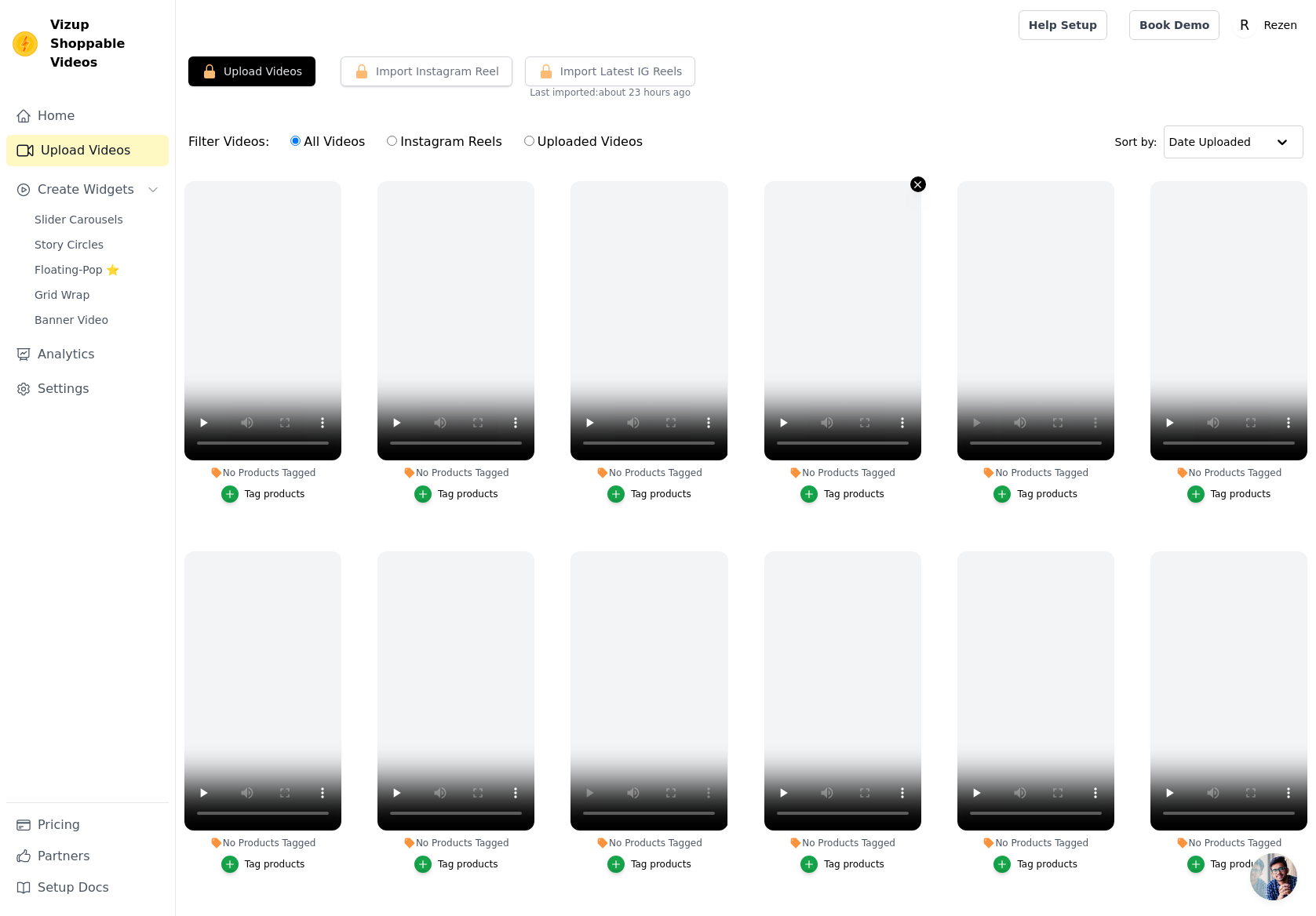
click at [915, 186] on icon "button" at bounding box center [917, 185] width 12 height 12
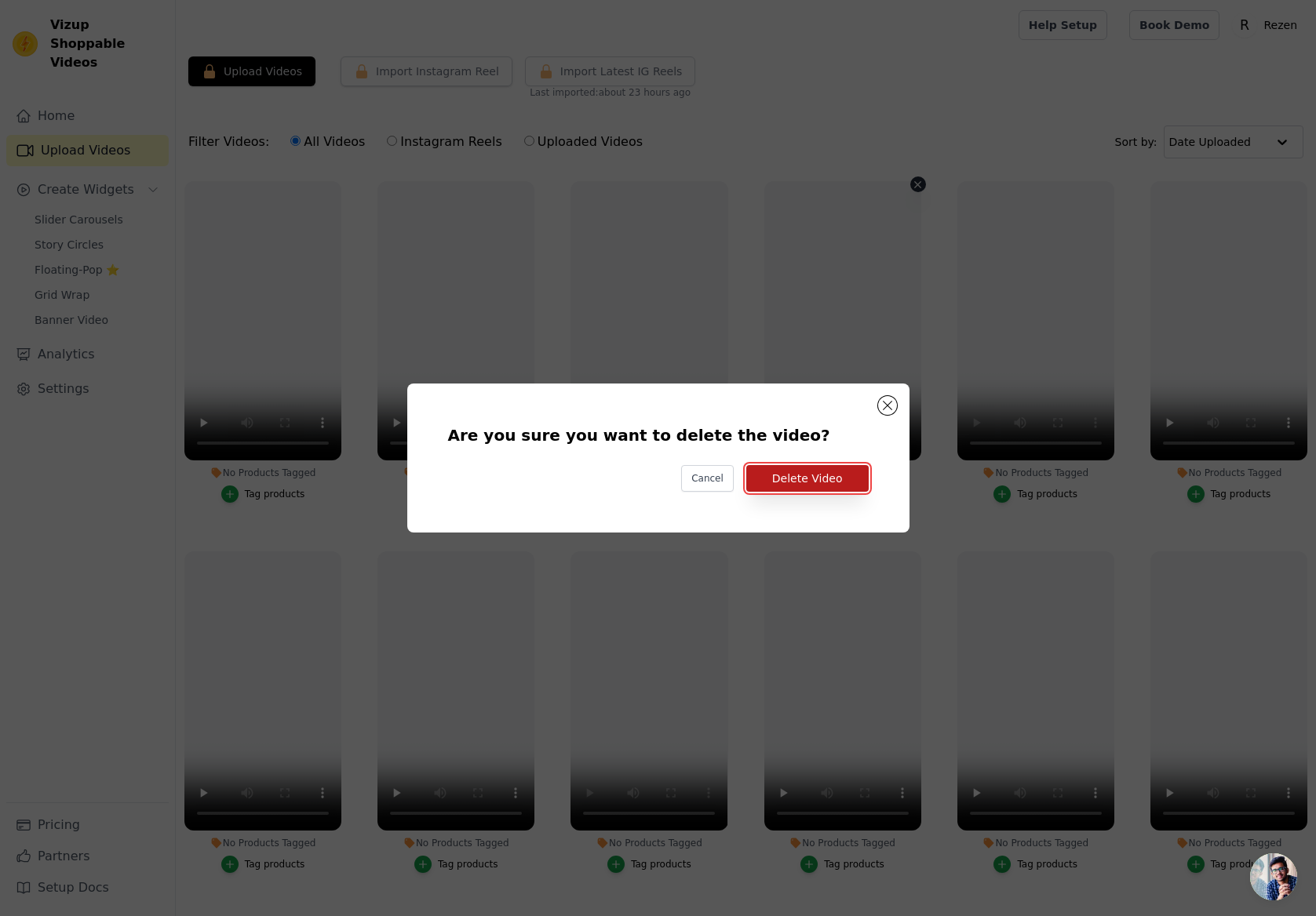
drag, startPoint x: 845, startPoint y: 477, endPoint x: 825, endPoint y: 471, distance: 20.9
click at [845, 477] on button "Delete Video" at bounding box center [807, 478] width 122 height 27
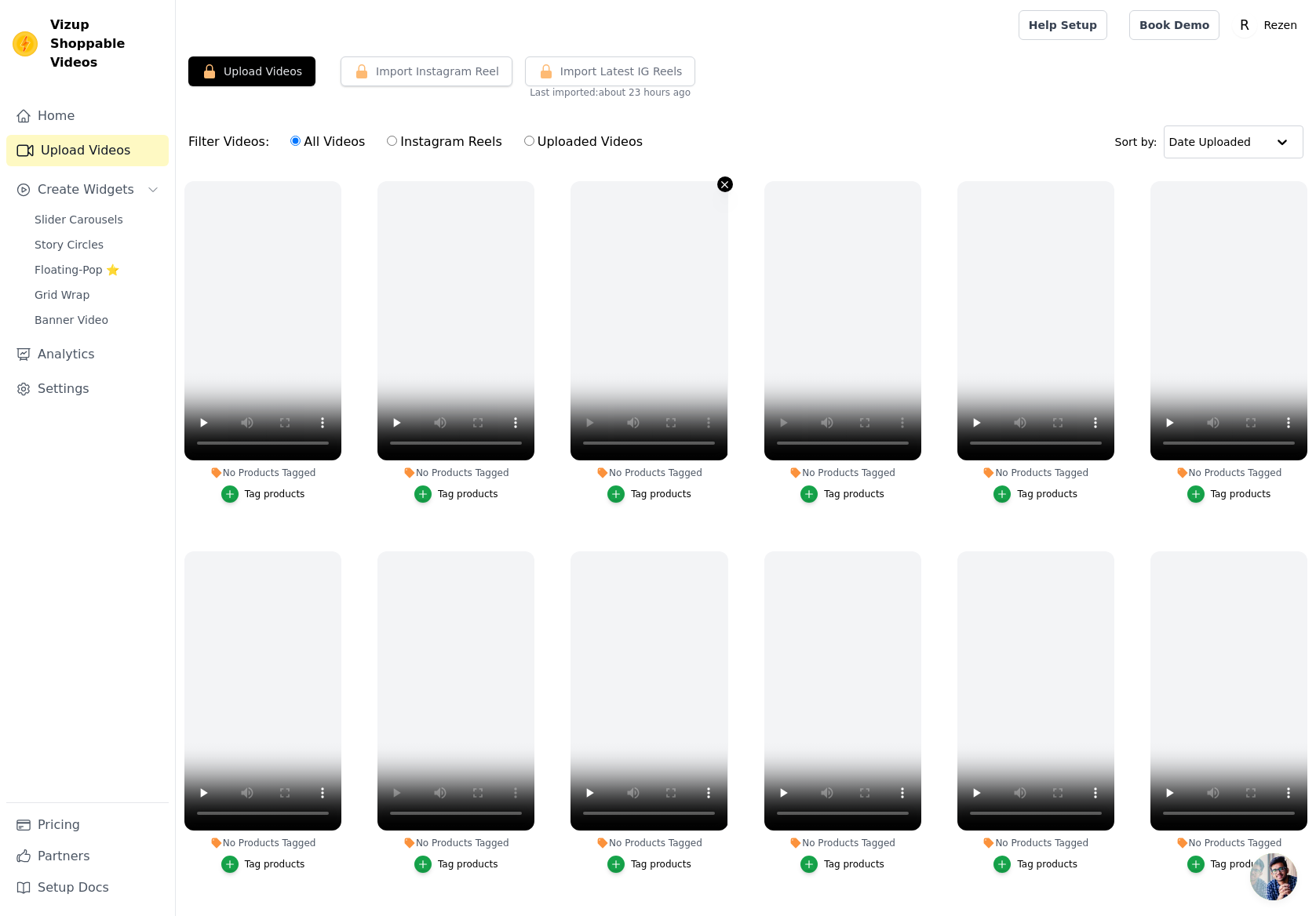
click at [723, 187] on icon "button" at bounding box center [724, 185] width 12 height 12
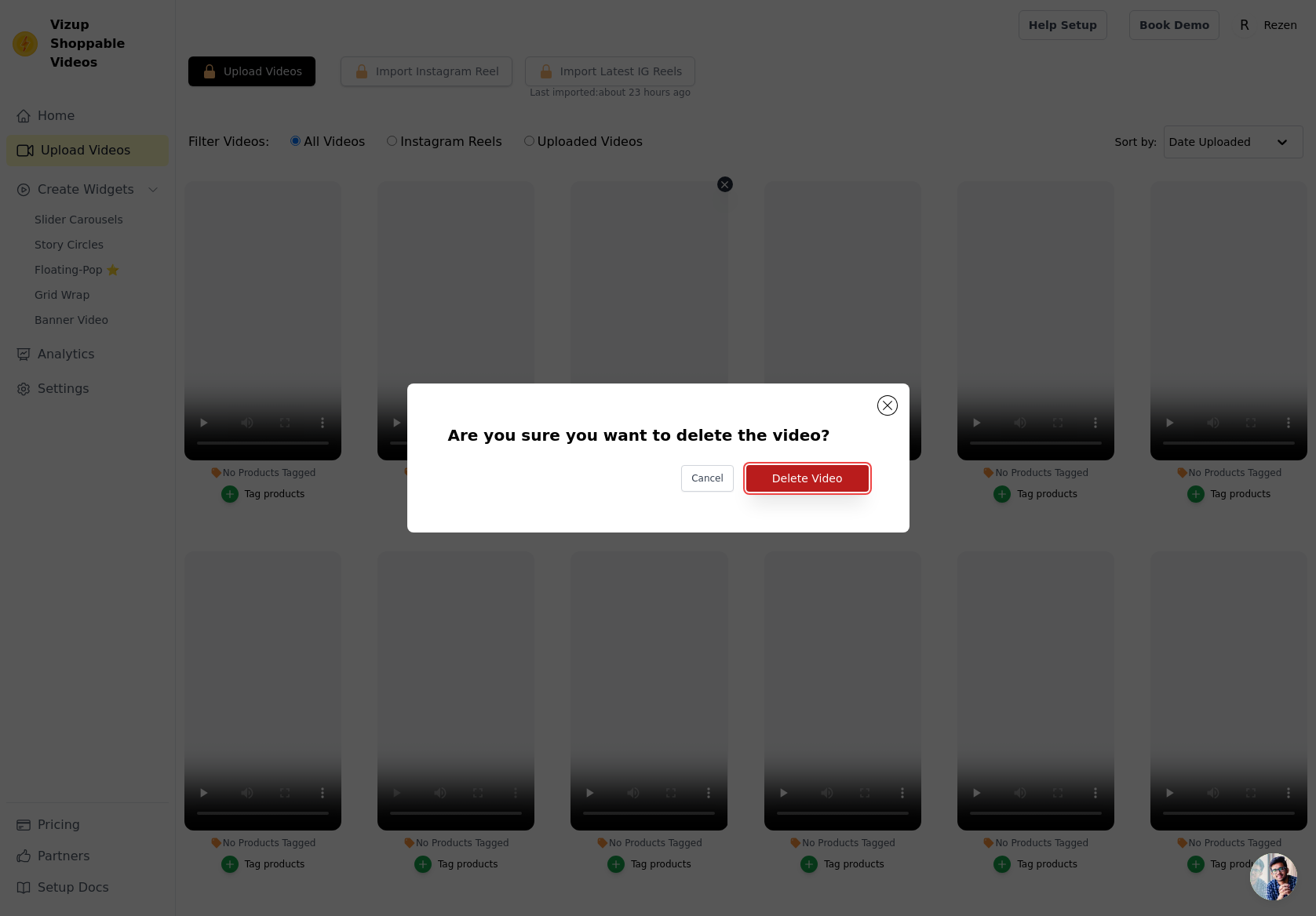
click at [811, 476] on button "Delete Video" at bounding box center [807, 478] width 122 height 27
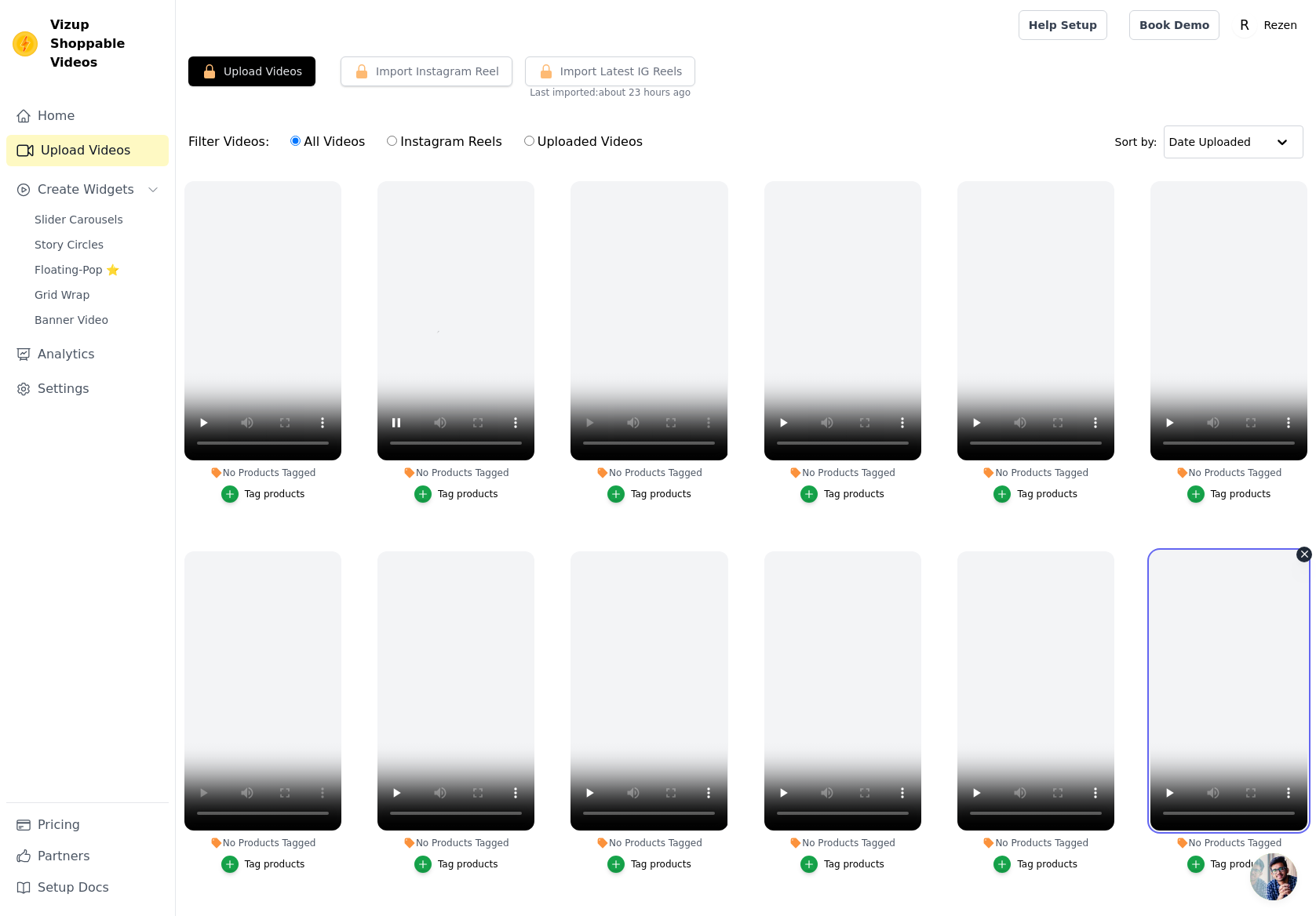
click at [1295, 556] on video at bounding box center [1229, 690] width 157 height 279
click at [1298, 557] on icon "button" at bounding box center [1304, 554] width 12 height 12
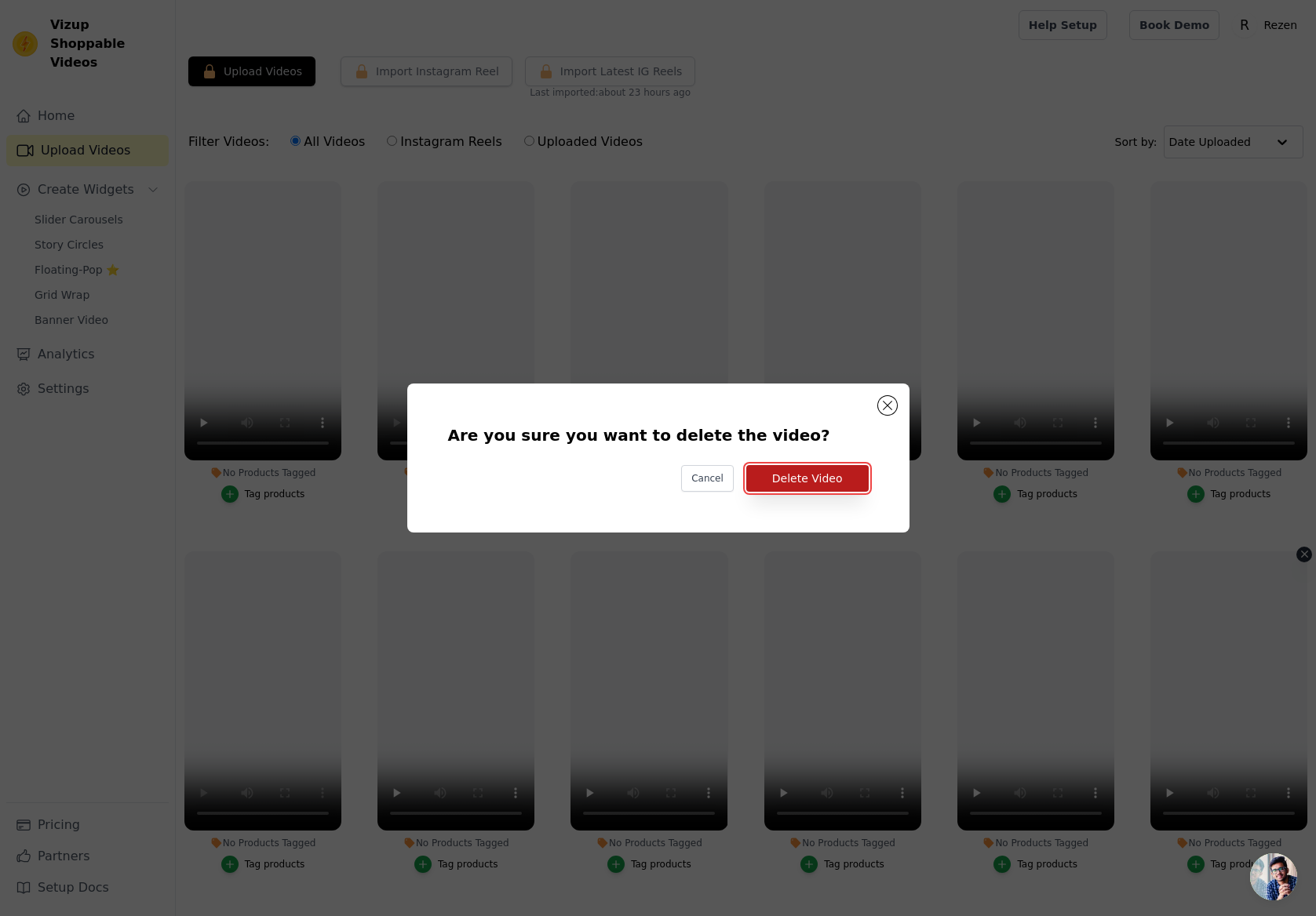
click at [832, 479] on button "Delete Video" at bounding box center [807, 478] width 122 height 27
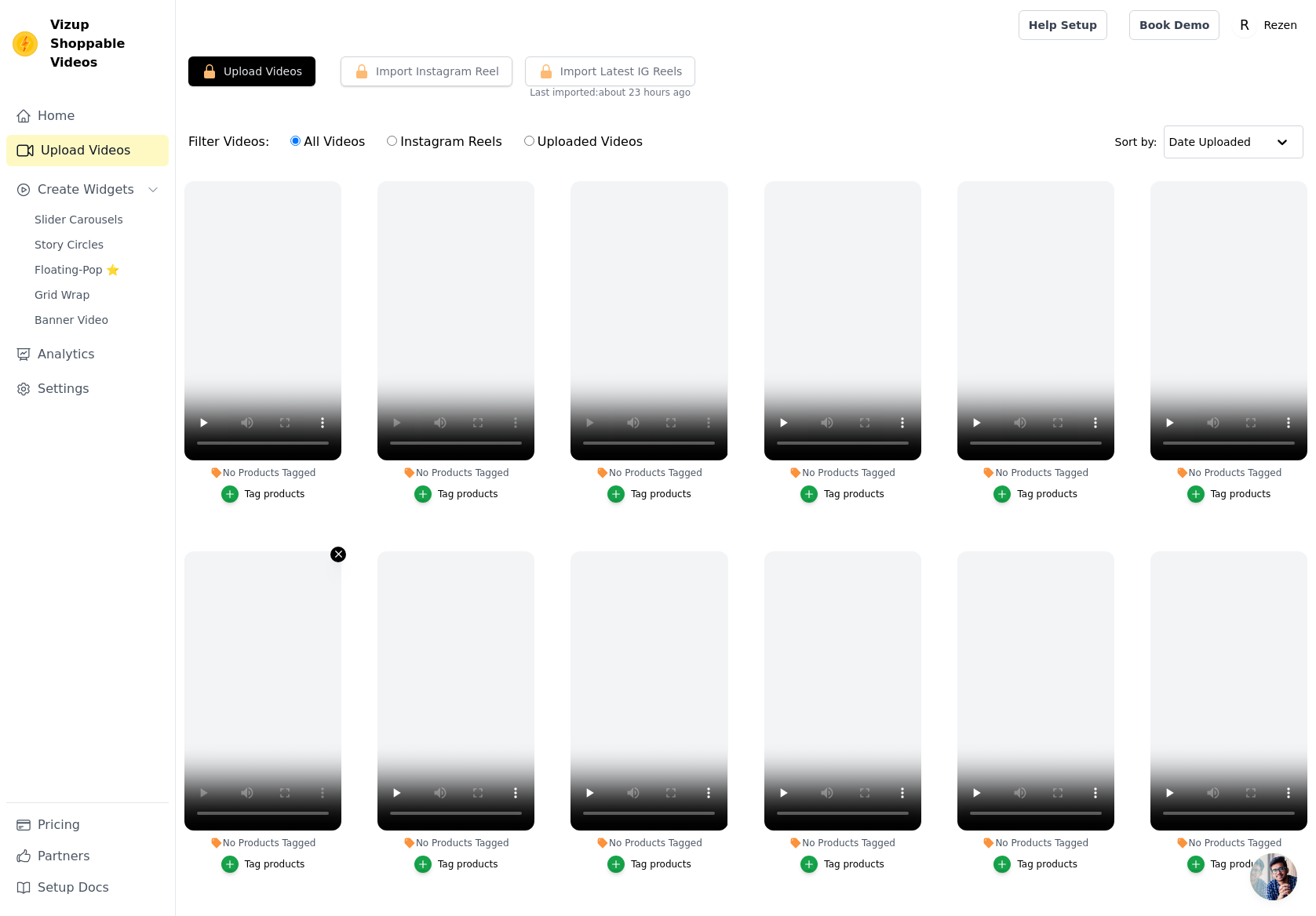
click at [333, 557] on icon "button" at bounding box center [338, 554] width 12 height 12
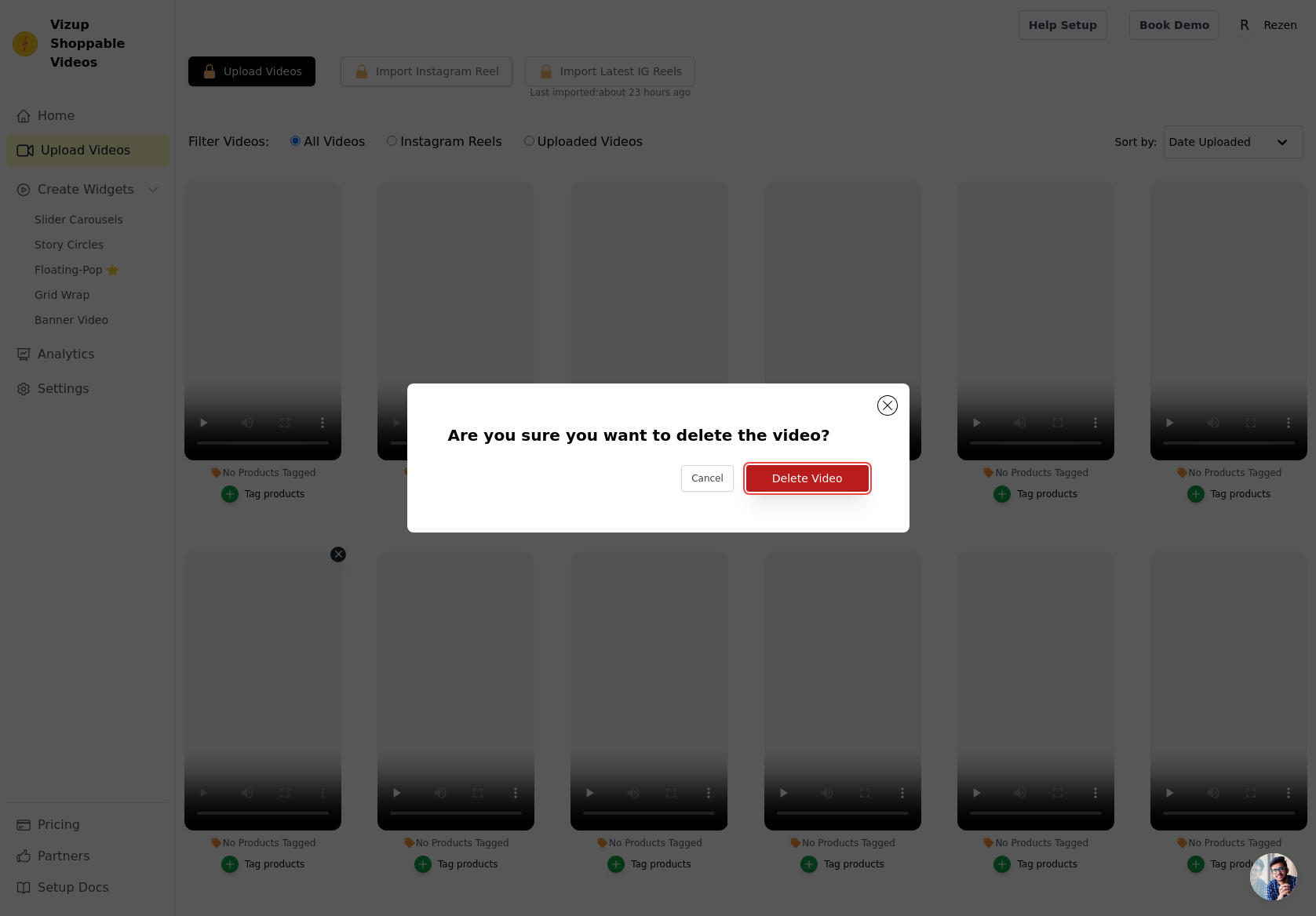
drag, startPoint x: 788, startPoint y: 480, endPoint x: 797, endPoint y: 482, distance: 9.2
click at [788, 481] on button "Delete Video" at bounding box center [807, 478] width 122 height 27
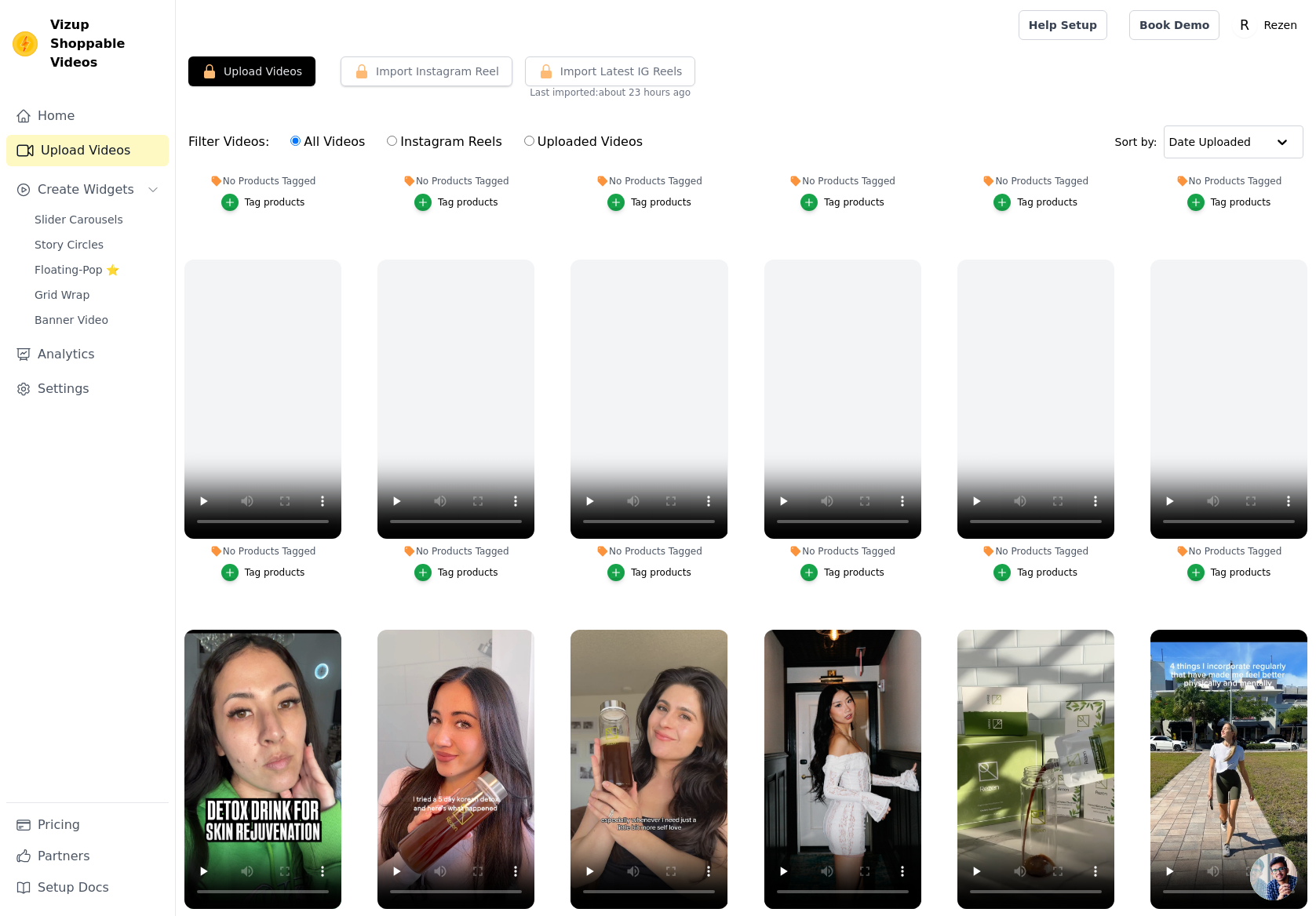
scroll to position [62, 0]
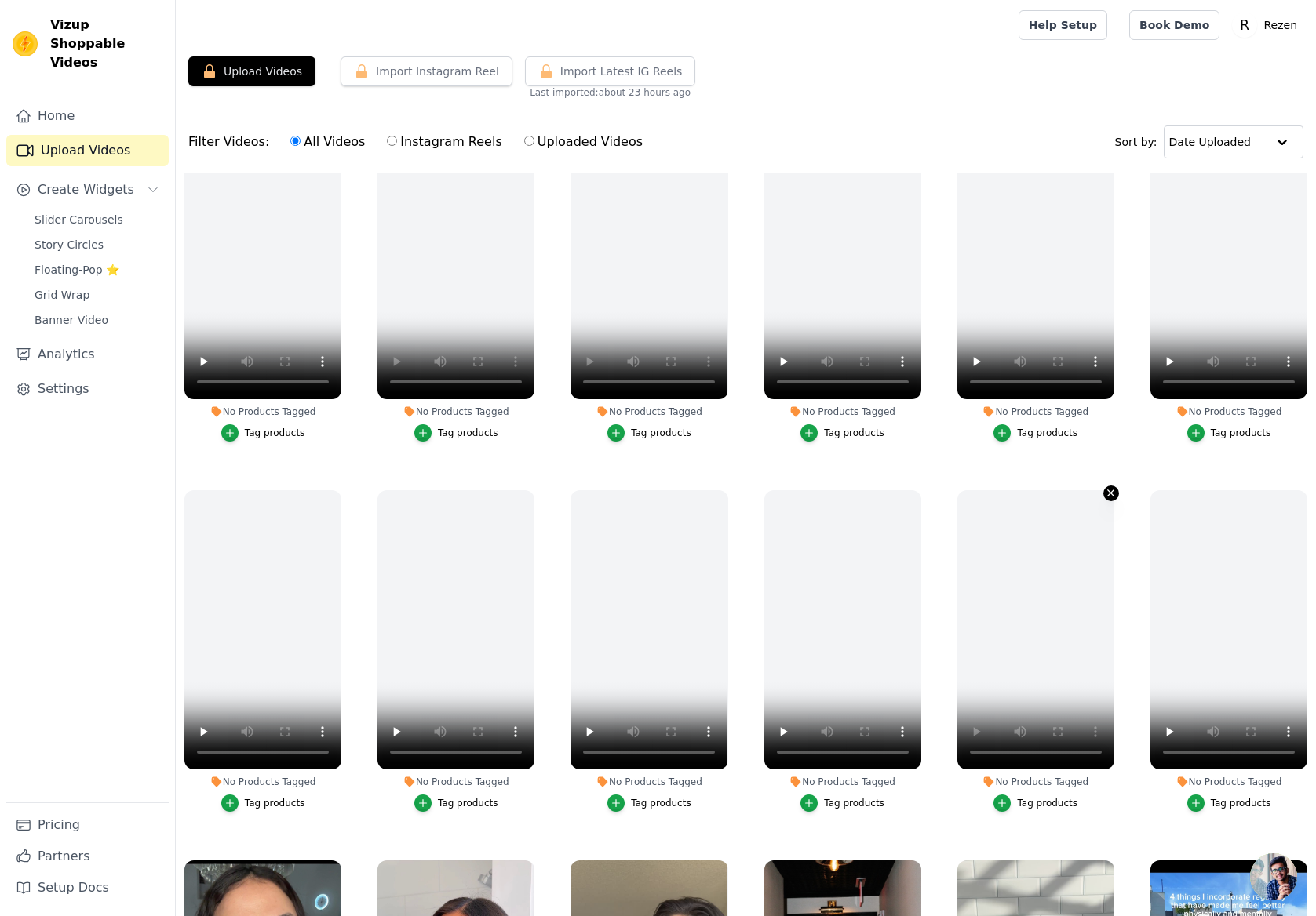
click at [1109, 495] on icon "button" at bounding box center [1110, 492] width 12 height 12
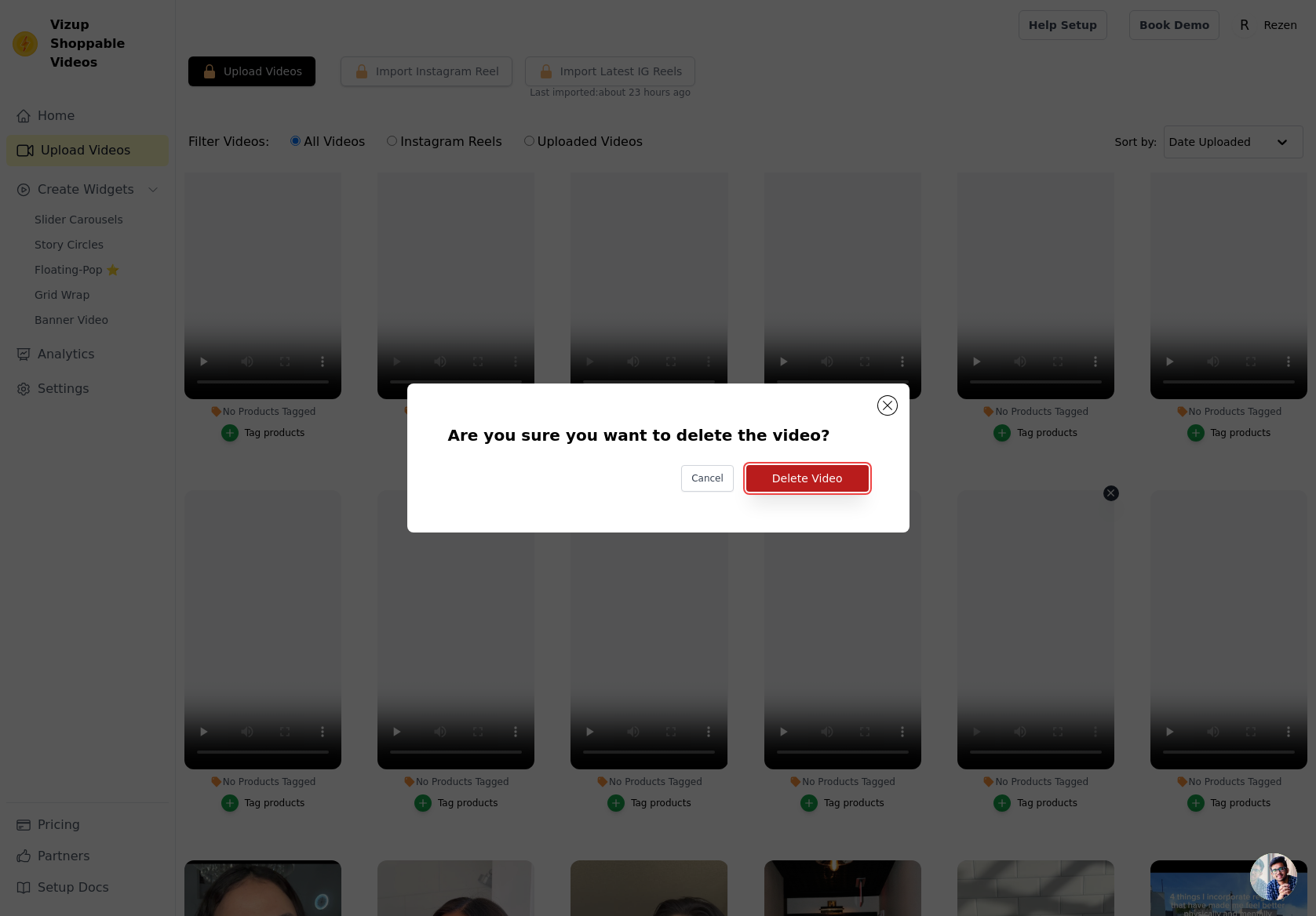
click at [846, 482] on button "Delete Video" at bounding box center [807, 478] width 122 height 27
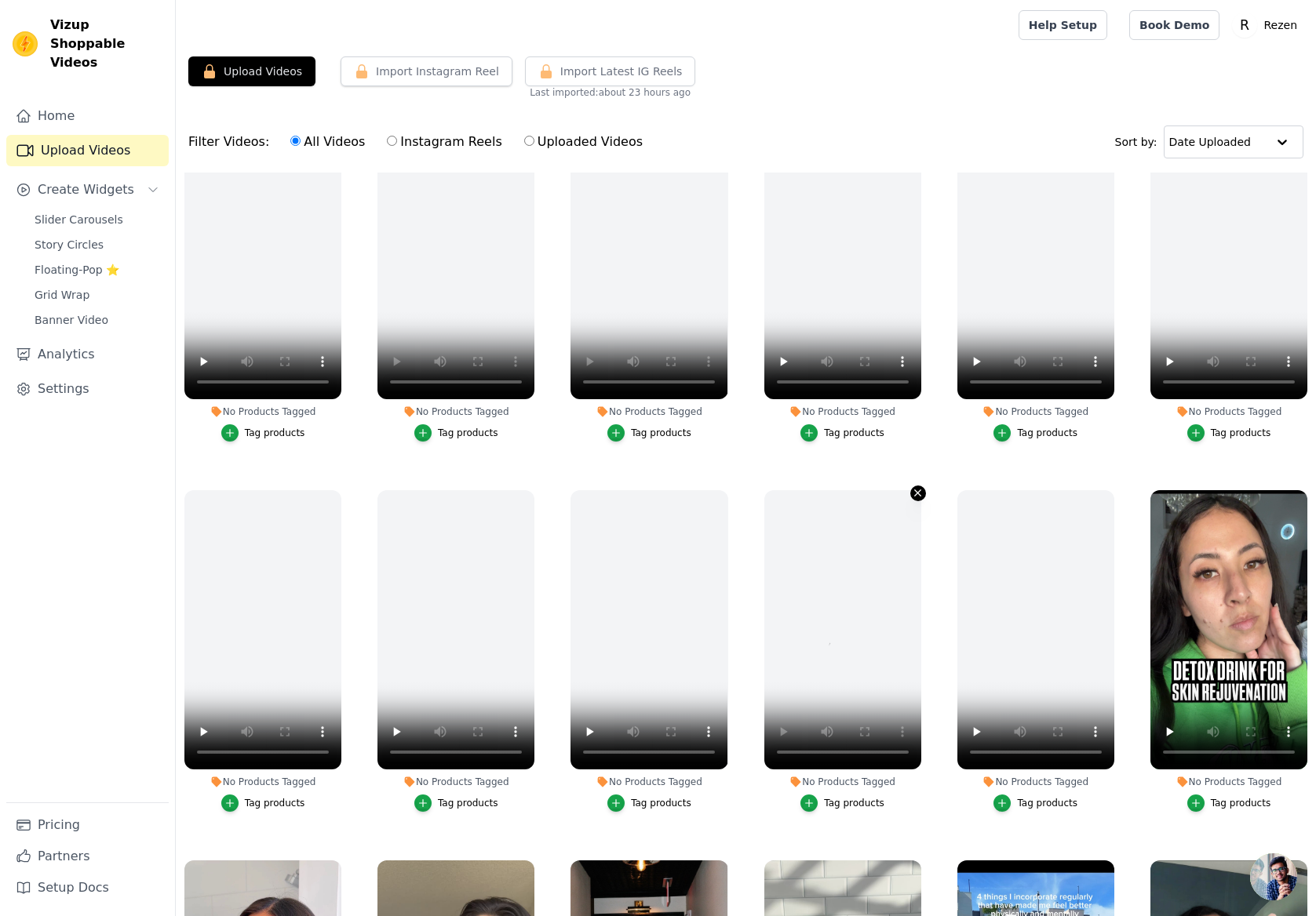
click at [918, 492] on icon "button" at bounding box center [917, 493] width 6 height 6
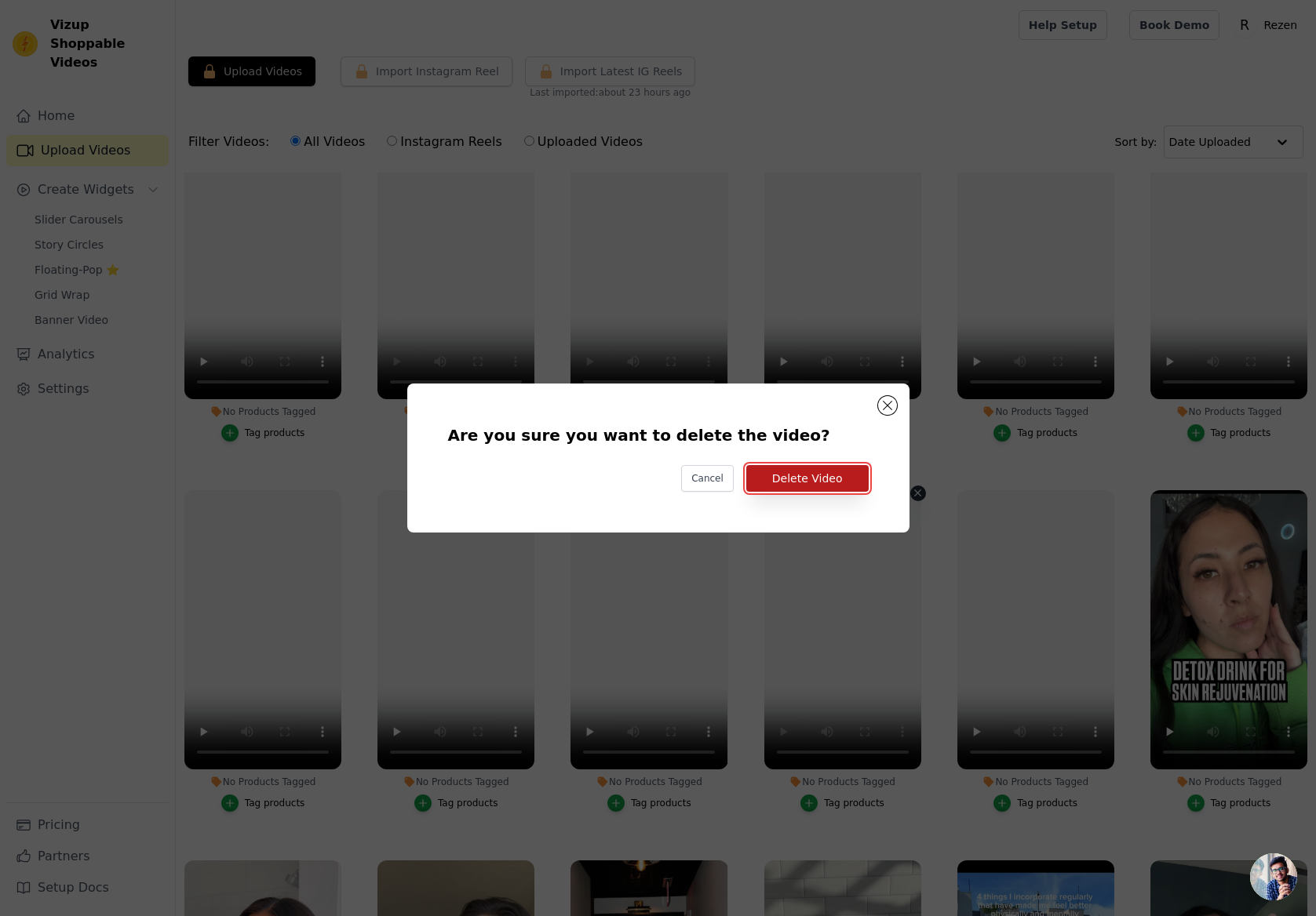
click at [835, 478] on button "Delete Video" at bounding box center [807, 478] width 122 height 27
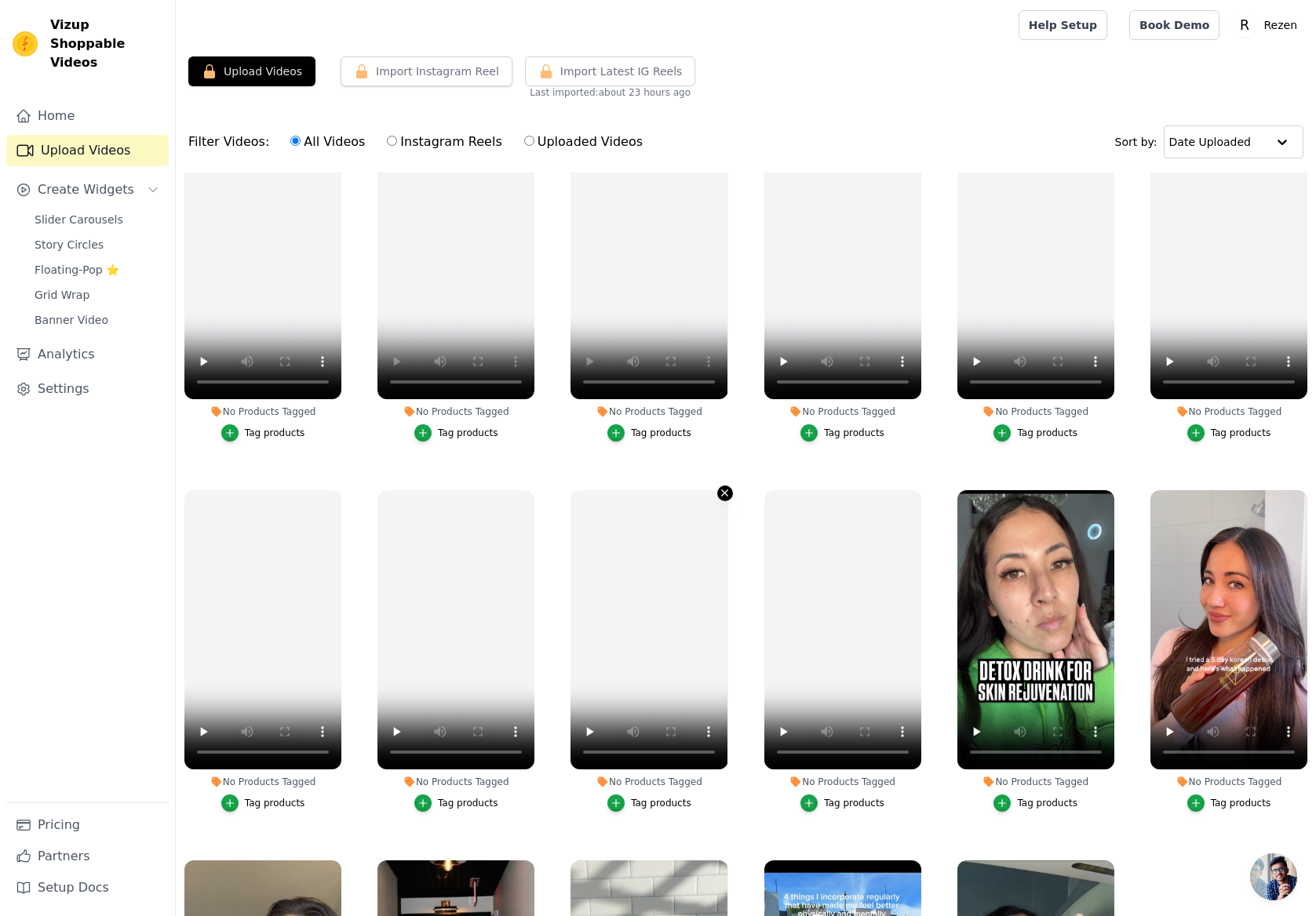
click at [728, 492] on icon "button" at bounding box center [724, 492] width 12 height 12
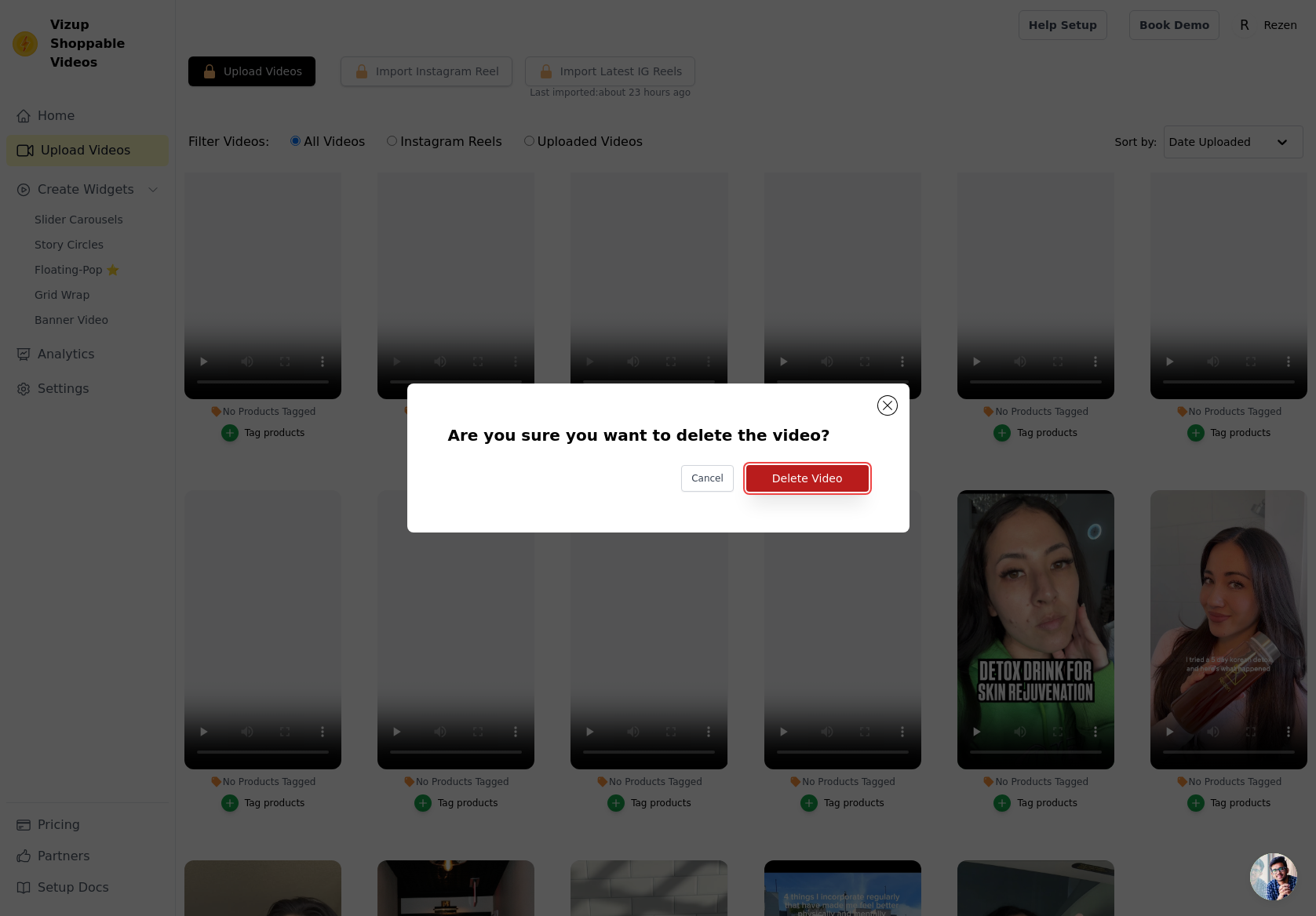
click at [833, 478] on button "Delete Video" at bounding box center [807, 478] width 122 height 27
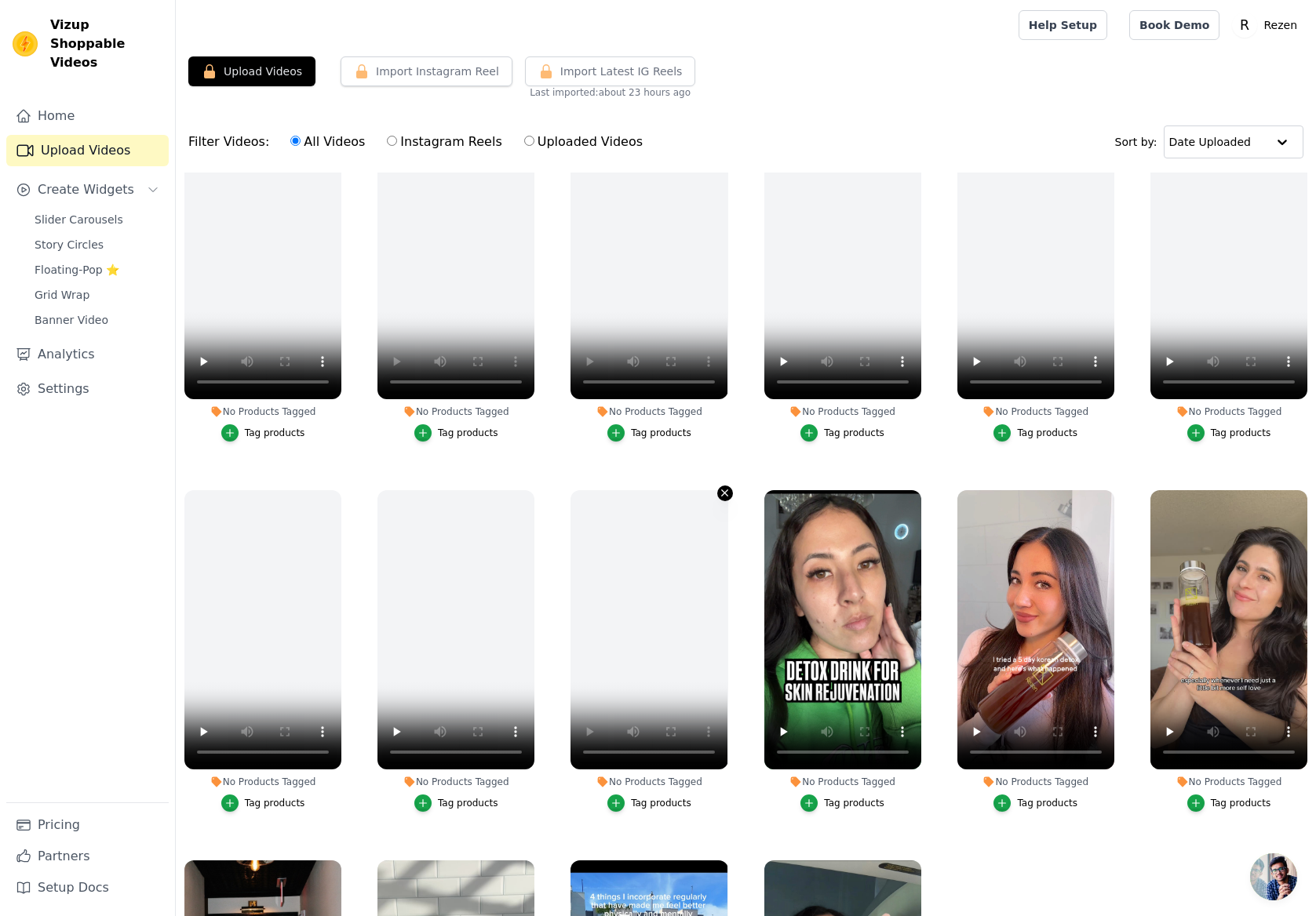
click at [727, 491] on icon "button" at bounding box center [724, 493] width 6 height 6
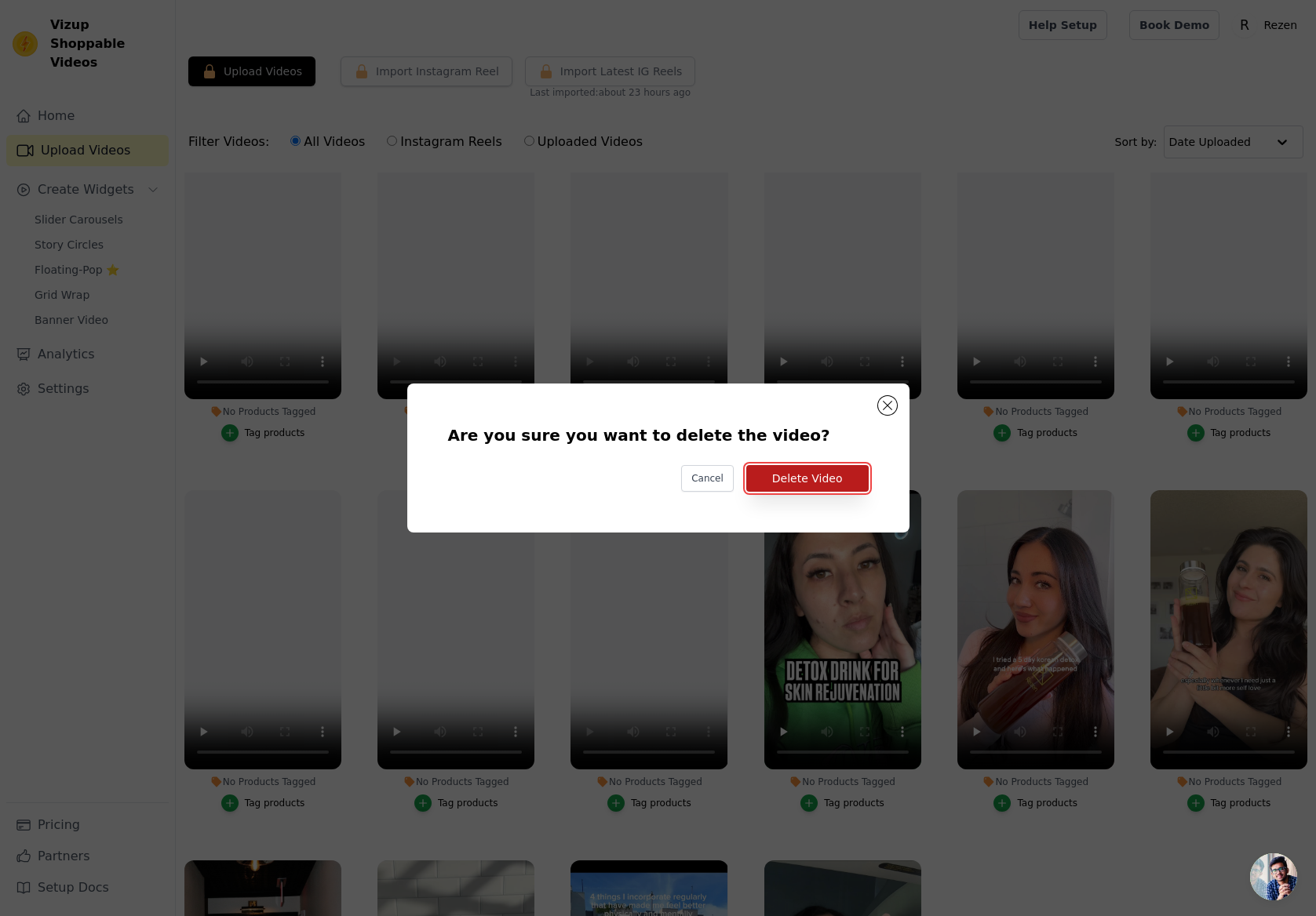
click at [801, 475] on button "Delete Video" at bounding box center [807, 478] width 122 height 27
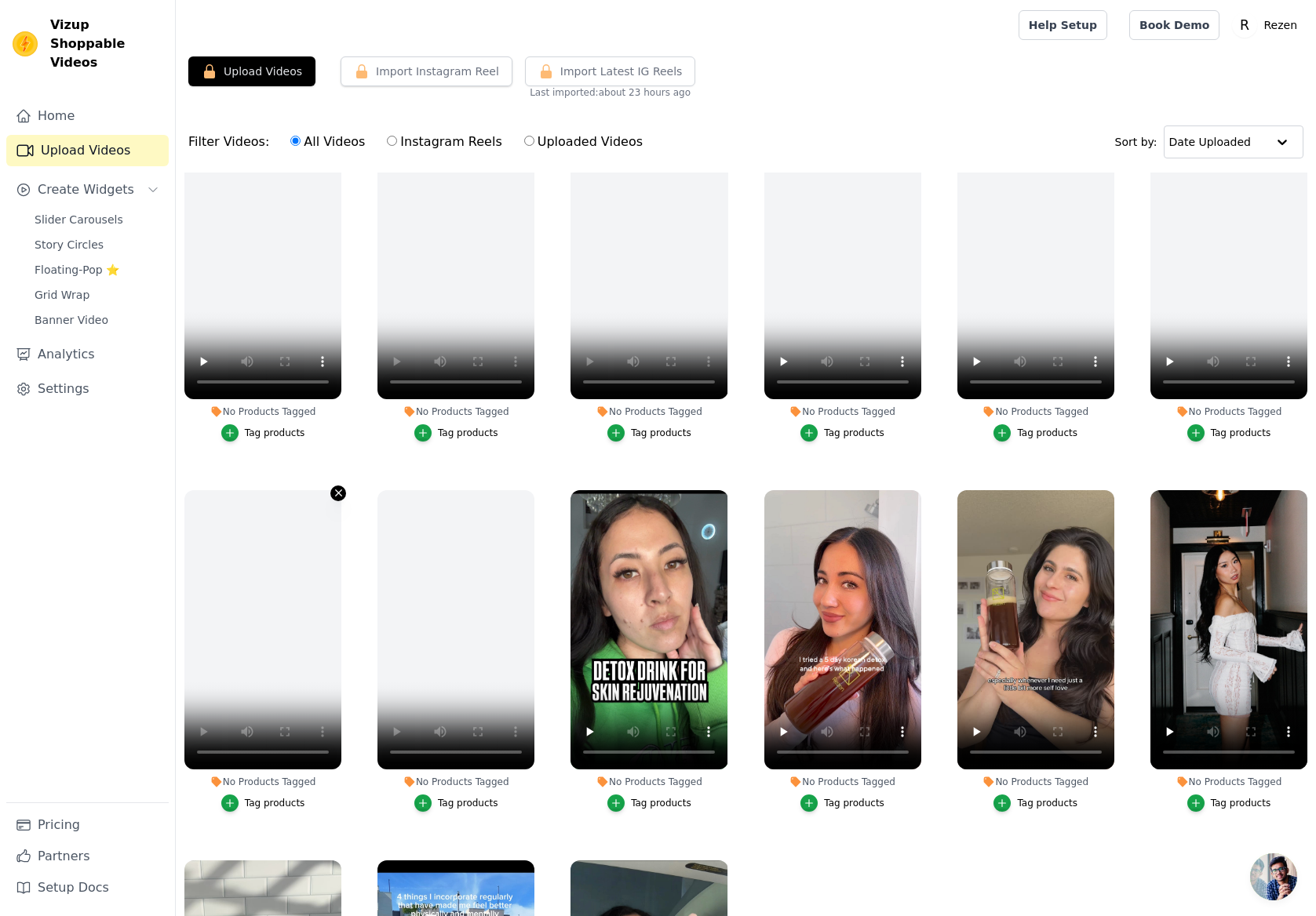
click at [341, 491] on icon "button" at bounding box center [338, 492] width 12 height 12
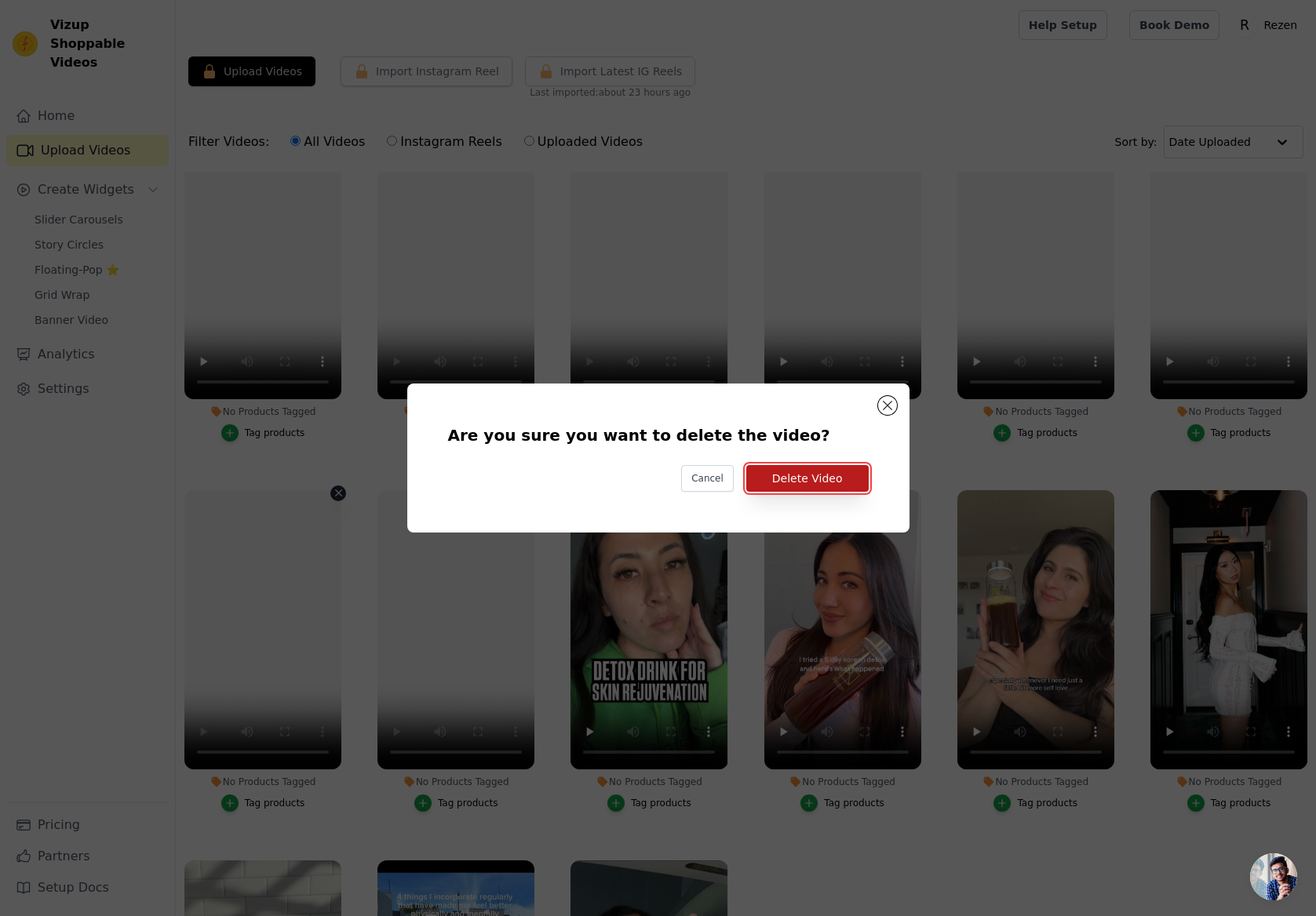
click at [783, 476] on button "Delete Video" at bounding box center [807, 478] width 122 height 27
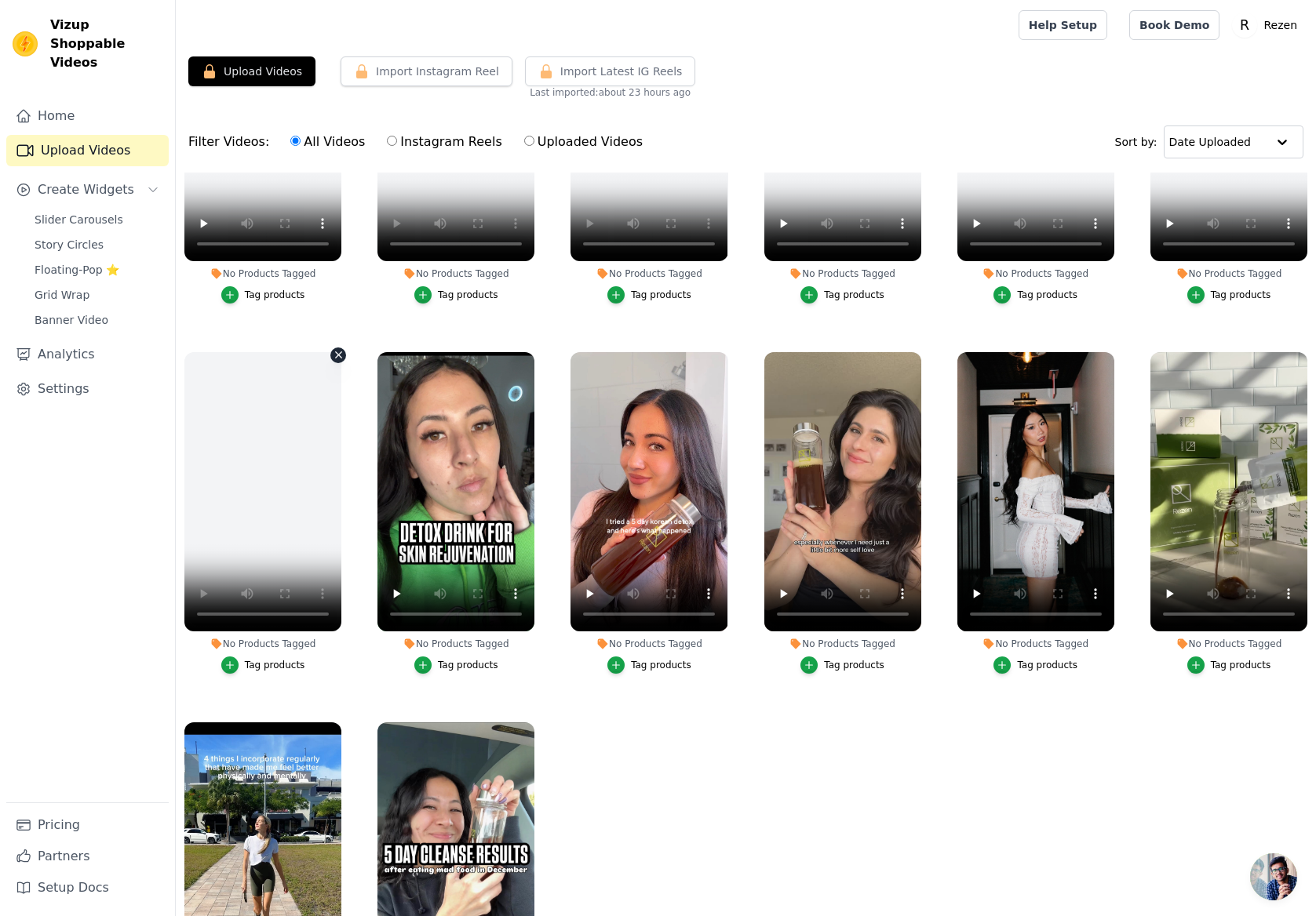
scroll to position [202, 0]
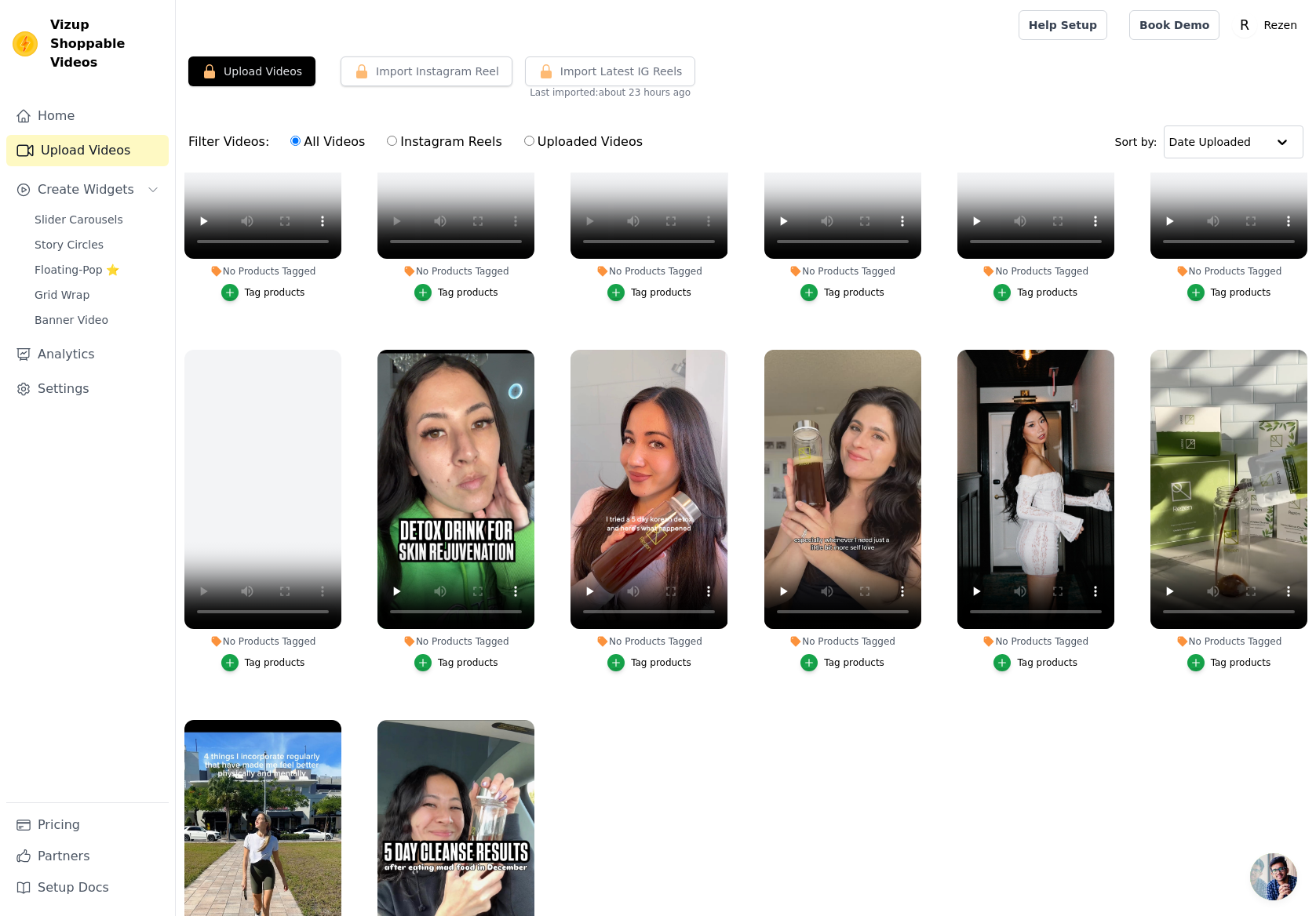
drag, startPoint x: 965, startPoint y: 734, endPoint x: 997, endPoint y: 712, distance: 38.8
click at [966, 734] on ul "No Products Tagged Tag products No Products Tagged Tag products No Products Tag…" at bounding box center [746, 605] width 1140 height 866
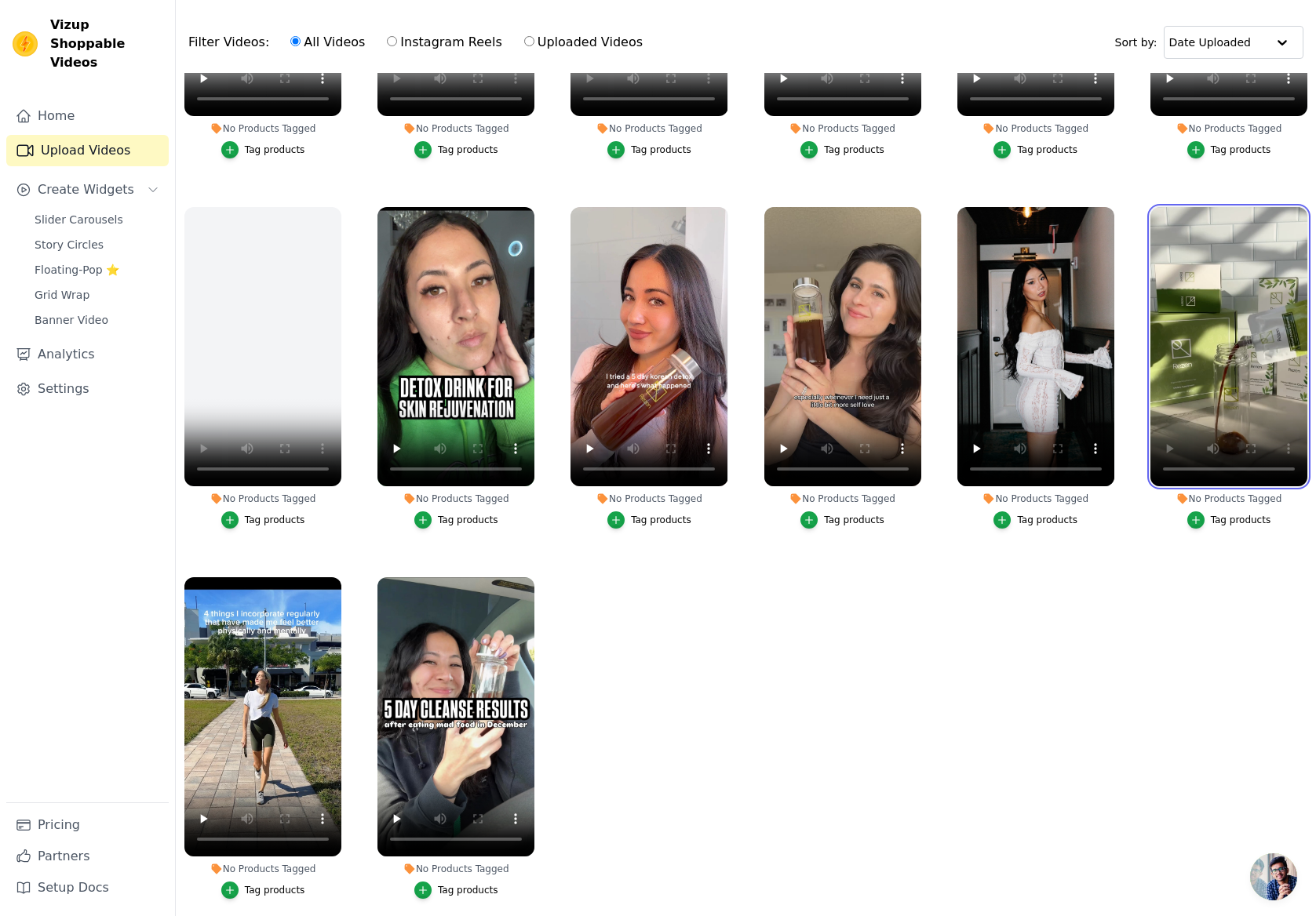
scroll to position [103, 0]
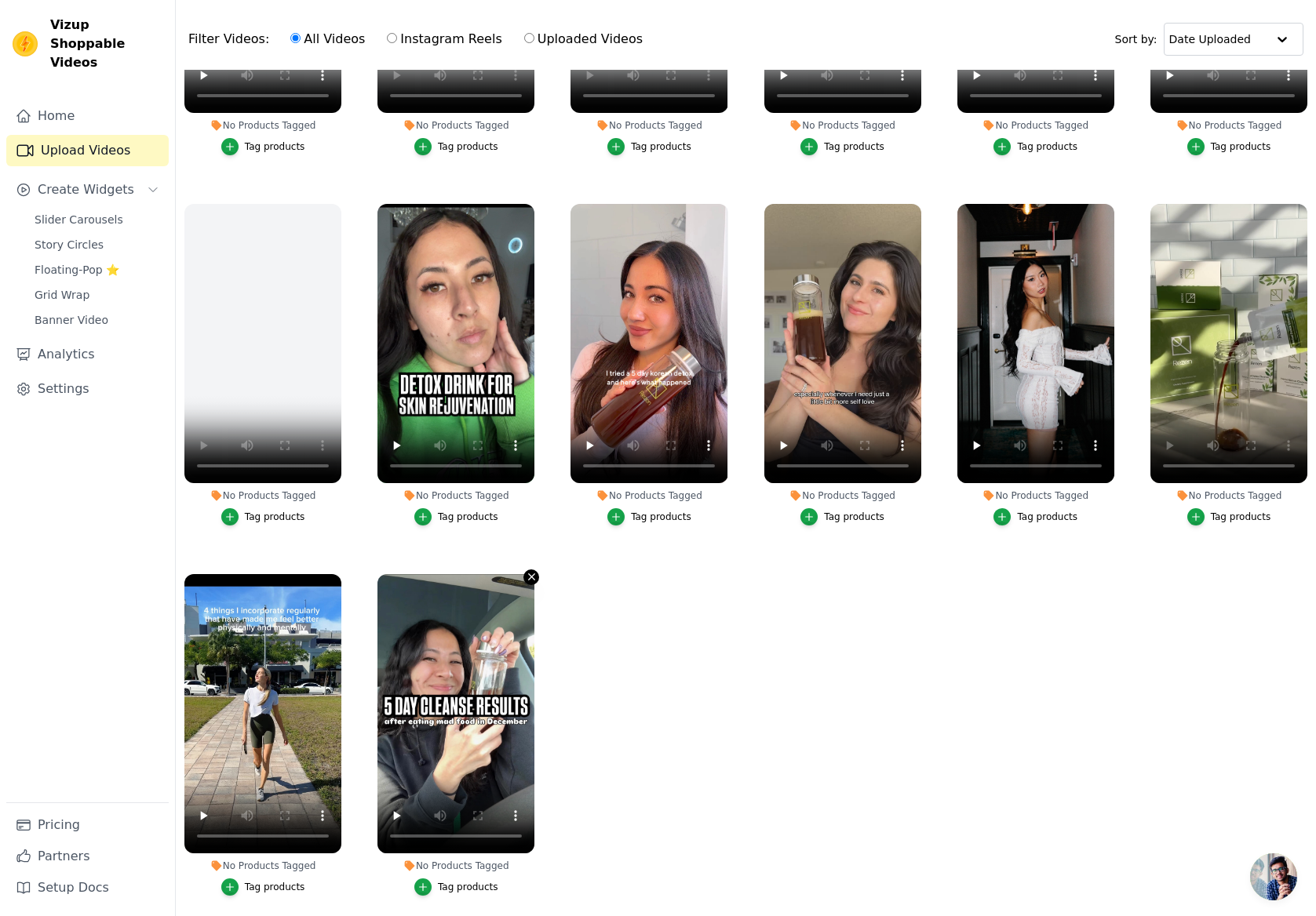
click at [531, 578] on icon "button" at bounding box center [531, 576] width 12 height 12
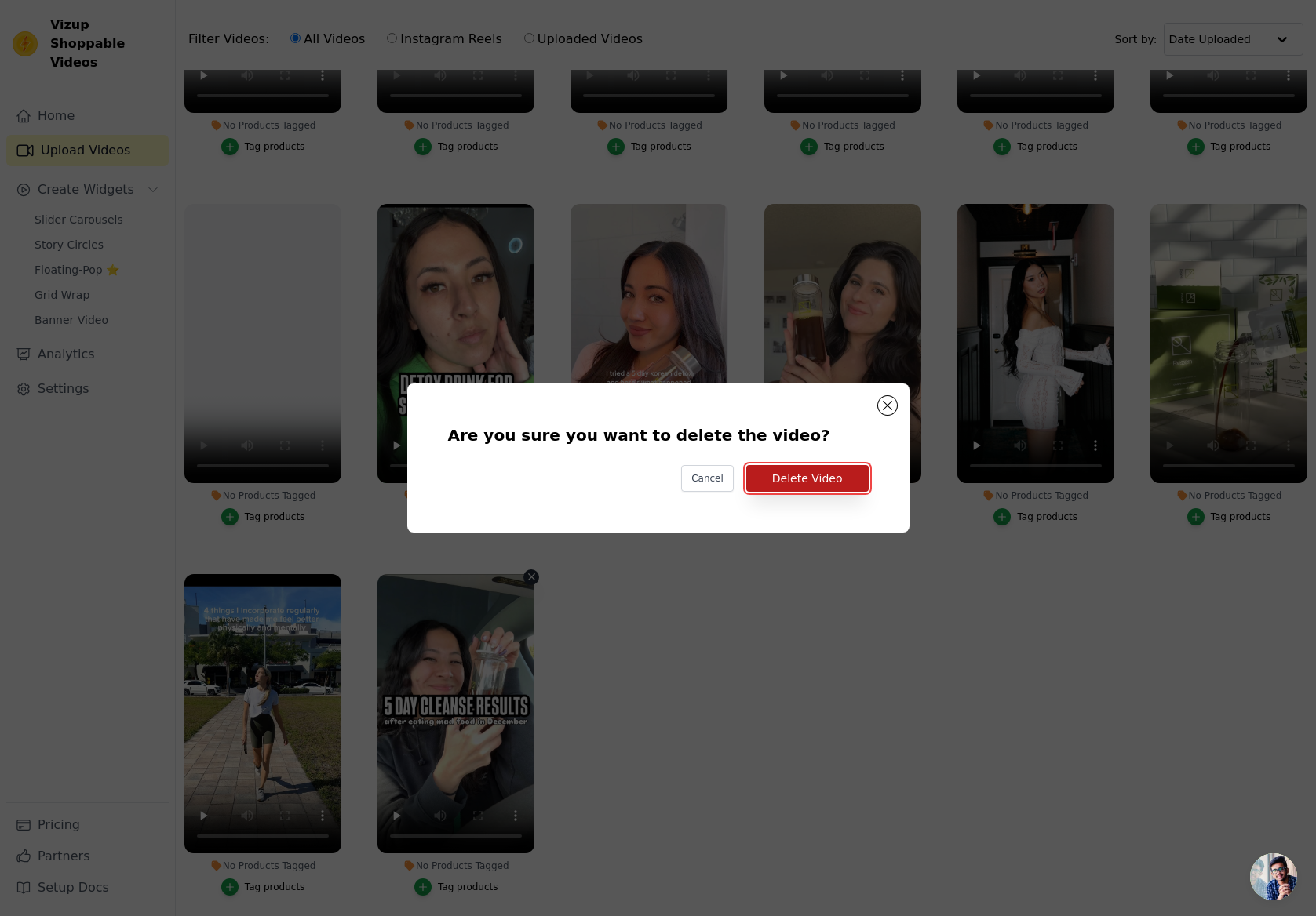
click at [816, 465] on button "Delete Video" at bounding box center [807, 478] width 122 height 27
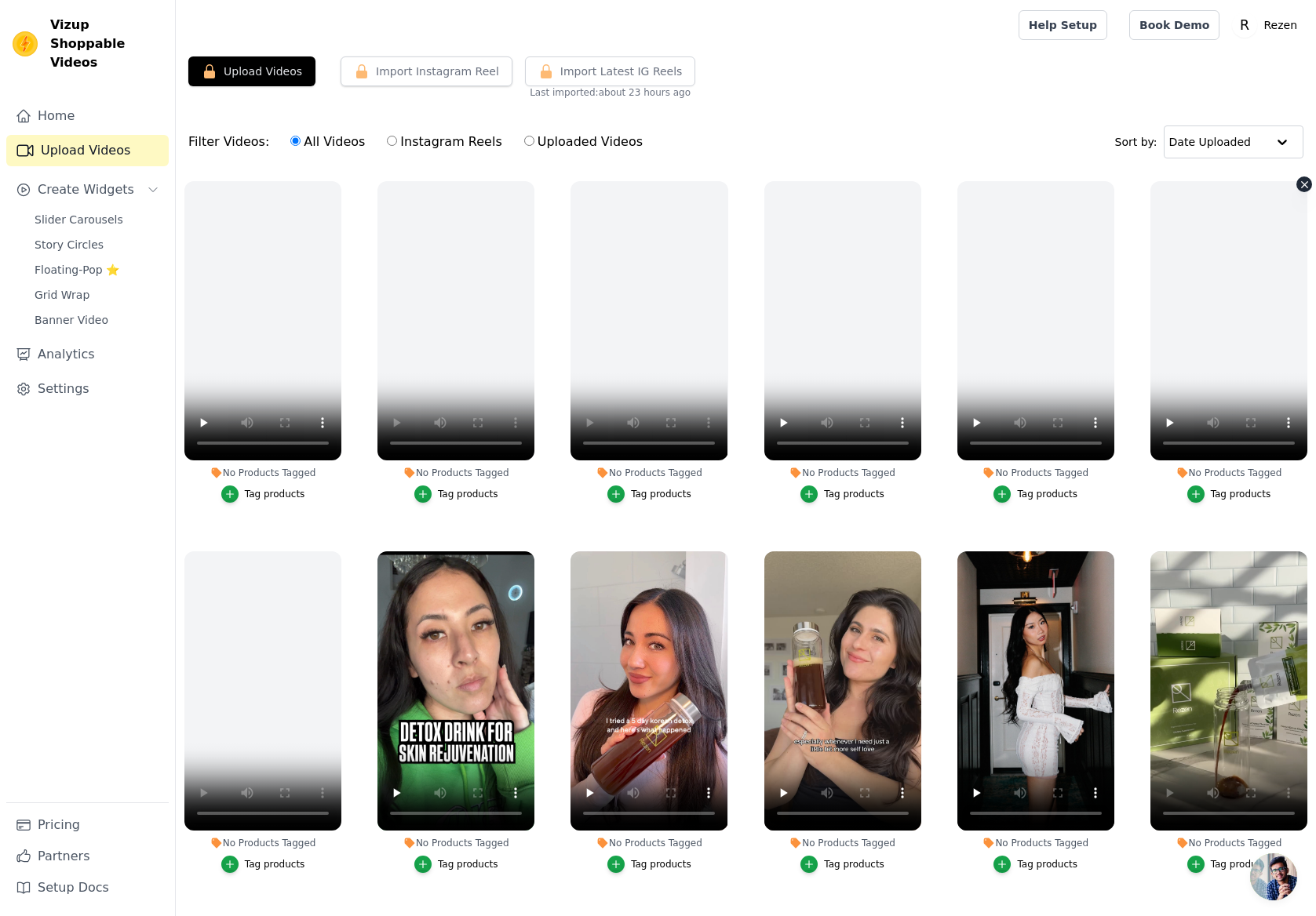
scroll to position [1, 0]
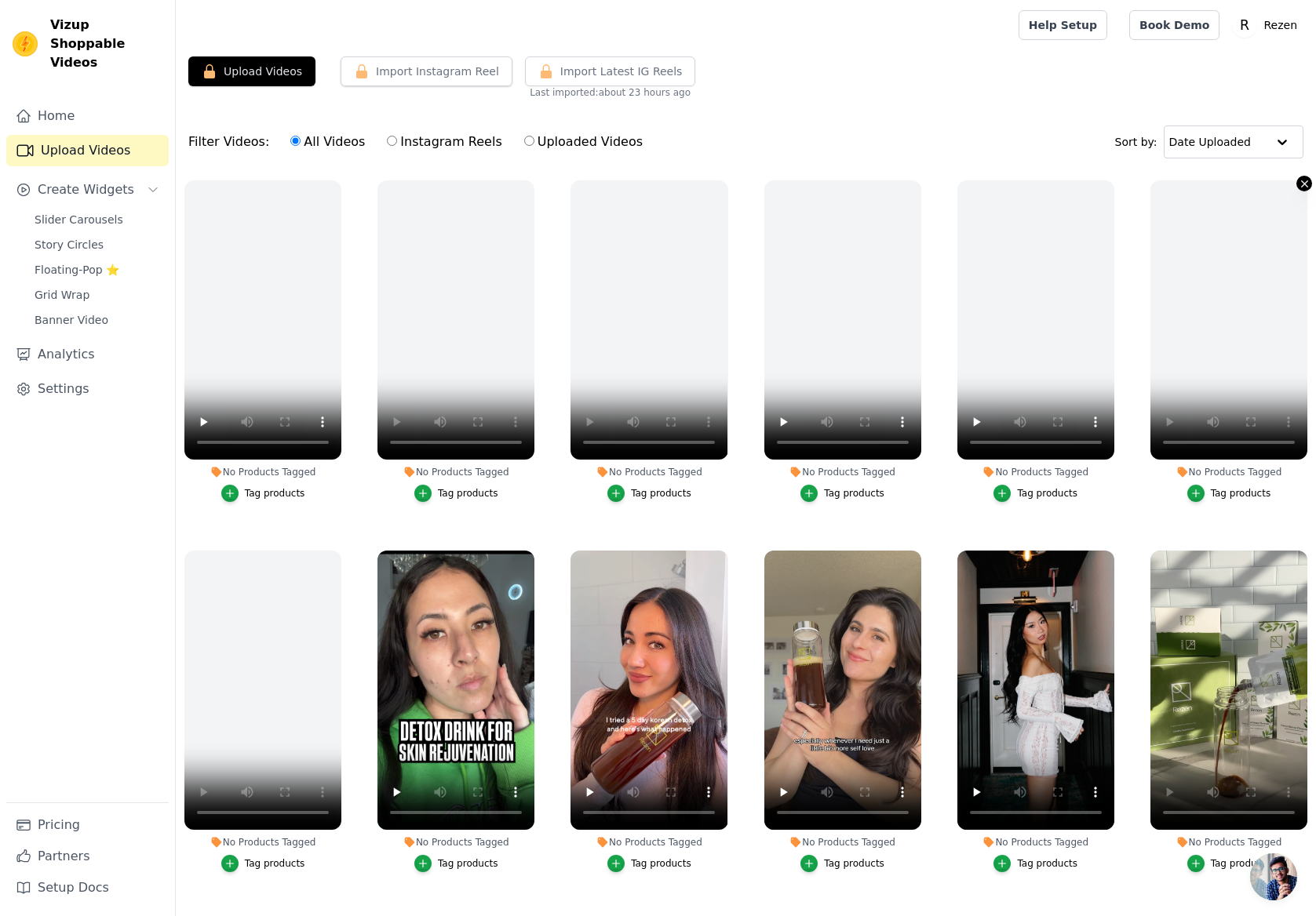
click at [1306, 177] on button "No Products Tagged Tag products" at bounding box center [1304, 184] width 16 height 16
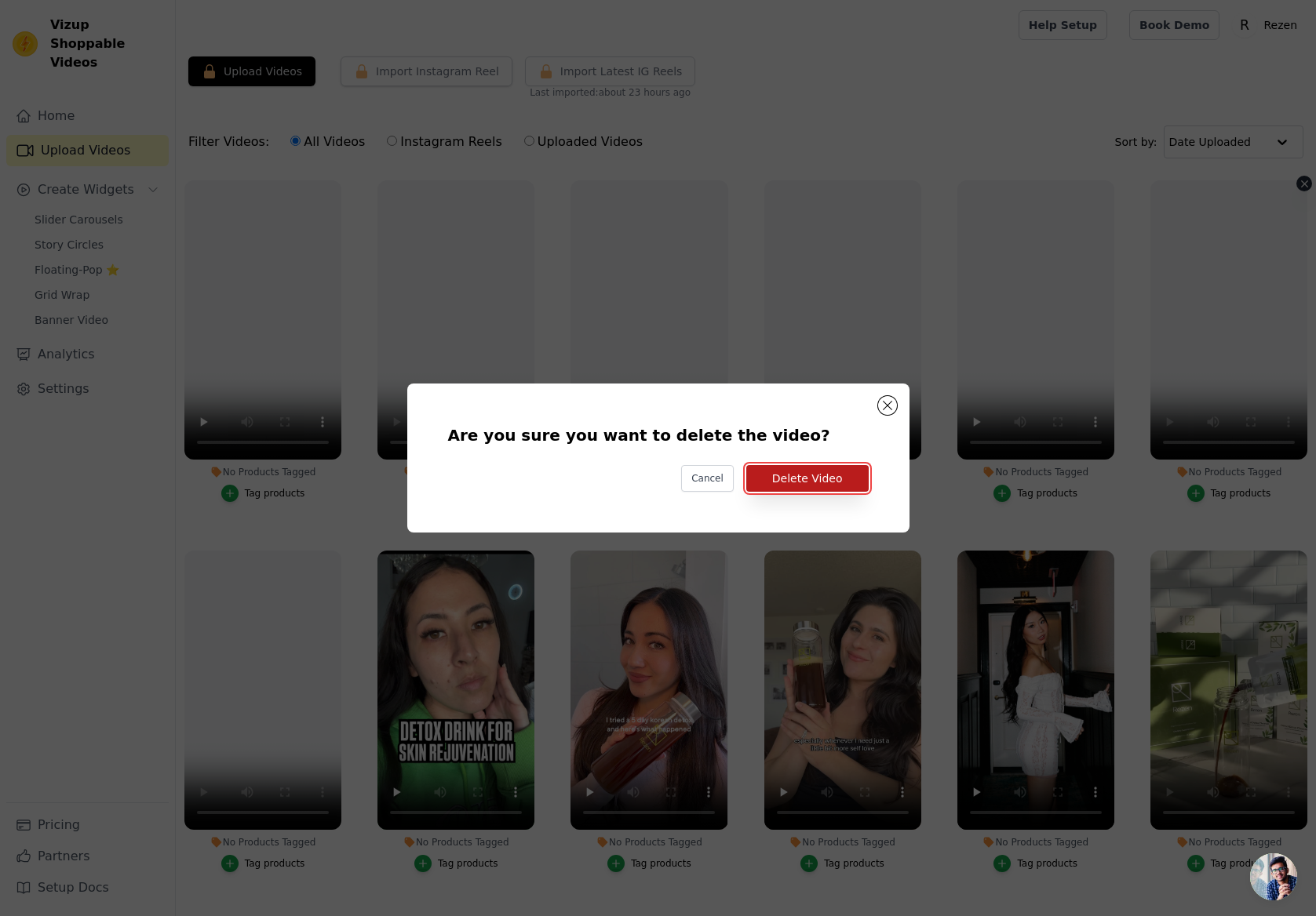
click at [817, 475] on button "Delete Video" at bounding box center [807, 478] width 122 height 27
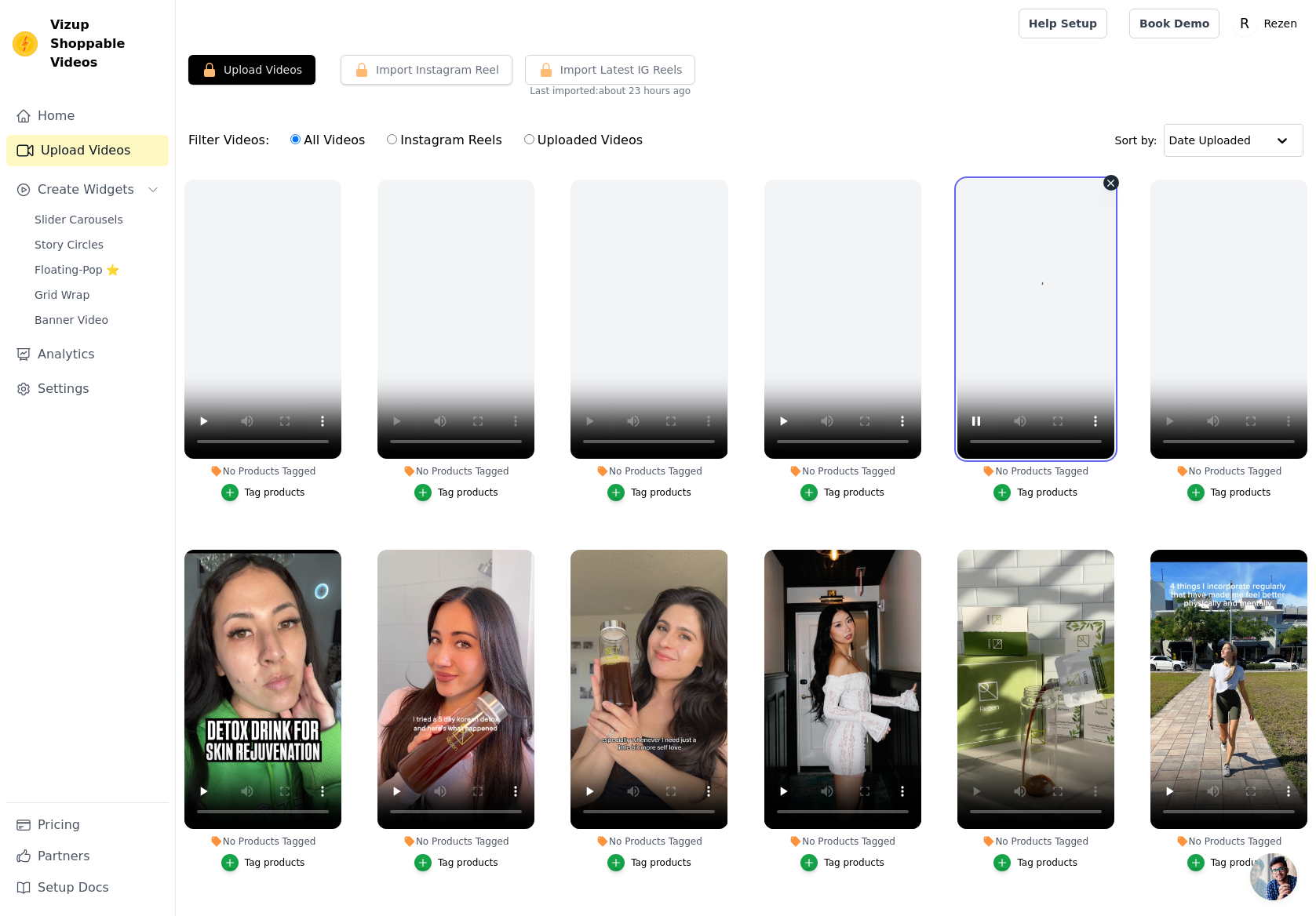
scroll to position [0, 0]
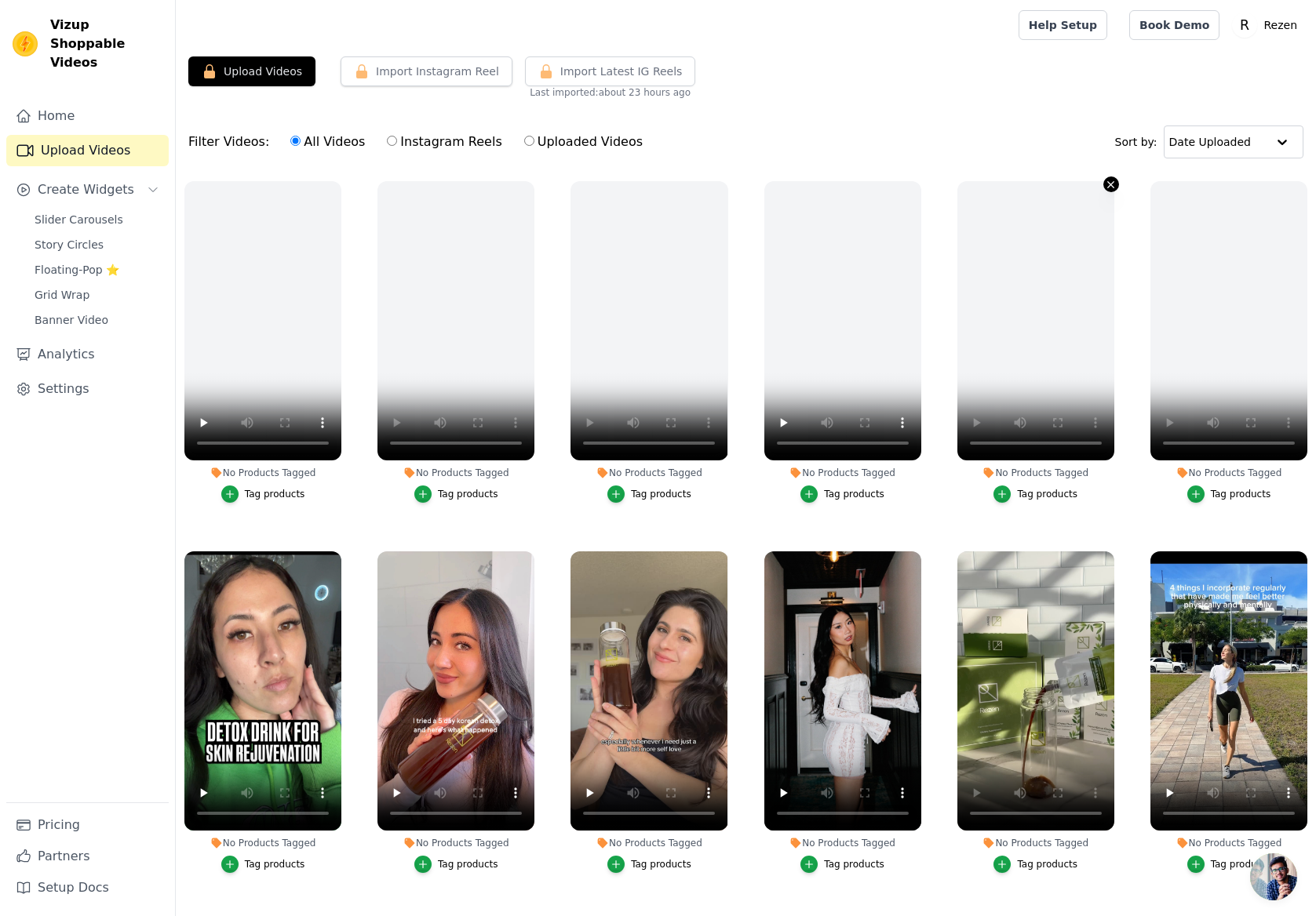
click at [1113, 181] on icon "button" at bounding box center [1111, 184] width 6 height 6
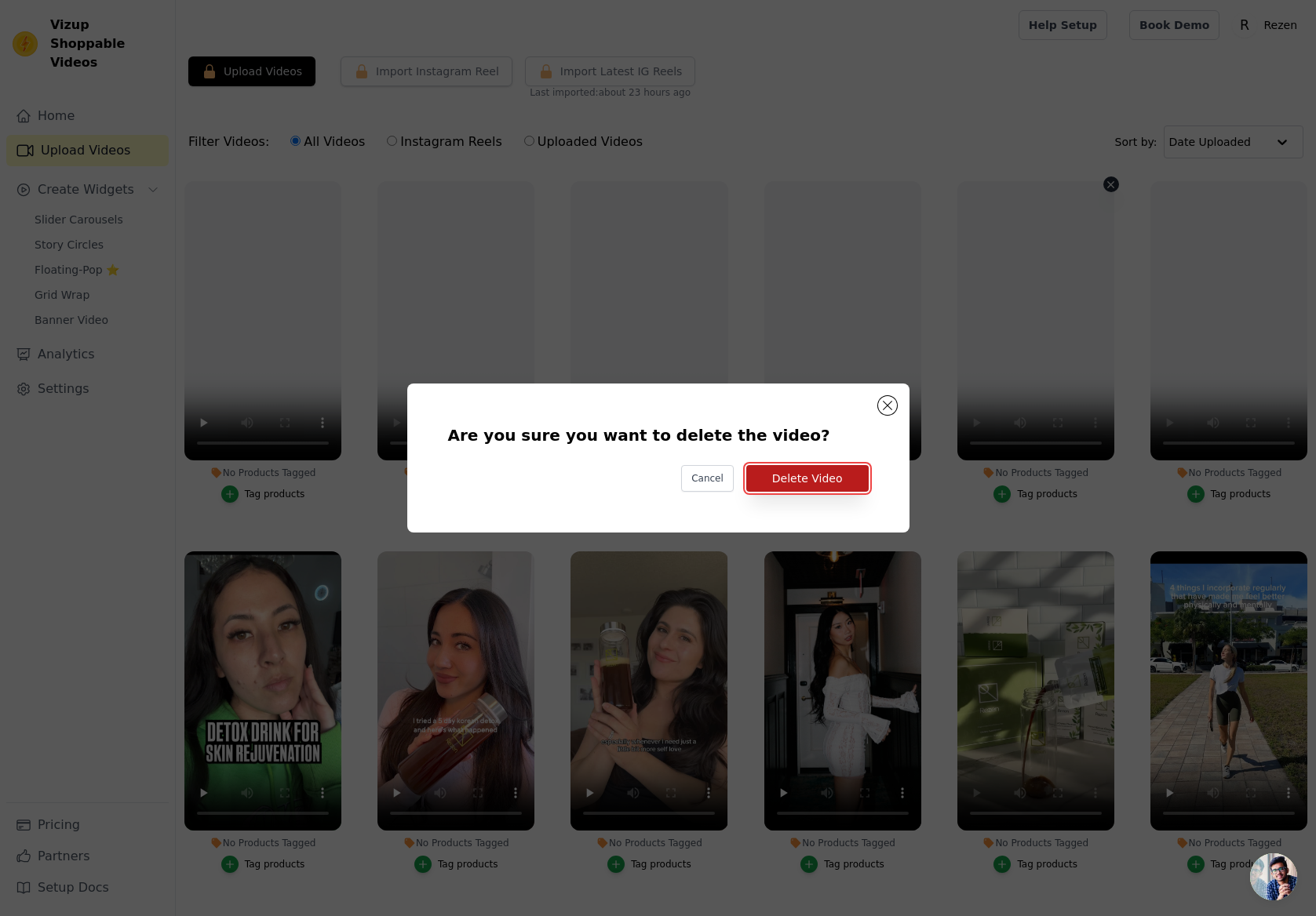
click at [851, 482] on button "Delete Video" at bounding box center [807, 478] width 122 height 27
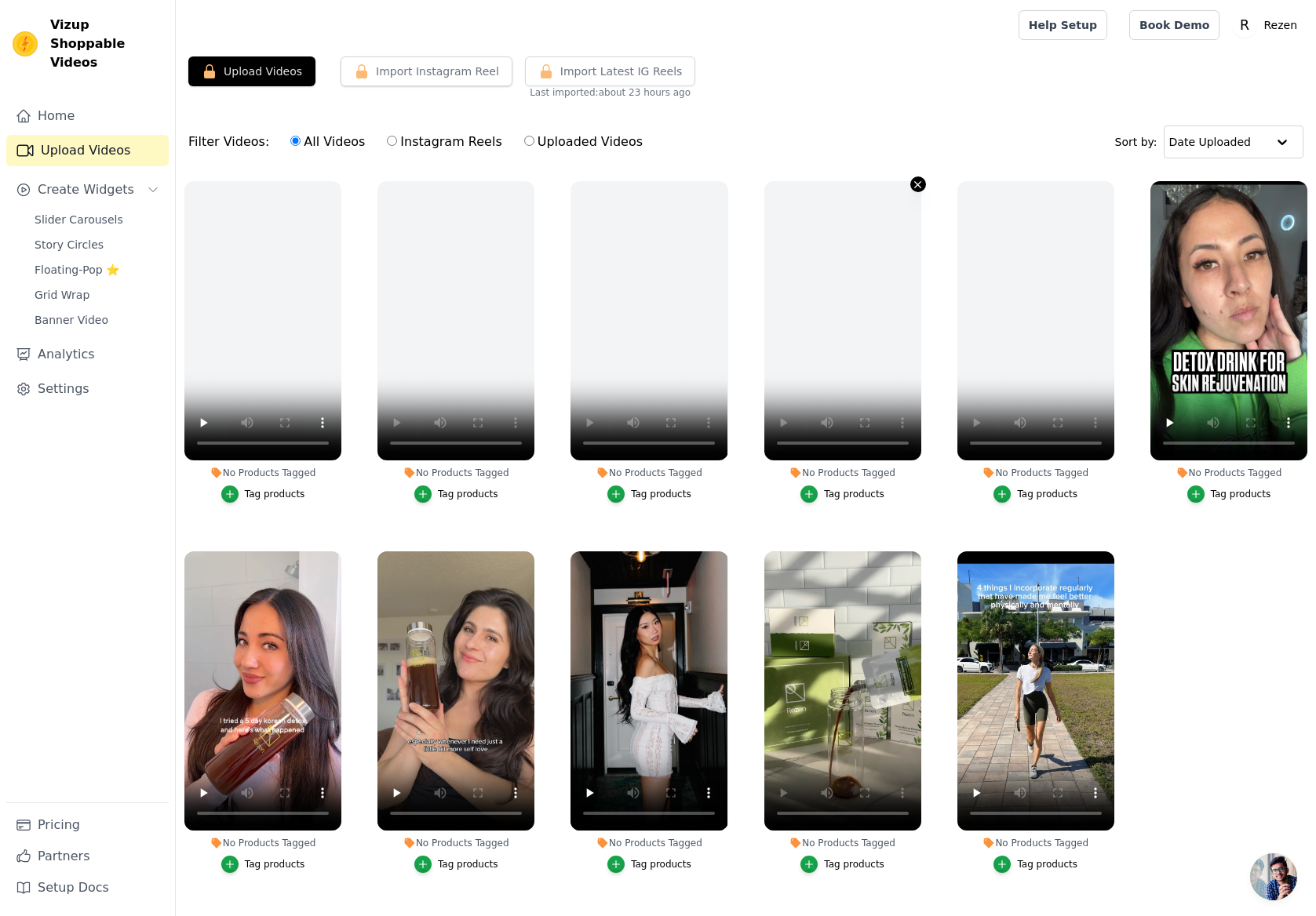
click at [914, 183] on icon "button" at bounding box center [917, 185] width 12 height 12
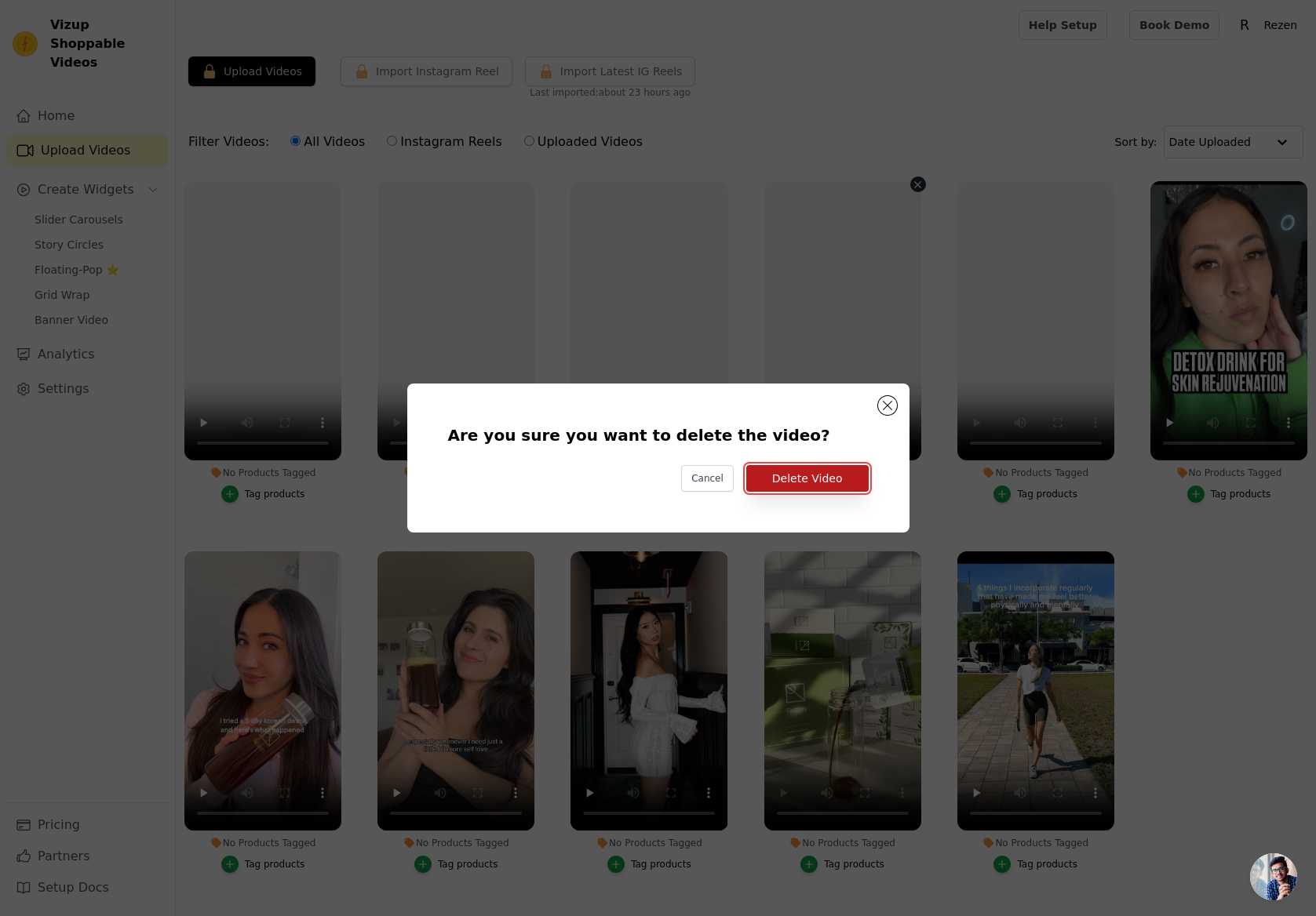
click at [821, 470] on button "Delete Video" at bounding box center [807, 478] width 122 height 27
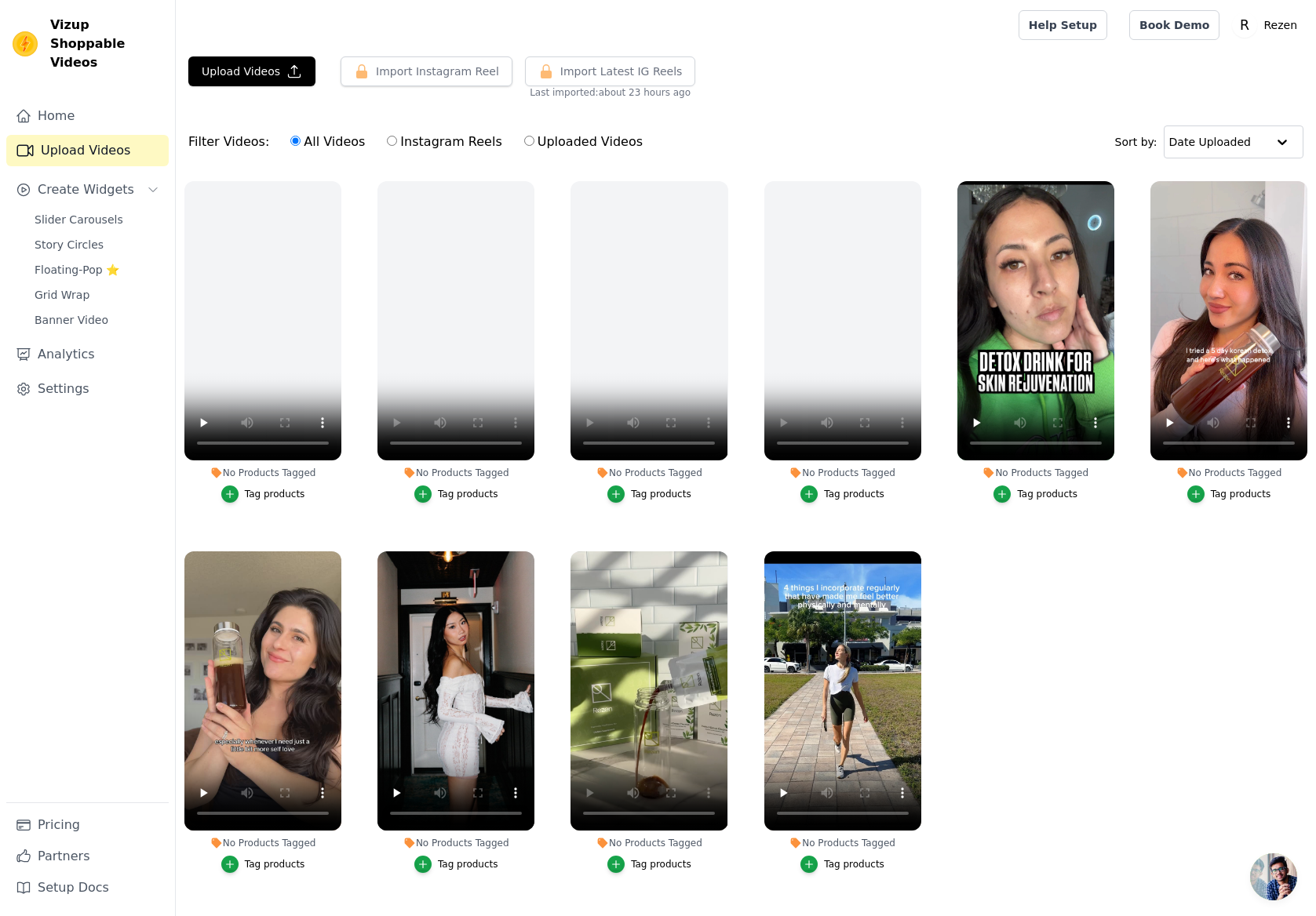
click at [731, 174] on div "No Products Tagged Tag products" at bounding box center [649, 344] width 174 height 345
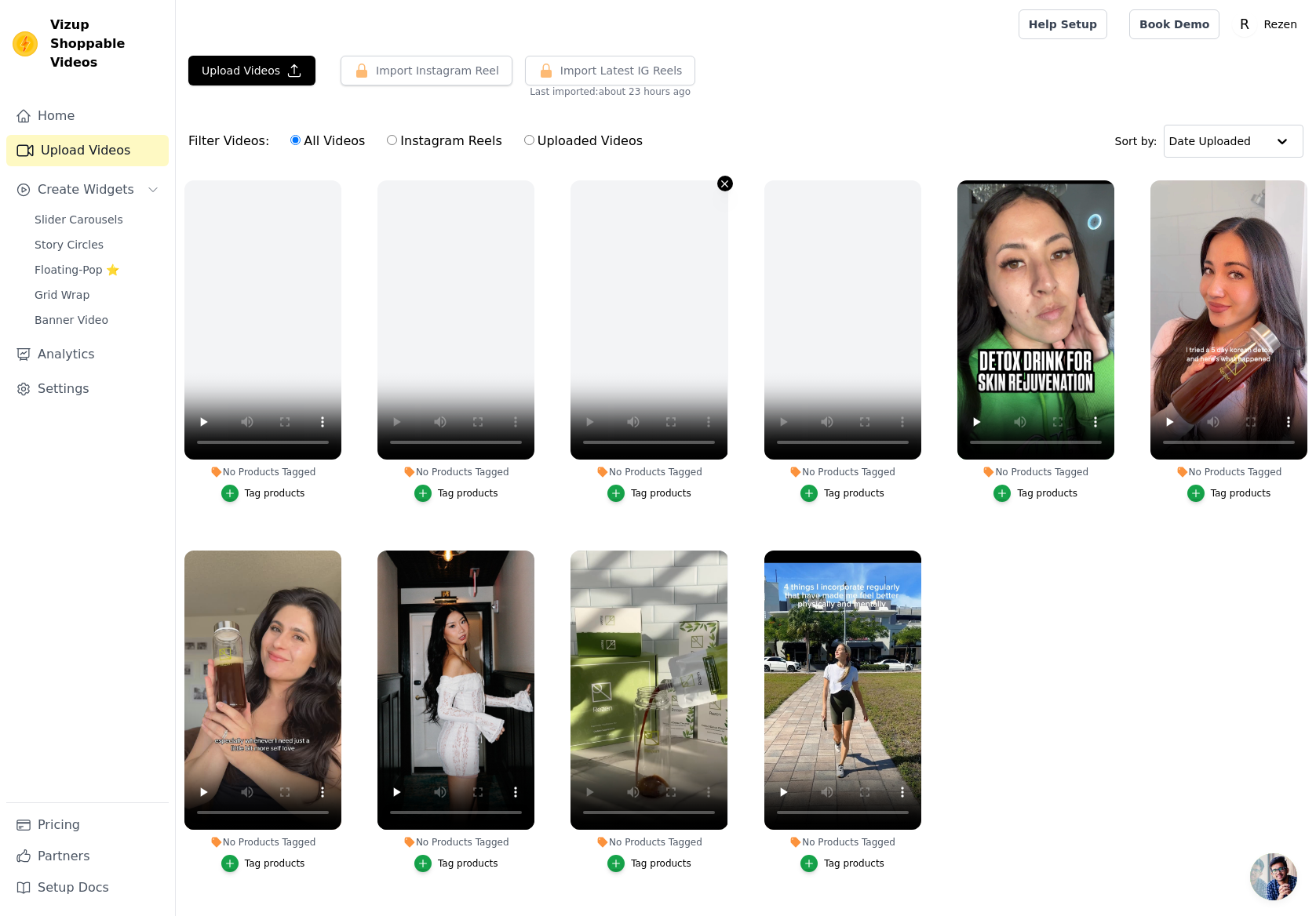
click at [724, 187] on icon "button" at bounding box center [724, 184] width 12 height 12
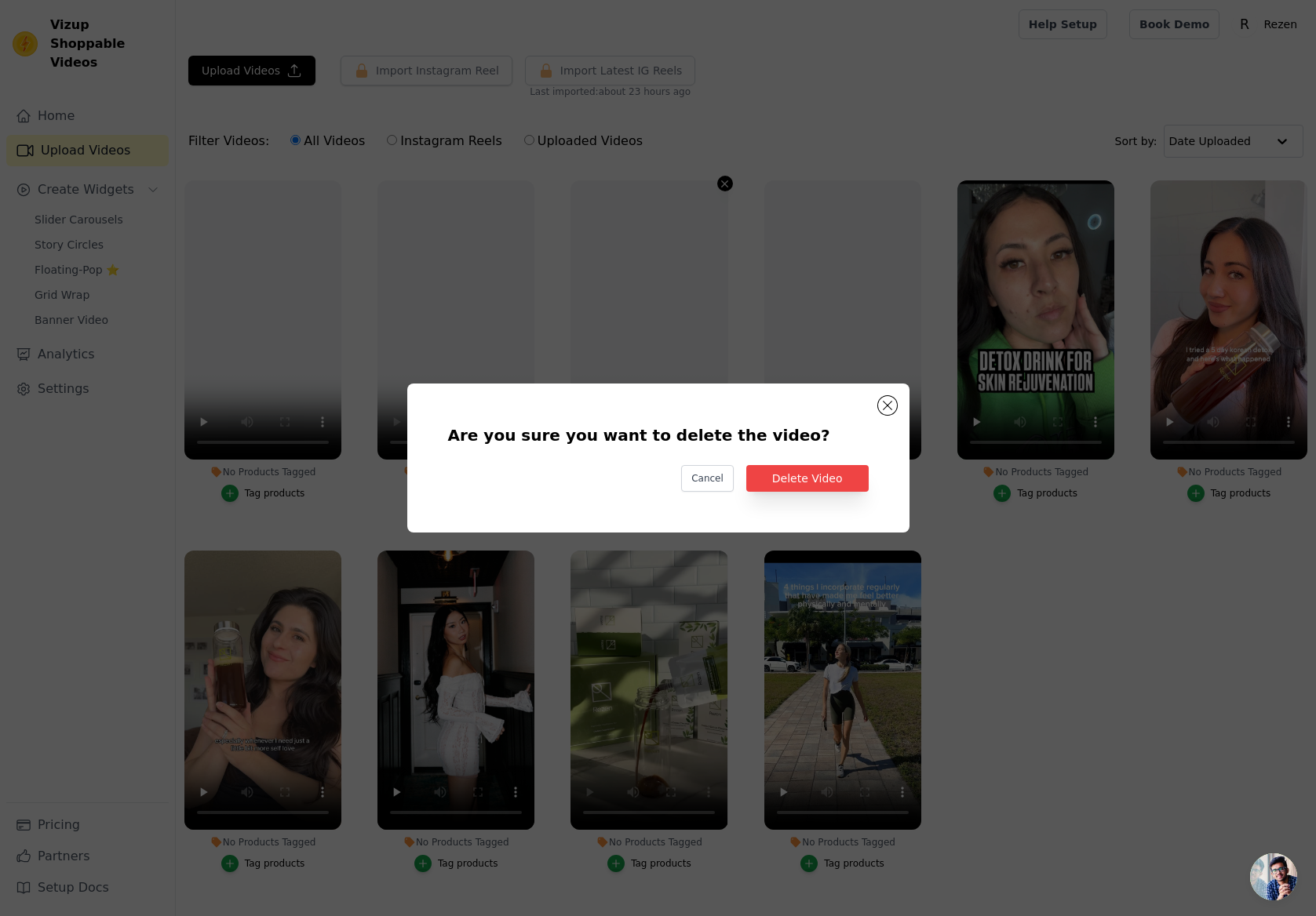
scroll to position [0, 0]
click at [807, 480] on button "Delete Video" at bounding box center [807, 478] width 122 height 27
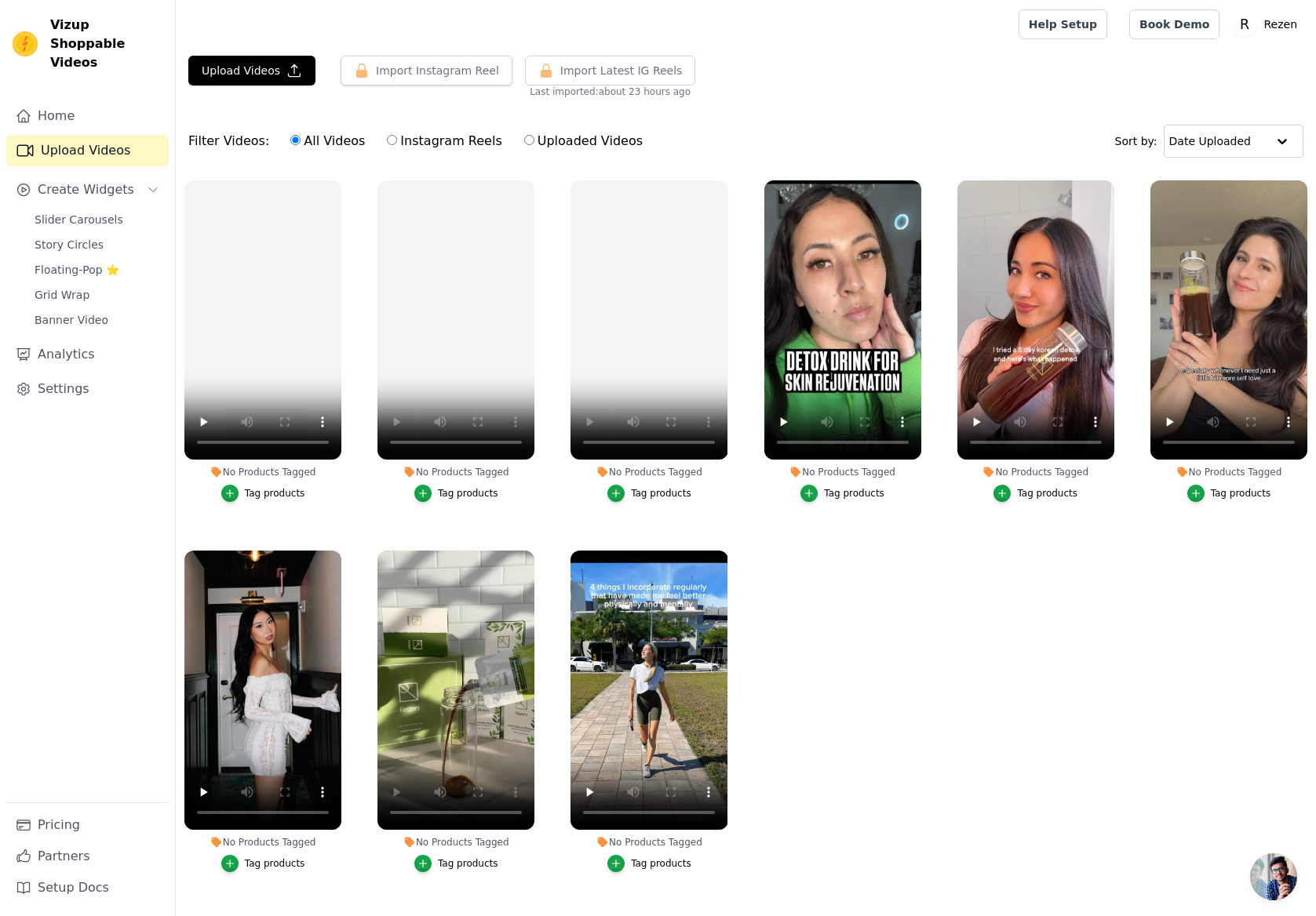
scroll to position [7, 0]
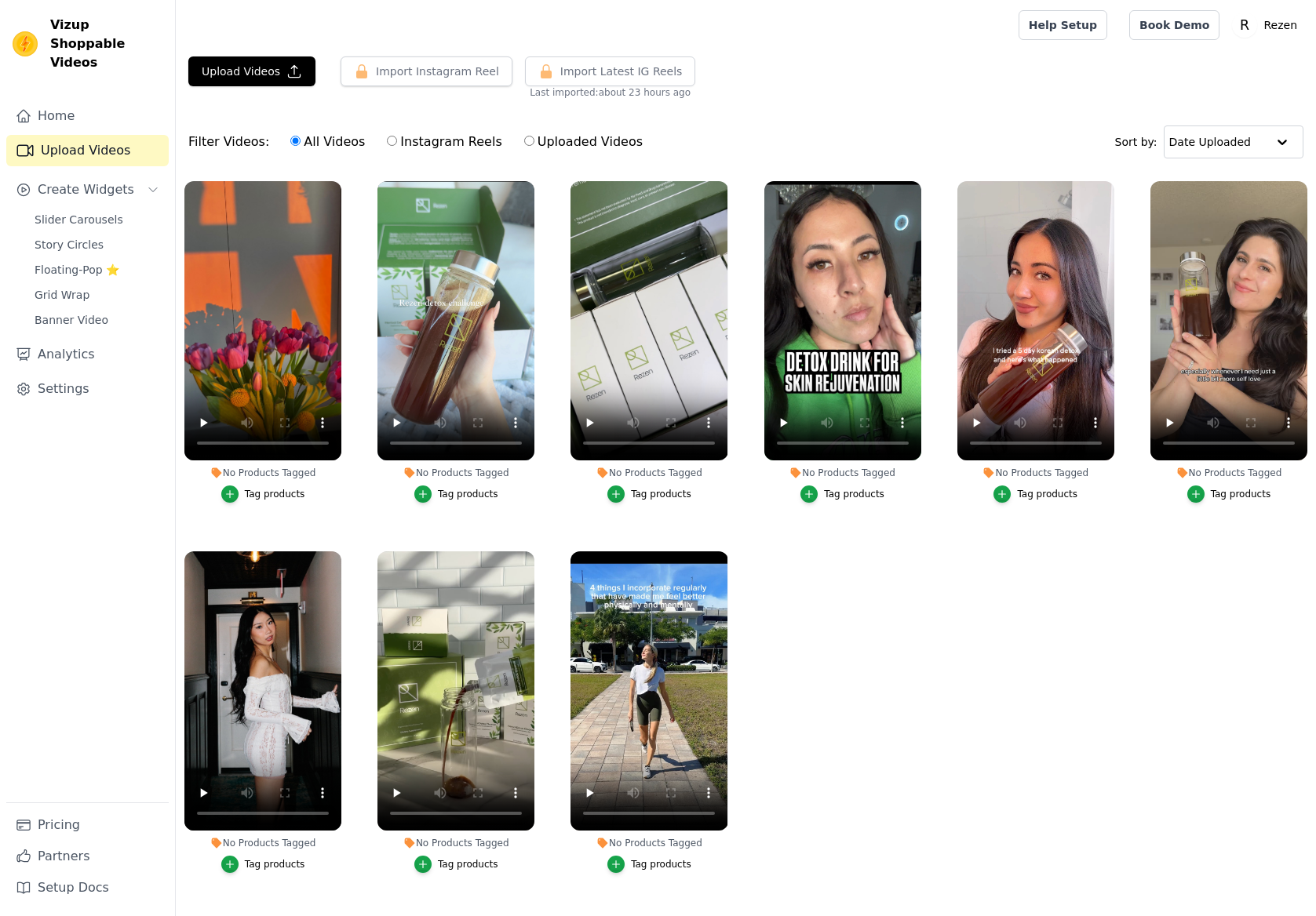
scroll to position [7, 0]
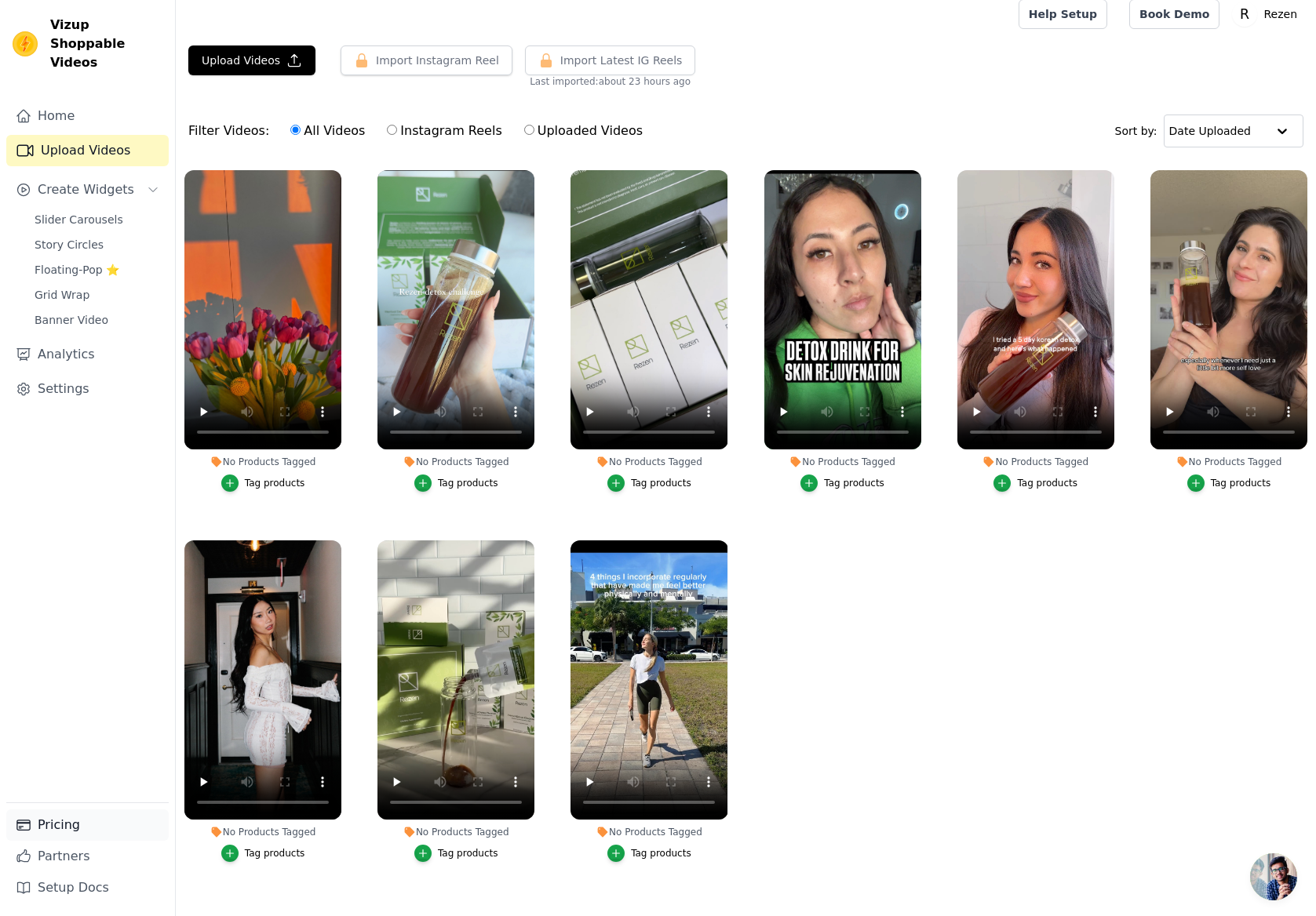
click at [53, 817] on link "Pricing" at bounding box center [87, 825] width 162 height 31
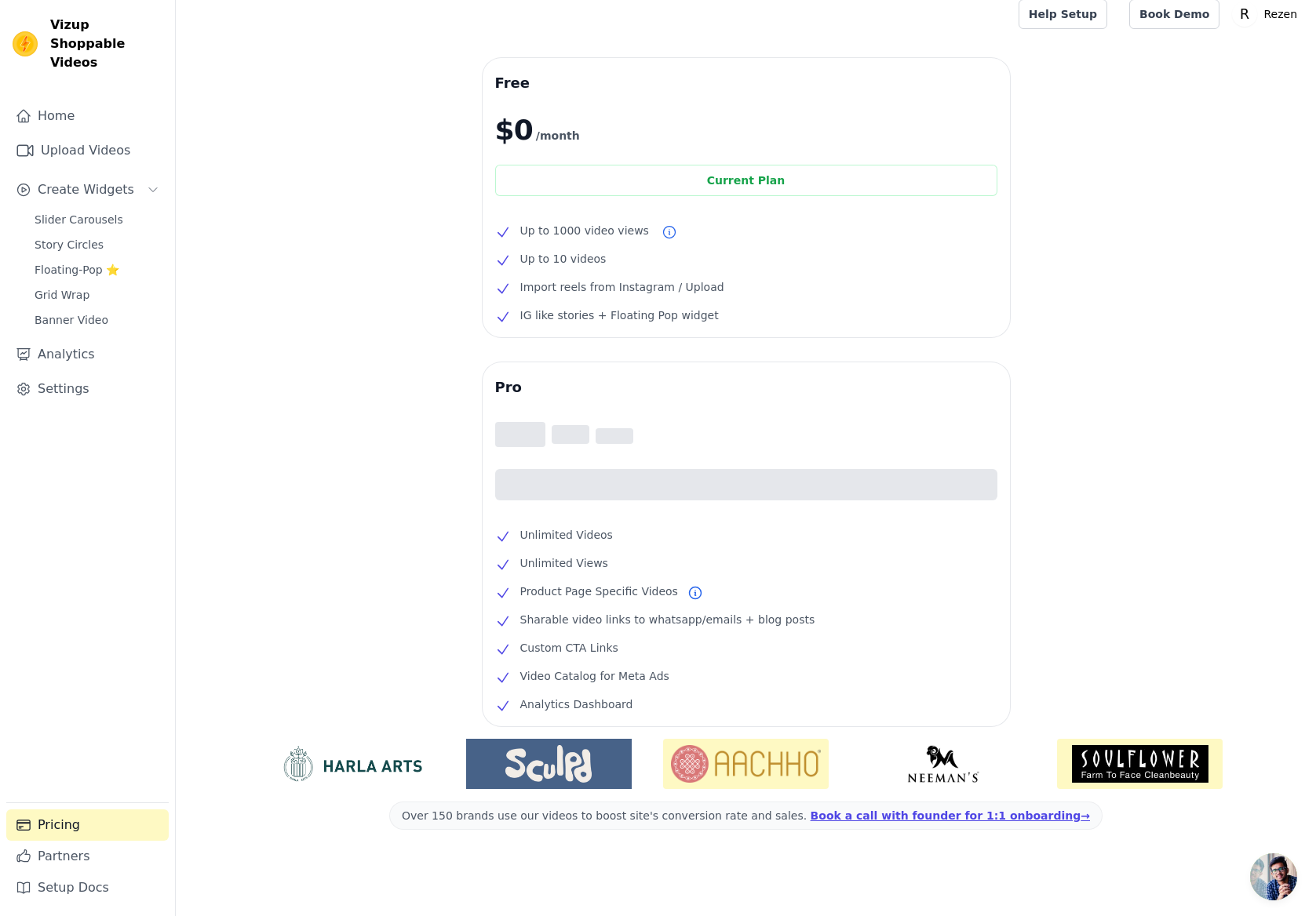
scroll to position [12, 0]
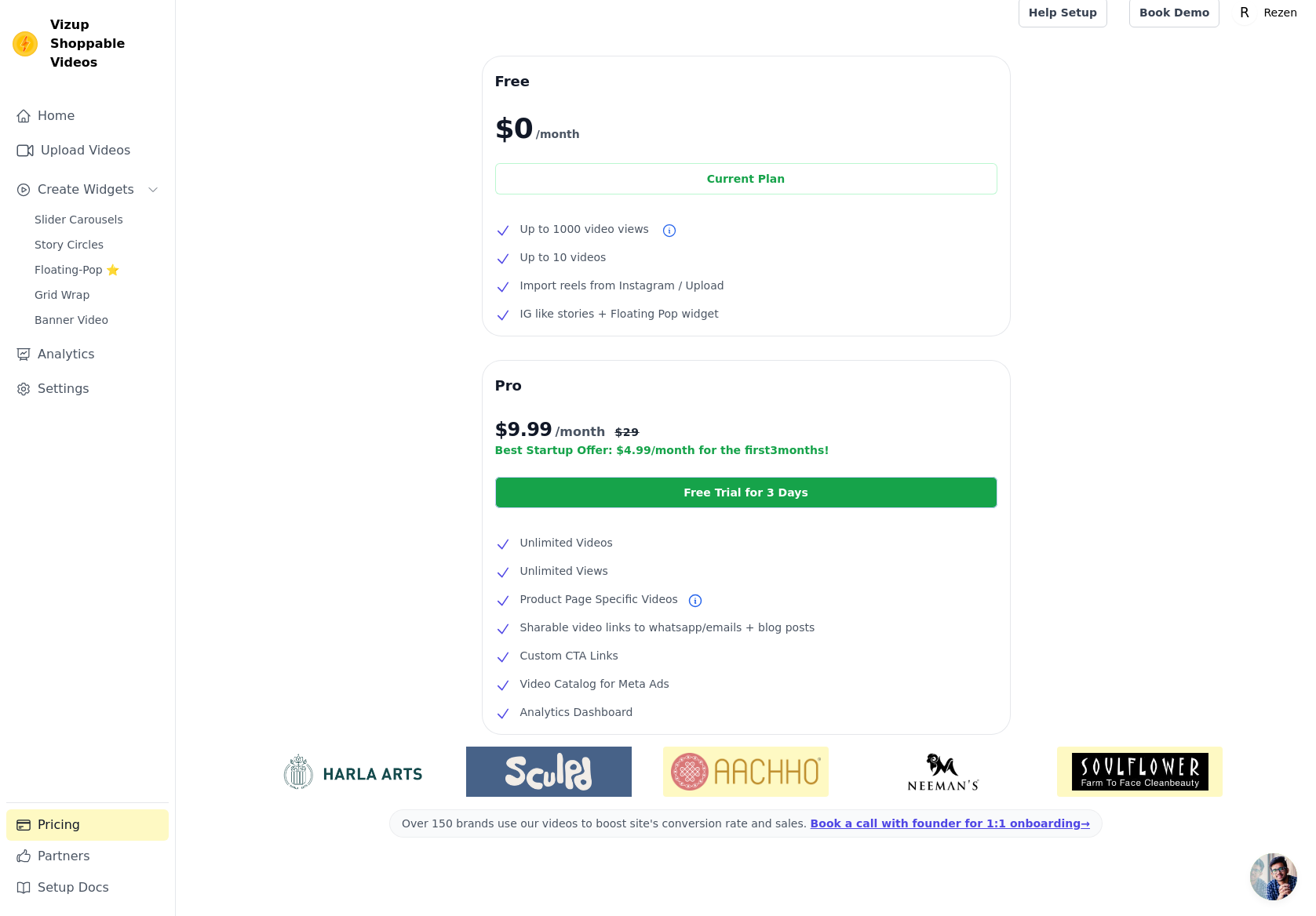
click at [448, 452] on div "Free $0 /month Current Plan Up to 1000 video views Up to 10 videos Import reels…" at bounding box center [746, 491] width 1140 height 869
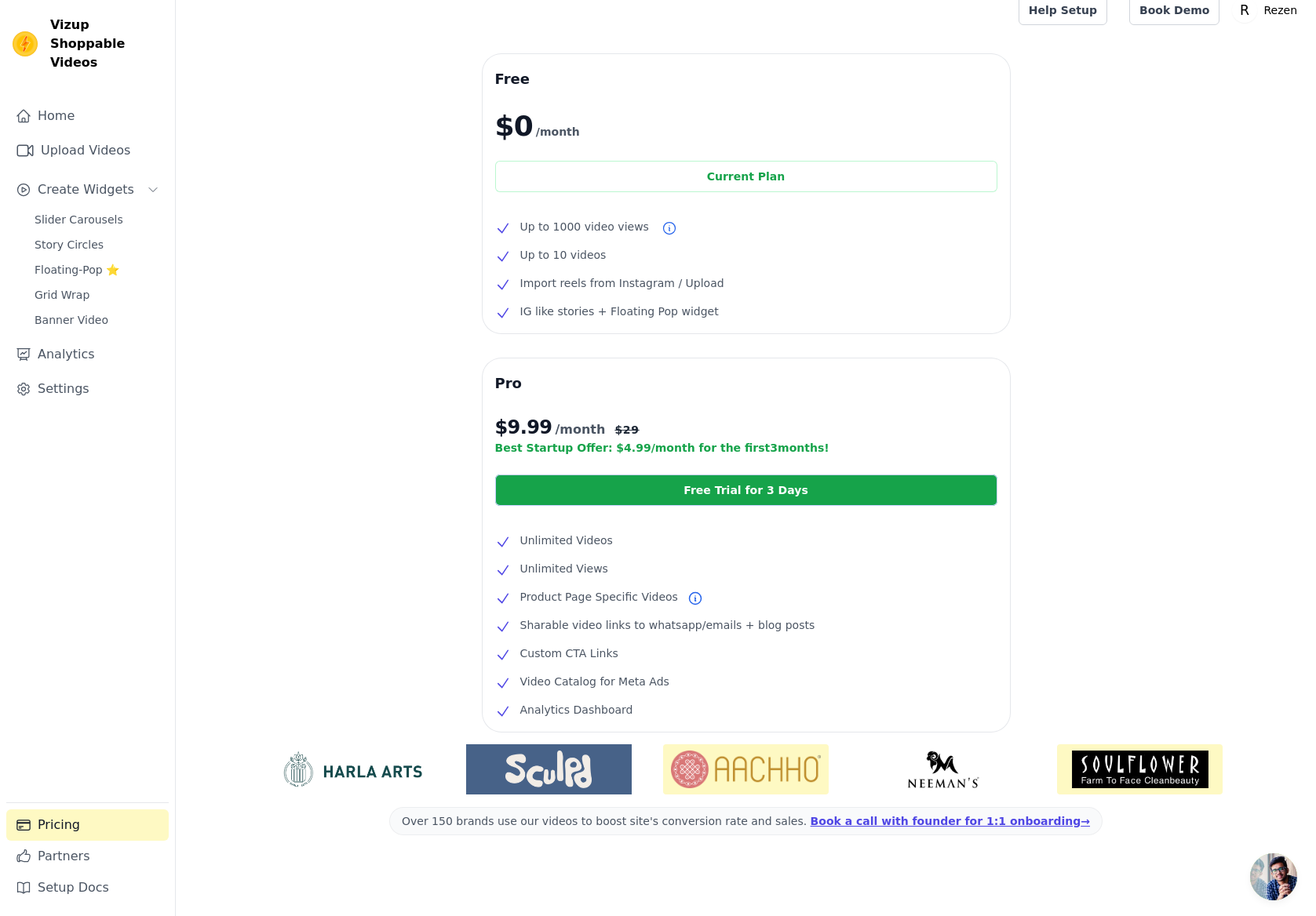
scroll to position [16, 0]
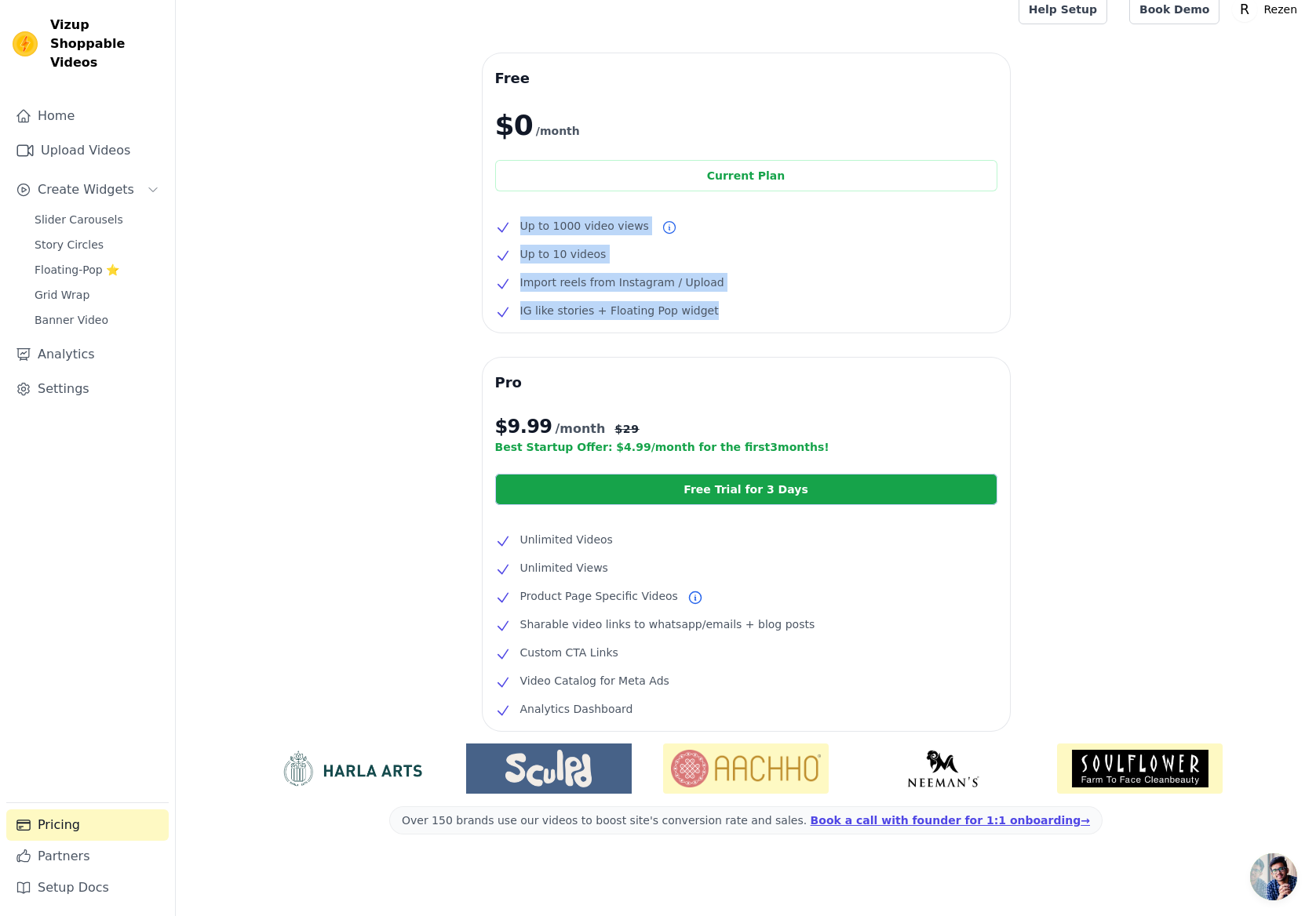
drag, startPoint x: 733, startPoint y: 312, endPoint x: 501, endPoint y: 226, distance: 247.4
click at [501, 226] on ul "Up to 1000 video views Up to 10 videos Import reels from Instagram / Upload IG …" at bounding box center [746, 268] width 502 height 103
click at [426, 260] on div "Free $0 /month Current Plan Up to 1000 video views Up to 10 videos Import reels…" at bounding box center [746, 487] width 1140 height 869
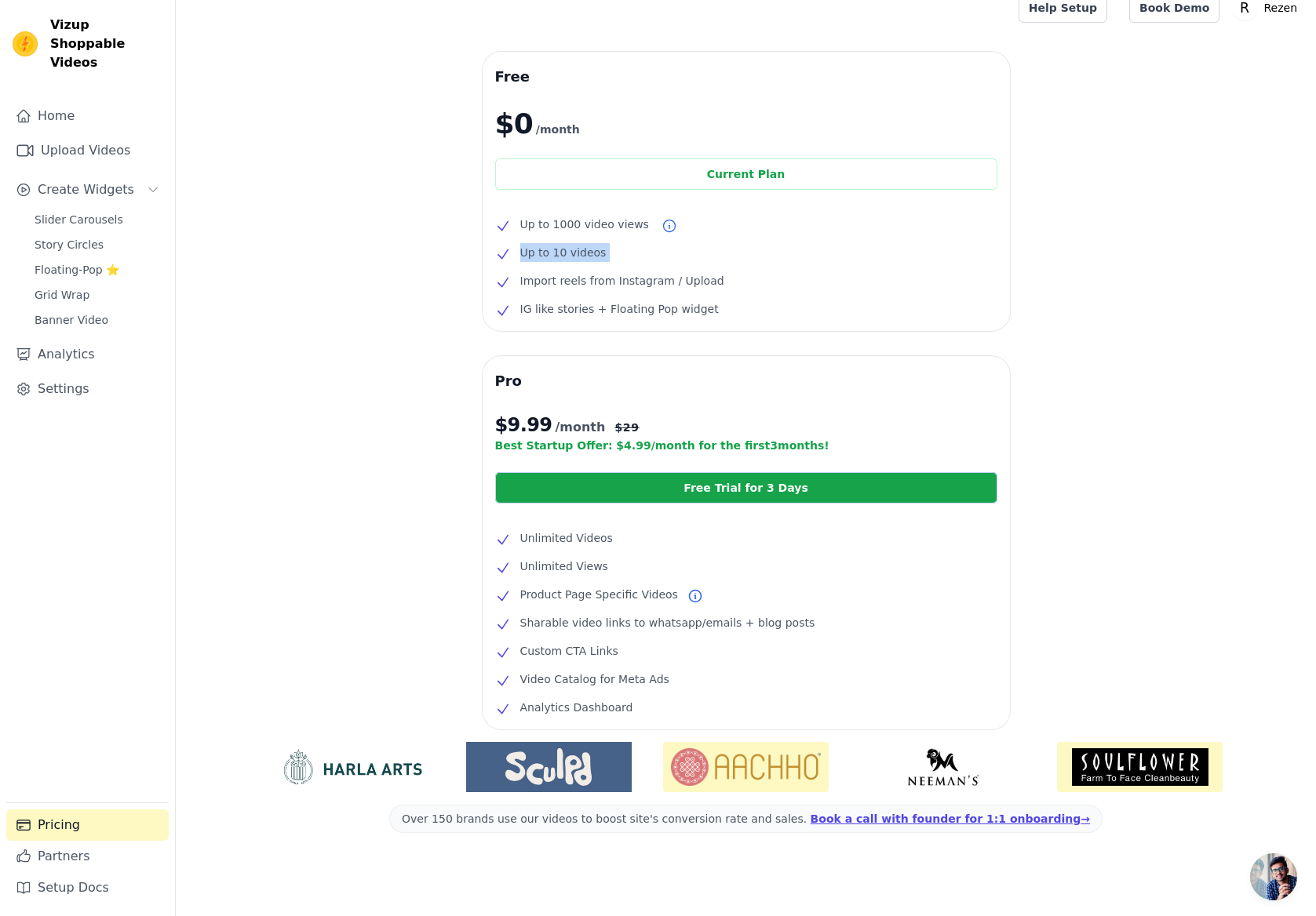
drag, startPoint x: 569, startPoint y: 259, endPoint x: 620, endPoint y: 266, distance: 51.5
click at [617, 265] on ul "Up to 1000 video views Up to 10 videos Import reels from Instagram / Upload IG …" at bounding box center [746, 267] width 502 height 103
drag, startPoint x: 623, startPoint y: 267, endPoint x: 585, endPoint y: 287, distance: 42.9
click at [624, 268] on ul "Up to 1000 video views Up to 10 videos Import reels from Instagram / Upload IG …" at bounding box center [746, 267] width 502 height 103
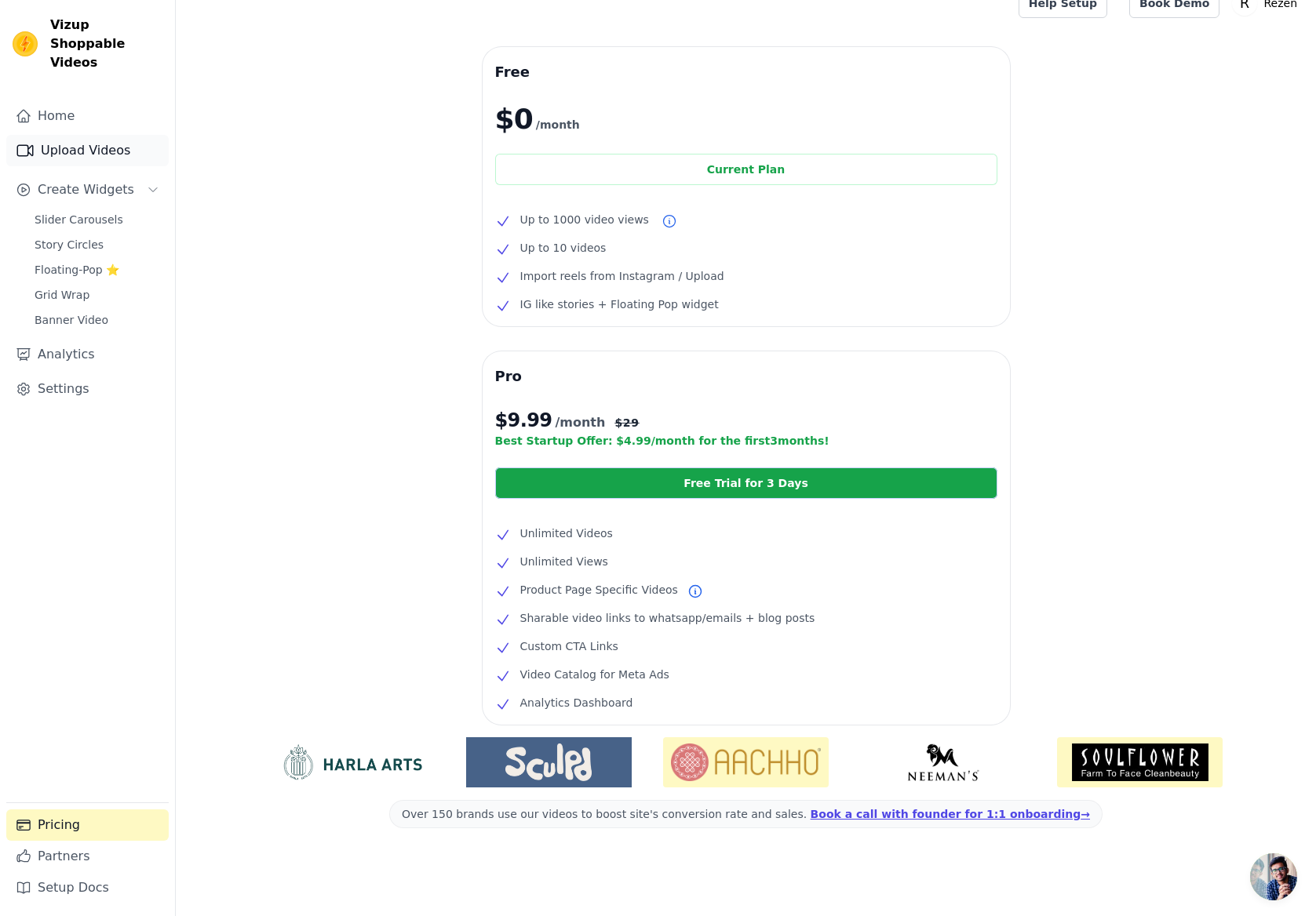
click at [106, 135] on link "Upload Videos" at bounding box center [87, 150] width 162 height 31
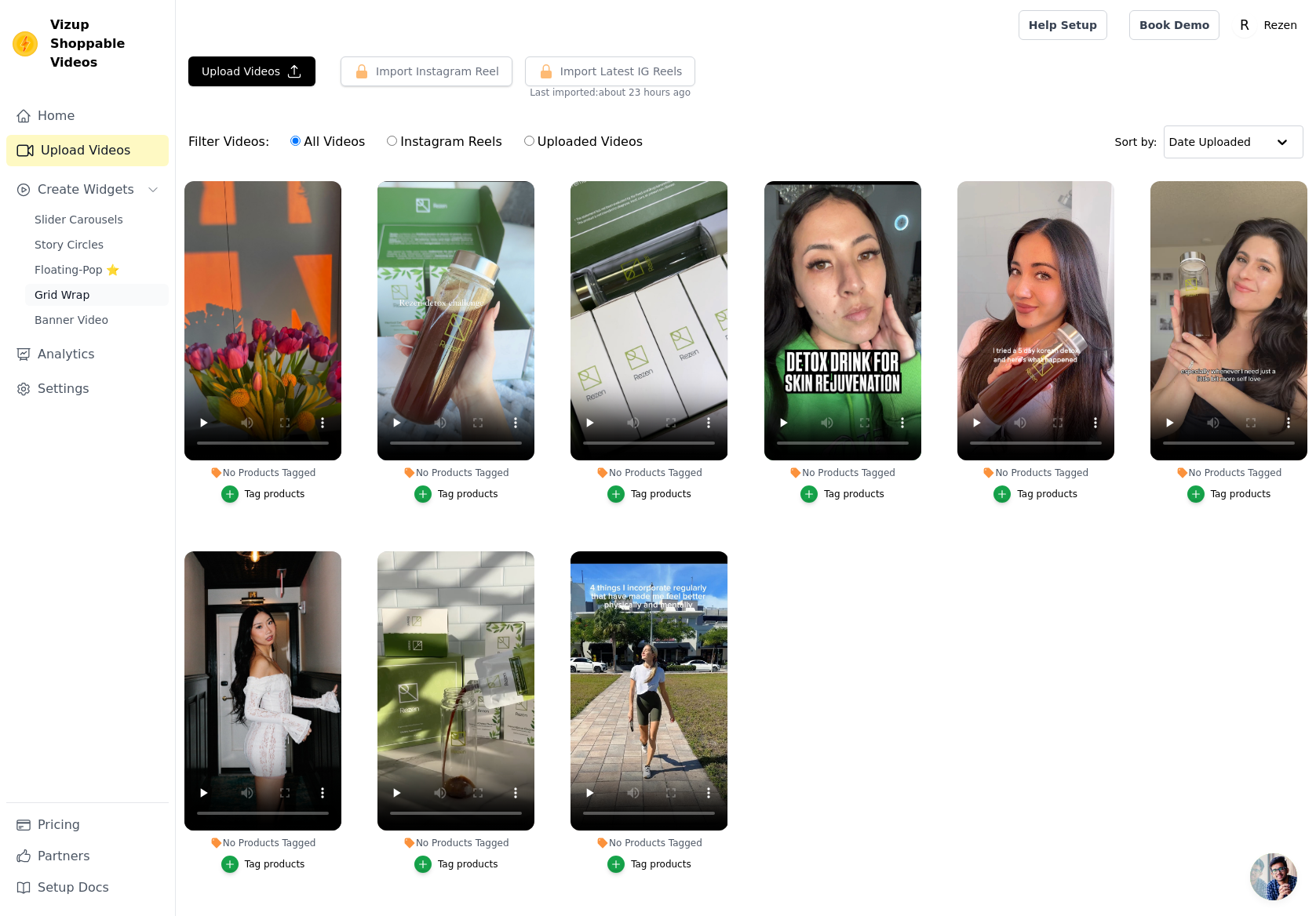
click at [74, 287] on span "Grid Wrap" at bounding box center [62, 295] width 55 height 16
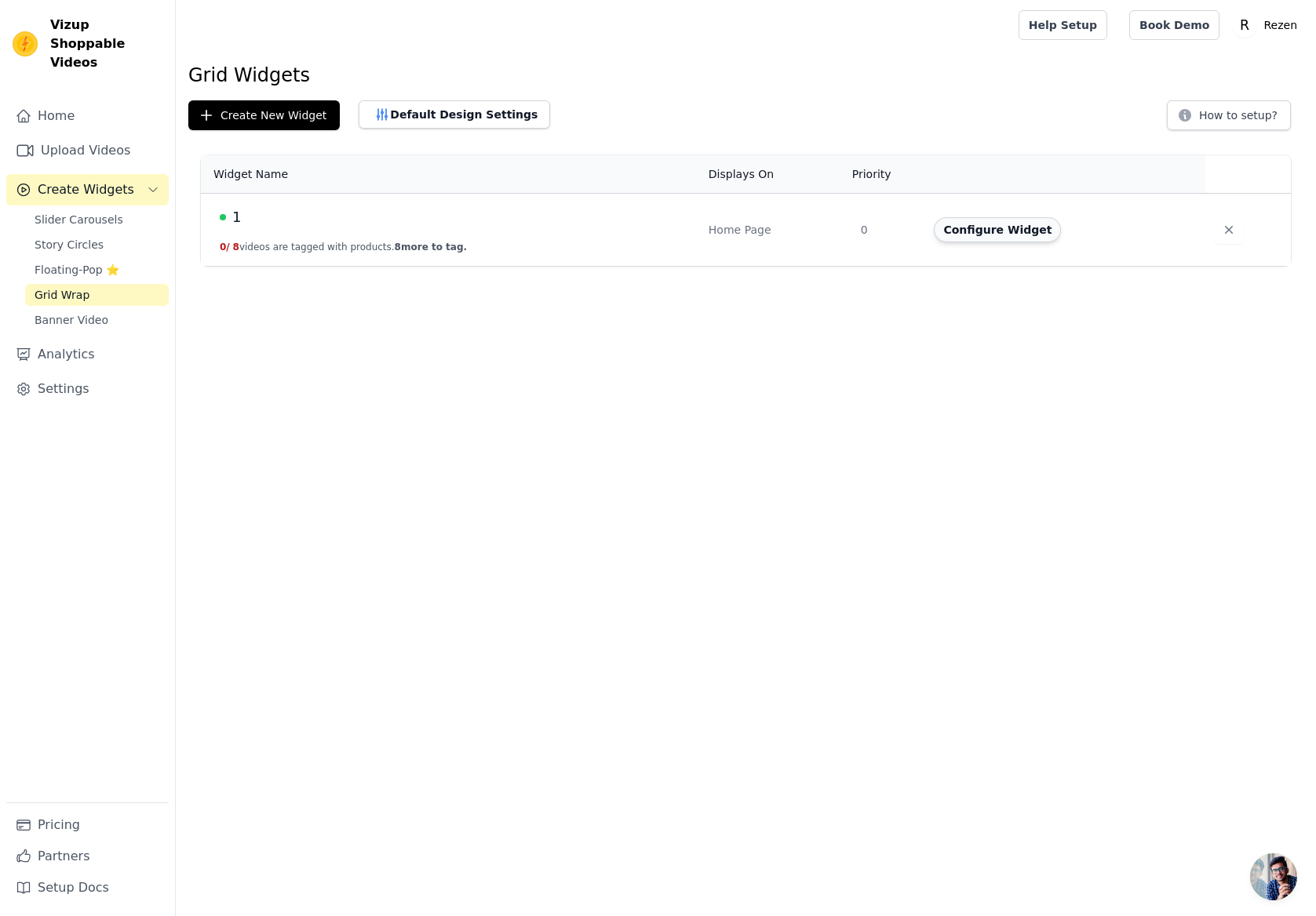
click at [974, 225] on button "Configure Widget" at bounding box center [997, 230] width 127 height 25
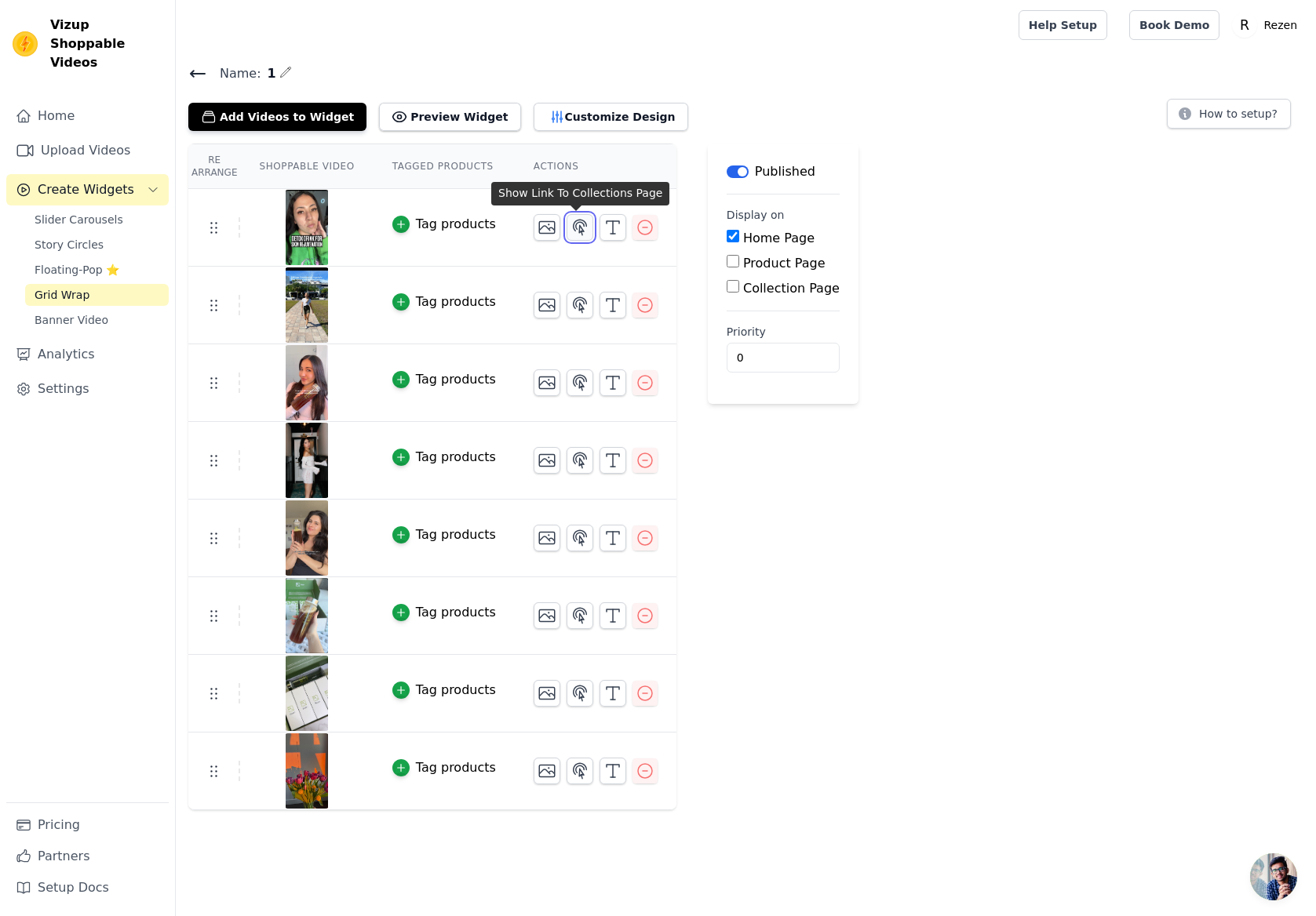
click at [575, 229] on icon "button" at bounding box center [580, 227] width 13 height 15
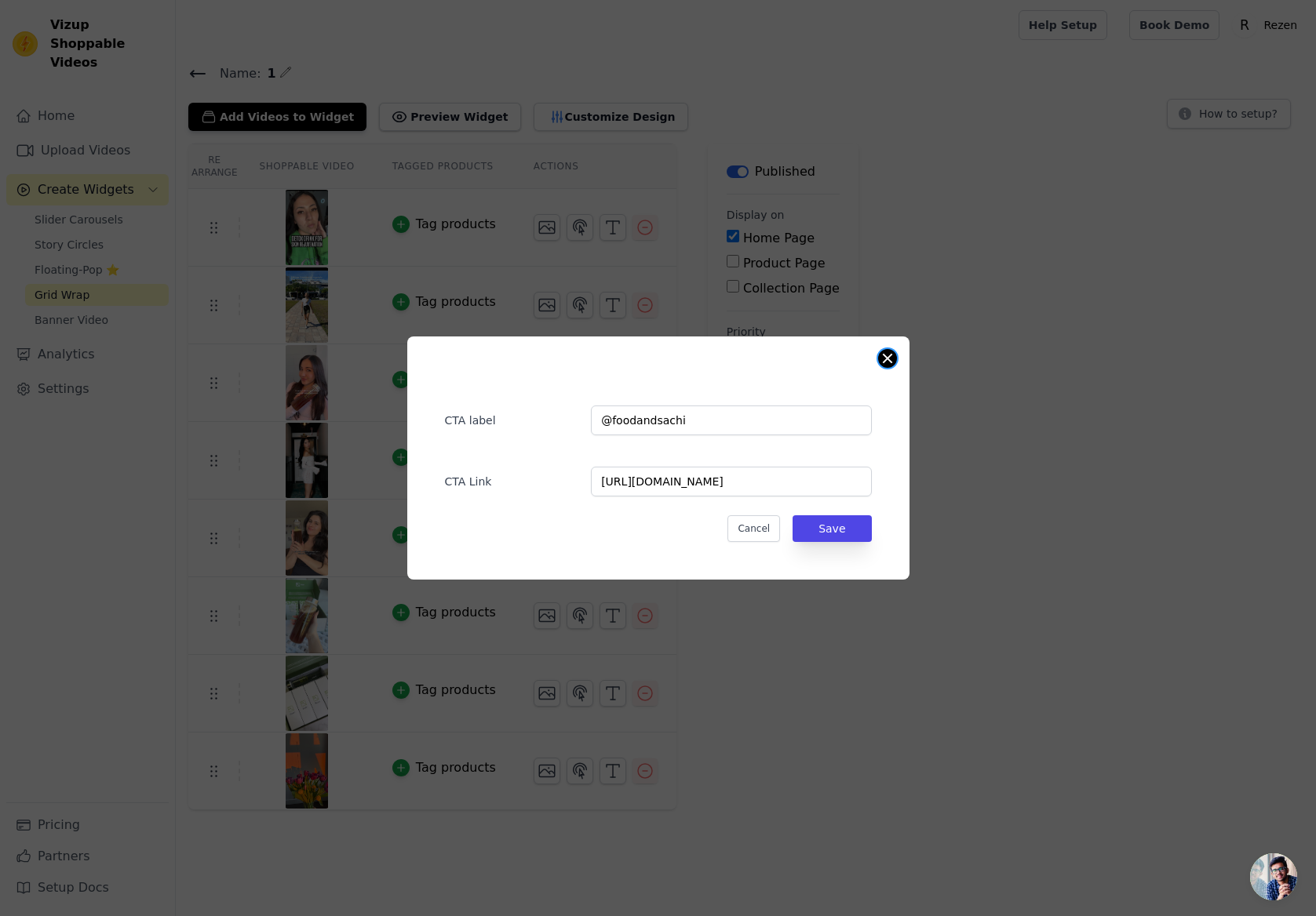
click at [887, 361] on button "Close modal" at bounding box center [887, 358] width 19 height 19
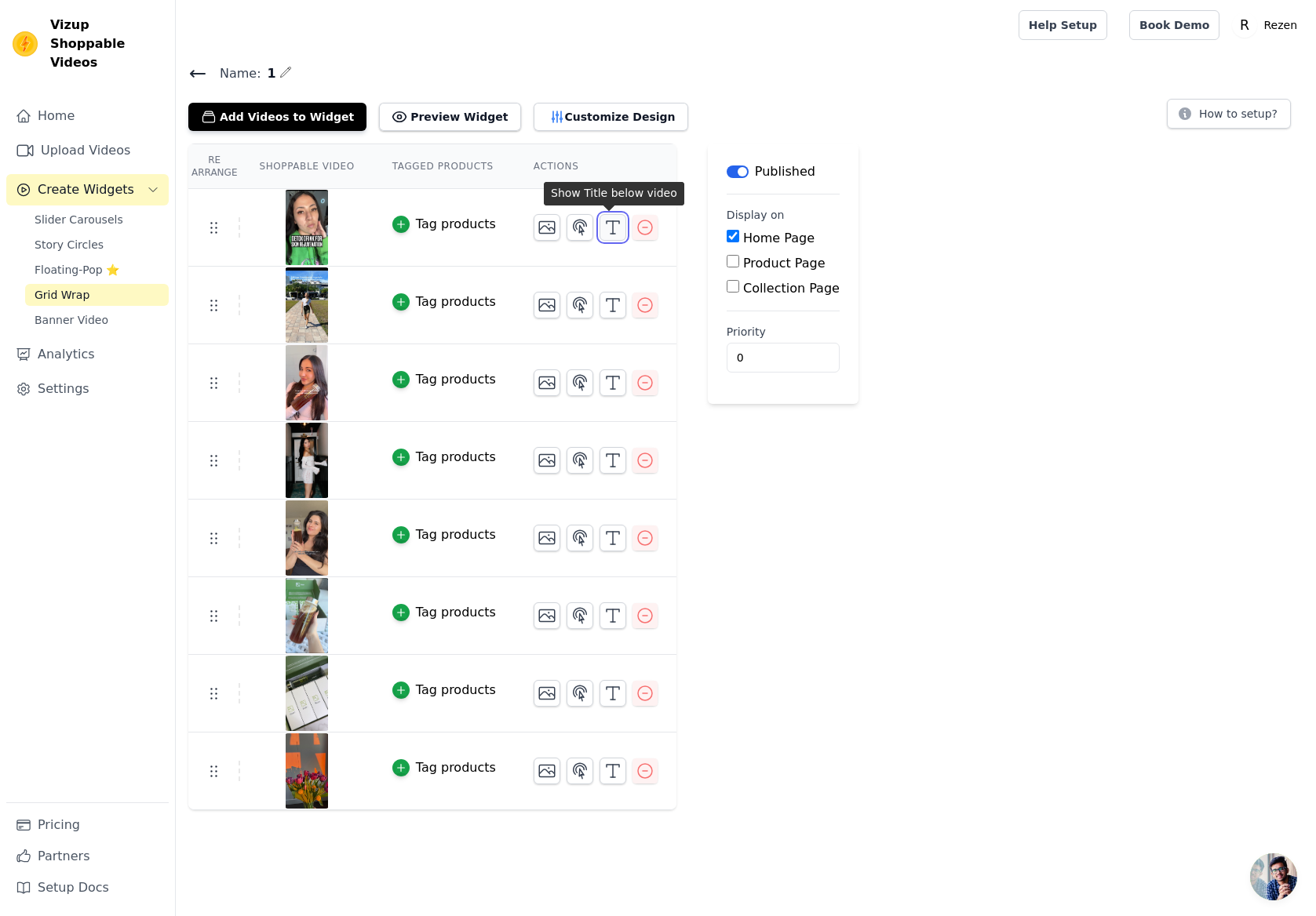
click at [617, 225] on icon "button" at bounding box center [612, 227] width 19 height 19
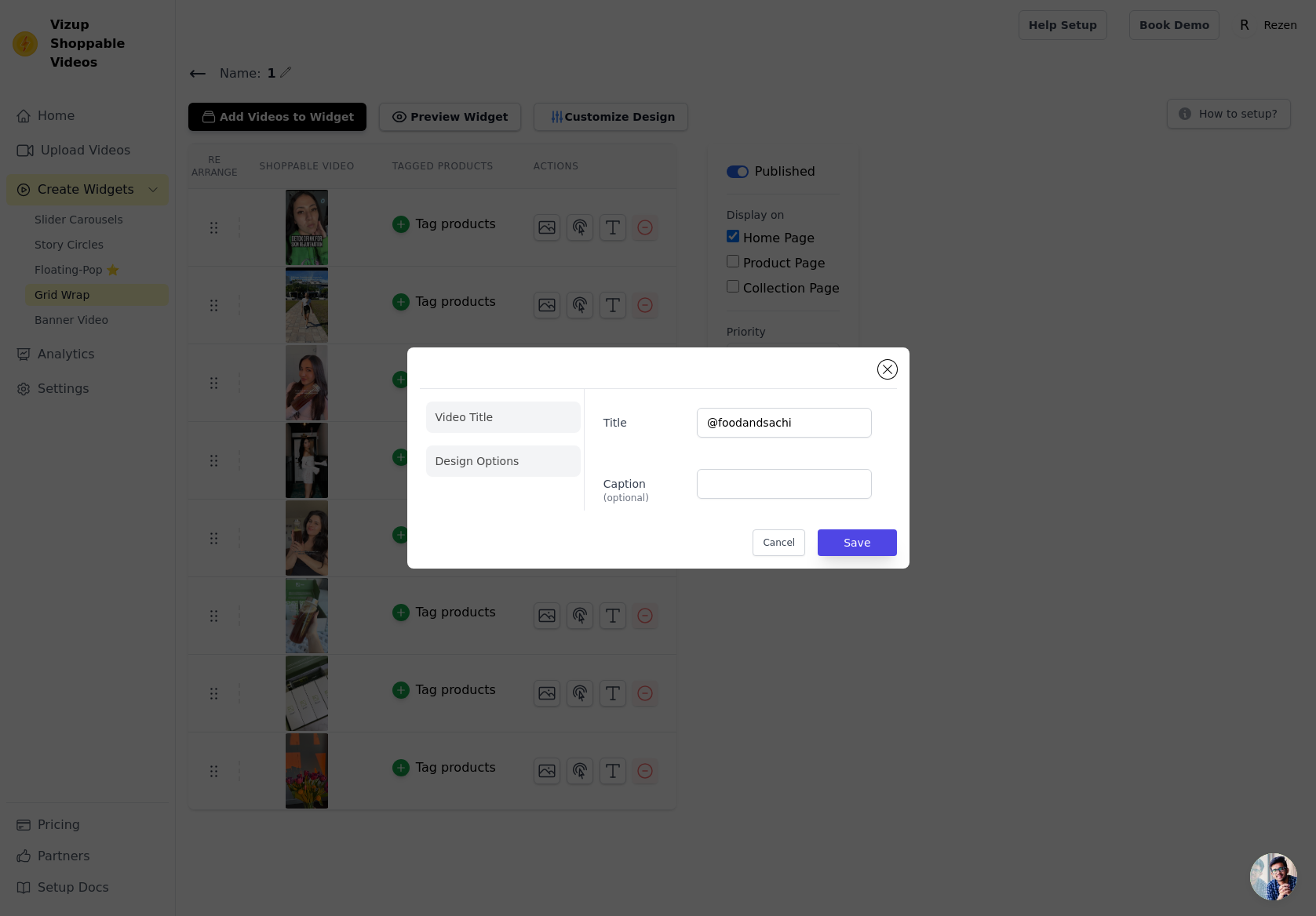
click at [481, 456] on li "Design Options" at bounding box center [503, 461] width 154 height 31
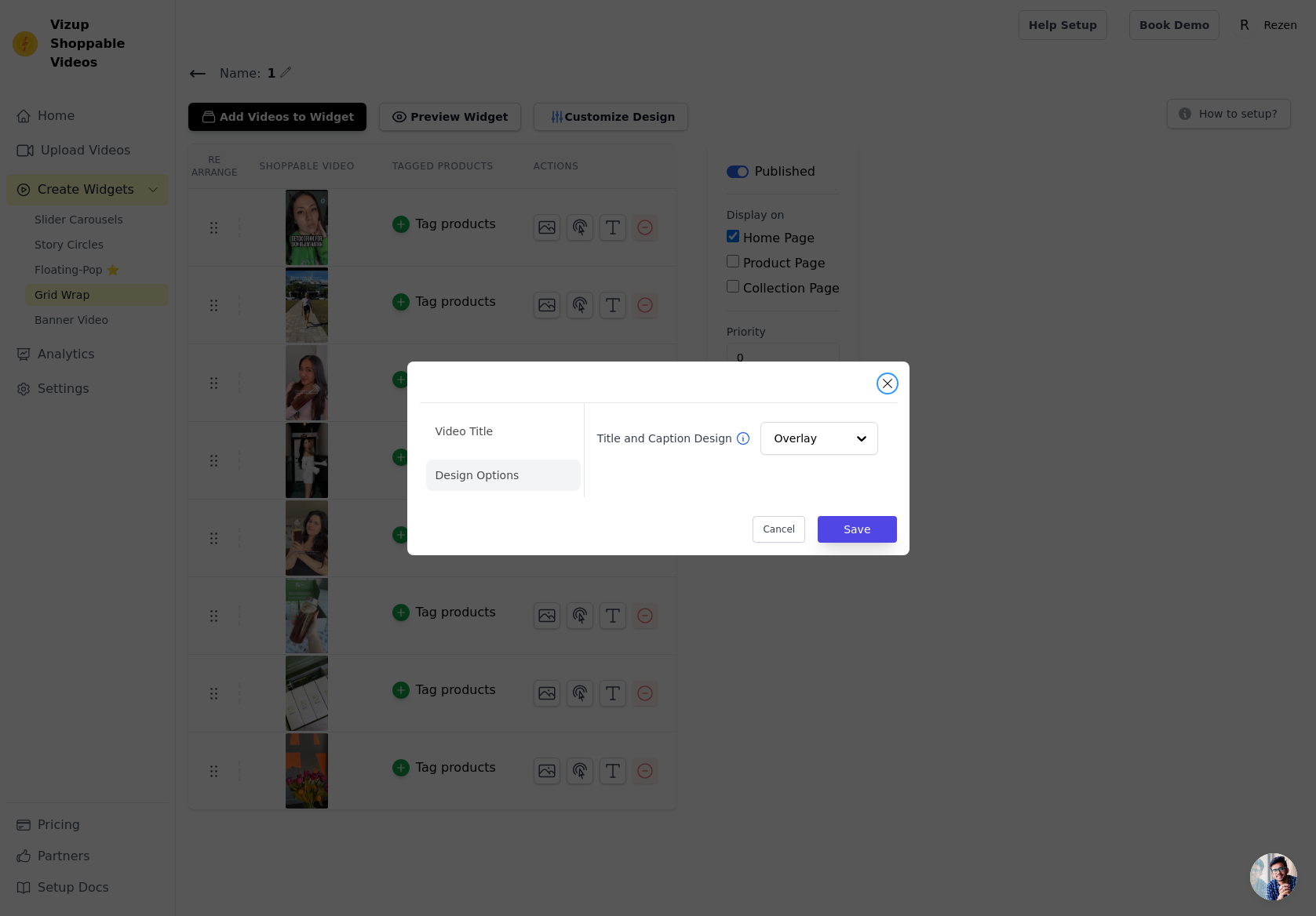
click at [888, 381] on button "Close modal" at bounding box center [887, 383] width 19 height 19
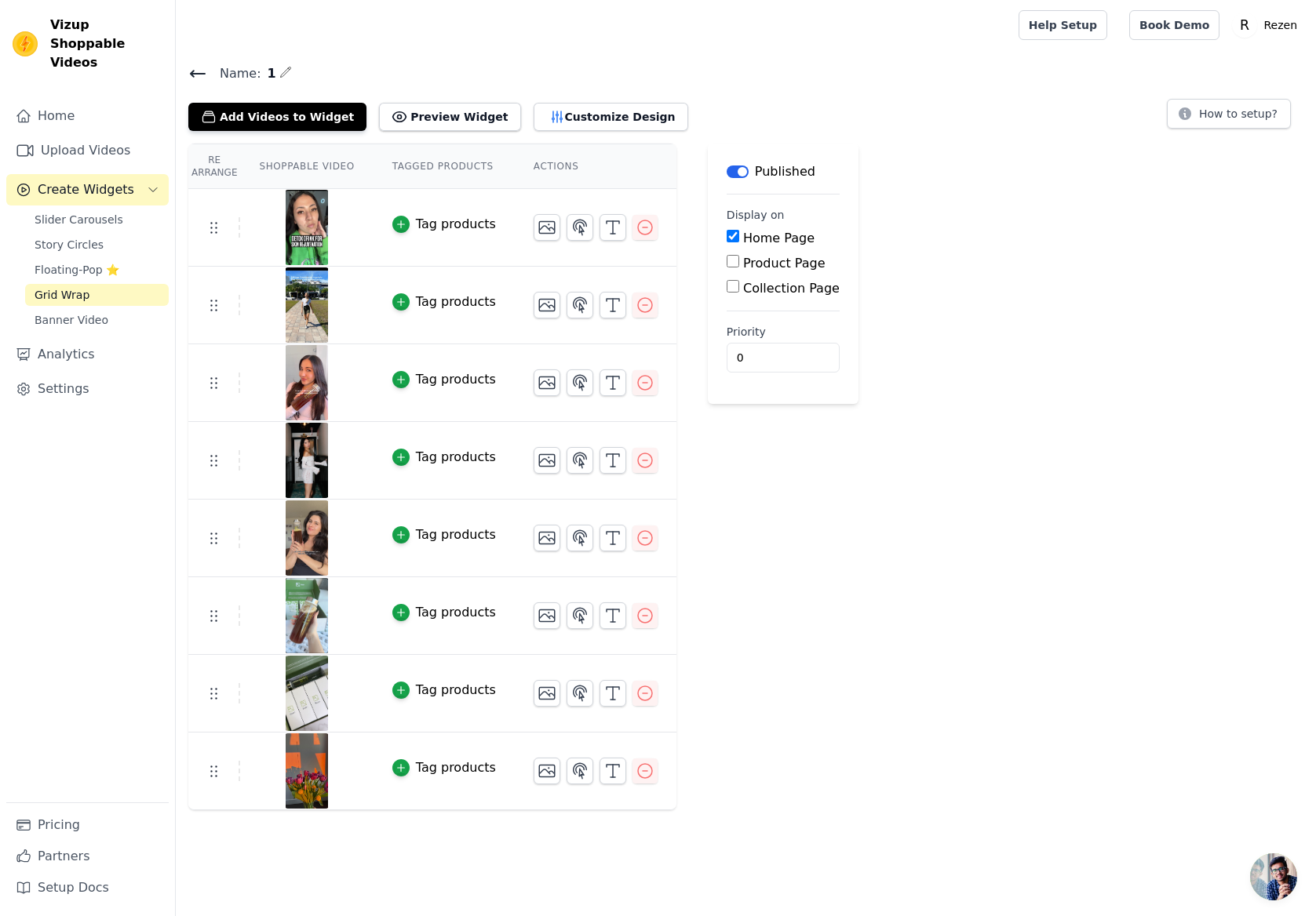
click at [1027, 411] on div "Re Arrange Shoppable Video Tagged Products Actions Tag products Tag products Ta…" at bounding box center [746, 476] width 1140 height 666
click at [111, 101] on link "Home" at bounding box center [87, 116] width 162 height 31
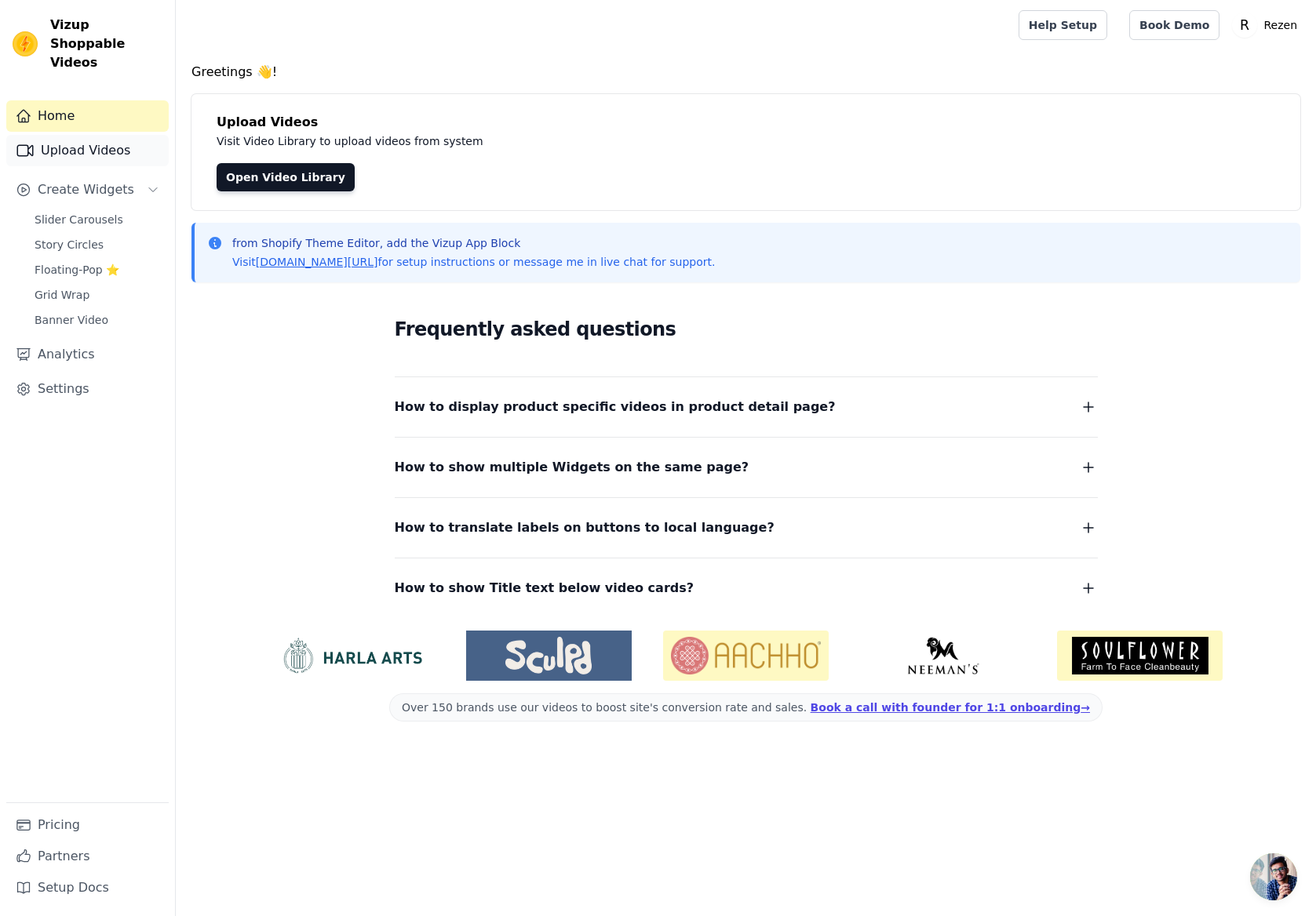
click at [101, 140] on link "Upload Videos" at bounding box center [87, 150] width 162 height 31
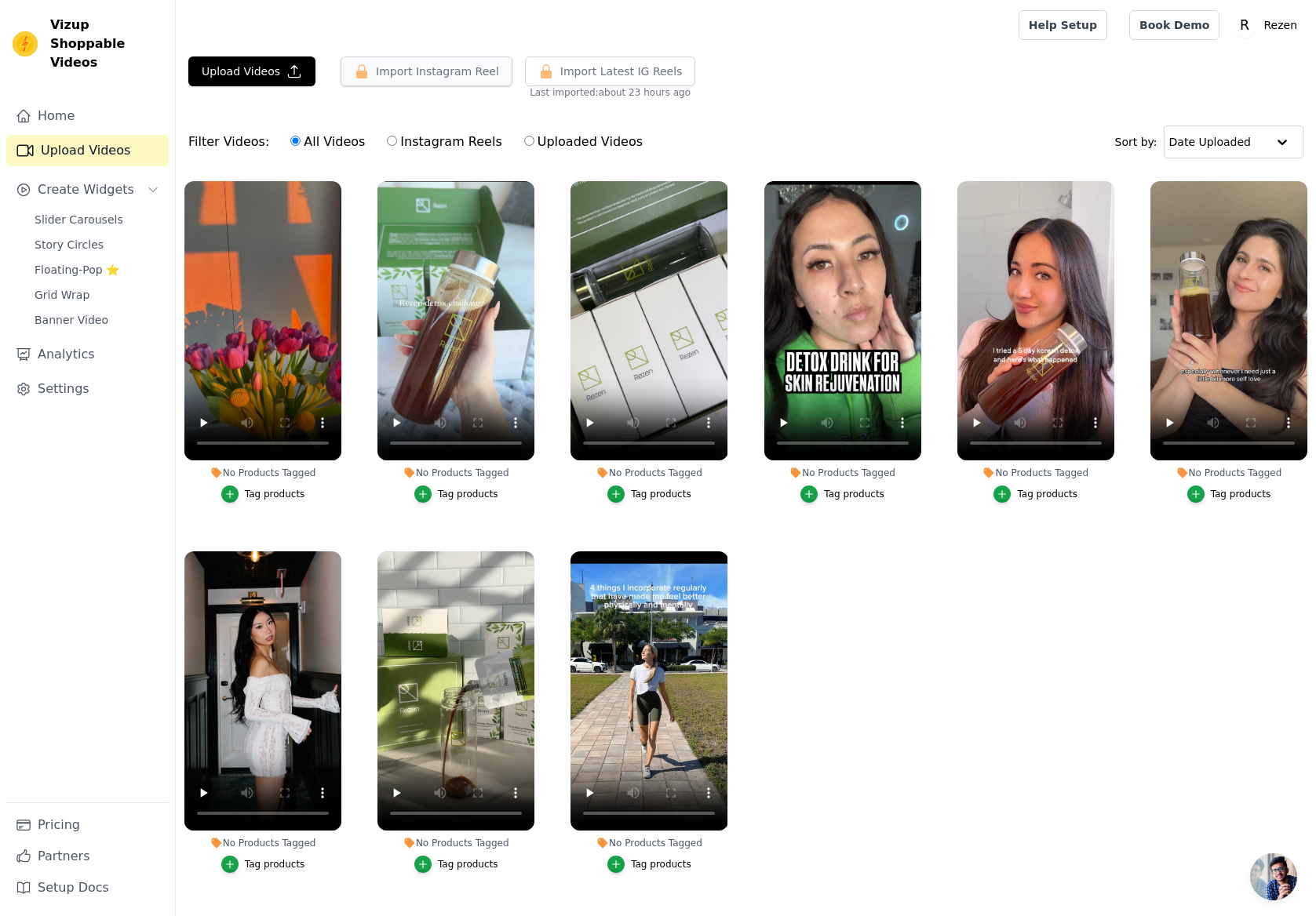
click at [452, 77] on button "Import Instagram Reel" at bounding box center [426, 70] width 172 height 29
click at [249, 75] on button "Upload Videos" at bounding box center [252, 70] width 127 height 29
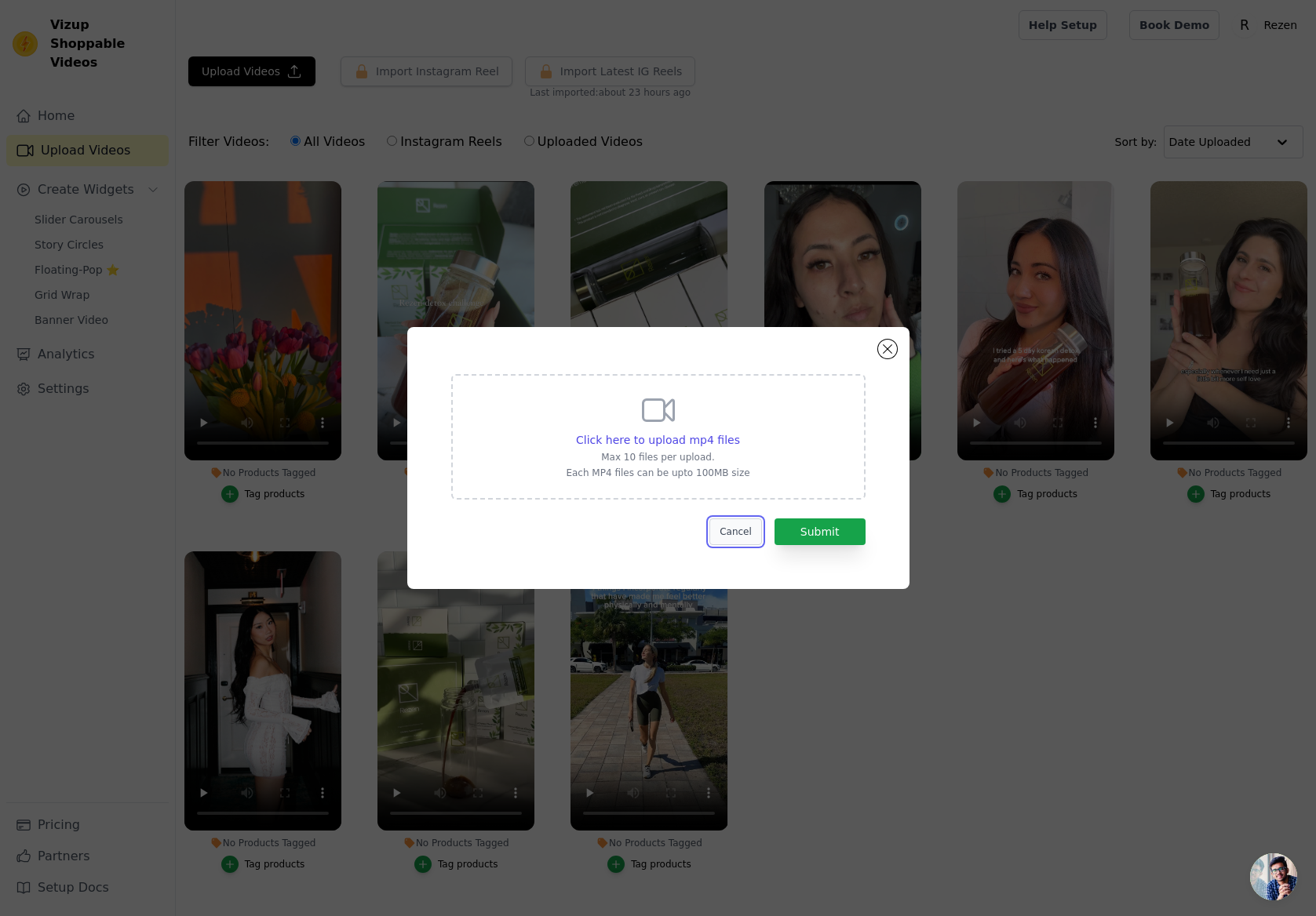
click at [722, 535] on button "Cancel" at bounding box center [735, 532] width 53 height 27
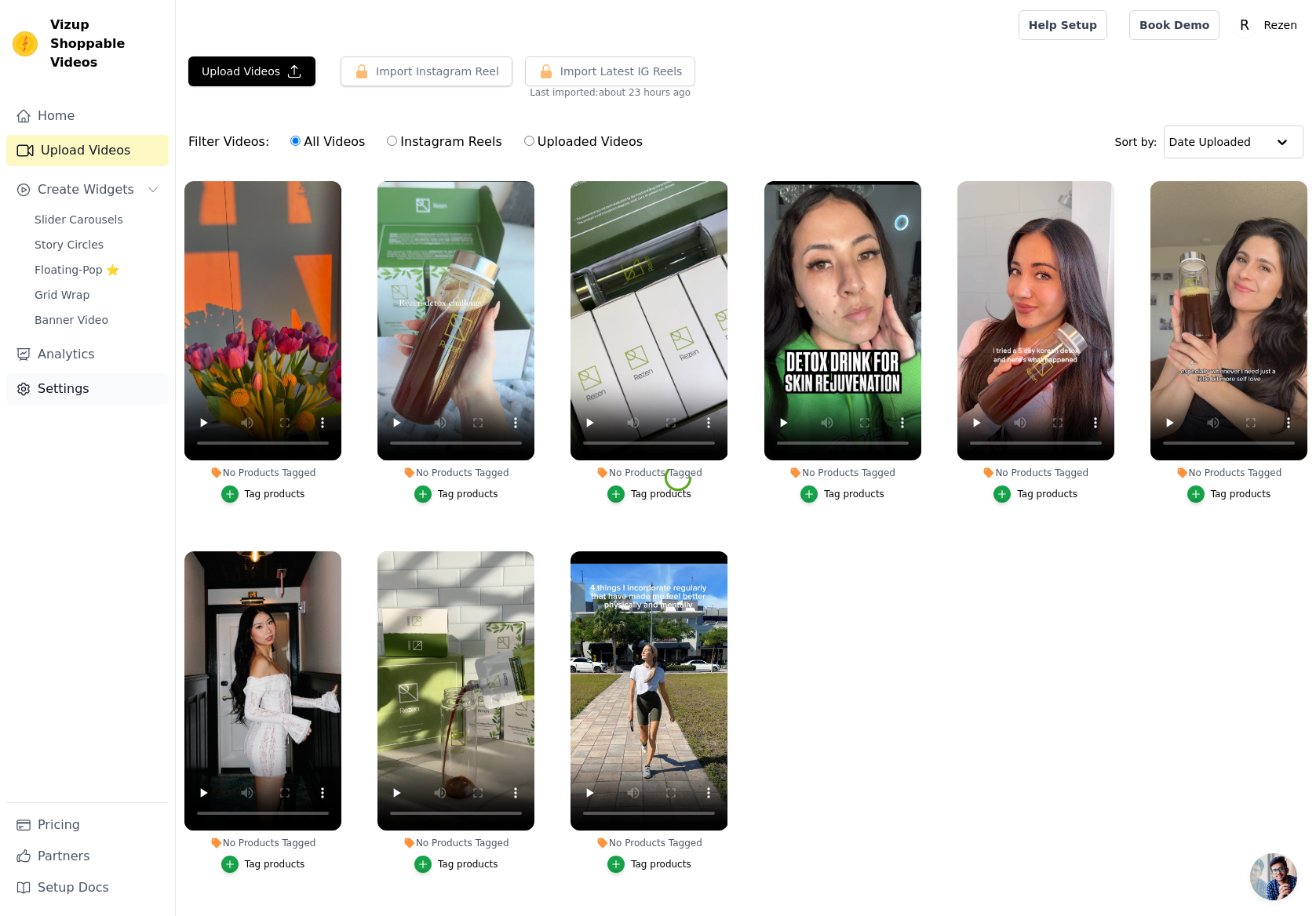
click at [74, 374] on link "Settings" at bounding box center [87, 389] width 162 height 31
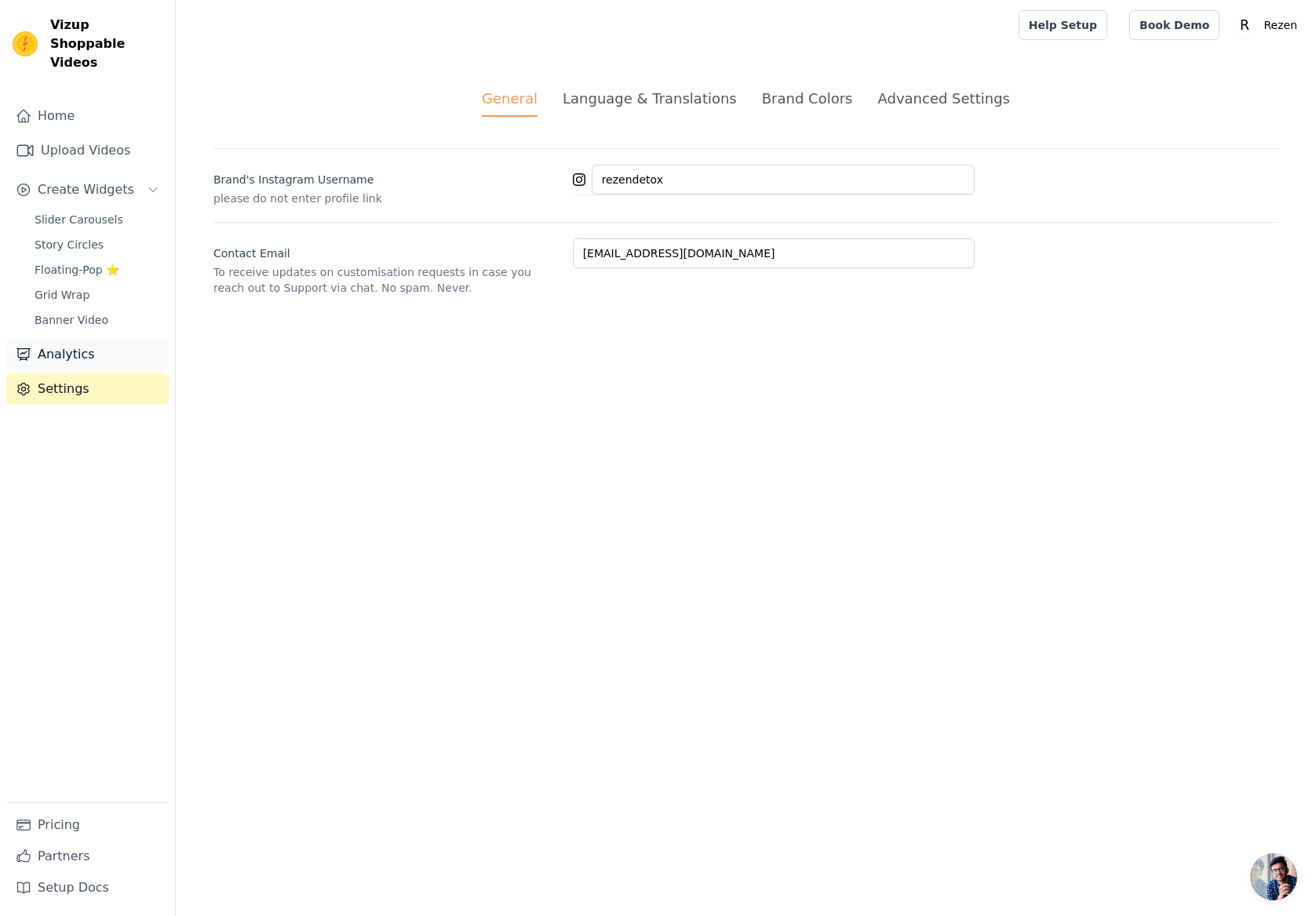
click at [60, 344] on link "Analytics" at bounding box center [87, 354] width 162 height 31
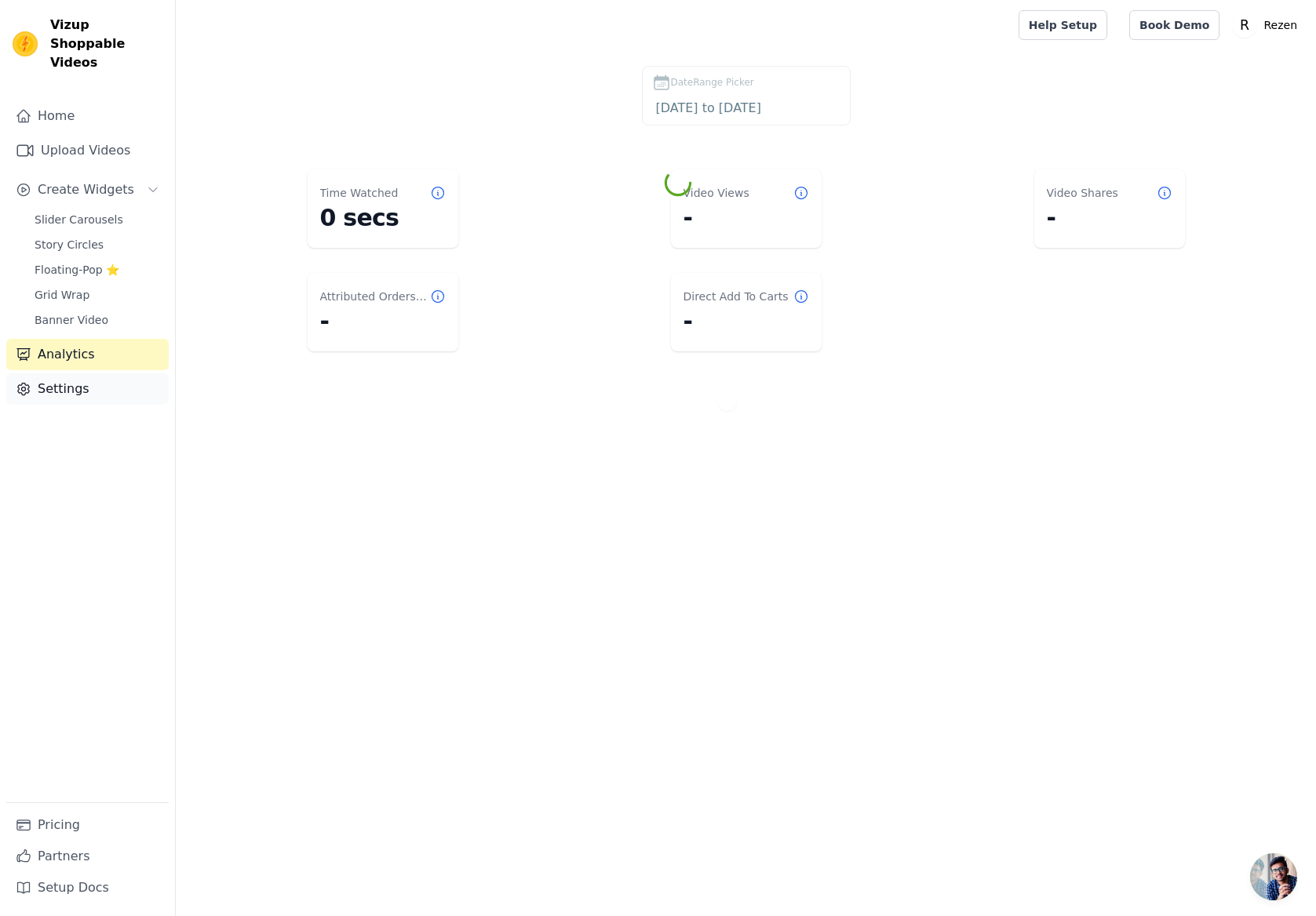
click at [53, 374] on link "Settings" at bounding box center [87, 389] width 162 height 31
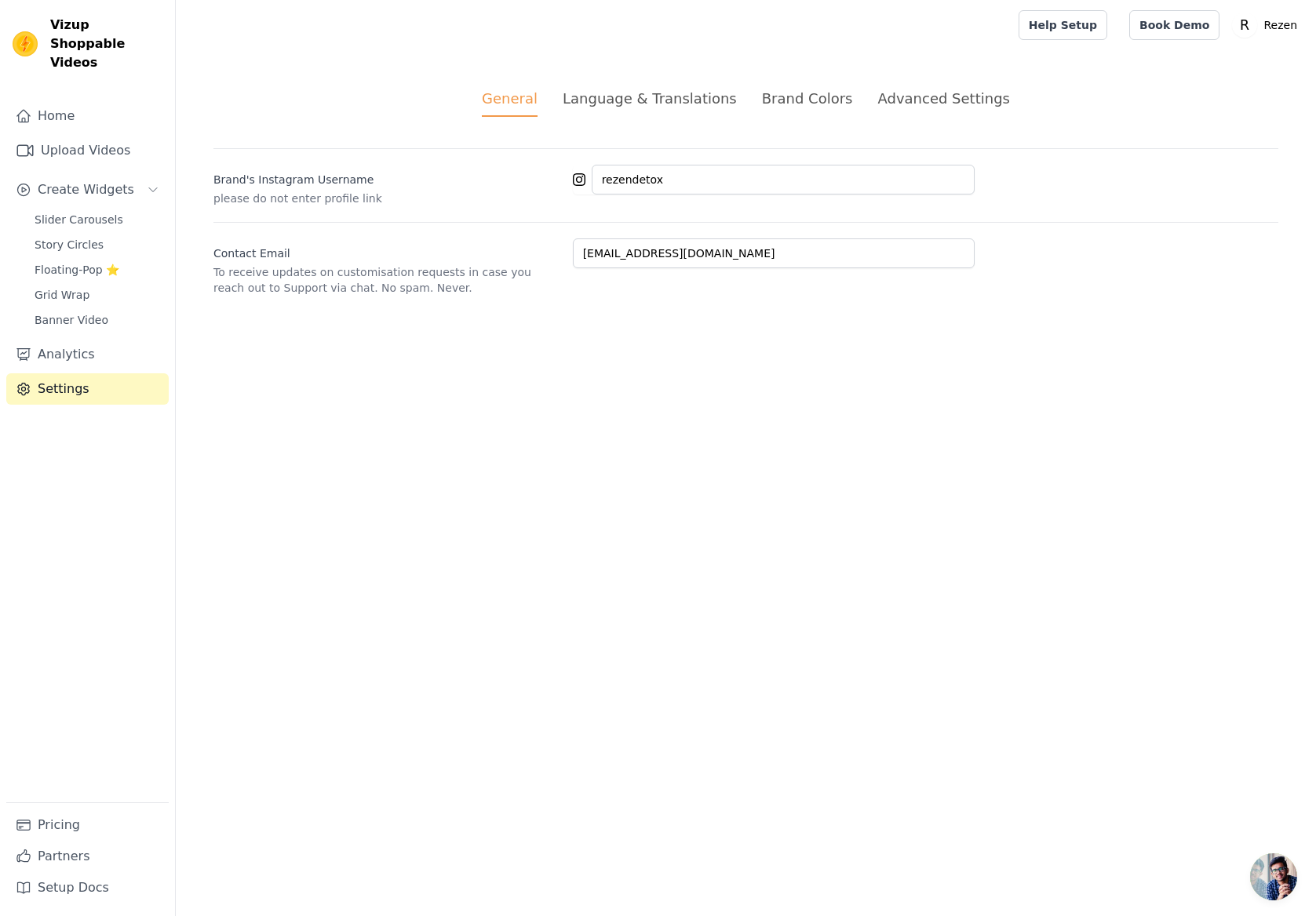
click at [687, 100] on div "Language & Translations" at bounding box center [650, 98] width 174 height 21
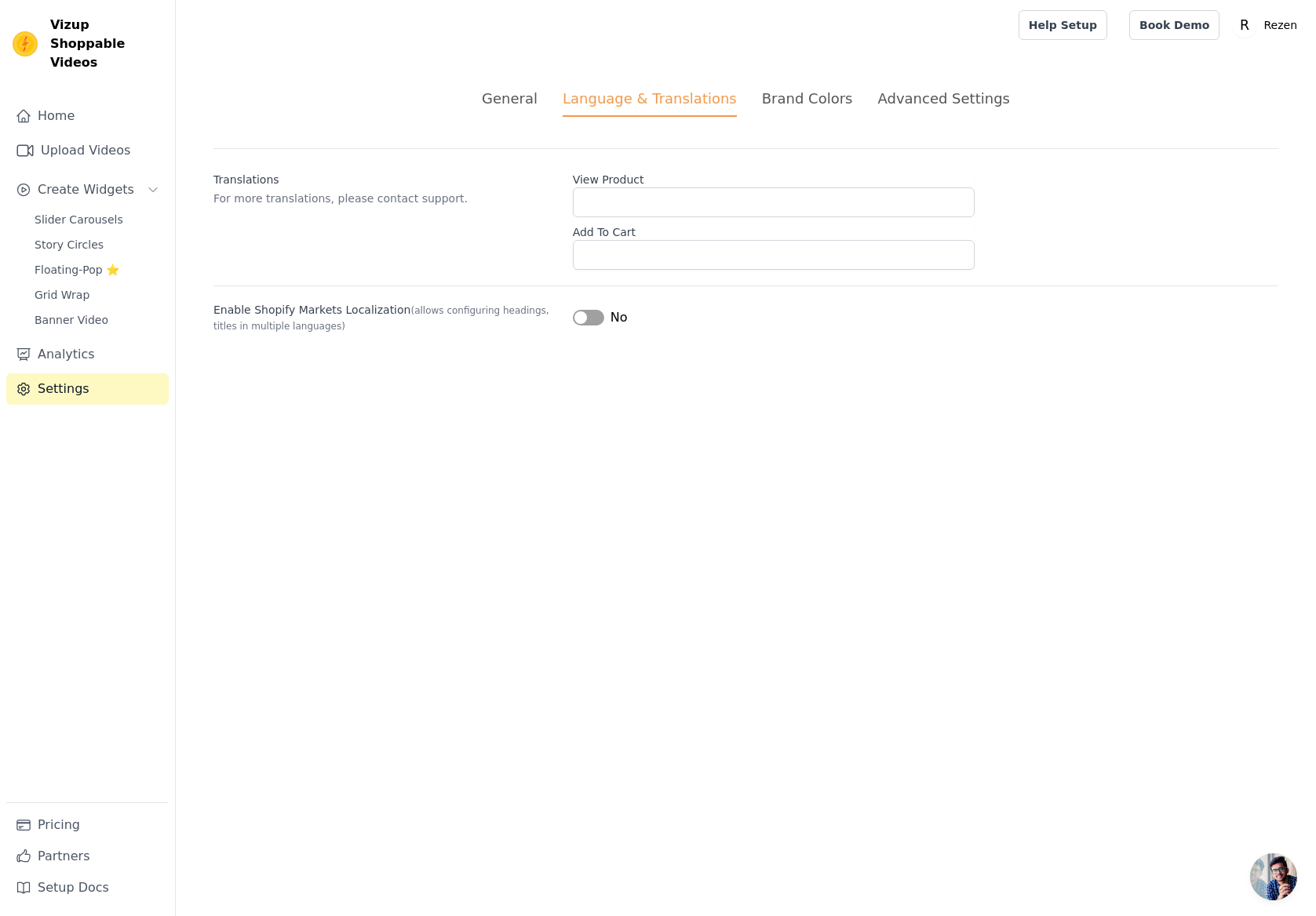
click at [846, 107] on ul "General Language & Translations Brand Colors Advanced Settings" at bounding box center [745, 102] width 1064 height 29
click at [920, 107] on div "Advanced Settings" at bounding box center [943, 98] width 132 height 21
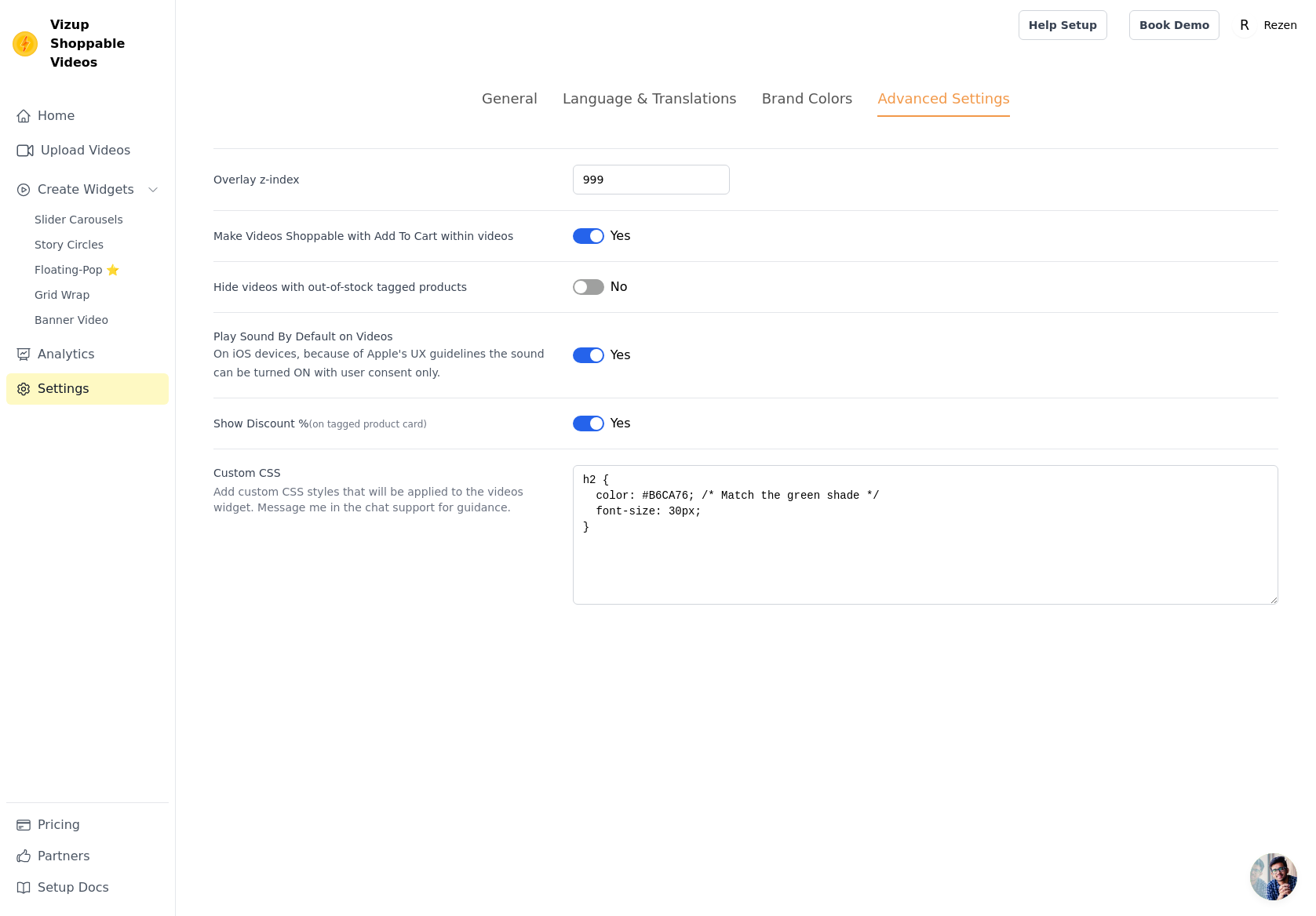
click at [75, 29] on span "Vizup Shoppable Videos" at bounding box center [106, 44] width 112 height 56
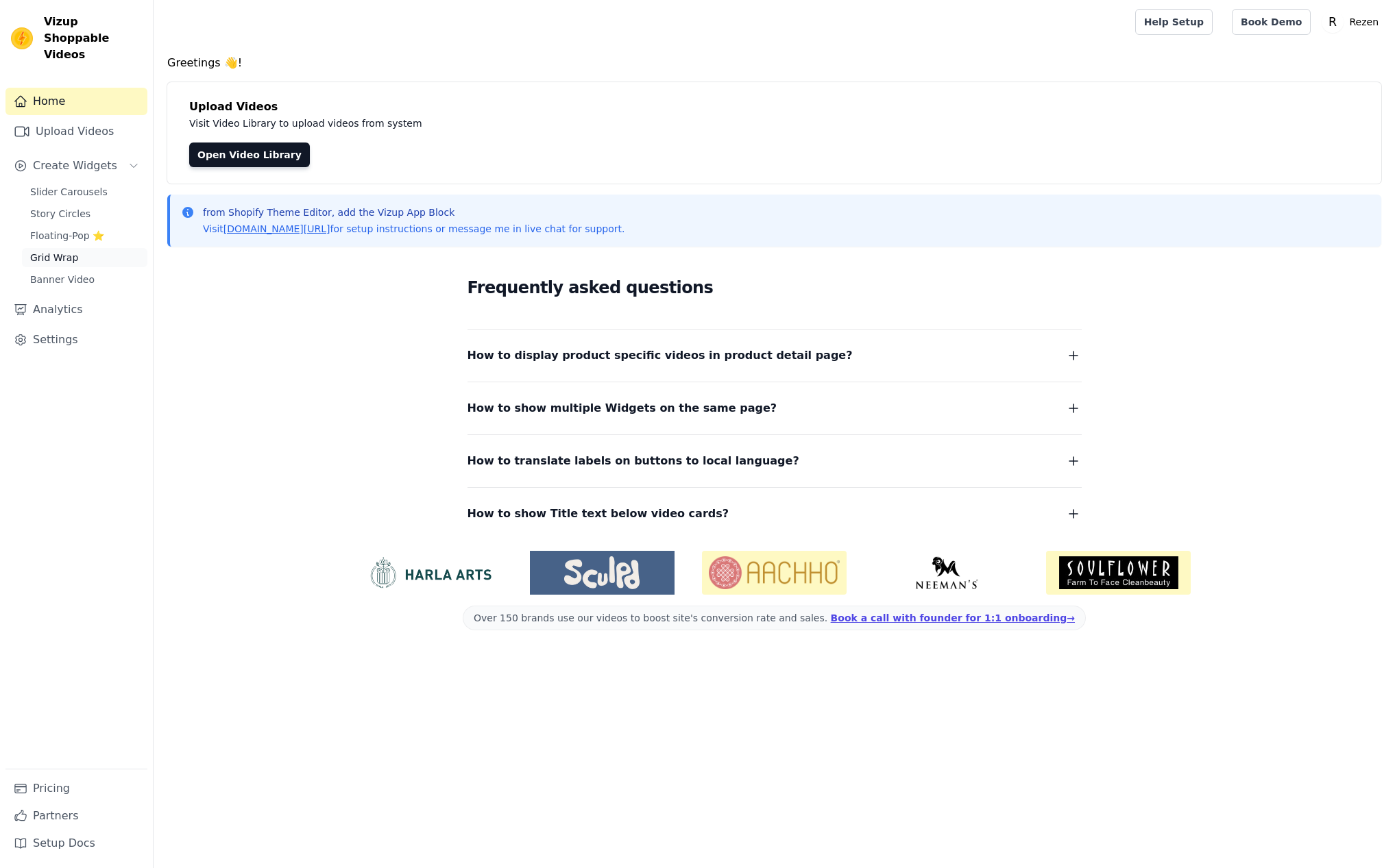
click at [62, 251] on span "Grid Wrap" at bounding box center [55, 258] width 48 height 14
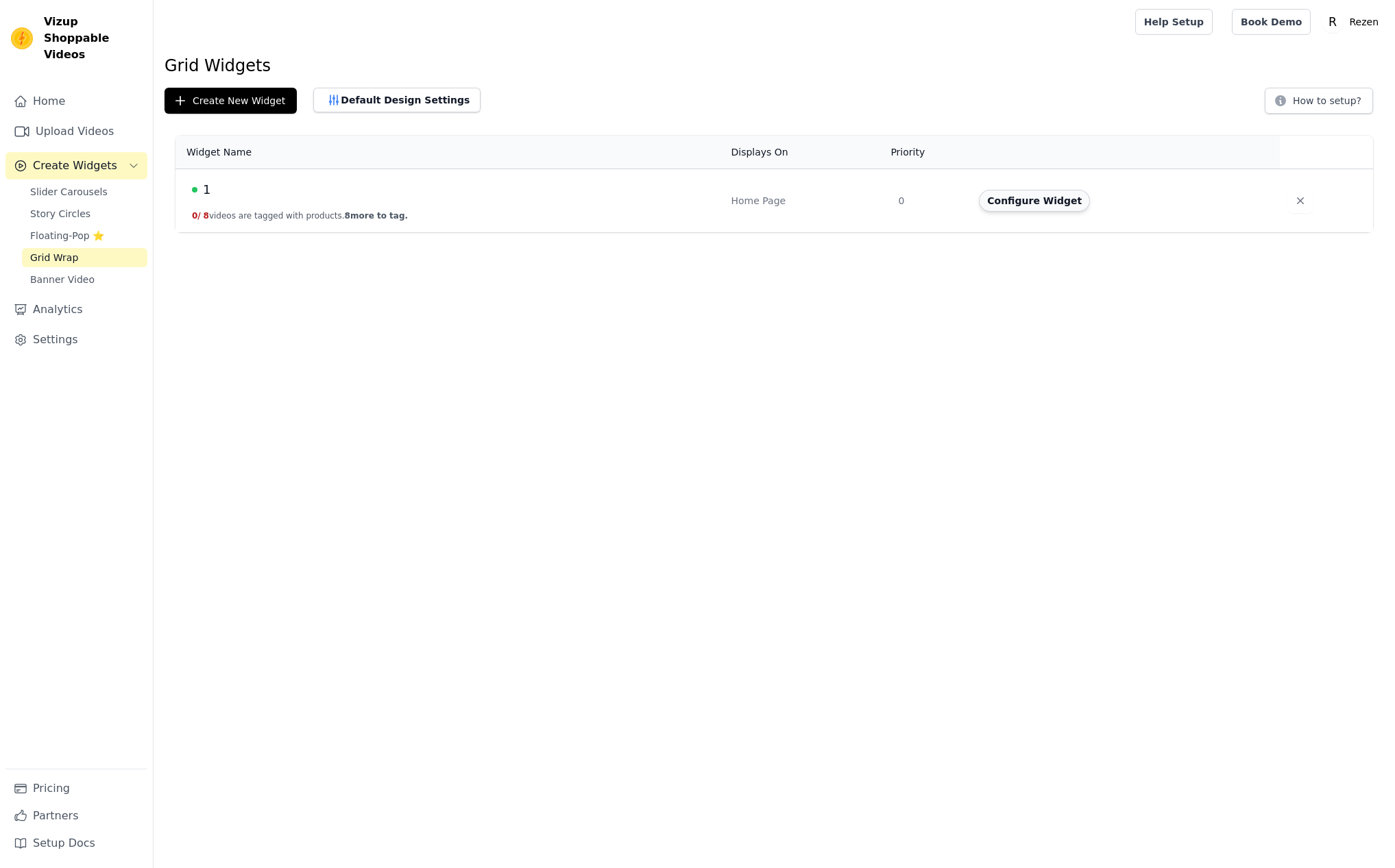
click at [1064, 203] on button "Configure Widget" at bounding box center [1034, 201] width 111 height 22
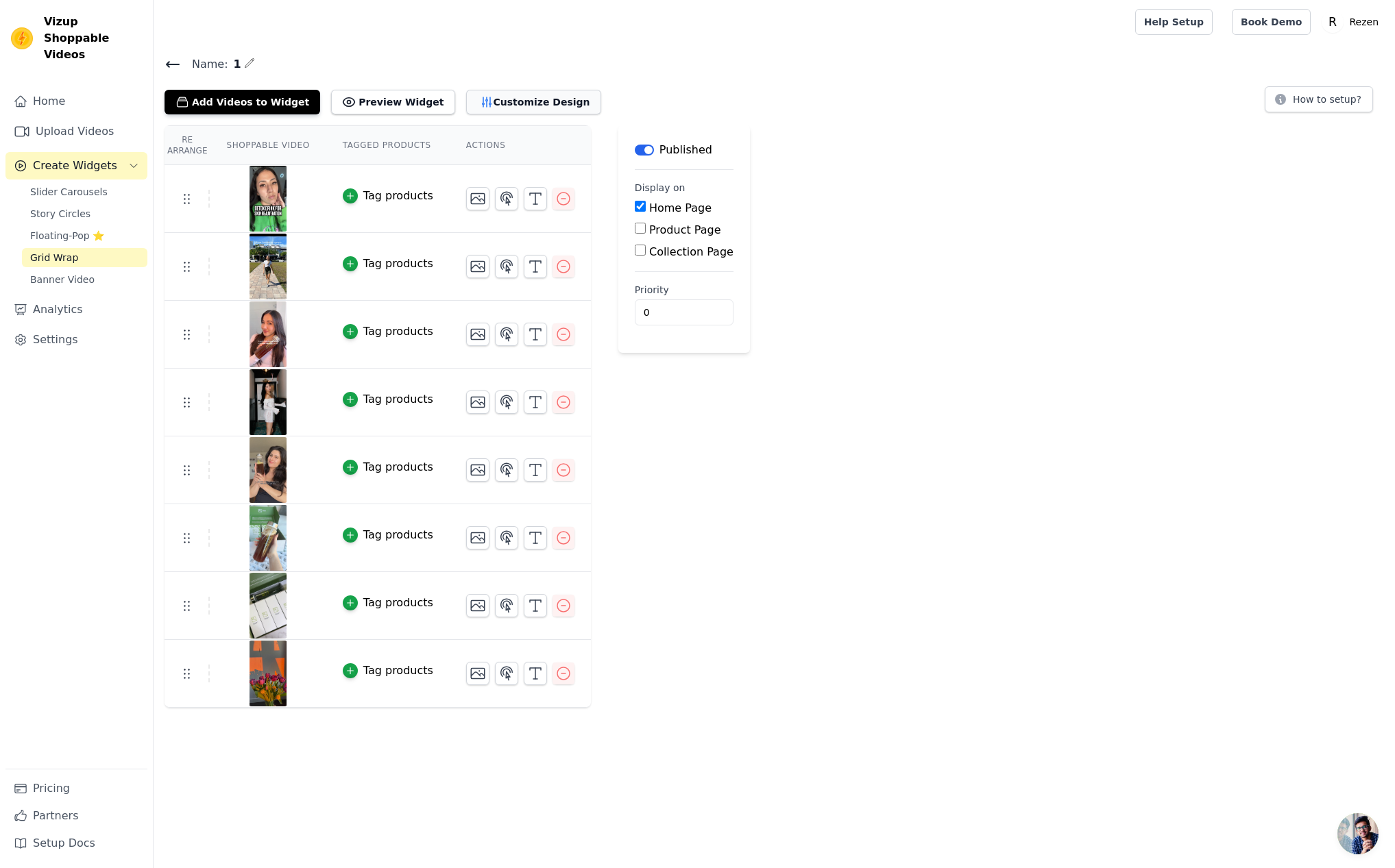
click at [486, 106] on button "Customize Design" at bounding box center [533, 102] width 135 height 25
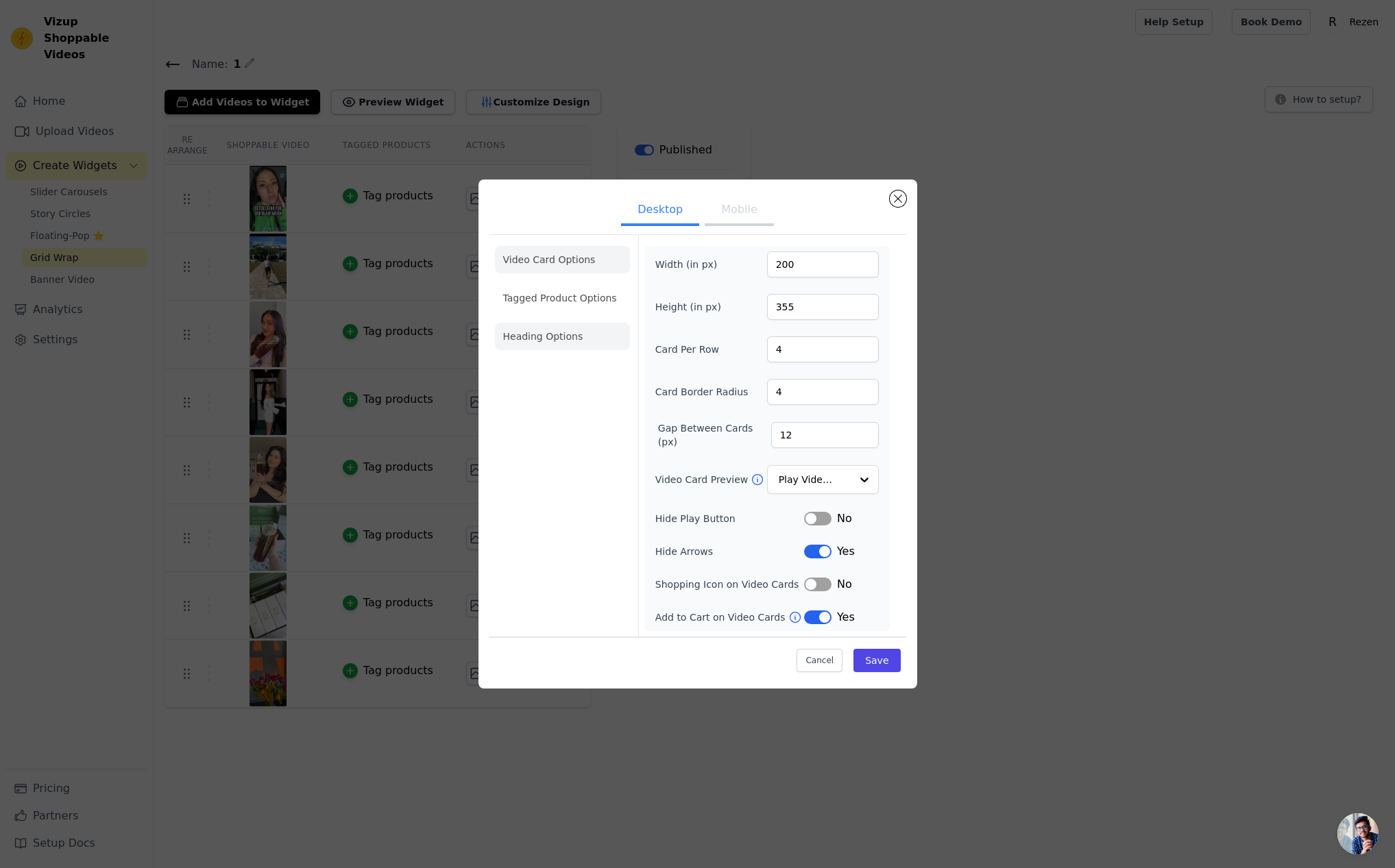
click at [555, 348] on li "Heading Options" at bounding box center [562, 336] width 135 height 27
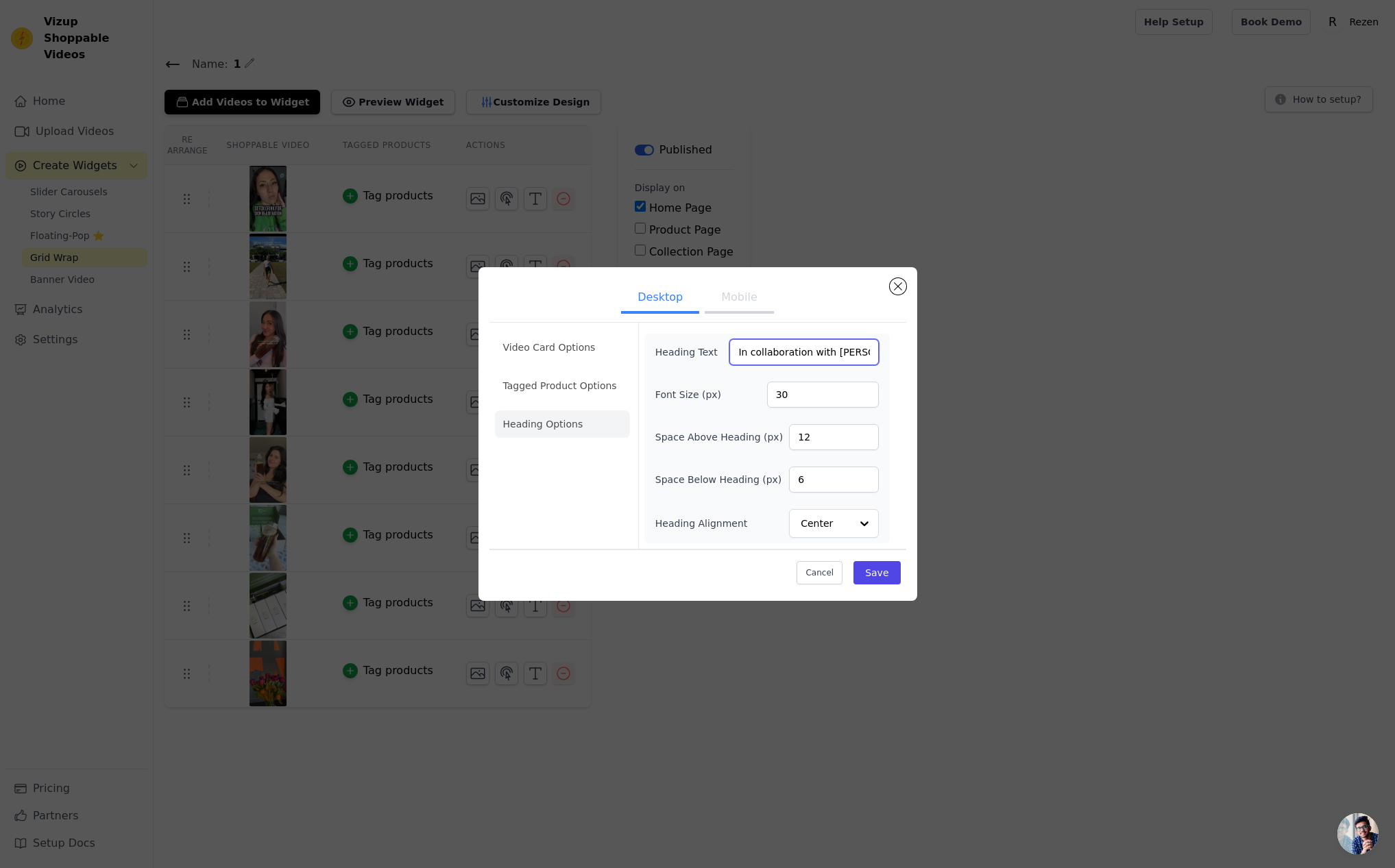
click at [750, 354] on input "In collaboration with [PERSON_NAME]" at bounding box center [803, 351] width 149 height 26
type input "In Collaboration with Rezen"
click at [867, 573] on button "Save" at bounding box center [877, 573] width 47 height 23
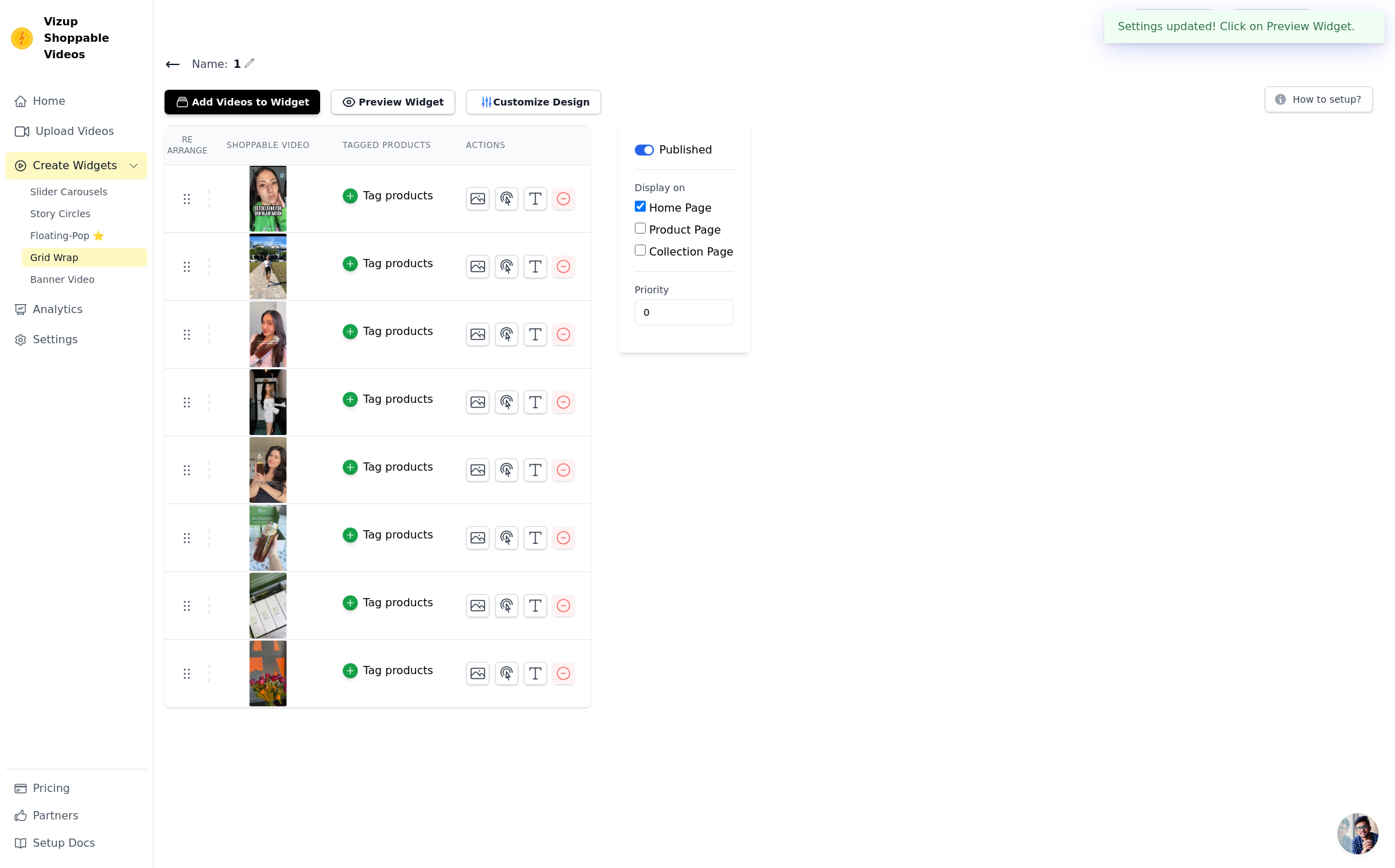
click at [168, 59] on icon at bounding box center [172, 64] width 16 height 16
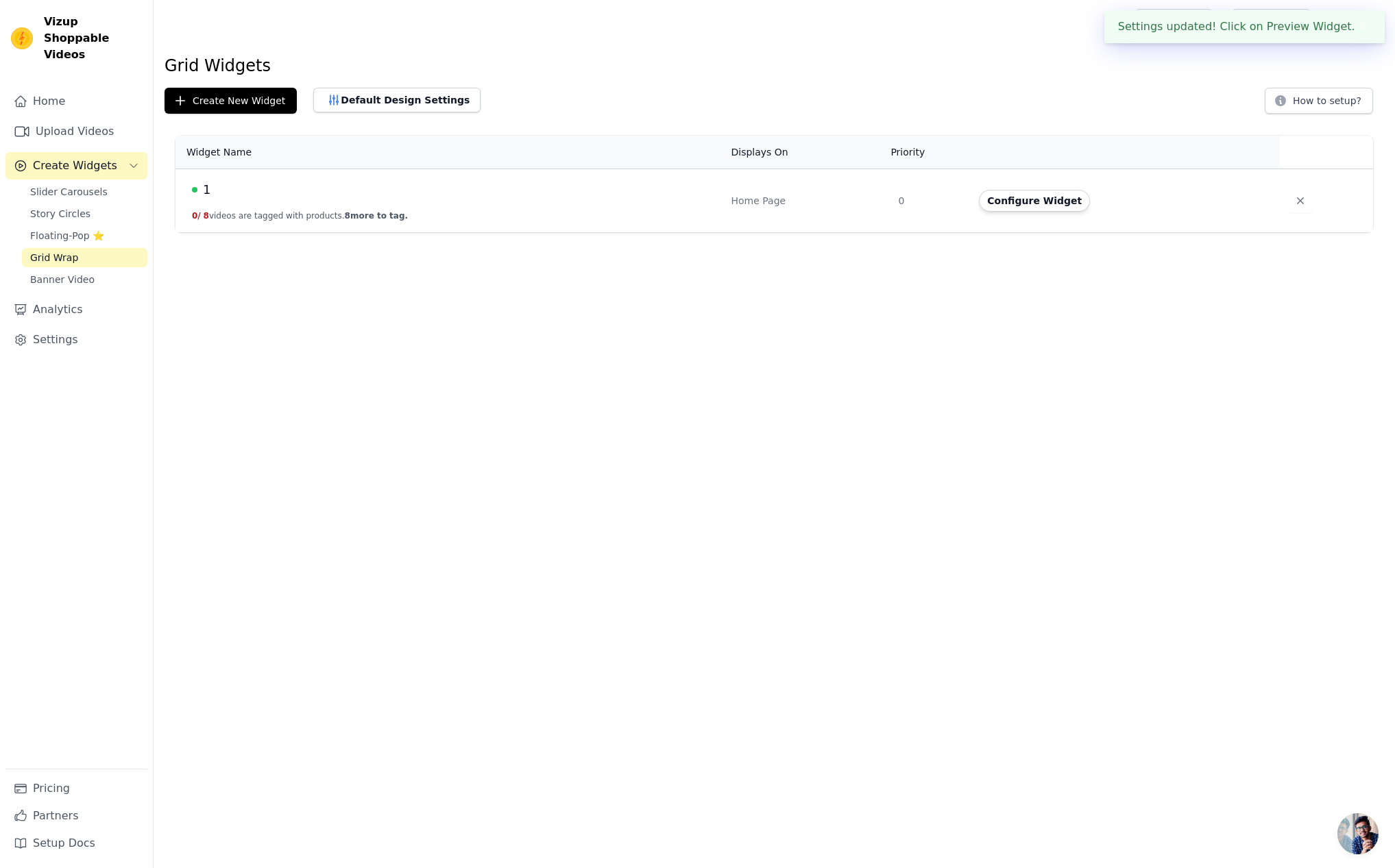
click at [87, 38] on span "Vizup Shoppable Videos" at bounding box center [93, 38] width 98 height 49
click at [17, 27] on img at bounding box center [22, 38] width 22 height 22
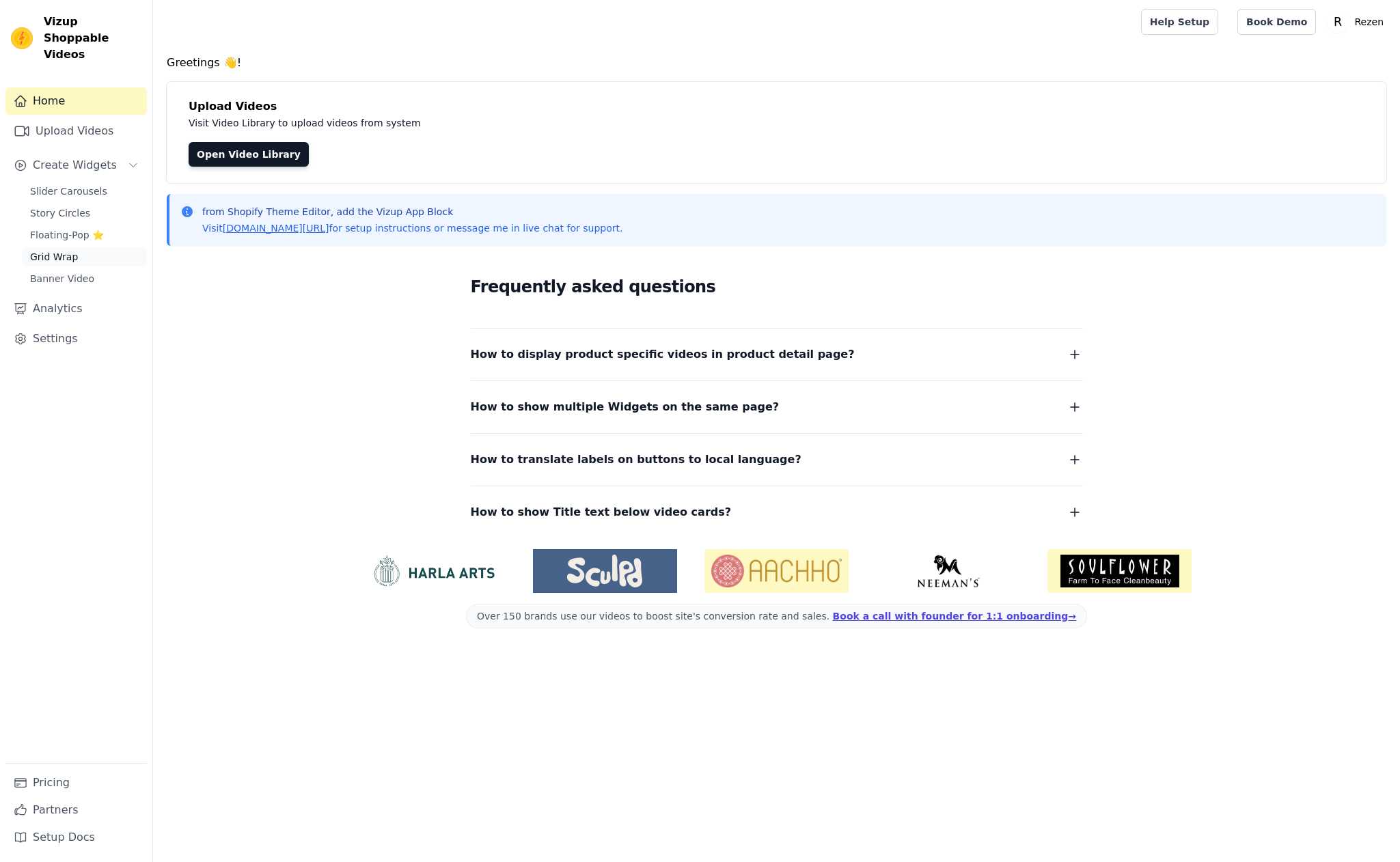
click at [60, 250] on span "Grid Wrap" at bounding box center [54, 257] width 48 height 14
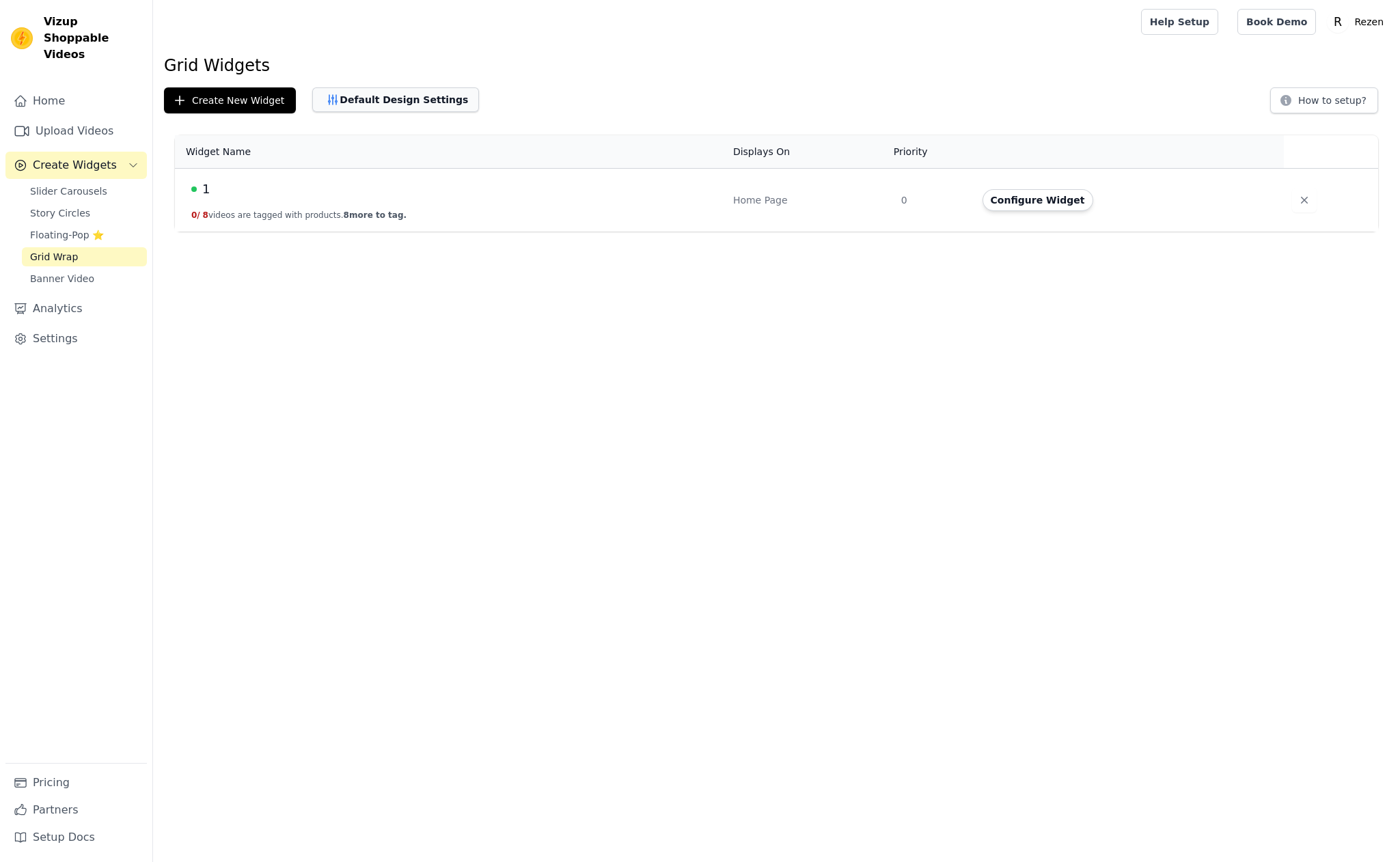
click at [409, 106] on button "Default Design Settings" at bounding box center [395, 100] width 167 height 25
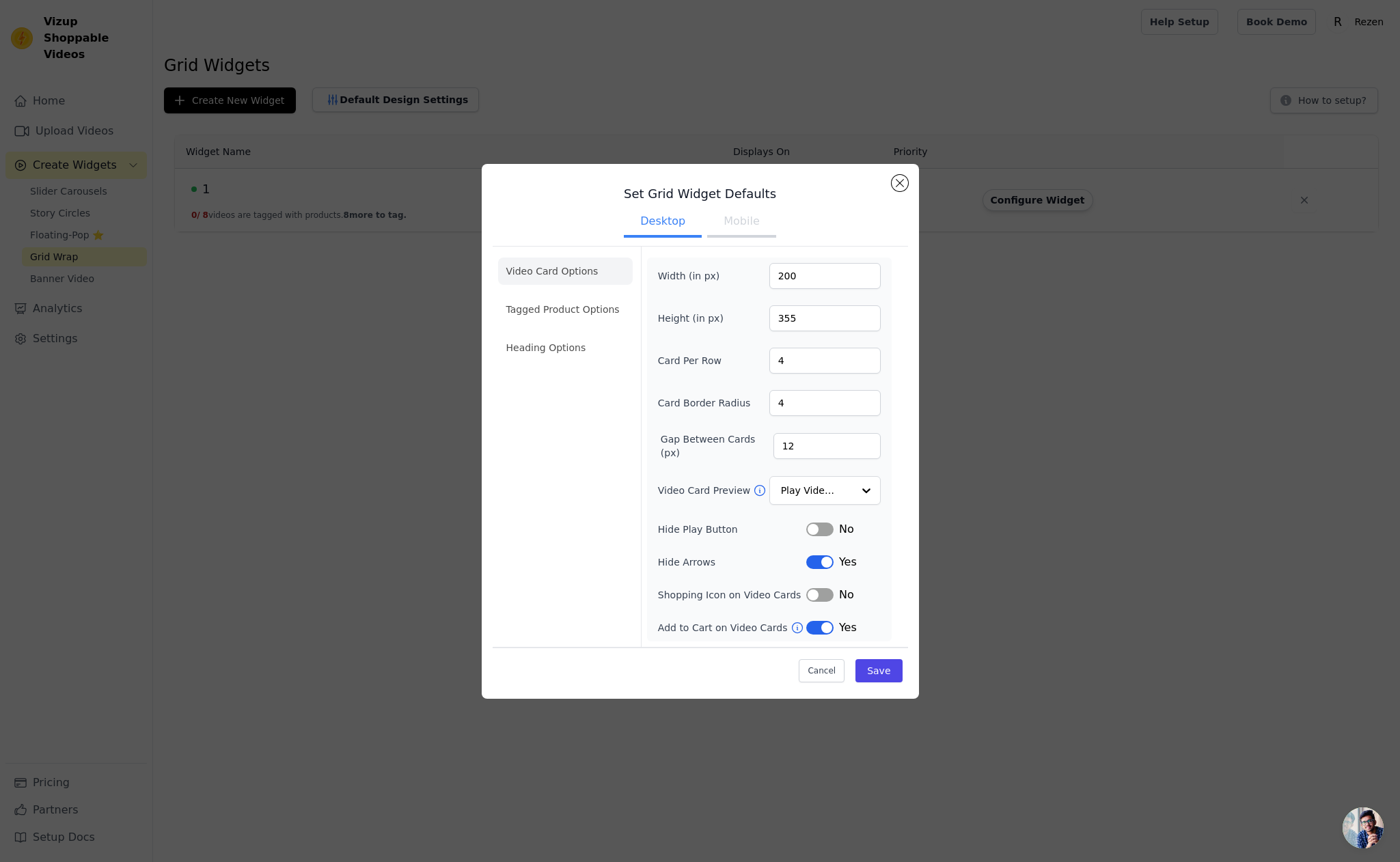
click at [566, 365] on ul "Video Card Options Tagged Product Options Heading Options" at bounding box center [565, 309] width 134 height 115
click at [574, 354] on li "Heading Options" at bounding box center [565, 347] width 134 height 27
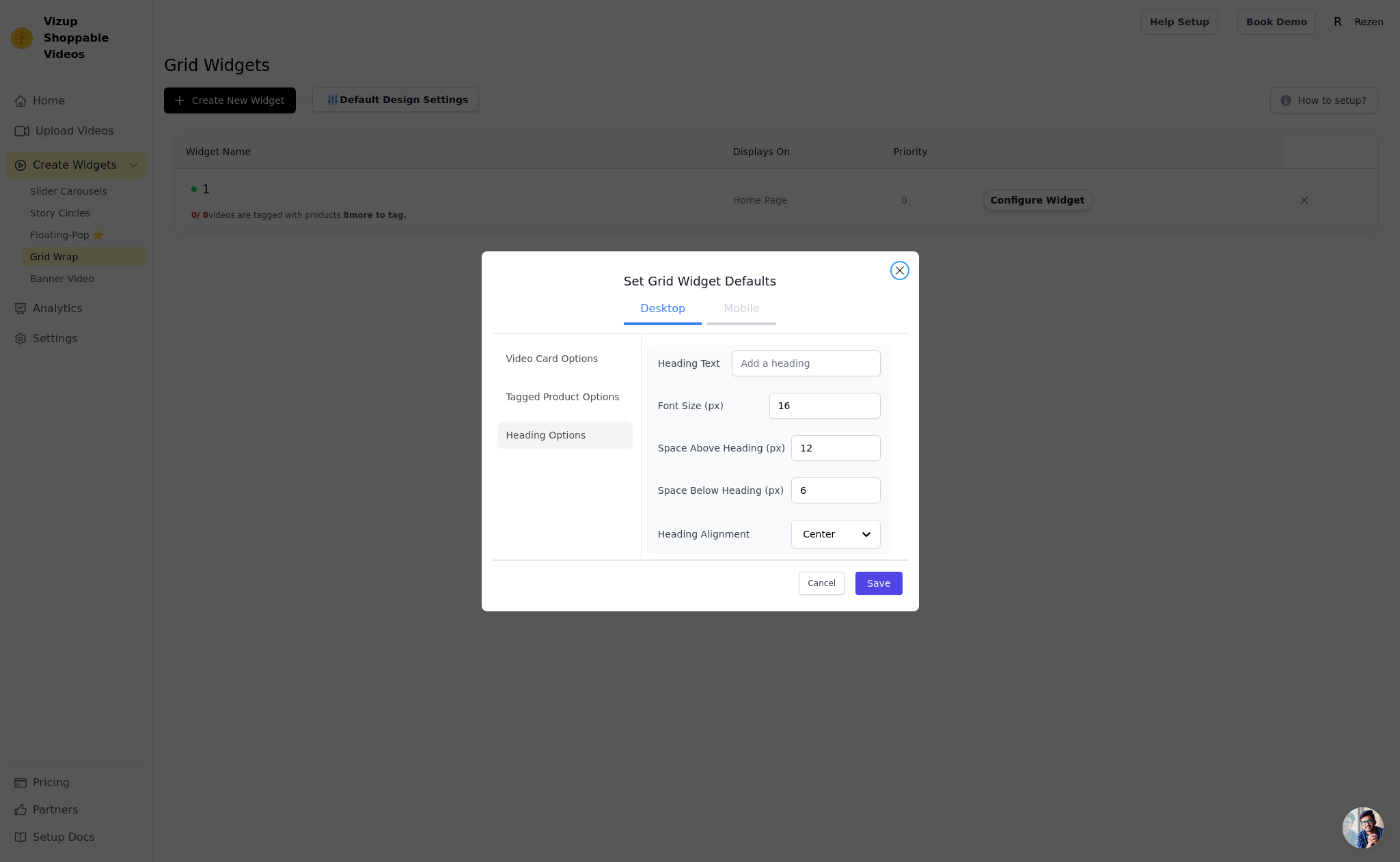
drag, startPoint x: 895, startPoint y: 270, endPoint x: 972, endPoint y: 245, distance: 81.0
click at [894, 270] on button "Close modal" at bounding box center [900, 270] width 16 height 16
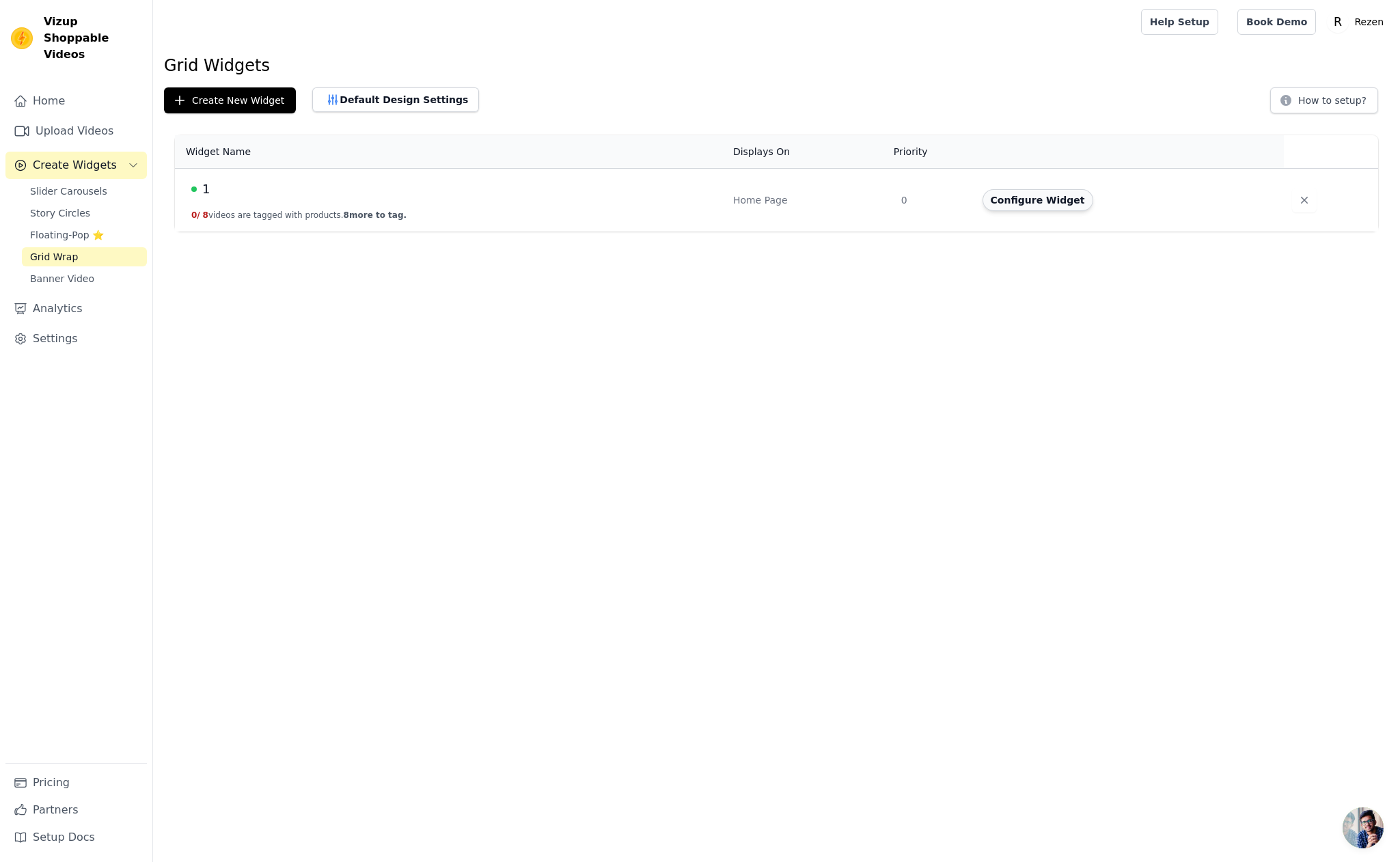
click at [1040, 202] on button "Configure Widget" at bounding box center [1038, 200] width 110 height 22
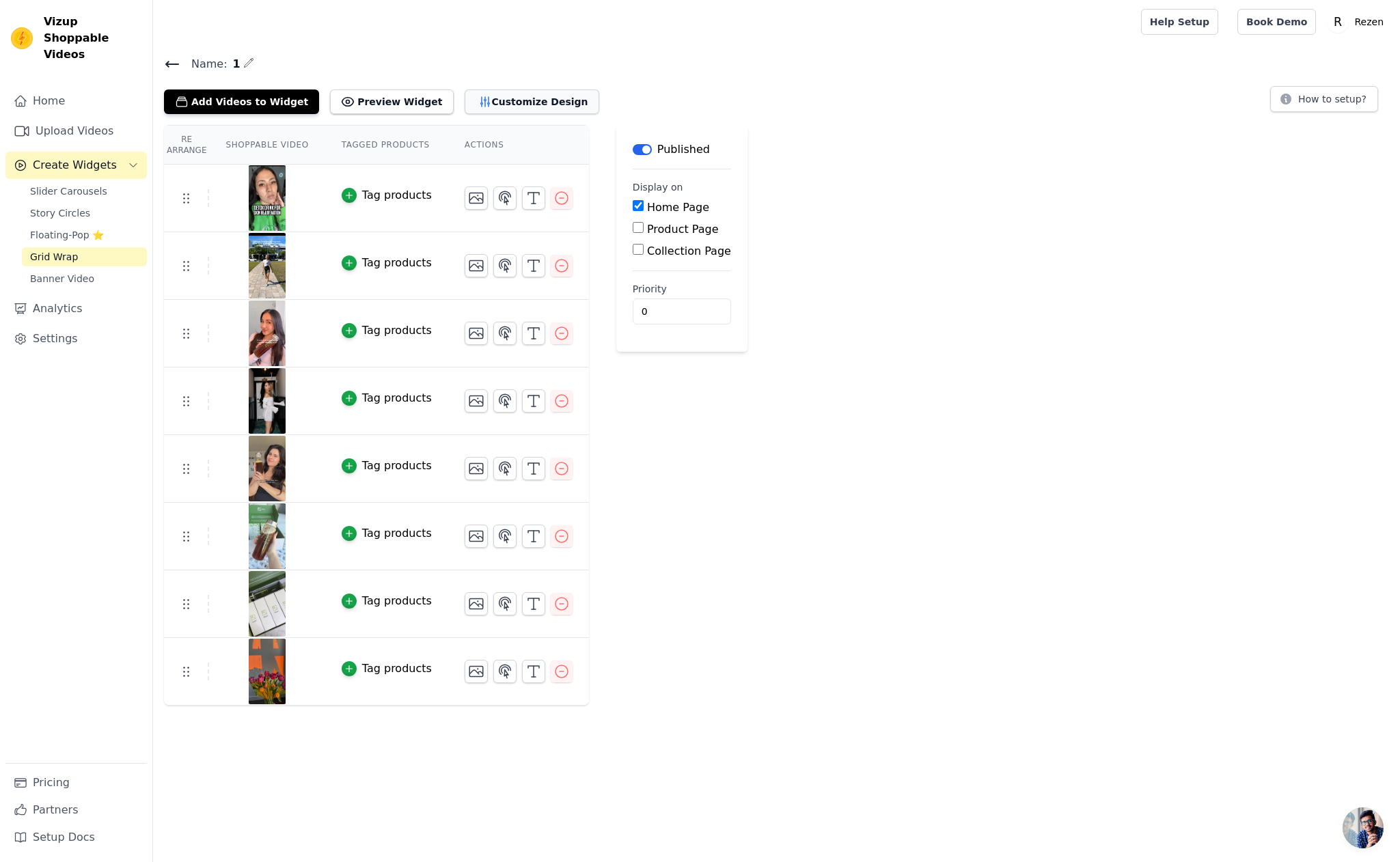
click at [531, 108] on button "Customize Design" at bounding box center [531, 102] width 134 height 25
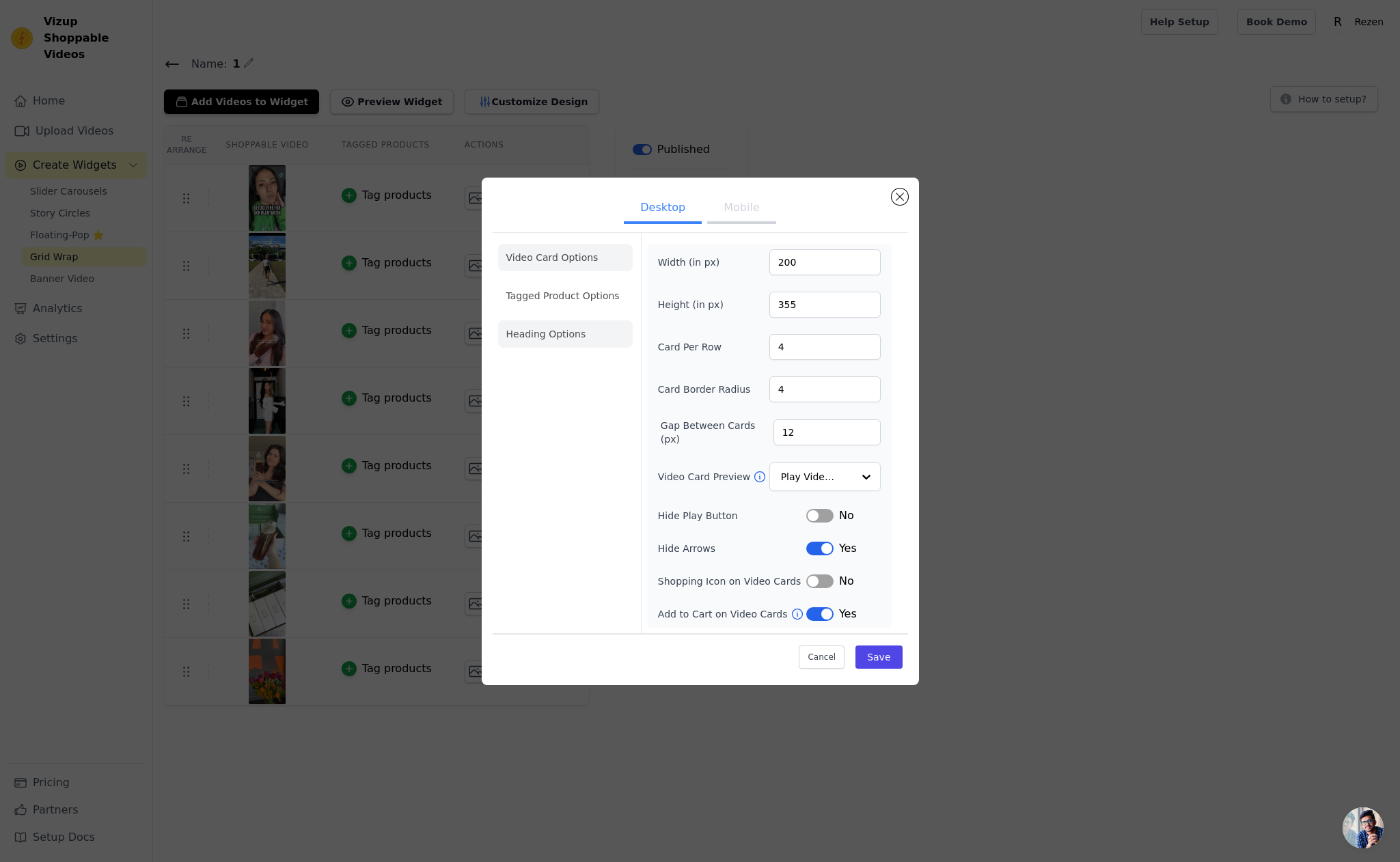
click at [567, 333] on li "Heading Options" at bounding box center [565, 333] width 134 height 27
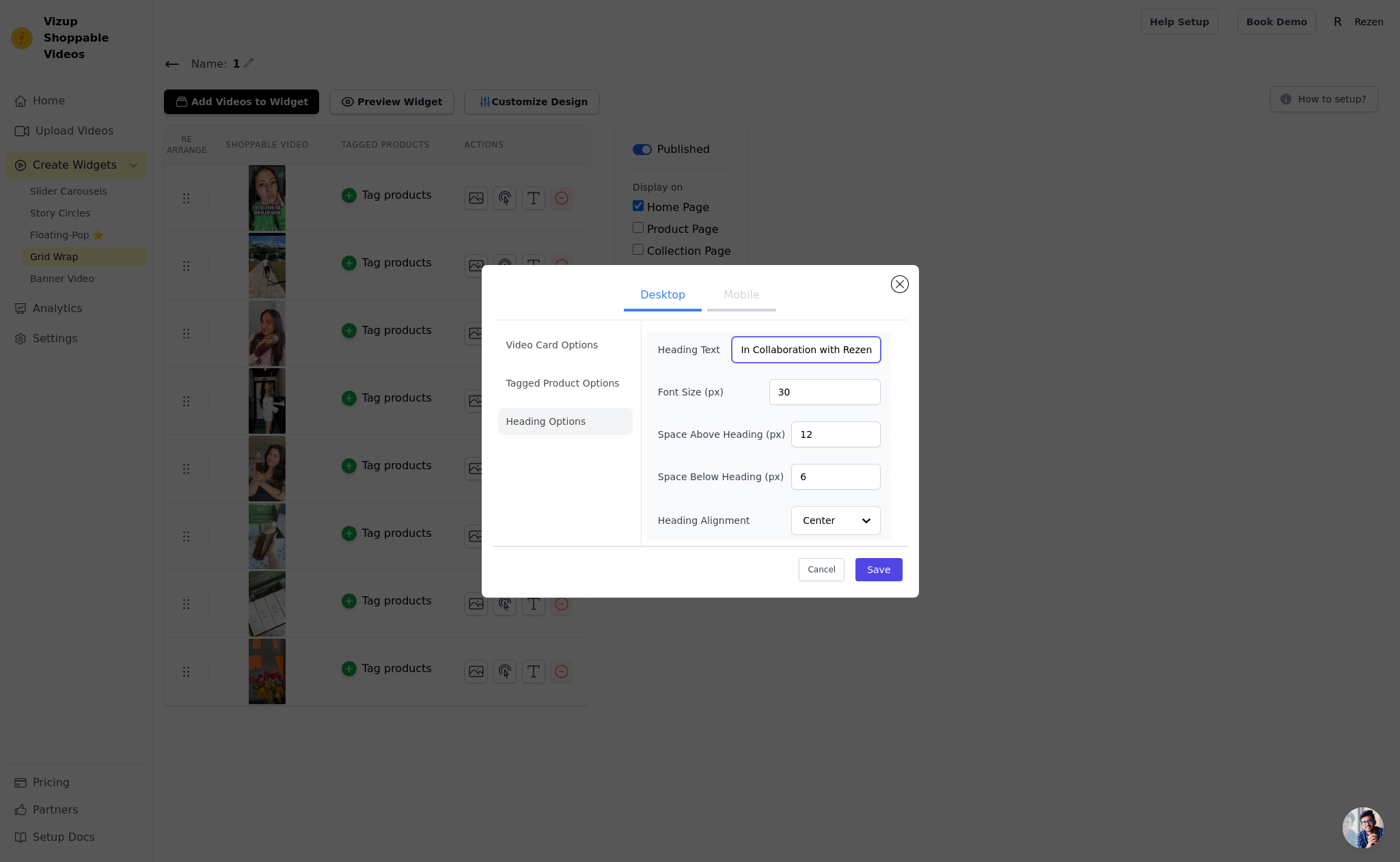
click at [801, 354] on input "In Collaboration with Rezen" at bounding box center [806, 349] width 148 height 26
paste input "Featuring our Friends at"
type input "Featuring our Friends at [GEOGRAPHIC_DATA]"
click at [758, 582] on div "Cancel Save" at bounding box center [700, 566] width 416 height 41
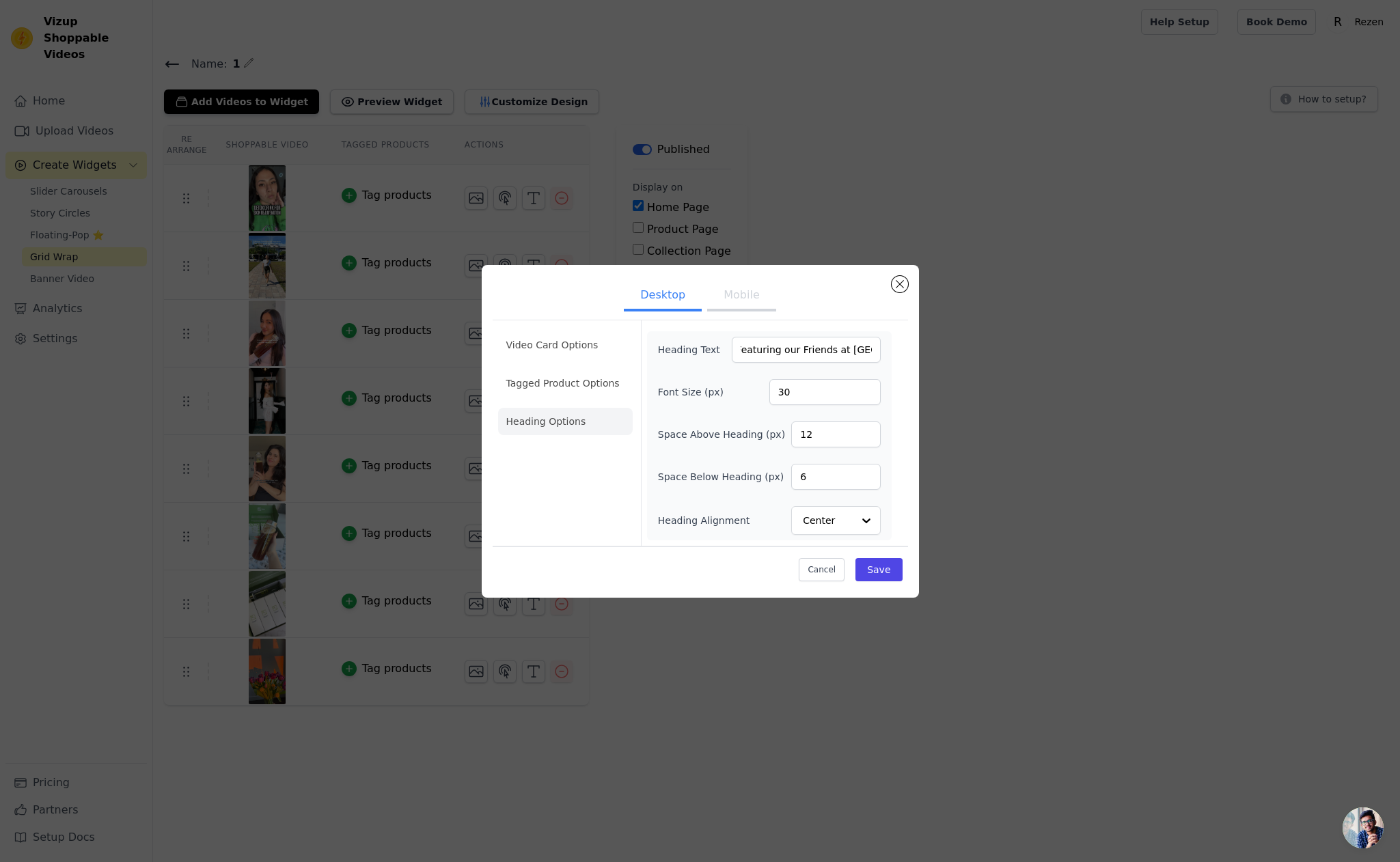
scroll to position [0, 0]
click at [886, 571] on button "Save" at bounding box center [879, 569] width 47 height 23
